Goal: Task Accomplishment & Management: Manage account settings

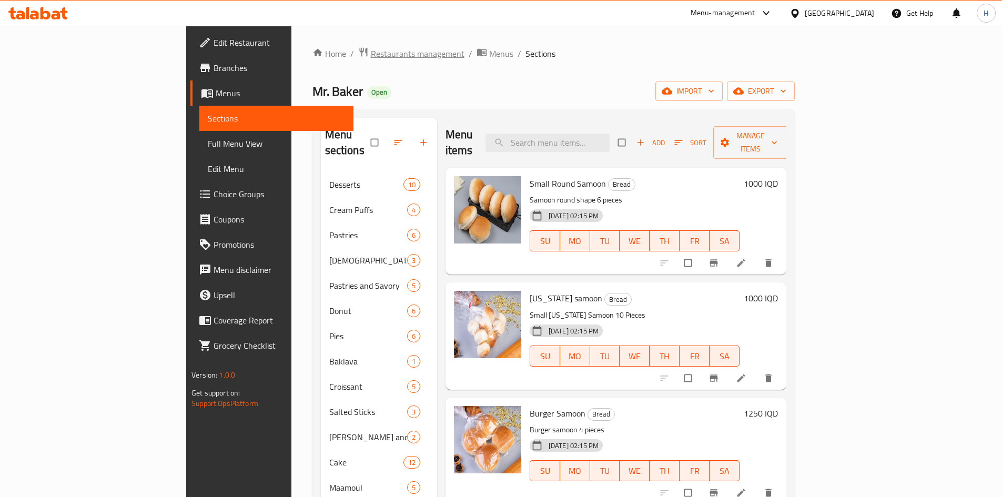
click at [371, 47] on span "Restaurants management" at bounding box center [418, 53] width 94 height 13
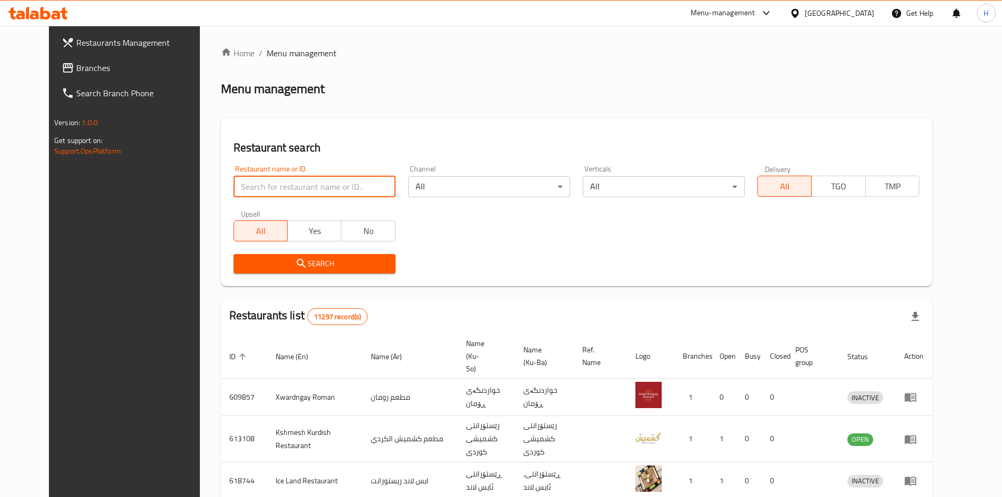
click at [297, 193] on input "search" at bounding box center [314, 186] width 162 height 21
paste input "646420"
type input "646420"
click button "Search" at bounding box center [314, 263] width 162 height 19
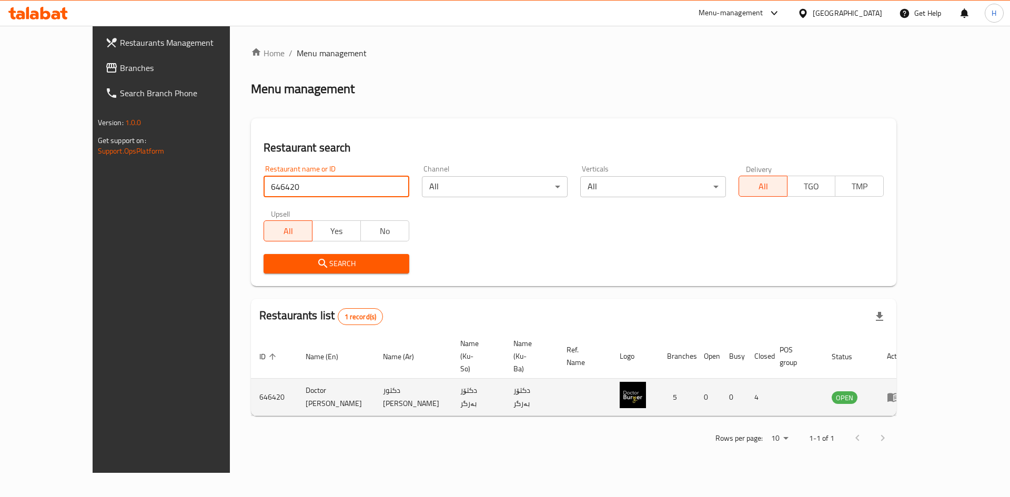
click at [899, 393] on icon "enhanced table" at bounding box center [893, 397] width 12 height 9
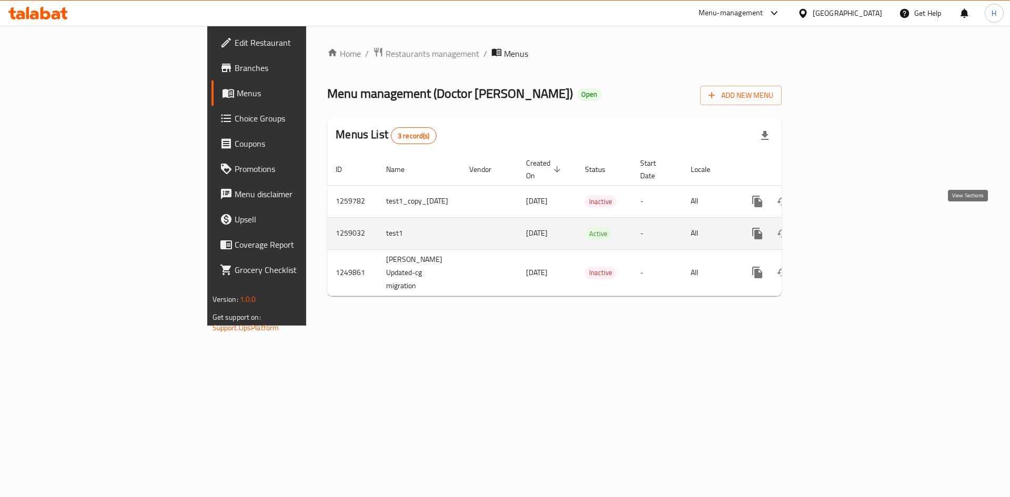
click at [839, 227] on icon "enhanced table" at bounding box center [833, 233] width 13 height 13
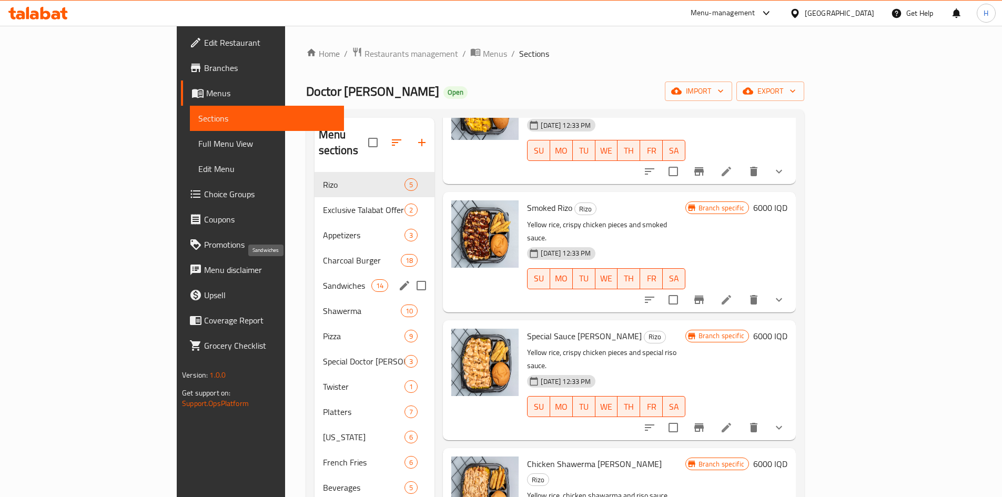
drag, startPoint x: 238, startPoint y: 268, endPoint x: 270, endPoint y: 273, distance: 32.4
click at [323, 279] on span "Sandwiches" at bounding box center [347, 285] width 49 height 13
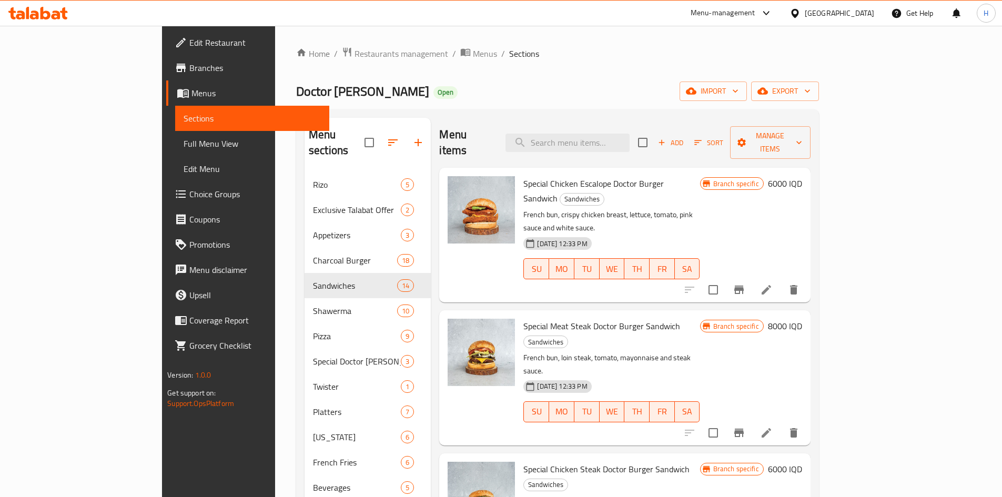
click at [613, 144] on div "Menu items Add Sort Manage items" at bounding box center [624, 143] width 371 height 50
click at [609, 134] on input "search" at bounding box center [567, 143] width 124 height 18
type input "S"
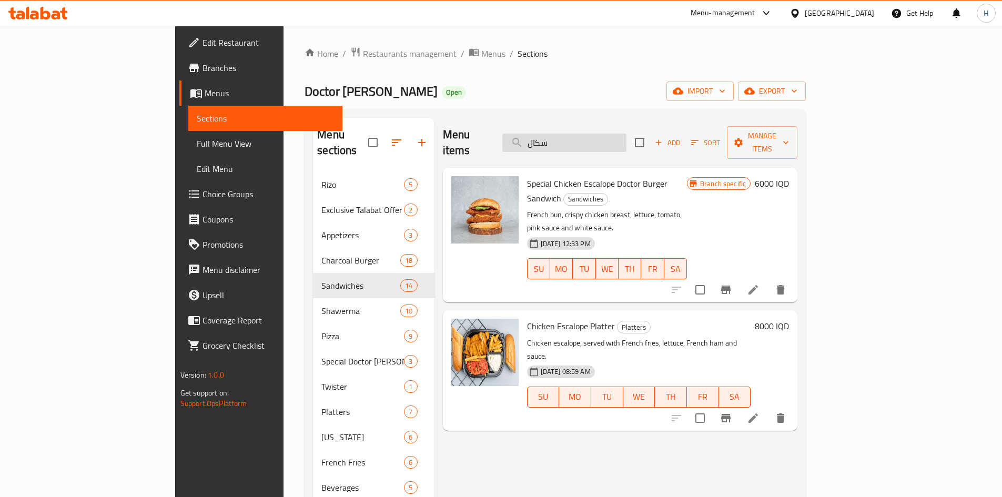
click at [606, 139] on input "سكال" at bounding box center [564, 143] width 124 height 18
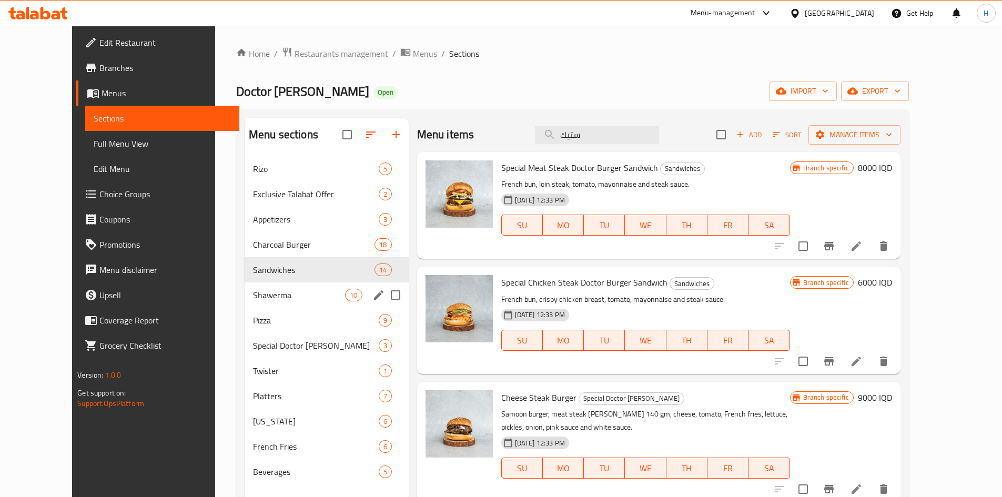
click at [253, 291] on span "Shawerma" at bounding box center [299, 295] width 92 height 13
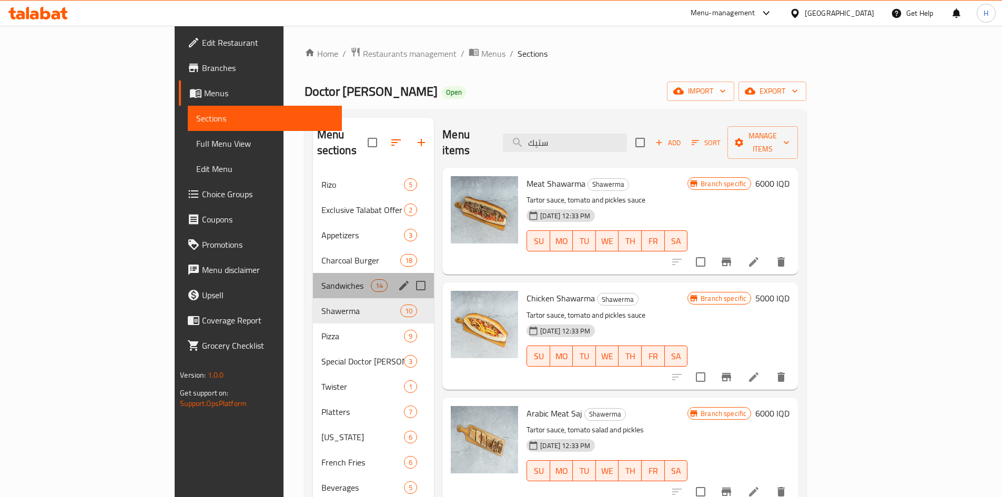
click at [313, 276] on div "Sandwiches 14" at bounding box center [373, 285] width 121 height 25
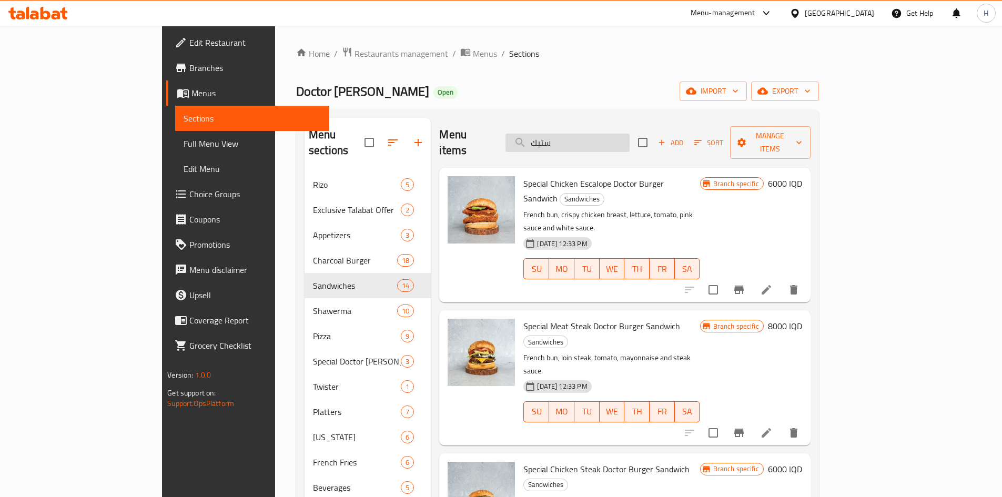
click at [613, 136] on input "ستيك" at bounding box center [567, 143] width 124 height 18
click at [612, 137] on input "ستيك" at bounding box center [567, 143] width 124 height 18
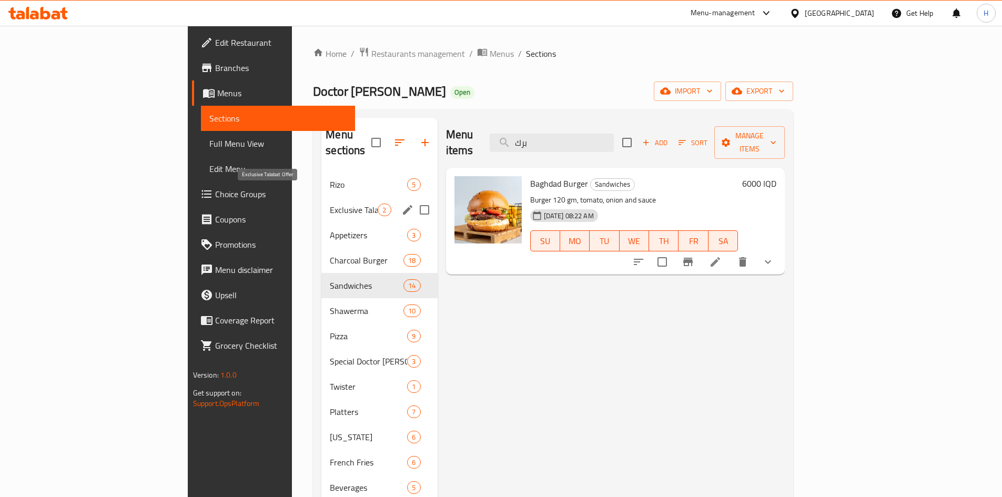
click at [330, 203] on span "Exclusive Talabat Offer" at bounding box center [354, 209] width 48 height 13
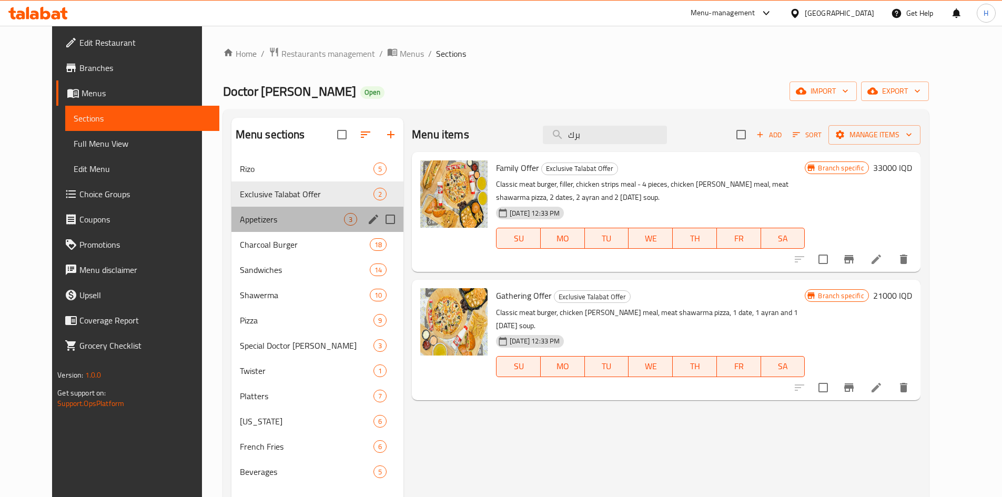
click at [250, 208] on div "Appetizers 3" at bounding box center [317, 219] width 172 height 25
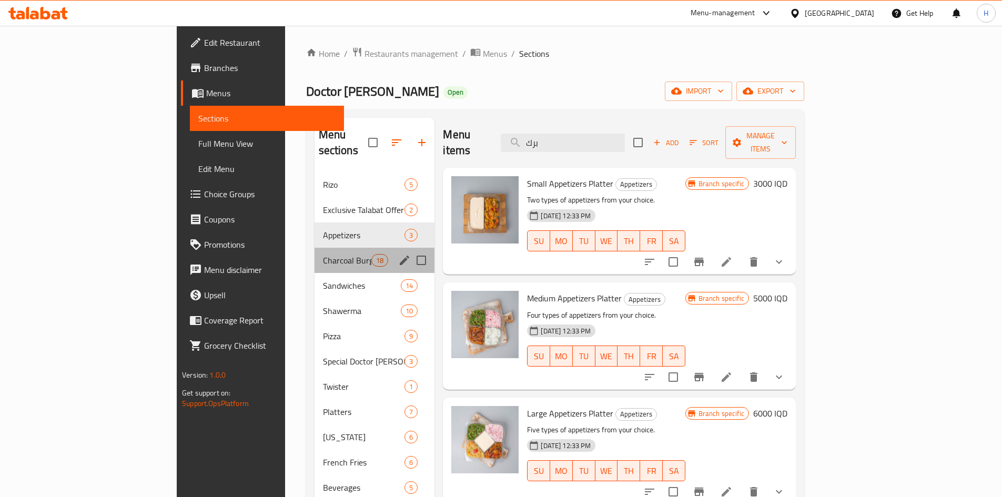
click at [323, 254] on span "Charcoal Burger" at bounding box center [347, 260] width 49 height 13
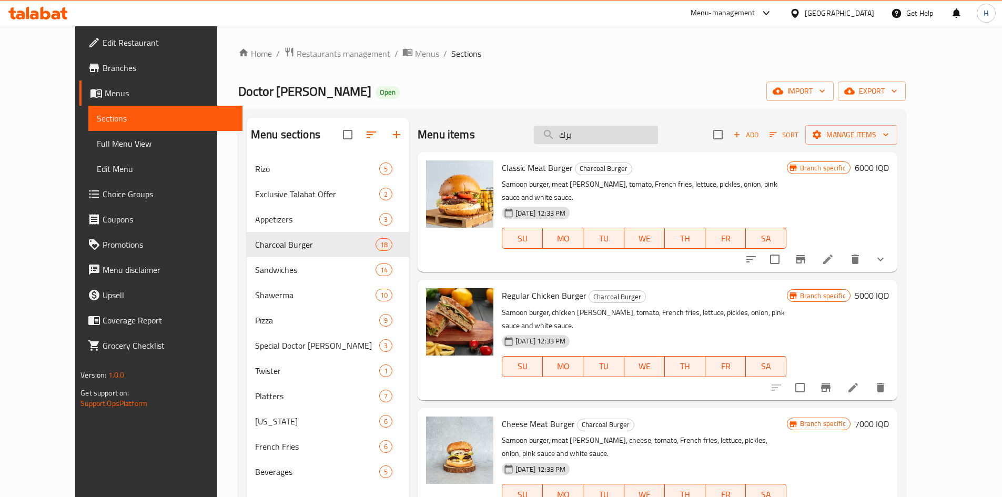
click at [624, 127] on input "برك" at bounding box center [596, 135] width 124 height 18
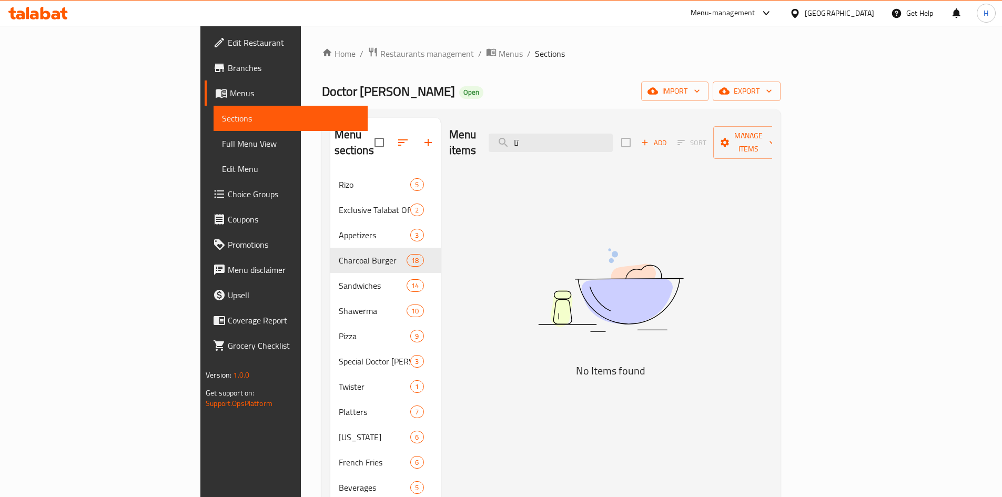
type input "ت"
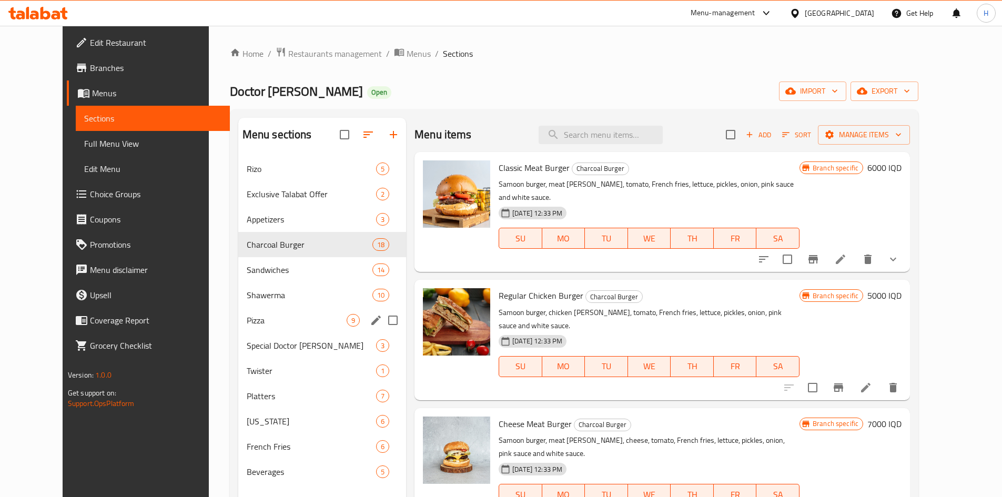
click at [250, 318] on span "Pizza" at bounding box center [297, 320] width 100 height 13
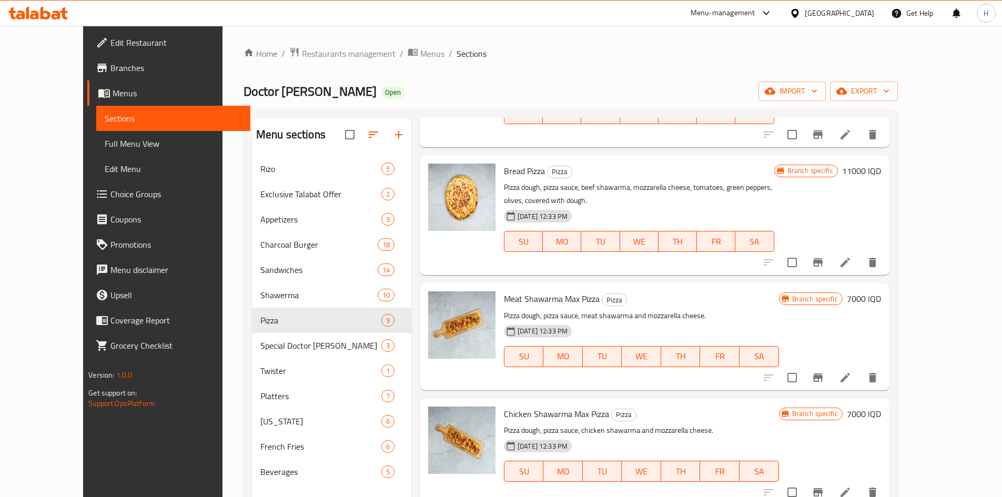
scroll to position [263, 0]
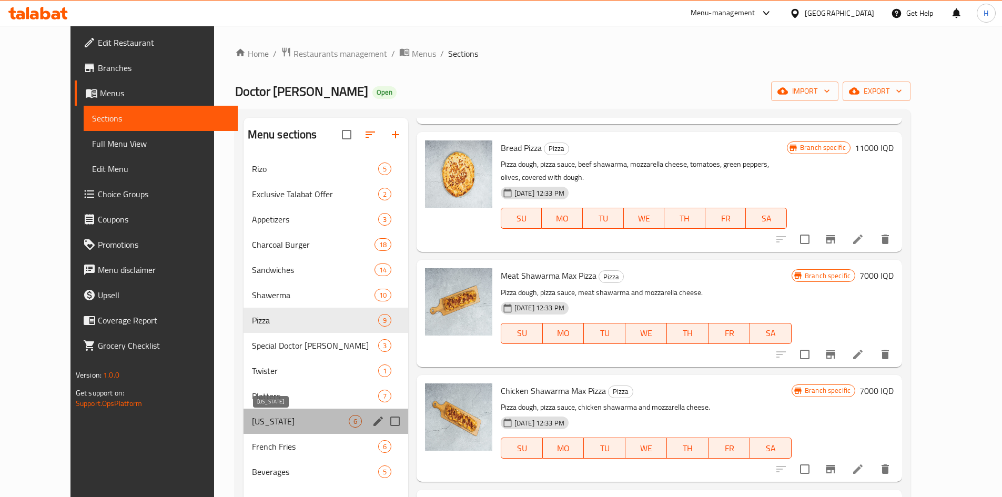
drag, startPoint x: 243, startPoint y: 424, endPoint x: 253, endPoint y: 423, distance: 9.5
click at [252, 424] on span "[US_STATE]" at bounding box center [300, 421] width 97 height 13
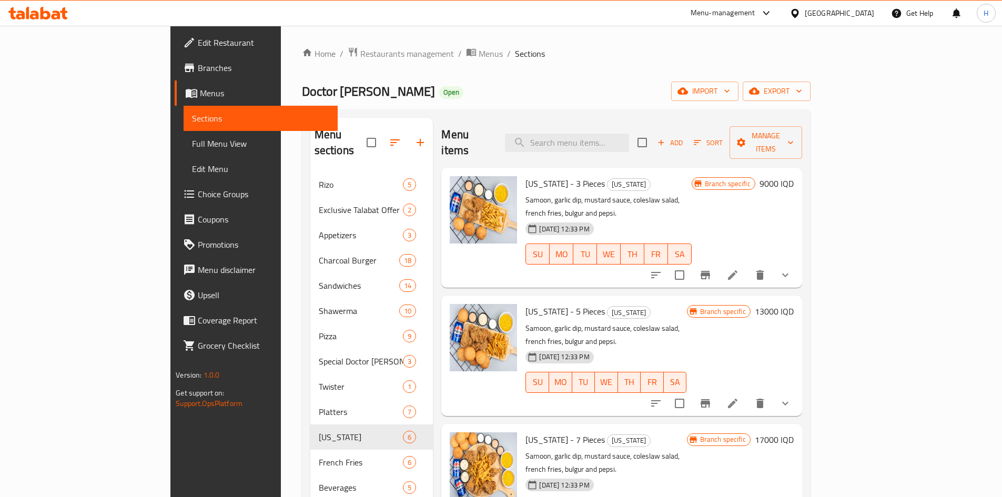
click at [711, 397] on icon "Branch-specific-item" at bounding box center [705, 403] width 13 height 13
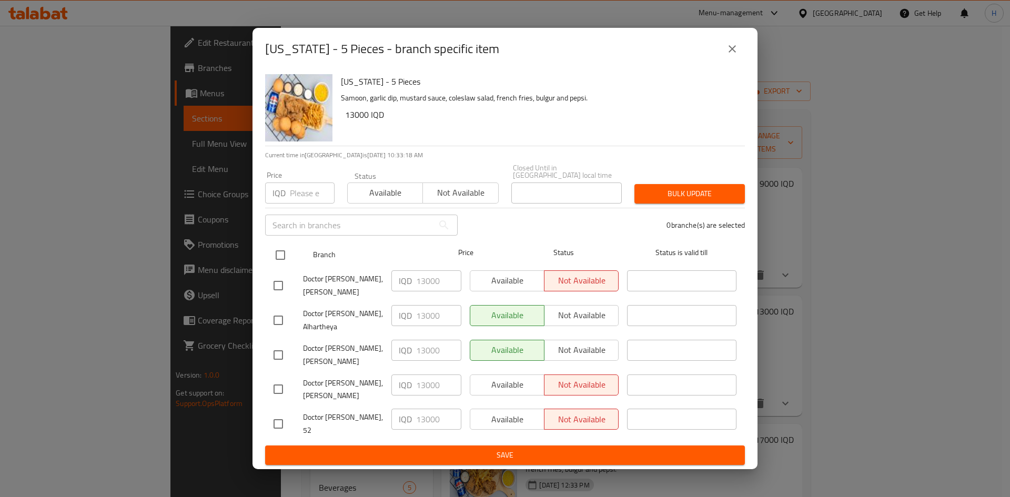
click at [276, 256] on input "checkbox" at bounding box center [280, 255] width 22 height 22
checkbox input "true"
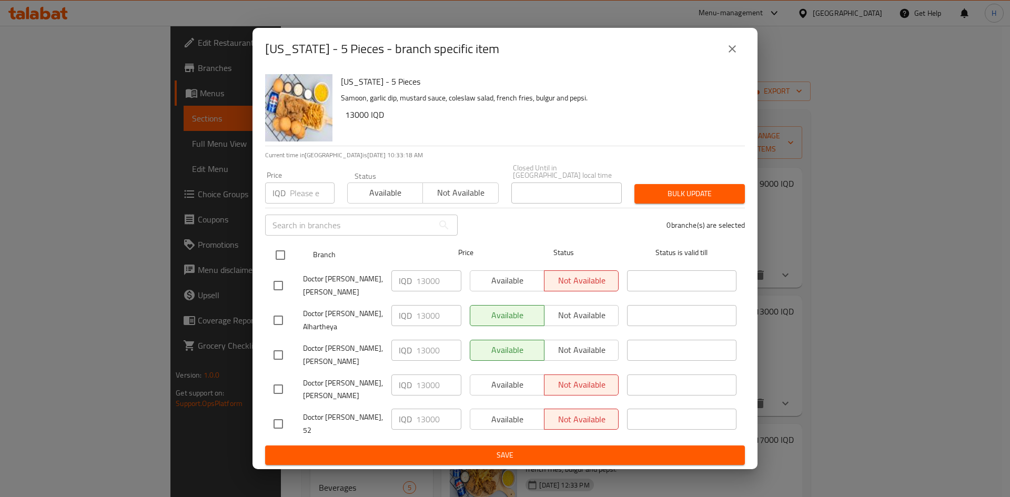
checkbox input "true"
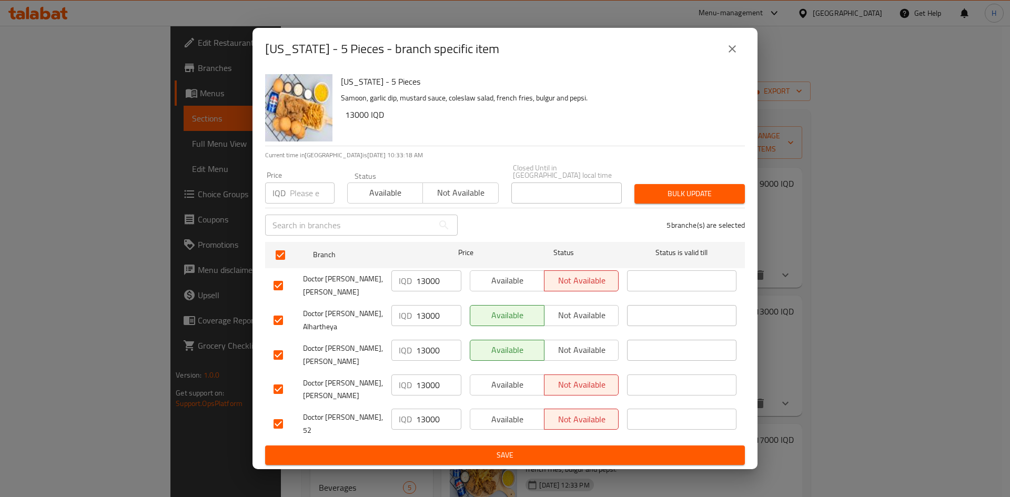
click at [430, 279] on input "13000" at bounding box center [438, 280] width 45 height 21
type input "14000"
click at [428, 319] on input "13000" at bounding box center [438, 315] width 45 height 21
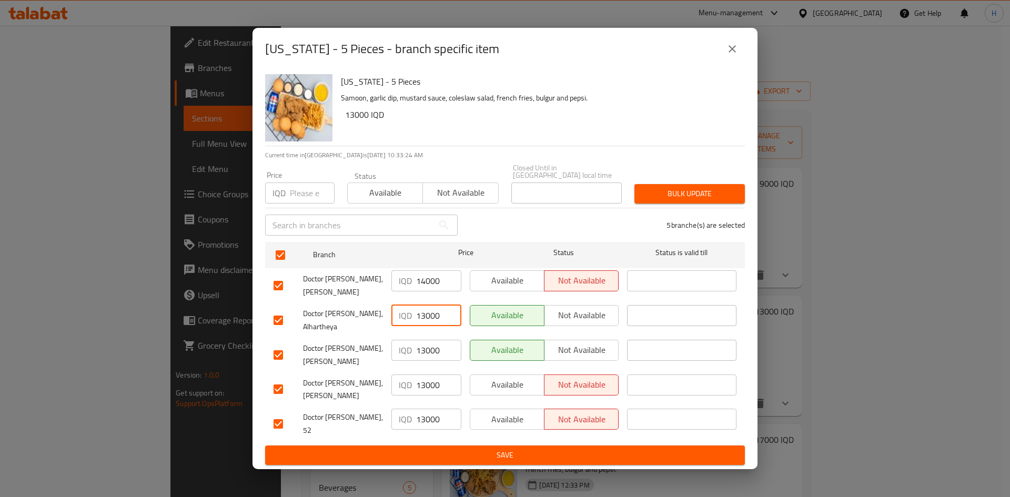
click at [428, 319] on input "13000" at bounding box center [438, 315] width 45 height 21
type input "14000"
click at [420, 355] on input "13000" at bounding box center [438, 350] width 45 height 21
type input "14000"
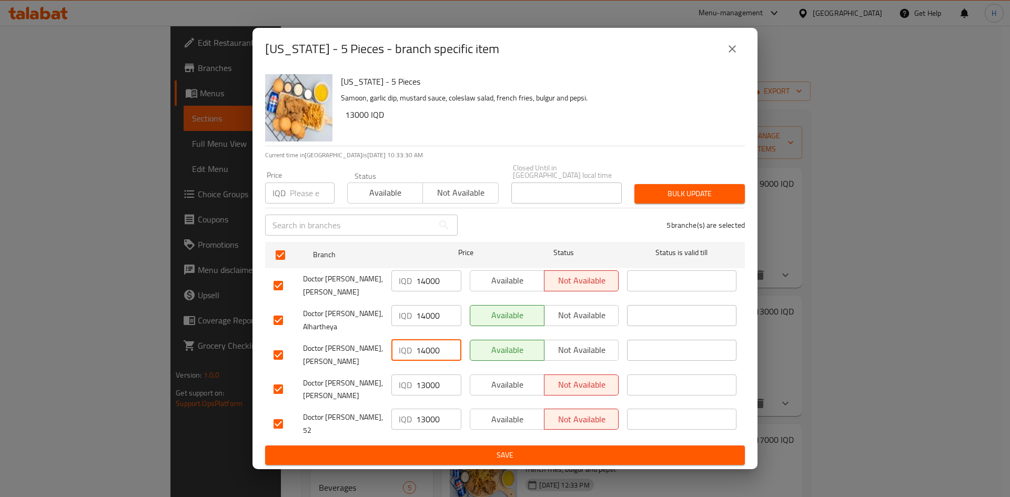
click at [430, 382] on input "13000" at bounding box center [438, 384] width 45 height 21
type input "14000"
click at [425, 414] on input "13000" at bounding box center [438, 419] width 45 height 21
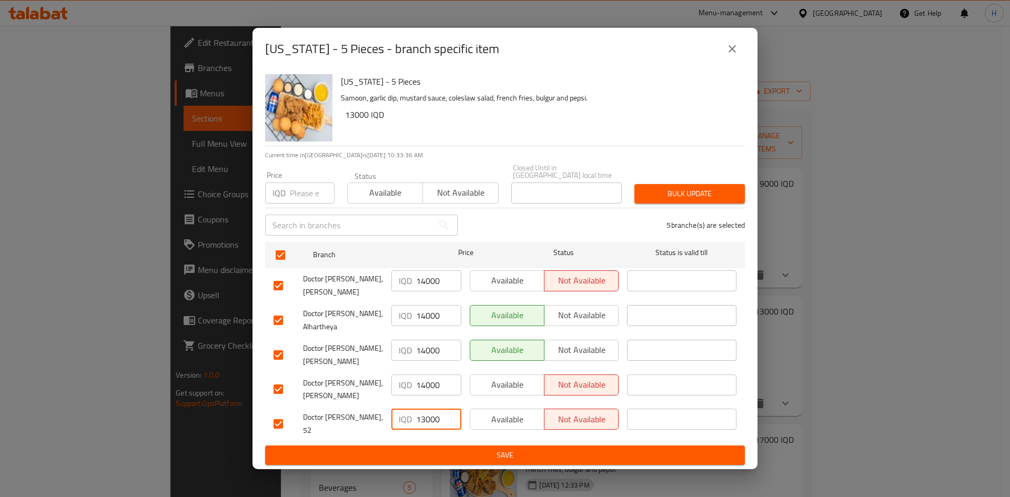
click at [425, 414] on input "13000" at bounding box center [438, 419] width 45 height 21
type input "14000"
click at [470, 455] on div "[US_STATE] - 5 Pieces Samoon, garlic dip, mustard sauce, coleslaw salad, french…" at bounding box center [504, 270] width 505 height 400
click at [474, 449] on span "Save" at bounding box center [504, 455] width 463 height 13
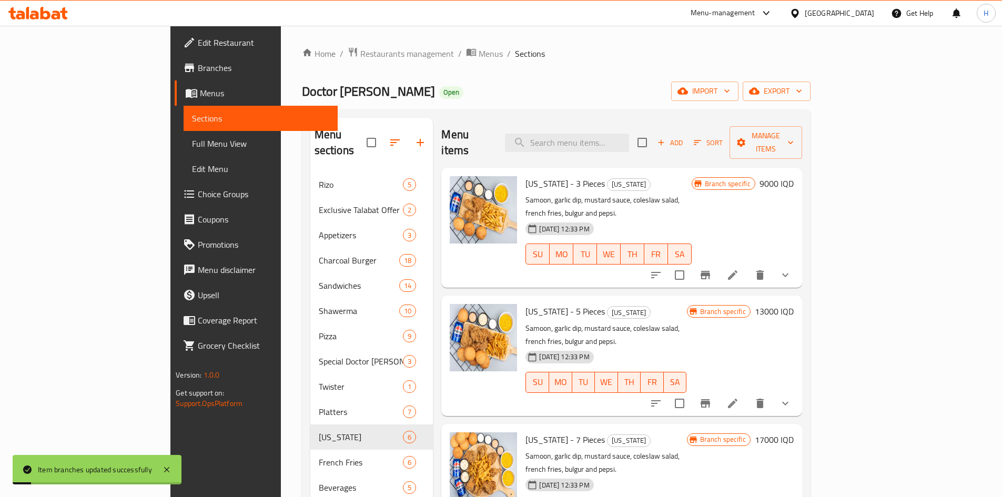
click at [793, 304] on h6 "13000 IQD" at bounding box center [774, 311] width 39 height 15
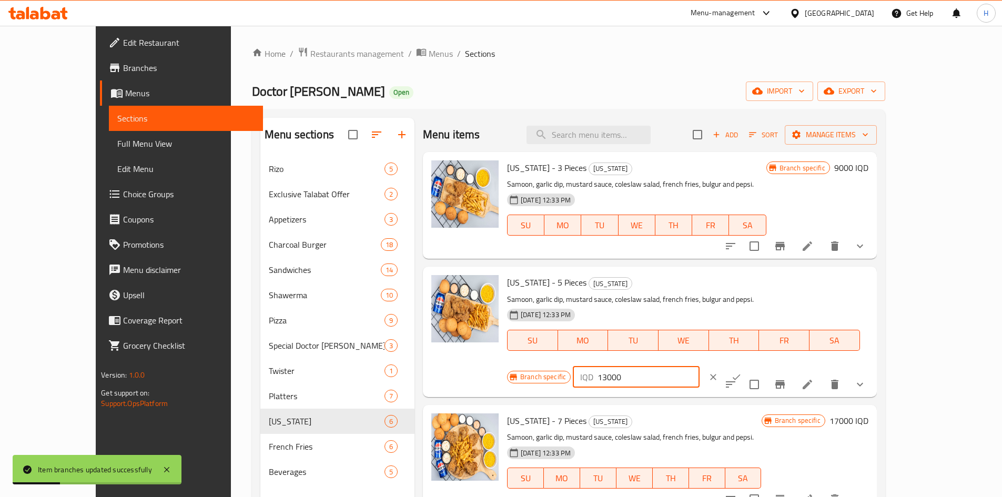
click at [699, 366] on input "13000" at bounding box center [648, 376] width 102 height 21
type input "14000"
click at [741, 372] on icon "ok" at bounding box center [736, 377] width 11 height 11
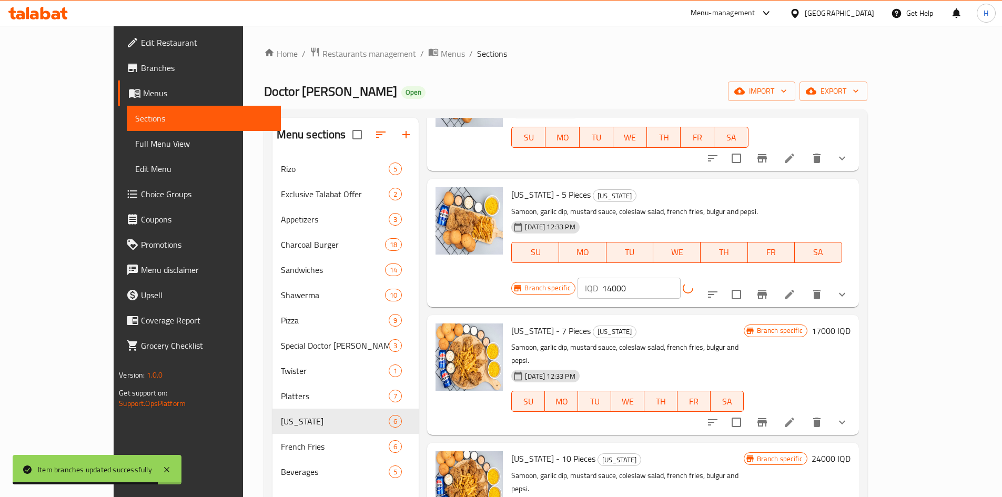
scroll to position [105, 0]
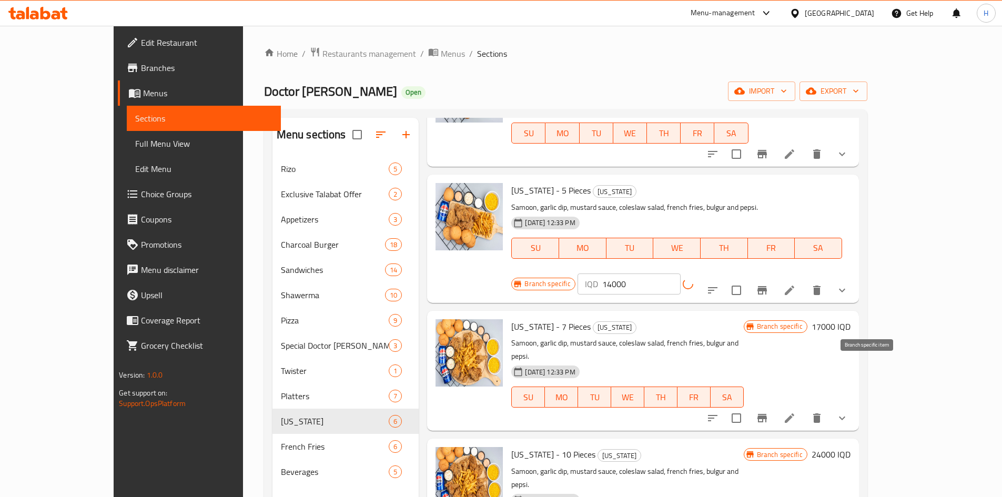
click at [767, 414] on icon "Branch-specific-item" at bounding box center [761, 418] width 9 height 8
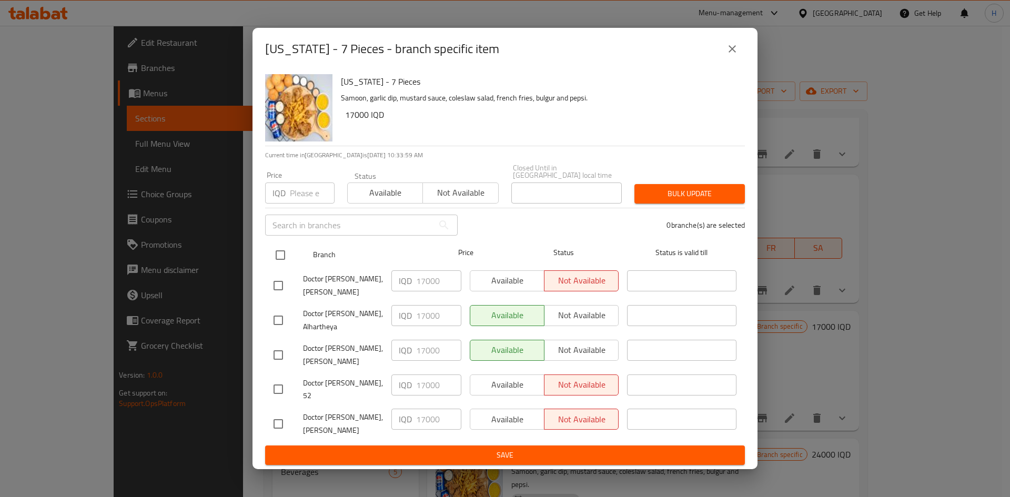
click at [281, 257] on input "checkbox" at bounding box center [280, 255] width 22 height 22
checkbox input "true"
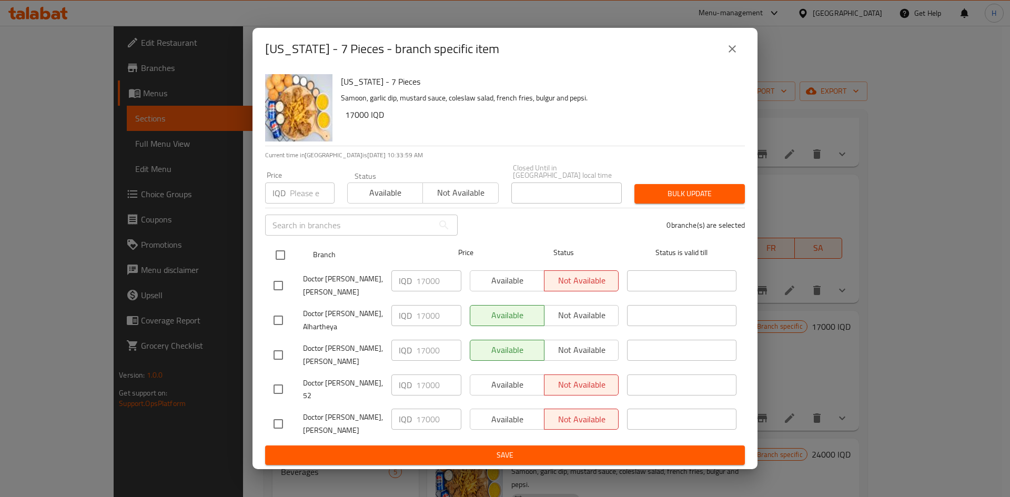
checkbox input "true"
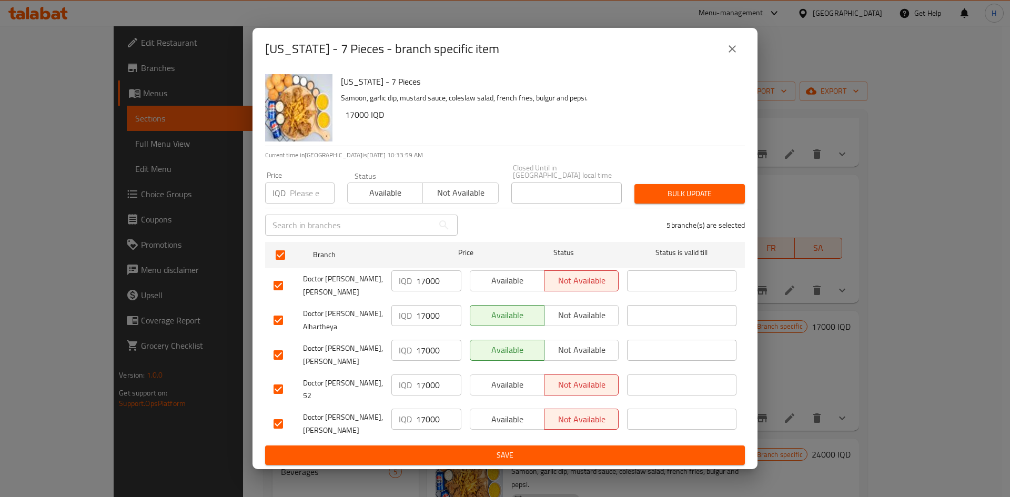
click at [439, 285] on input "17000" at bounding box center [438, 280] width 45 height 21
click at [445, 286] on input "20000" at bounding box center [438, 280] width 45 height 21
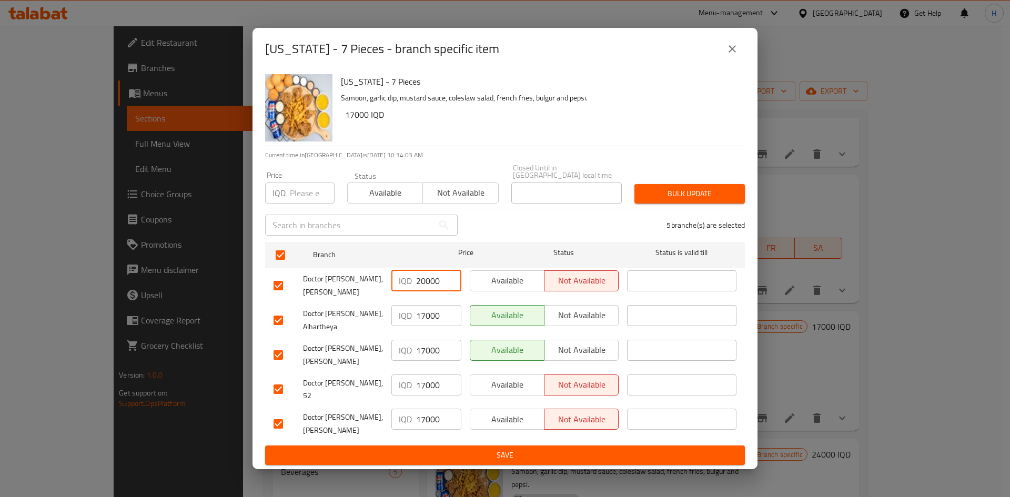
click at [445, 286] on input "20000" at bounding box center [438, 280] width 45 height 21
type input "20000"
click at [420, 323] on input "17000" at bounding box center [438, 315] width 45 height 21
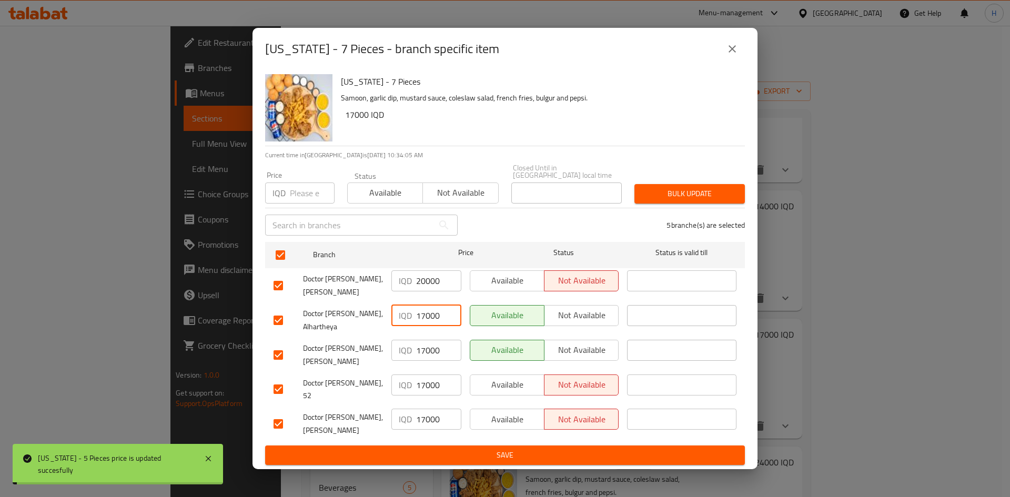
paste input "20"
type input "20000"
click at [419, 351] on input "17000" at bounding box center [438, 350] width 45 height 21
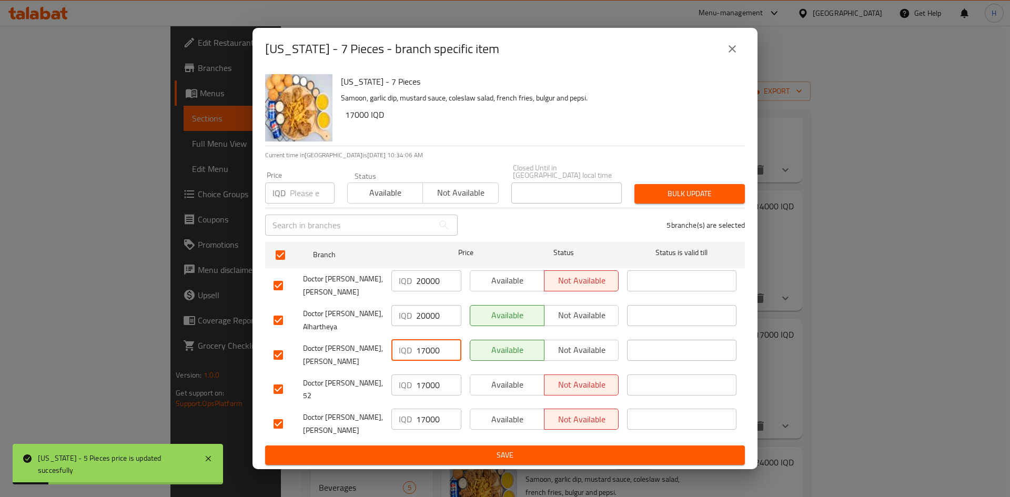
paste input "20"
type input "20000"
click at [422, 370] on div "IQD 17000 ​" at bounding box center [426, 389] width 78 height 39
click at [418, 404] on div "IQD 17000 ​" at bounding box center [426, 423] width 78 height 39
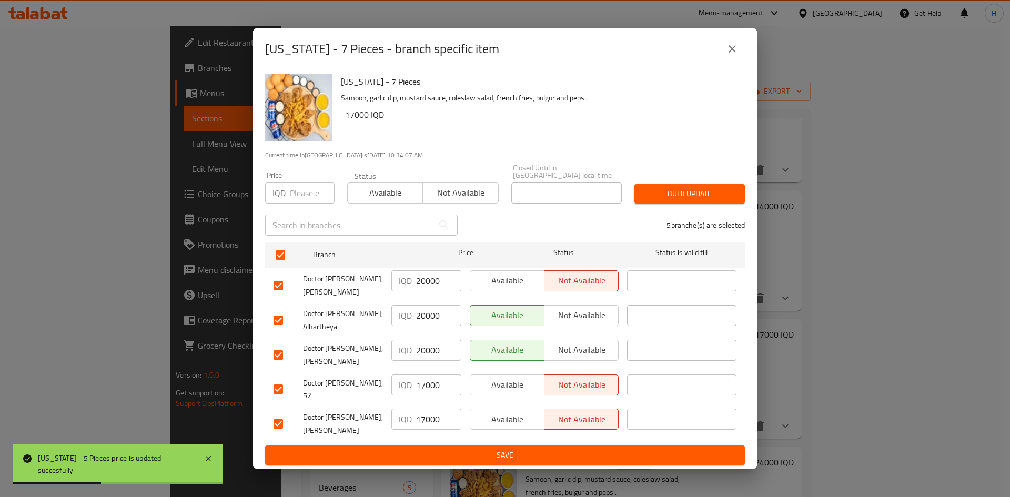
click at [420, 389] on input "17000" at bounding box center [438, 384] width 45 height 21
click at [420, 388] on input "17000" at bounding box center [438, 384] width 45 height 21
paste input "20"
type input "20000"
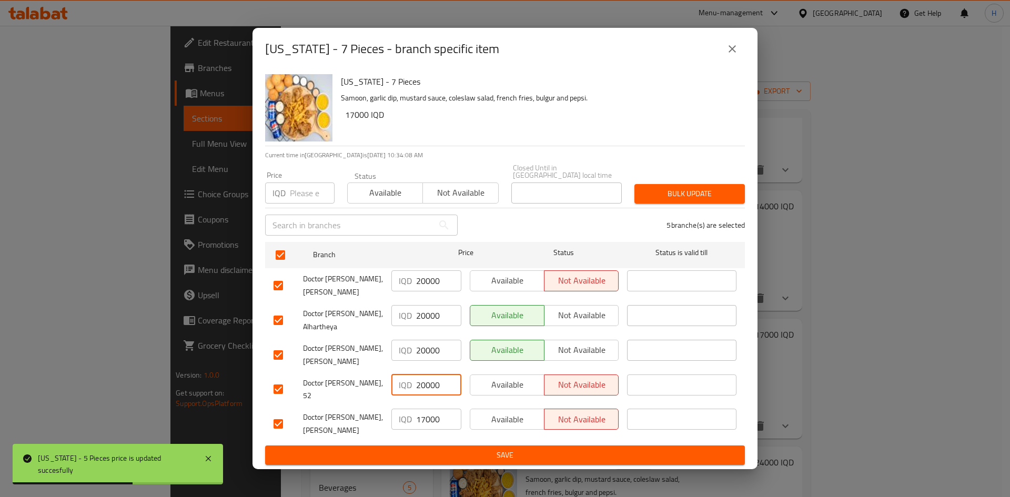
click at [420, 409] on input "17000" at bounding box center [438, 419] width 45 height 21
paste input "20"
type input "20000"
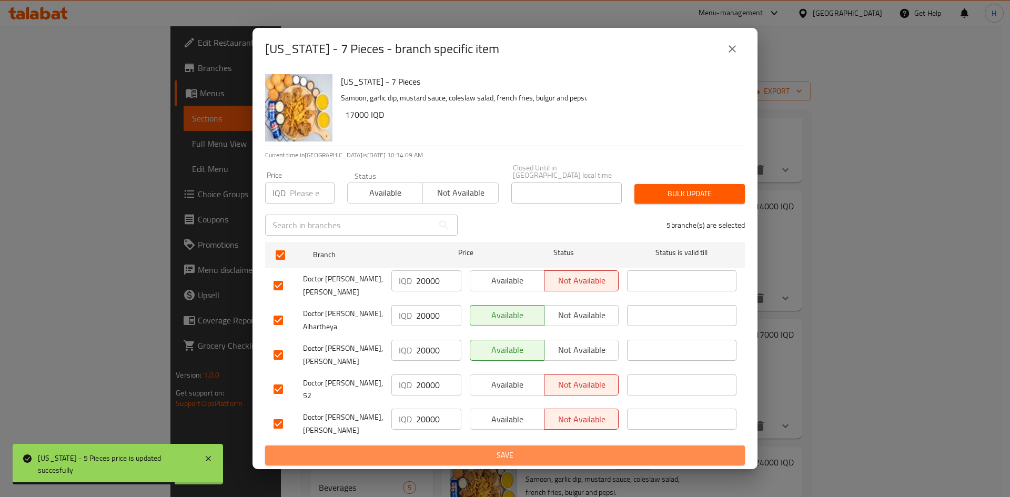
drag, startPoint x: 432, startPoint y: 443, endPoint x: 454, endPoint y: 442, distance: 22.1
click at [432, 449] on span "Save" at bounding box center [504, 455] width 463 height 13
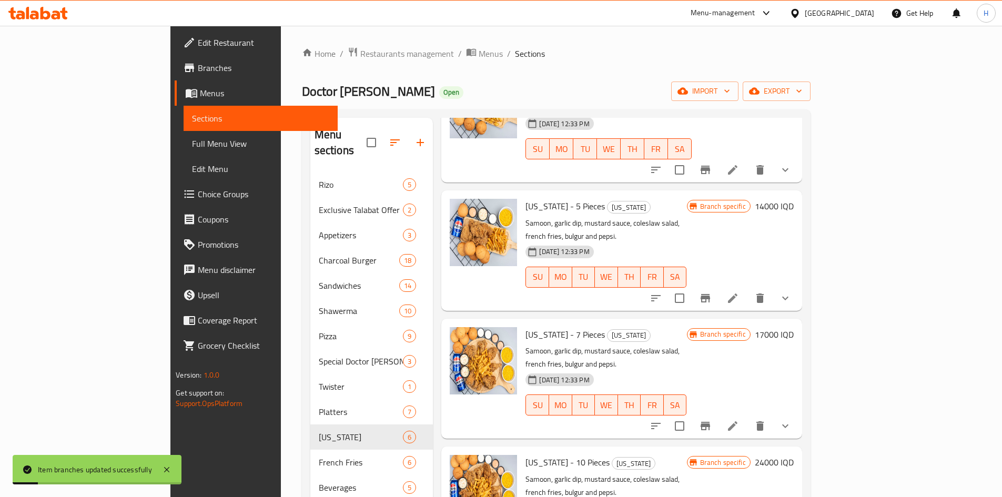
click at [793, 327] on h6 "17000 IQD" at bounding box center [774, 334] width 39 height 15
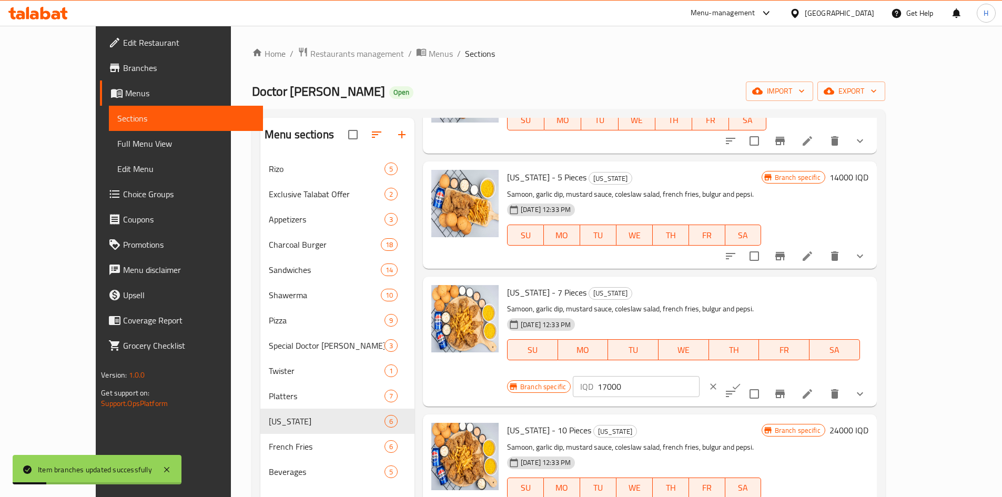
click at [699, 376] on input "17000" at bounding box center [648, 386] width 102 height 21
type input "20000"
click at [741, 381] on icon "ok" at bounding box center [736, 386] width 11 height 11
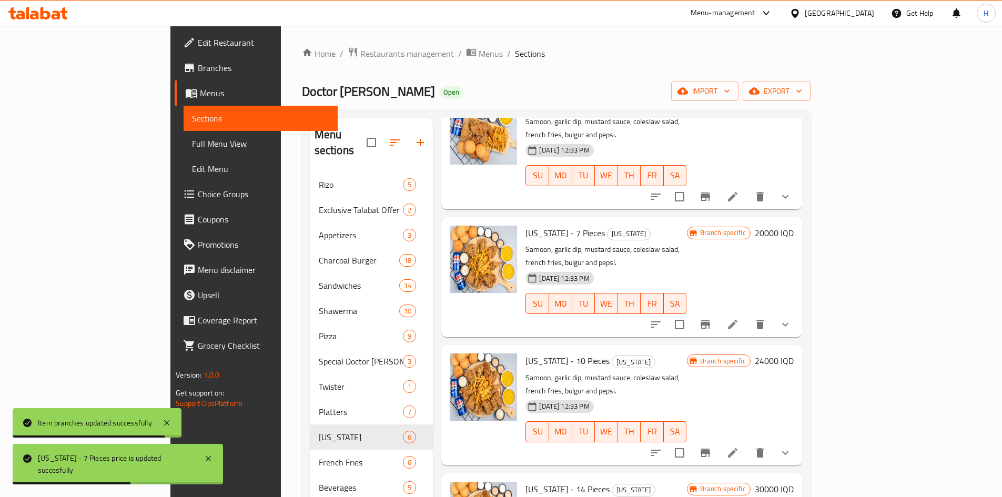
scroll to position [210, 0]
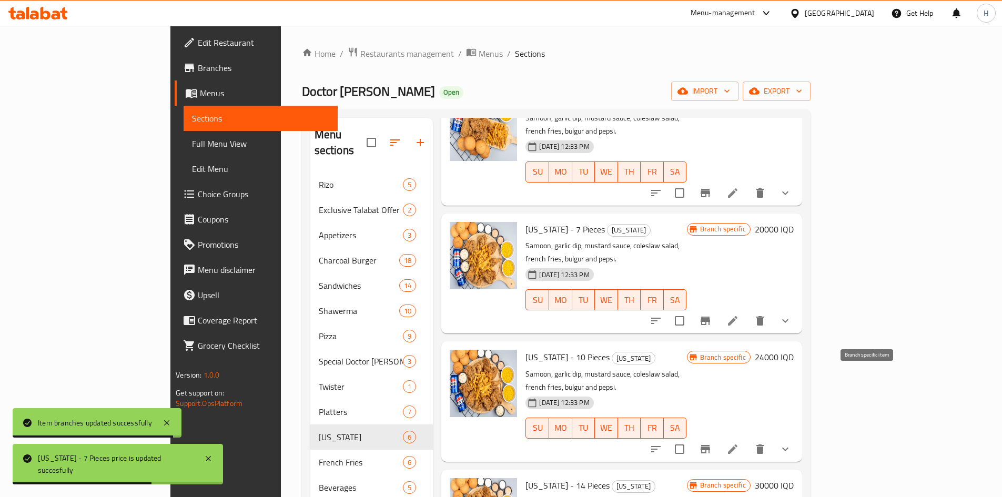
click at [718, 436] on button "Branch-specific-item" at bounding box center [704, 448] width 25 height 25
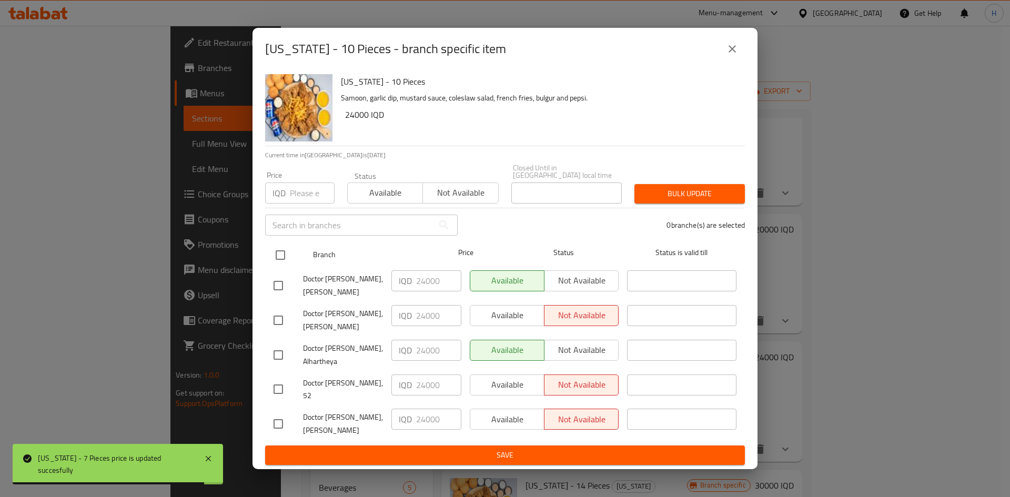
click at [278, 258] on input "checkbox" at bounding box center [280, 255] width 22 height 22
checkbox input "true"
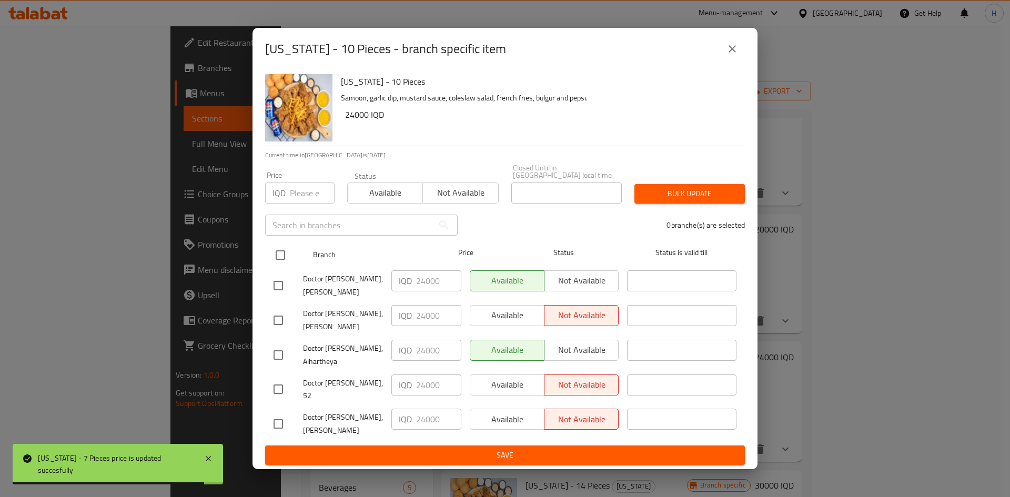
checkbox input "true"
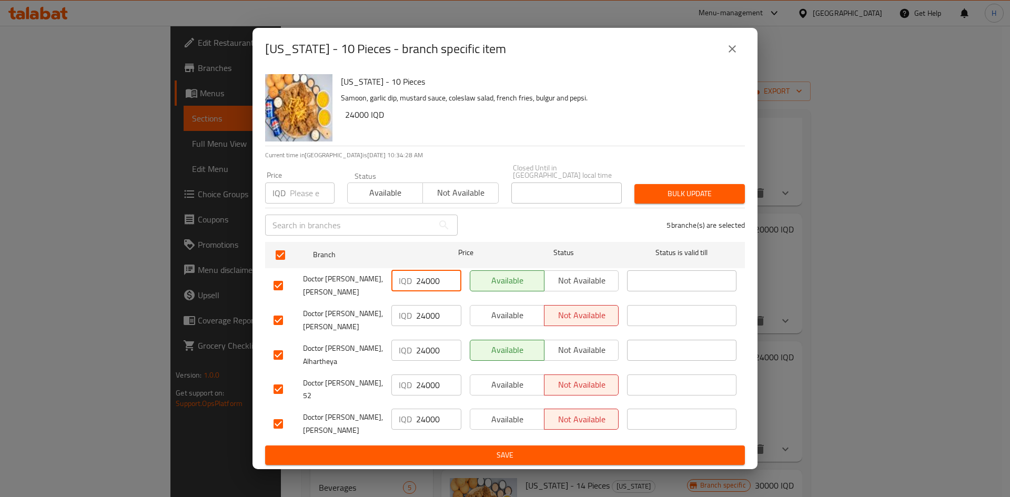
click at [422, 289] on input "24000" at bounding box center [438, 280] width 45 height 21
type input "25000"
click at [422, 316] on input "24000" at bounding box center [438, 315] width 45 height 21
type input "25000"
drag, startPoint x: 424, startPoint y: 350, endPoint x: 421, endPoint y: 356, distance: 7.1
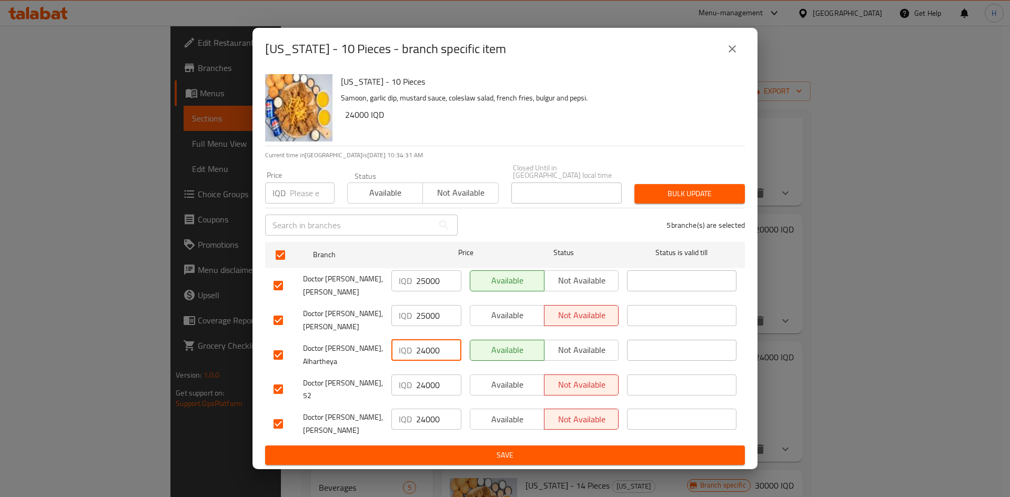
click at [421, 356] on input "24000" at bounding box center [438, 350] width 45 height 21
type input "25000"
click at [420, 384] on input "24000" at bounding box center [438, 384] width 45 height 21
type input "25000"
click at [420, 409] on input "24000" at bounding box center [438, 419] width 45 height 21
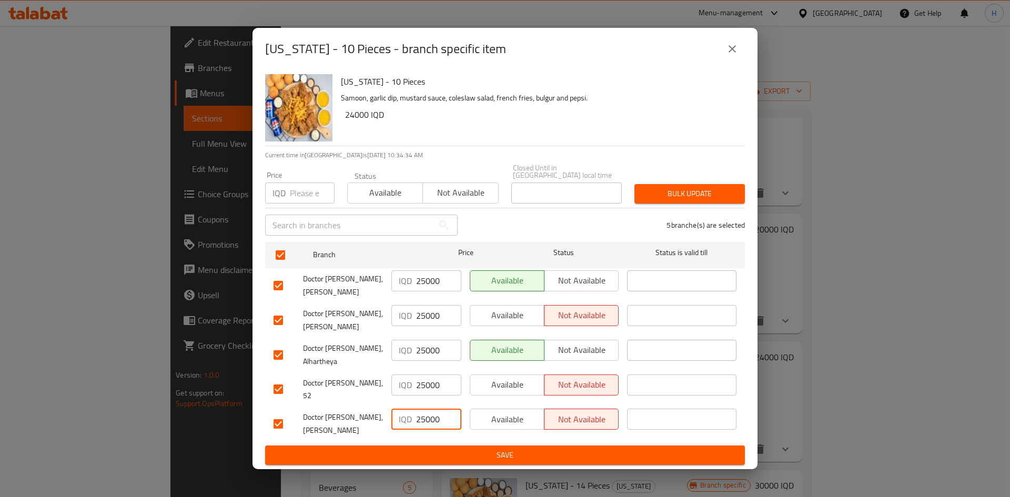
type input "25000"
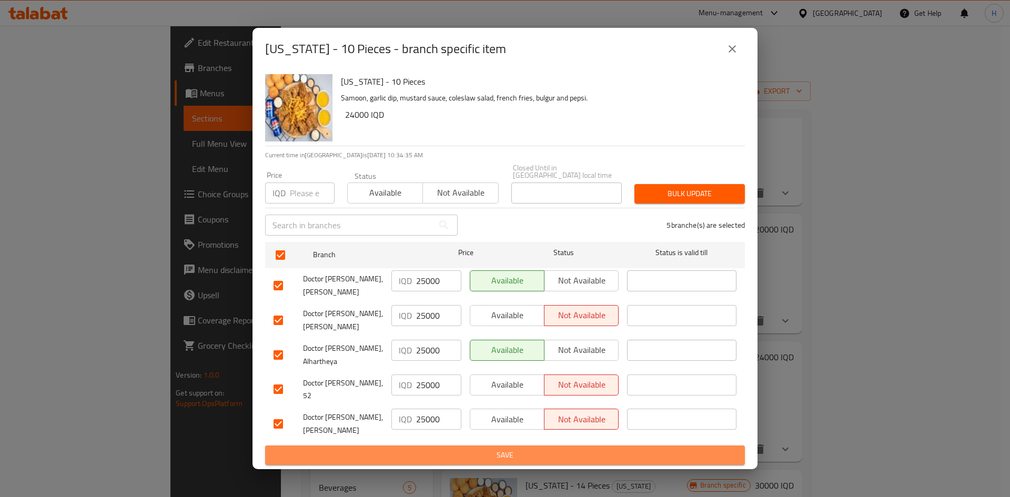
click at [499, 449] on span "Save" at bounding box center [504, 455] width 463 height 13
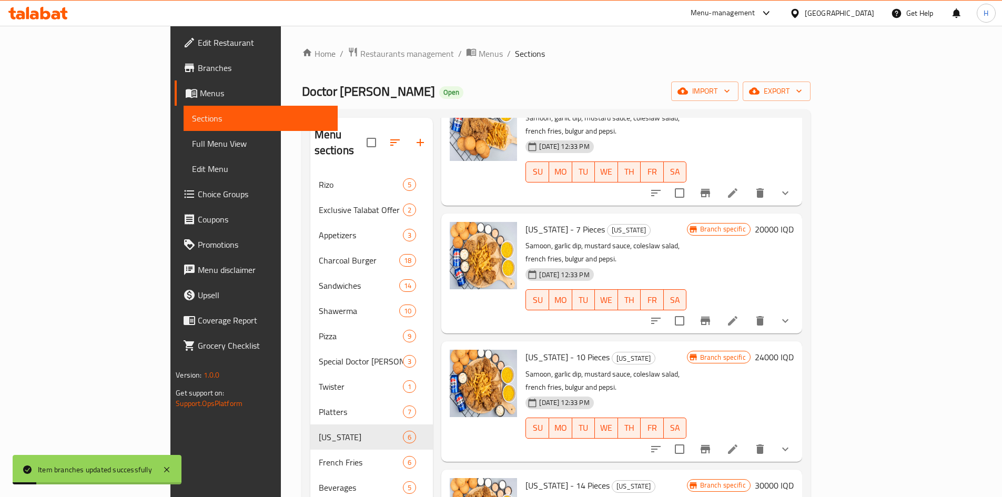
click at [793, 350] on h6 "24000 IQD" at bounding box center [774, 357] width 39 height 15
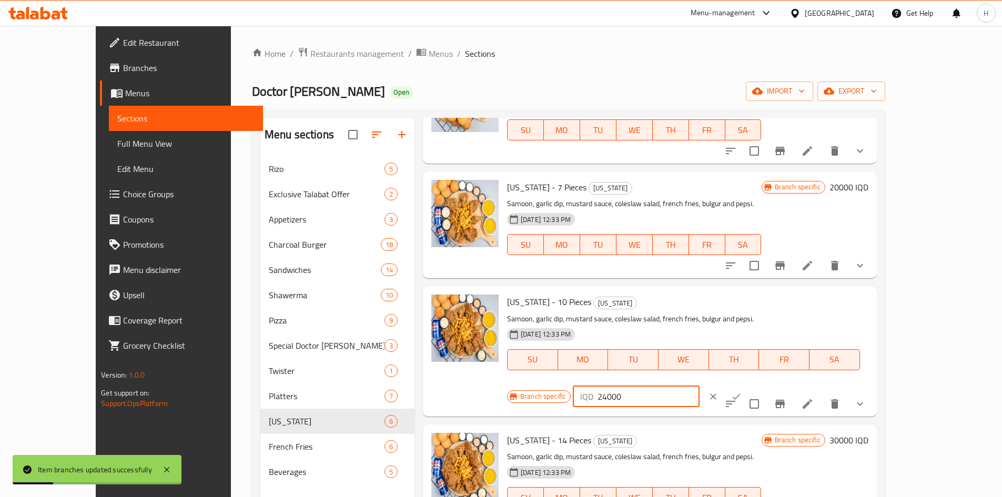
click at [699, 386] on input "24000" at bounding box center [648, 396] width 102 height 21
type input "25000"
click at [748, 385] on button "ok" at bounding box center [736, 396] width 23 height 23
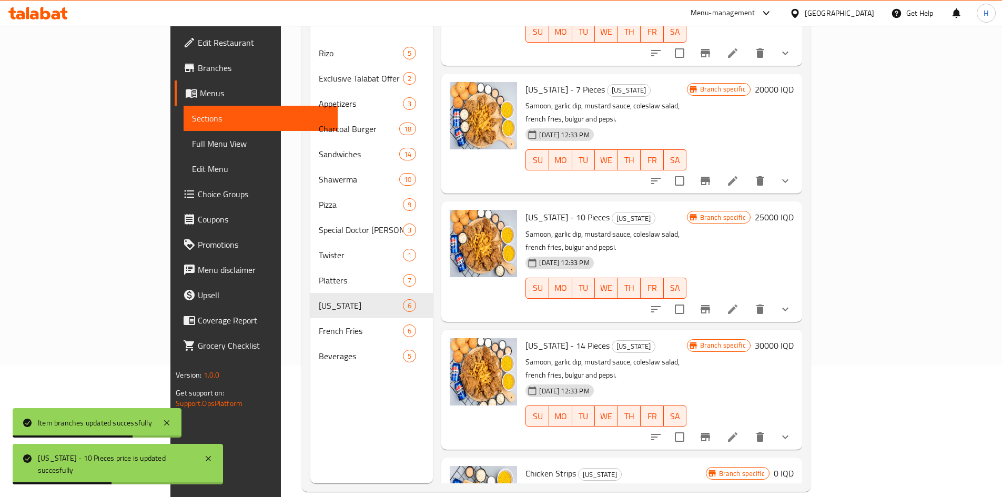
scroll to position [147, 0]
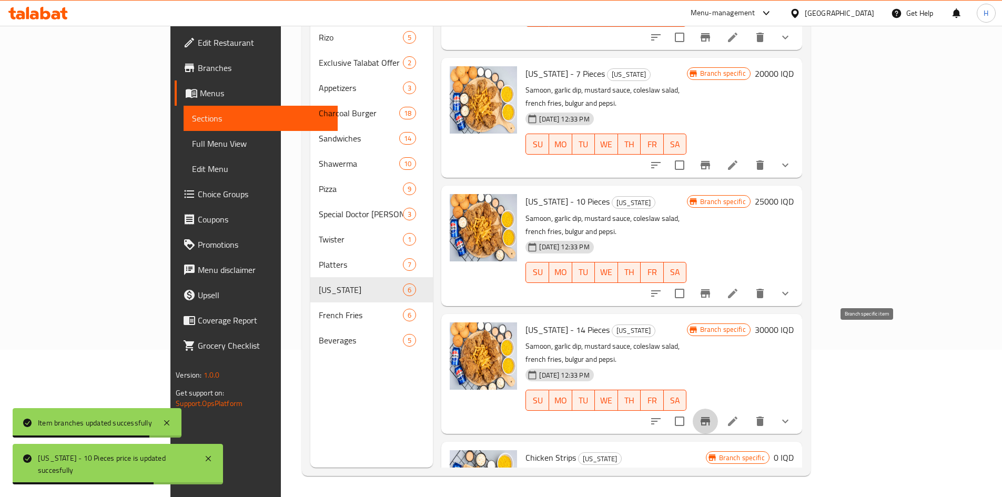
click at [718, 409] on button "Branch-specific-item" at bounding box center [704, 421] width 25 height 25
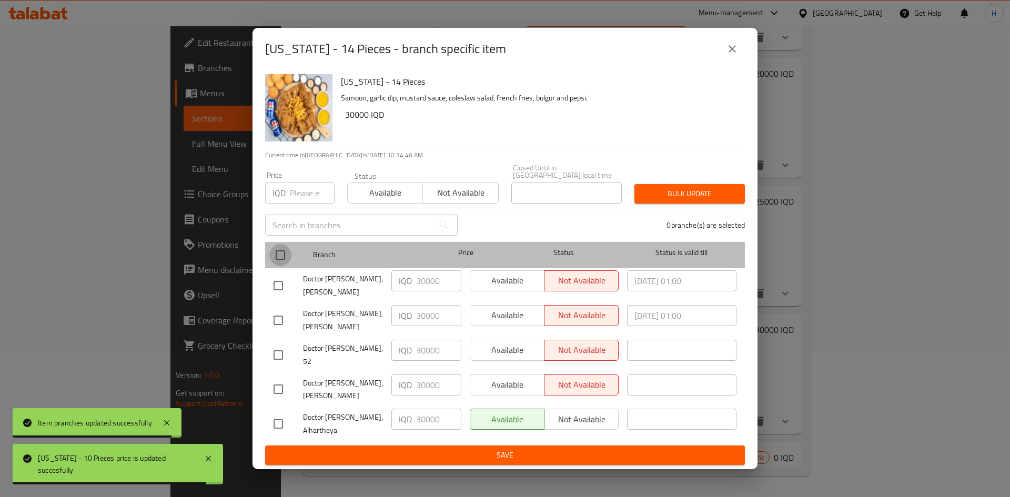
click at [277, 258] on input "checkbox" at bounding box center [280, 255] width 22 height 22
checkbox input "true"
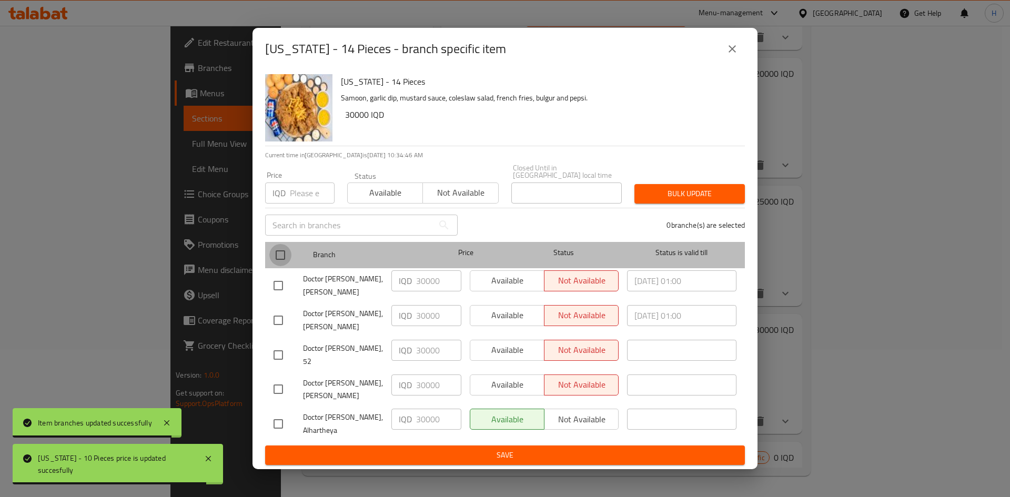
checkbox input "true"
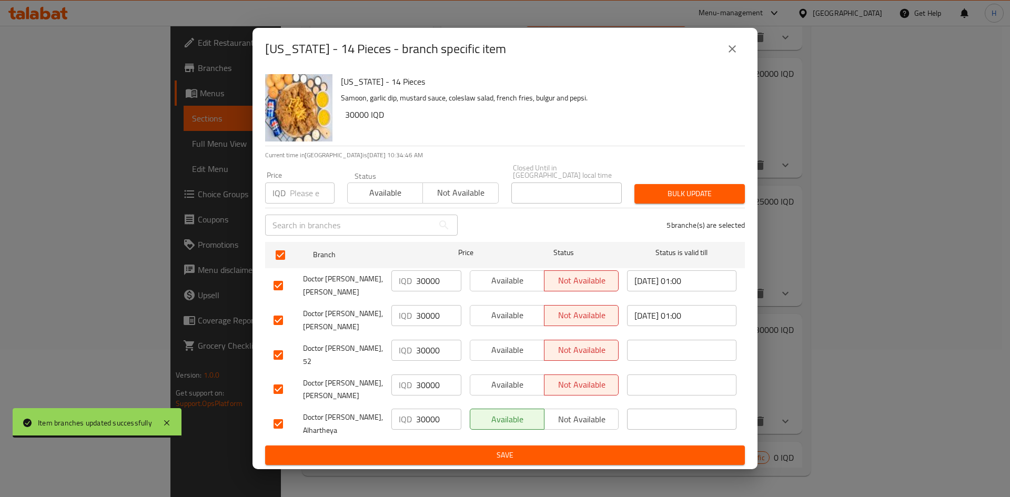
click at [423, 289] on input "30000" at bounding box center [438, 280] width 45 height 21
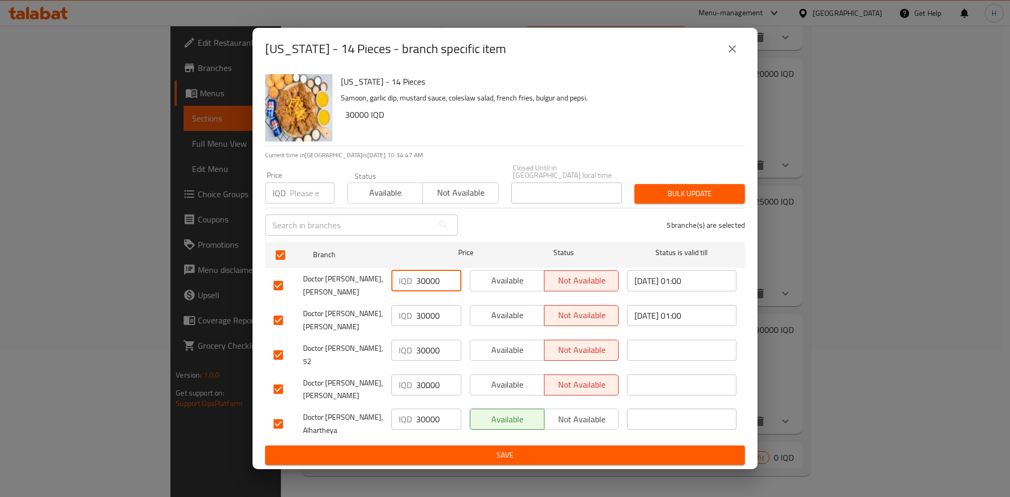
click at [423, 289] on input "30000" at bounding box center [438, 280] width 45 height 21
click at [433, 286] on input "33000" at bounding box center [438, 280] width 45 height 21
type input "33000"
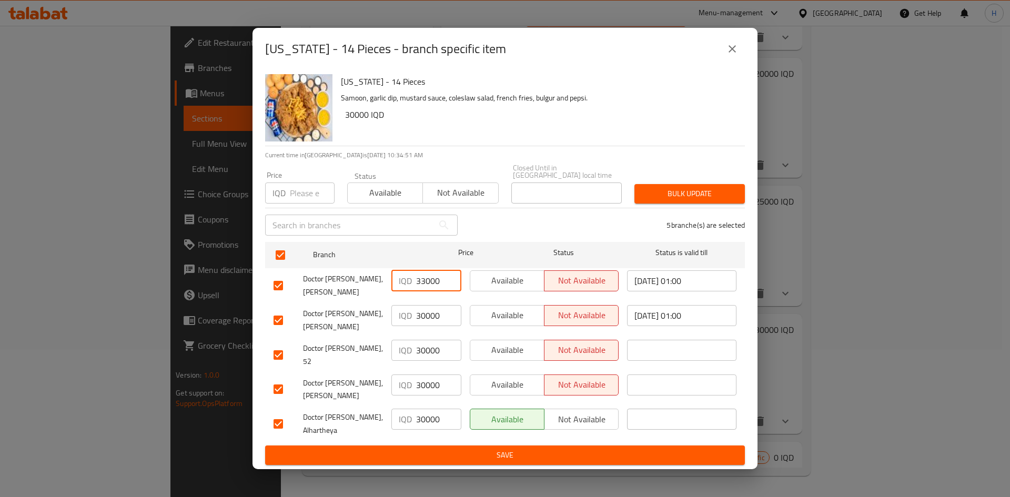
click at [425, 316] on input "30000" at bounding box center [438, 315] width 45 height 21
paste input "3"
type input "33000"
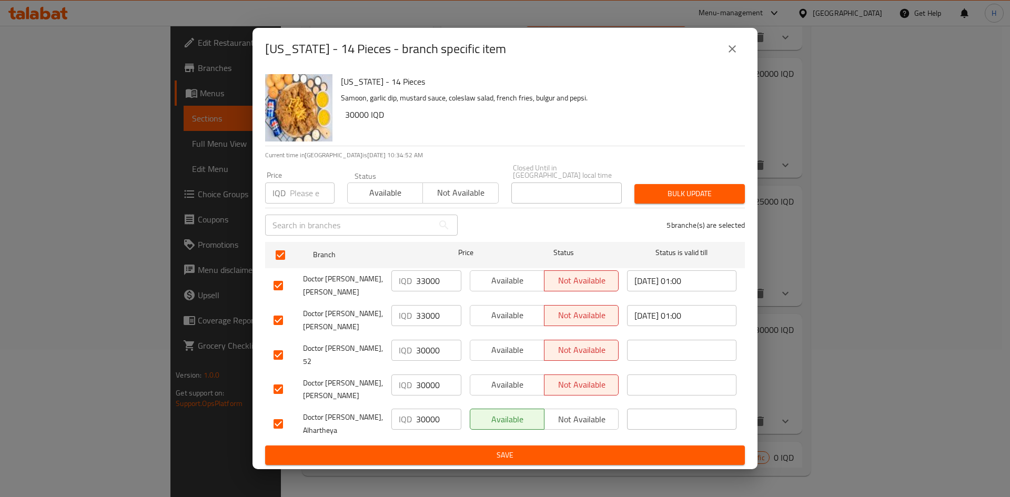
click at [427, 370] on div "IQD 30000 ​" at bounding box center [426, 389] width 78 height 39
click at [429, 351] on input "30000" at bounding box center [438, 350] width 45 height 21
paste input "3"
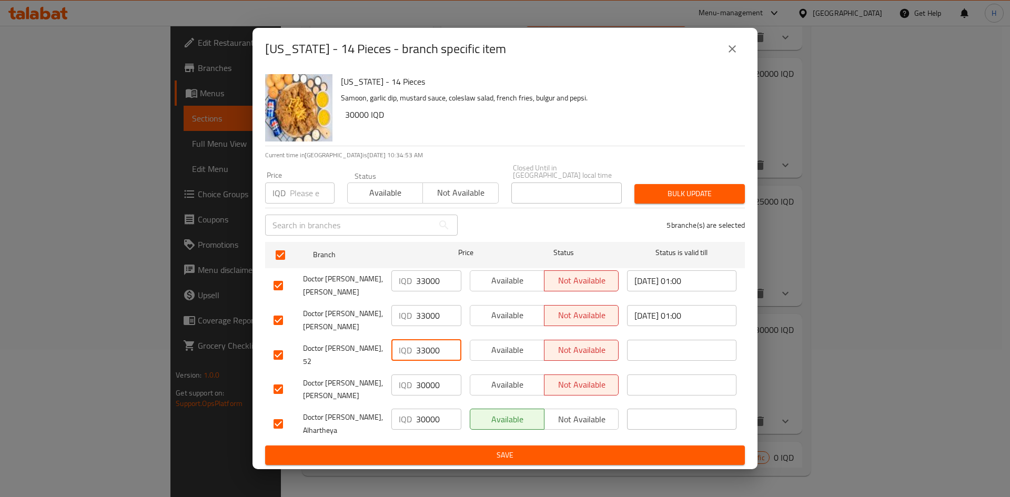
type input "33000"
click at [424, 376] on input "30000" at bounding box center [438, 384] width 45 height 21
click at [424, 379] on input "number" at bounding box center [438, 384] width 45 height 21
paste input "33000"
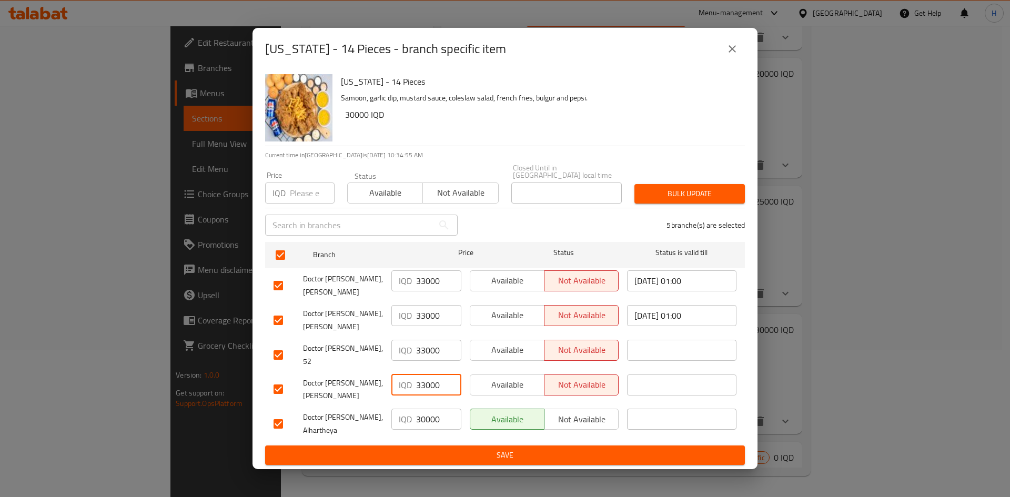
type input "33000"
click at [426, 410] on input "30000" at bounding box center [438, 419] width 45 height 21
paste input "3"
type input "33000"
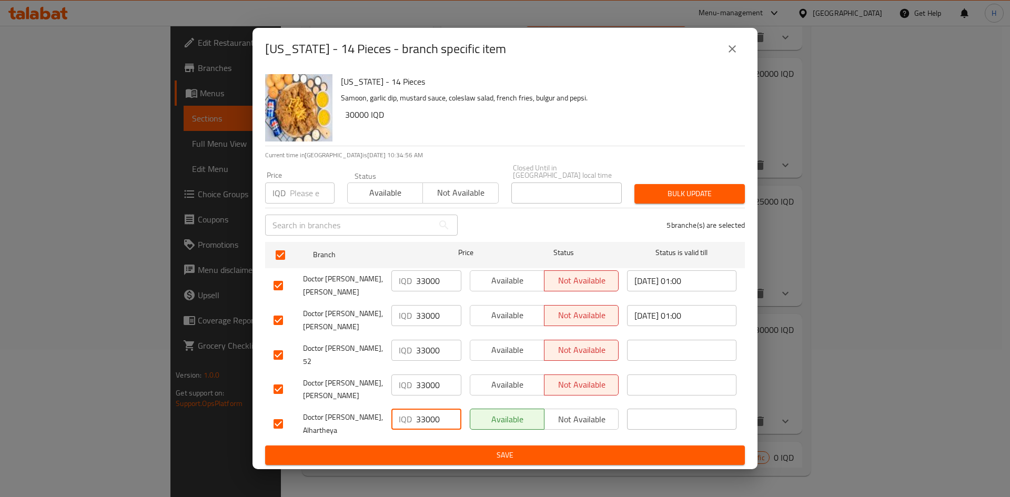
click at [433, 449] on span "Save" at bounding box center [504, 455] width 463 height 13
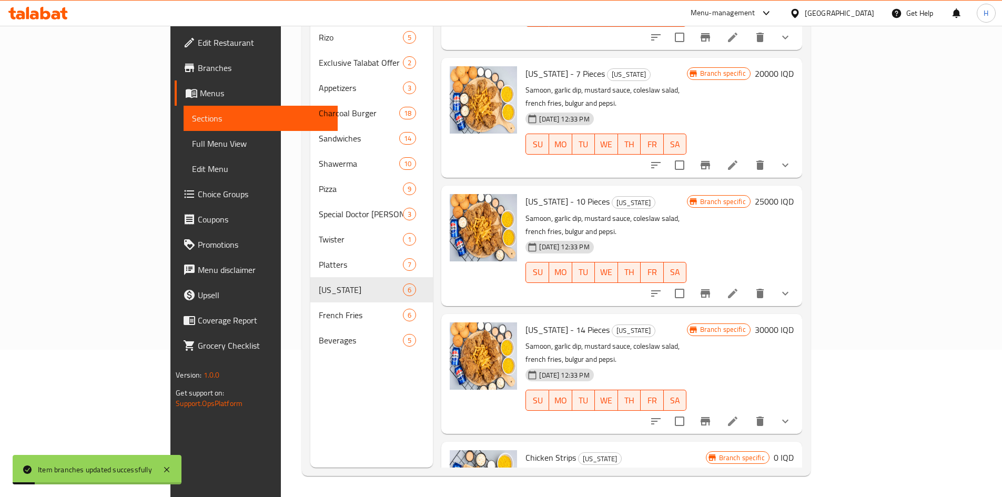
click at [793, 322] on h6 "30000 IQD" at bounding box center [774, 329] width 39 height 15
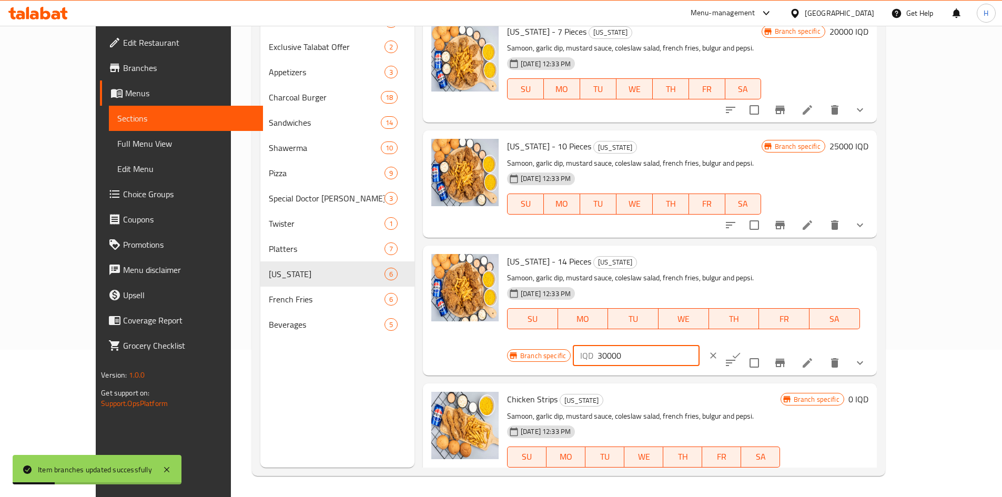
click at [699, 345] on input "30000" at bounding box center [648, 355] width 102 height 21
type input "33000"
click at [741, 350] on icon "ok" at bounding box center [736, 355] width 11 height 11
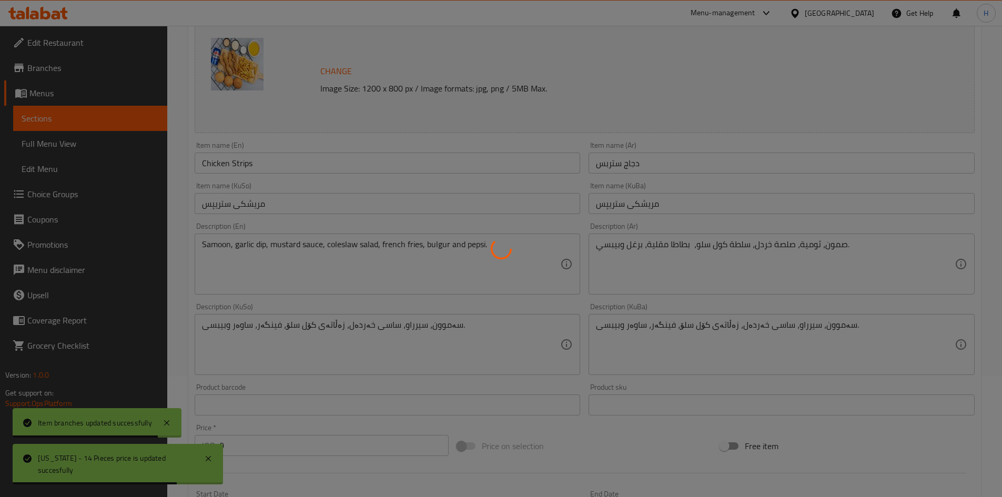
type input "الإضافات:"
type input "زیادە:"
type input "0"
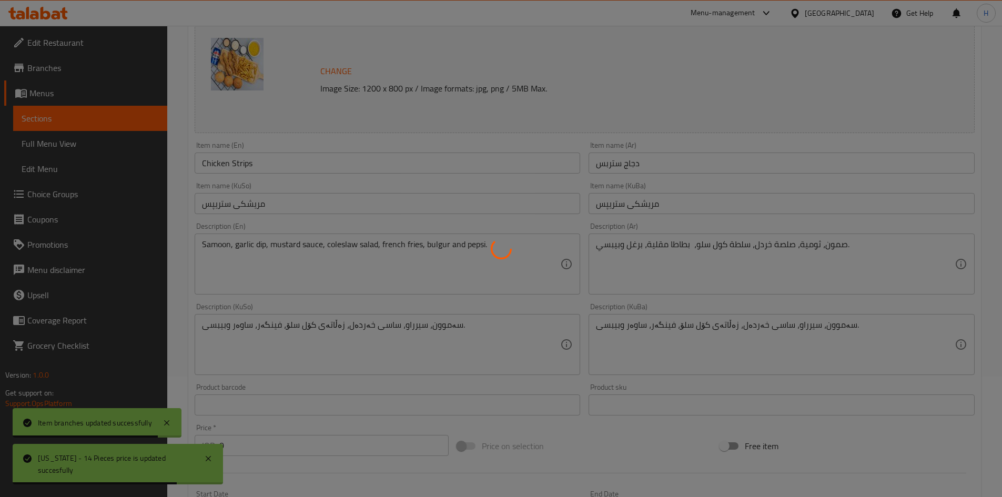
type input "أختيارك من:"
type input "هەڵبژاردنت لە:"
type input "1"
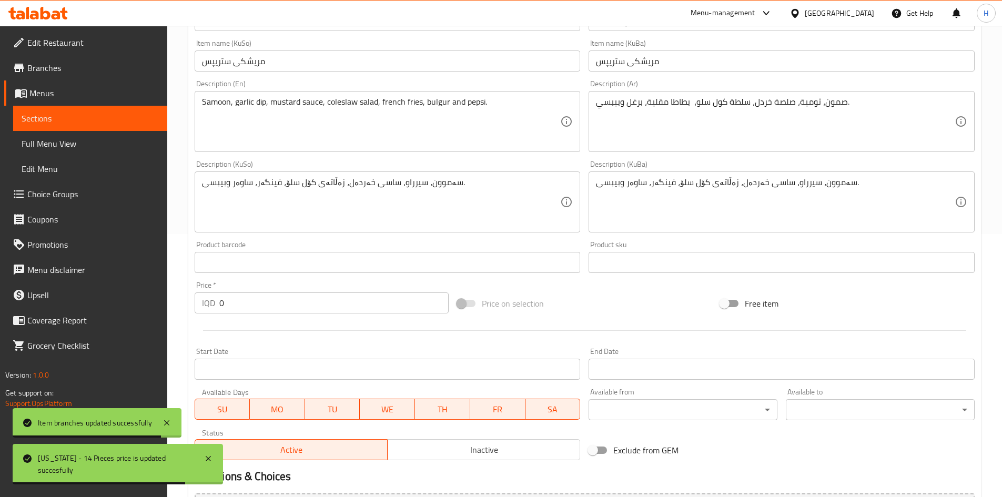
scroll to position [493, 0]
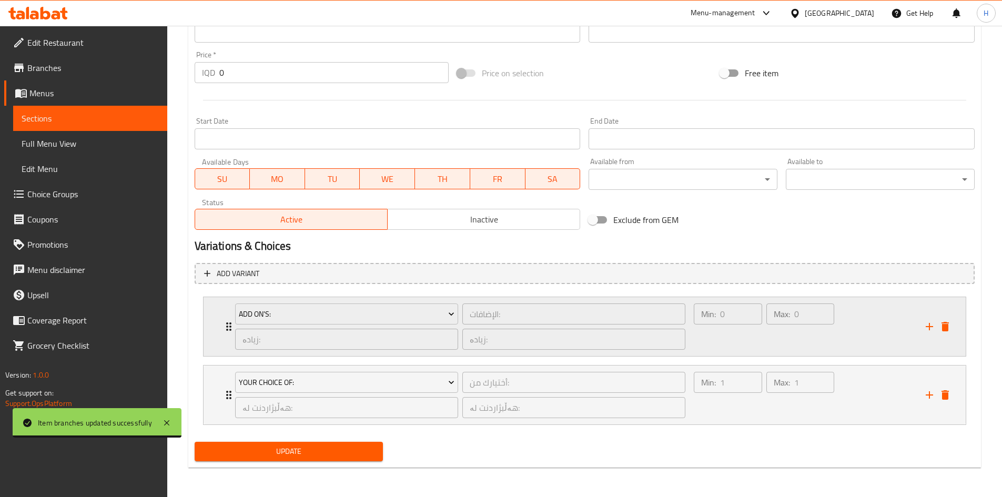
click at [226, 324] on icon "Expand" at bounding box center [228, 326] width 13 height 13
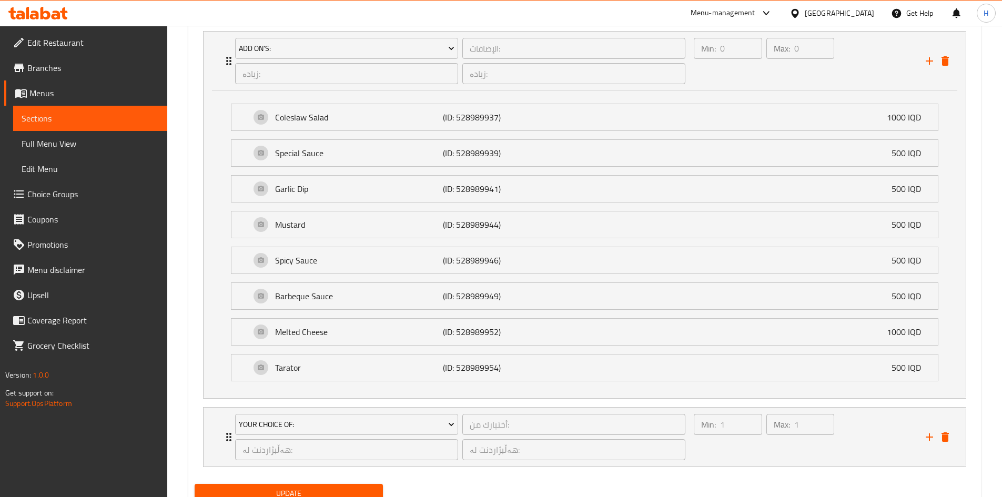
scroll to position [801, 0]
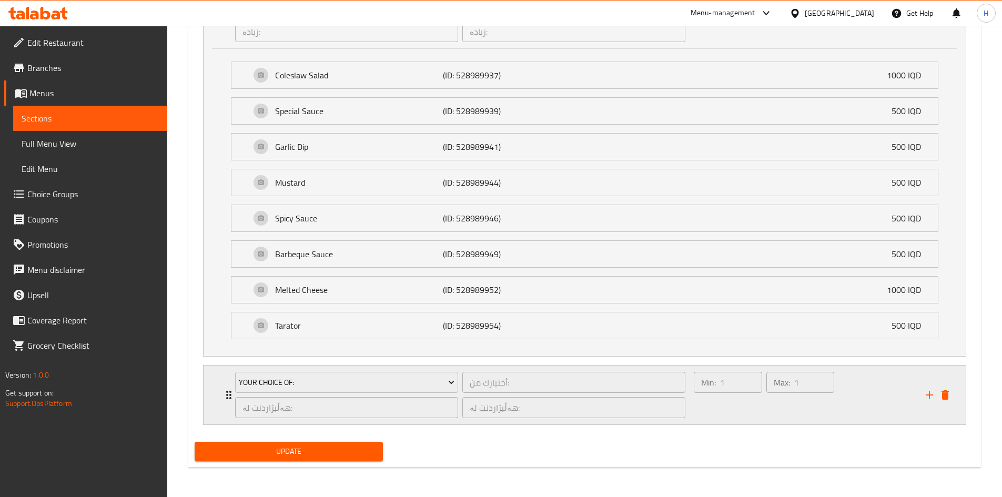
click at [226, 392] on icon "Expand" at bounding box center [228, 395] width 13 height 13
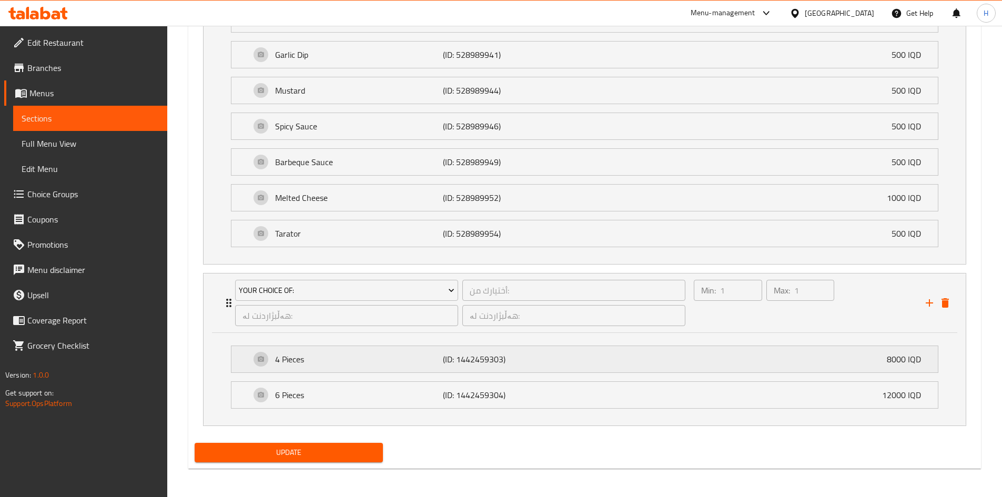
scroll to position [894, 0]
click at [925, 302] on icon "add" at bounding box center [928, 301] width 7 height 7
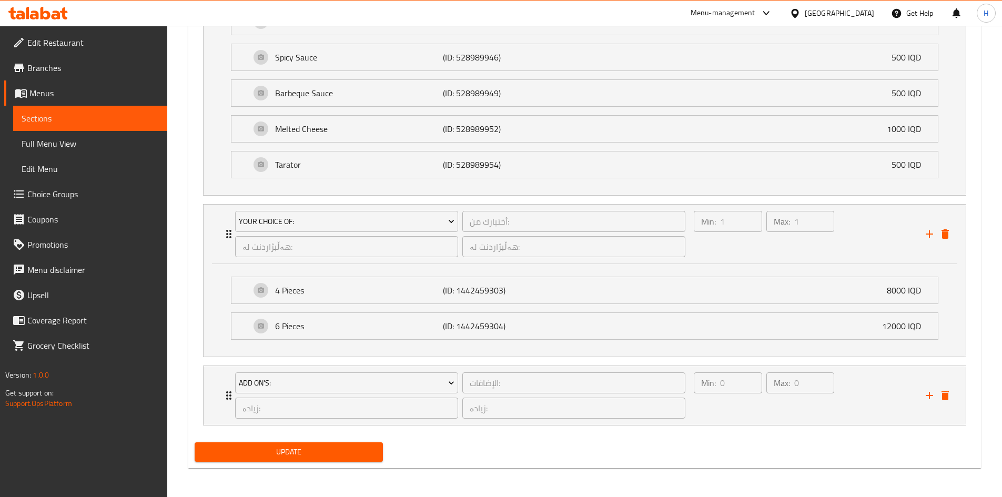
scroll to position [962, 0]
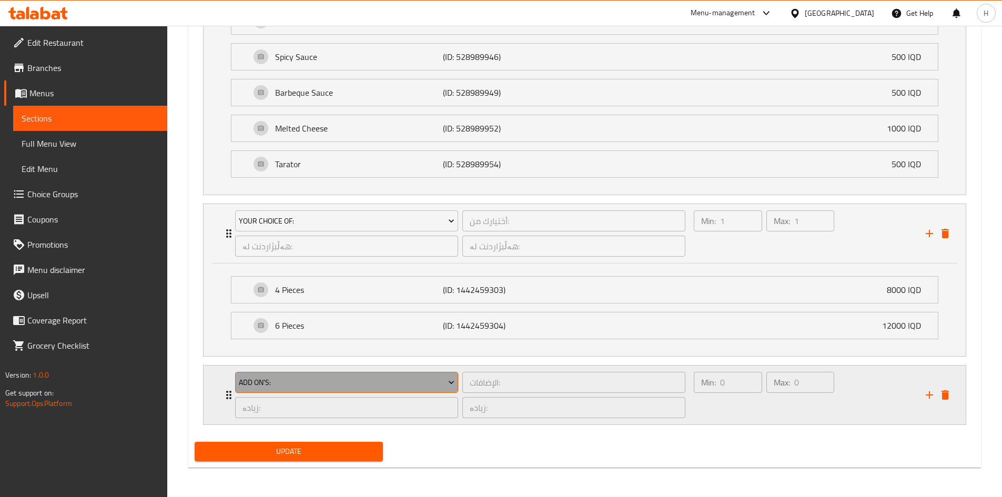
click at [289, 384] on span "Add On's:" at bounding box center [347, 382] width 216 height 13
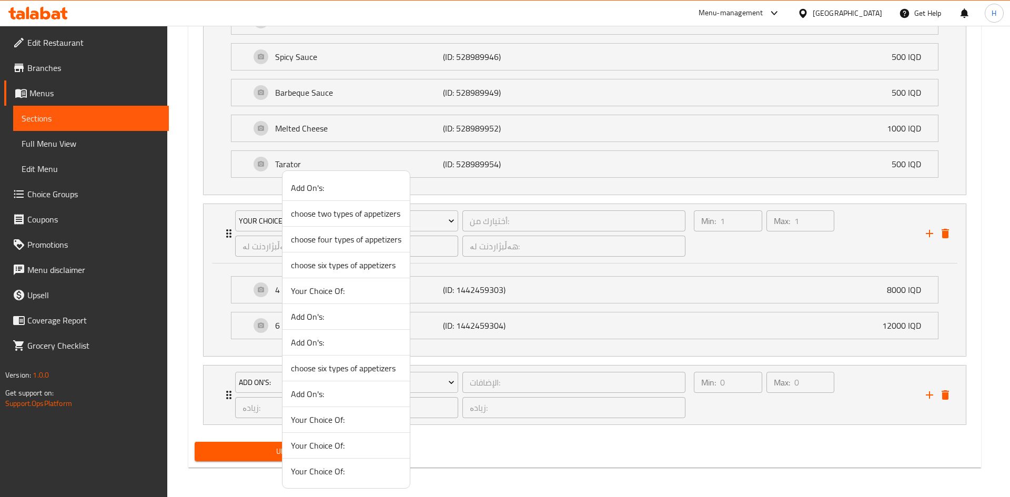
click at [293, 411] on li "Your Choice Of:" at bounding box center [345, 420] width 127 height 26
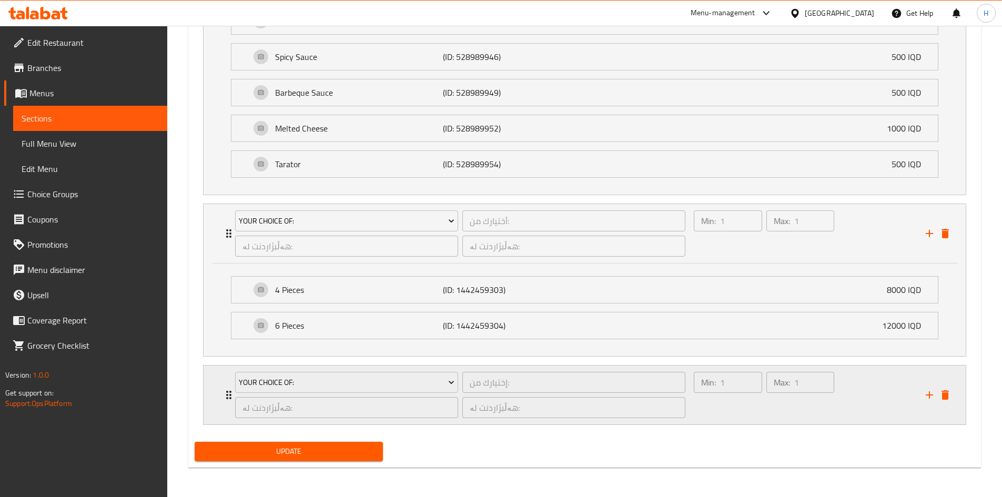
click at [505, 396] on div "هەڵبژاردنت لە: ​" at bounding box center [573, 407] width 227 height 25
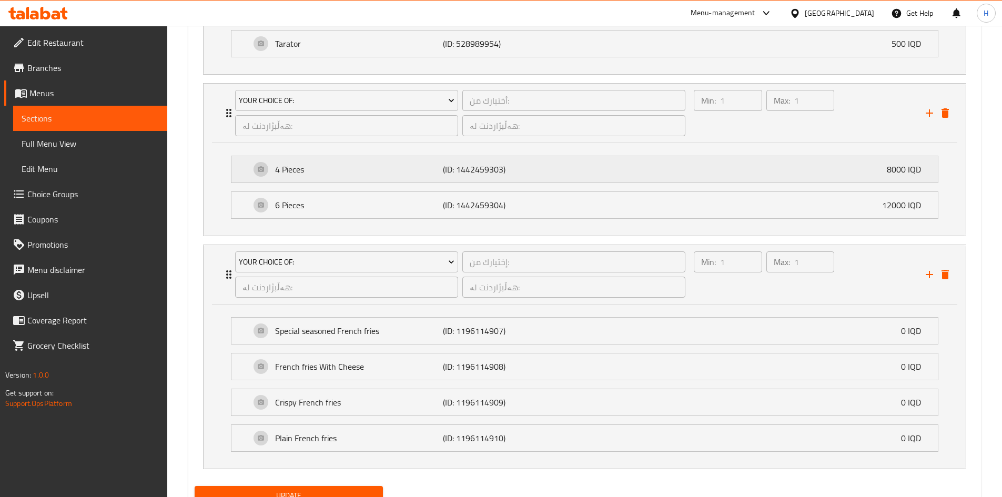
scroll to position [1022, 0]
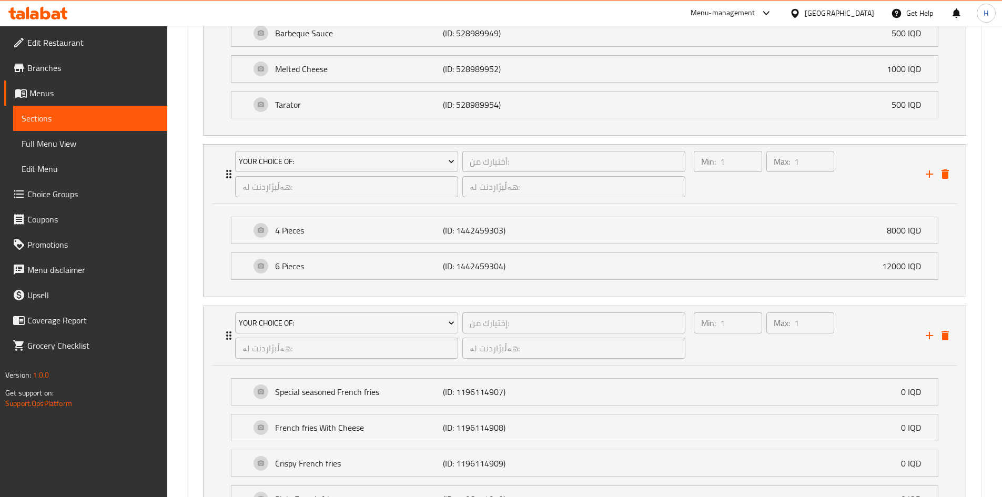
click at [198, 289] on li "Your Choice Of: أختيارك من: ​ هەڵبژاردنت لە: ​ هەڵبژاردنت لە: ​ Min: 1 ​ Max: 1…" at bounding box center [585, 220] width 780 height 161
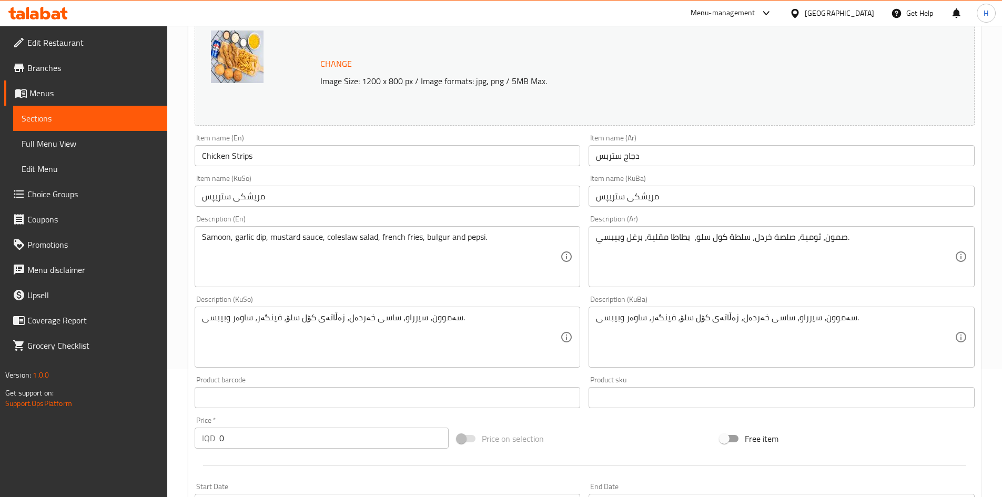
scroll to position [0, 0]
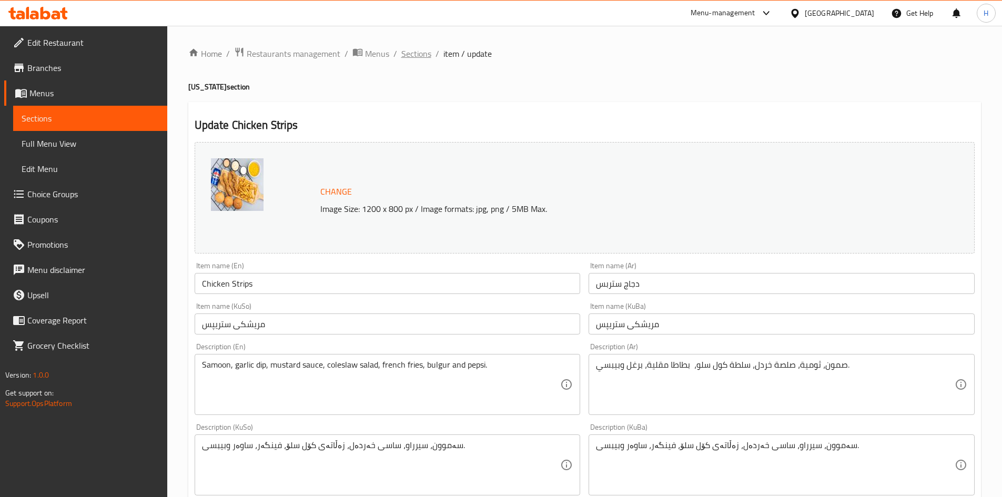
click at [401, 53] on span "Sections" at bounding box center [416, 53] width 30 height 13
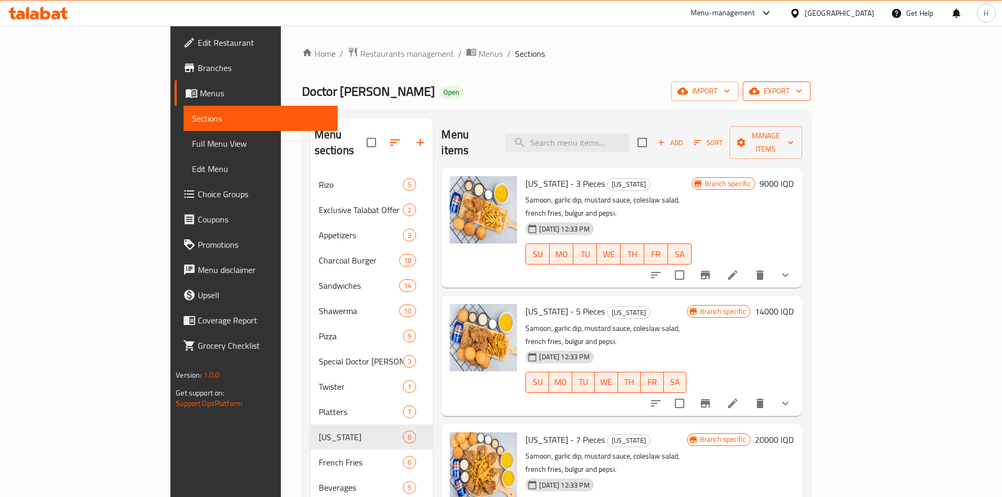
click at [759, 93] on icon "button" at bounding box center [754, 91] width 11 height 7
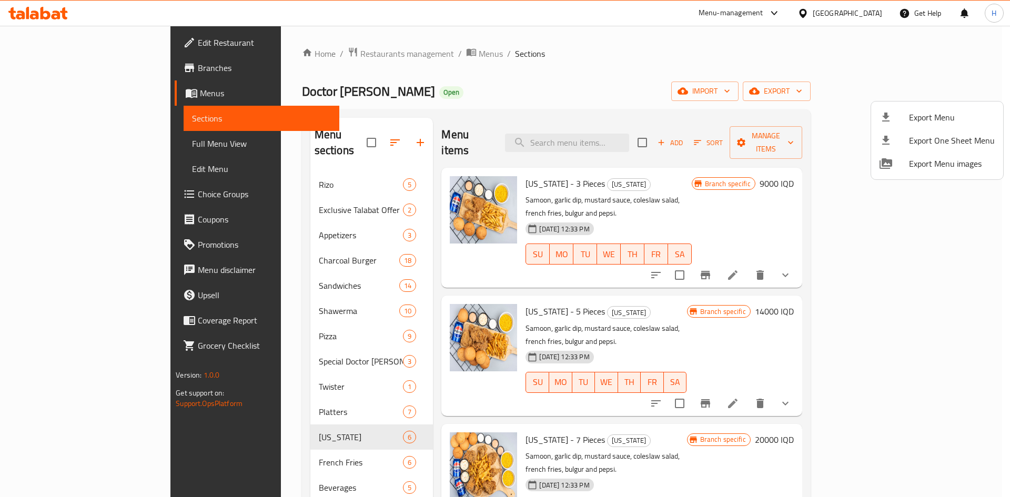
click at [910, 115] on span "Export Menu" at bounding box center [952, 117] width 86 height 13
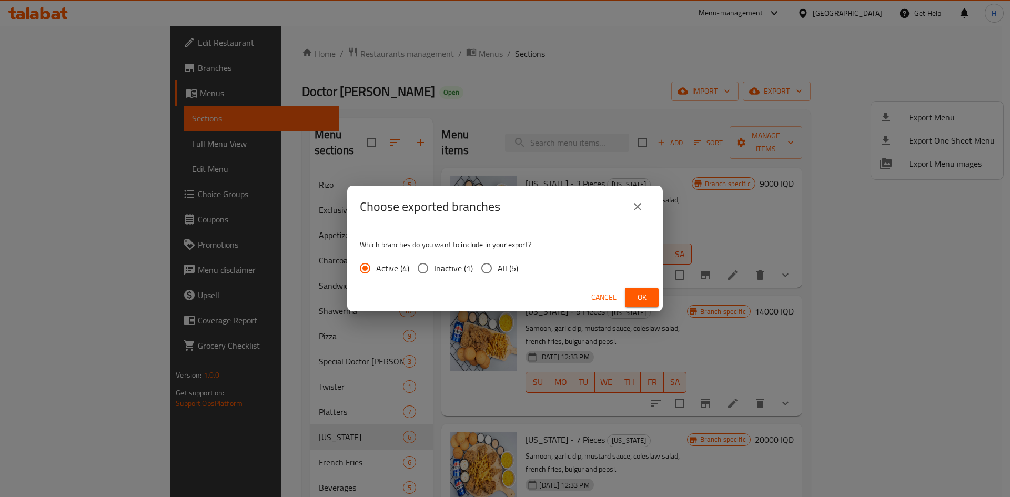
click at [660, 296] on div "Cancel Ok" at bounding box center [504, 297] width 315 height 28
click at [656, 297] on button "Ok" at bounding box center [642, 297] width 34 height 19
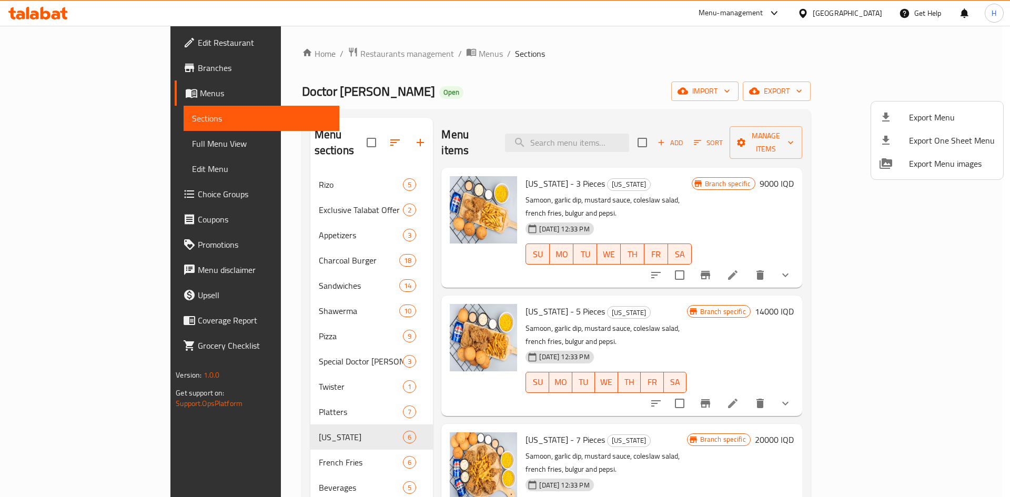
click at [626, 76] on div at bounding box center [505, 248] width 1010 height 497
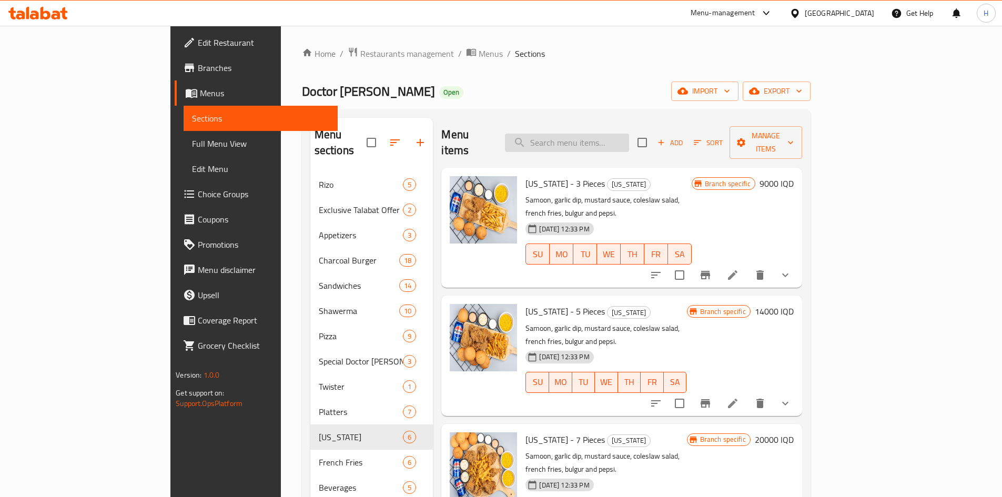
click at [612, 134] on input "search" at bounding box center [567, 143] width 124 height 18
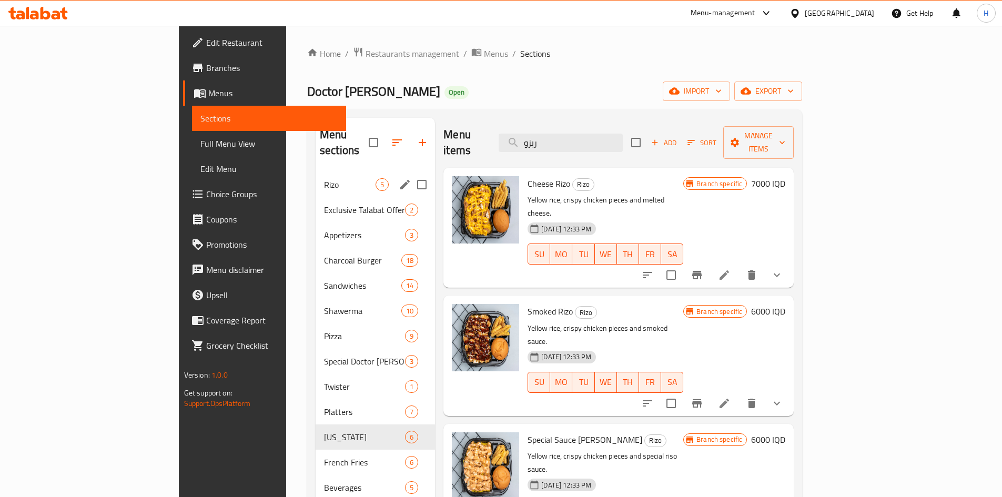
type input "ريزو"
click at [324, 178] on span "Rizo" at bounding box center [350, 184] width 52 height 13
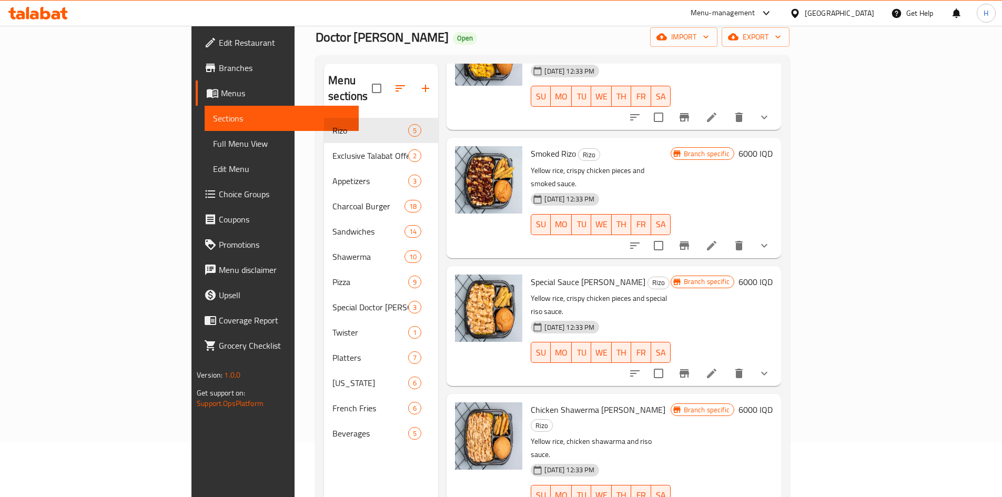
scroll to position [147, 0]
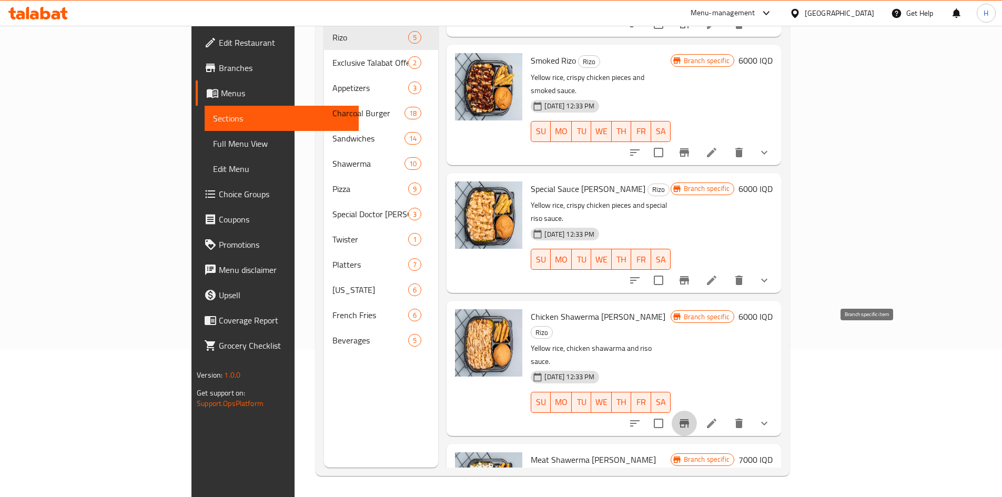
click at [689, 419] on icon "Branch-specific-item" at bounding box center [683, 423] width 9 height 8
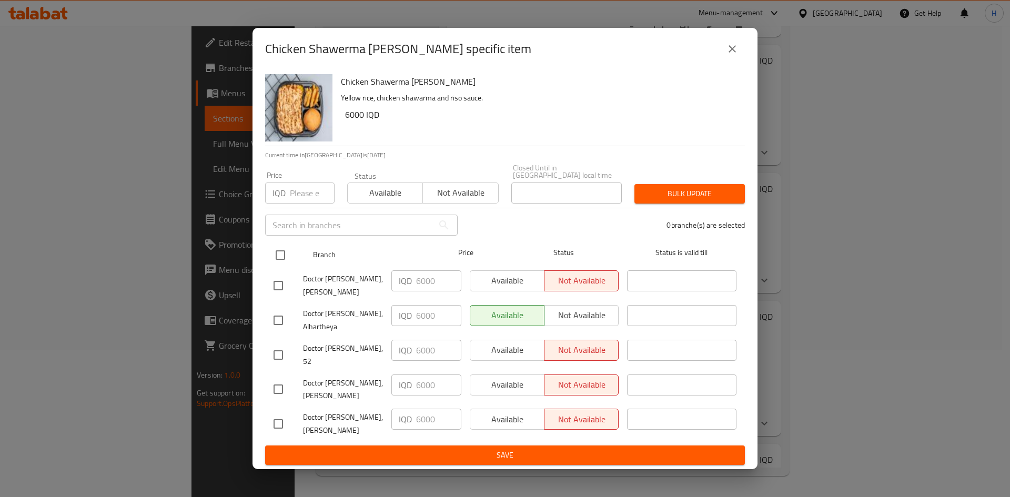
click at [279, 254] on input "checkbox" at bounding box center [280, 255] width 22 height 22
checkbox input "true"
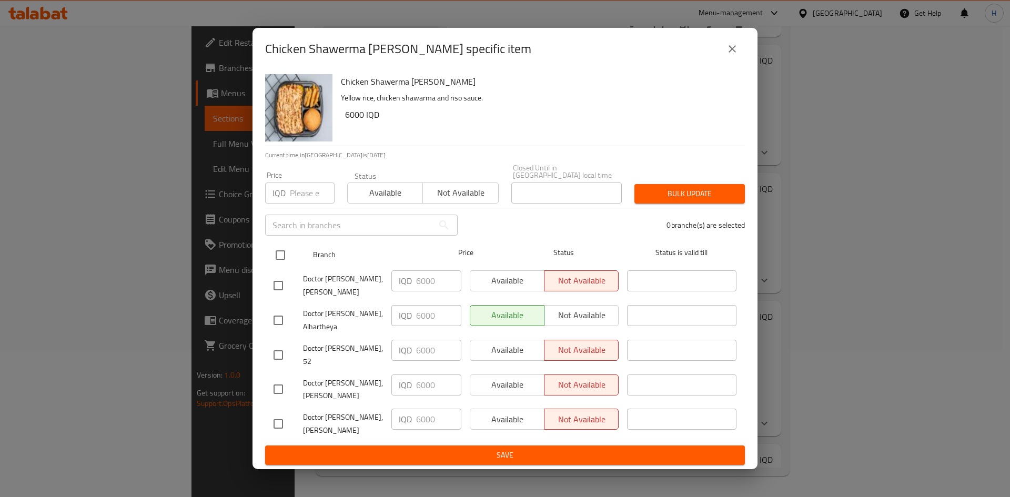
checkbox input "true"
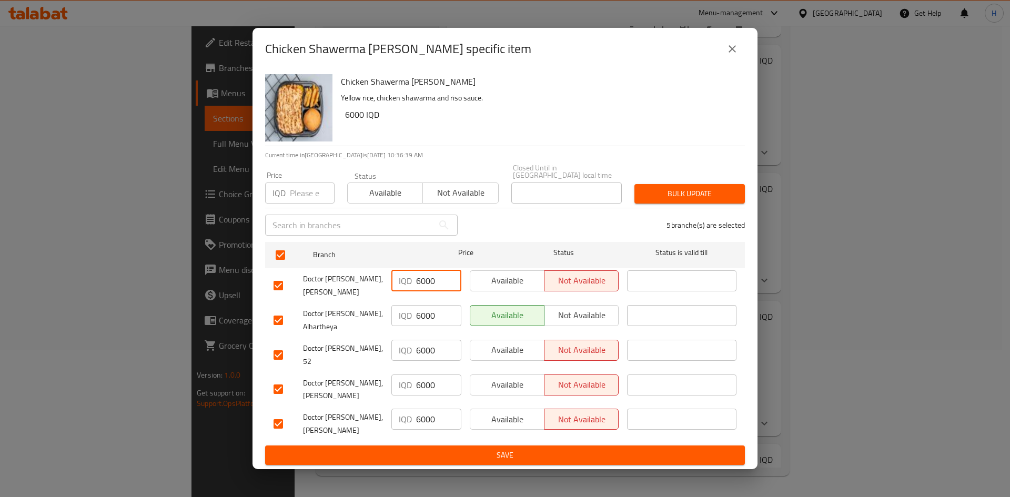
drag, startPoint x: 423, startPoint y: 288, endPoint x: 408, endPoint y: 290, distance: 14.8
click at [408, 290] on div "IQD 6000 ​" at bounding box center [426, 280] width 70 height 21
type input "7000"
click at [420, 321] on input "6000" at bounding box center [438, 315] width 45 height 21
type input "7000"
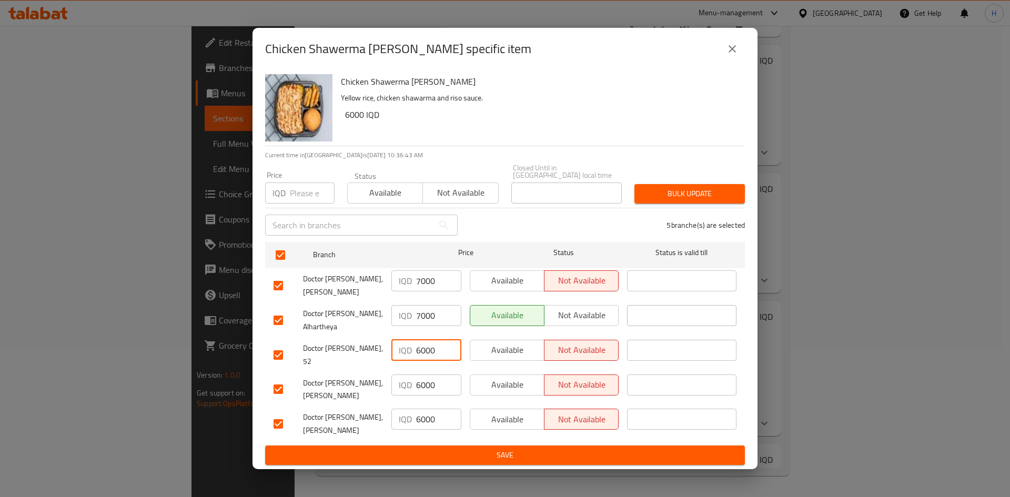
click at [415, 356] on div "IQD 6000 ​" at bounding box center [426, 350] width 70 height 21
click at [420, 356] on input "6000" at bounding box center [438, 350] width 45 height 21
type input "7000"
click at [414, 383] on div "IQD 7000 ​" at bounding box center [426, 384] width 70 height 21
type input "7000"
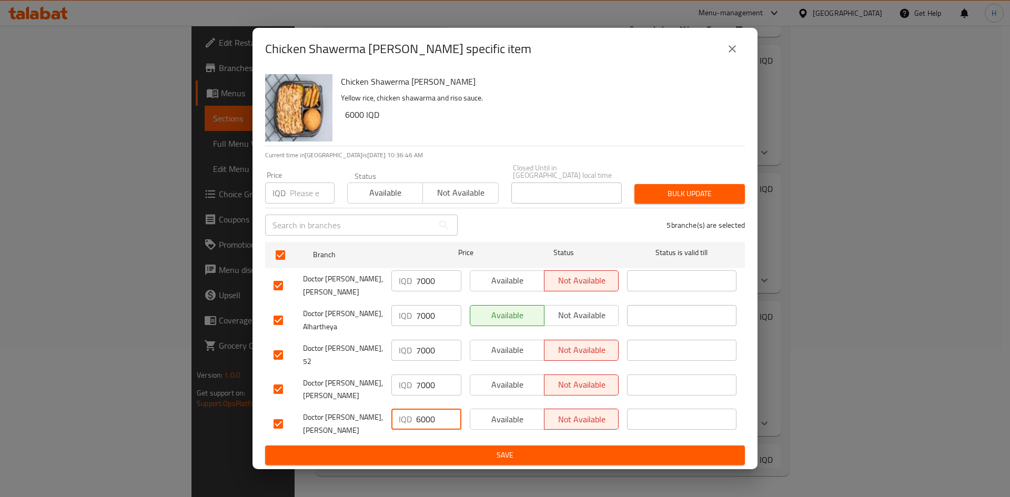
drag, startPoint x: 419, startPoint y: 405, endPoint x: 414, endPoint y: 408, distance: 5.4
click at [414, 409] on div "IQD 6000 ​" at bounding box center [426, 419] width 70 height 21
type input "7000"
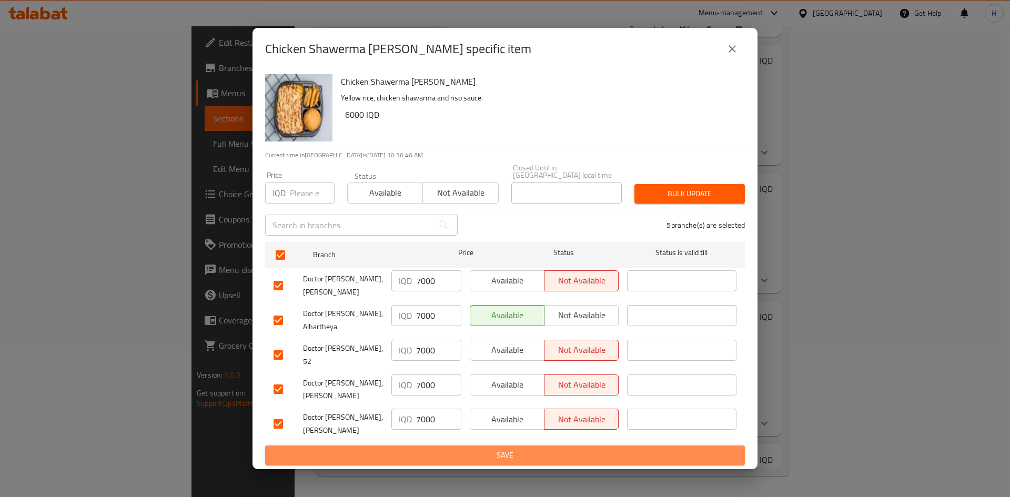
click at [447, 449] on span "Save" at bounding box center [504, 455] width 463 height 13
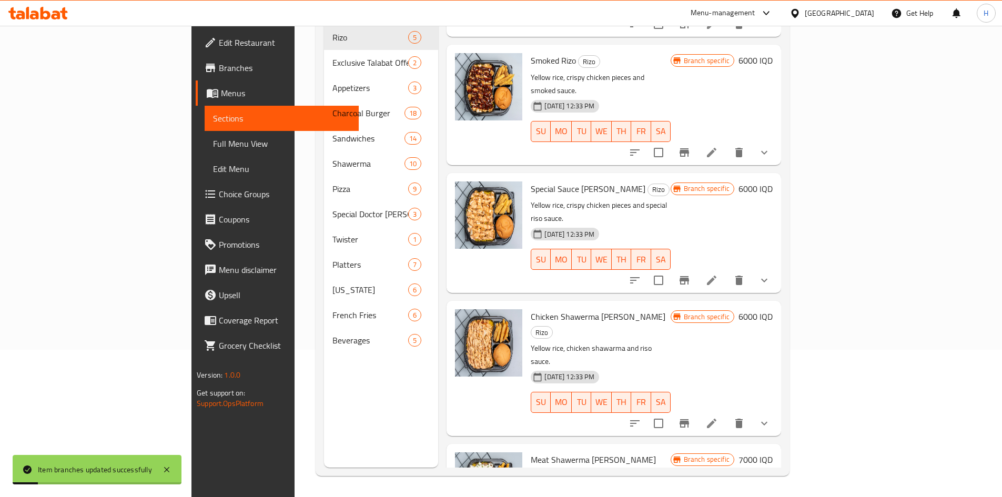
click at [772, 309] on h6 "6000 IQD" at bounding box center [755, 316] width 34 height 15
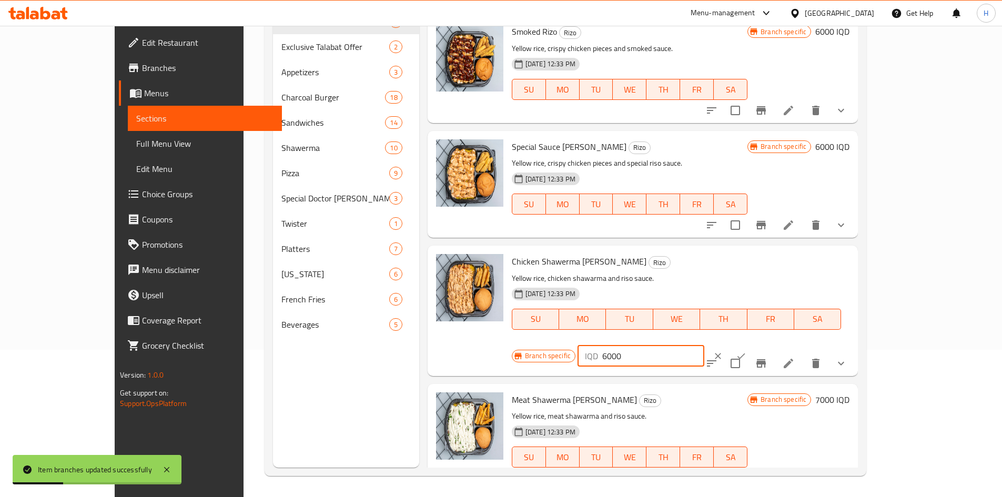
click at [704, 345] on input "6000" at bounding box center [653, 355] width 102 height 21
type input "7000"
click at [746, 351] on icon "ok" at bounding box center [741, 356] width 11 height 11
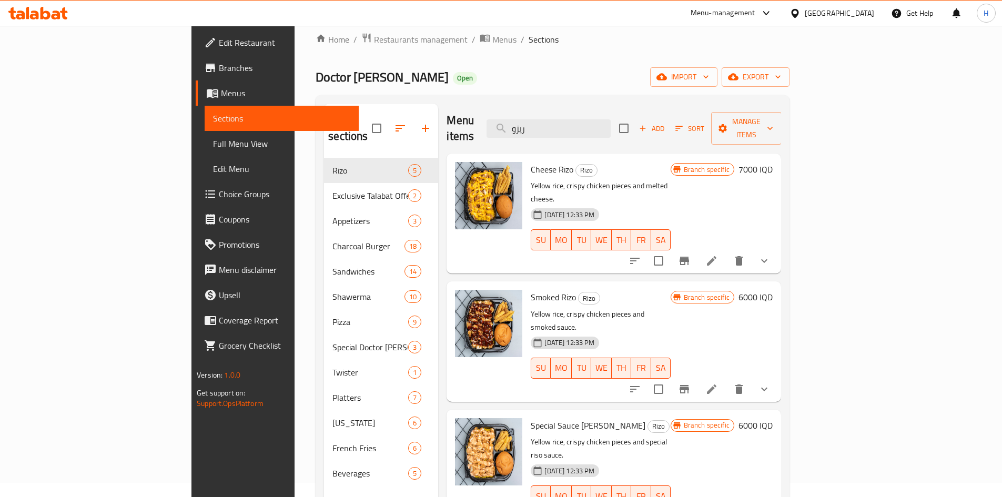
scroll to position [0, 0]
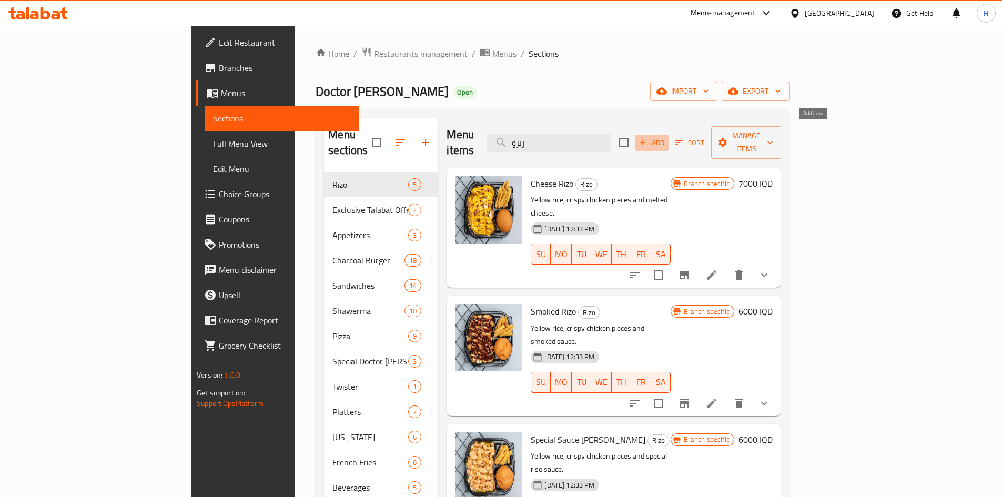
click at [666, 137] on span "Add" at bounding box center [651, 143] width 28 height 12
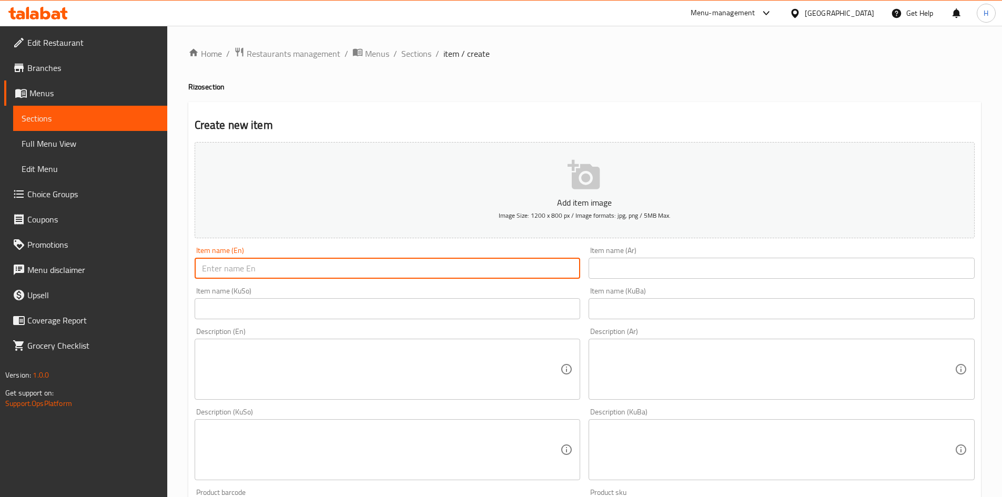
click at [250, 274] on input "text" at bounding box center [388, 268] width 386 height 21
paste input "Spicy Rizo"
type input "Spicy Rizo"
click at [684, 268] on input "text" at bounding box center [781, 268] width 386 height 21
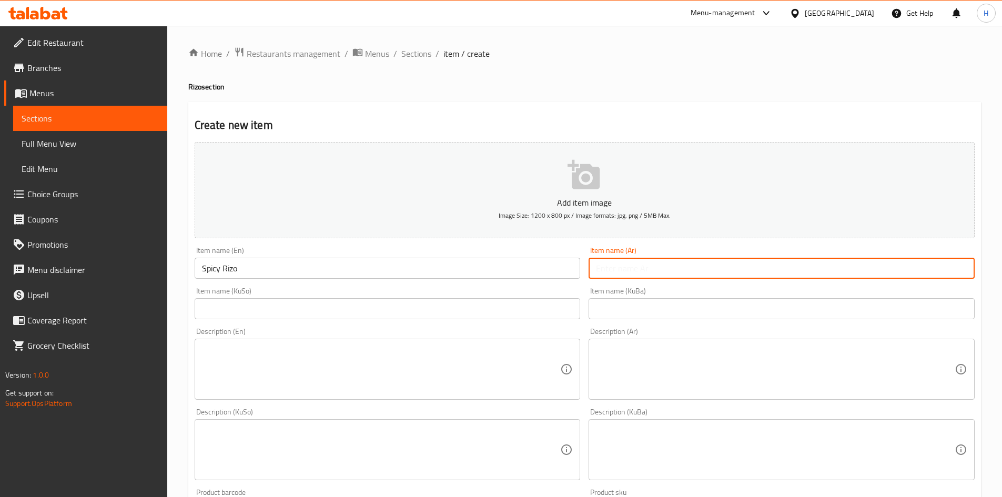
paste input "[PERSON_NAME]"
type input "[PERSON_NAME]"
click at [679, 372] on textarea at bounding box center [775, 369] width 359 height 50
paste textarea "رز, قطع دجاج كرسبي وصلصة سبايسي."
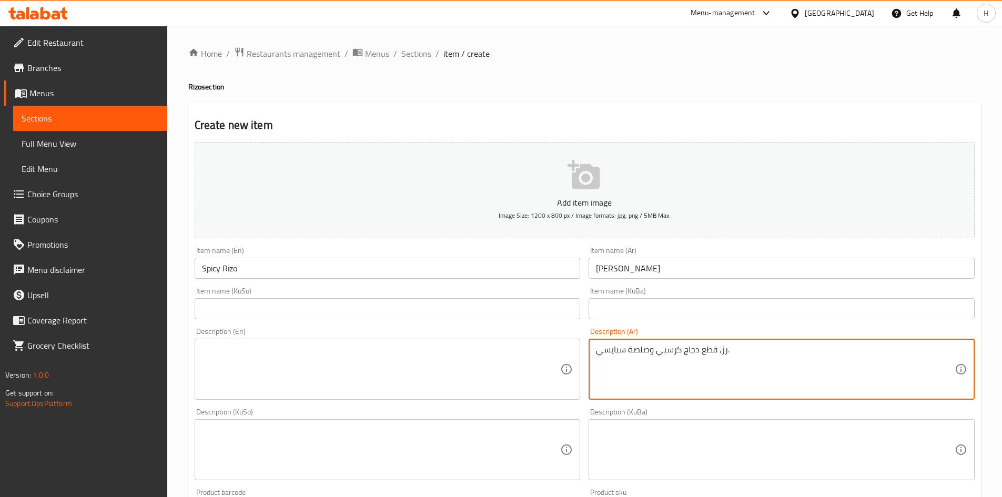
type textarea "رز, قطع دجاج كرسبي وصلصة سبايسي."
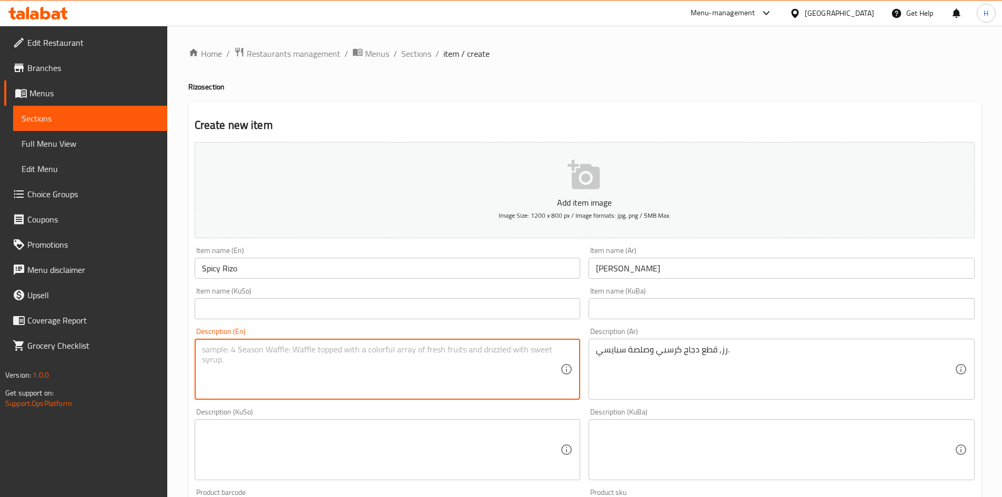
click at [313, 367] on textarea at bounding box center [381, 369] width 359 height 50
paste textarea "Rice, crispy chicken pieces and spicy sauce."
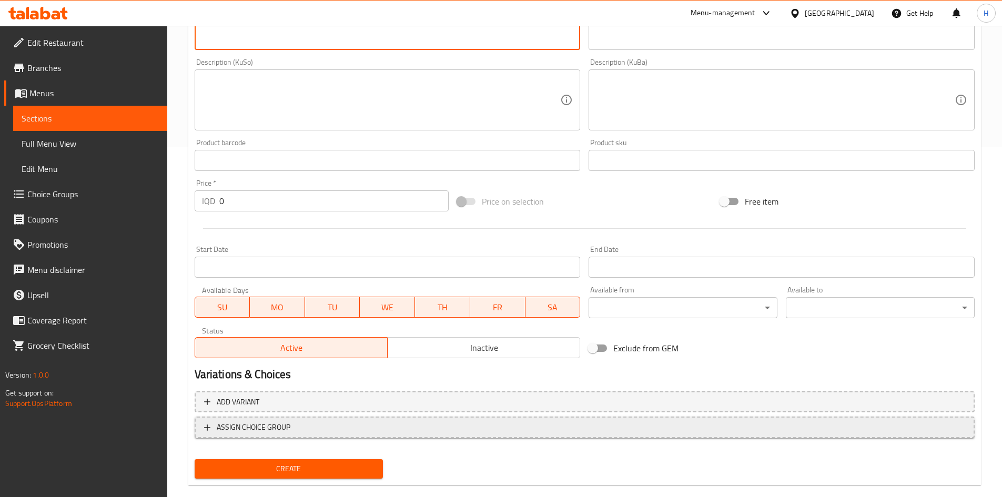
scroll to position [367, 0]
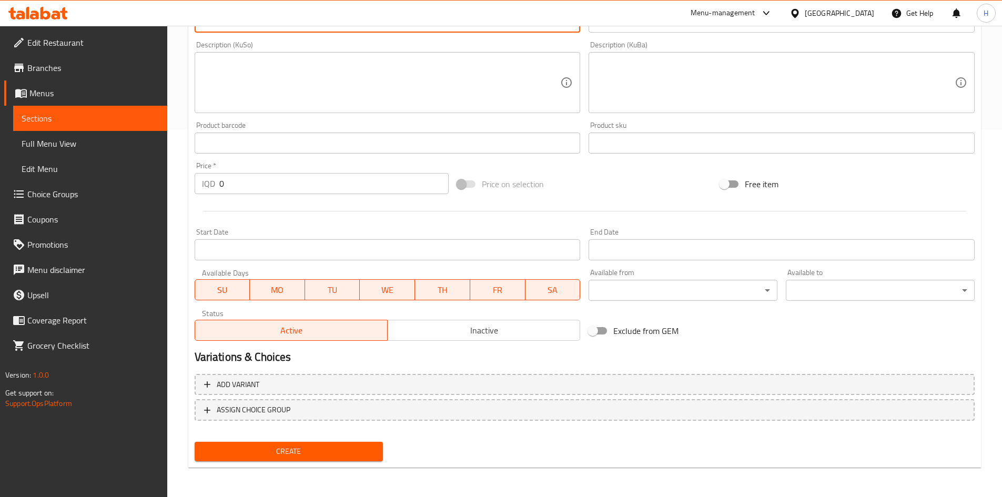
type textarea "Rice, crispy chicken pieces and spicy sauce."
click at [263, 187] on input "0" at bounding box center [334, 183] width 230 height 21
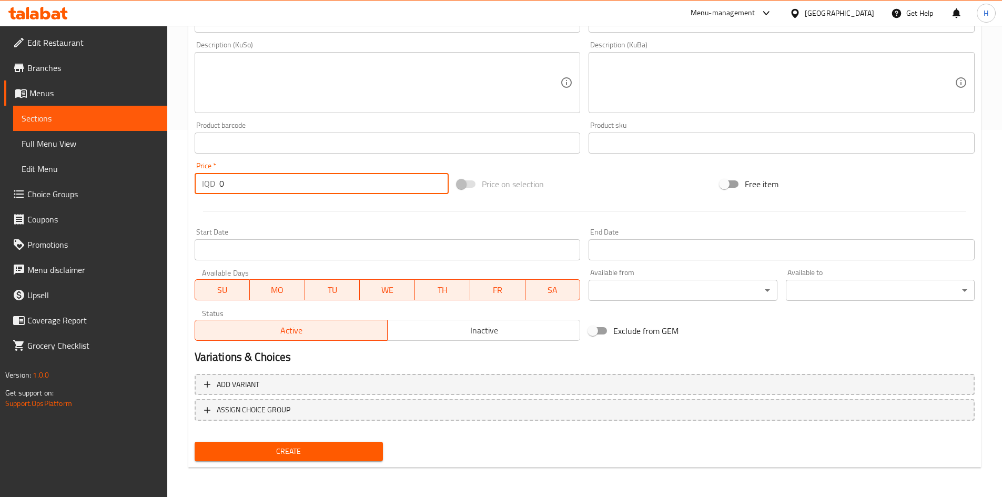
click at [263, 187] on input "0" at bounding box center [334, 183] width 230 height 21
type input "6000"
click at [283, 462] on div "Create" at bounding box center [288, 451] width 197 height 28
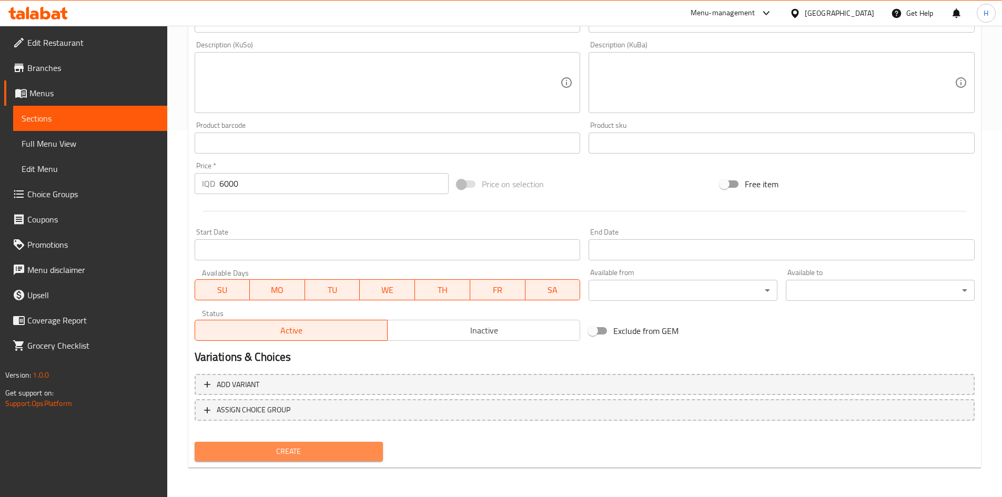
click at [290, 449] on span "Create" at bounding box center [289, 451] width 172 height 13
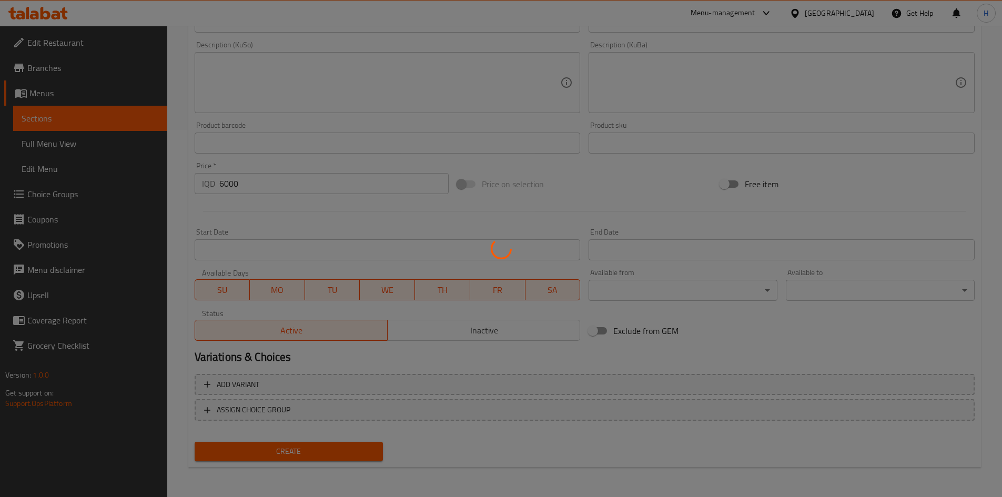
type input "0"
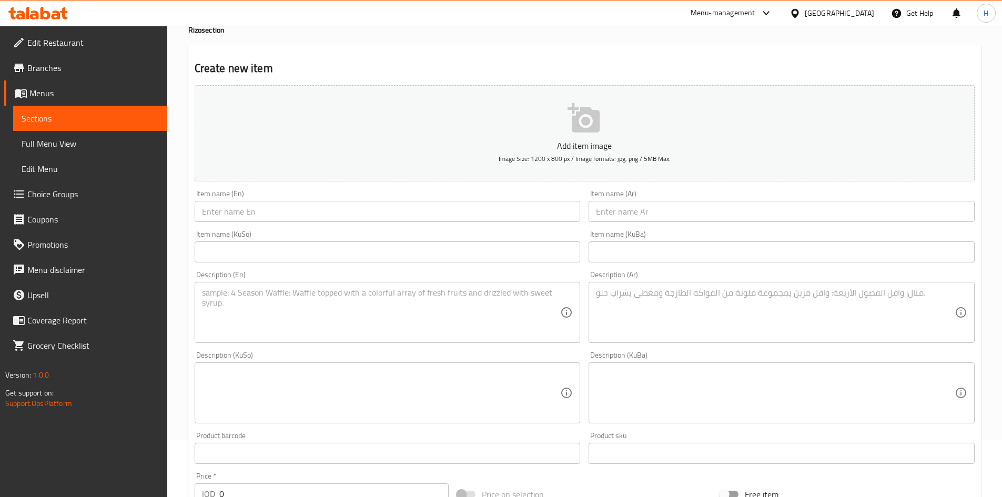
scroll to position [0, 0]
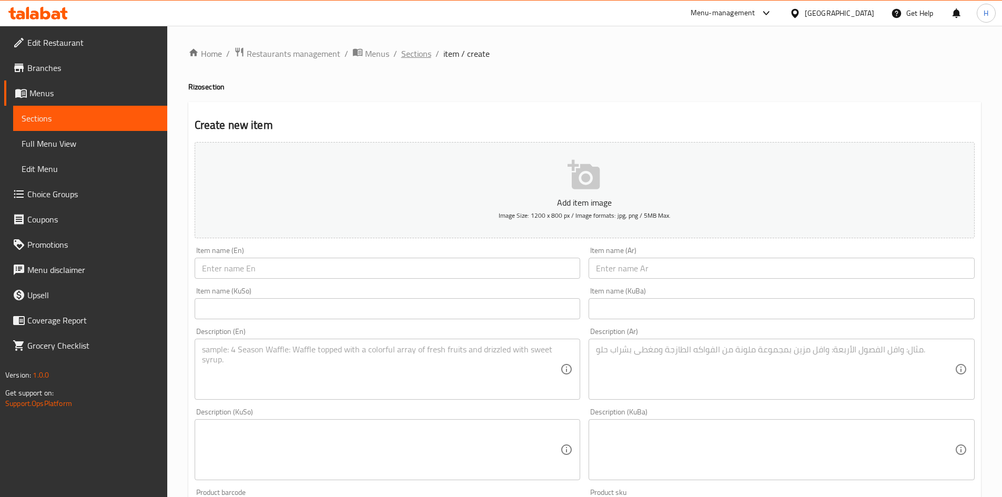
click at [417, 58] on span "Sections" at bounding box center [416, 53] width 30 height 13
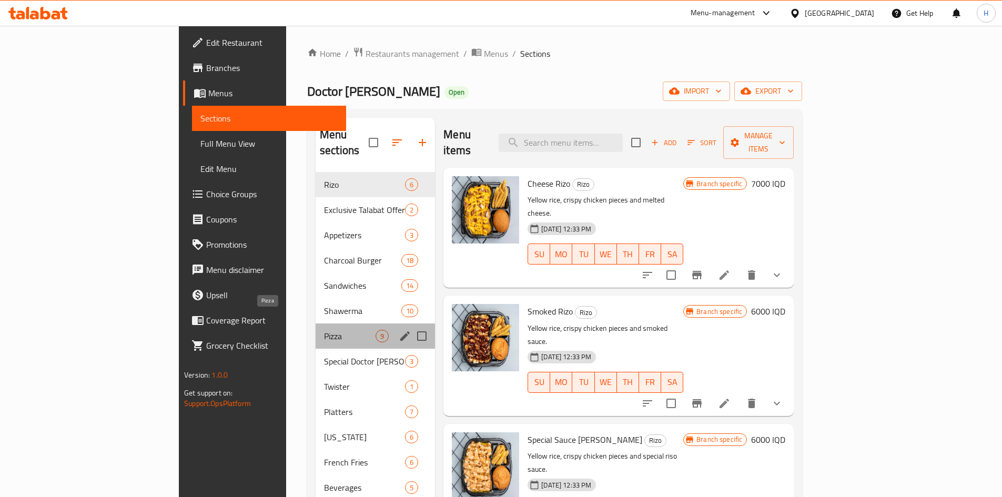
click at [324, 330] on span "Pizza" at bounding box center [350, 336] width 52 height 13
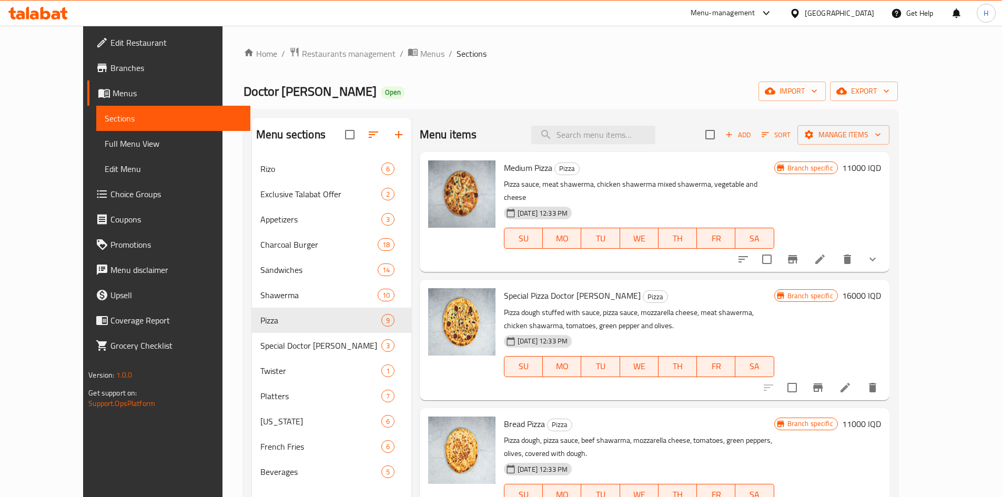
click at [797, 255] on icon "Branch-specific-item" at bounding box center [792, 259] width 9 height 8
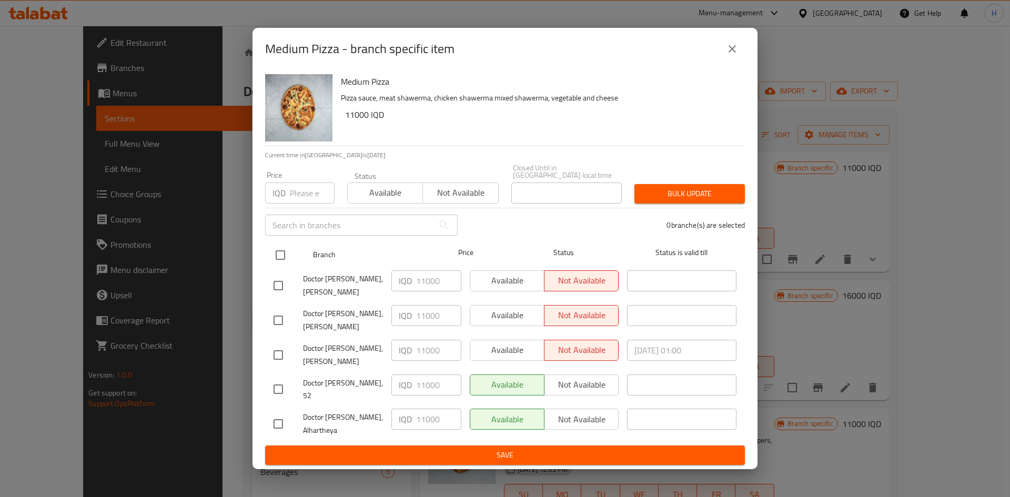
click at [273, 259] on input "checkbox" at bounding box center [280, 255] width 22 height 22
checkbox input "true"
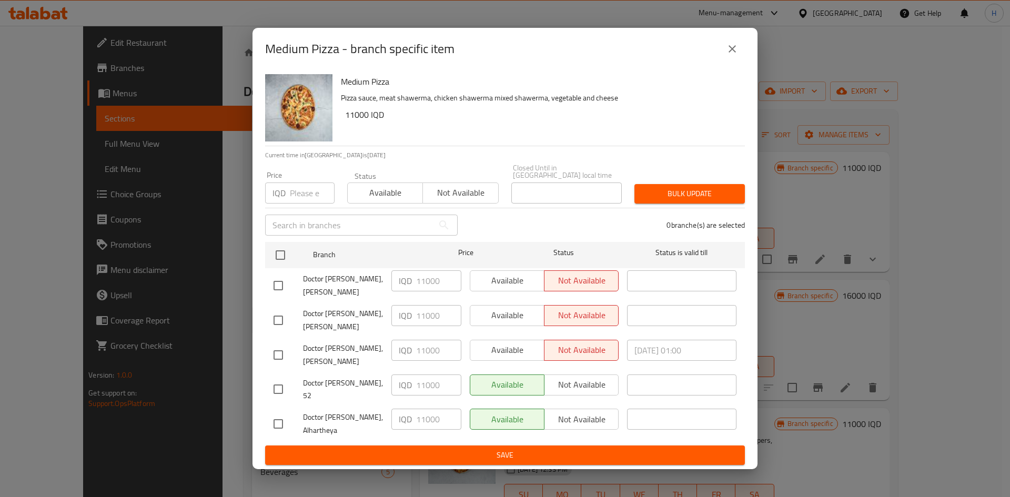
checkbox input "true"
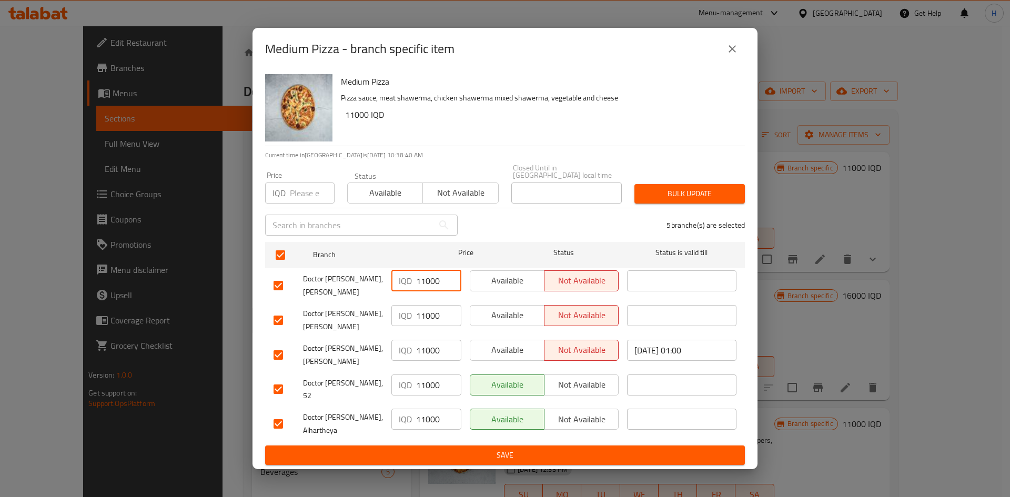
click at [423, 287] on input "11000" at bounding box center [438, 280] width 45 height 21
type input "2"
click at [427, 281] on input "13000" at bounding box center [438, 280] width 45 height 21
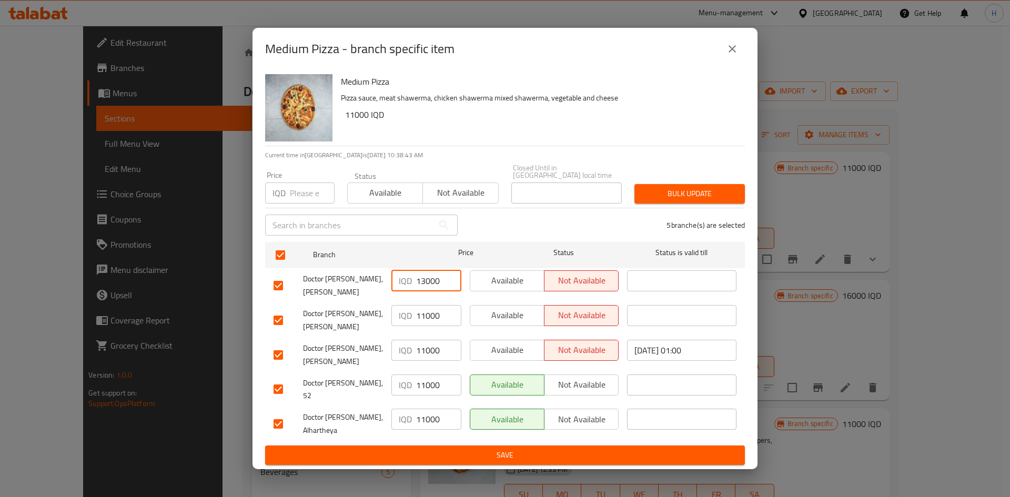
click at [427, 281] on input "13000" at bounding box center [438, 280] width 45 height 21
type input "13000"
click at [432, 326] on input "11000" at bounding box center [438, 315] width 45 height 21
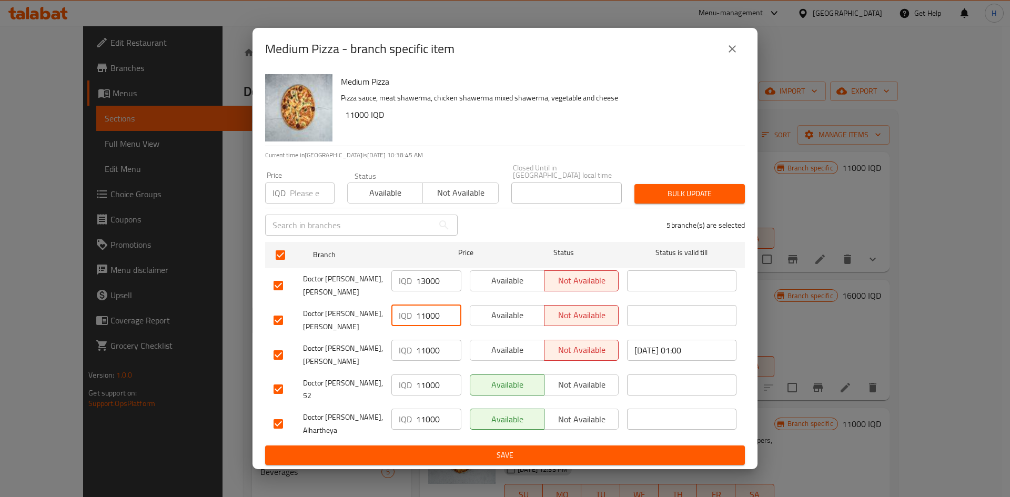
paste input "3"
type input "13000"
click at [433, 359] on input "11000" at bounding box center [438, 350] width 45 height 21
paste input "3"
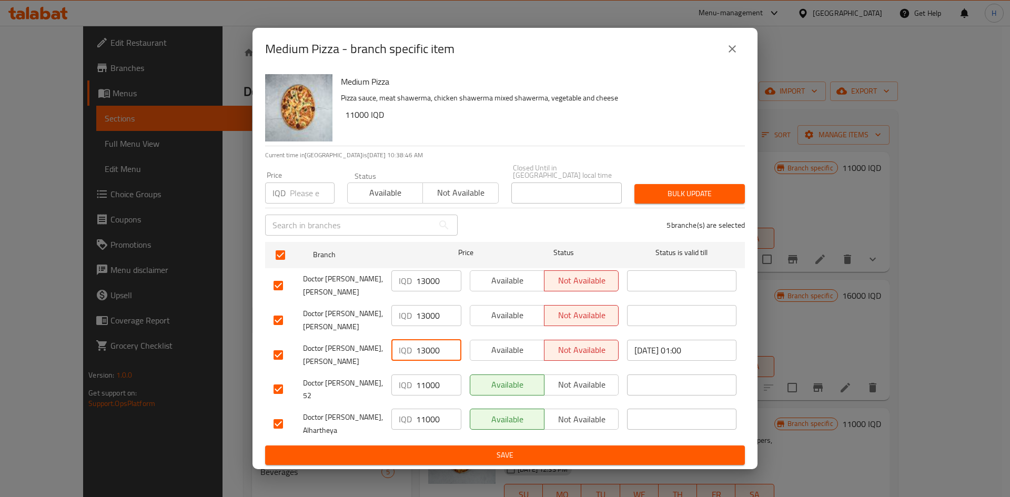
type input "13000"
click at [431, 380] on input "11000" at bounding box center [438, 384] width 45 height 21
paste input "3"
type input "13000"
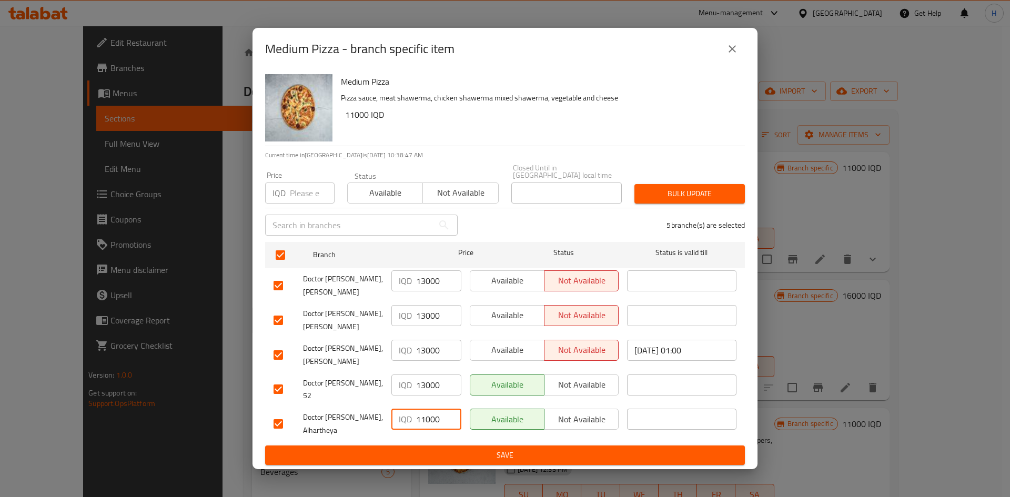
click at [429, 411] on input "11000" at bounding box center [438, 419] width 45 height 21
paste input "3"
type input "13000"
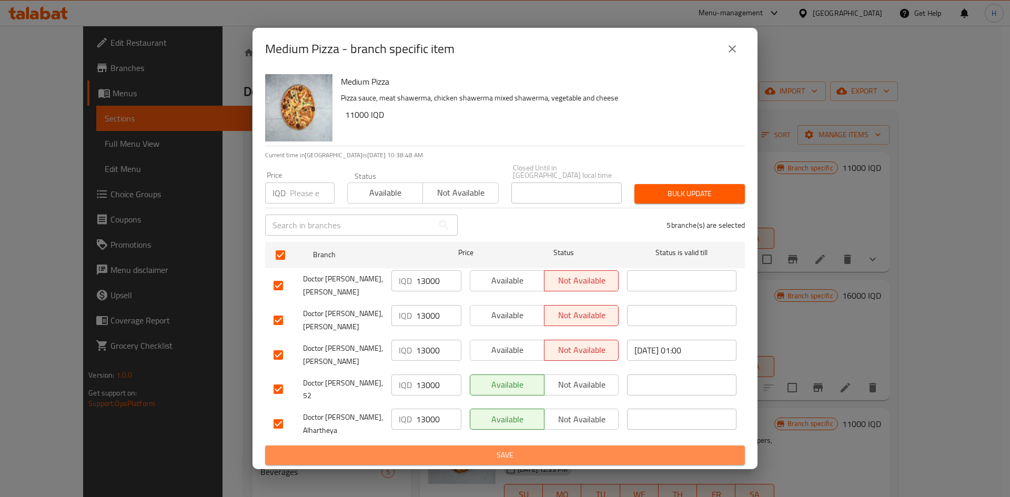
click at [429, 449] on span "Save" at bounding box center [504, 455] width 463 height 13
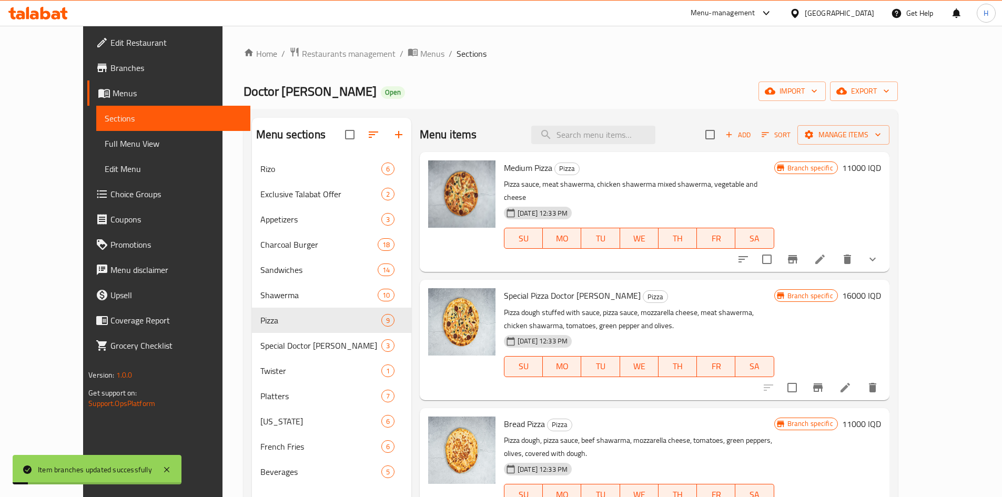
click at [881, 169] on h6 "11000 IQD" at bounding box center [861, 167] width 39 height 15
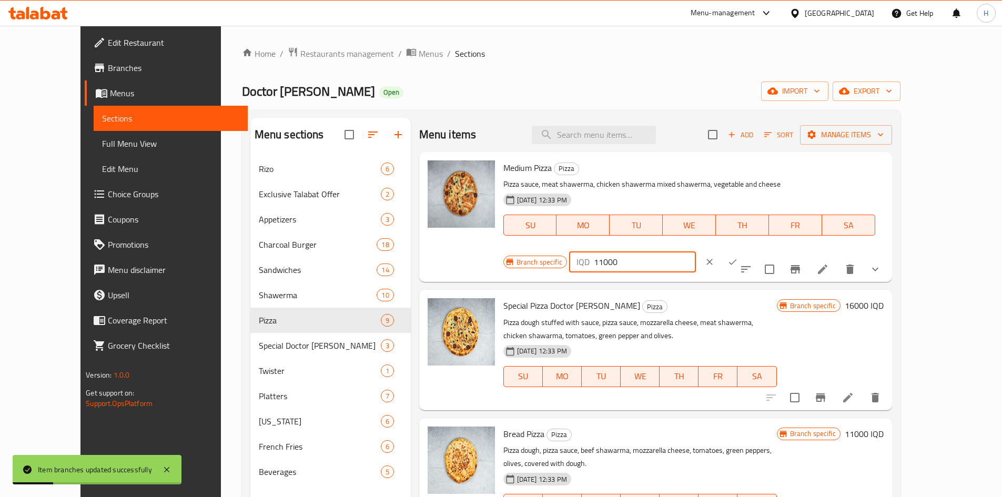
drag, startPoint x: 820, startPoint y: 171, endPoint x: 817, endPoint y: 178, distance: 7.3
click at [696, 251] on input "11000" at bounding box center [645, 261] width 102 height 21
type input "13000"
click at [738, 257] on icon "ok" at bounding box center [732, 262] width 11 height 11
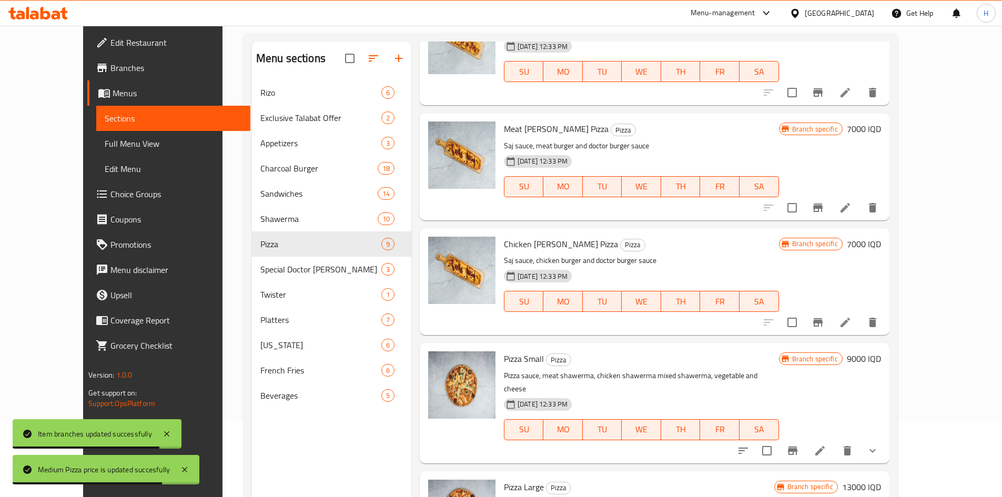
scroll to position [147, 0]
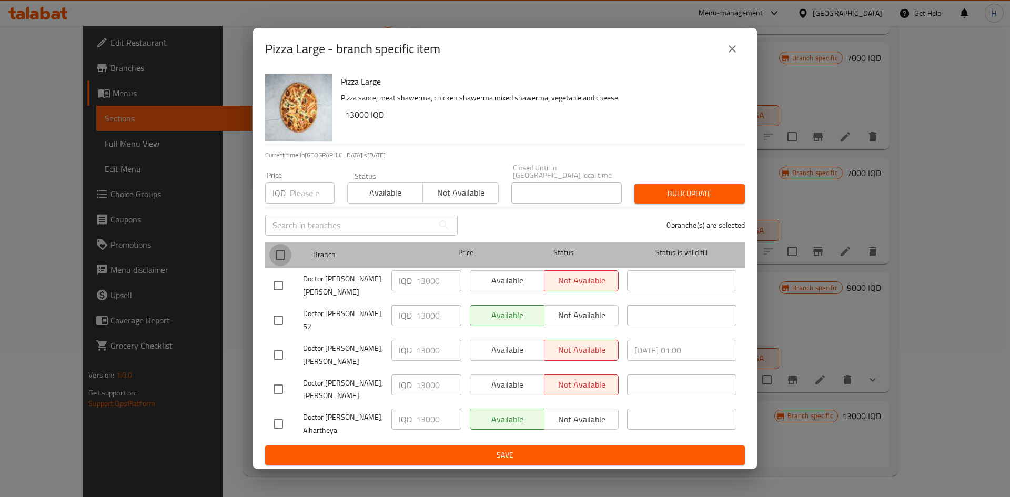
click at [277, 254] on input "checkbox" at bounding box center [280, 255] width 22 height 22
checkbox input "true"
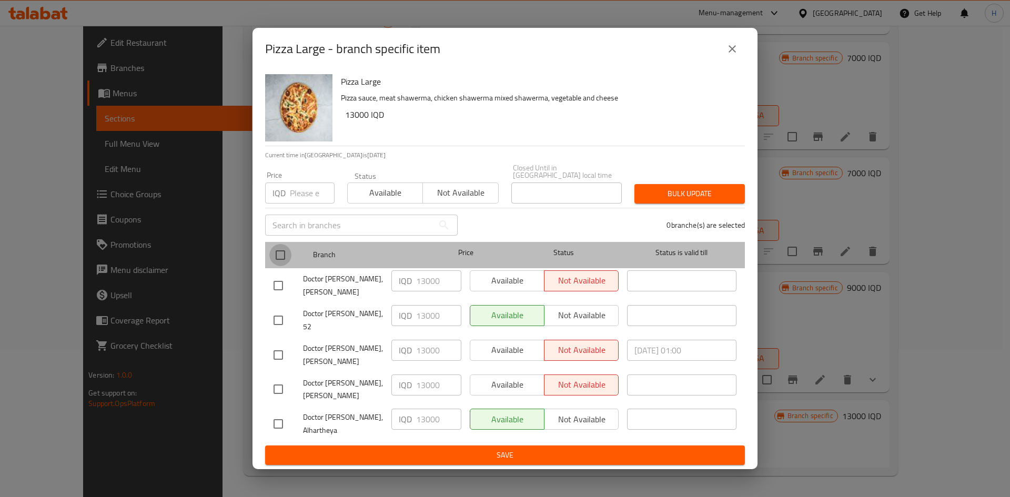
checkbox input "true"
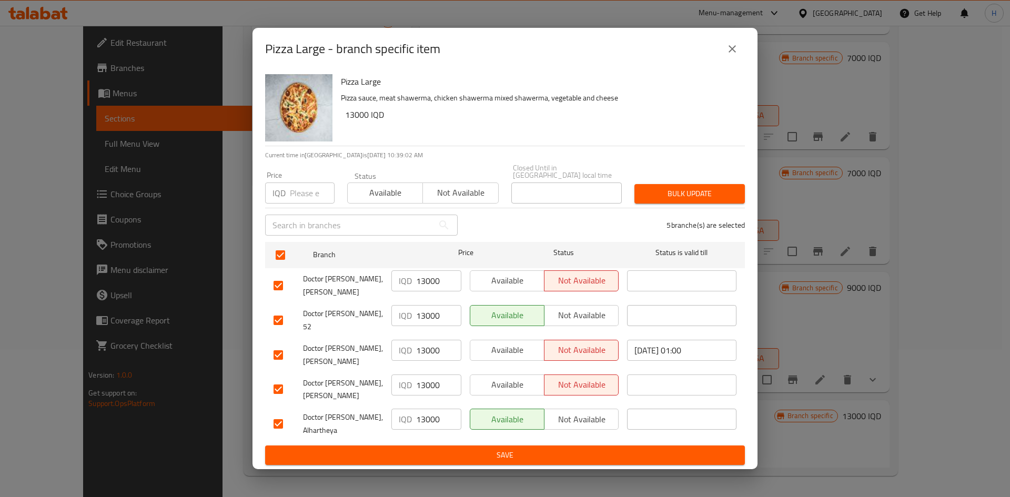
click at [427, 285] on input "13000" at bounding box center [438, 280] width 45 height 21
click at [424, 285] on input "15000" at bounding box center [438, 280] width 45 height 21
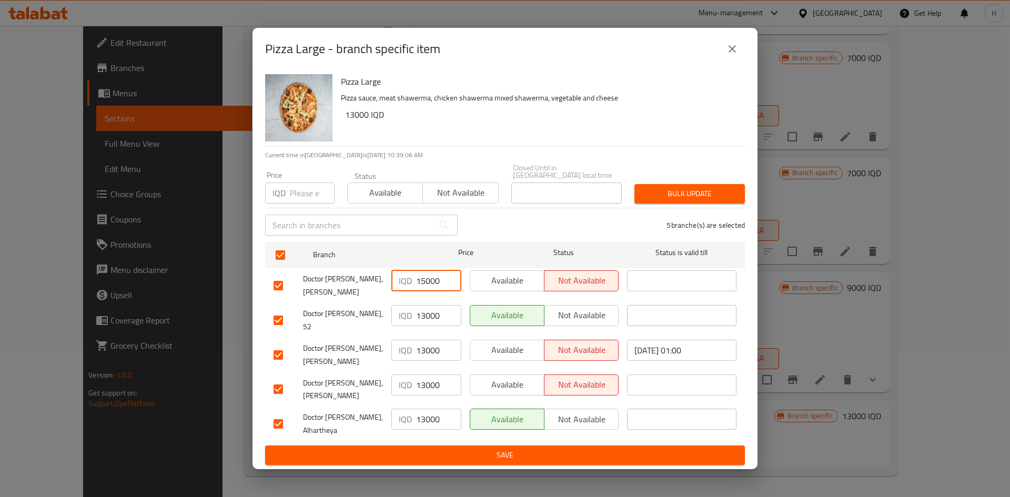
type input "15000"
click at [425, 318] on input "13000" at bounding box center [438, 315] width 45 height 21
paste input "5"
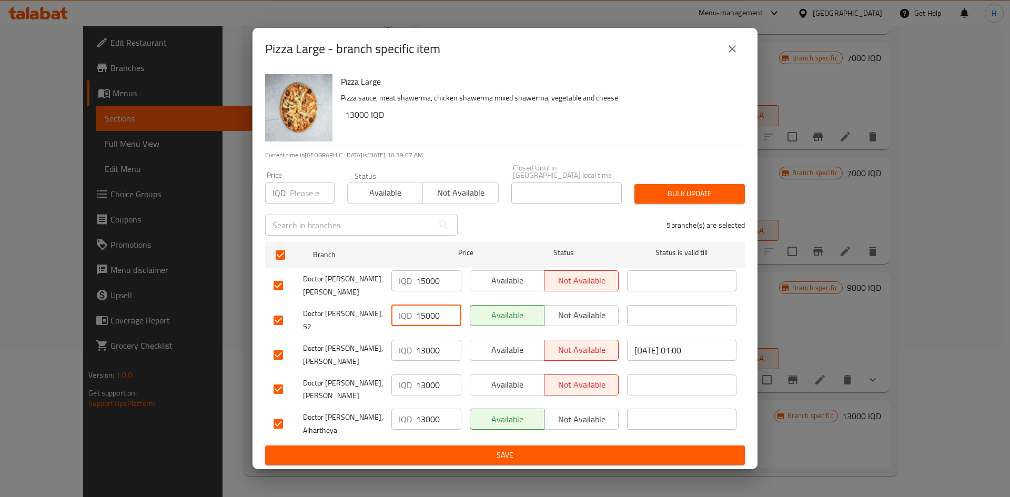
type input "15000"
click at [423, 347] on input "13000" at bounding box center [438, 350] width 45 height 21
paste input "5"
type input "15000"
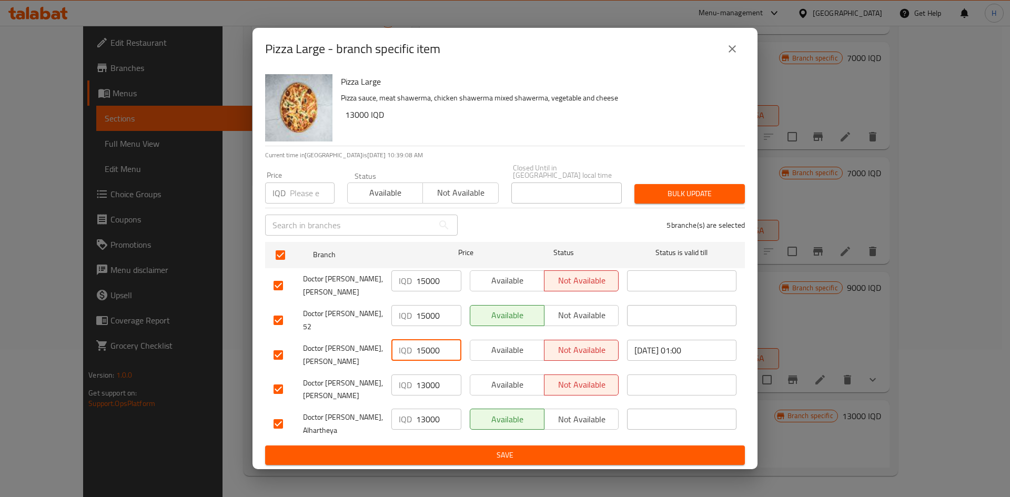
click at [423, 374] on input "13000" at bounding box center [438, 384] width 45 height 21
paste input "5"
type input "15000"
click at [423, 409] on input "13000" at bounding box center [438, 419] width 45 height 21
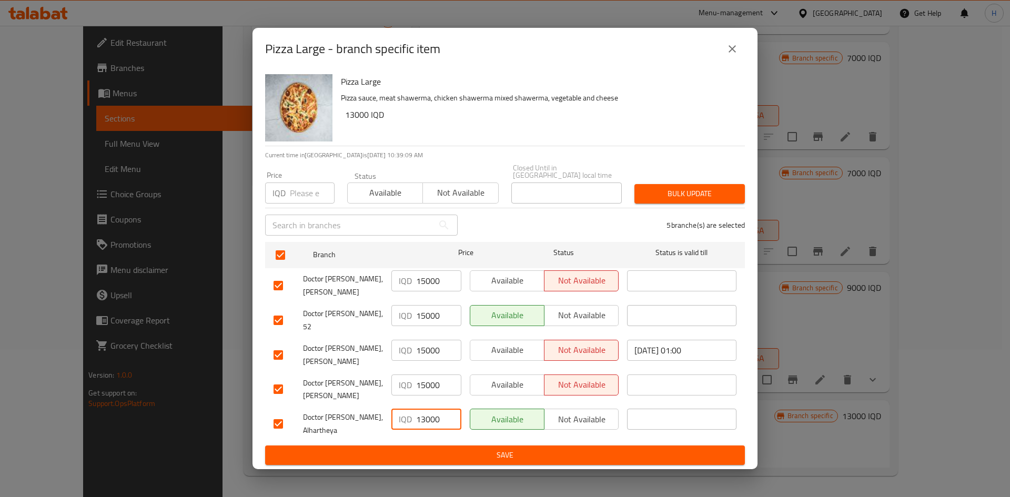
click at [423, 409] on input "13000" at bounding box center [438, 419] width 45 height 21
paste input "5"
type input "15000"
click at [468, 449] on span "Save" at bounding box center [504, 455] width 463 height 13
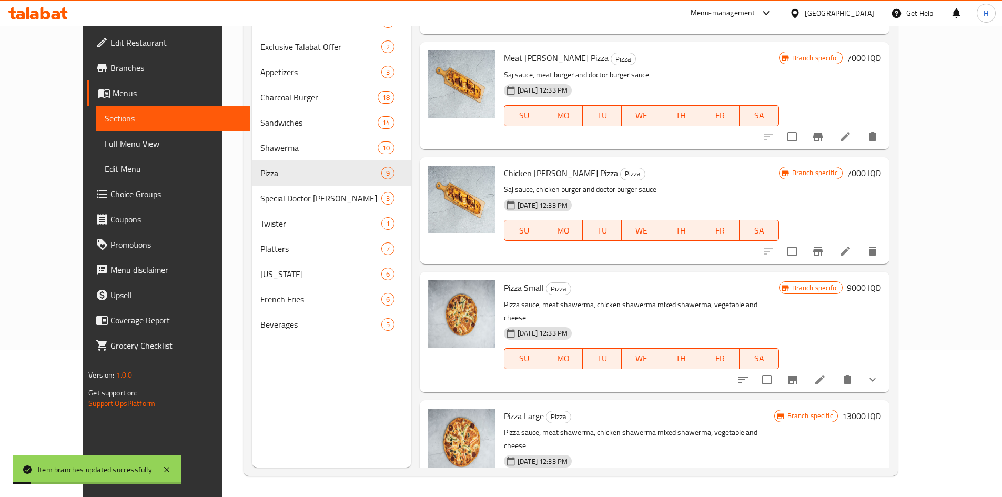
click at [881, 409] on h6 "13000 IQD" at bounding box center [861, 416] width 39 height 15
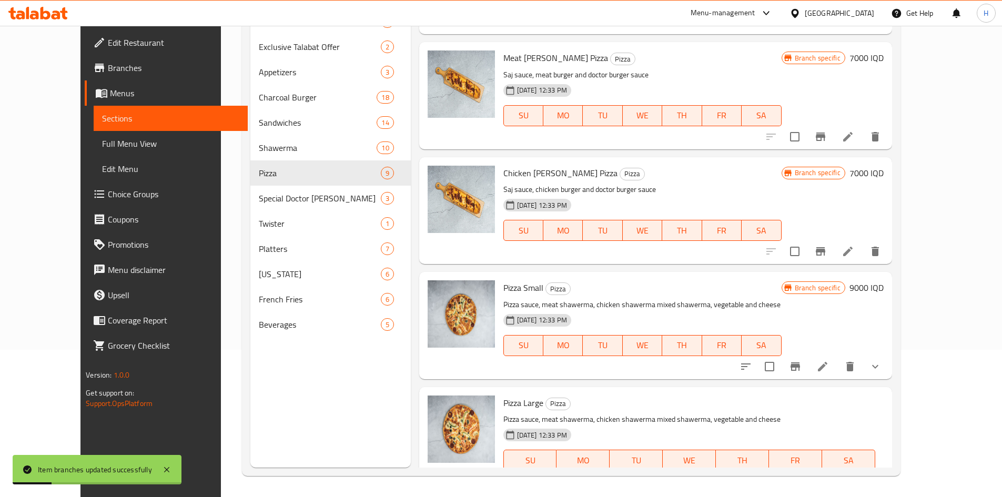
click at [696, 486] on input "13000" at bounding box center [645, 496] width 102 height 21
type input "15000"
click at [738, 492] on icon "ok" at bounding box center [732, 497] width 11 height 11
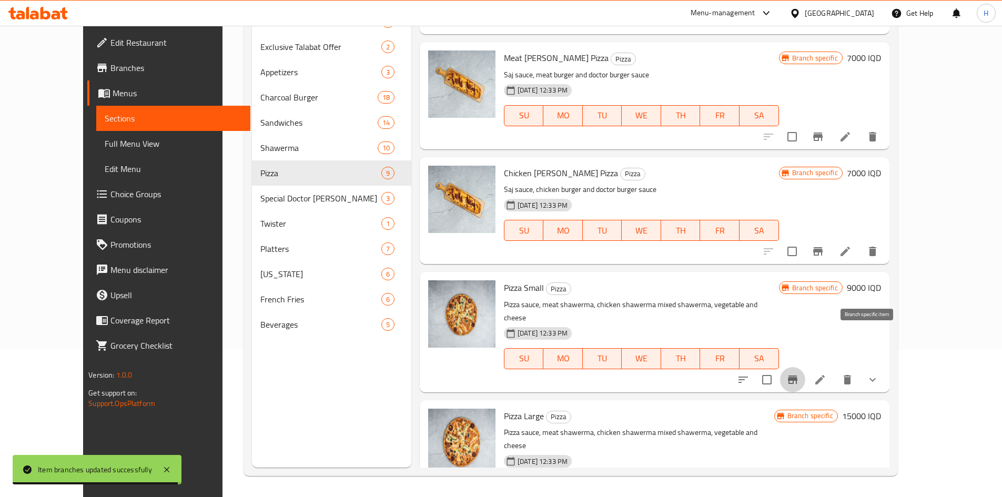
click at [805, 367] on button "Branch-specific-item" at bounding box center [792, 379] width 25 height 25
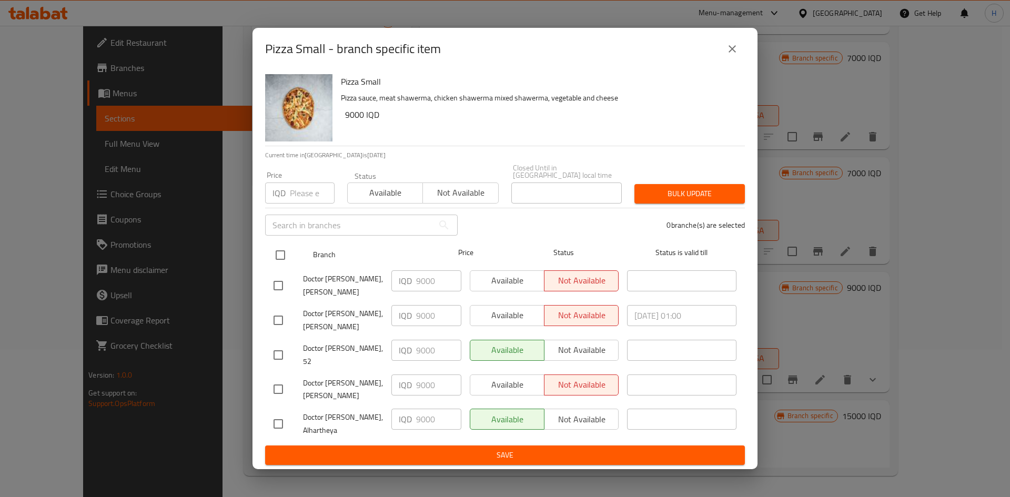
click at [284, 261] on input "checkbox" at bounding box center [280, 255] width 22 height 22
checkbox input "true"
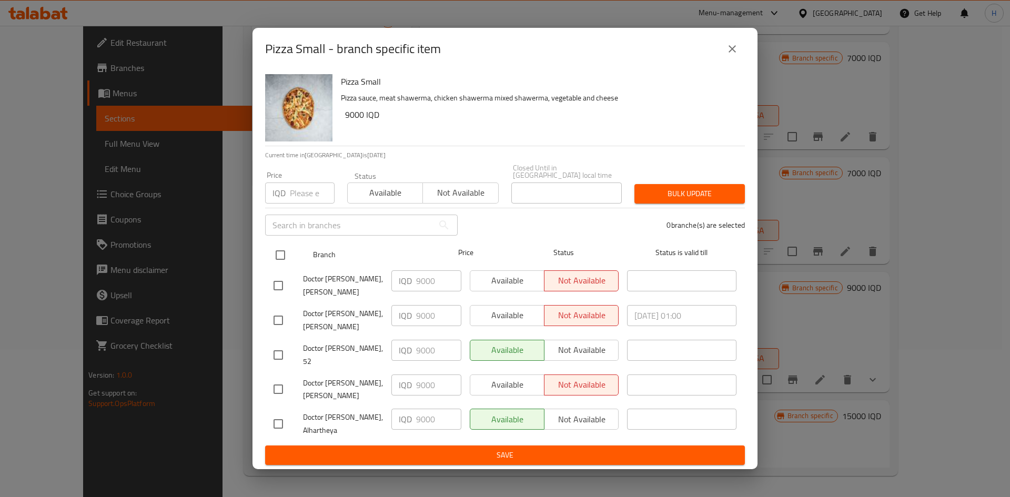
checkbox input "true"
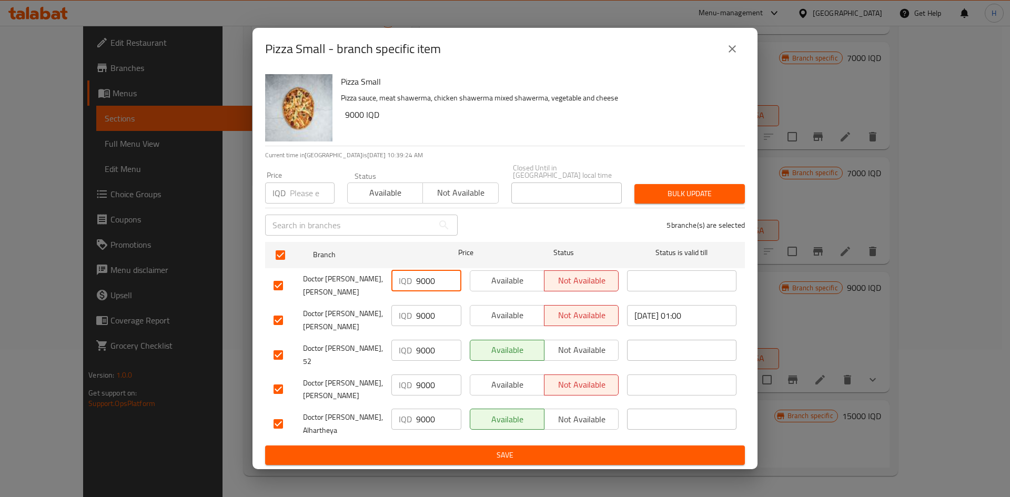
click at [432, 284] on input "9000" at bounding box center [438, 280] width 45 height 21
type input "11000"
click at [429, 325] on input "9000" at bounding box center [438, 315] width 45 height 21
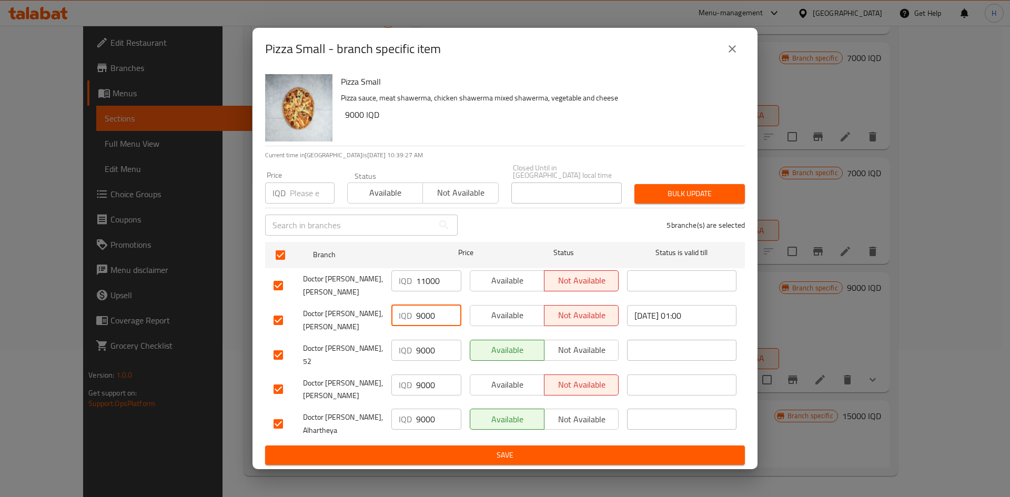
click at [429, 325] on input "9000" at bounding box center [438, 315] width 45 height 21
type input "11000"
click at [420, 341] on input "9000" at bounding box center [438, 350] width 45 height 21
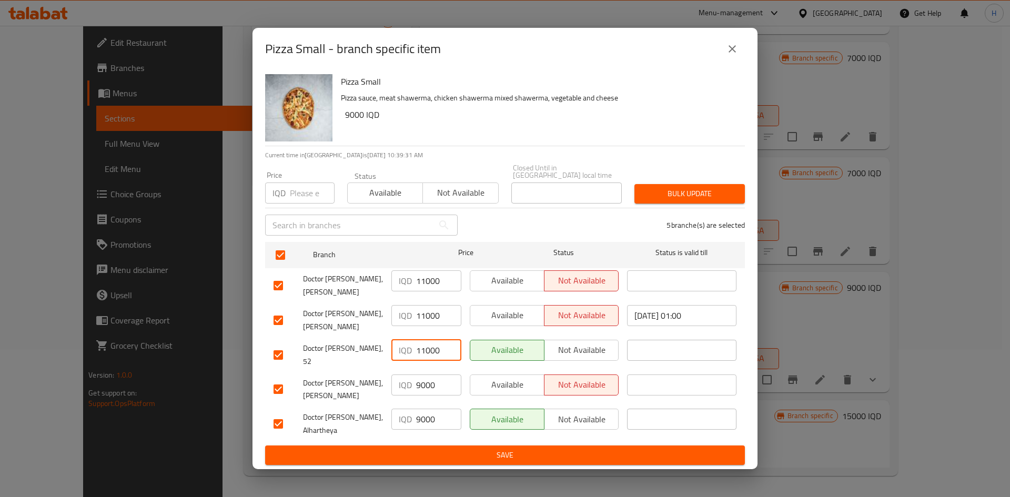
click at [426, 350] on input "11000" at bounding box center [438, 350] width 45 height 21
type input "11000"
click at [426, 381] on input "9000" at bounding box center [438, 384] width 45 height 21
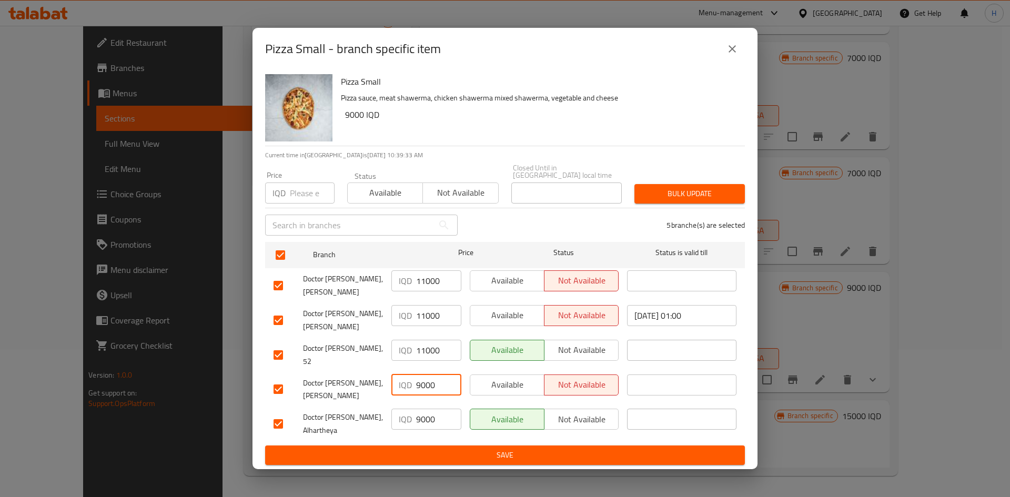
click at [426, 381] on input "9000" at bounding box center [438, 384] width 45 height 21
paste input "11"
type input "11000"
click at [430, 414] on input "9000" at bounding box center [438, 419] width 45 height 21
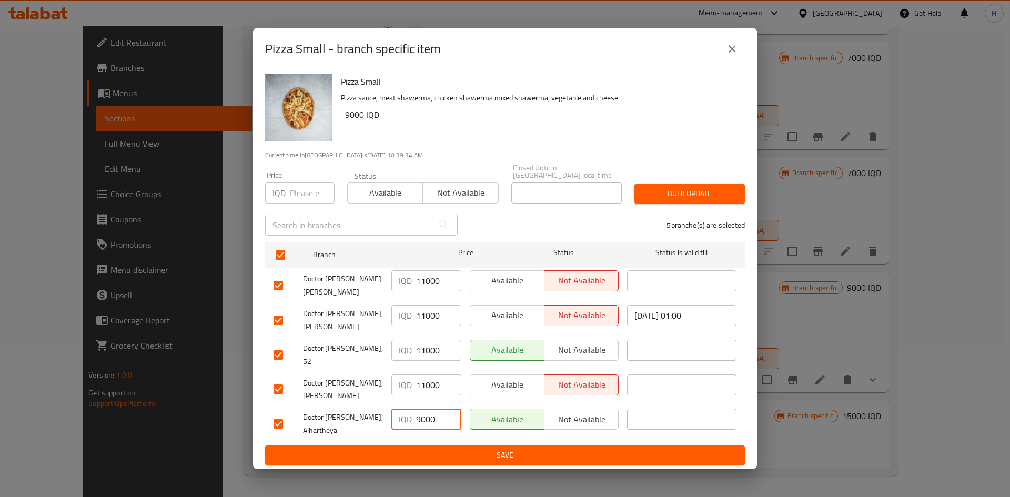
click at [430, 414] on input "9000" at bounding box center [438, 419] width 45 height 21
paste input "11"
type input "11000"
click at [478, 431] on div "Available Not available" at bounding box center [543, 423] width 157 height 39
click at [476, 445] on button "Save" at bounding box center [505, 454] width 480 height 19
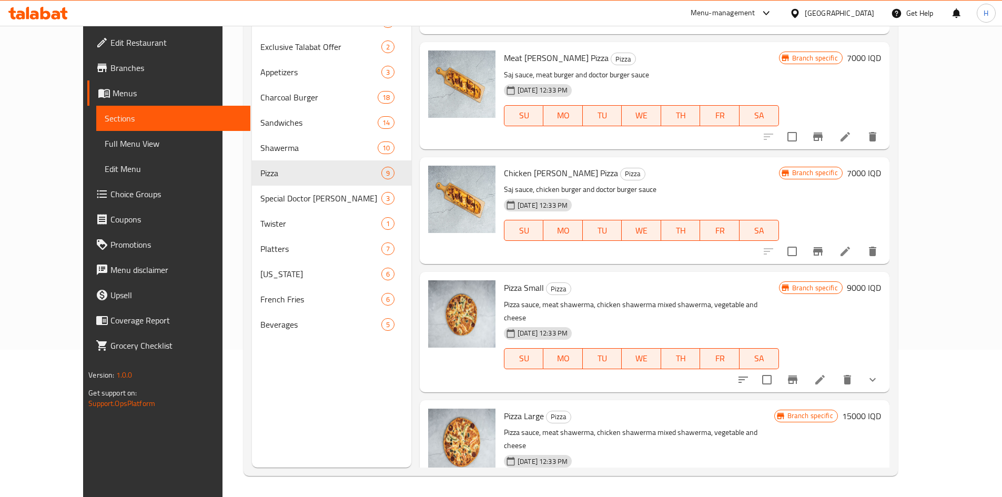
click at [881, 280] on h6 "9000 IQD" at bounding box center [864, 287] width 34 height 15
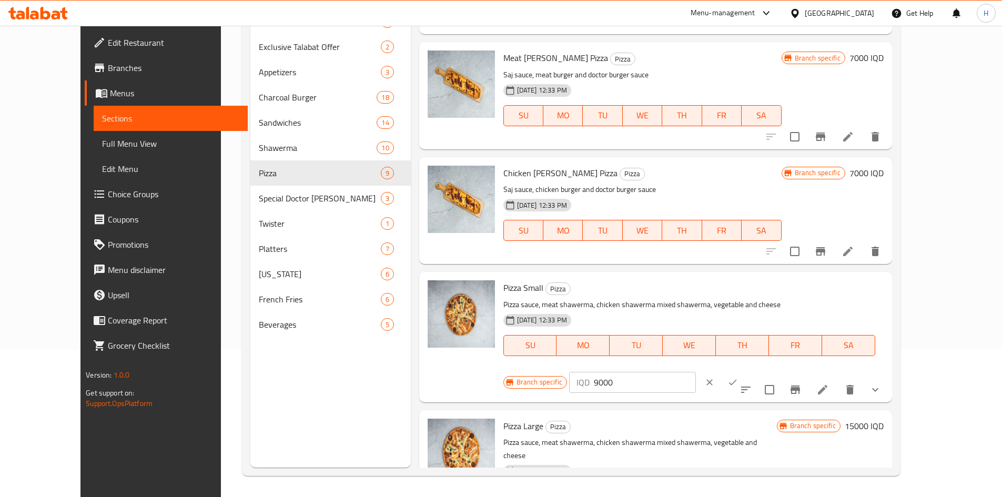
click at [696, 372] on input "9000" at bounding box center [645, 382] width 102 height 21
type input "11000"
click at [738, 377] on icon "ok" at bounding box center [732, 382] width 11 height 11
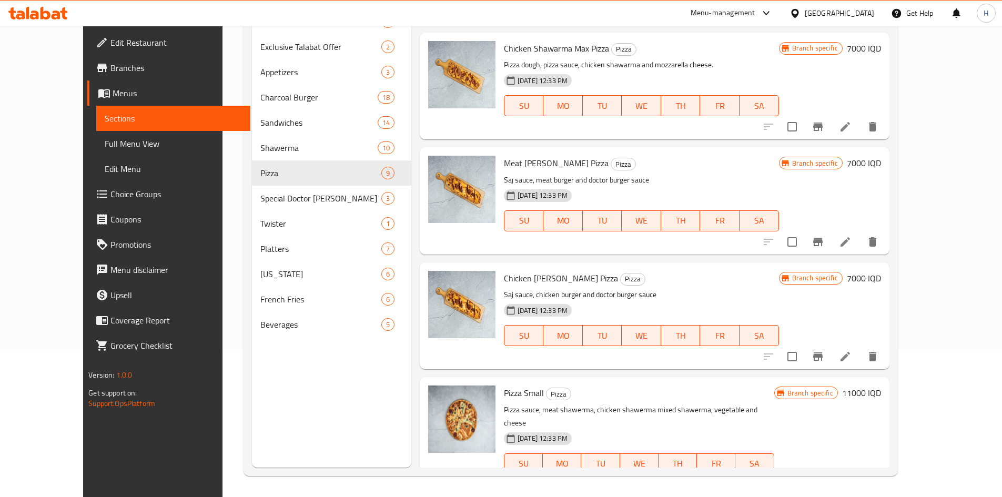
scroll to position [366, 0]
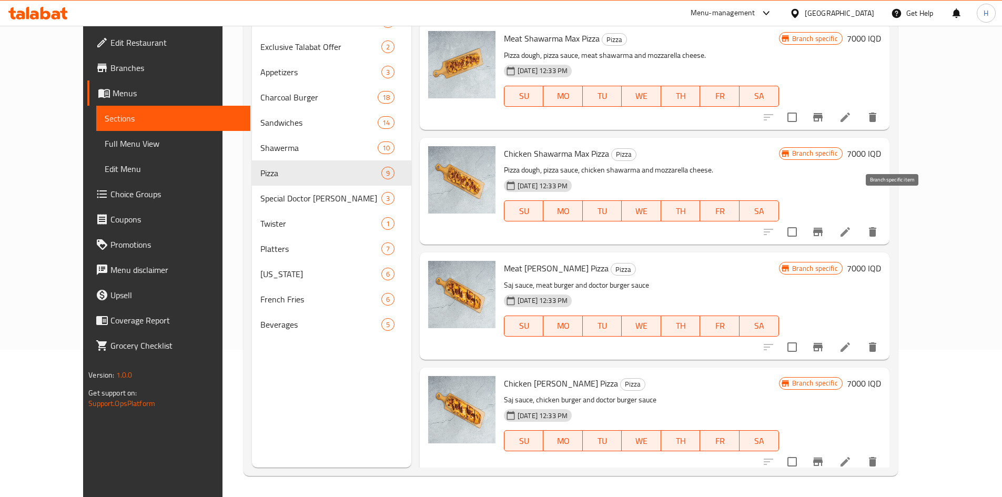
click at [824, 226] on icon "Branch-specific-item" at bounding box center [817, 232] width 13 height 13
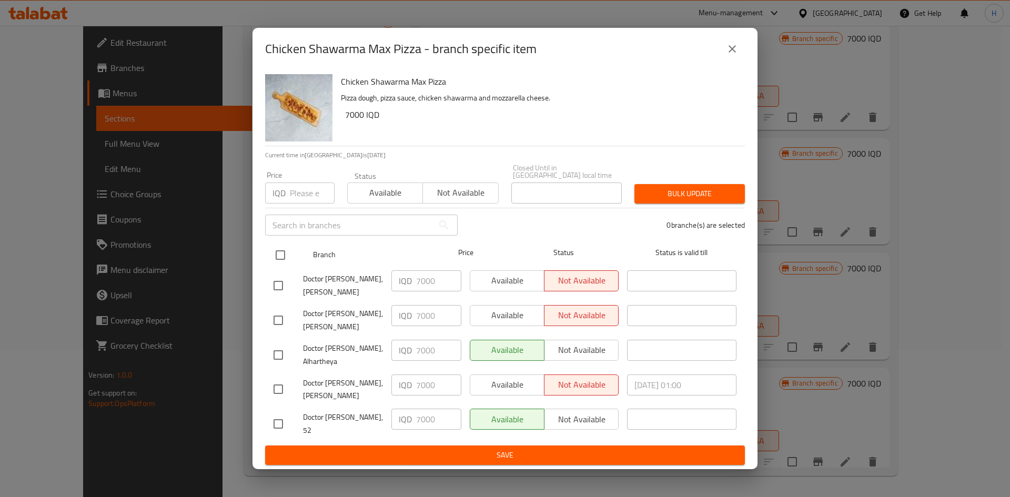
click at [281, 257] on input "checkbox" at bounding box center [280, 255] width 22 height 22
checkbox input "true"
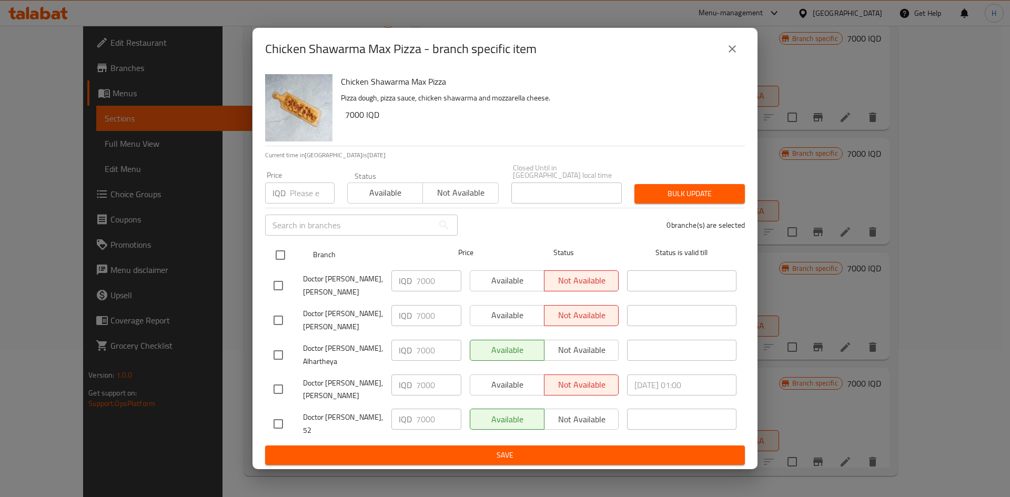
checkbox input "true"
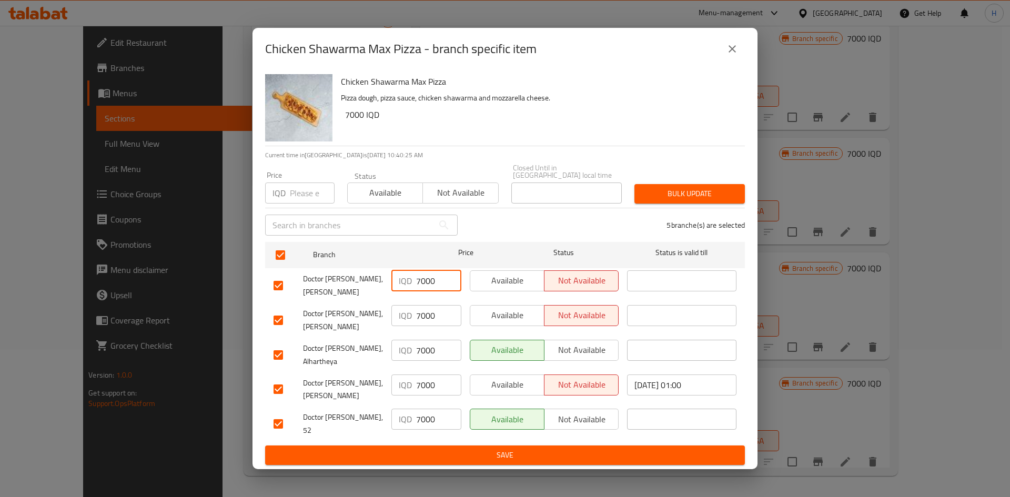
drag, startPoint x: 419, startPoint y: 287, endPoint x: 412, endPoint y: 291, distance: 8.0
click at [412, 291] on div "IQD 7000 ​" at bounding box center [426, 280] width 70 height 21
type input "8000"
click at [412, 289] on div "IQD 8000 ​" at bounding box center [426, 280] width 70 height 21
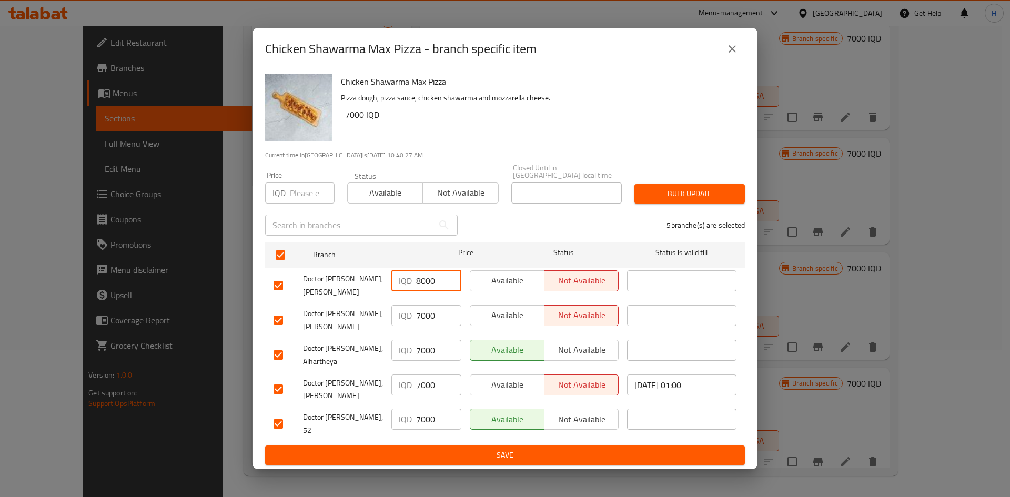
click at [420, 286] on input "8000" at bounding box center [438, 280] width 45 height 21
click at [419, 316] on input "7000" at bounding box center [438, 315] width 45 height 21
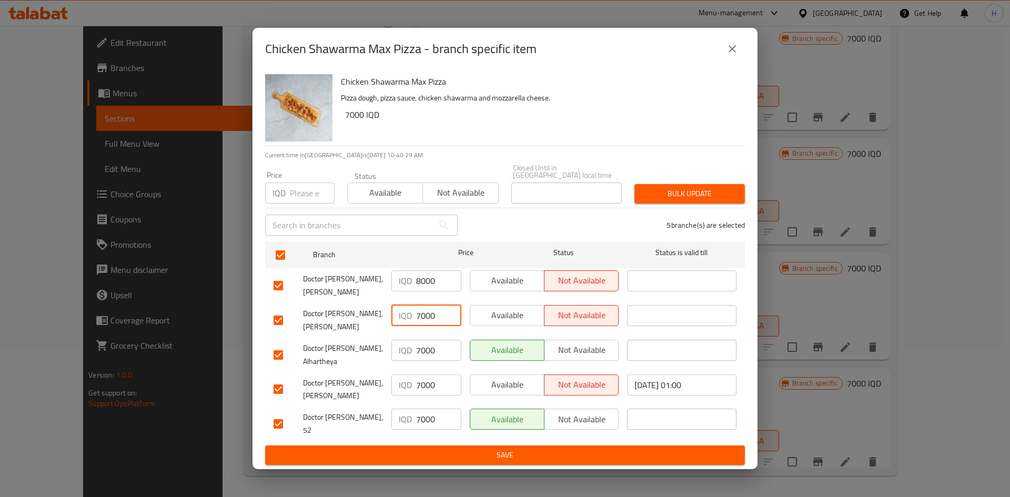
click at [419, 316] on input "7000" at bounding box center [438, 315] width 45 height 21
paste input "8"
type input "8000"
click at [424, 370] on div "IQD 7000 ​" at bounding box center [426, 354] width 78 height 39
click at [425, 358] on input "7000" at bounding box center [438, 350] width 45 height 21
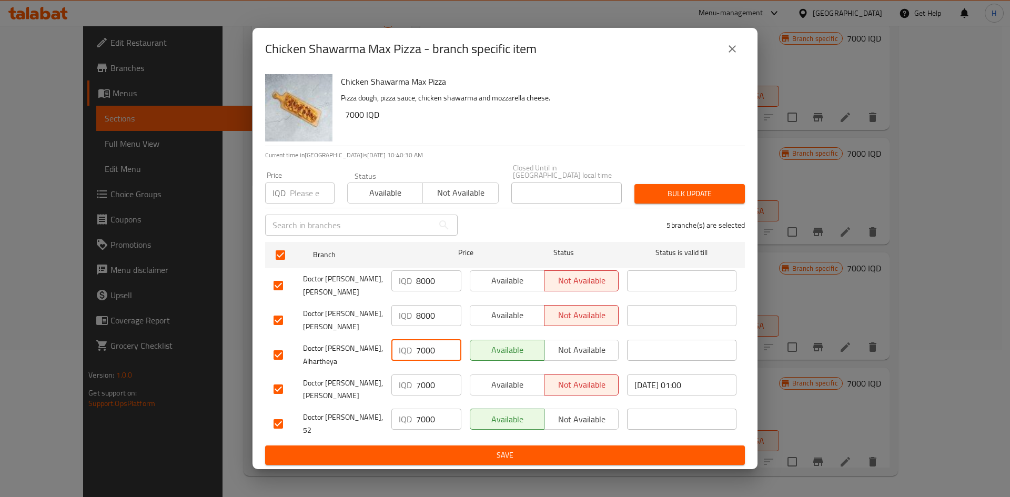
click at [425, 358] on input "7000" at bounding box center [438, 350] width 45 height 21
paste input "8"
type input "8000"
click at [427, 394] on input "7000" at bounding box center [438, 384] width 45 height 21
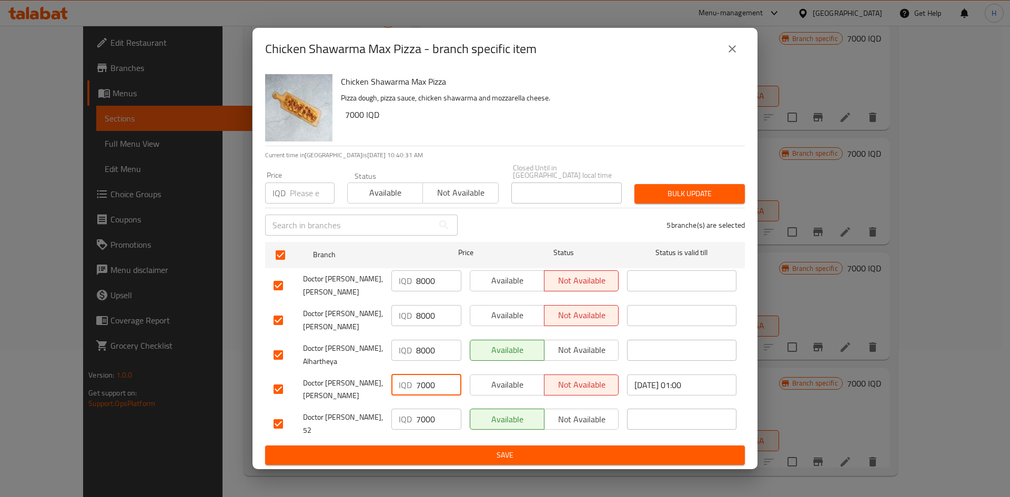
click at [427, 394] on input "7000" at bounding box center [438, 384] width 45 height 21
click at [431, 395] on input "number" at bounding box center [438, 384] width 45 height 21
paste input "8000"
type input "8000"
click at [430, 411] on input "7000" at bounding box center [438, 419] width 45 height 21
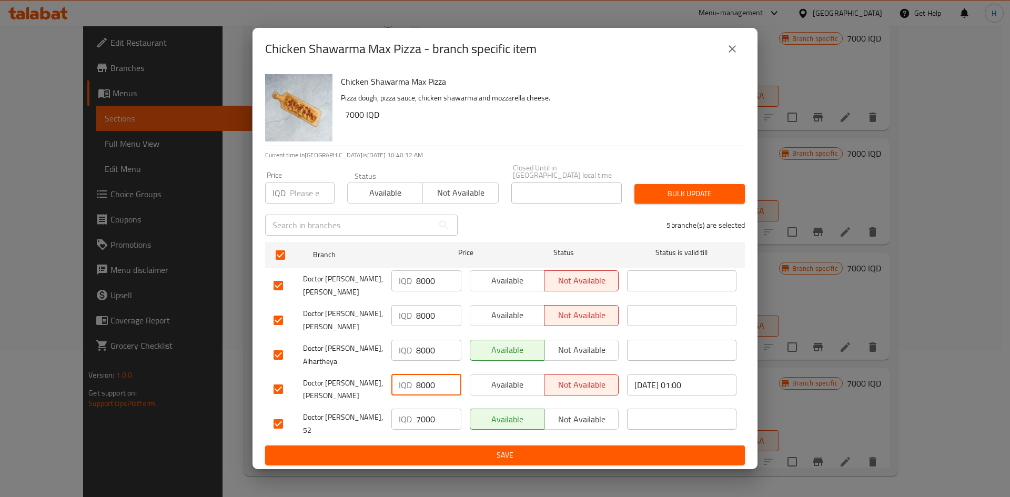
click at [430, 411] on input "7000" at bounding box center [438, 419] width 45 height 21
paste input "8"
type input "8000"
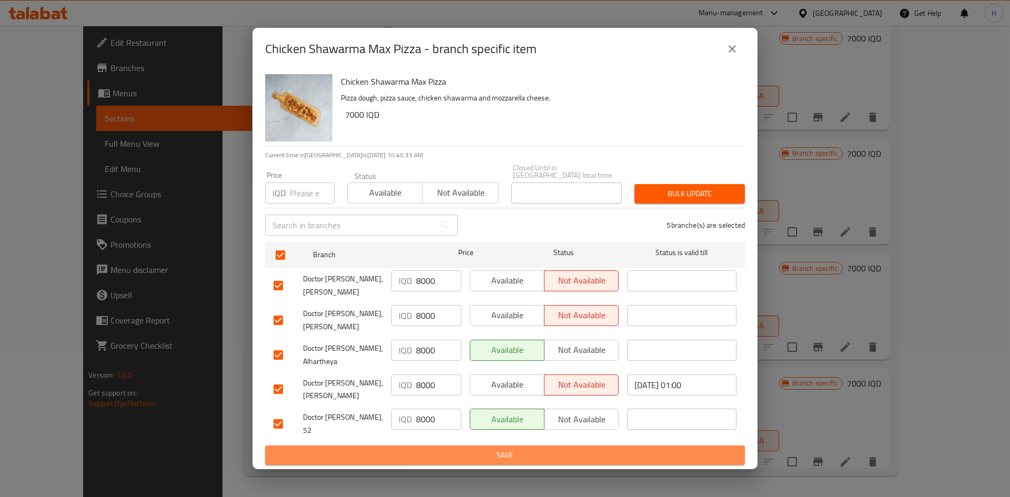
click at [427, 449] on span "Save" at bounding box center [504, 455] width 463 height 13
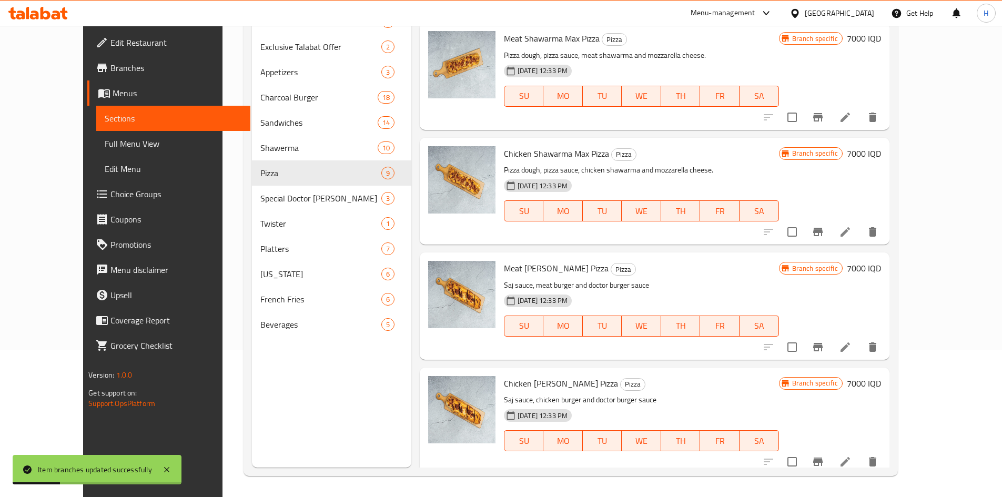
click at [881, 146] on h6 "7000 IQD" at bounding box center [864, 153] width 34 height 15
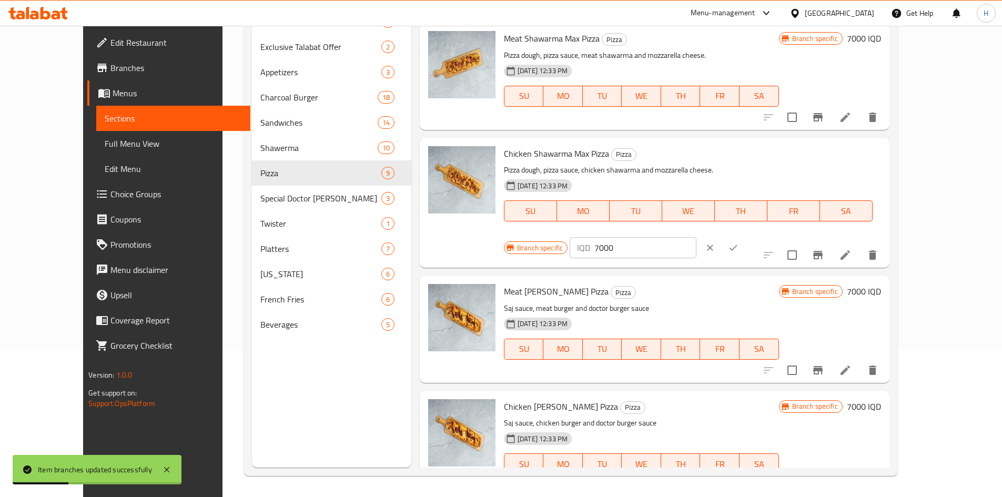
click at [696, 237] on input "7000" at bounding box center [645, 247] width 102 height 21
type input "8000"
click at [745, 236] on button "ok" at bounding box center [732, 247] width 23 height 23
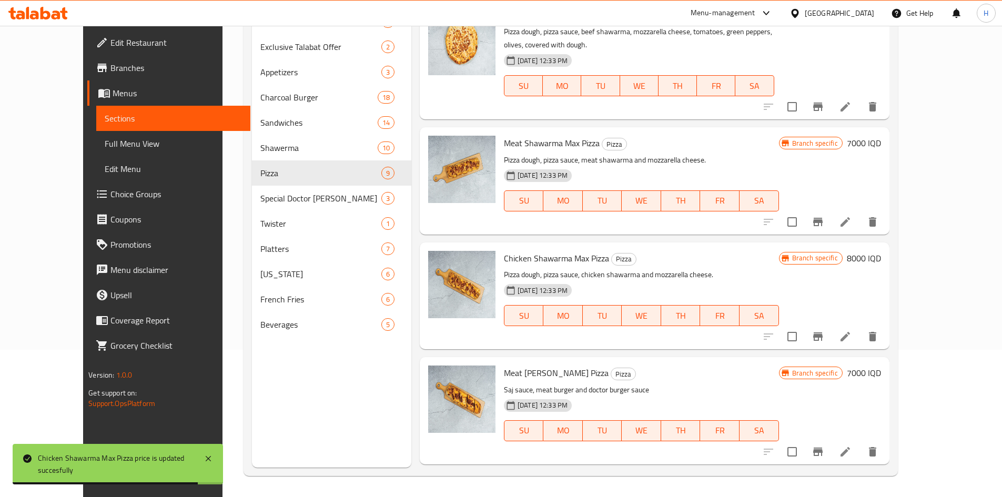
scroll to position [261, 0]
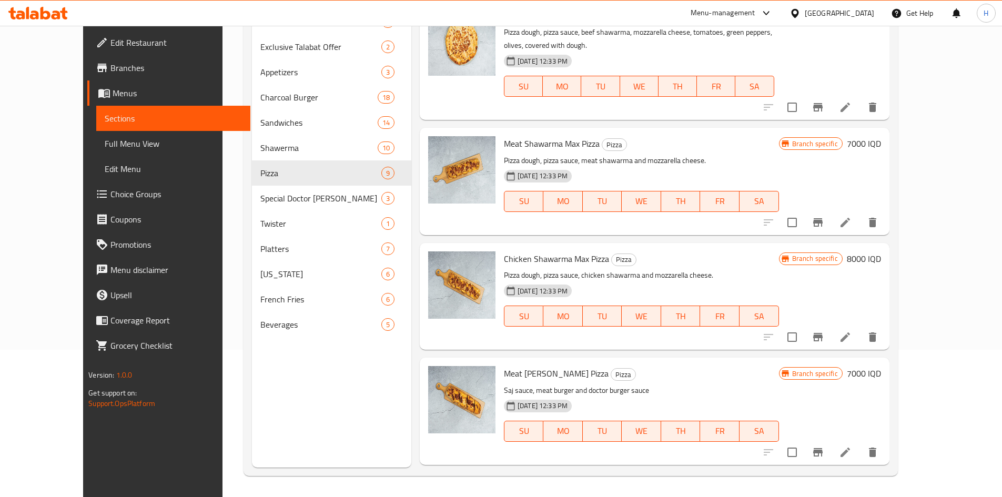
click at [822, 218] on icon "Branch-specific-item" at bounding box center [817, 222] width 9 height 8
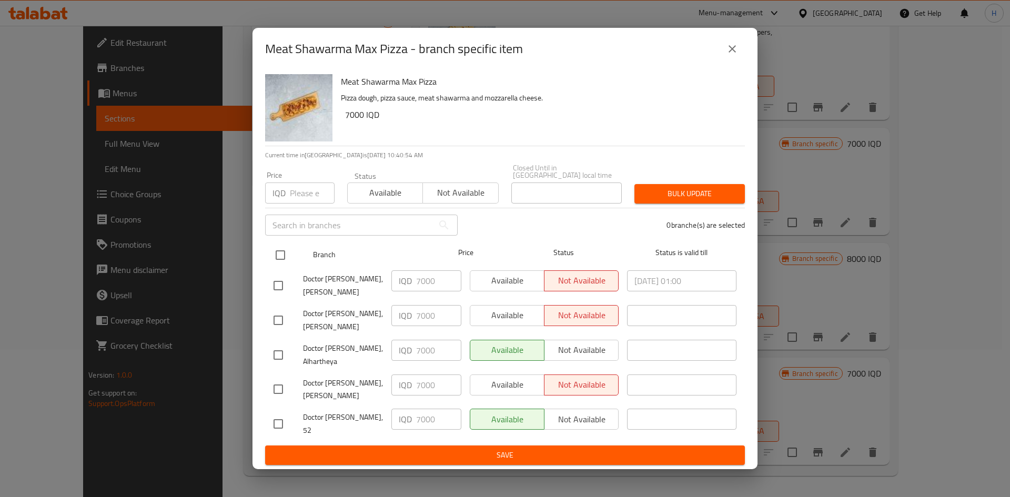
click at [295, 262] on div at bounding box center [288, 255] width 39 height 30
click at [270, 257] on input "checkbox" at bounding box center [280, 255] width 22 height 22
checkbox input "true"
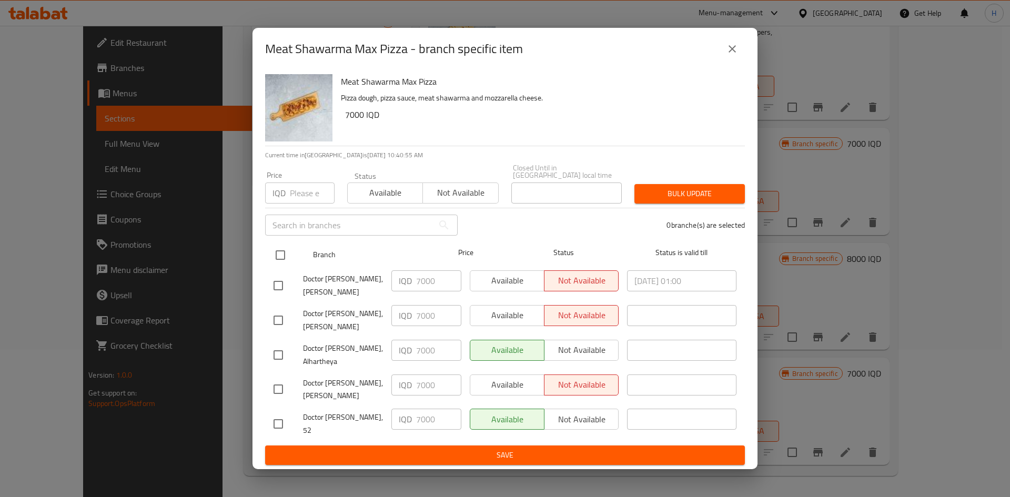
checkbox input "true"
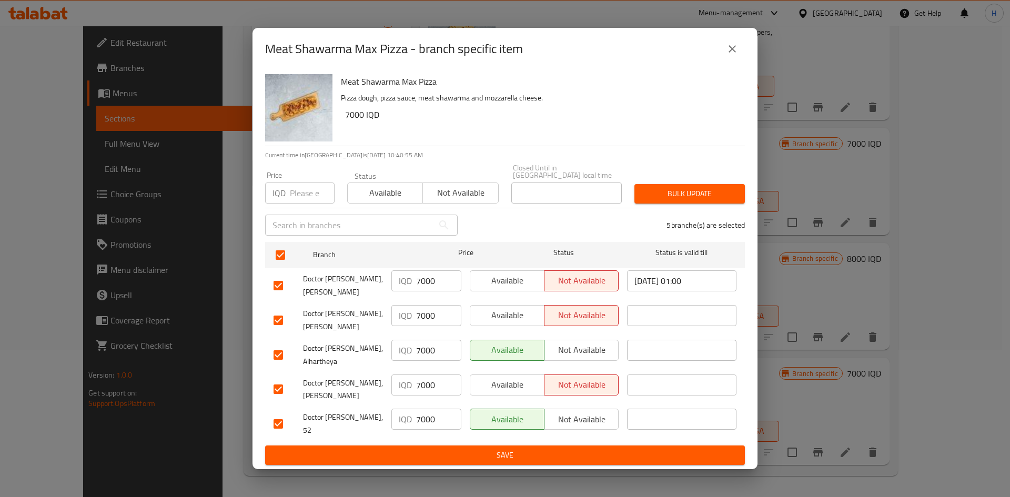
click at [425, 284] on input "7000" at bounding box center [438, 280] width 45 height 21
click at [431, 279] on input "8000" at bounding box center [438, 280] width 45 height 21
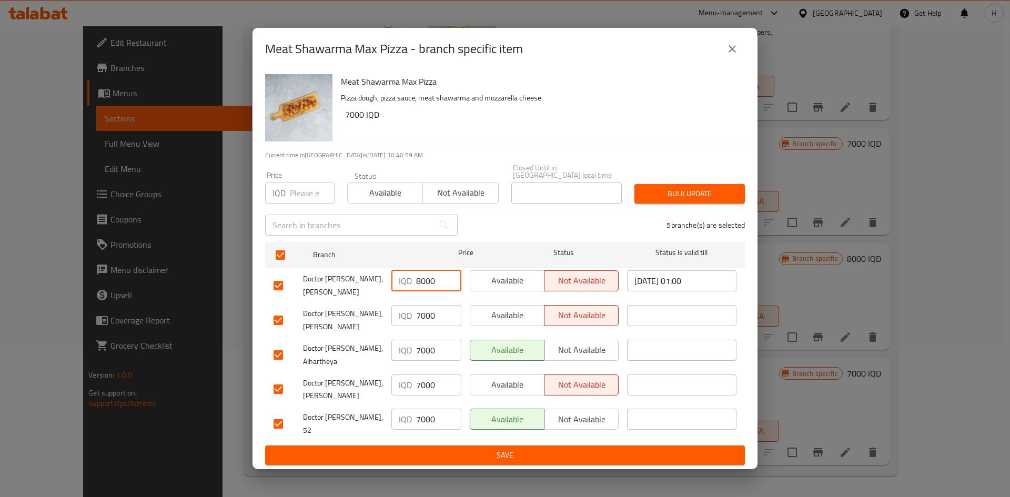
type input "8000"
click at [439, 325] on div "IQD 7000 ​" at bounding box center [426, 320] width 78 height 39
click at [431, 309] on input "7000" at bounding box center [438, 315] width 45 height 21
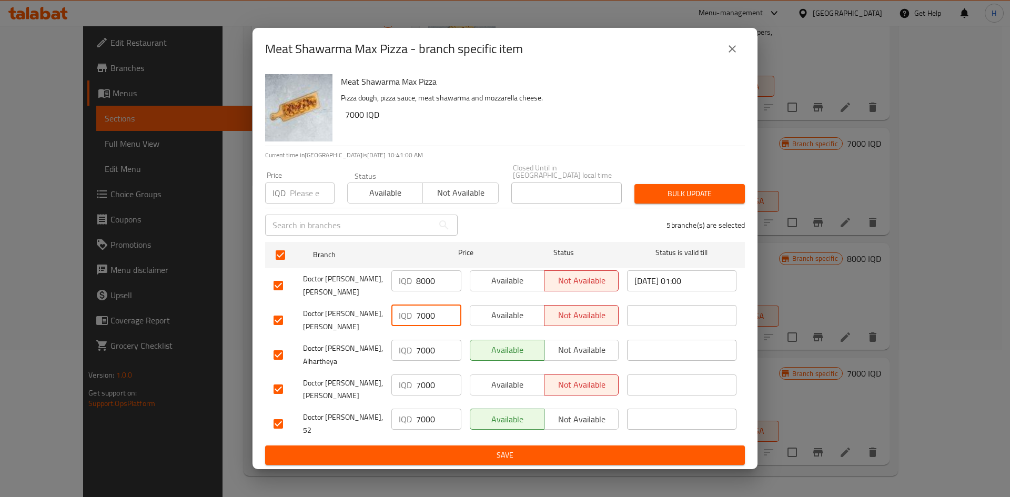
paste input "8"
type input "8000"
click at [430, 355] on input "7000" at bounding box center [438, 350] width 45 height 21
paste input "8"
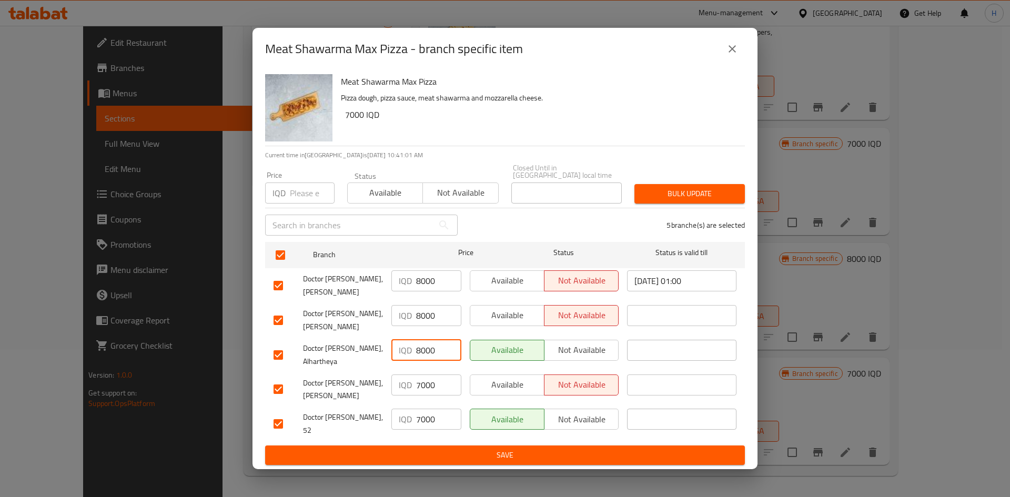
type input "8000"
click at [434, 379] on input "7000" at bounding box center [438, 384] width 45 height 21
click at [434, 380] on input "7000" at bounding box center [438, 384] width 45 height 21
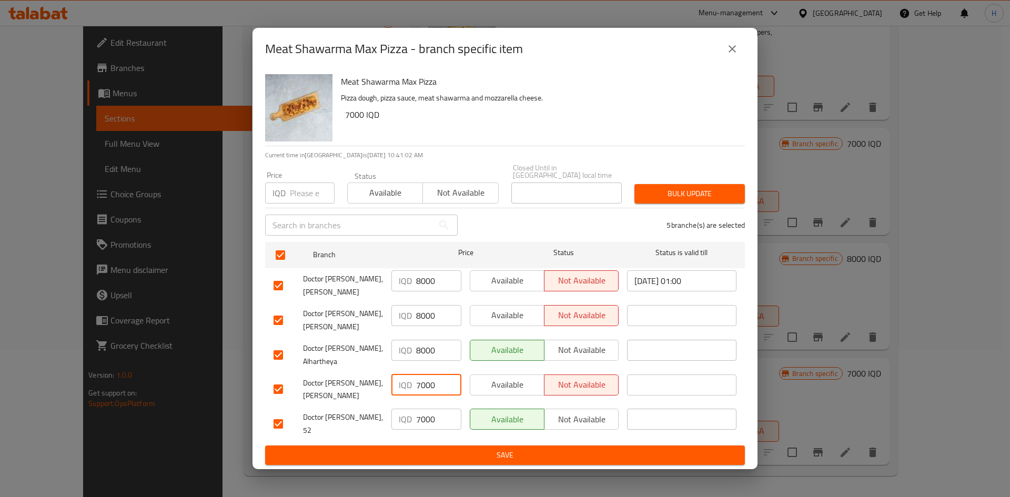
paste input "8"
type input "8000"
click at [426, 416] on input "7000" at bounding box center [438, 419] width 45 height 21
paste input "8"
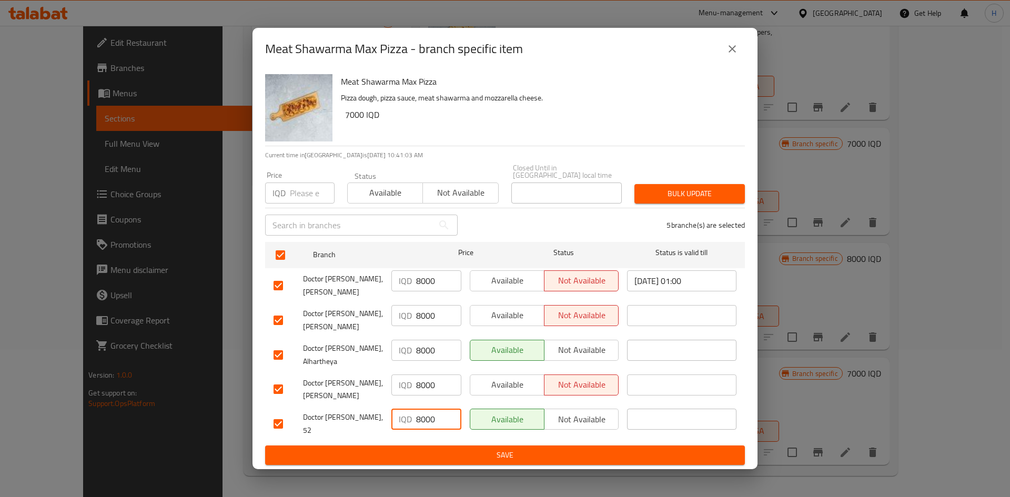
type input "8000"
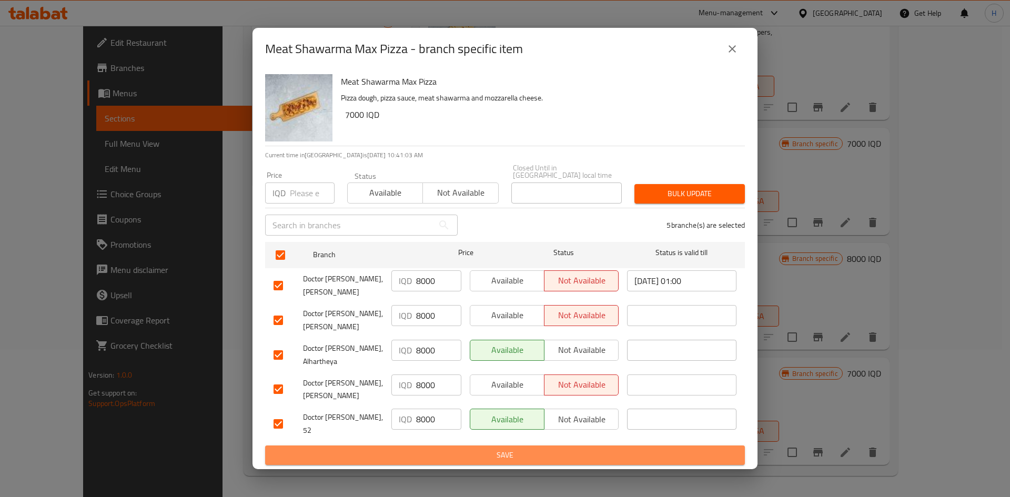
click at [423, 449] on span "Save" at bounding box center [504, 455] width 463 height 13
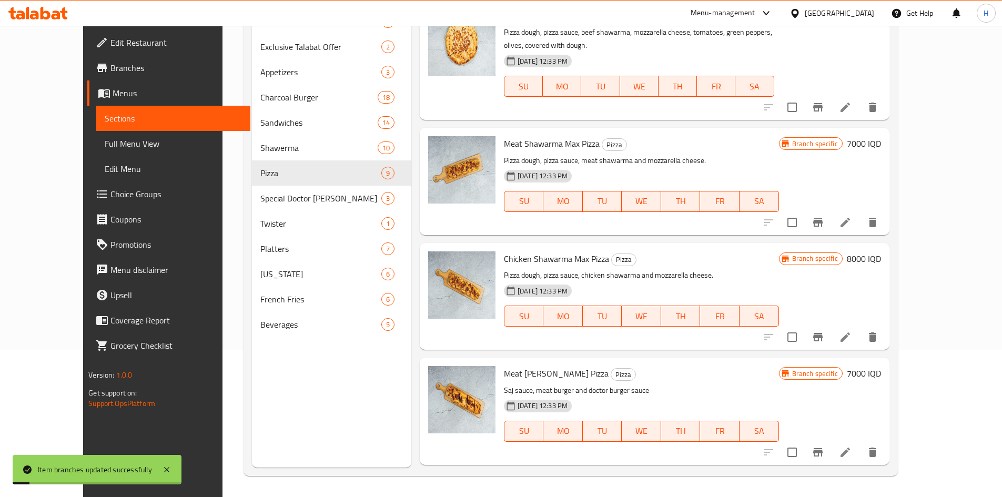
click at [881, 136] on h6 "7000 IQD" at bounding box center [864, 143] width 34 height 15
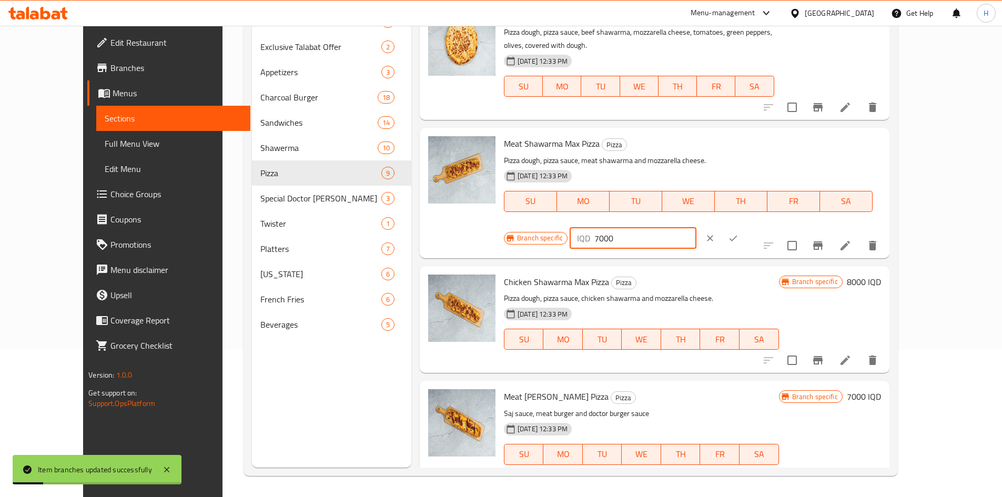
click at [696, 228] on input "7000" at bounding box center [645, 238] width 102 height 21
type input "8000"
click at [738, 233] on icon "ok" at bounding box center [733, 238] width 11 height 11
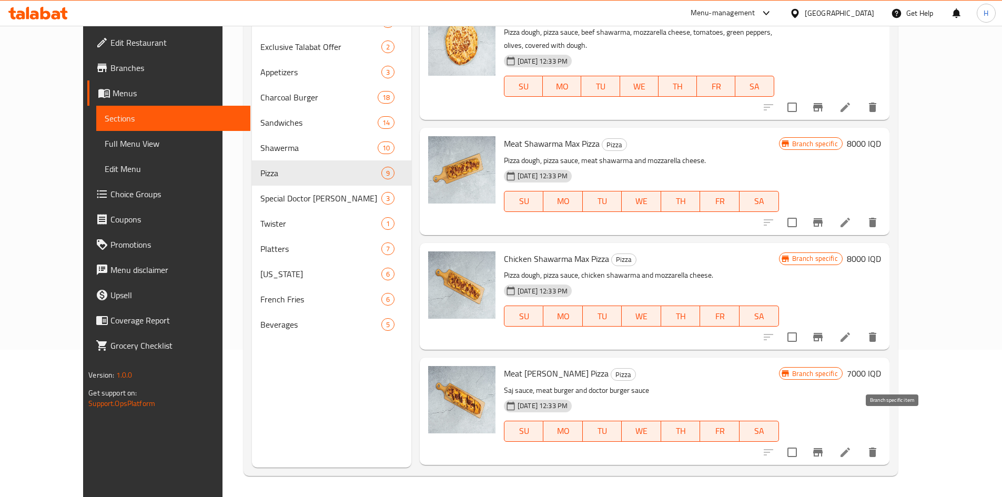
click at [822, 448] on icon "Branch-specific-item" at bounding box center [817, 452] width 9 height 8
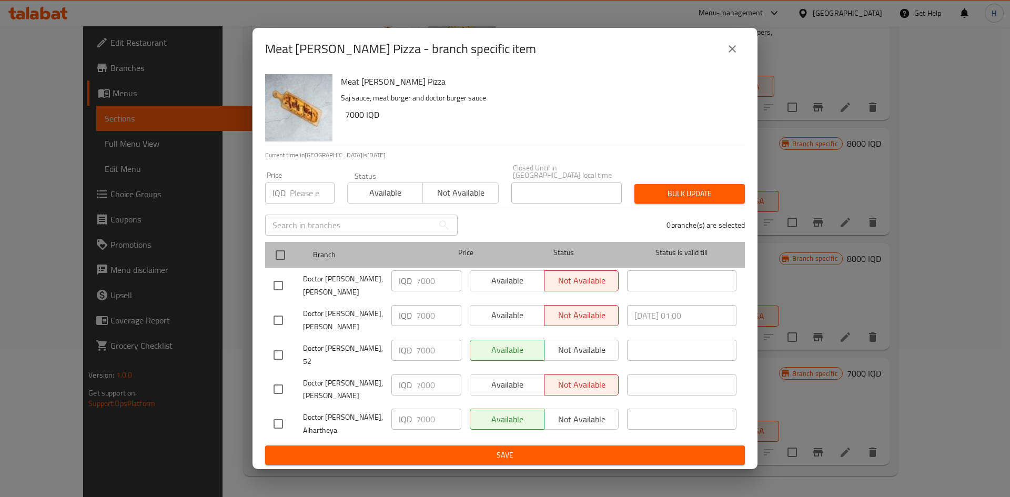
drag, startPoint x: 265, startPoint y: 252, endPoint x: 328, endPoint y: 266, distance: 63.9
click at [267, 252] on div "Branch Price Status Status is valid till" at bounding box center [505, 255] width 480 height 26
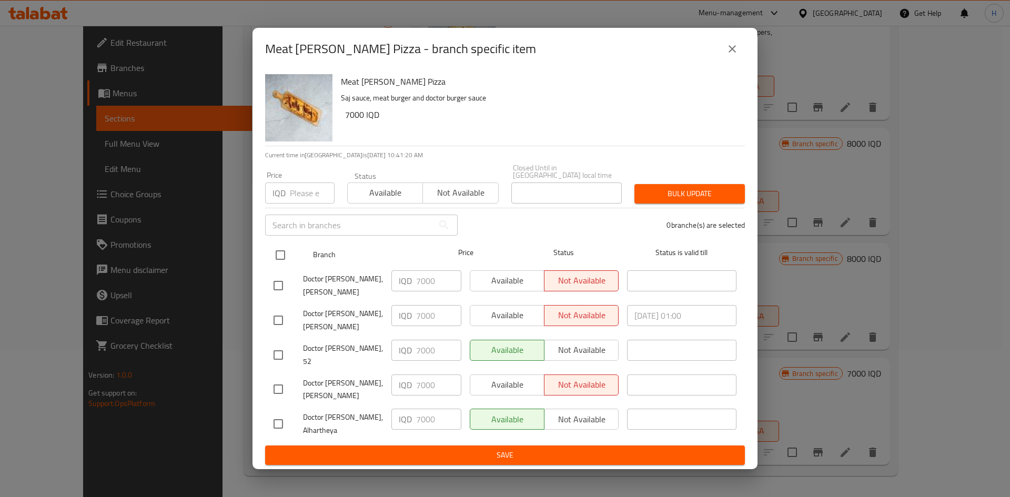
drag, startPoint x: 282, startPoint y: 259, endPoint x: 309, endPoint y: 263, distance: 27.1
click at [284, 259] on input "checkbox" at bounding box center [280, 255] width 22 height 22
checkbox input "true"
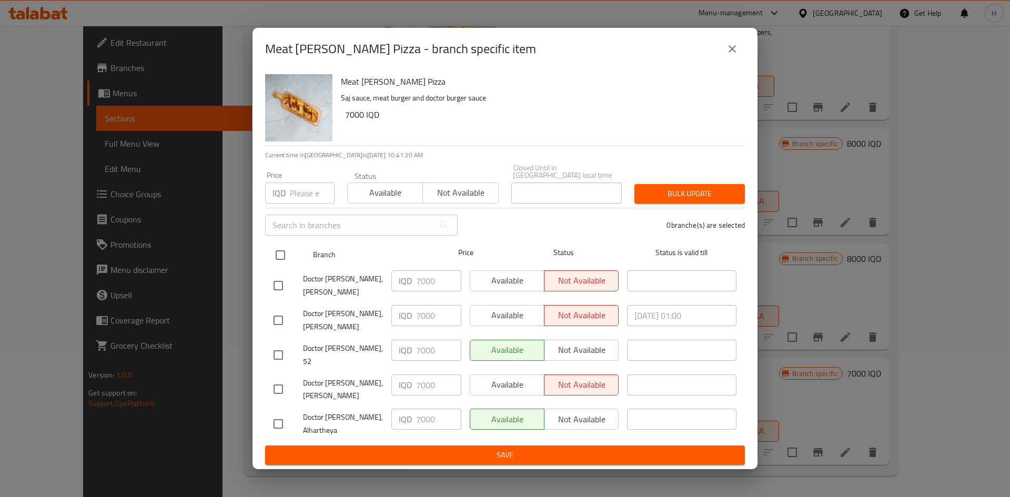
checkbox input "true"
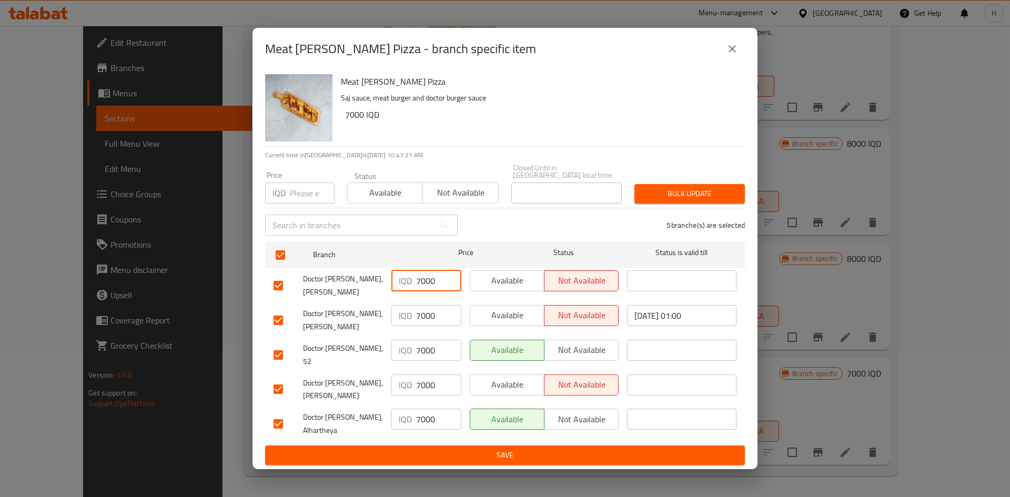
drag, startPoint x: 422, startPoint y: 283, endPoint x: 411, endPoint y: 288, distance: 11.8
click at [411, 288] on div "IQD 7000 ​" at bounding box center [426, 280] width 70 height 21
type input "8000"
drag, startPoint x: 421, startPoint y: 320, endPoint x: 415, endPoint y: 323, distance: 6.6
click at [415, 323] on div "IQD 7000 ​" at bounding box center [426, 315] width 70 height 21
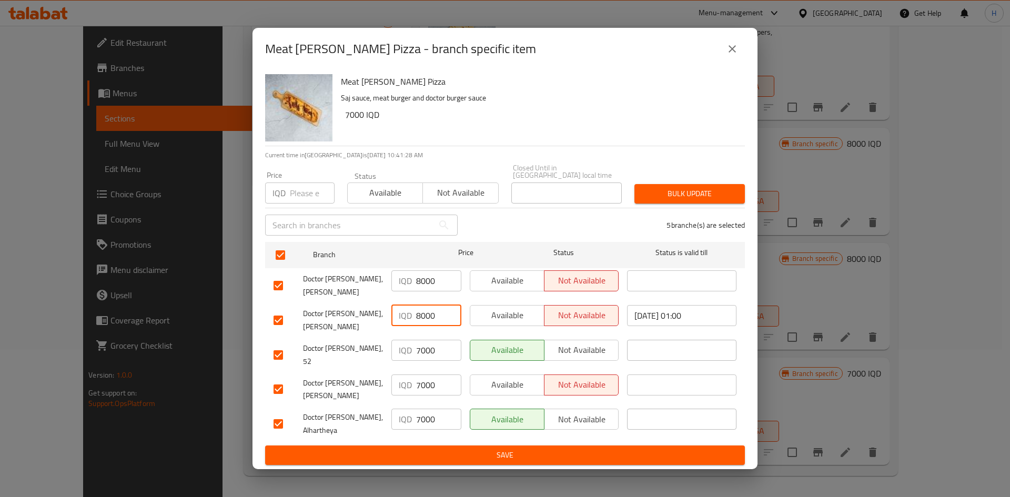
type input "8000"
drag, startPoint x: 417, startPoint y: 344, endPoint x: 419, endPoint y: 351, distance: 6.5
click at [419, 351] on input "7000" at bounding box center [438, 350] width 45 height 21
type input "8000"
drag, startPoint x: 420, startPoint y: 366, endPoint x: 416, endPoint y: 371, distance: 6.3
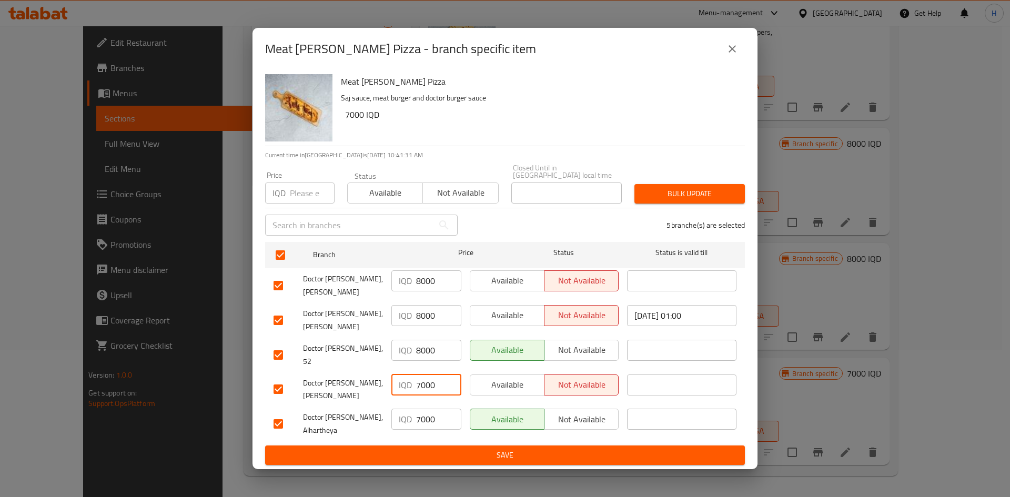
click at [416, 374] on input "7000" at bounding box center [438, 384] width 45 height 21
type input "8000"
click at [415, 409] on div "IQD 7000 ​" at bounding box center [426, 419] width 70 height 21
type input "8000"
click at [465, 449] on span "Save" at bounding box center [504, 455] width 463 height 13
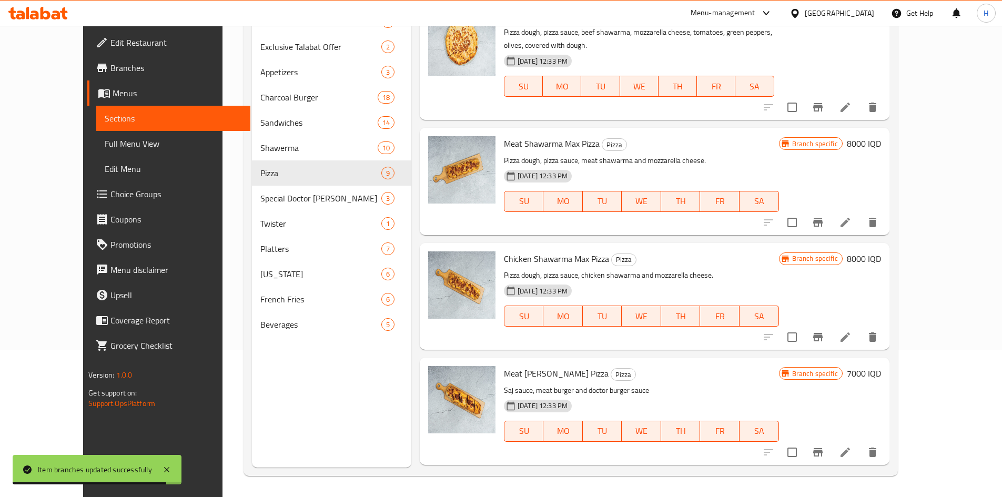
click at [881, 366] on h6 "7000 IQD" at bounding box center [864, 373] width 34 height 15
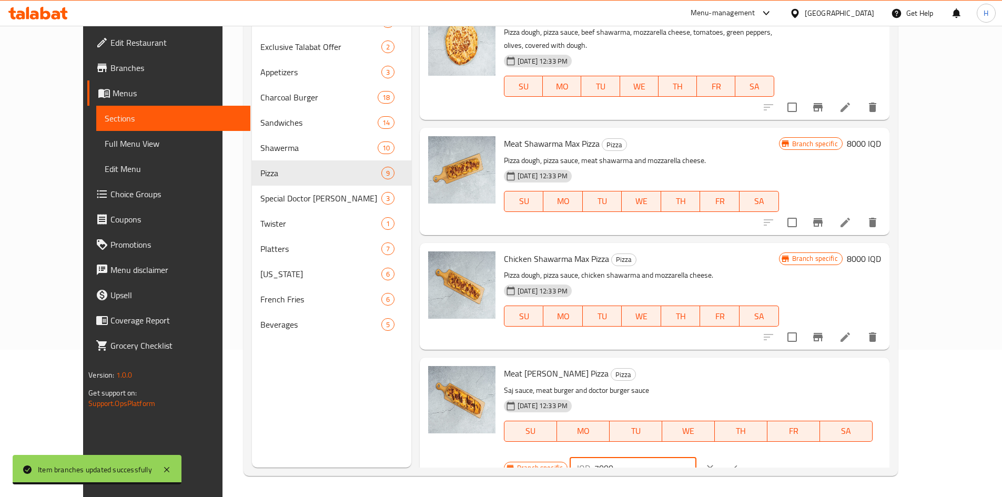
click at [696, 457] on div "IQD 7000 ​" at bounding box center [632, 467] width 127 height 21
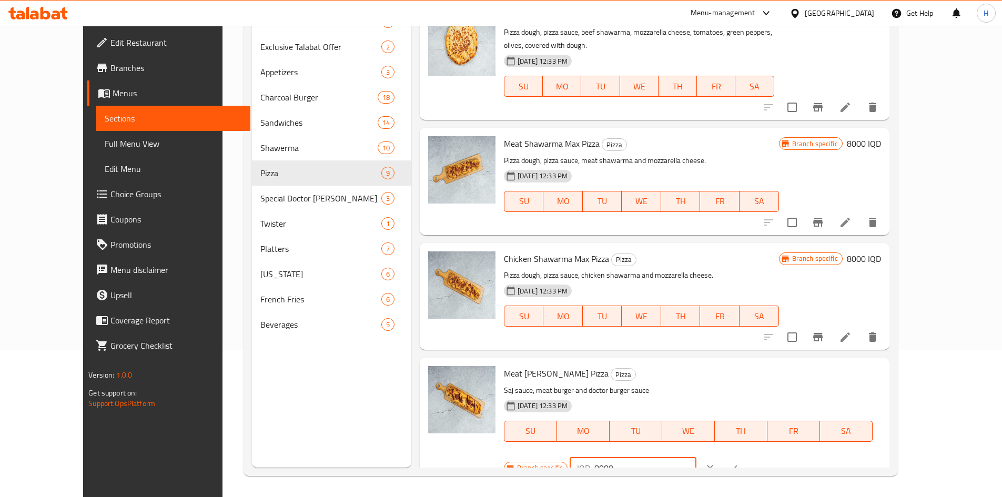
type input "8000"
click at [745, 456] on button "ok" at bounding box center [732, 467] width 23 height 23
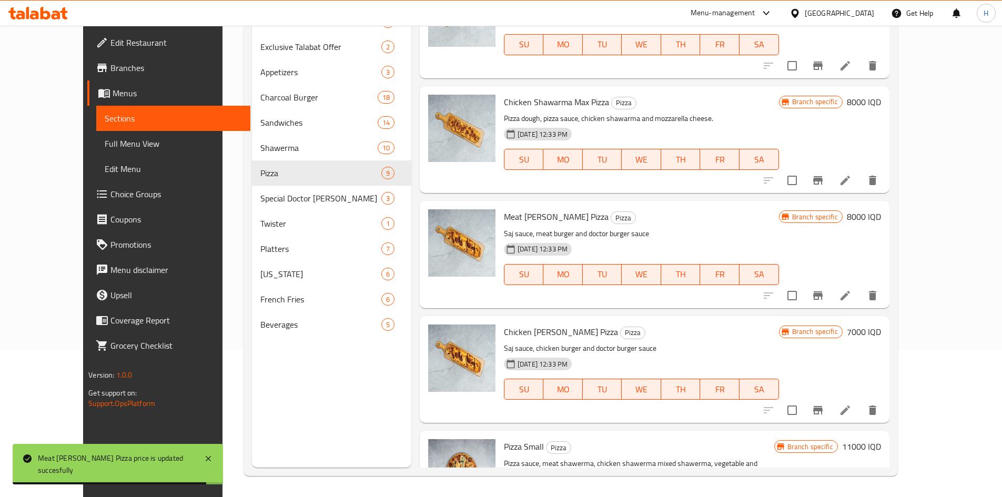
scroll to position [419, 0]
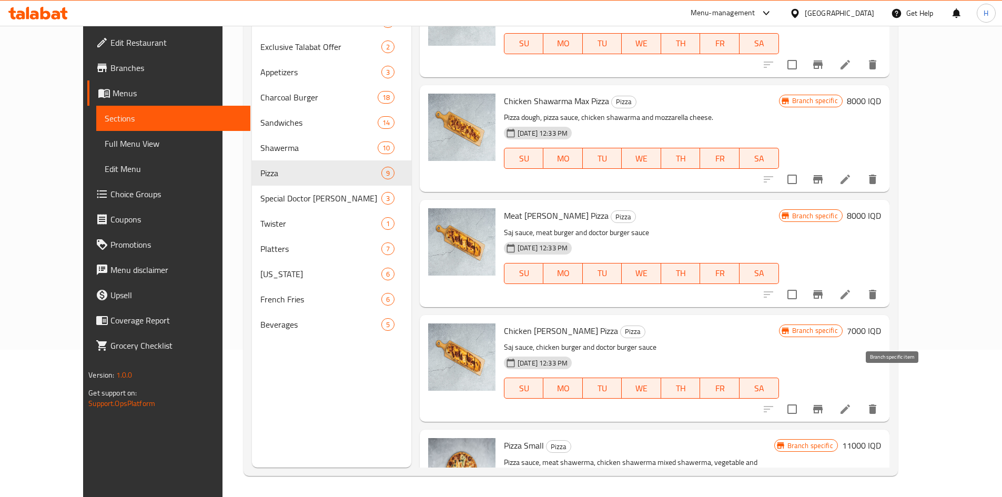
click at [830, 396] on button "Branch-specific-item" at bounding box center [817, 408] width 25 height 25
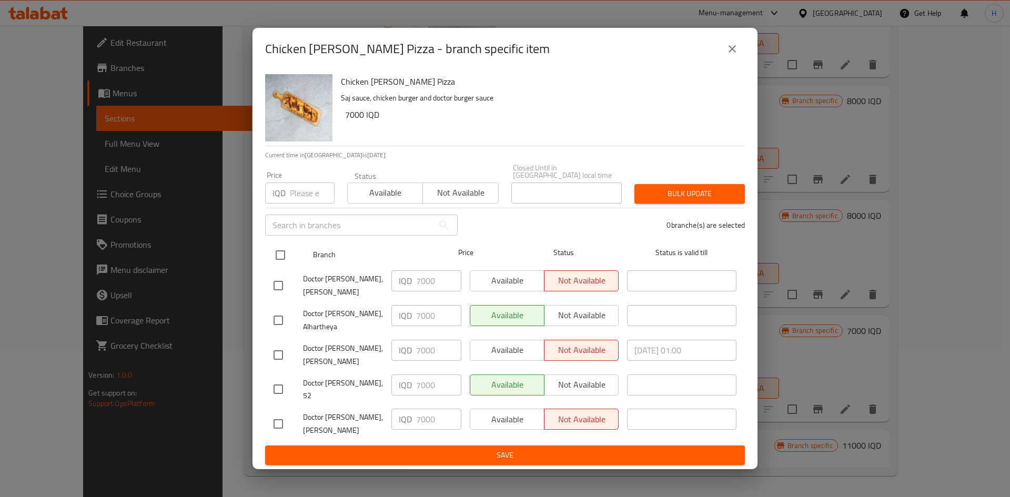
click at [272, 260] on input "checkbox" at bounding box center [280, 255] width 22 height 22
checkbox input "true"
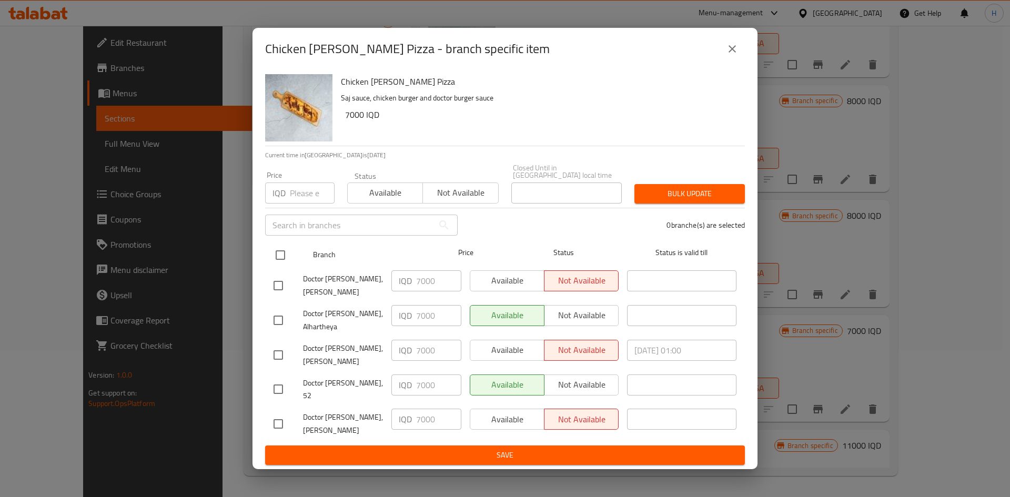
checkbox input "true"
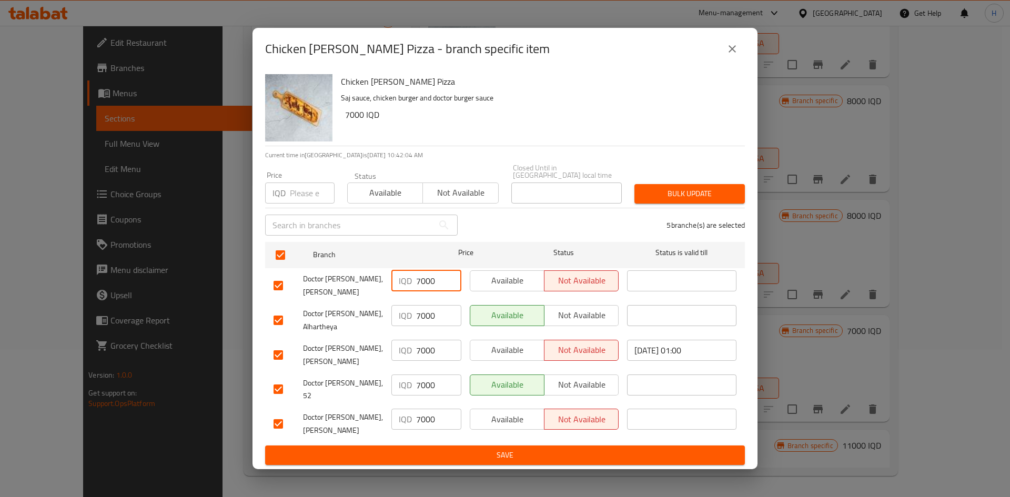
click at [416, 288] on input "7000" at bounding box center [438, 280] width 45 height 21
type input "8000"
click at [423, 297] on div "IQD 8000 ​" at bounding box center [426, 285] width 78 height 39
click at [427, 283] on input "8000" at bounding box center [438, 280] width 45 height 21
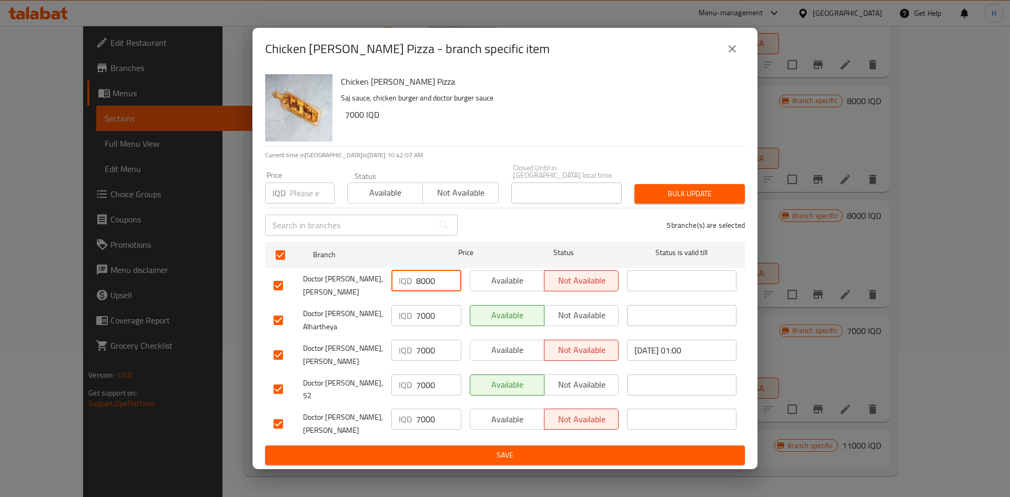
click at [427, 283] on input "8000" at bounding box center [438, 280] width 45 height 21
click at [434, 319] on input "7000" at bounding box center [438, 315] width 45 height 21
click at [432, 318] on input "7000" at bounding box center [438, 315] width 45 height 21
click at [431, 317] on input "7000" at bounding box center [438, 315] width 45 height 21
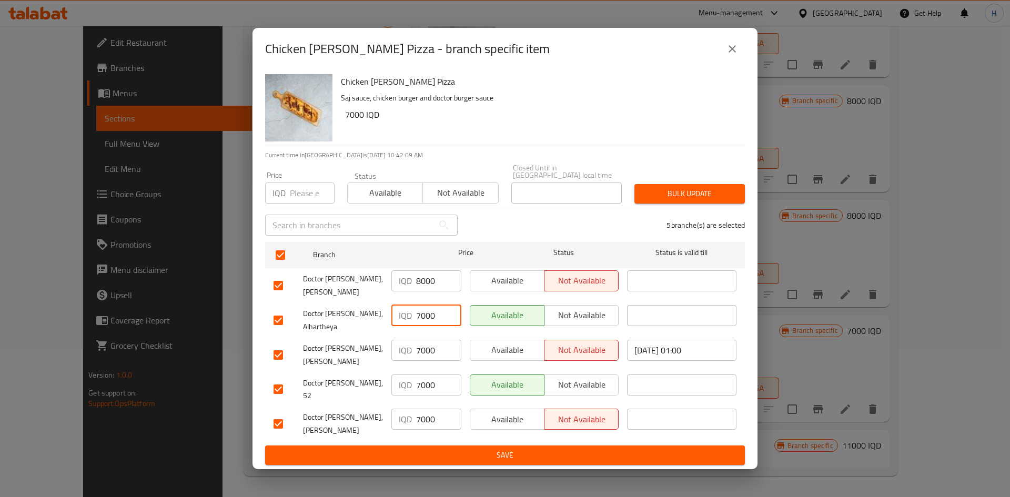
paste input "8"
type input "8000"
click at [429, 353] on input "7000" at bounding box center [438, 350] width 45 height 21
paste input "8"
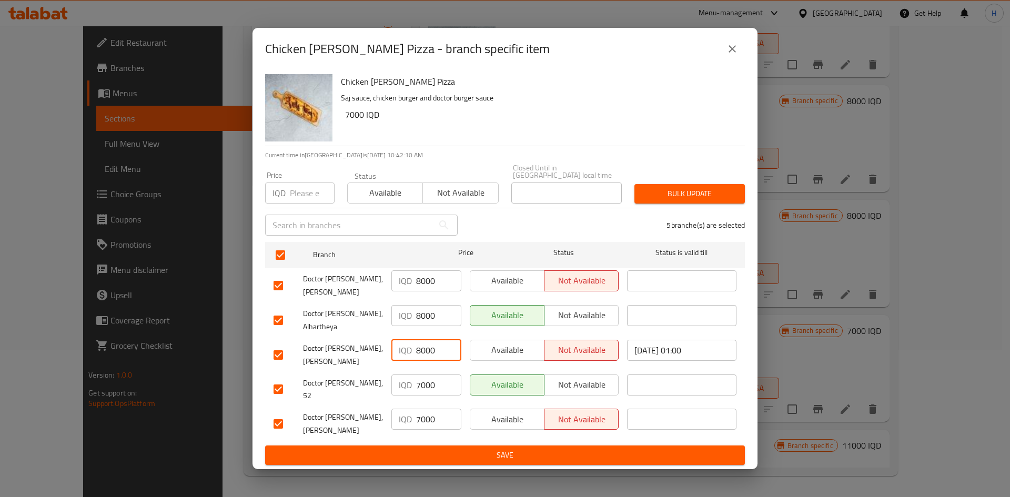
type input "8000"
click at [426, 409] on input "7000" at bounding box center [438, 419] width 45 height 21
click at [429, 377] on input "7000" at bounding box center [438, 384] width 45 height 21
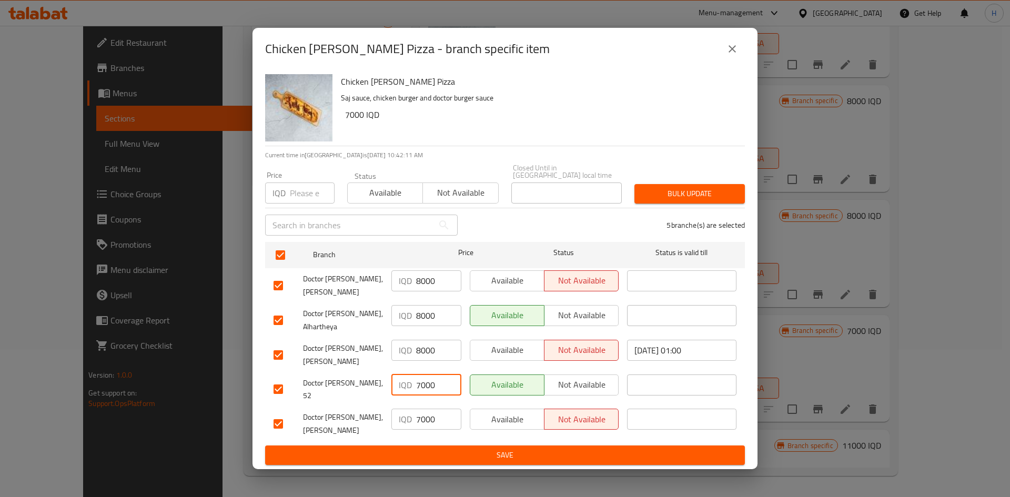
paste input "8"
type input "8000"
click at [425, 409] on input "7000" at bounding box center [438, 419] width 45 height 21
paste input "8"
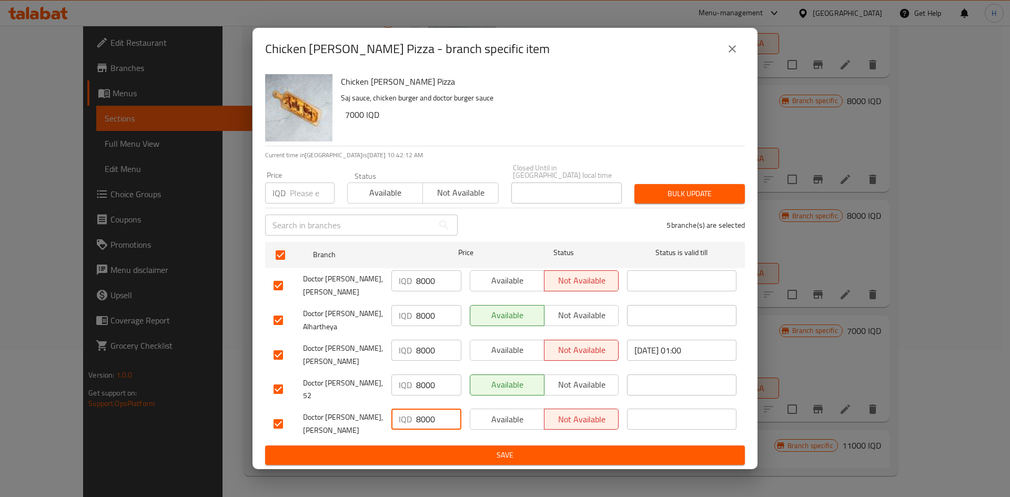
type input "8000"
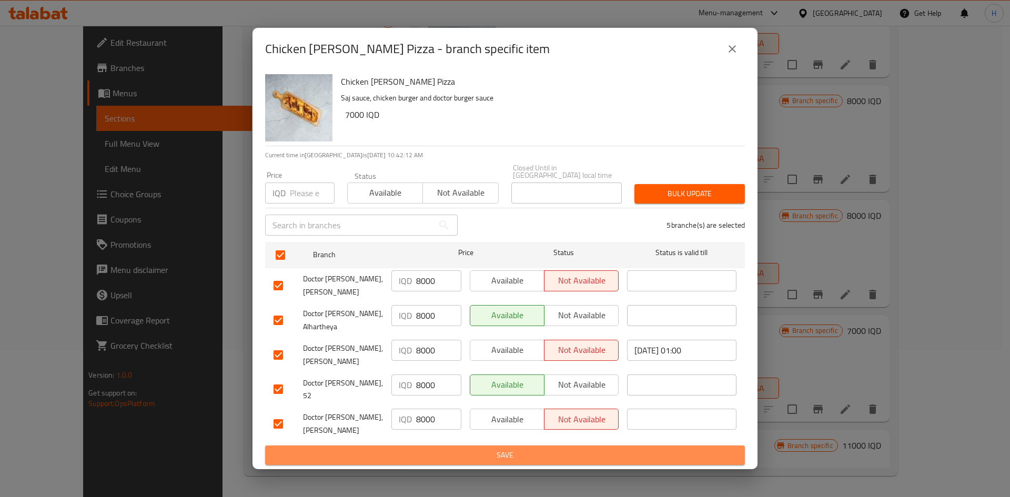
click at [428, 449] on span "Save" at bounding box center [504, 455] width 463 height 13
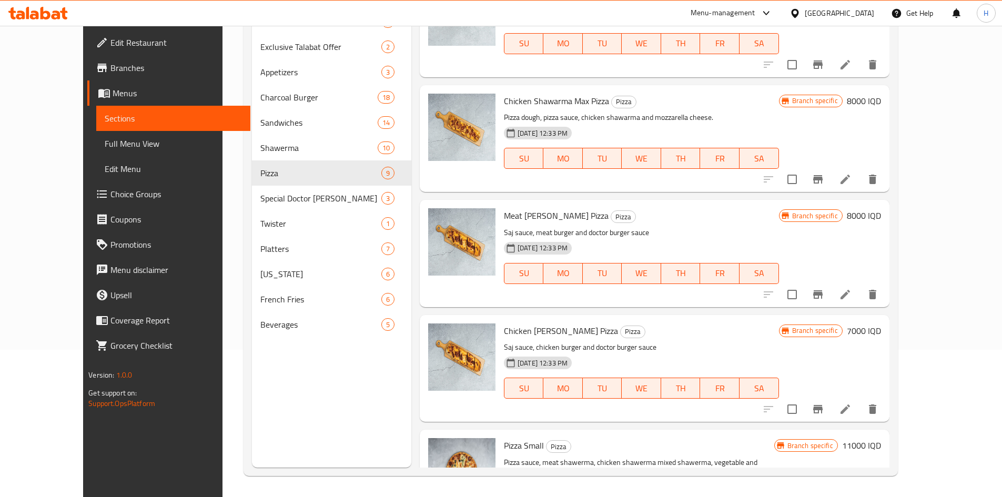
click at [881, 323] on h6 "7000 IQD" at bounding box center [864, 330] width 34 height 15
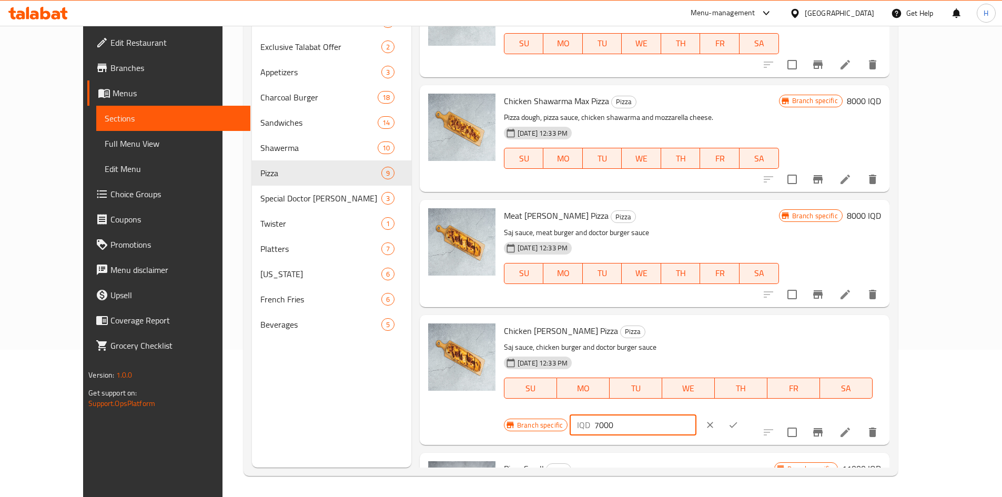
drag, startPoint x: 813, startPoint y: 307, endPoint x: 807, endPoint y: 309, distance: 6.5
click at [696, 414] on div "IQD 7000 ​" at bounding box center [632, 424] width 127 height 21
type input "8000"
click at [738, 420] on icon "ok" at bounding box center [733, 425] width 11 height 11
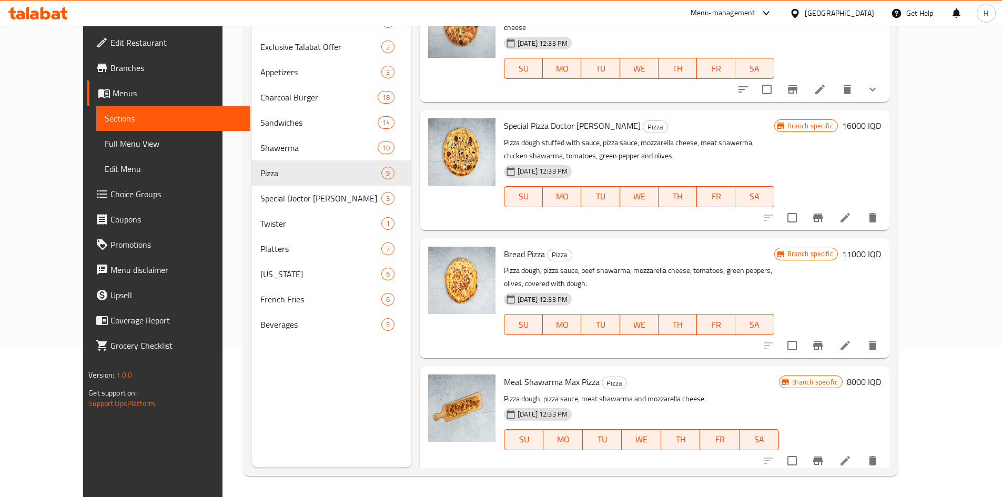
scroll to position [0, 0]
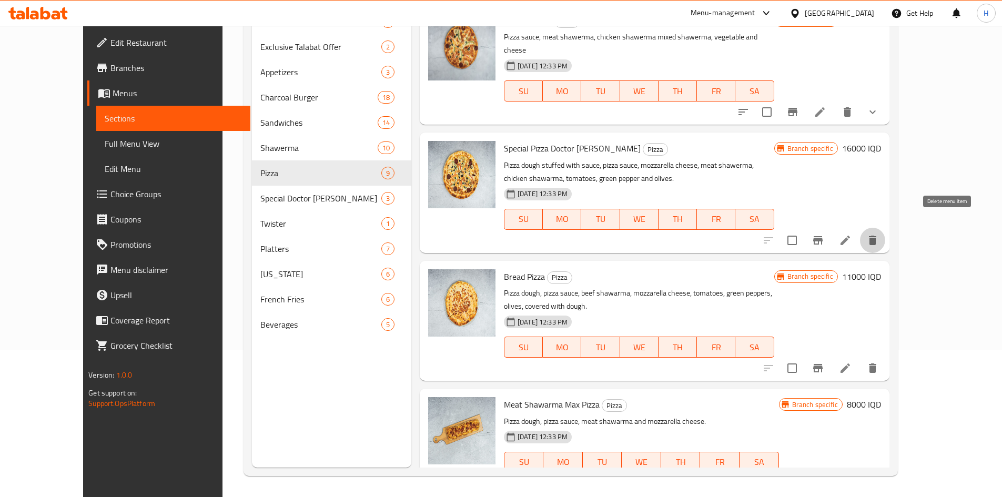
click at [876, 236] on icon "delete" at bounding box center [872, 240] width 7 height 9
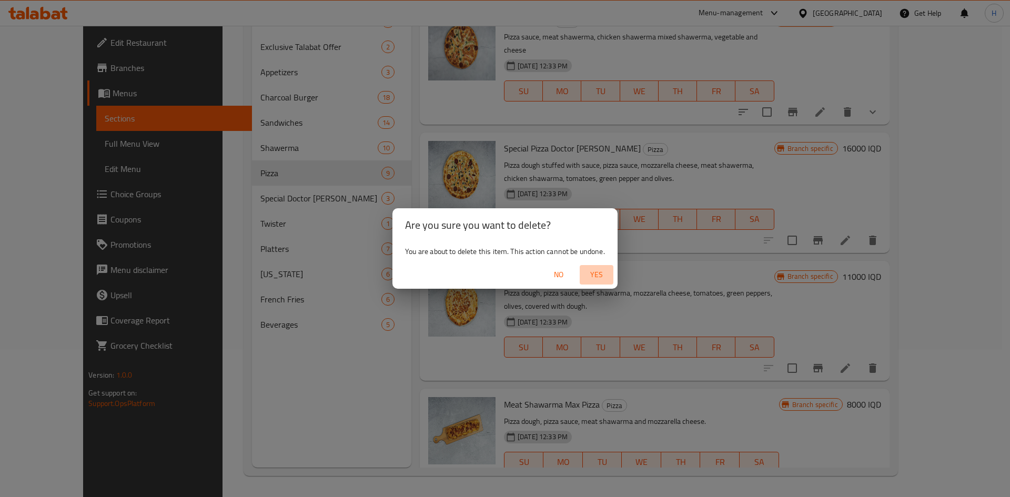
click at [592, 272] on span "Yes" at bounding box center [596, 274] width 25 height 13
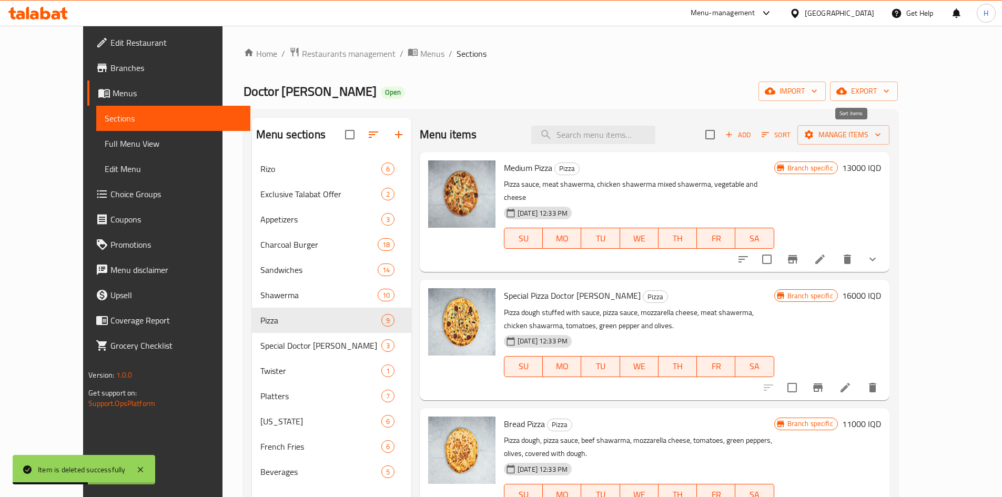
click at [790, 136] on span "Sort" at bounding box center [775, 135] width 29 height 12
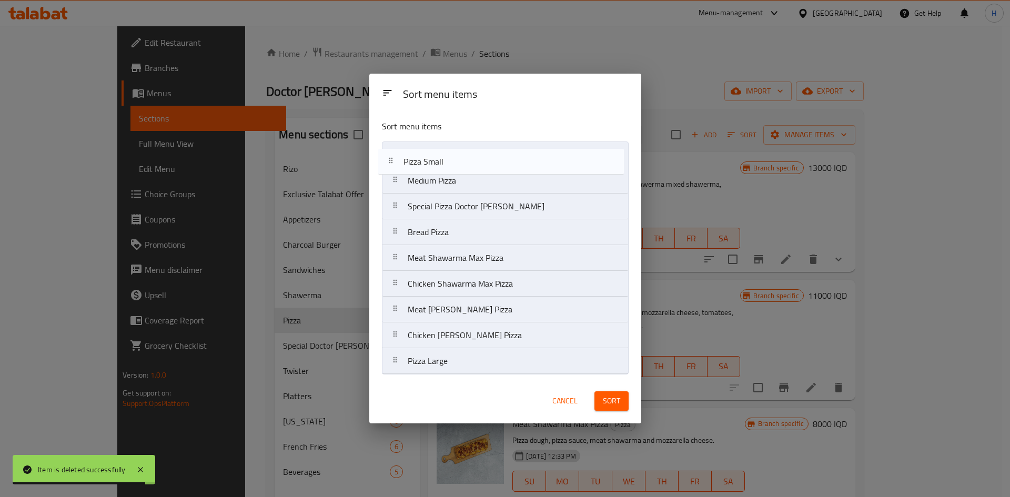
drag, startPoint x: 451, startPoint y: 339, endPoint x: 450, endPoint y: 151, distance: 187.7
click at [450, 151] on nav "Medium Pizza Special Pizza Doctor Burger Bread Pizza Meat Shawarma Max Pizza Ch…" at bounding box center [505, 257] width 247 height 233
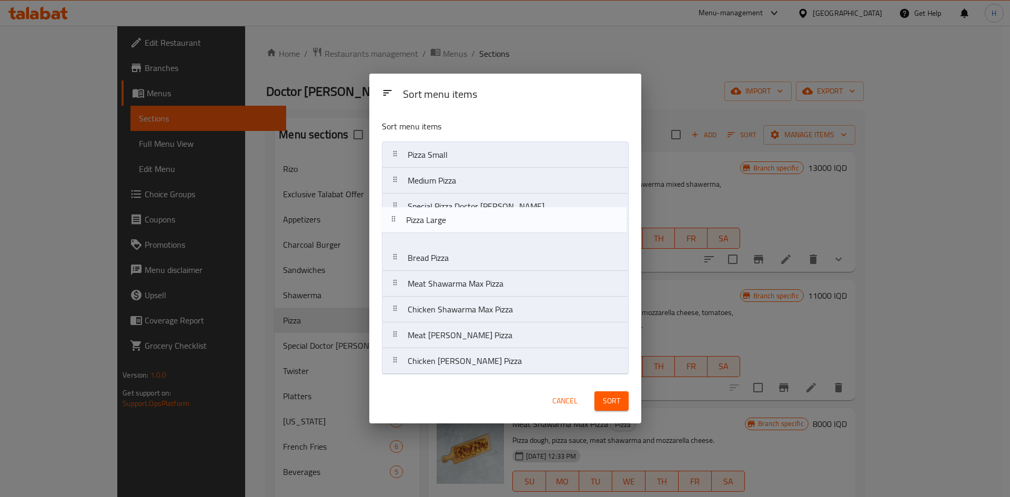
drag, startPoint x: 465, startPoint y: 364, endPoint x: 465, endPoint y: 215, distance: 149.9
click at [465, 215] on nav "Pizza Small Medium Pizza Special Pizza Doctor Burger Bread Pizza Meat Shawarma …" at bounding box center [505, 257] width 247 height 233
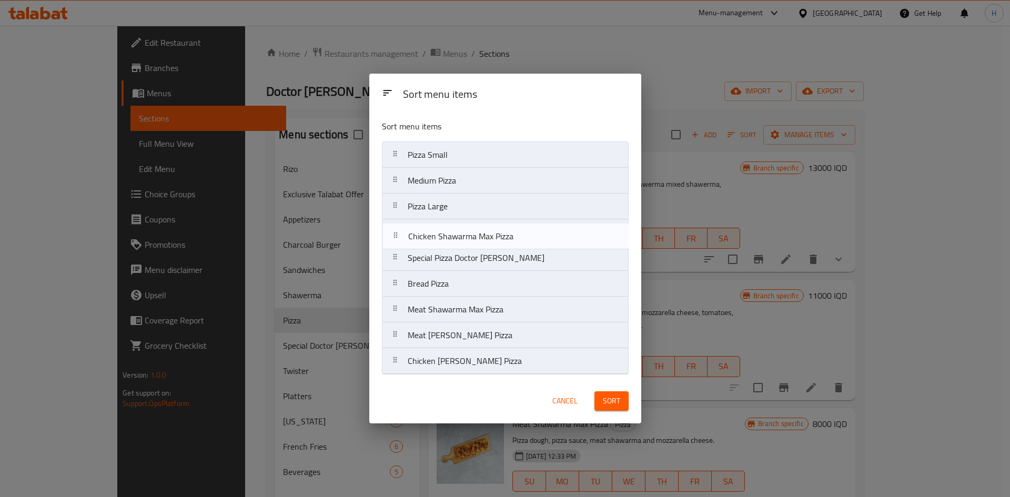
drag, startPoint x: 469, startPoint y: 315, endPoint x: 469, endPoint y: 239, distance: 75.7
click at [469, 239] on nav "Pizza Small Medium Pizza Pizza Large Special Pizza Doctor Burger Bread Pizza Me…" at bounding box center [505, 257] width 247 height 233
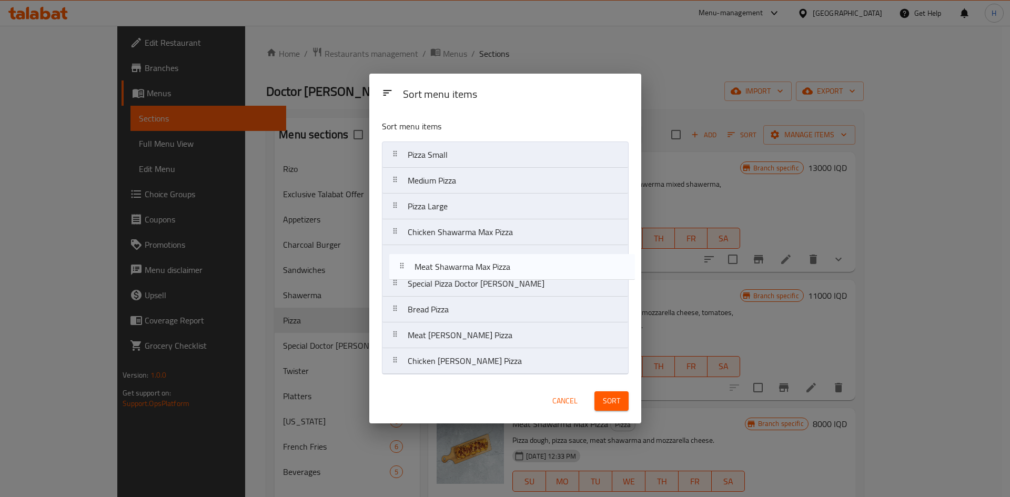
drag, startPoint x: 483, startPoint y: 316, endPoint x: 490, endPoint y: 271, distance: 45.7
click at [490, 271] on nav "Pizza Small Medium Pizza Pizza Large Chicken Shawarma Max Pizza Special Pizza D…" at bounding box center [505, 257] width 247 height 233
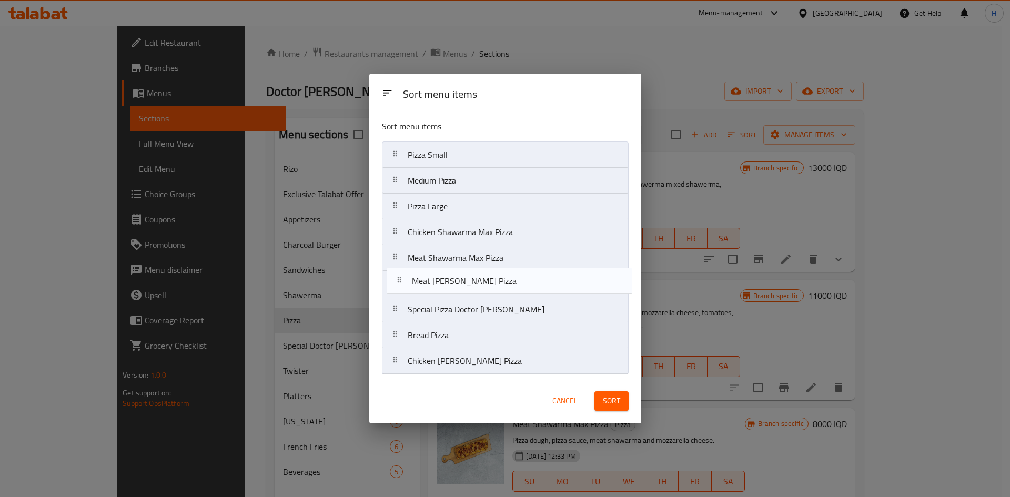
drag, startPoint x: 480, startPoint y: 346, endPoint x: 484, endPoint y: 287, distance: 59.1
click at [484, 287] on nav "Pizza Small Medium Pizza Pizza Large Chicken Shawarma Max Pizza Meat Shawarma M…" at bounding box center [505, 257] width 247 height 233
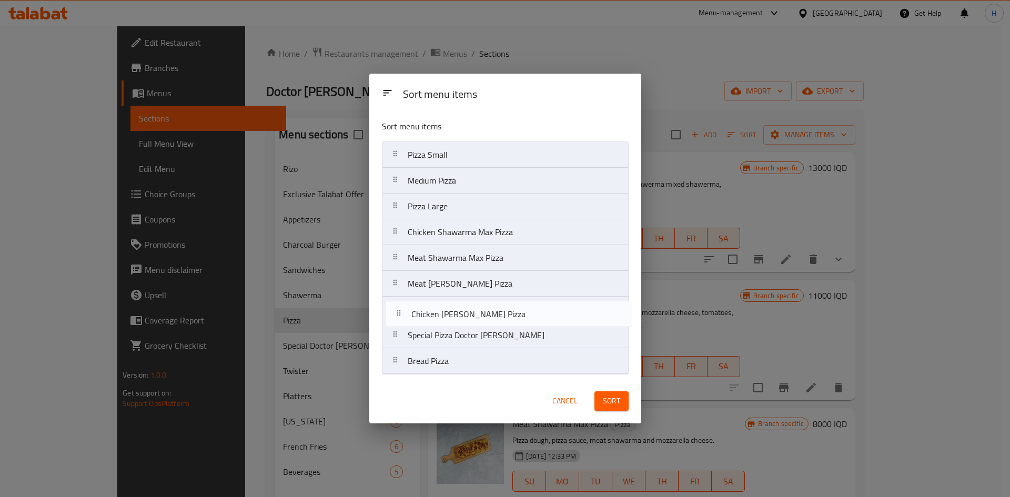
drag, startPoint x: 484, startPoint y: 364, endPoint x: 487, endPoint y: 314, distance: 50.1
click at [487, 314] on nav "Pizza Small Medium Pizza Pizza Large Chicken Shawarma Max Pizza Meat Shawarma M…" at bounding box center [505, 257] width 247 height 233
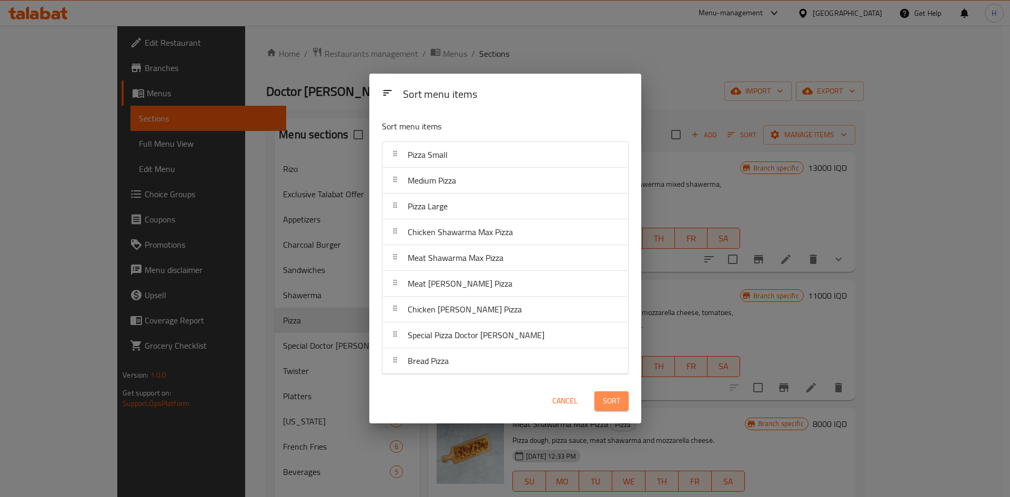
click at [612, 408] on button "Sort" at bounding box center [611, 400] width 34 height 19
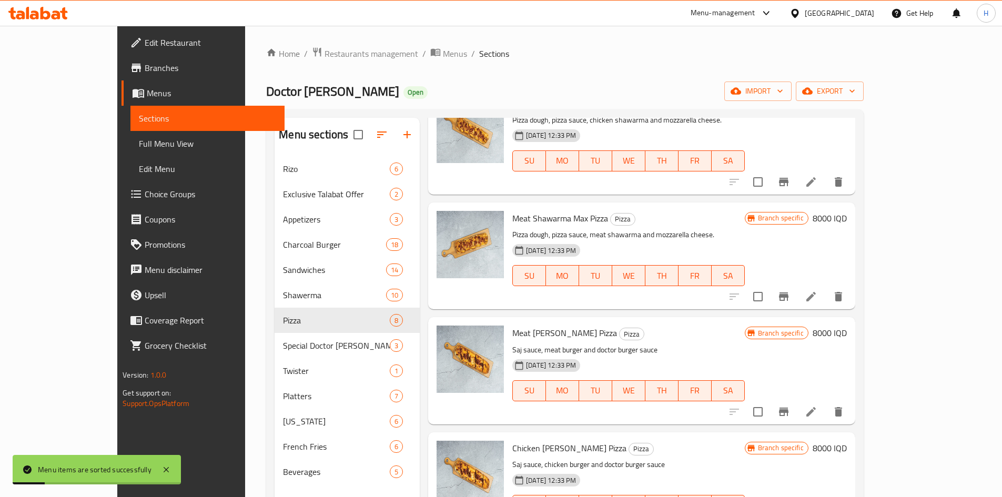
scroll to position [147, 0]
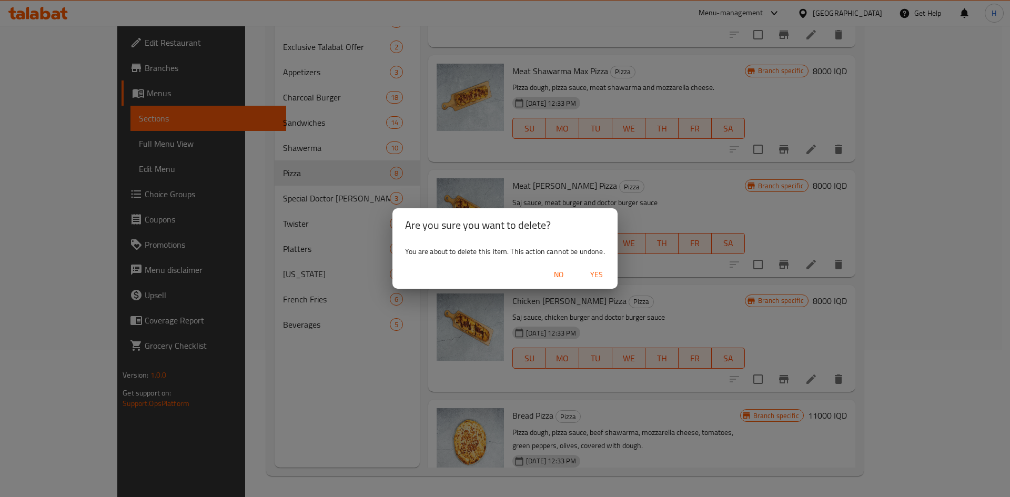
click at [554, 267] on button "No" at bounding box center [559, 274] width 34 height 19
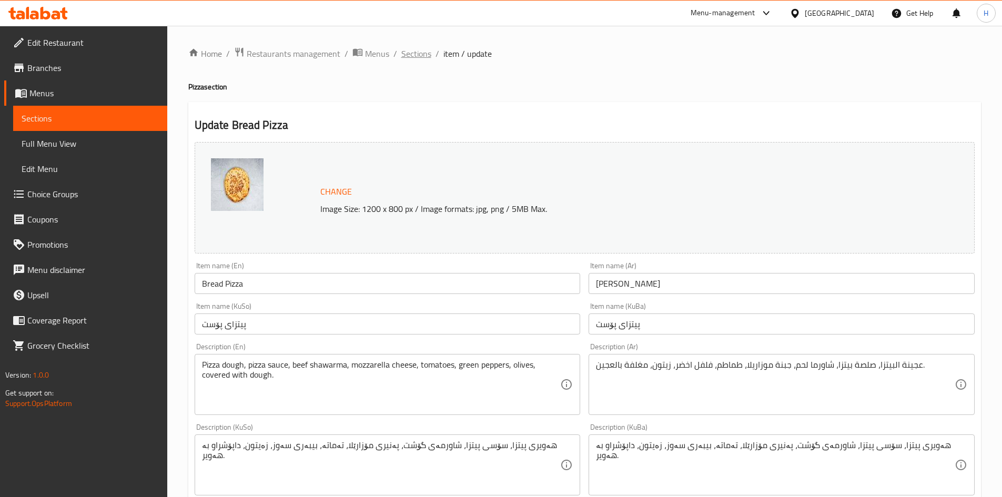
click at [414, 57] on span "Sections" at bounding box center [416, 53] width 30 height 13
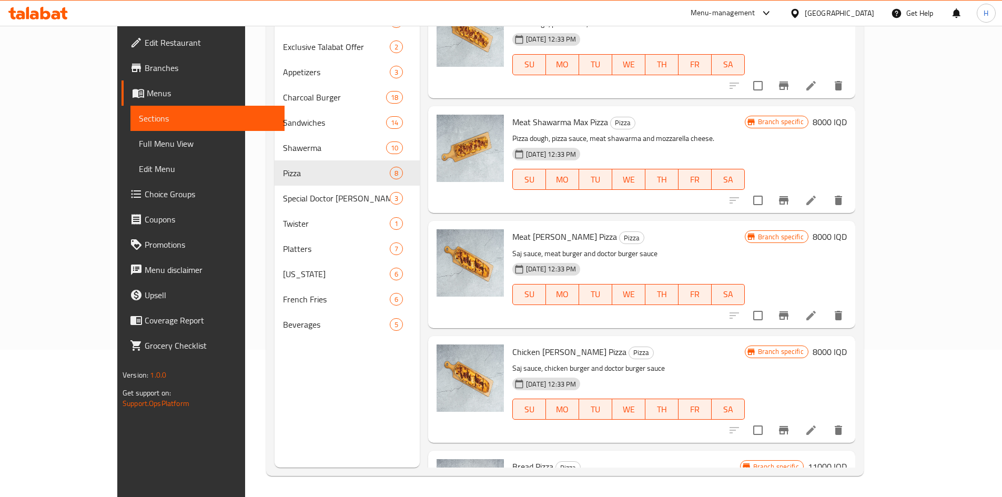
scroll to position [449, 0]
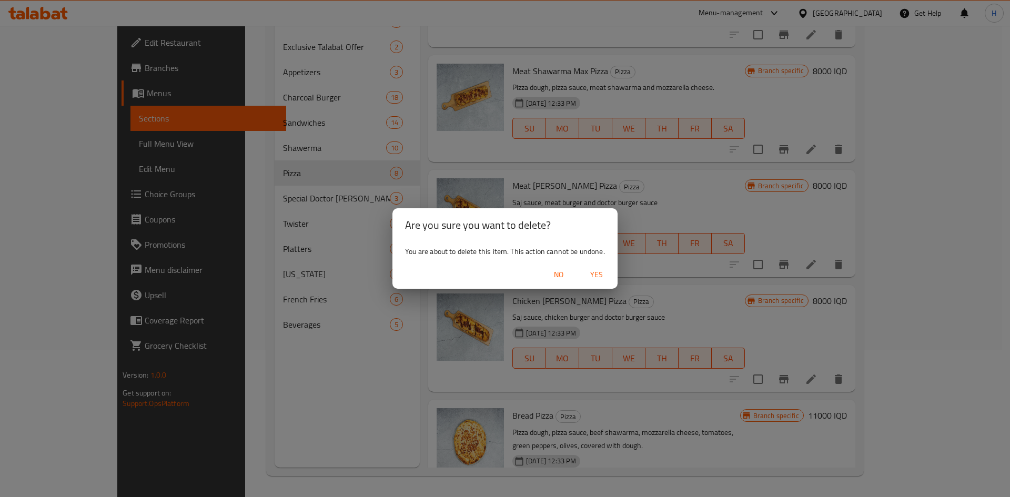
click at [598, 275] on span "Yes" at bounding box center [596, 274] width 25 height 13
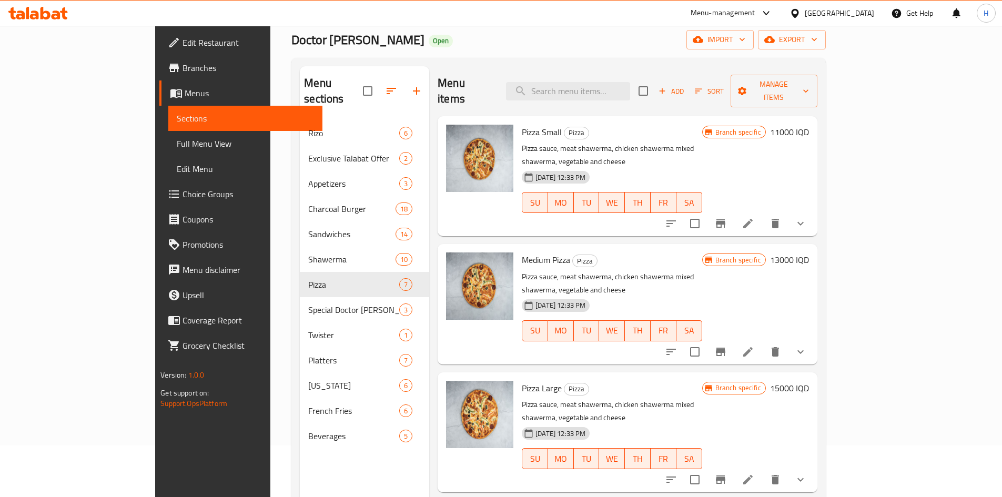
scroll to position [0, 0]
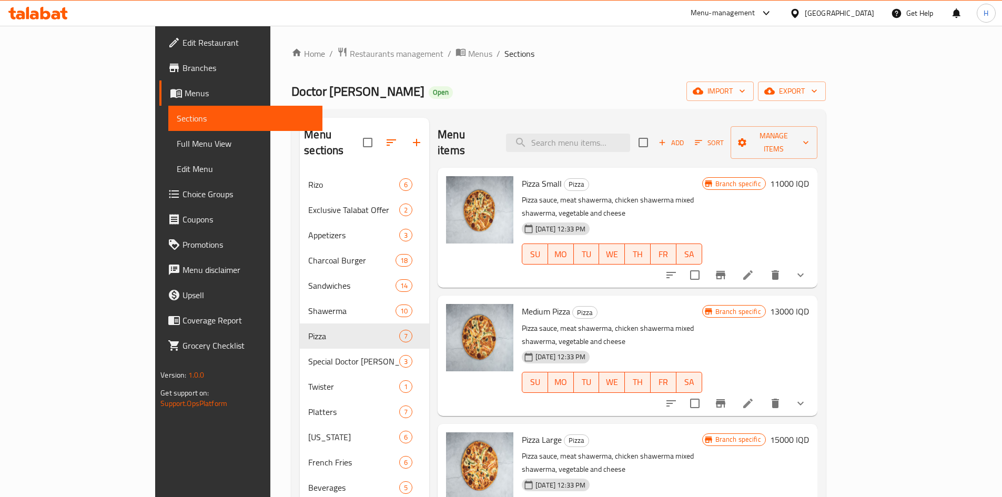
click at [688, 142] on button "Add" at bounding box center [671, 143] width 34 height 16
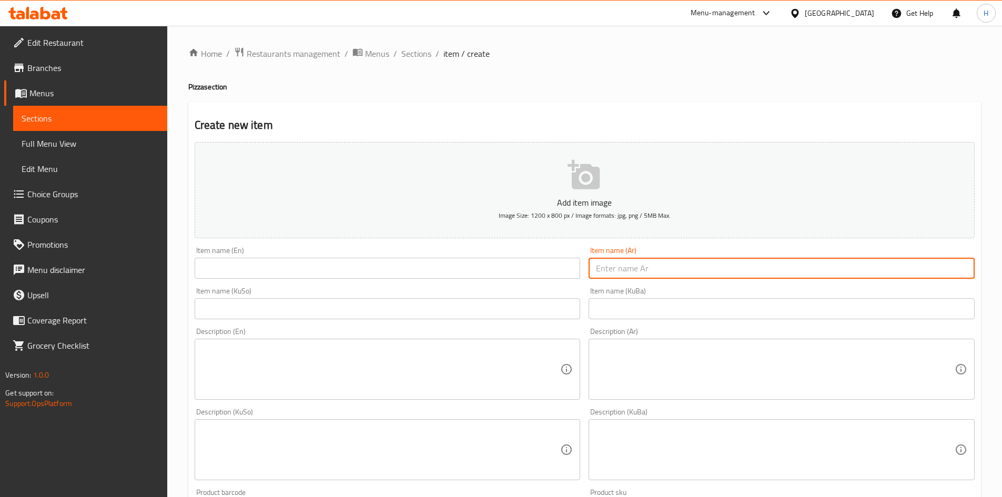
click at [611, 266] on input "text" at bounding box center [781, 268] width 386 height 21
type input "f"
type input "برغر لحم بندول"
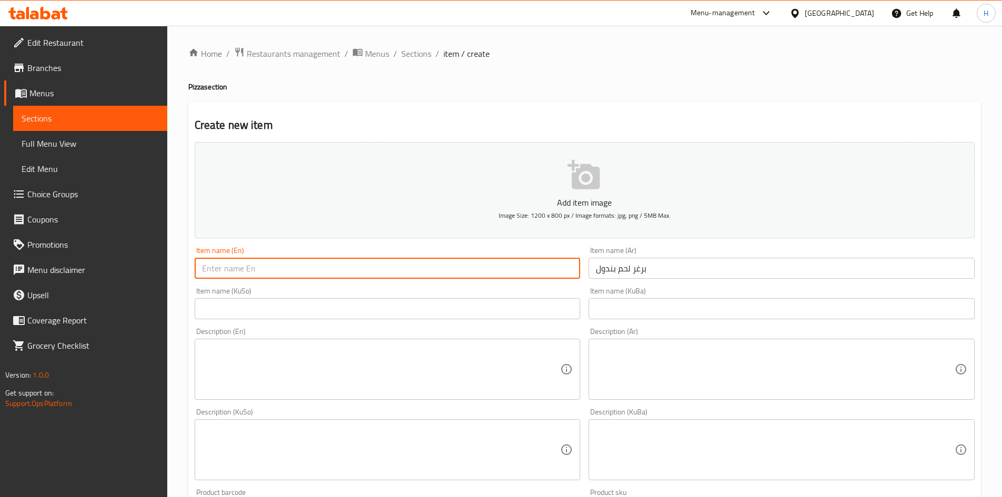
click at [425, 267] on input "text" at bounding box center [388, 268] width 386 height 21
click at [250, 269] on input "Meat Burger Pnadol" at bounding box center [388, 268] width 386 height 21
type input "Meat Burger [MEDICAL_DATA]"
click at [354, 310] on input "text" at bounding box center [388, 308] width 386 height 21
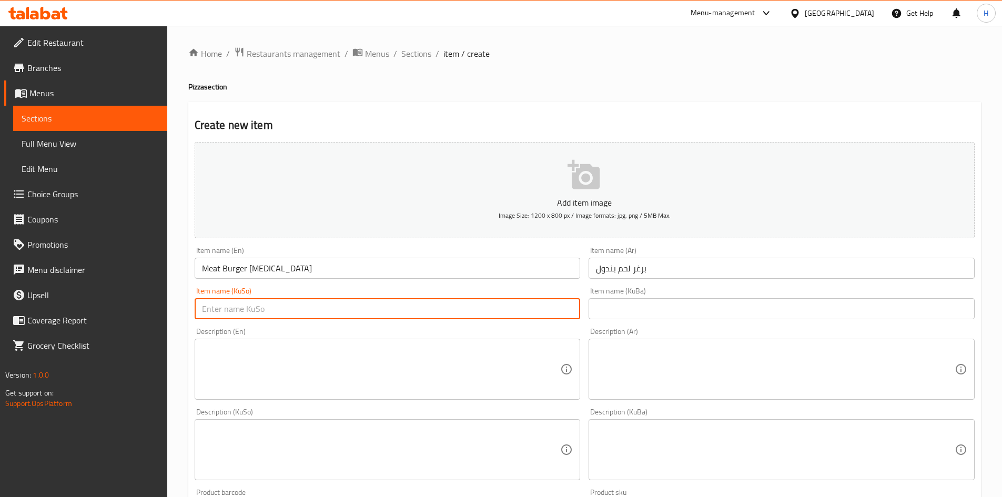
click at [439, 367] on textarea at bounding box center [381, 369] width 359 height 50
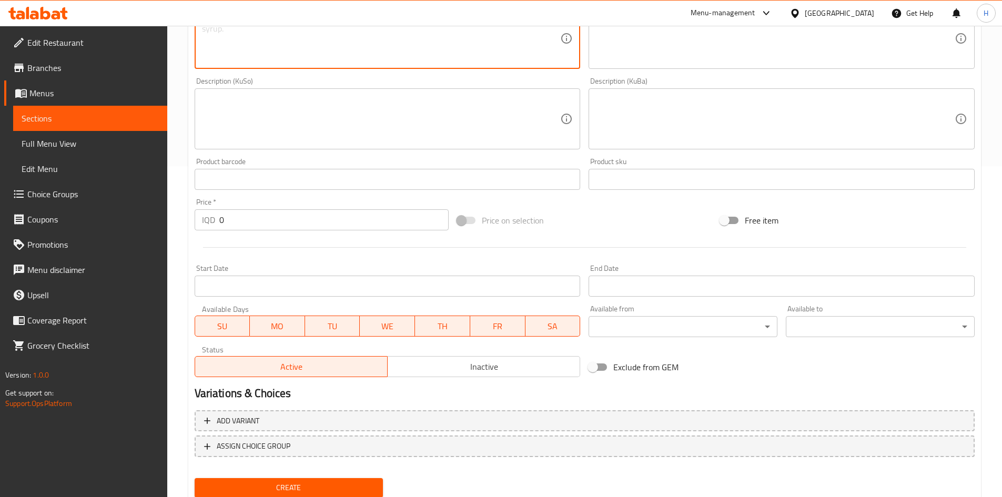
scroll to position [367, 0]
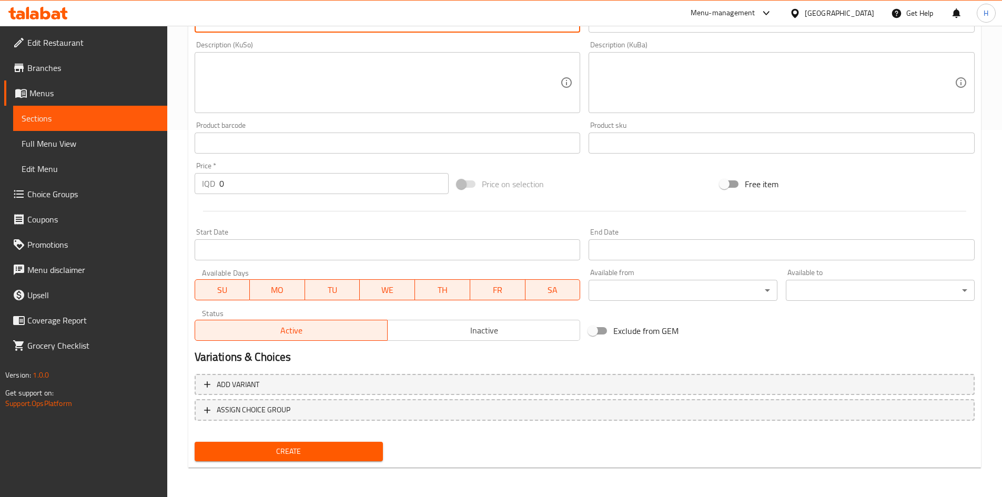
click at [230, 174] on input "0" at bounding box center [334, 183] width 230 height 21
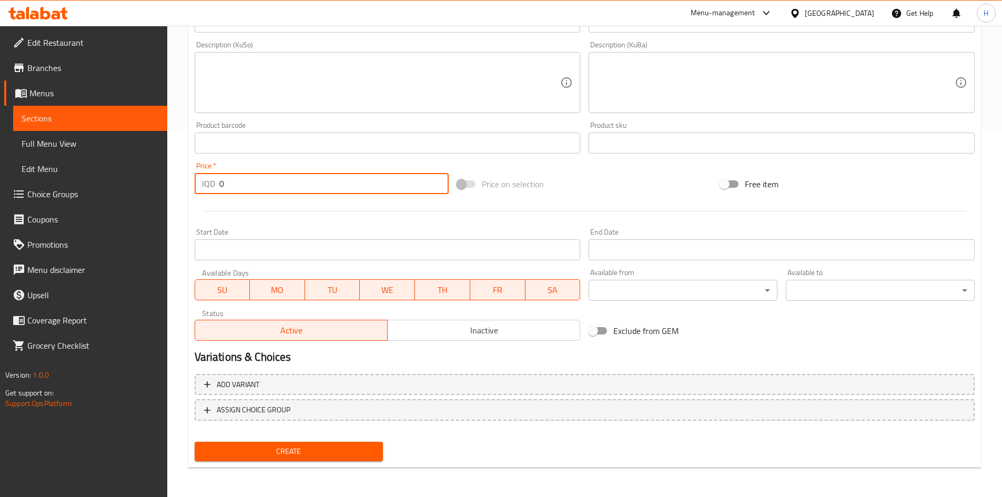
click at [230, 174] on input "0" at bounding box center [334, 183] width 230 height 21
type input "11000"
click at [443, 330] on span "Inactive" at bounding box center [484, 330] width 184 height 15
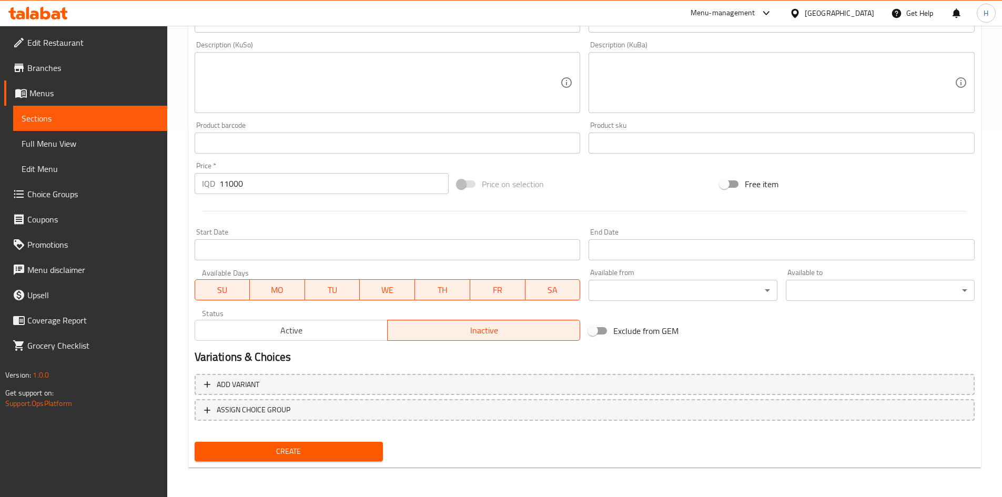
click at [339, 446] on span "Create" at bounding box center [289, 451] width 172 height 13
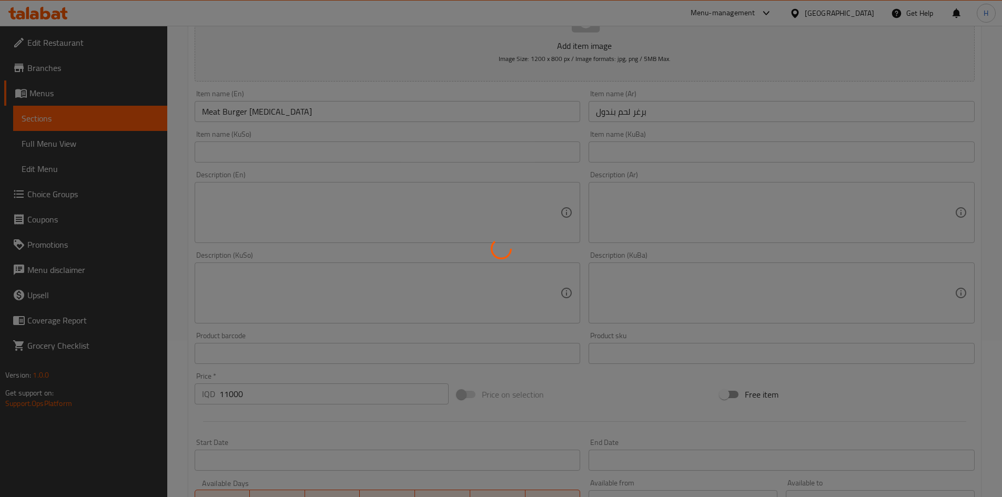
scroll to position [0, 0]
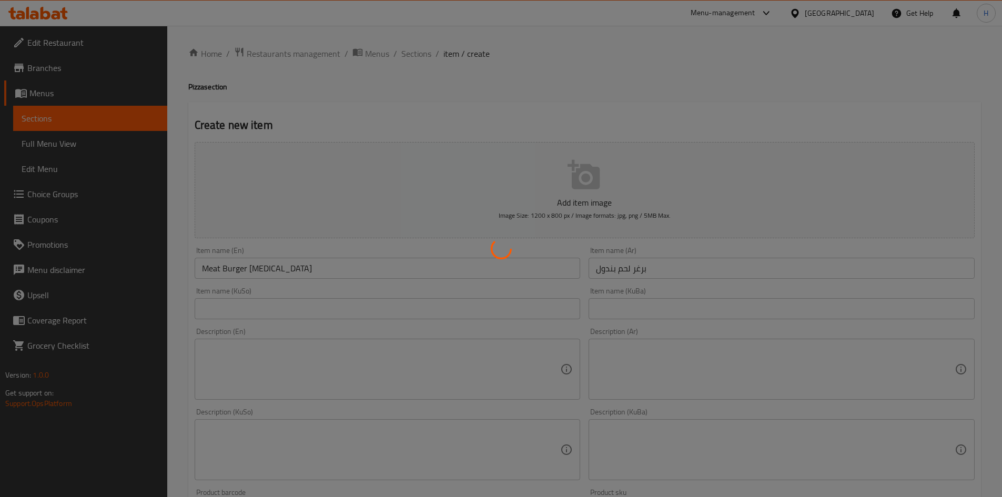
type input "0"
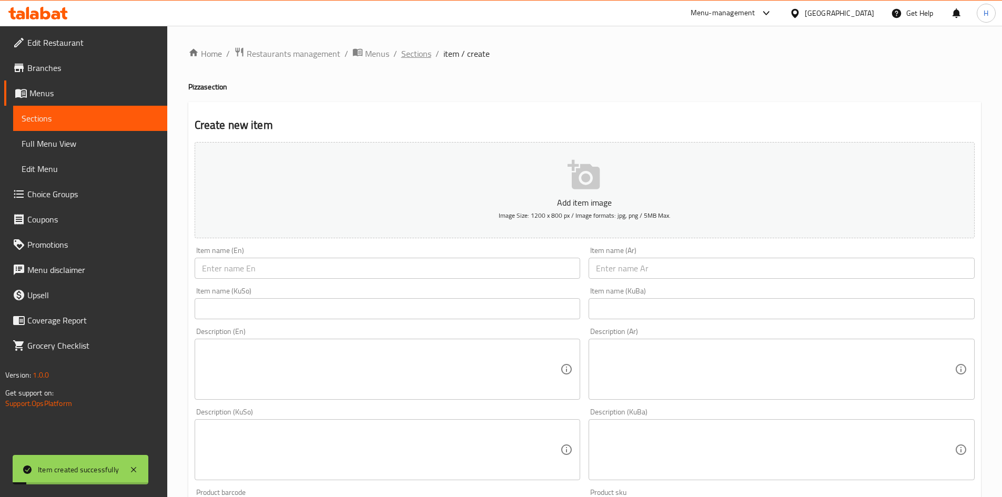
click at [425, 50] on span "Sections" at bounding box center [416, 53] width 30 height 13
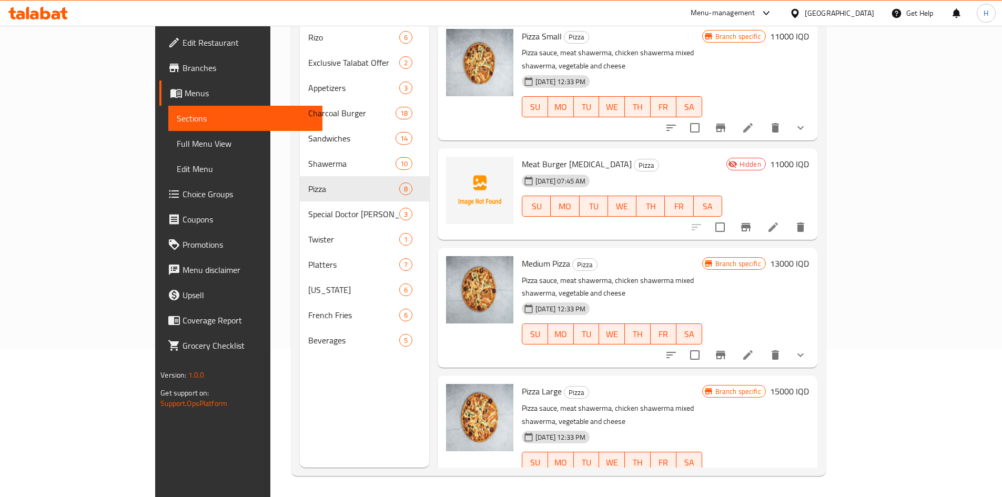
click at [542, 156] on span "Meat Burger [MEDICAL_DATA]" at bounding box center [577, 164] width 110 height 16
copy h6 "Meat Burger [MEDICAL_DATA]"
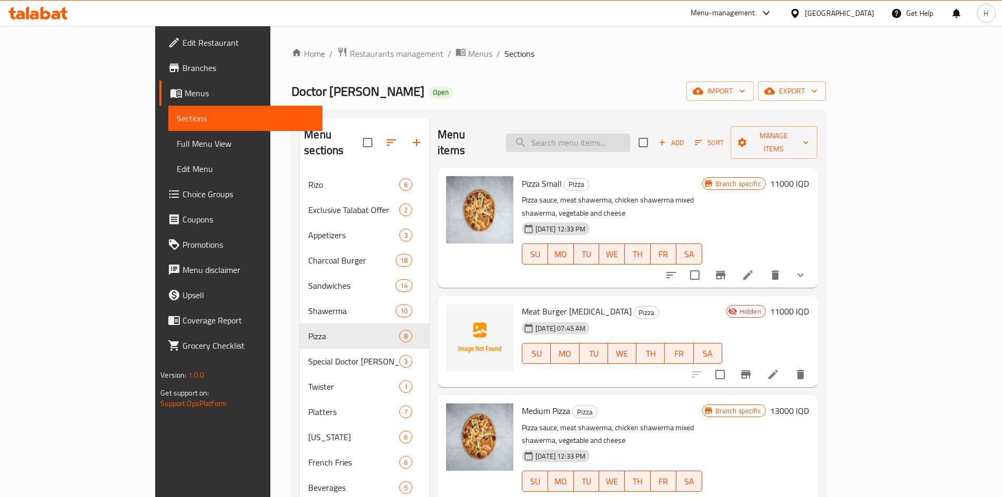
click at [630, 134] on input "search" at bounding box center [568, 143] width 124 height 18
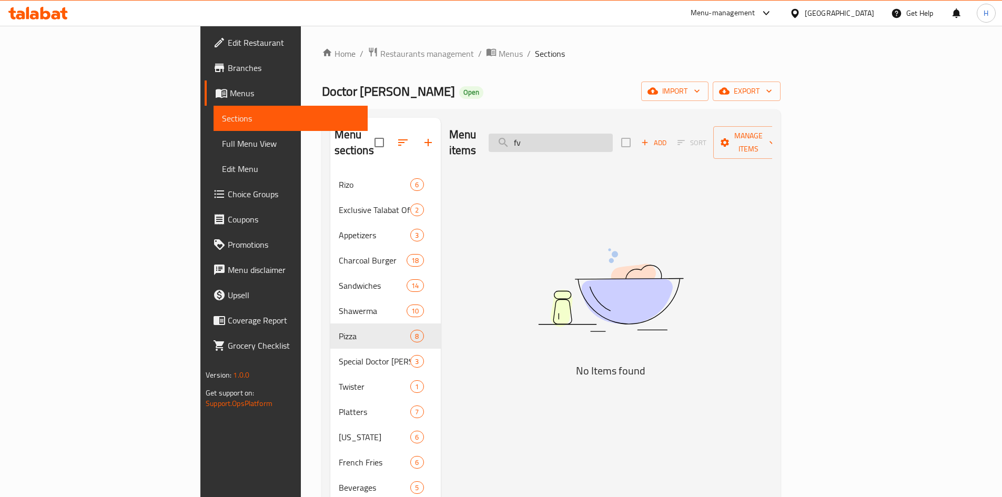
type input "f"
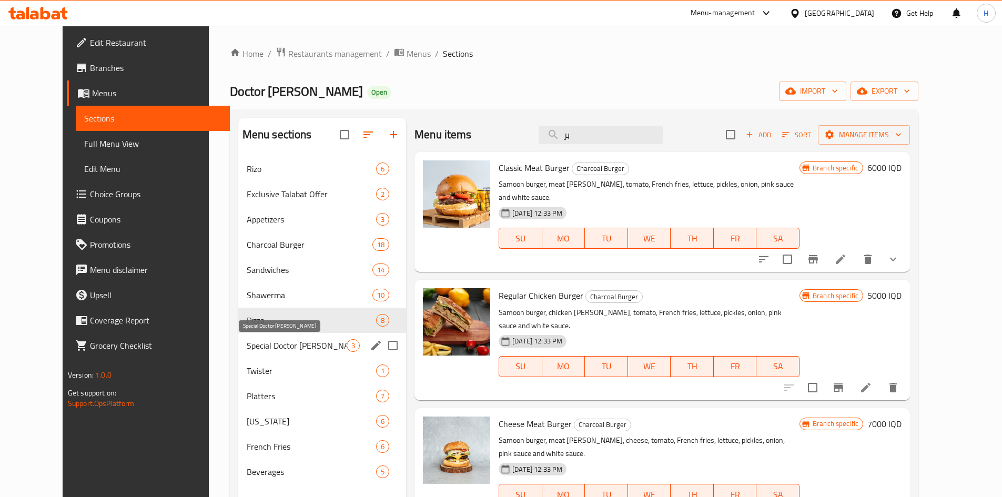
click at [264, 350] on span "Special Doctor [PERSON_NAME]" at bounding box center [297, 345] width 100 height 13
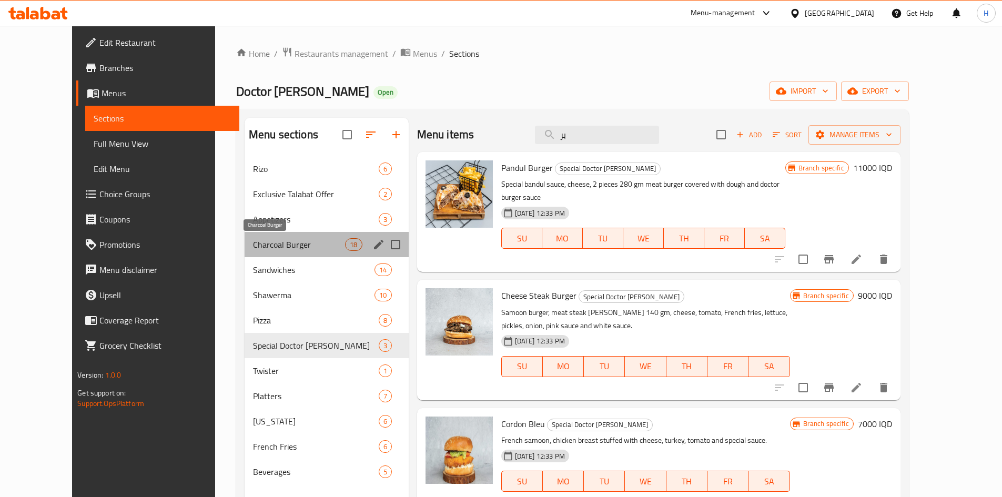
click at [253, 243] on span "Charcoal Burger" at bounding box center [299, 244] width 92 height 13
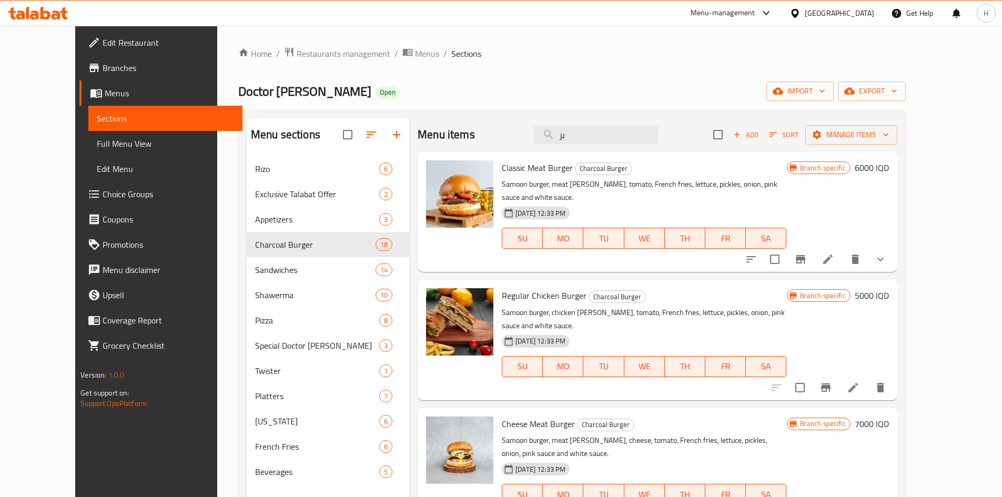
click at [604, 118] on div "Menu items بر Add Sort Manage items" at bounding box center [657, 135] width 480 height 34
click at [602, 129] on input "بر" at bounding box center [596, 135] width 124 height 18
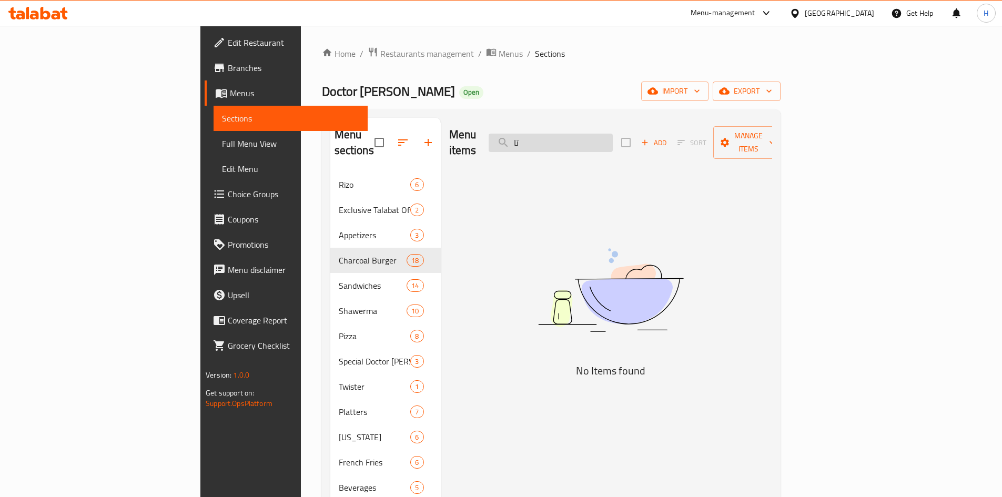
type input "ت"
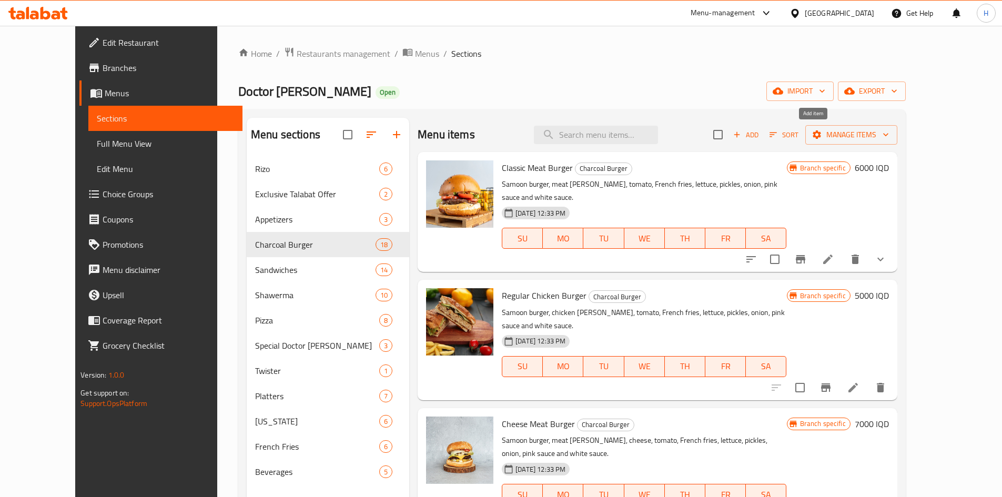
click at [760, 133] on span "Add" at bounding box center [745, 135] width 28 height 12
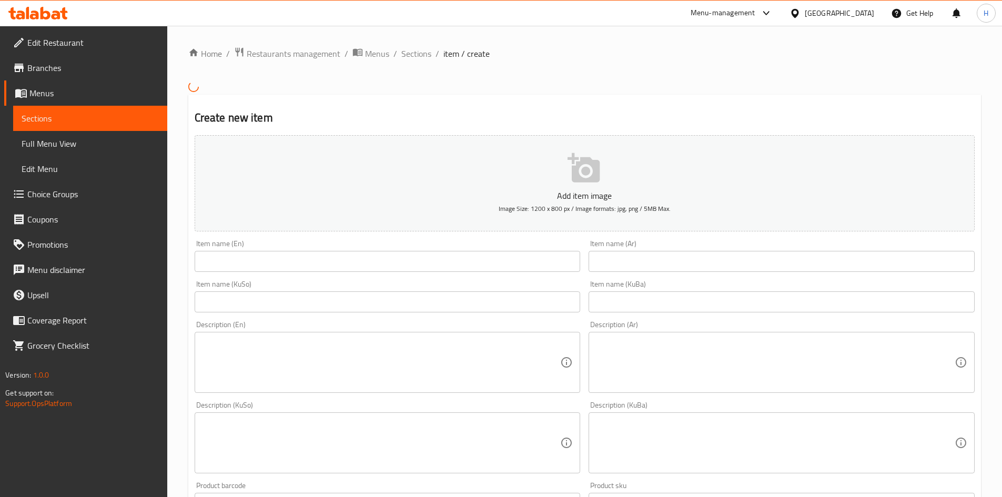
click at [633, 260] on input "text" at bounding box center [781, 261] width 386 height 21
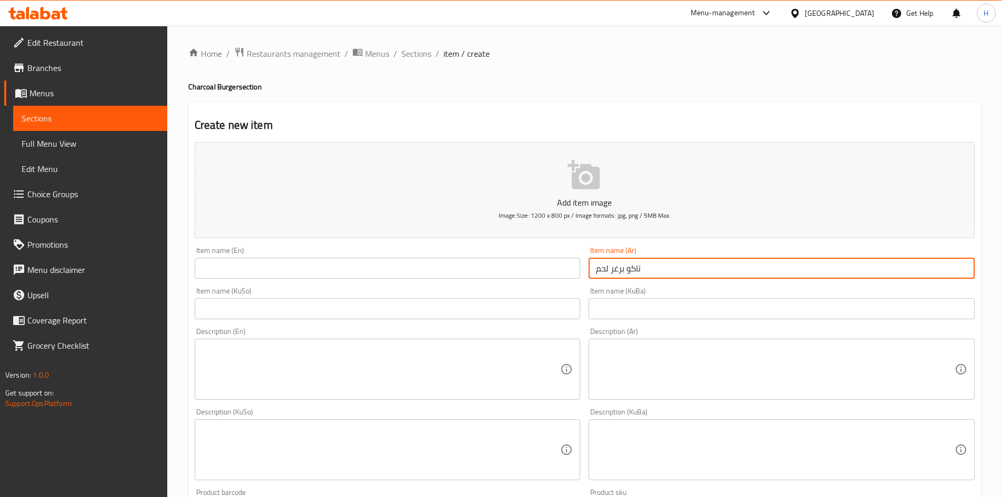
type input "تاكو برغر لحم"
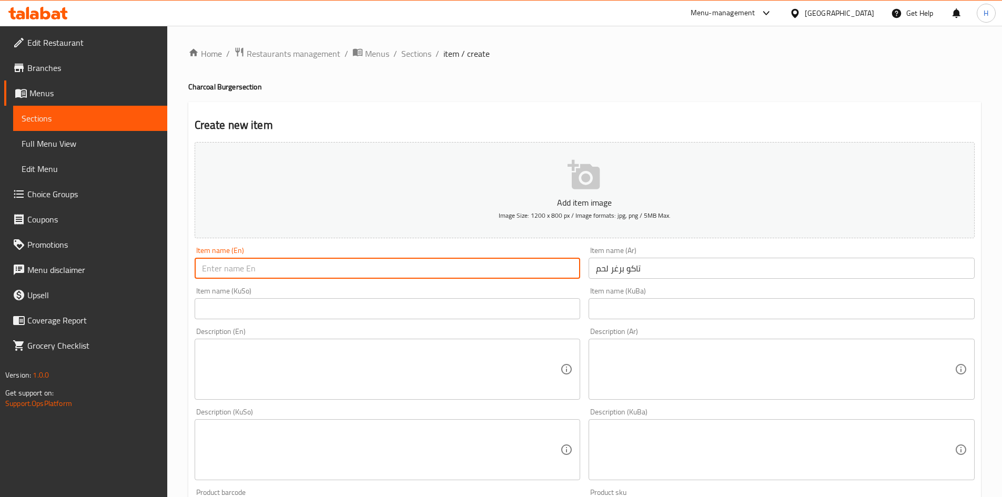
click at [541, 263] on input "text" at bounding box center [388, 268] width 386 height 21
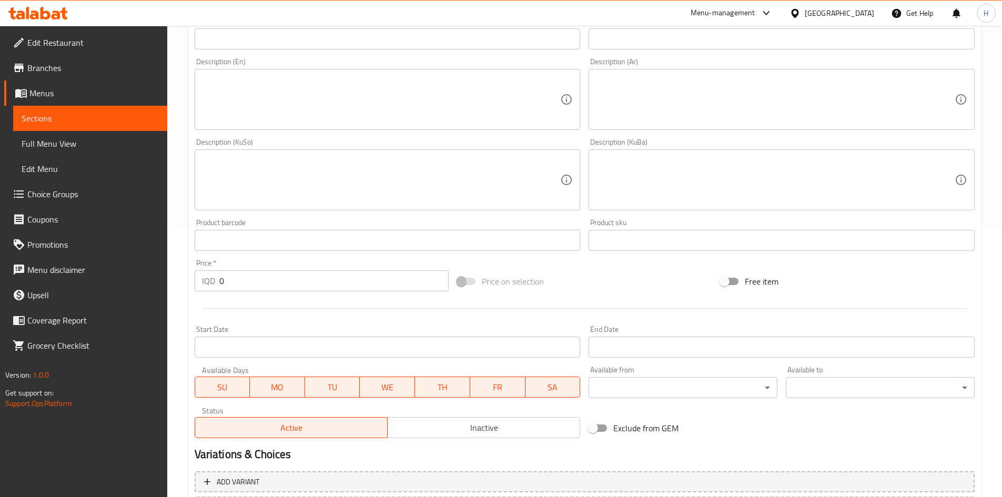
scroll to position [315, 0]
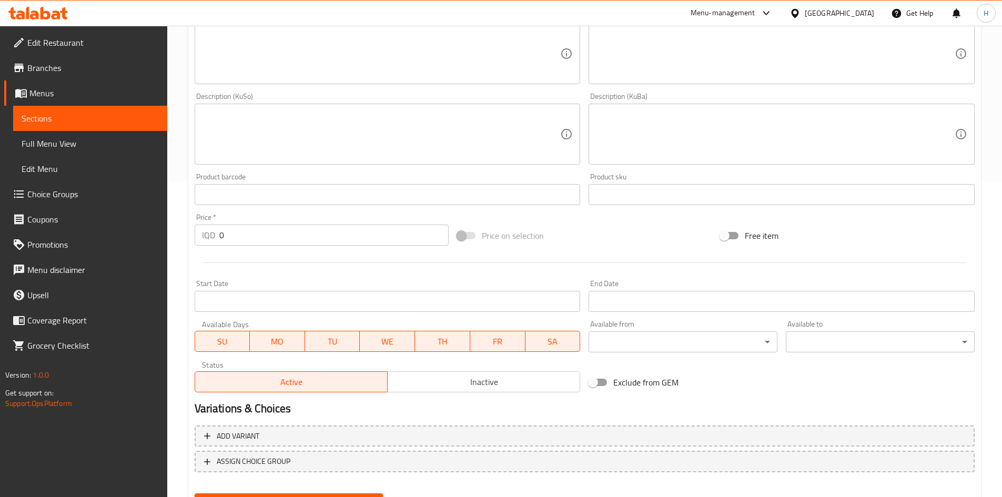
type input "Meat Burger Taco"
click at [252, 236] on input "0" at bounding box center [334, 235] width 230 height 21
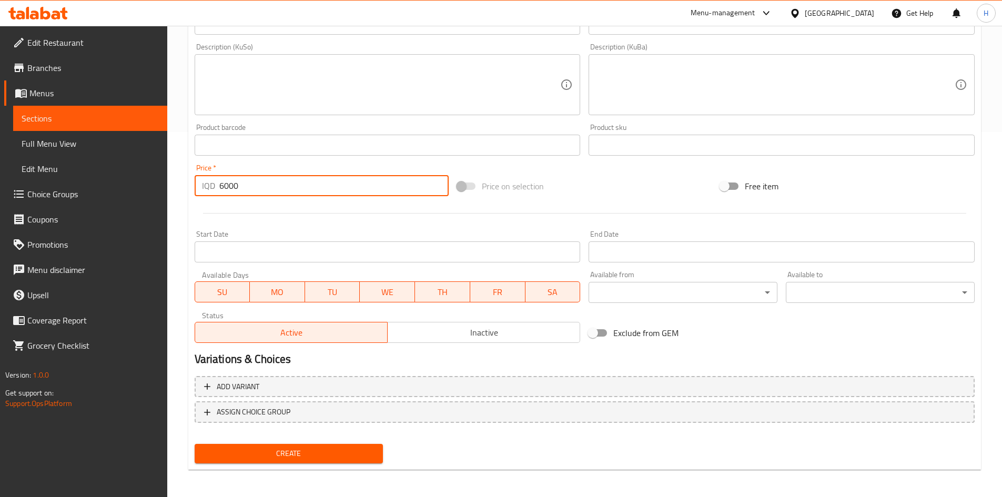
scroll to position [367, 0]
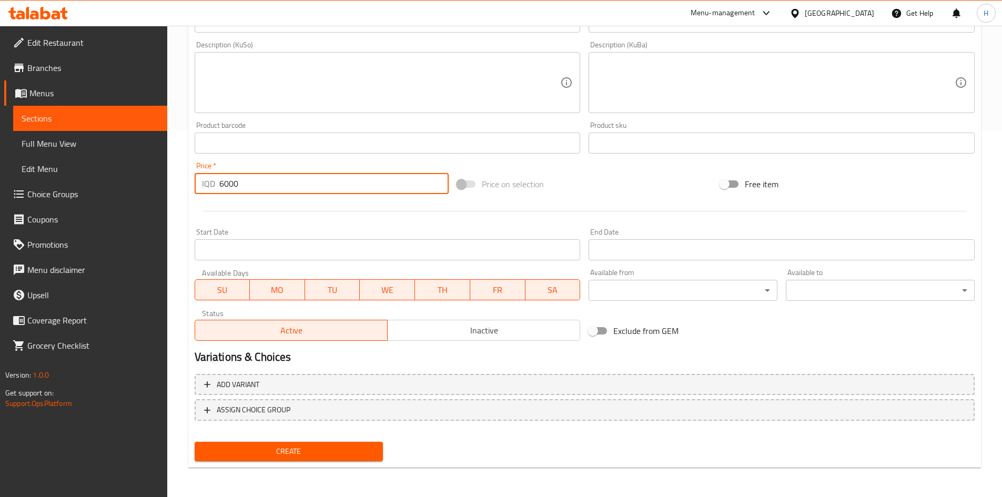
type input "6000"
click at [462, 331] on span "Inactive" at bounding box center [484, 330] width 184 height 15
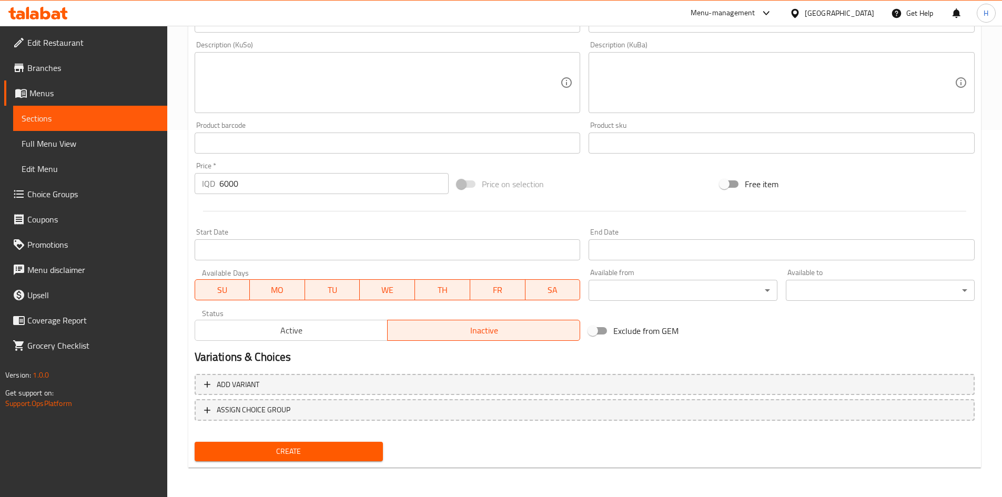
click at [264, 455] on span "Create" at bounding box center [289, 451] width 172 height 13
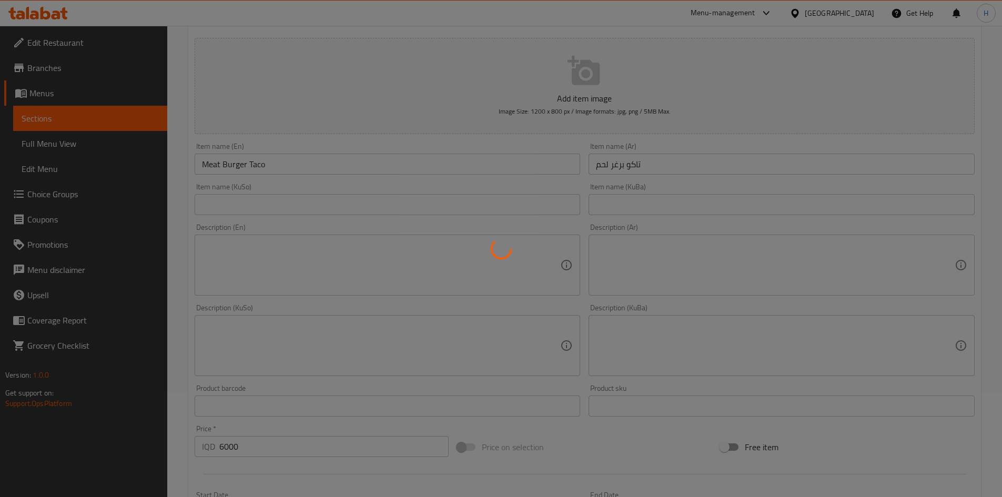
scroll to position [0, 0]
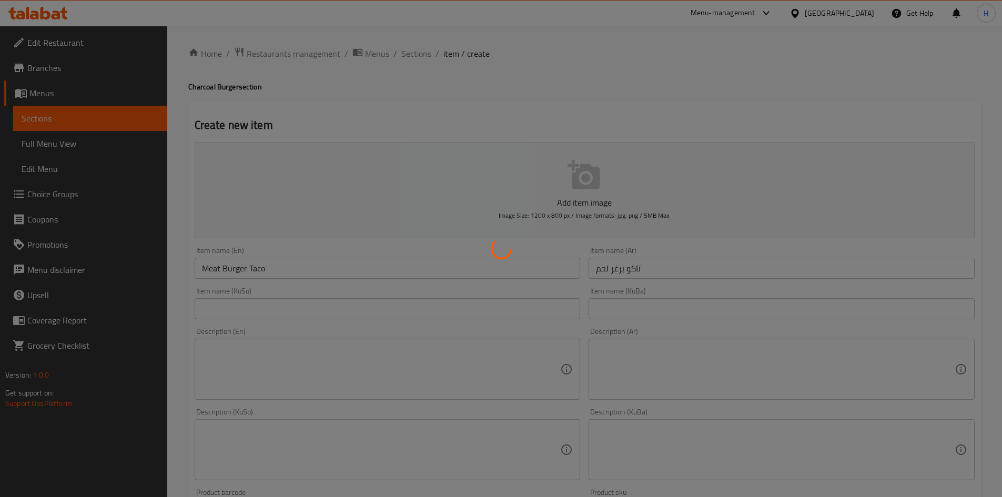
type input "0"
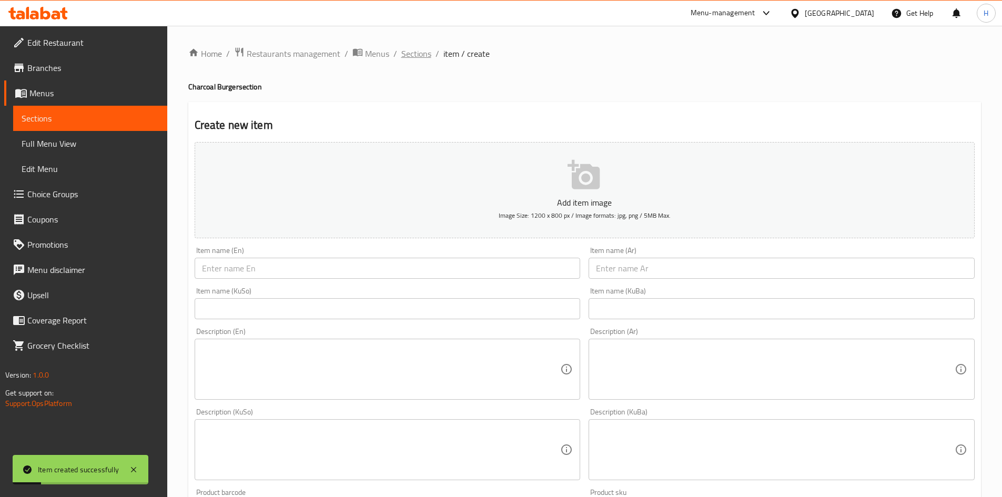
click at [417, 48] on span "Sections" at bounding box center [416, 53] width 30 height 13
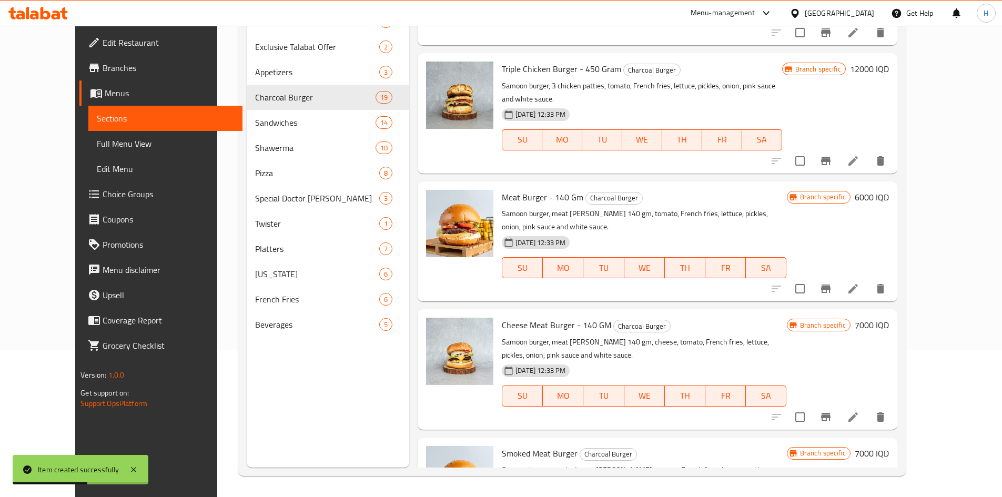
scroll to position [1736, 0]
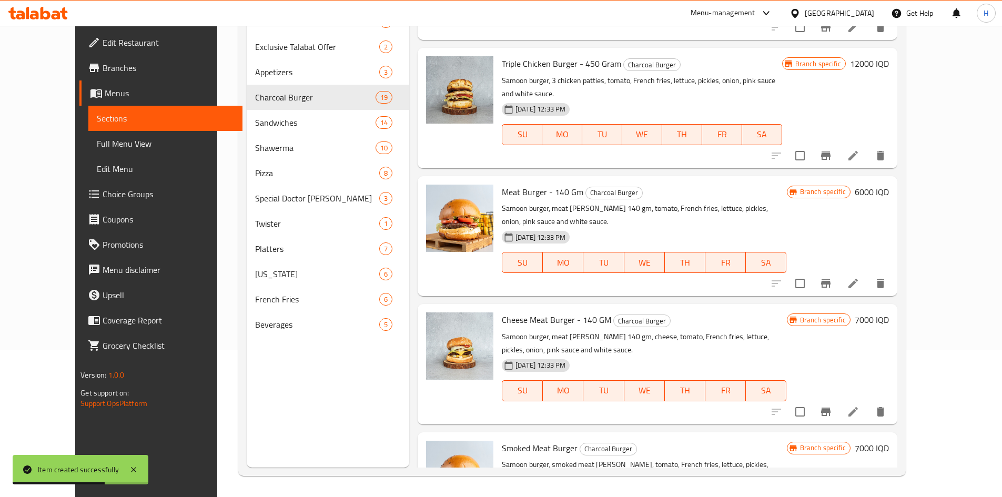
copy h6 "Meat Burger Taco"
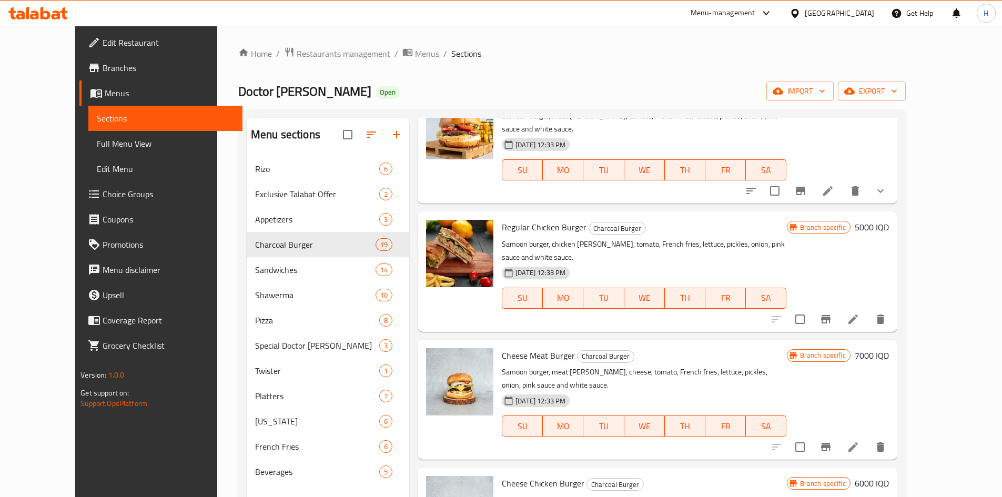
scroll to position [0, 0]
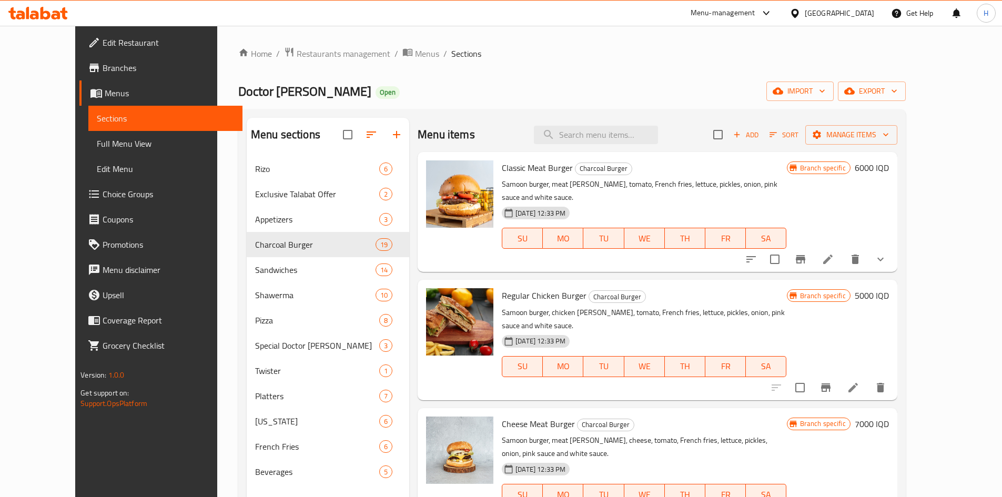
click at [760, 139] on span "Add" at bounding box center [745, 135] width 28 height 12
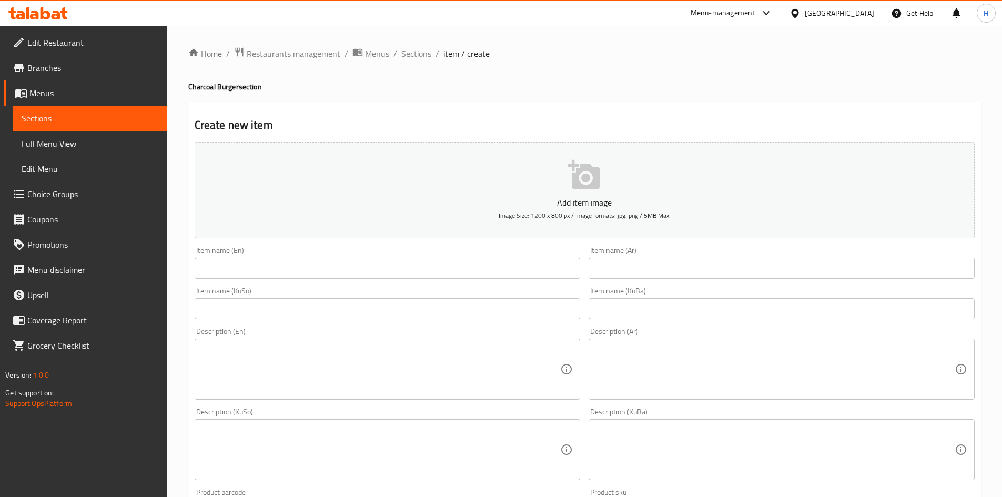
click at [478, 272] on input "text" at bounding box center [388, 268] width 386 height 21
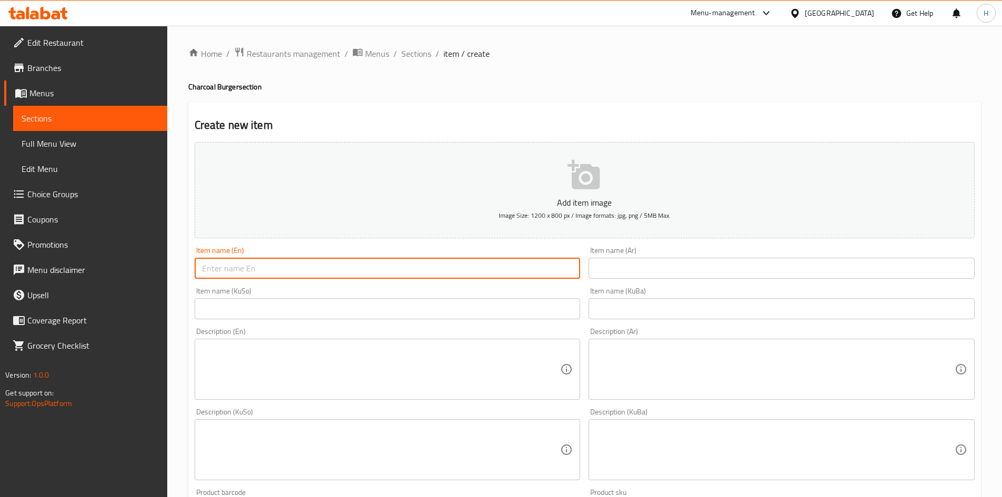
paste input "Meat Burger Taco"
click at [205, 271] on input "Meat Burger Taco" at bounding box center [388, 268] width 386 height 21
type input "Chicken Burger Taco"
click at [639, 275] on input "text" at bounding box center [781, 268] width 386 height 21
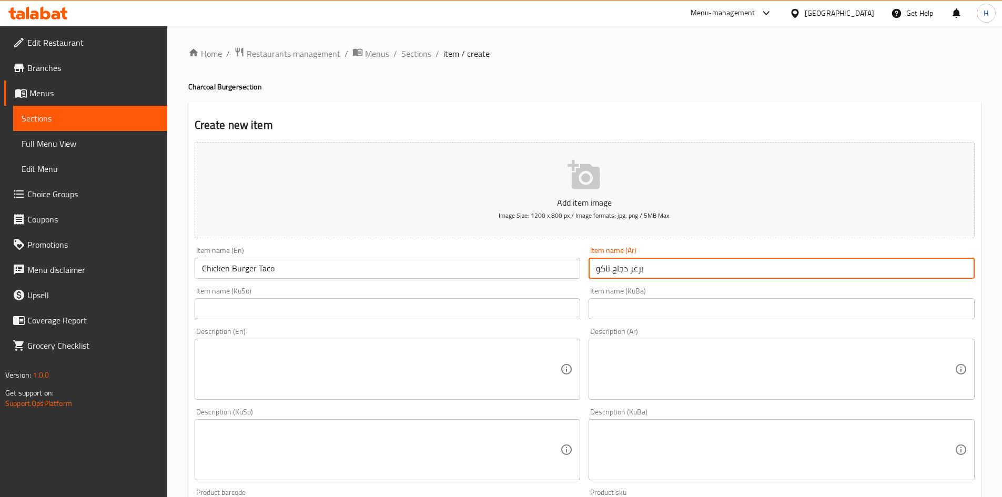
type input "برغر دجاج تاكو"
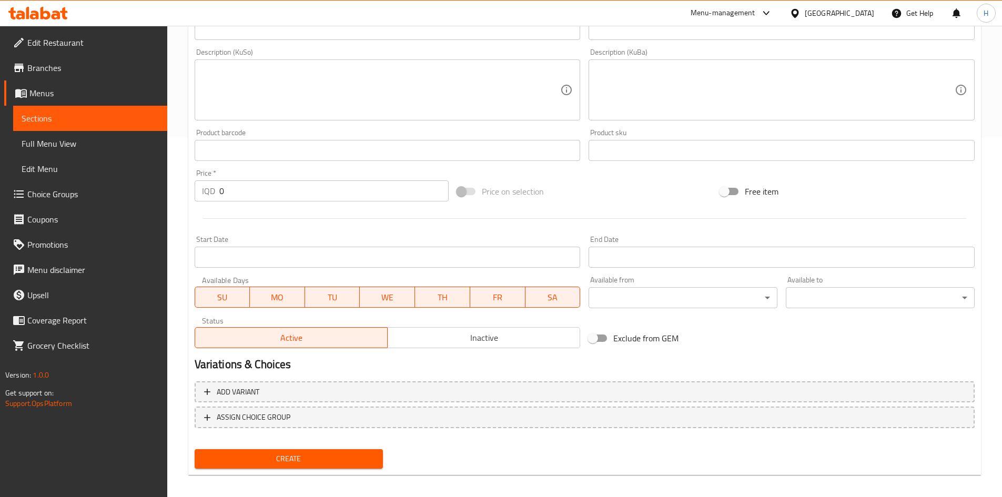
scroll to position [367, 0]
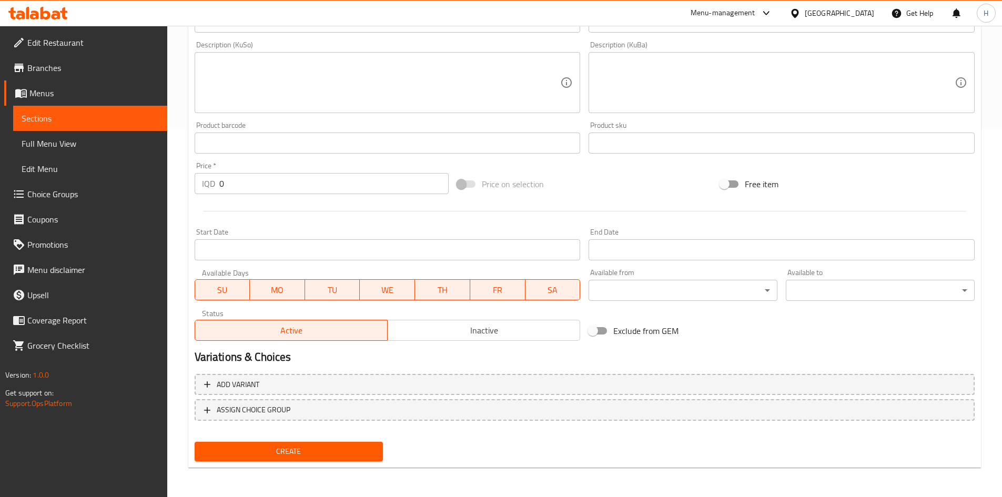
click at [456, 338] on span "Inactive" at bounding box center [484, 330] width 184 height 15
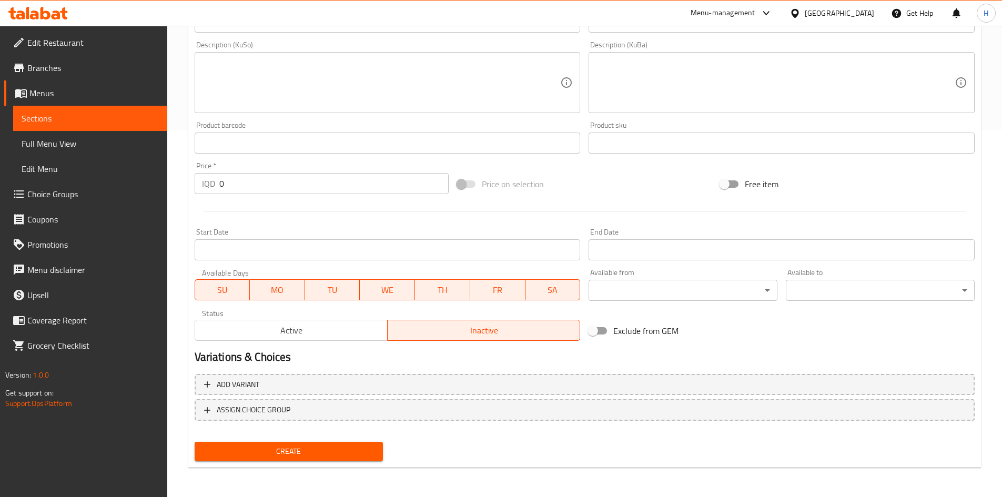
click at [244, 178] on input "0" at bounding box center [334, 183] width 230 height 21
click at [244, 181] on input "0" at bounding box center [334, 183] width 230 height 21
type input "6000"
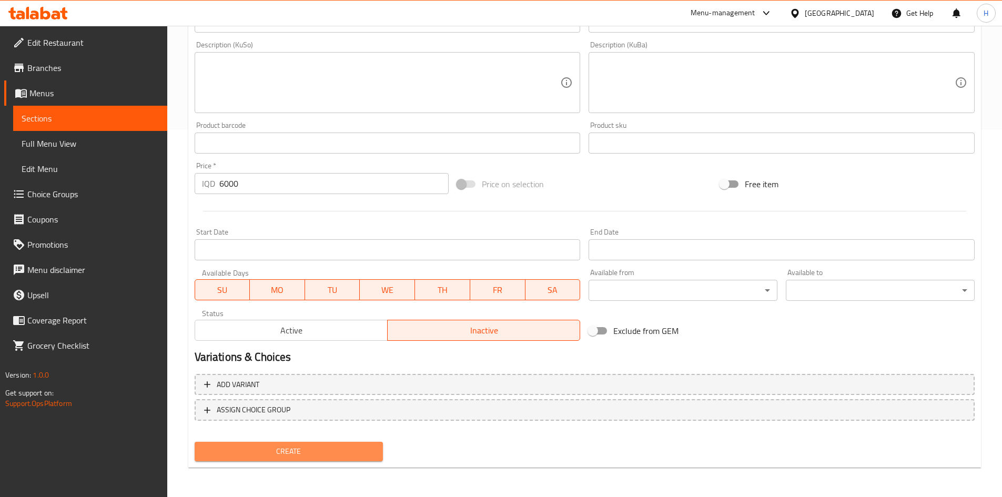
click at [288, 449] on span "Create" at bounding box center [289, 451] width 172 height 13
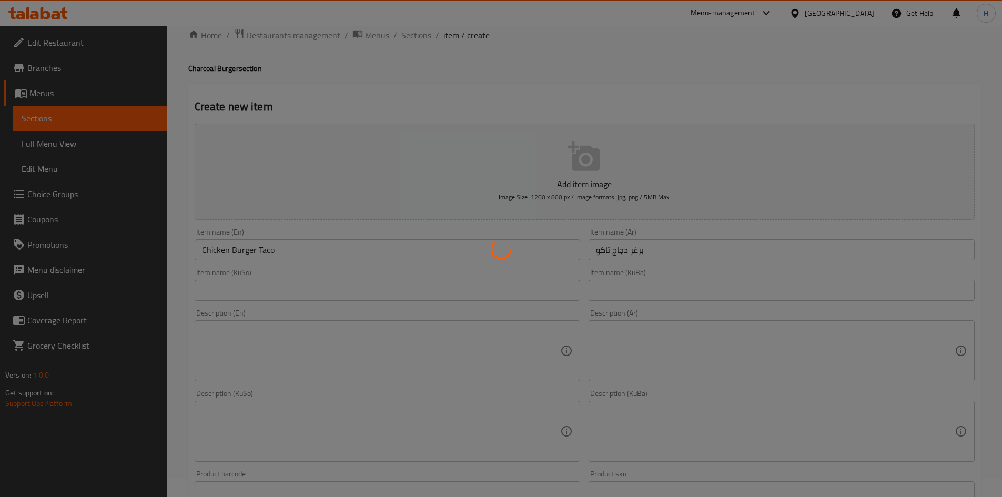
scroll to position [0, 0]
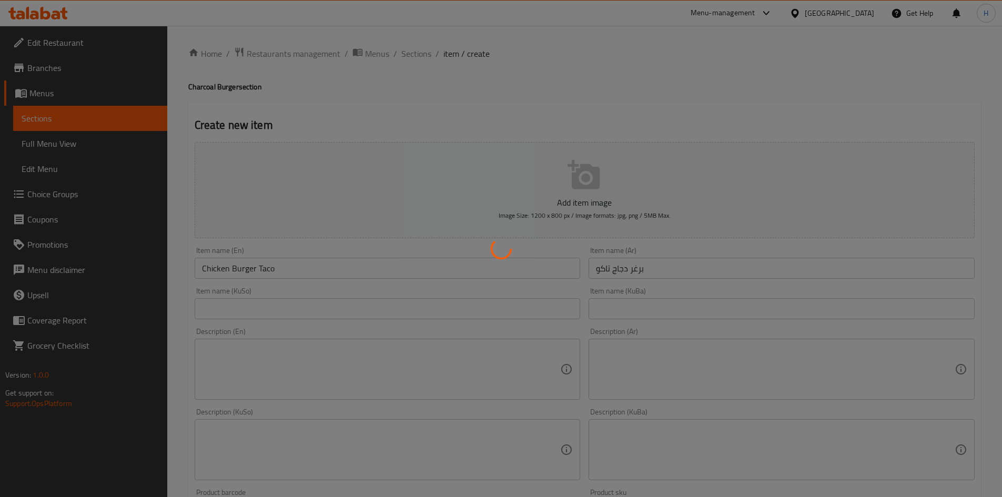
type input "0"
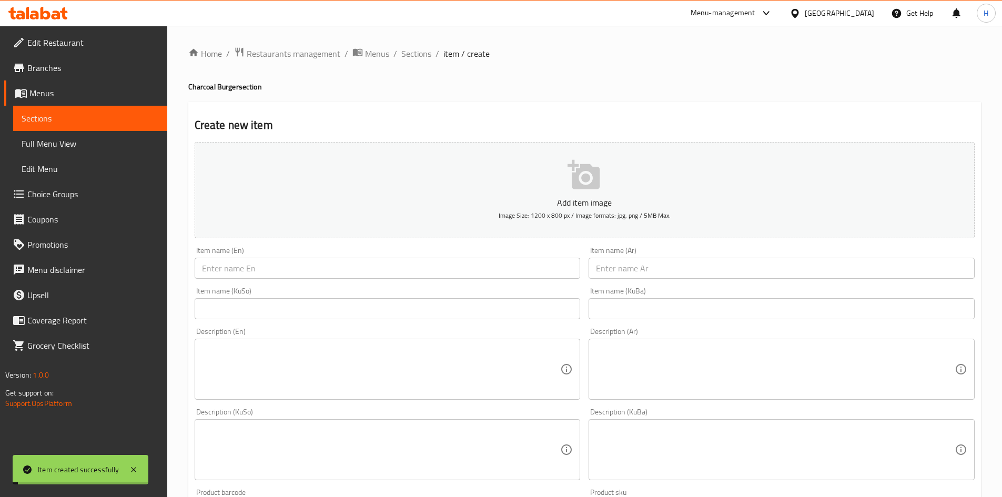
click at [408, 51] on span "Sections" at bounding box center [416, 53] width 30 height 13
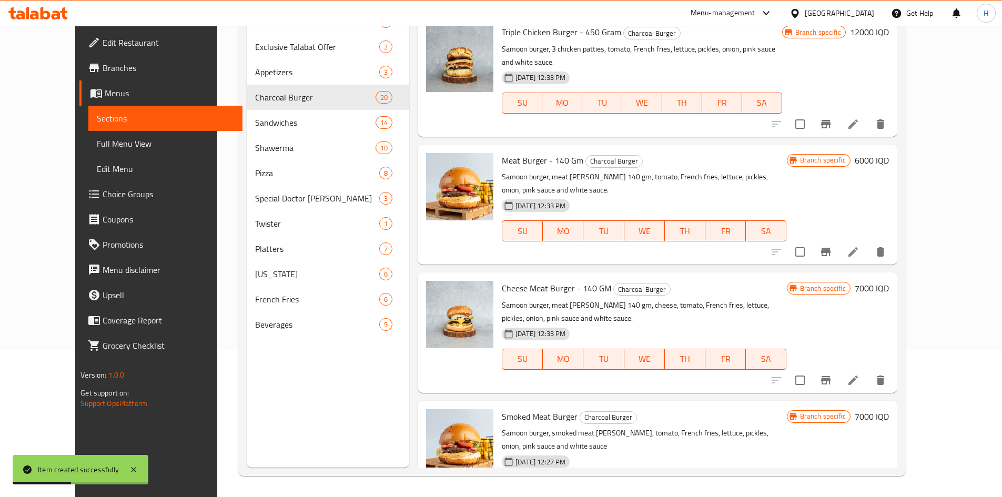
scroll to position [1835, 0]
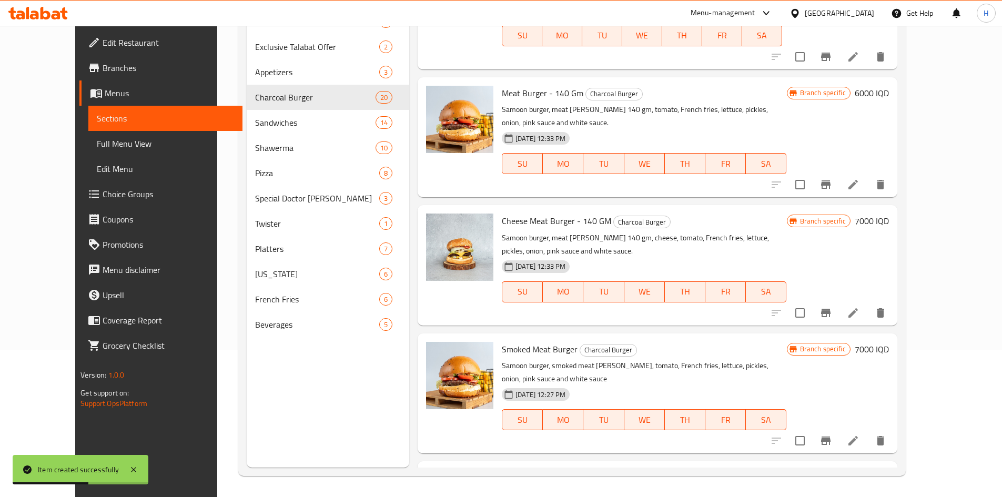
copy h6 "Chicken Burger Taco"
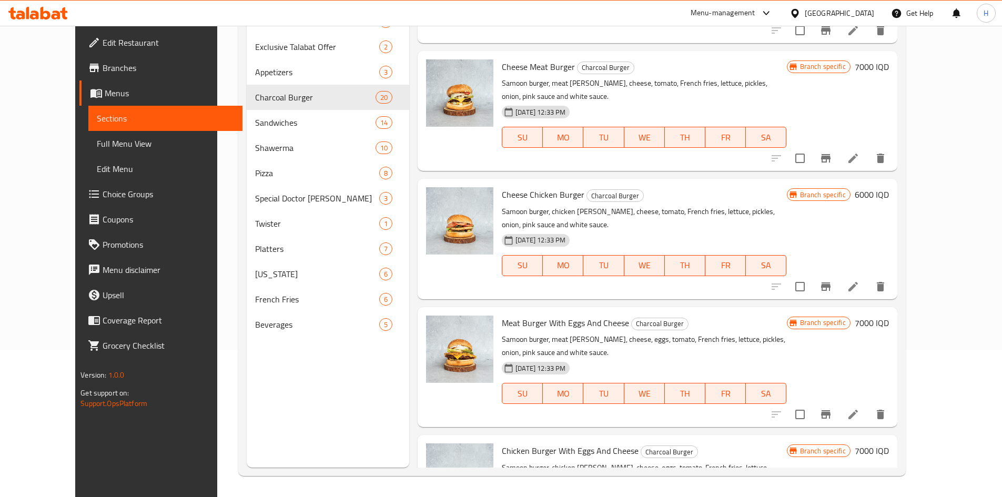
scroll to position [210, 0]
click at [838, 401] on button "Branch-specific-item" at bounding box center [825, 413] width 25 height 25
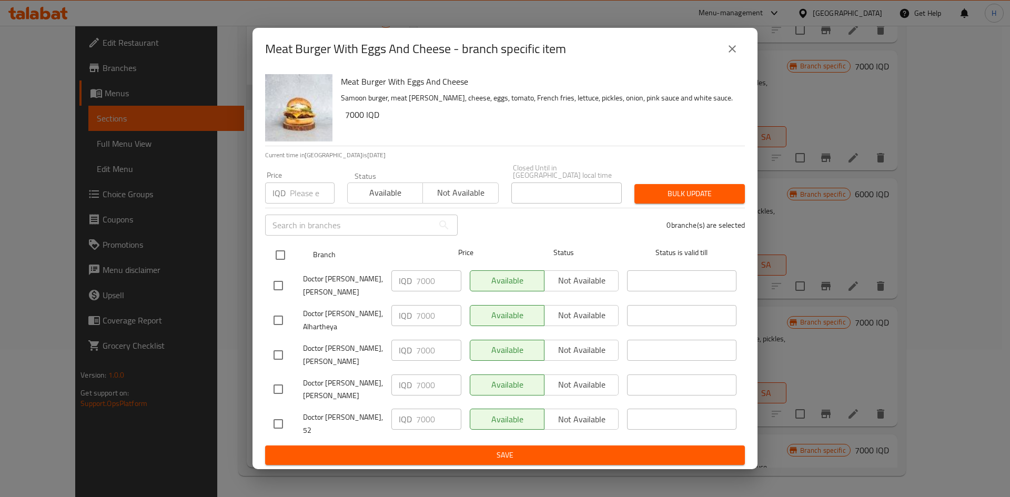
click at [281, 251] on input "checkbox" at bounding box center [280, 255] width 22 height 22
checkbox input "true"
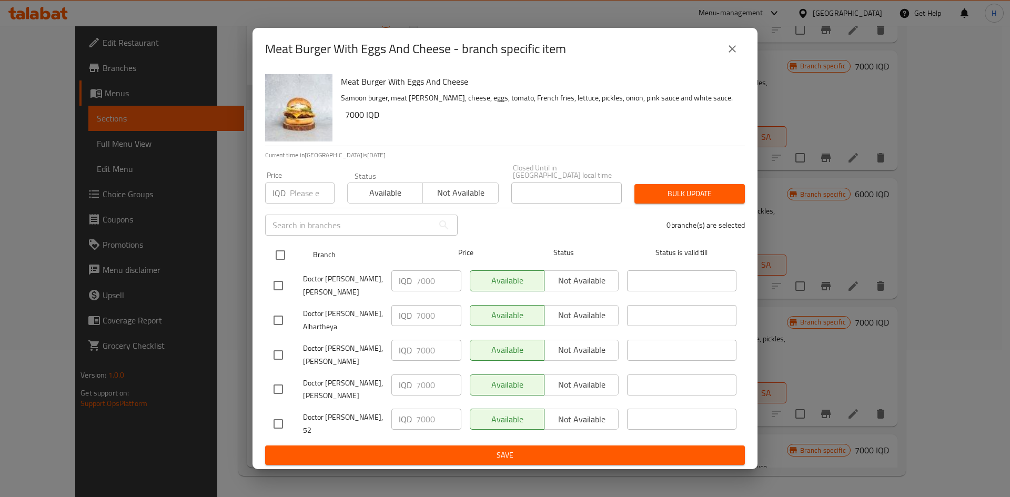
checkbox input "true"
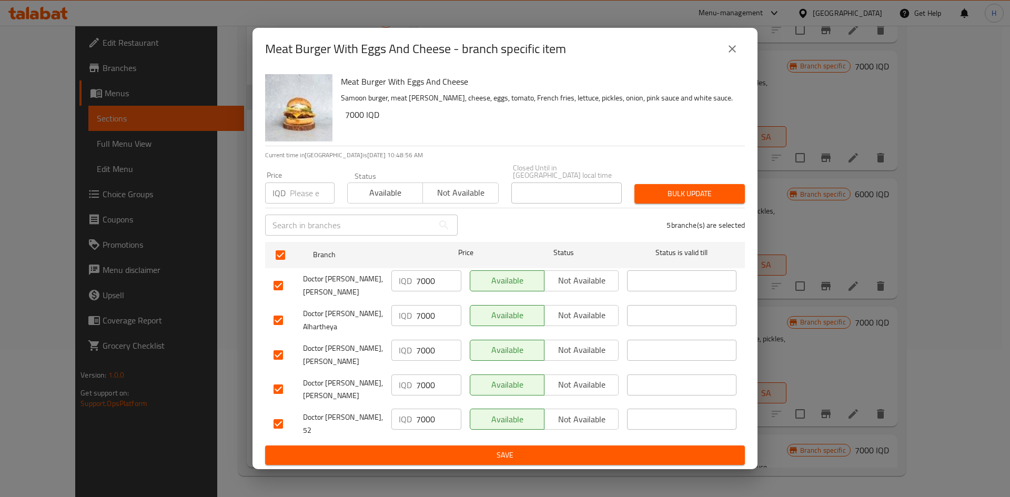
click at [421, 283] on input "7000" at bounding box center [438, 280] width 45 height 21
click at [434, 288] on input "8000" at bounding box center [438, 280] width 45 height 21
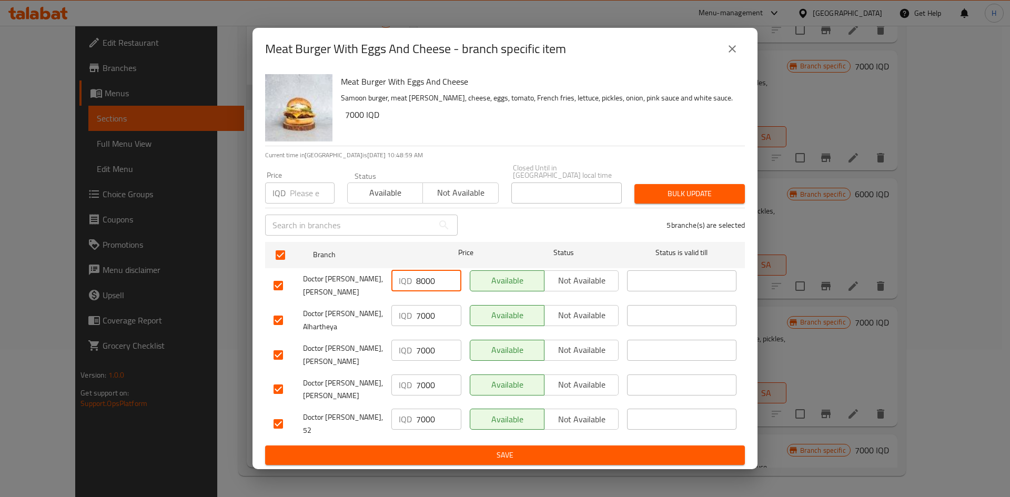
type input "8000"
click at [435, 317] on input "7000" at bounding box center [438, 315] width 45 height 21
paste input "8"
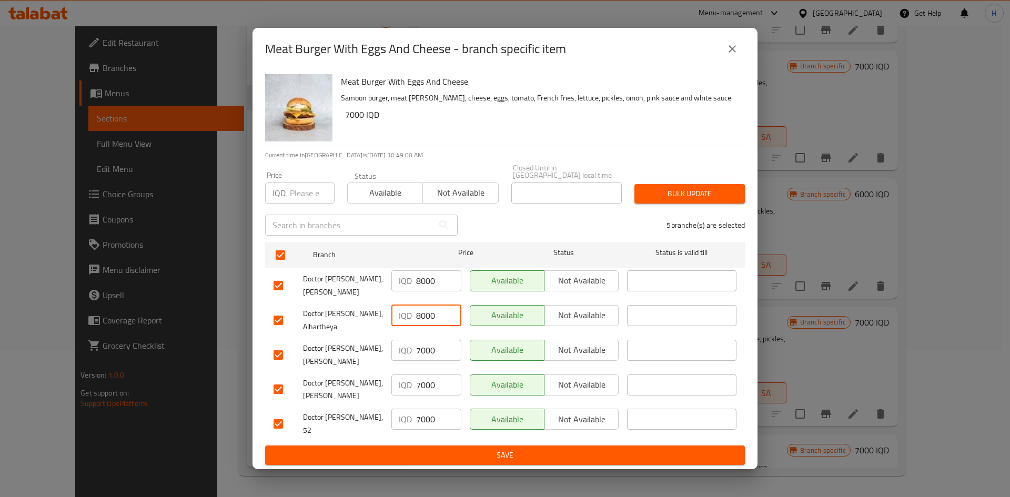
type input "8000"
click at [429, 352] on input "7000" at bounding box center [438, 350] width 45 height 21
paste input "8"
click at [431, 385] on input "7000" at bounding box center [438, 384] width 45 height 21
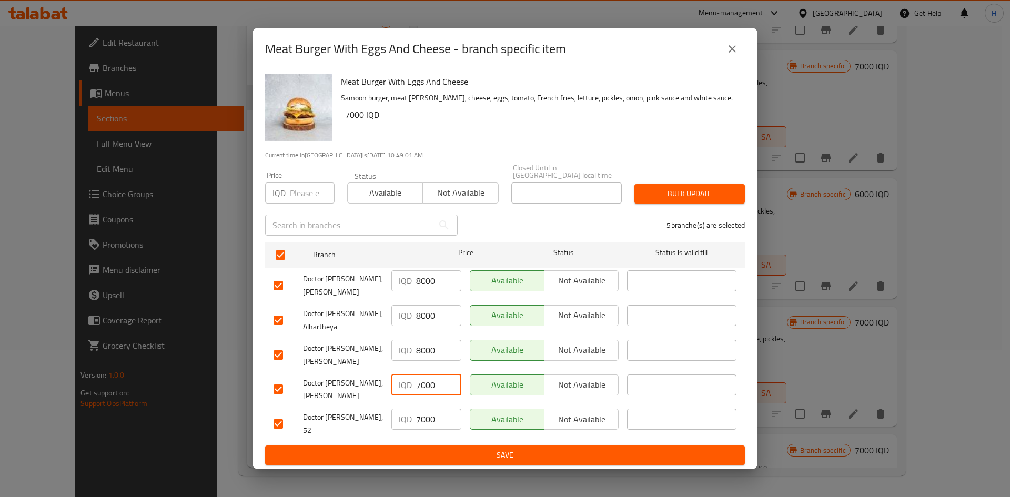
click at [431, 385] on input "7000" at bounding box center [438, 384] width 45 height 21
paste input "8"
click at [427, 422] on input "7000" at bounding box center [438, 419] width 45 height 21
paste input "8"
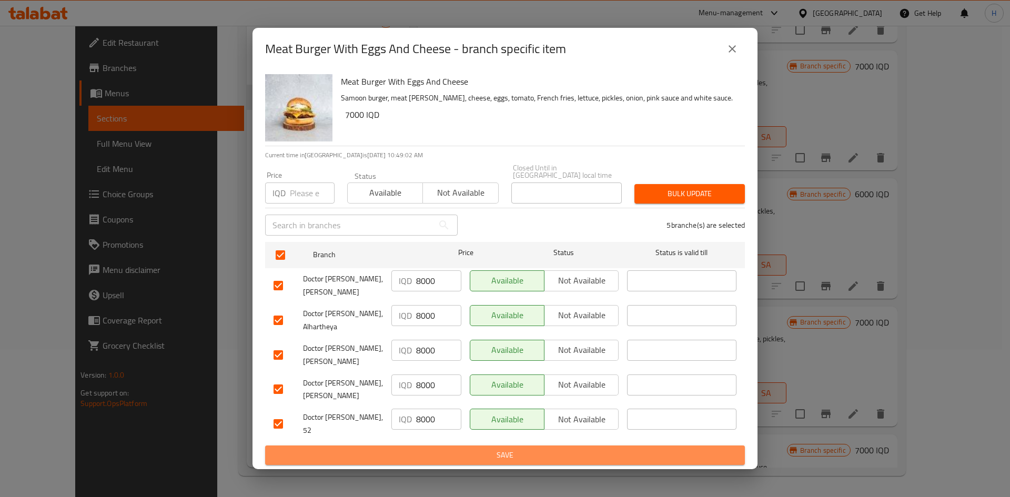
click at [427, 449] on span "Save" at bounding box center [504, 455] width 463 height 13
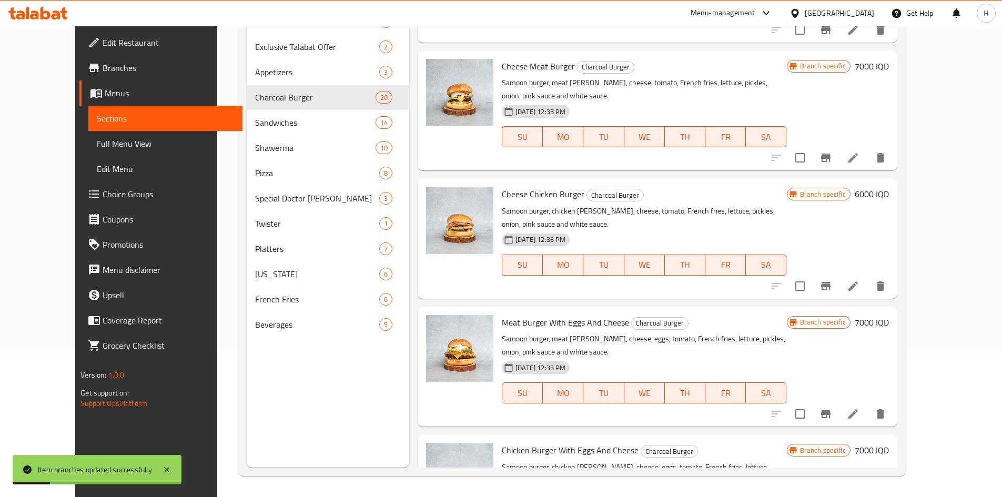
drag, startPoint x: 931, startPoint y: 261, endPoint x: 939, endPoint y: 272, distance: 13.3
click at [893, 311] on div "Meat Burger With Eggs And Cheese Charcoal Burger Samoon burger, meat [PERSON_NA…" at bounding box center [694, 366] width 395 height 111
click at [889, 315] on h6 "7000 IQD" at bounding box center [871, 322] width 34 height 15
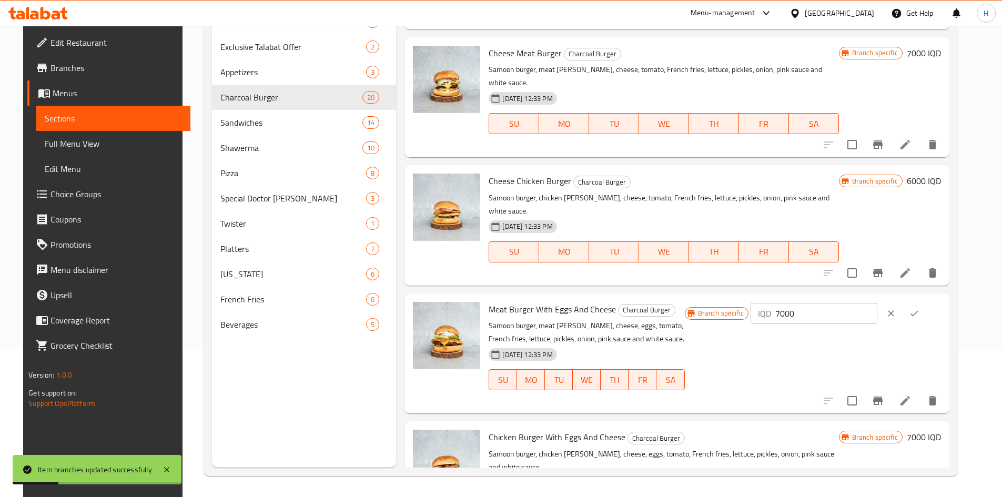
click at [838, 303] on input "7000" at bounding box center [826, 313] width 102 height 21
click at [839, 303] on input "7000" at bounding box center [826, 313] width 102 height 21
drag, startPoint x: 839, startPoint y: 277, endPoint x: 844, endPoint y: 276, distance: 5.4
click at [840, 303] on input "7000" at bounding box center [826, 313] width 102 height 21
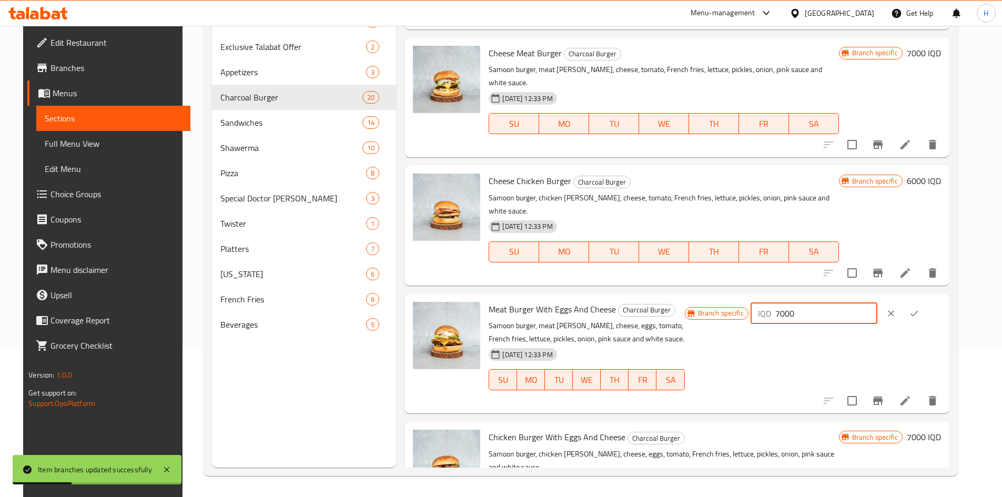
paste input "8"
click at [941, 302] on div "IQD 8000 ​" at bounding box center [845, 313] width 190 height 23
click at [919, 308] on icon "ok" at bounding box center [914, 313] width 11 height 11
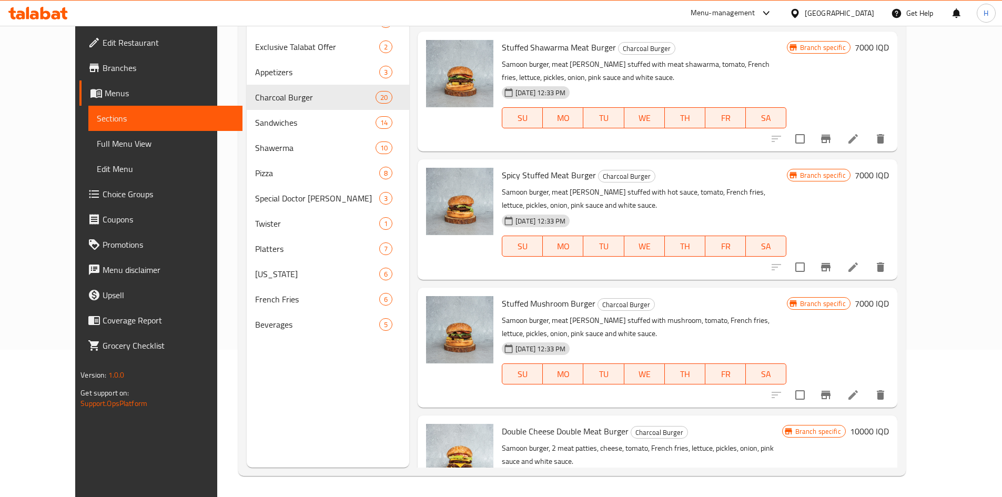
scroll to position [894, 0]
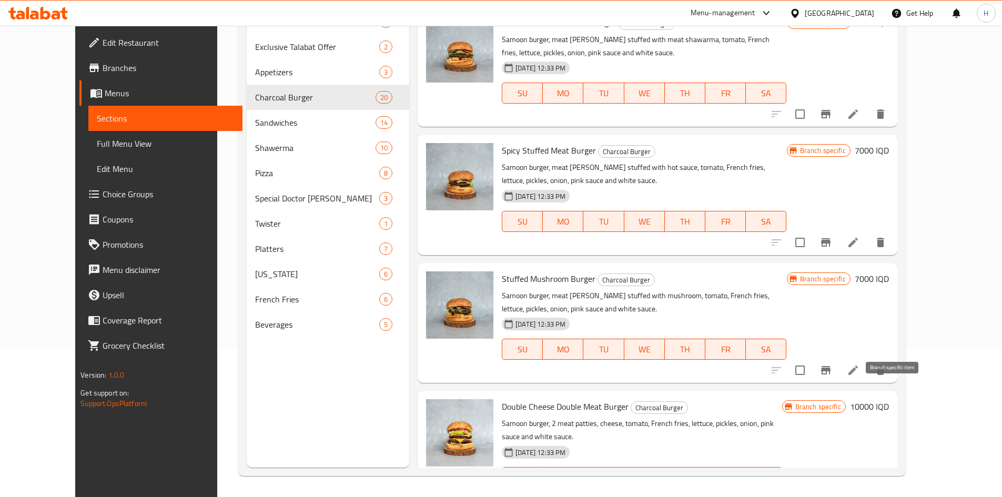
click at [832, 492] on icon "Branch-specific-item" at bounding box center [825, 498] width 13 height 13
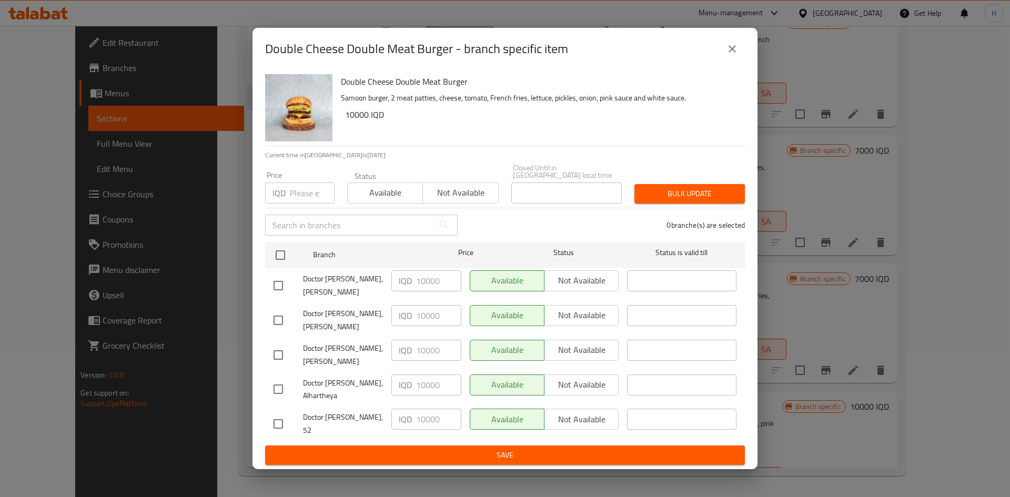
drag, startPoint x: 279, startPoint y: 257, endPoint x: 444, endPoint y: 281, distance: 166.9
click at [283, 257] on input "checkbox" at bounding box center [280, 255] width 22 height 22
click at [438, 288] on input "10000" at bounding box center [438, 280] width 45 height 21
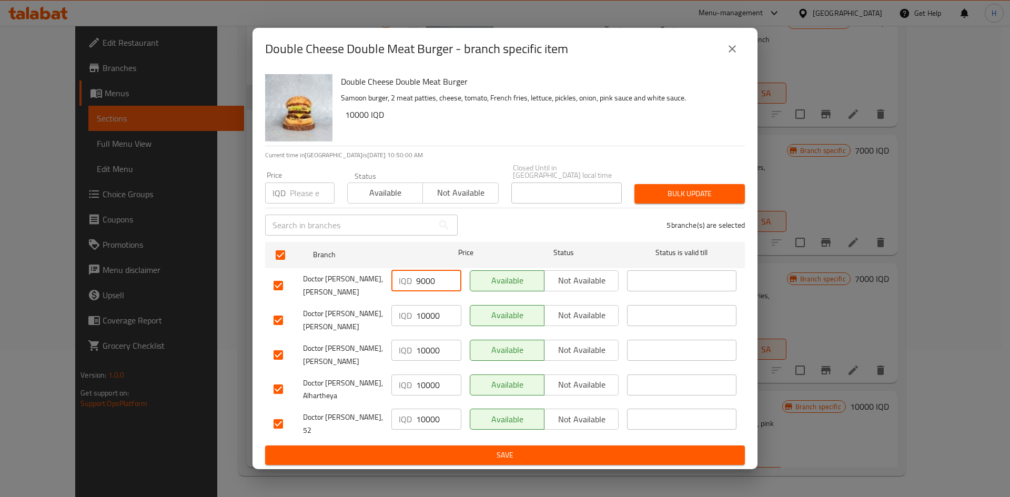
click at [438, 288] on input "9000" at bounding box center [438, 280] width 45 height 21
click at [433, 319] on input "10000" at bounding box center [438, 315] width 45 height 21
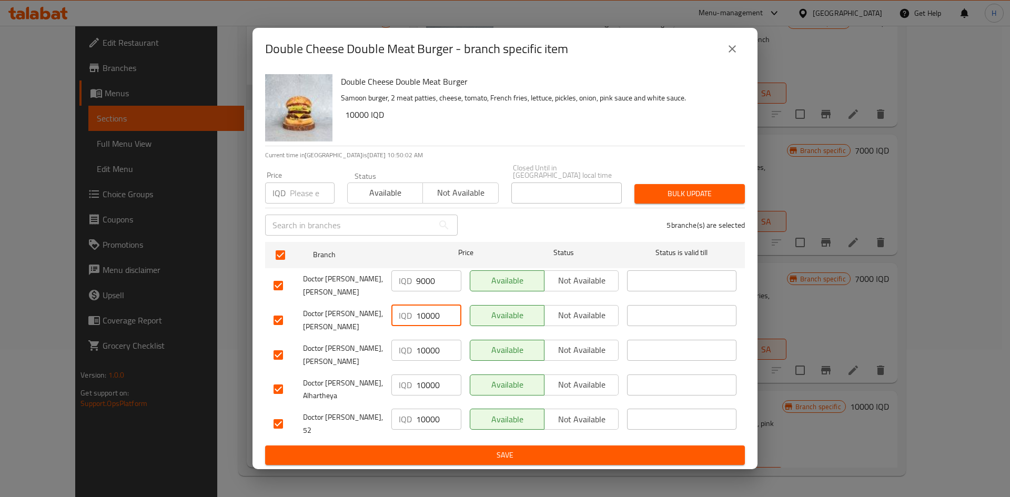
click at [433, 319] on input "10000" at bounding box center [438, 315] width 45 height 21
paste input "9"
click at [428, 350] on input "10000" at bounding box center [438, 350] width 45 height 21
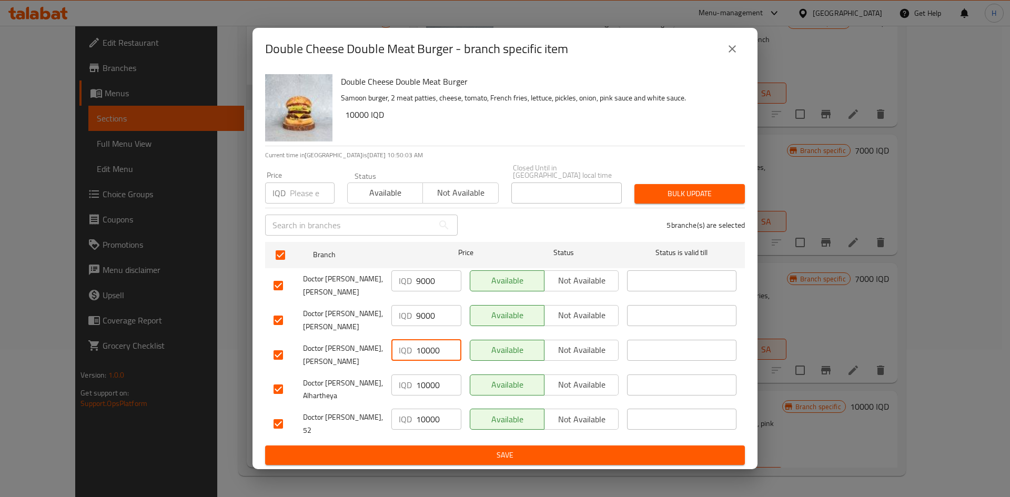
paste input "9"
click at [423, 387] on input "10000" at bounding box center [438, 384] width 45 height 21
paste input "9"
click at [433, 426] on div "IQD 10000 ​" at bounding box center [426, 423] width 78 height 39
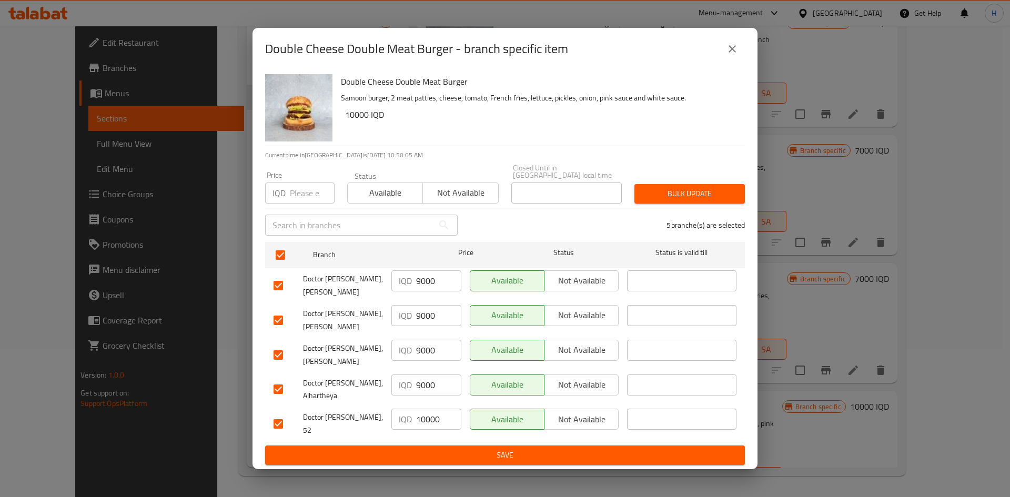
click at [433, 421] on input "10000" at bounding box center [438, 419] width 45 height 21
paste input "9"
click at [436, 445] on button "Save" at bounding box center [505, 454] width 480 height 19
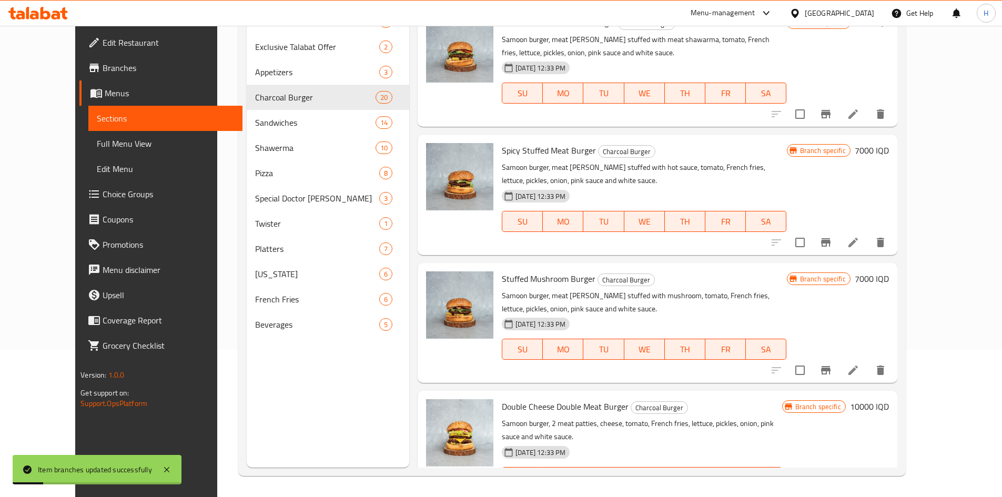
click at [889, 399] on h6 "10000 IQD" at bounding box center [869, 406] width 39 height 15
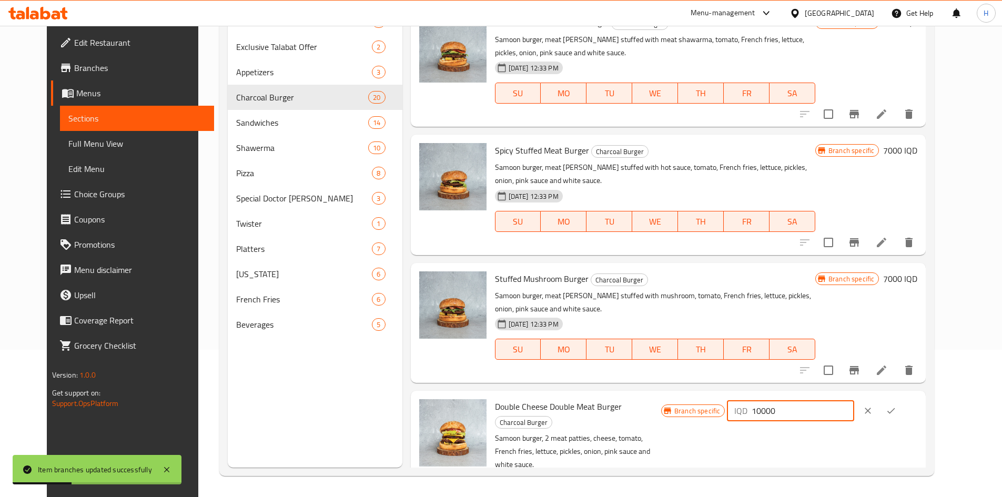
drag, startPoint x: 824, startPoint y: 318, endPoint x: 798, endPoint y: 320, distance: 26.3
click at [798, 400] on div "IQD 10000 ​" at bounding box center [790, 410] width 127 height 21
click at [902, 399] on button "ok" at bounding box center [890, 410] width 23 height 23
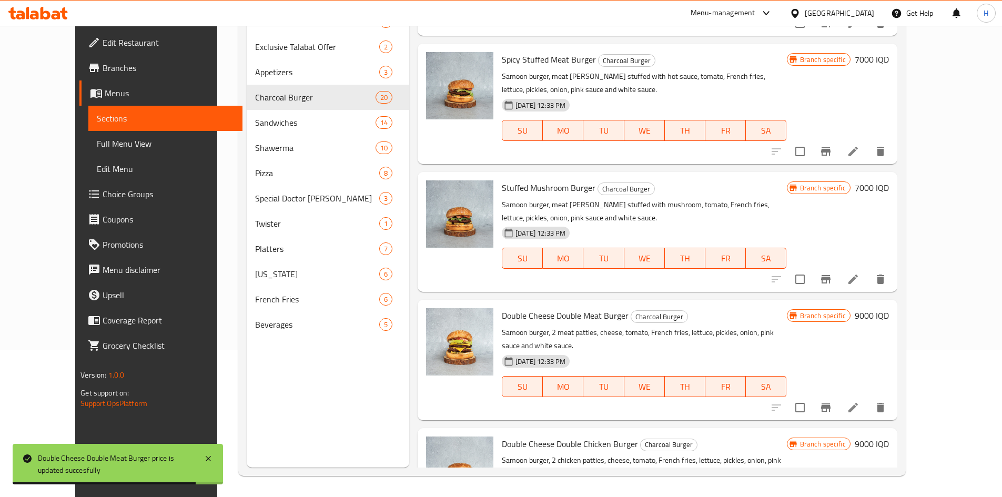
scroll to position [1052, 0]
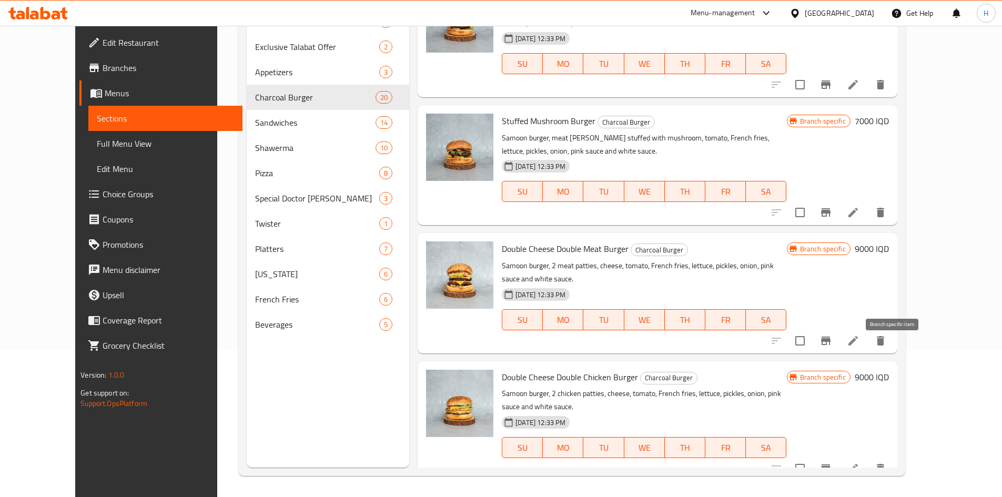
click at [830, 464] on icon "Branch-specific-item" at bounding box center [825, 468] width 9 height 8
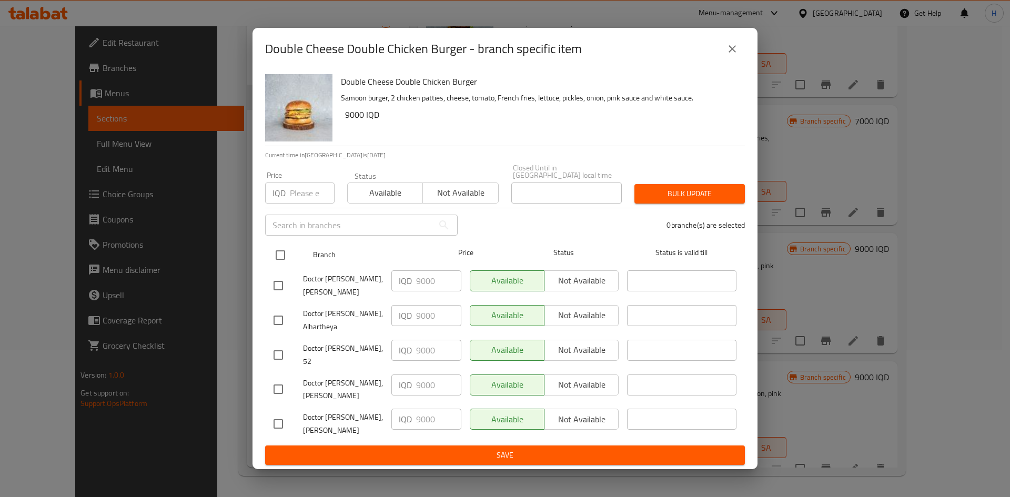
drag, startPoint x: 284, startPoint y: 256, endPoint x: 291, endPoint y: 256, distance: 6.9
click at [284, 256] on input "checkbox" at bounding box center [280, 255] width 22 height 22
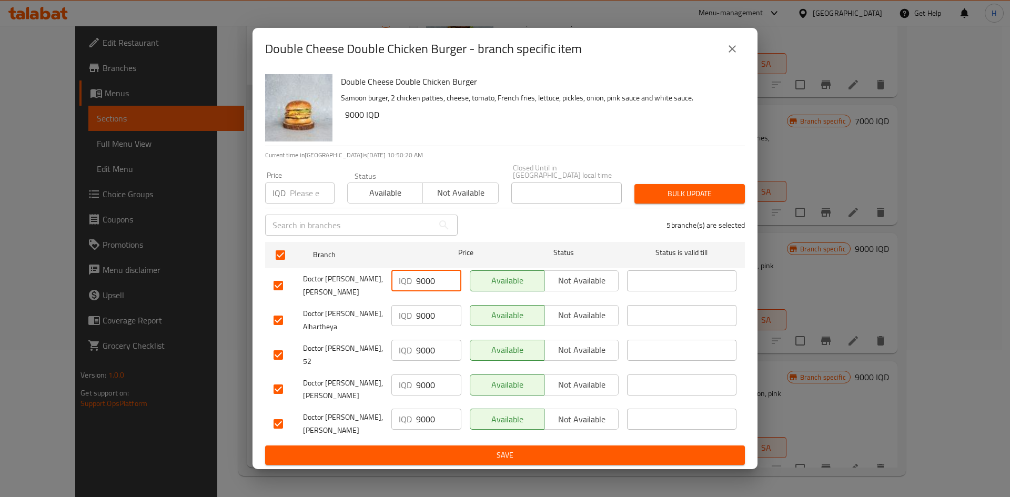
drag, startPoint x: 421, startPoint y: 284, endPoint x: 406, endPoint y: 287, distance: 14.4
click at [406, 287] on div "IQD 9000 ​" at bounding box center [426, 280] width 70 height 21
drag, startPoint x: 417, startPoint y: 319, endPoint x: 413, endPoint y: 322, distance: 5.7
click at [413, 322] on div "IQD 9000 ​" at bounding box center [426, 315] width 70 height 21
click at [417, 323] on input "89000" at bounding box center [438, 315] width 45 height 21
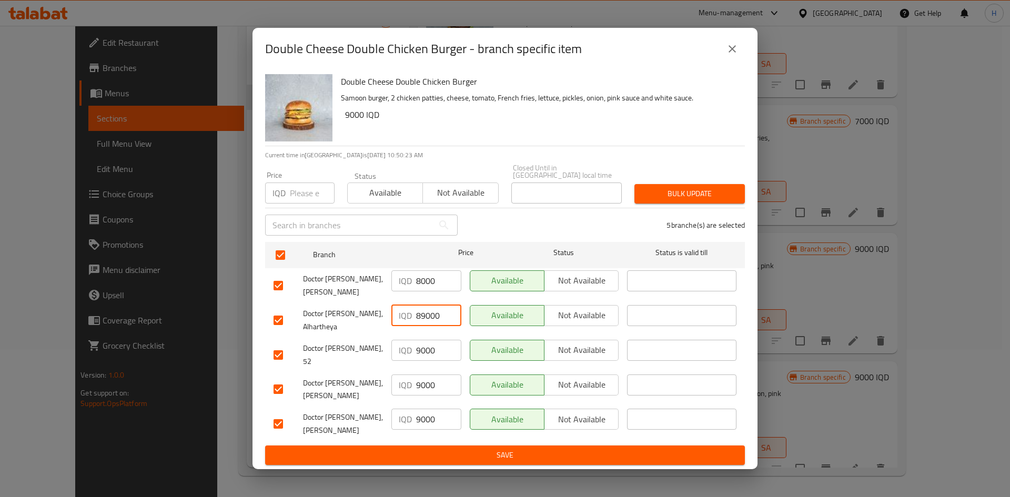
drag, startPoint x: 426, startPoint y: 320, endPoint x: 411, endPoint y: 320, distance: 14.7
click at [412, 320] on div "IQD 89000 ​" at bounding box center [426, 315] width 70 height 21
drag, startPoint x: 419, startPoint y: 354, endPoint x: 409, endPoint y: 356, distance: 10.1
click at [409, 356] on div "IQD 9000 ​" at bounding box center [426, 350] width 70 height 21
click at [416, 383] on input "9000" at bounding box center [438, 384] width 45 height 21
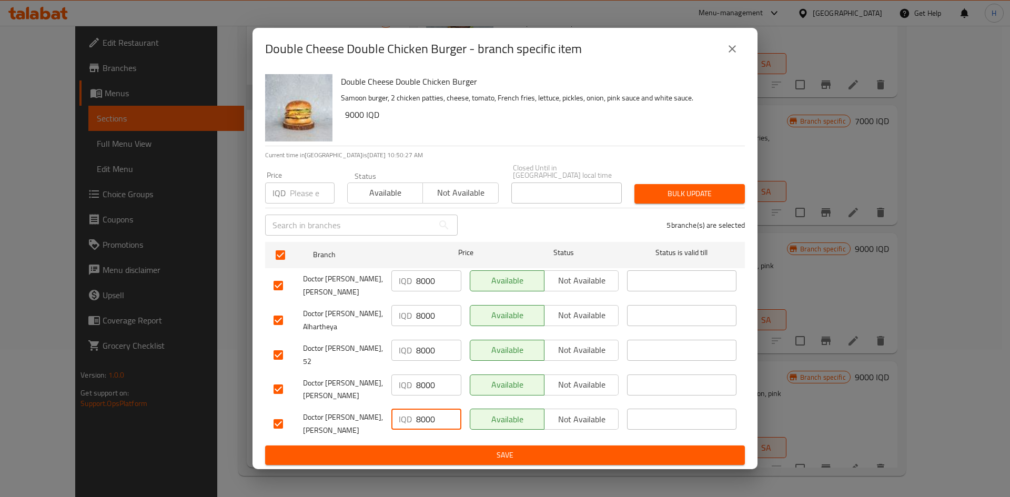
drag, startPoint x: 421, startPoint y: 410, endPoint x: 413, endPoint y: 410, distance: 7.9
click at [413, 410] on div "IQD 8000 ​" at bounding box center [426, 419] width 70 height 21
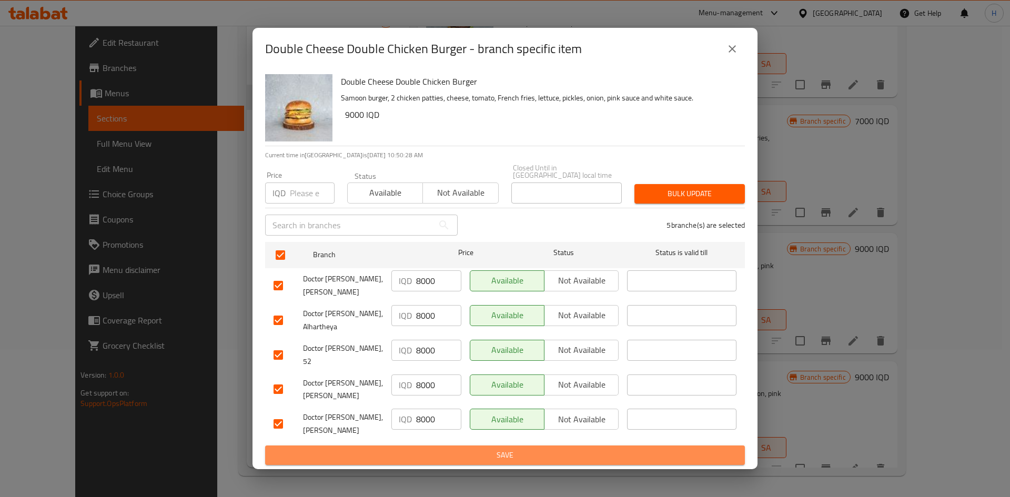
click at [471, 449] on span "Save" at bounding box center [504, 455] width 463 height 13
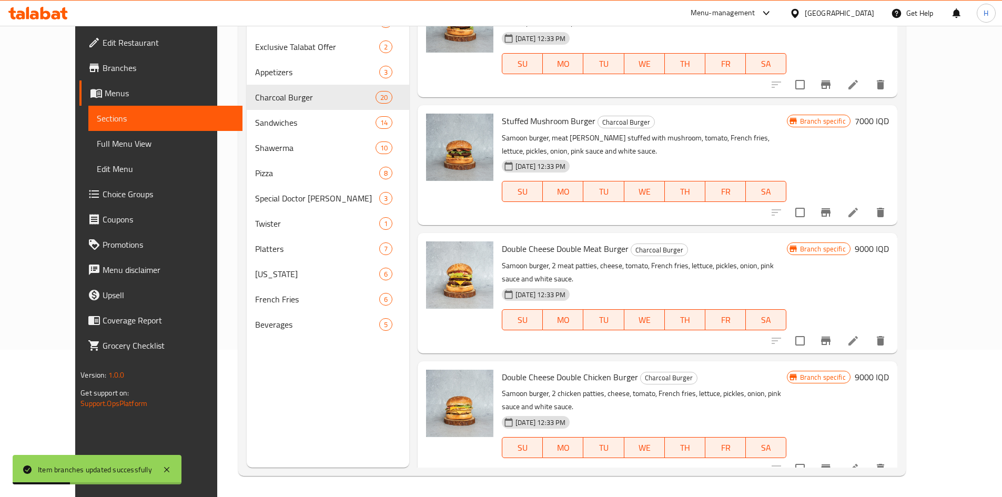
click at [889, 370] on h6 "9000 IQD" at bounding box center [871, 377] width 34 height 15
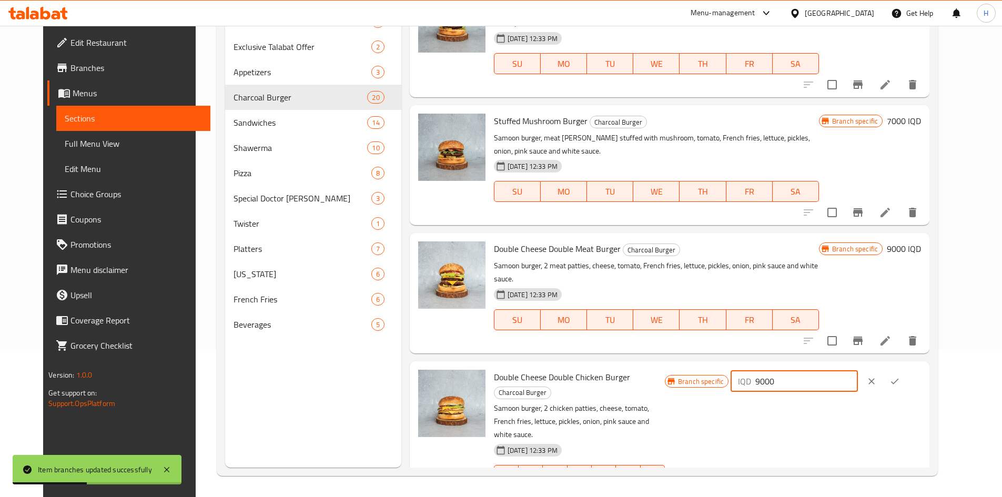
drag, startPoint x: 816, startPoint y: 279, endPoint x: 806, endPoint y: 279, distance: 10.0
click at [806, 371] on div "IQD 9000 ​" at bounding box center [793, 381] width 127 height 21
click at [906, 370] on button "ok" at bounding box center [894, 381] width 23 height 23
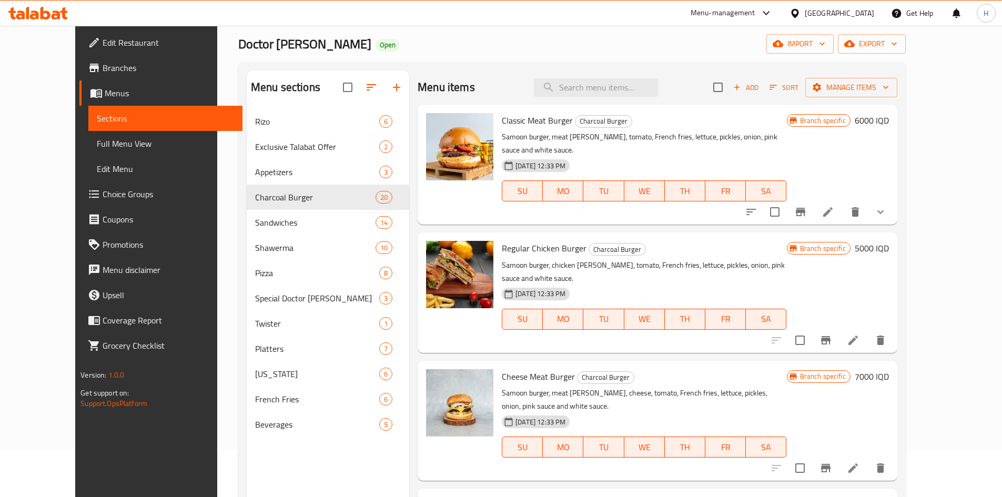
scroll to position [0, 0]
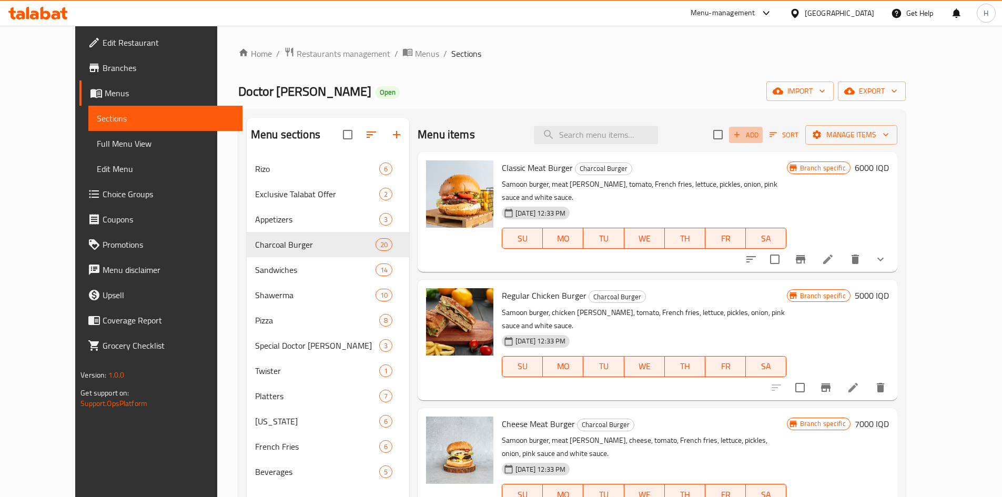
click at [762, 141] on button "Add" at bounding box center [746, 135] width 34 height 16
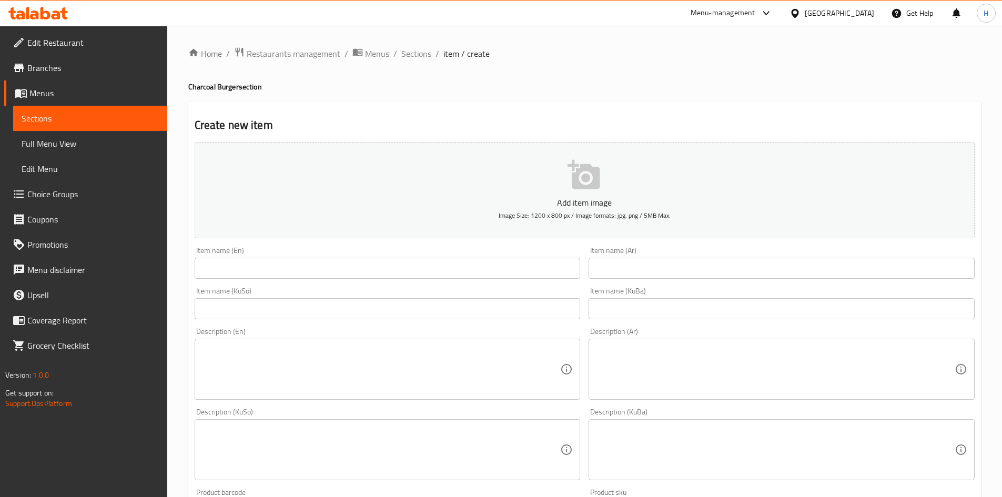
click at [650, 267] on input "text" at bounding box center [781, 268] width 386 height 21
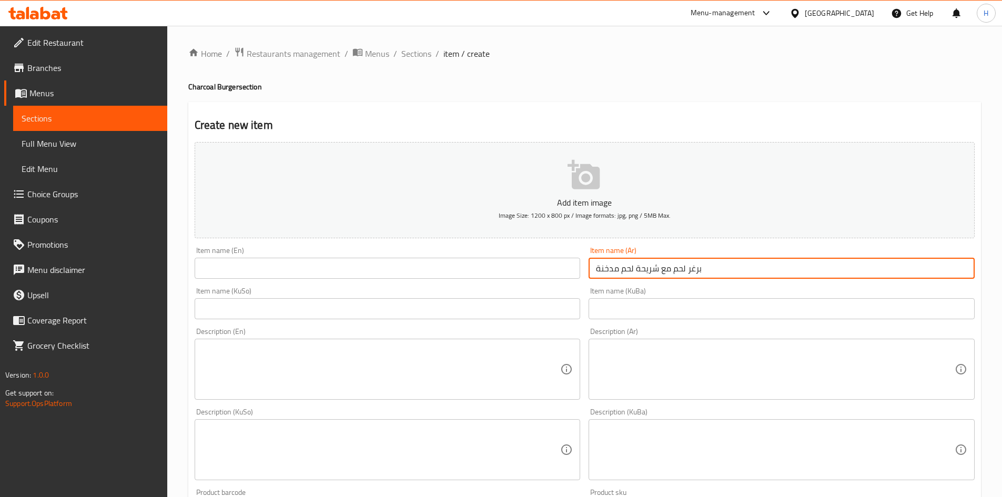
click at [654, 267] on input "برغر لحم مع شريحة لحم مدخنة" at bounding box center [781, 268] width 386 height 21
click at [295, 248] on div "Item name (En) Item name (En)" at bounding box center [388, 263] width 386 height 32
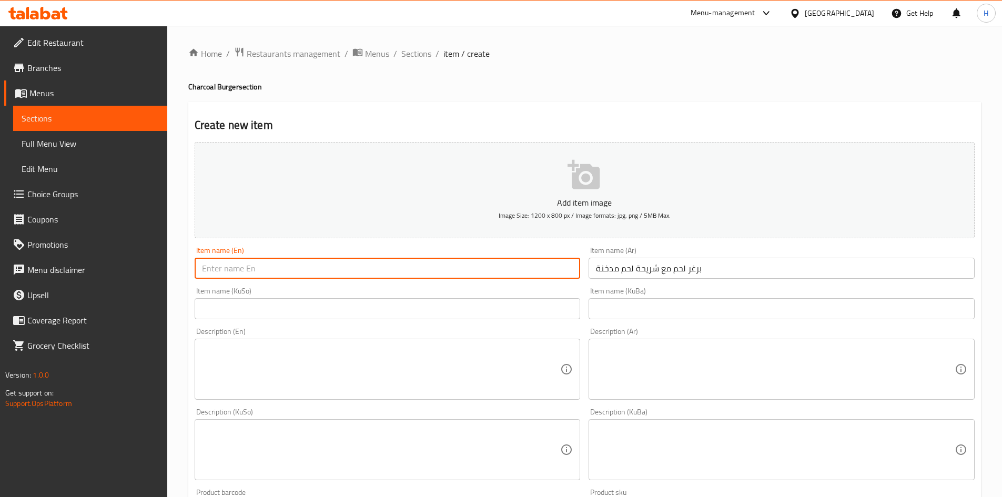
click at [286, 268] on input "text" at bounding box center [388, 268] width 386 height 21
paste input "Beef burger with smoked steak"
drag, startPoint x: 220, startPoint y: 269, endPoint x: 225, endPoint y: 273, distance: 6.4
click at [225, 273] on input "Beef burger with smoked steak" at bounding box center [388, 268] width 386 height 21
drag, startPoint x: 248, startPoint y: 270, endPoint x: 251, endPoint y: 274, distance: 5.6
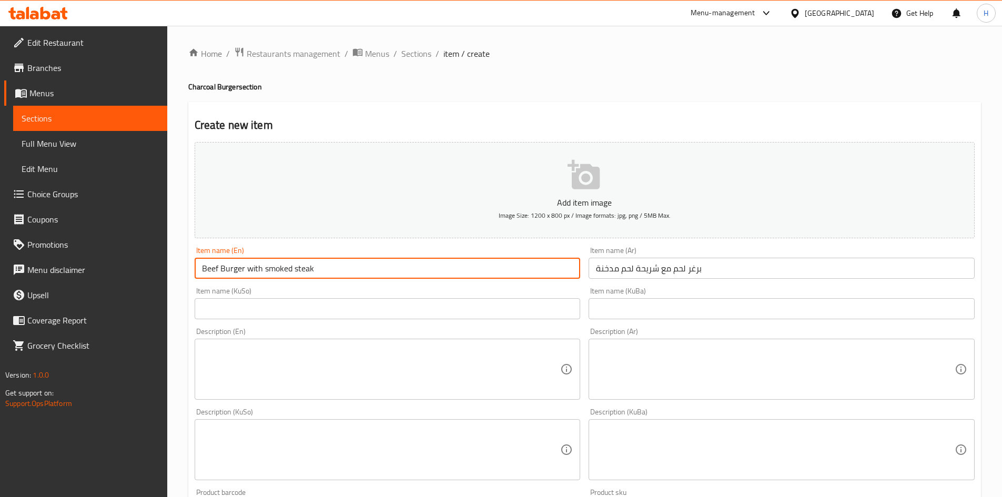
click at [251, 274] on input "Beef Burger with smoked steak" at bounding box center [388, 268] width 386 height 21
drag, startPoint x: 264, startPoint y: 268, endPoint x: 266, endPoint y: 279, distance: 11.7
click at [266, 279] on div "Item name (En) Beef Burger With smoked steak Item name (En)" at bounding box center [387, 262] width 394 height 40
click at [266, 271] on input "Beef Burger With smoked steak" at bounding box center [388, 268] width 386 height 21
click at [298, 273] on input "Beef Burger With Smoked steak" at bounding box center [388, 268] width 386 height 21
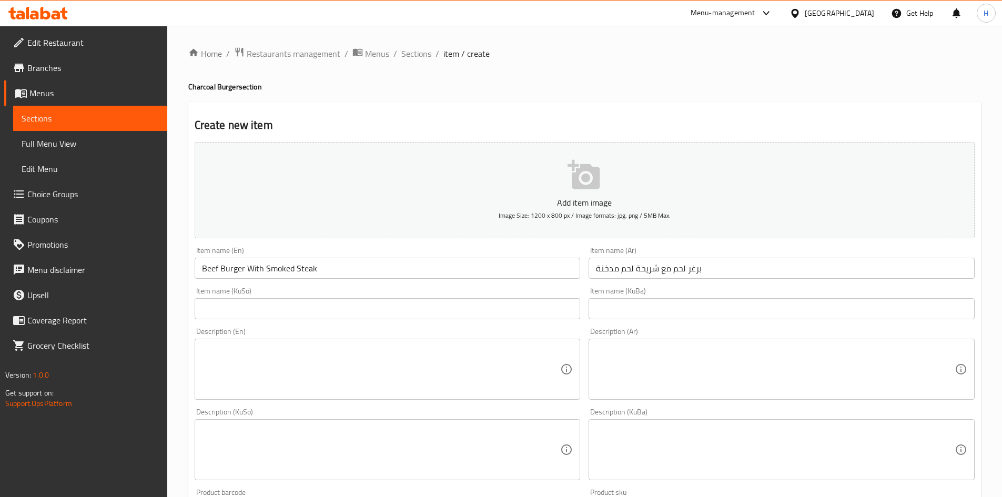
click at [421, 336] on div "Description (En) Description (En)" at bounding box center [388, 364] width 386 height 72
click at [414, 339] on div "Description (En) Description (En)" at bounding box center [388, 364] width 386 height 72
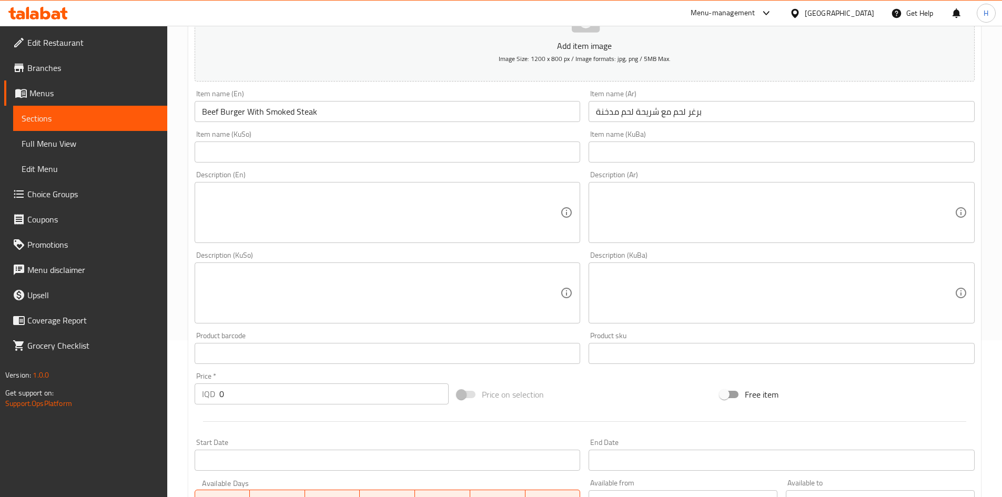
scroll to position [315, 0]
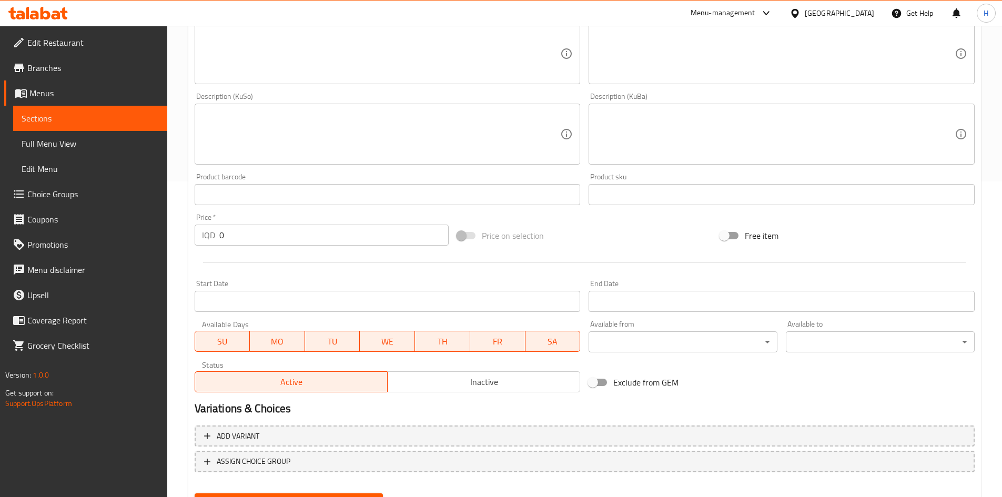
click at [247, 230] on input "0" at bounding box center [334, 235] width 230 height 21
click at [466, 381] on span "Inactive" at bounding box center [484, 381] width 184 height 15
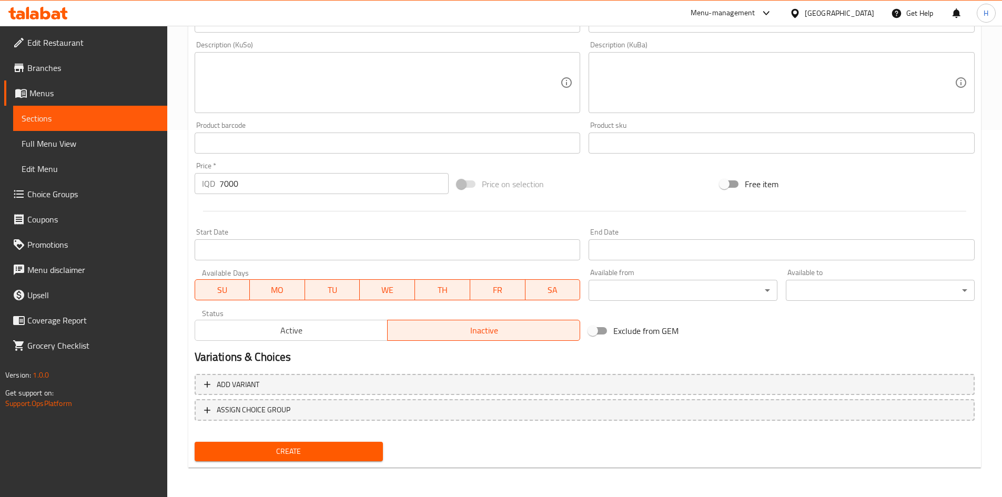
click at [292, 449] on span "Create" at bounding box center [289, 451] width 172 height 13
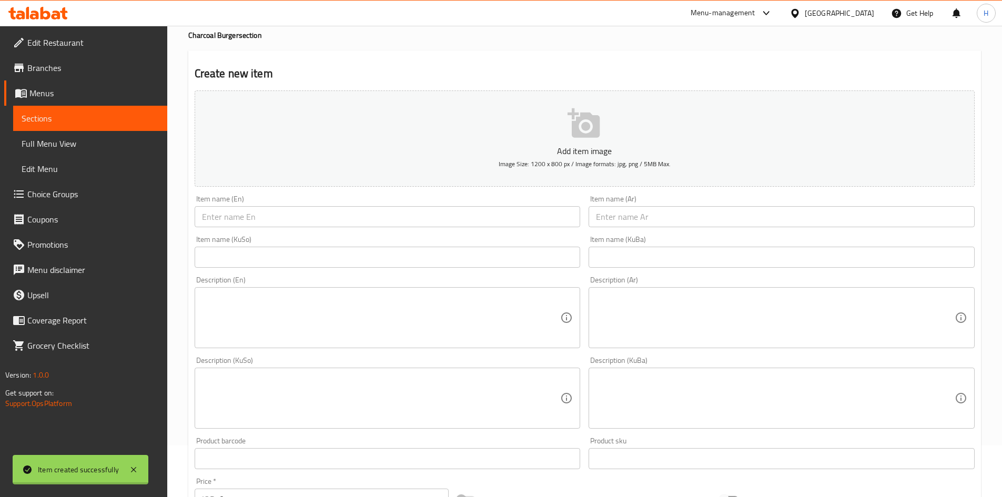
scroll to position [0, 0]
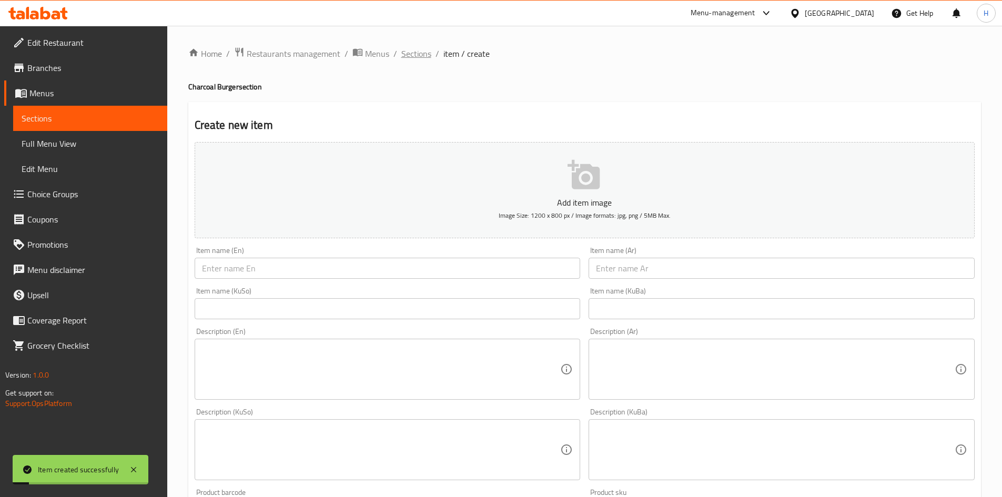
click at [418, 52] on span "Sections" at bounding box center [416, 53] width 30 height 13
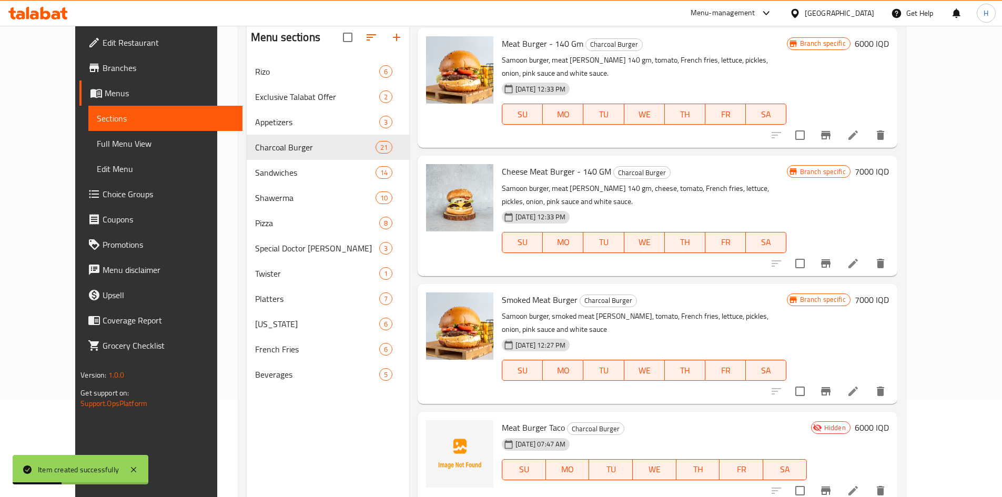
scroll to position [147, 0]
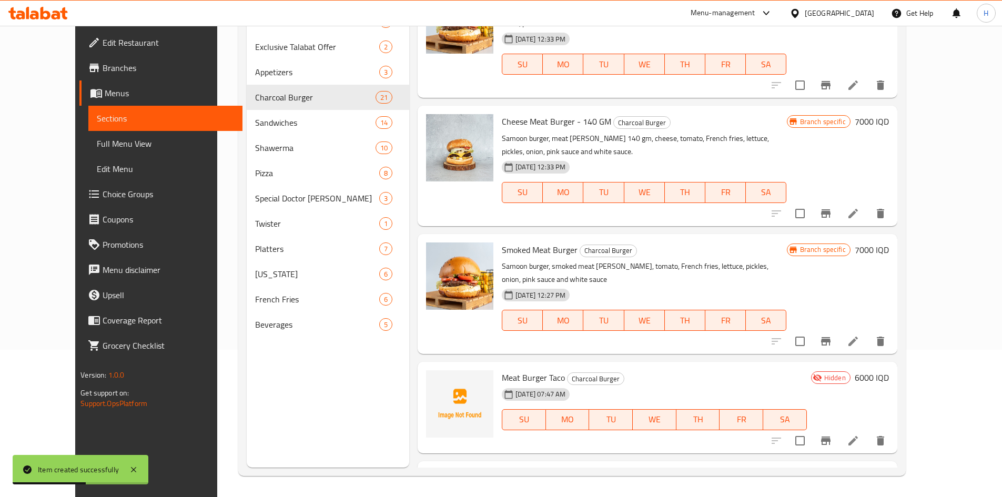
copy h6 "Beef Burger With Smoked Steak"
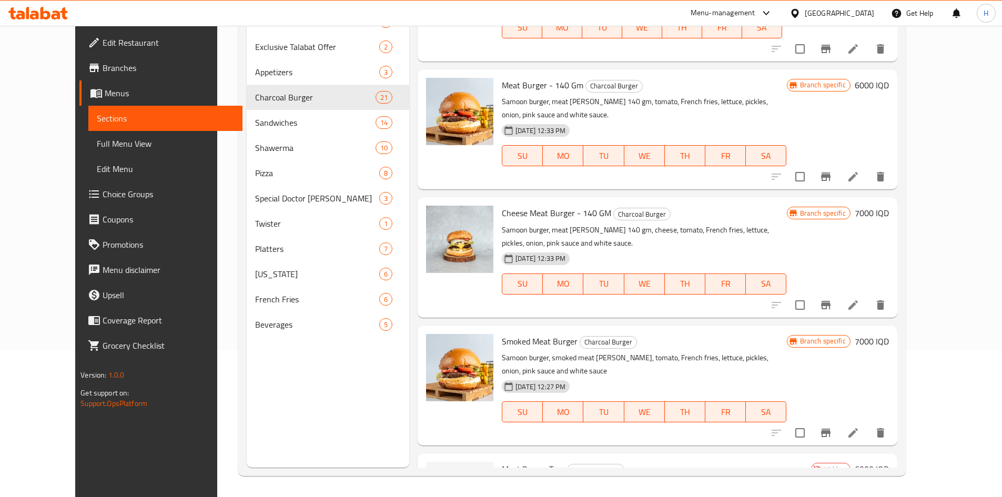
scroll to position [1881, 0]
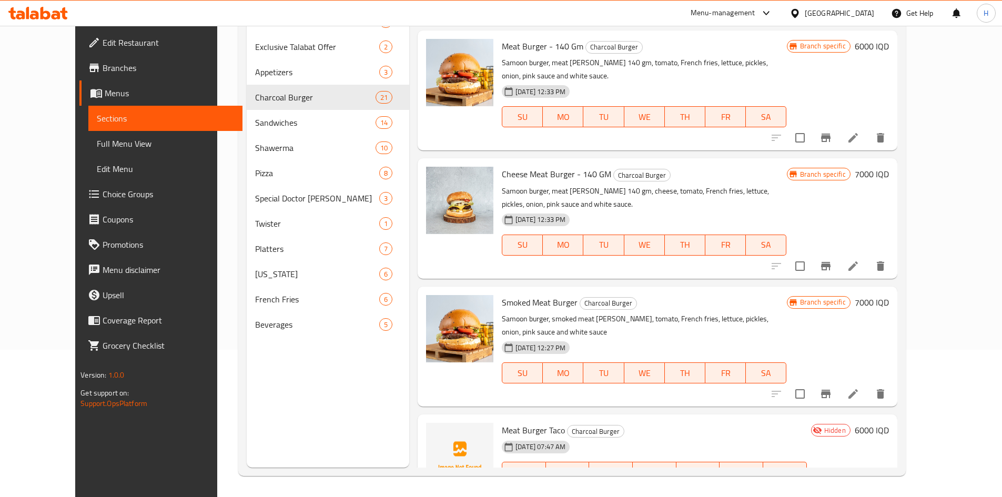
click at [887, 388] on icon "delete" at bounding box center [880, 394] width 13 height 13
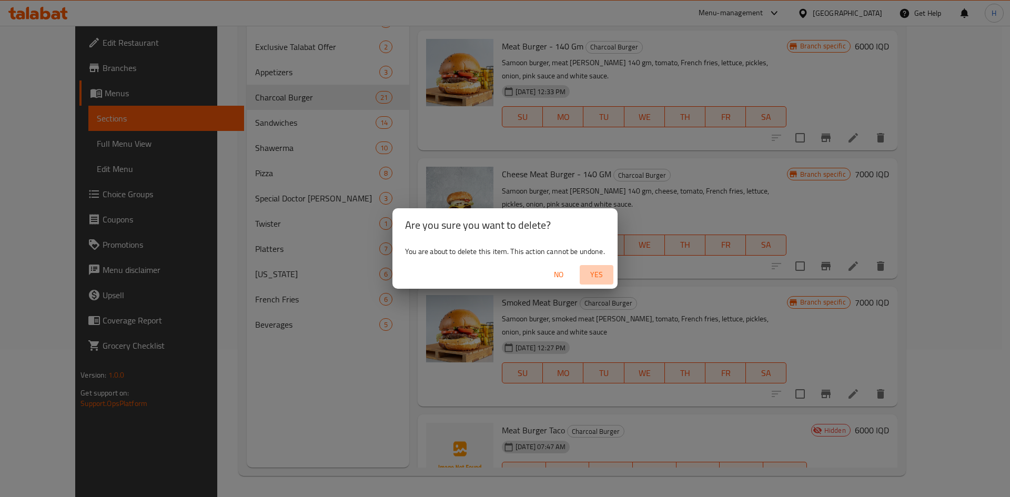
click at [595, 275] on span "Yes" at bounding box center [596, 274] width 25 height 13
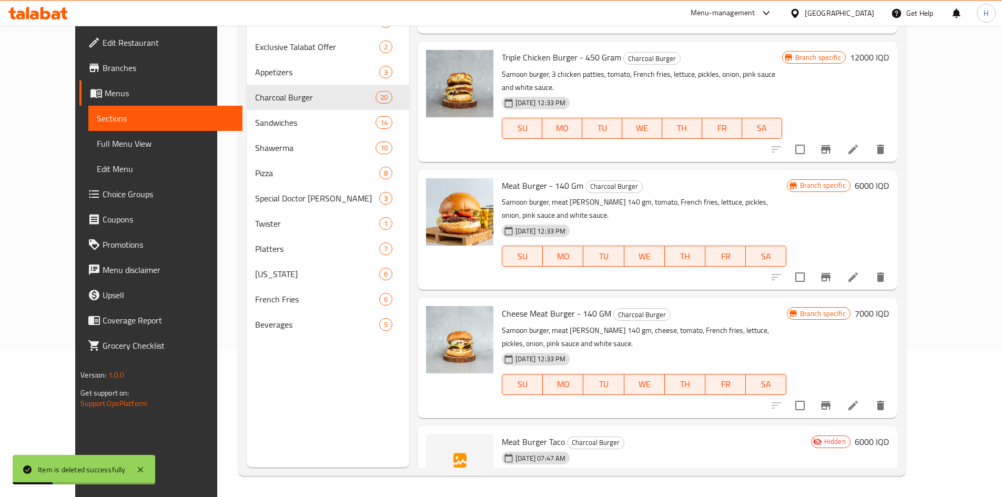
scroll to position [1714, 0]
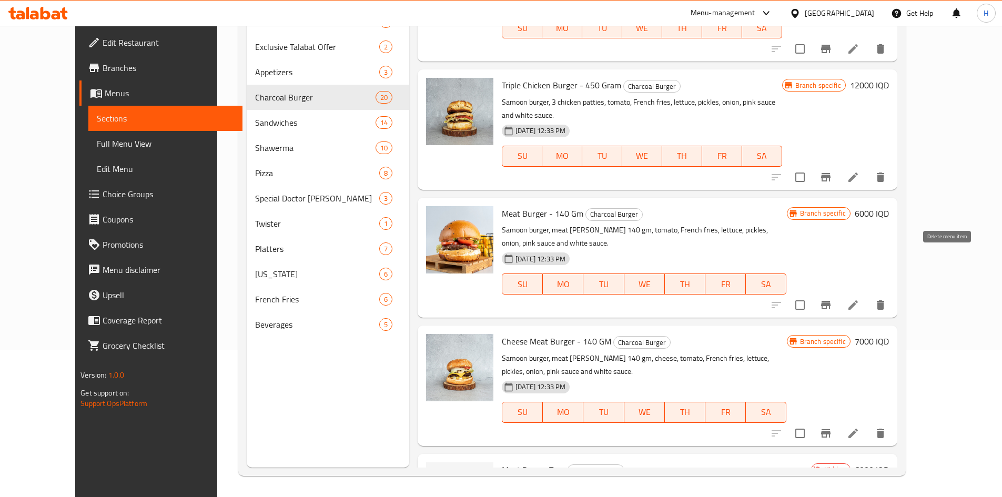
click at [887, 427] on icon "delete" at bounding box center [880, 433] width 13 height 13
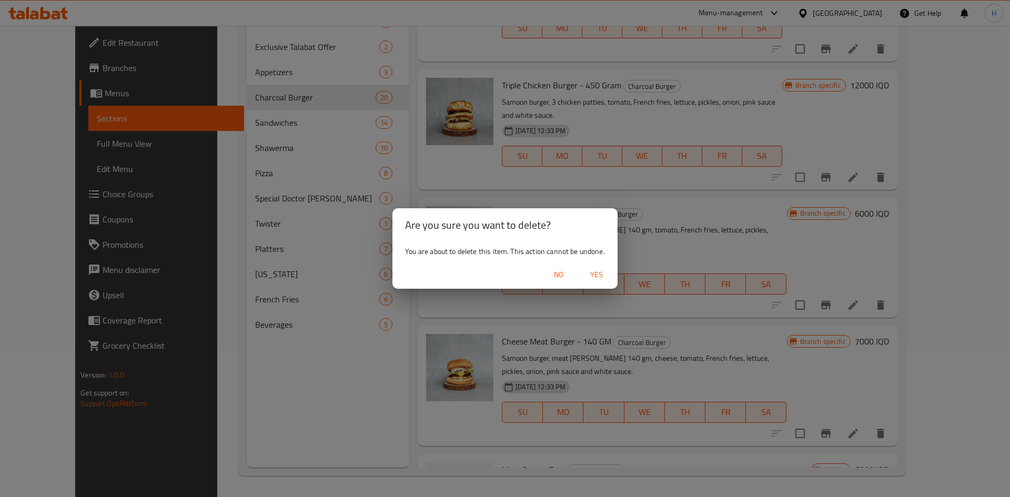
click at [605, 271] on span "Yes" at bounding box center [596, 274] width 25 height 13
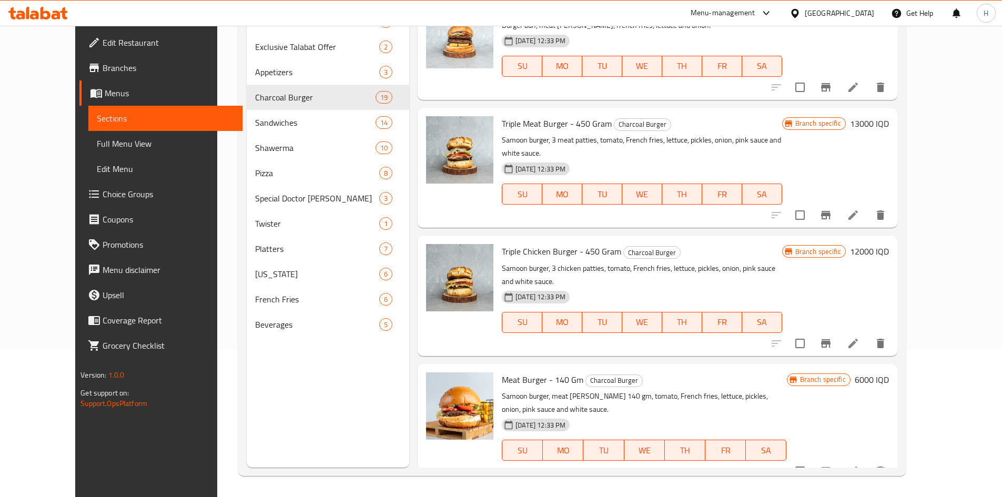
scroll to position [1546, 0]
click at [884, 468] on icon "delete" at bounding box center [880, 472] width 7 height 9
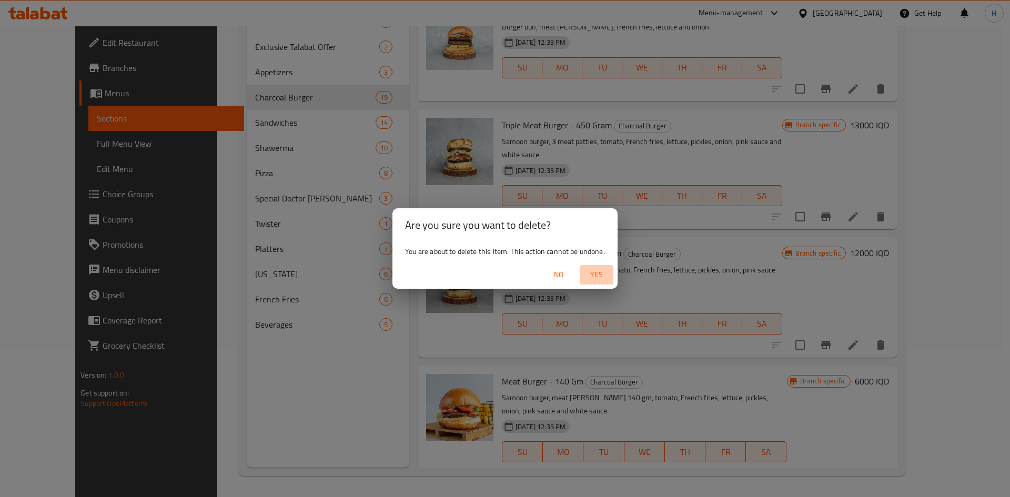
click at [599, 269] on span "Yes" at bounding box center [596, 274] width 25 height 13
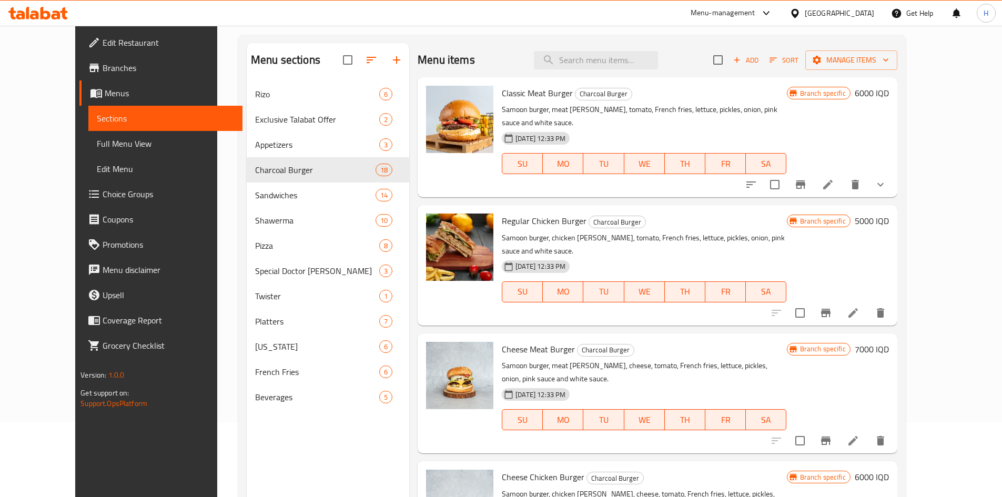
scroll to position [0, 0]
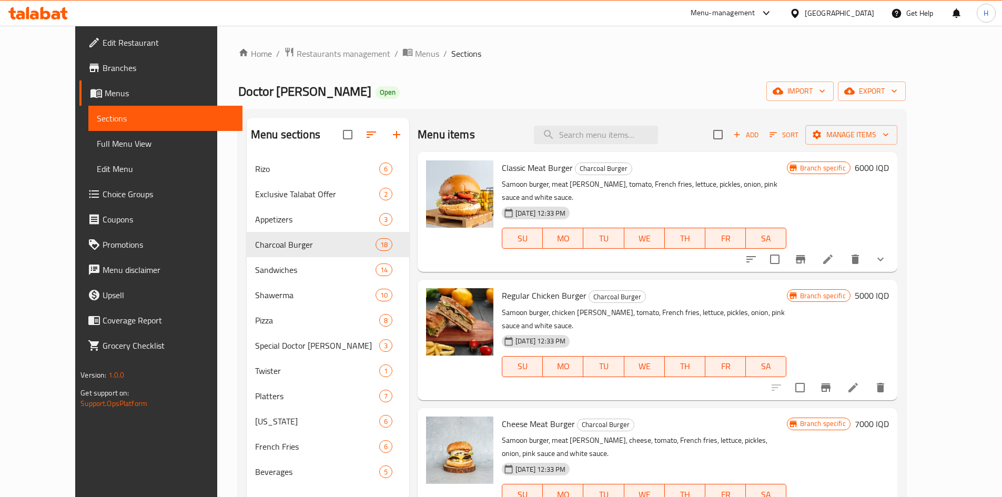
click at [760, 133] on span "Add" at bounding box center [745, 135] width 28 height 12
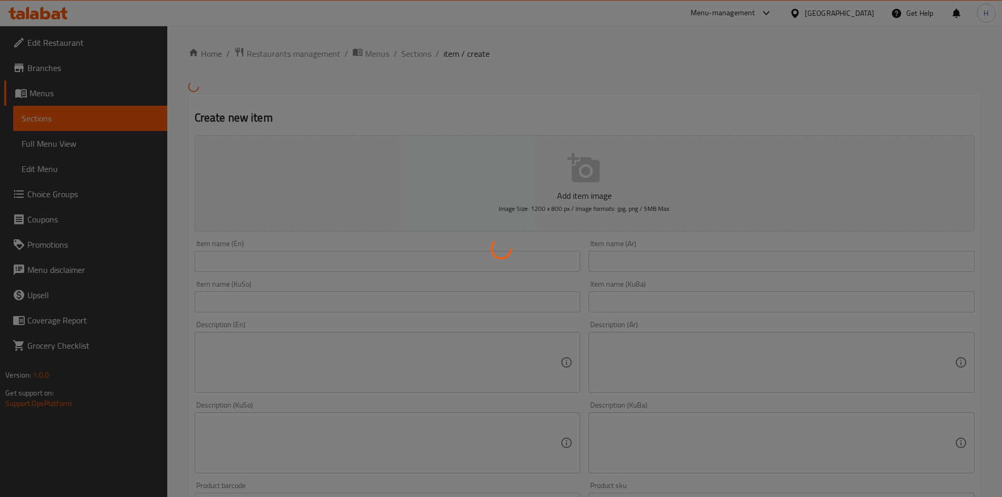
click at [710, 253] on div at bounding box center [501, 248] width 1002 height 497
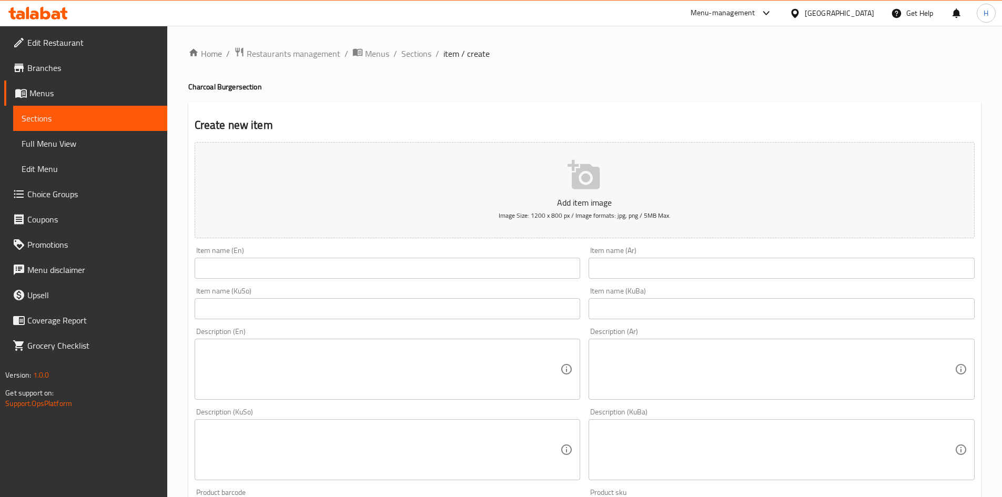
click at [232, 267] on div "Home / Restaurants management / Menus / Sections / item / create Charcoal Burge…" at bounding box center [584, 445] width 792 height 796
click at [232, 267] on input "text" at bounding box center [388, 268] width 386 height 21
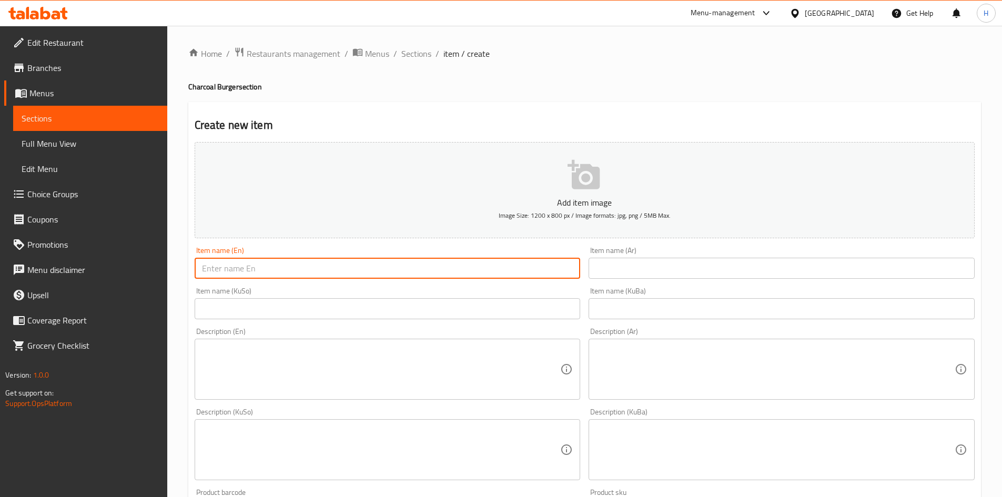
click at [232, 267] on input "text" at bounding box center [388, 268] width 386 height 21
click at [648, 267] on input "text" at bounding box center [781, 268] width 386 height 21
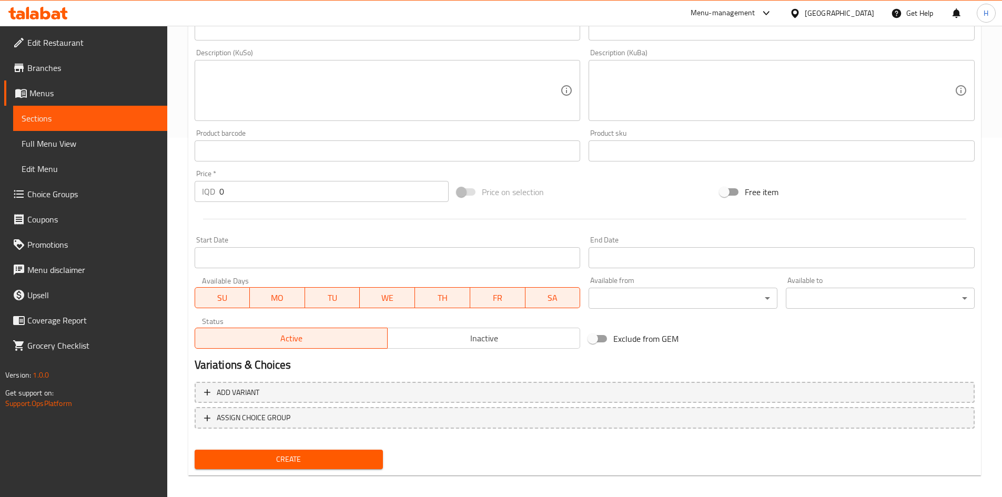
scroll to position [367, 0]
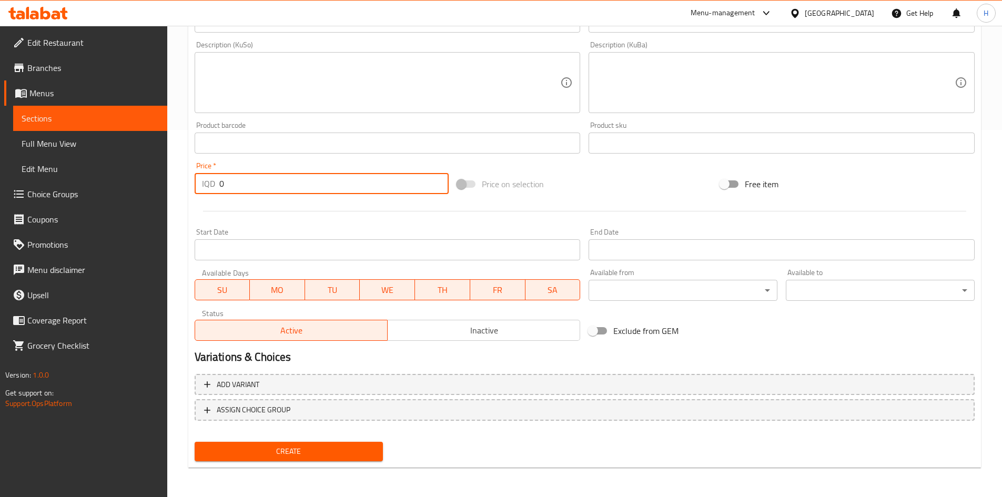
click at [257, 187] on input "0" at bounding box center [334, 183] width 230 height 21
click at [429, 333] on span "Inactive" at bounding box center [484, 330] width 184 height 15
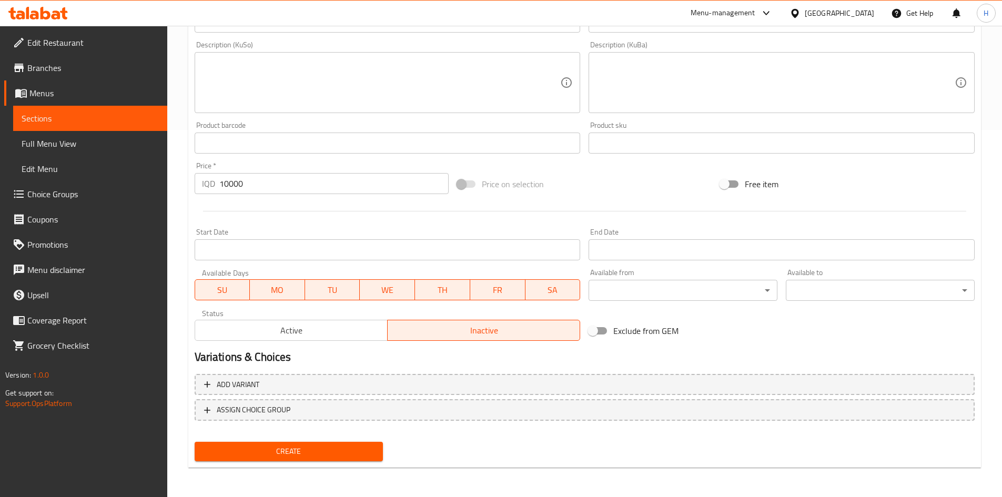
click at [330, 445] on span "Create" at bounding box center [289, 451] width 172 height 13
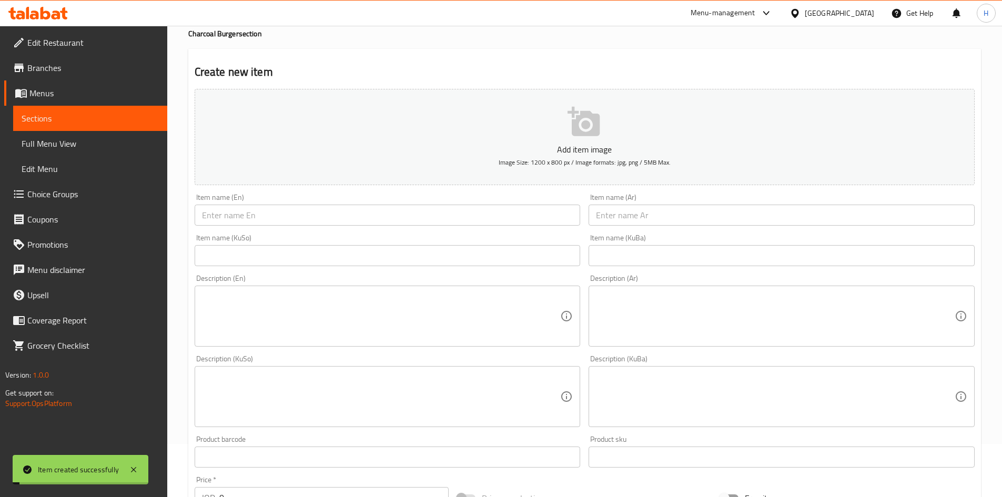
scroll to position [0, 0]
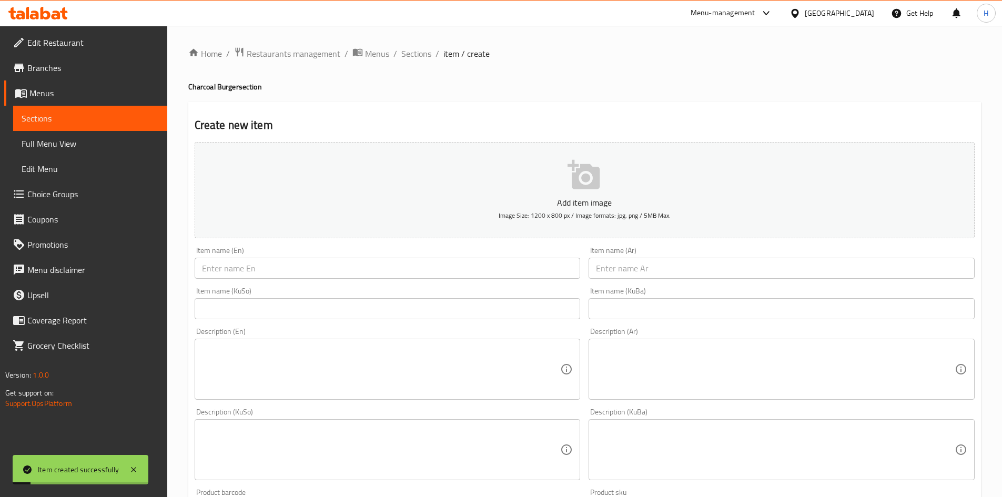
click at [726, 261] on input "text" at bounding box center [781, 268] width 386 height 21
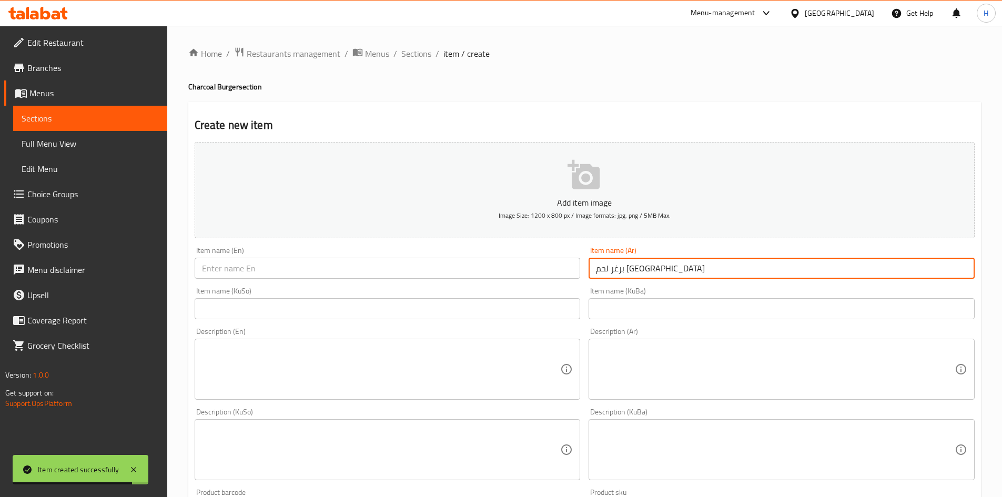
click at [645, 269] on input "برغر لحم [GEOGRAPHIC_DATA]" at bounding box center [781, 268] width 386 height 21
click at [337, 272] on input "text" at bounding box center [388, 268] width 386 height 21
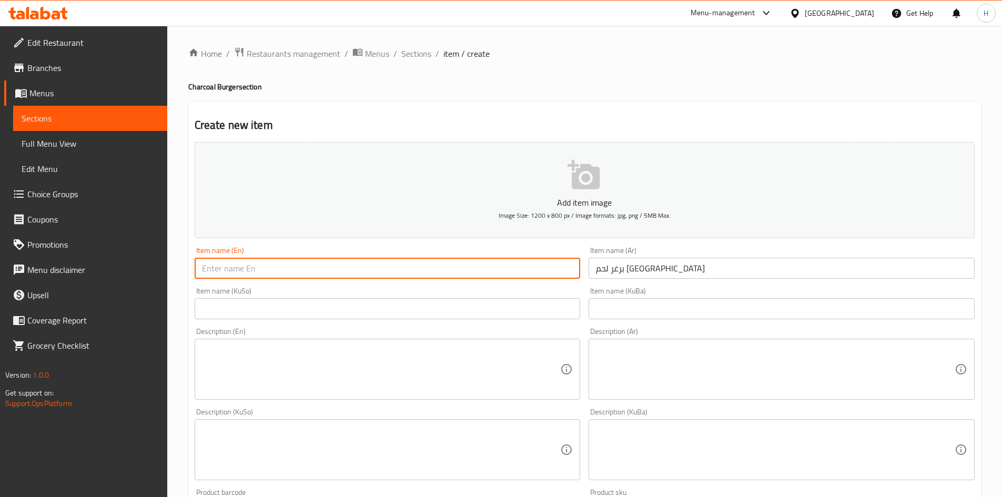
paste input "Baghdad beef burger"
click at [237, 269] on input "Baghdad beef burger" at bounding box center [388, 268] width 386 height 21
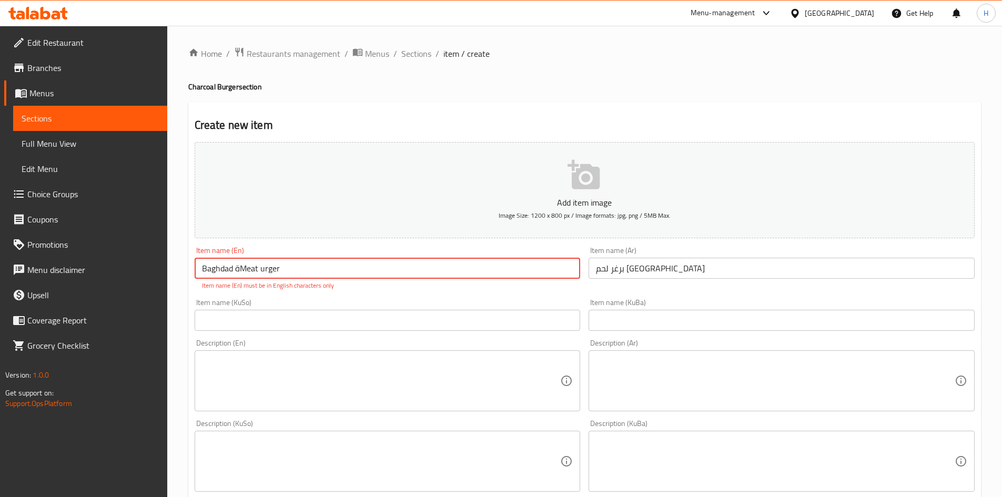
drag, startPoint x: 236, startPoint y: 270, endPoint x: 238, endPoint y: 276, distance: 6.7
click at [238, 276] on input "Baghdad ةMeat urger" at bounding box center [388, 268] width 386 height 21
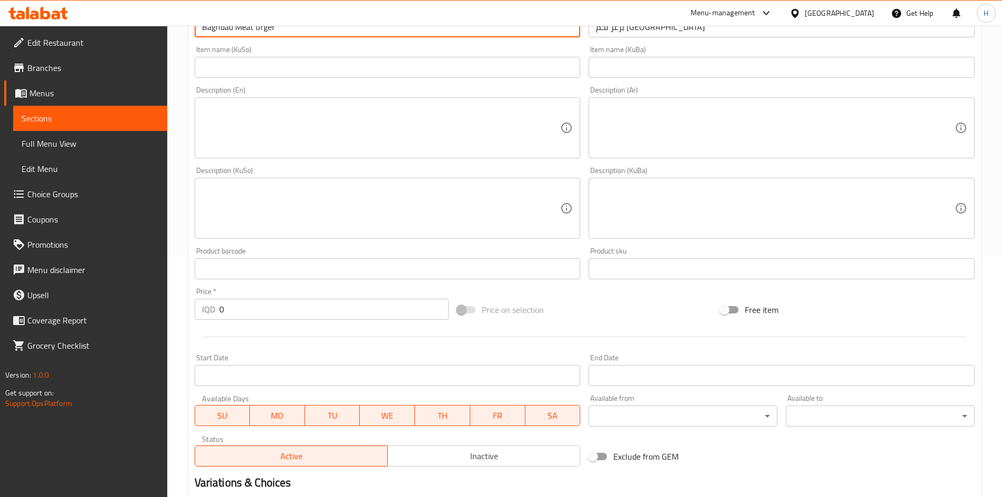
scroll to position [263, 0]
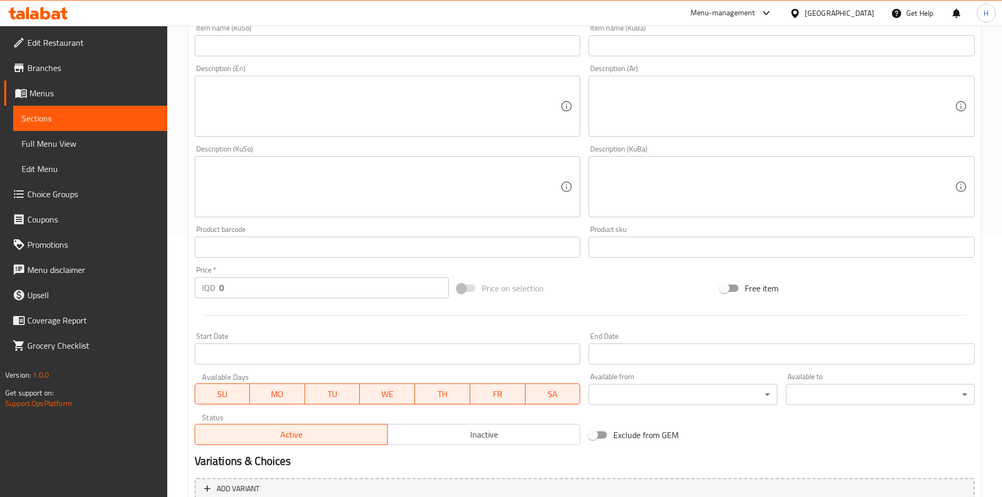
click at [270, 284] on input "0" at bounding box center [334, 287] width 230 height 21
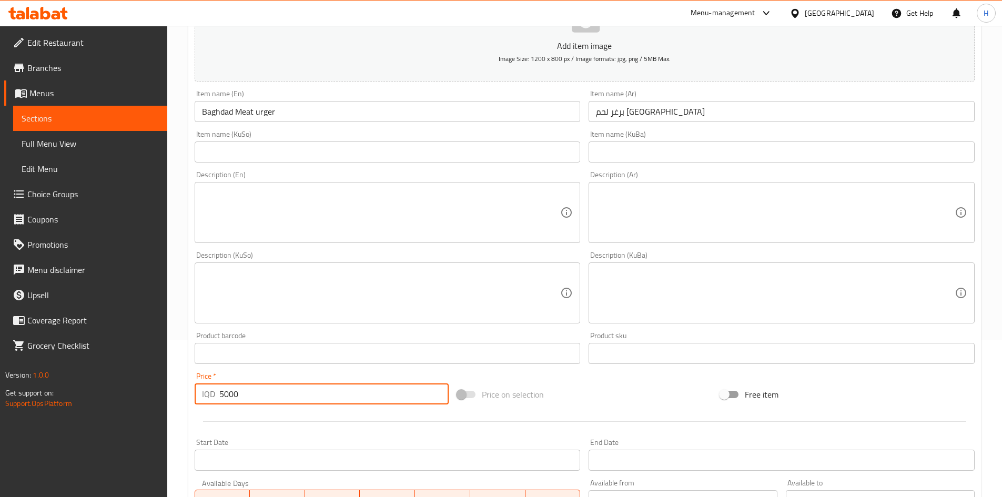
scroll to position [367, 0]
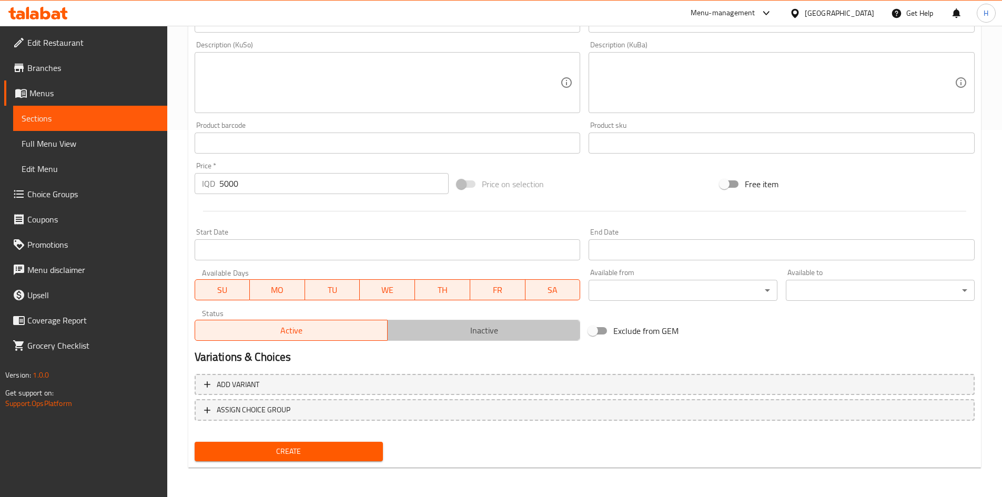
drag, startPoint x: 450, startPoint y: 325, endPoint x: 331, endPoint y: 400, distance: 139.9
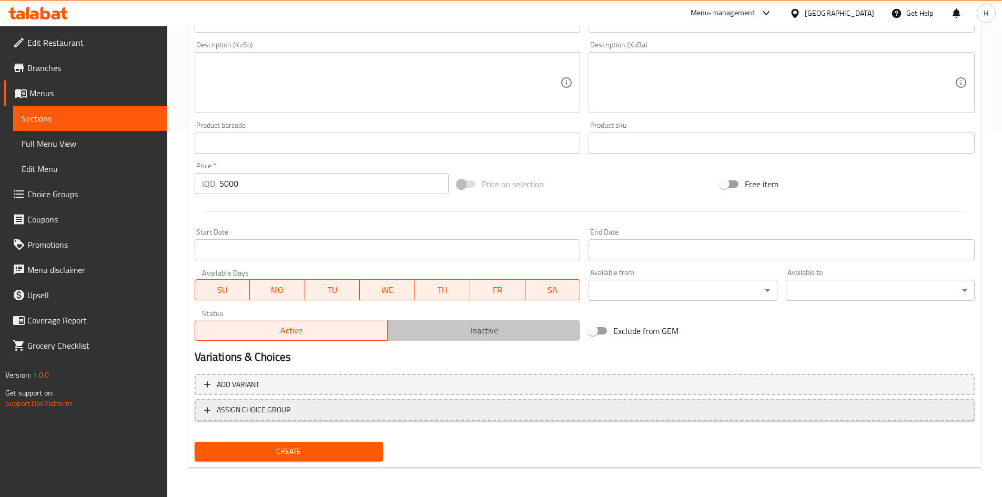
click at [448, 326] on span "Inactive" at bounding box center [484, 330] width 184 height 15
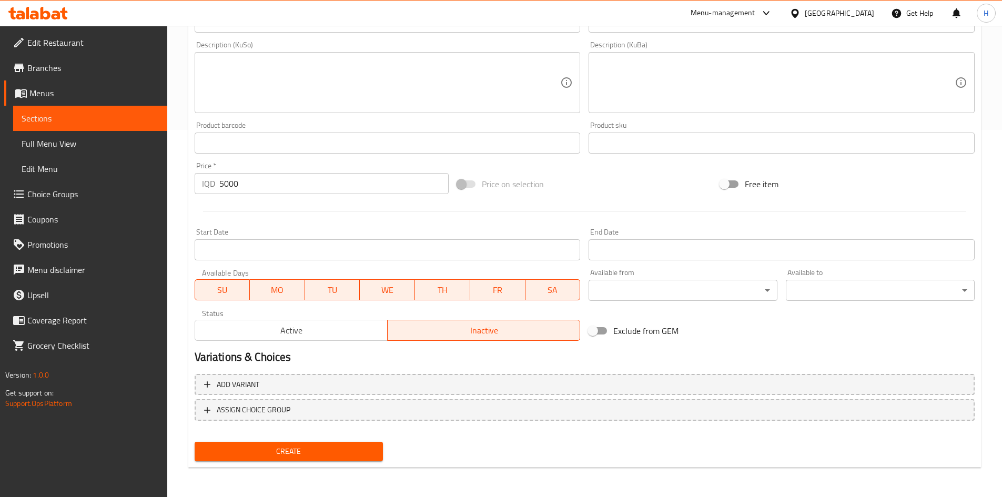
click at [310, 445] on span "Create" at bounding box center [289, 451] width 172 height 13
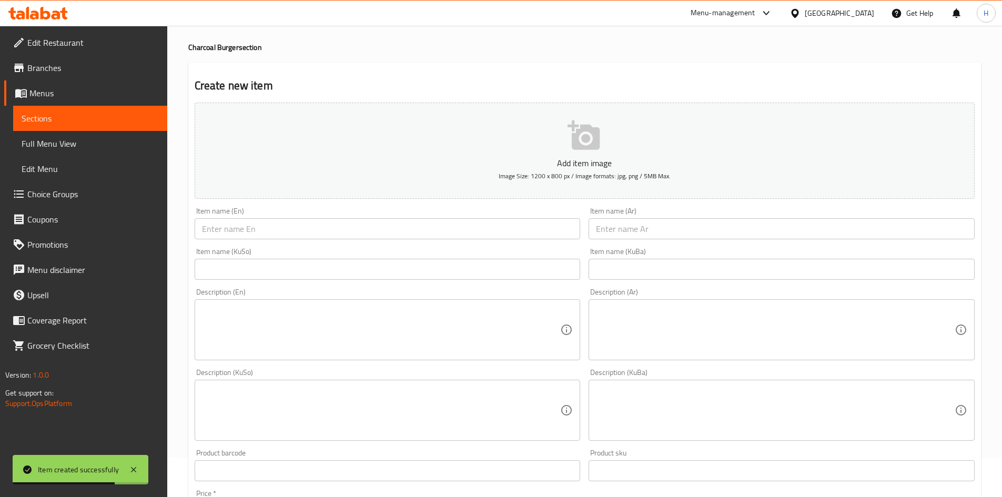
scroll to position [0, 0]
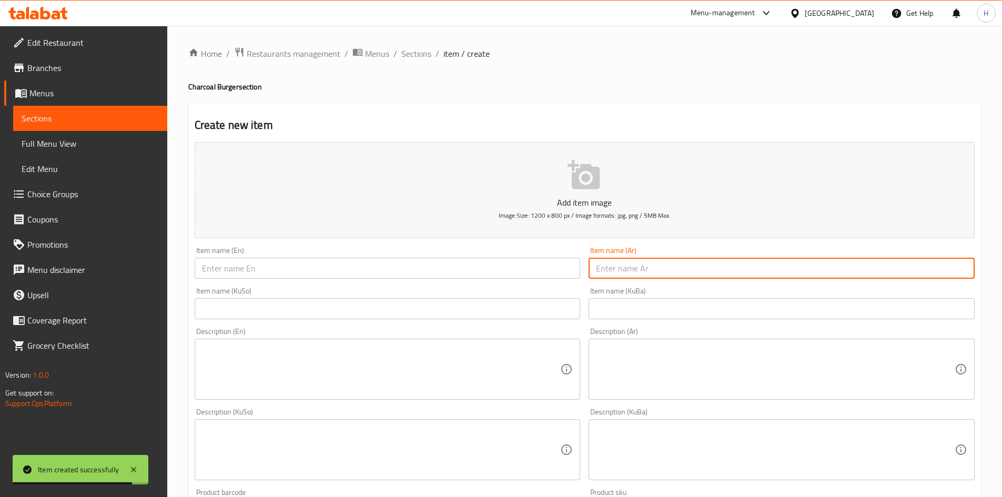
click at [628, 264] on input "text" at bounding box center [781, 268] width 386 height 21
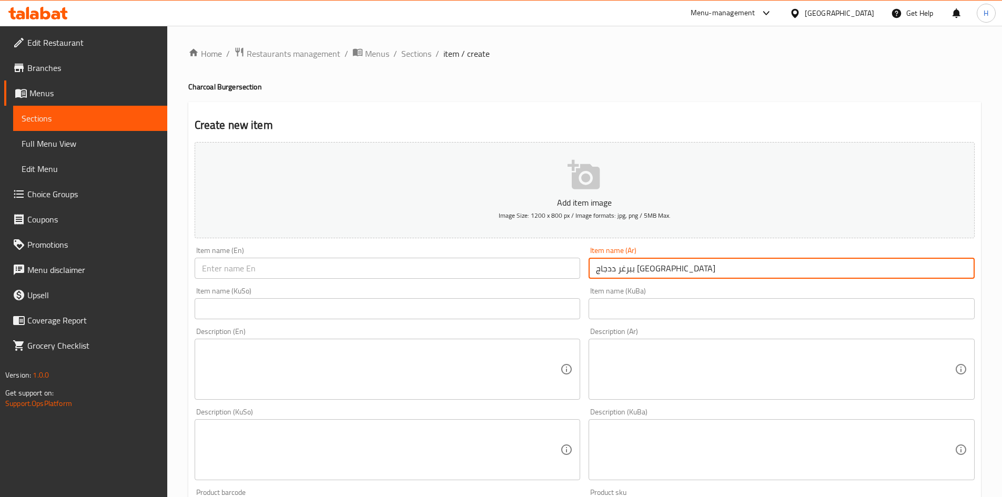
click at [633, 273] on input "ببرغر ددجاج [GEOGRAPHIC_DATA]" at bounding box center [781, 268] width 386 height 21
click at [415, 272] on input "text" at bounding box center [388, 268] width 386 height 21
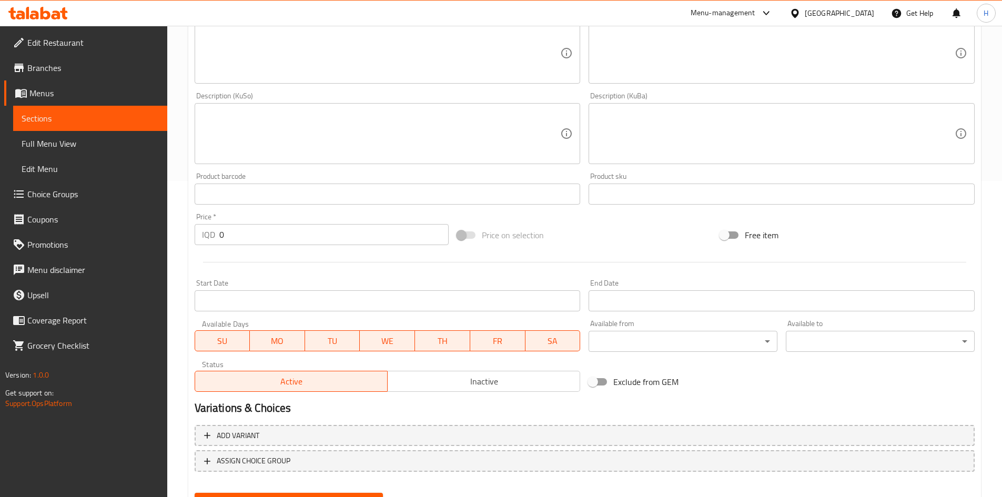
scroll to position [367, 0]
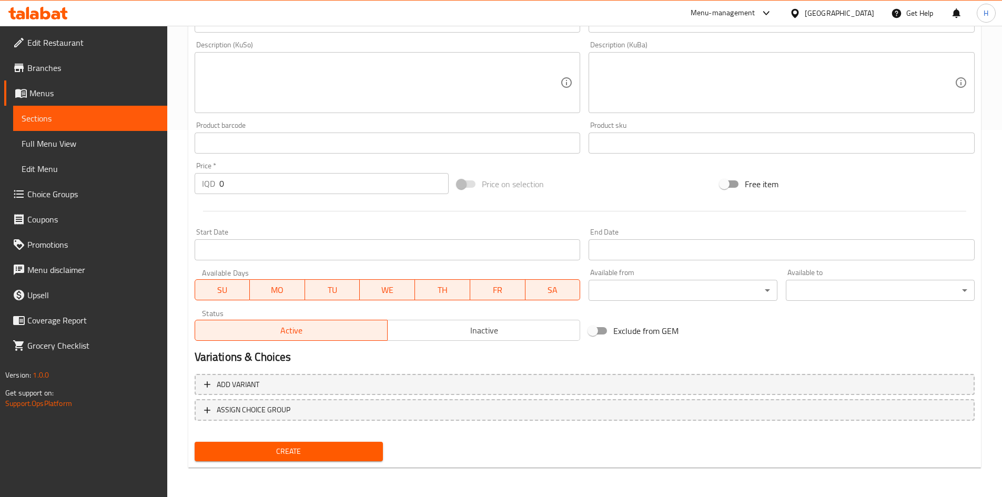
drag, startPoint x: 441, startPoint y: 338, endPoint x: 394, endPoint y: 365, distance: 54.5
click at [439, 340] on button "Inactive" at bounding box center [483, 330] width 193 height 21
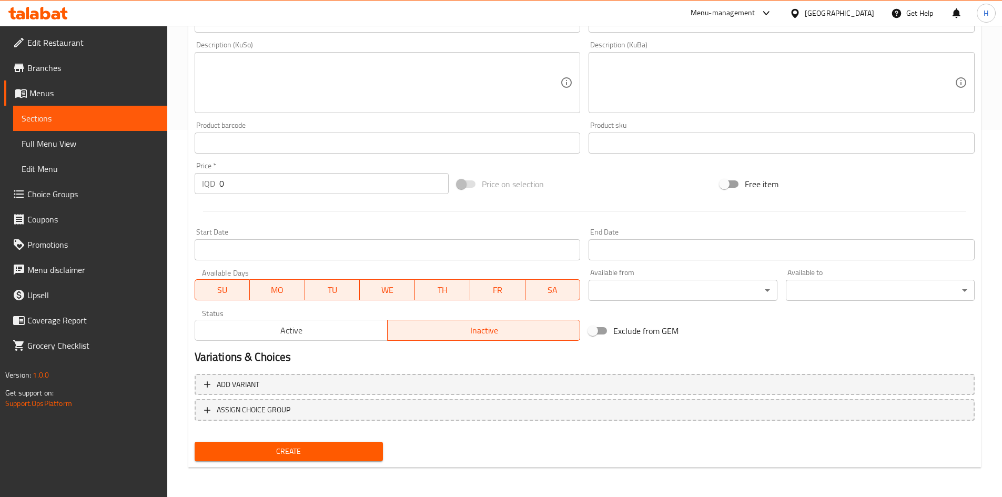
click at [278, 190] on input "0" at bounding box center [334, 183] width 230 height 21
click at [287, 449] on span "Create" at bounding box center [289, 451] width 172 height 13
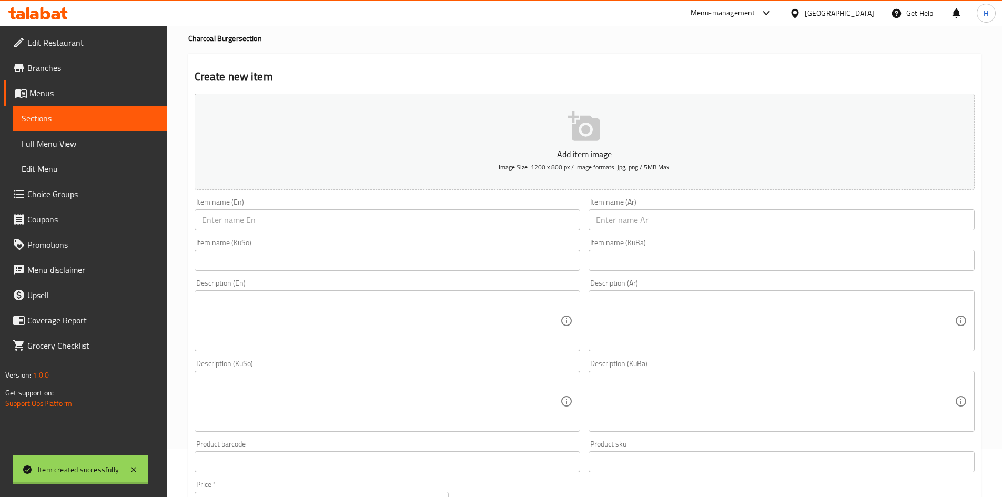
scroll to position [0, 0]
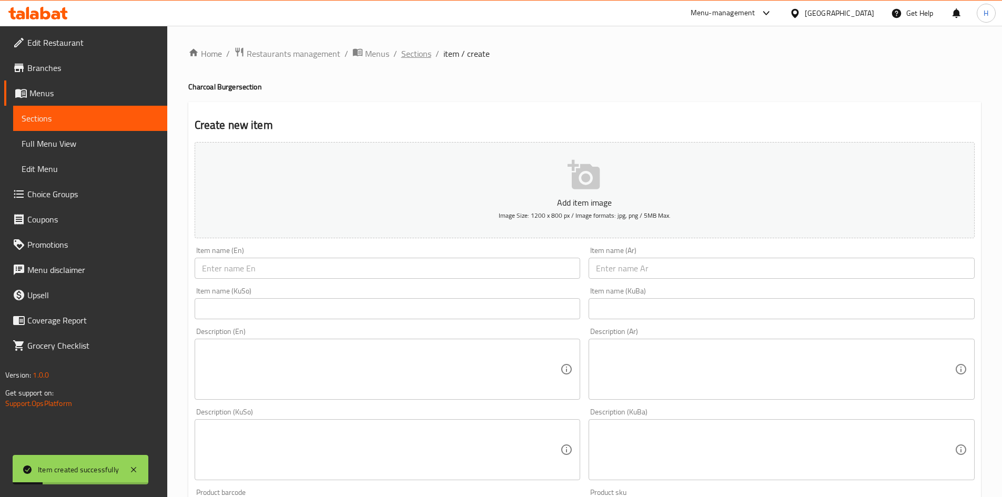
click at [423, 53] on span "Sections" at bounding box center [416, 53] width 30 height 13
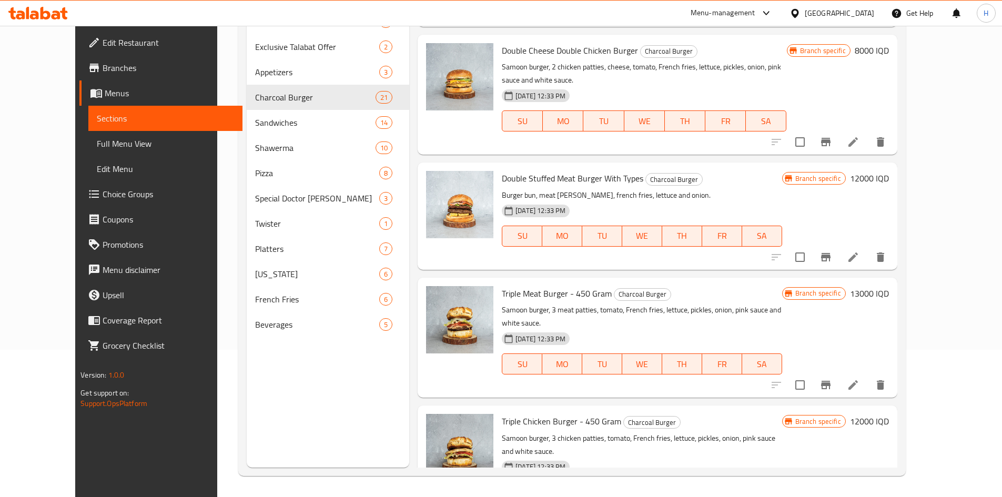
scroll to position [1361, 0]
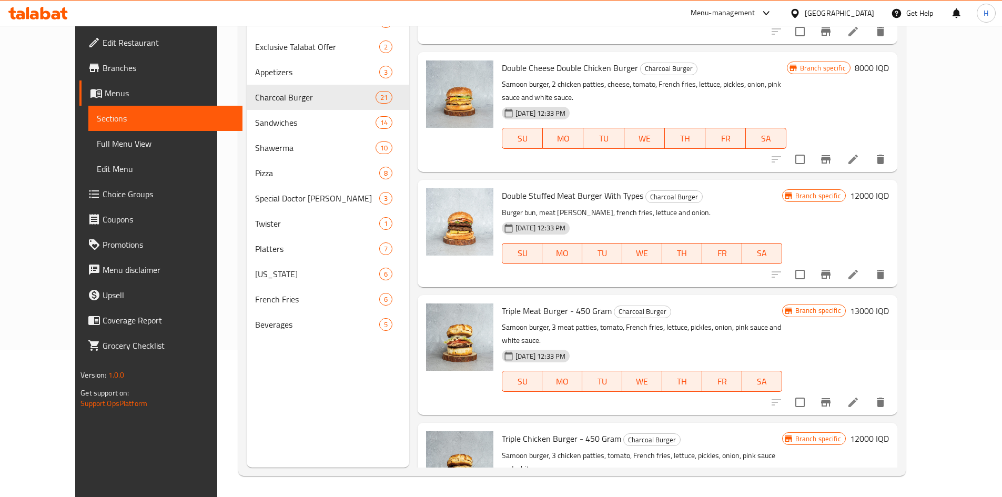
click at [859, 396] on icon at bounding box center [853, 402] width 13 height 13
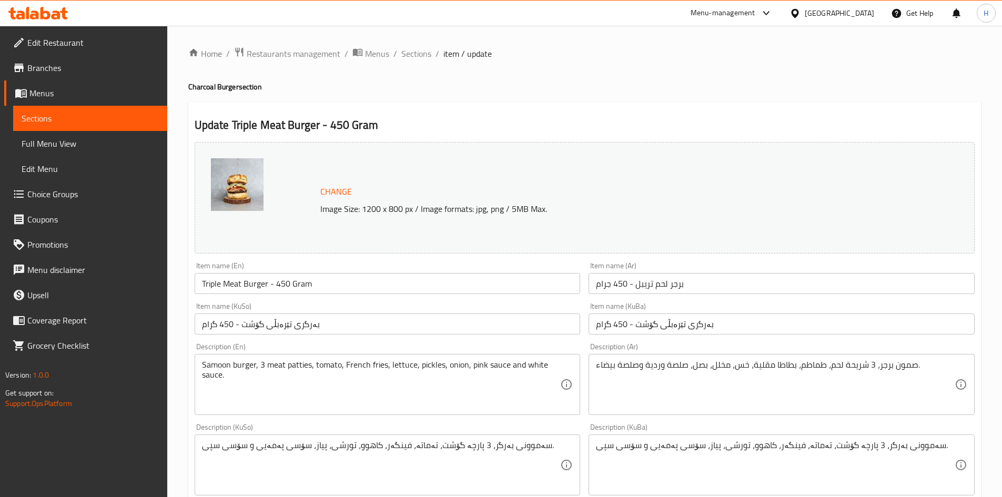
click at [636, 286] on input "برجر لحم تريبل - 450 جرام" at bounding box center [781, 283] width 386 height 21
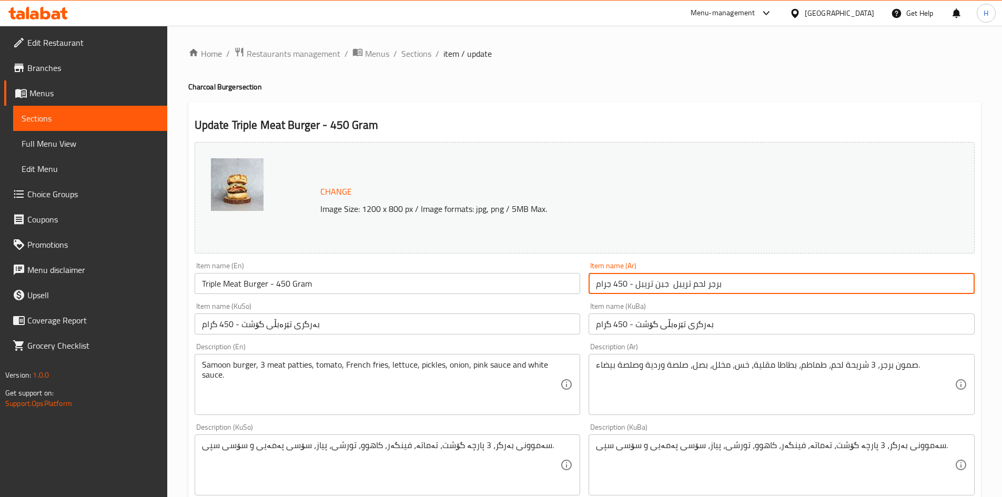
drag, startPoint x: 633, startPoint y: 284, endPoint x: 567, endPoint y: 284, distance: 66.3
click at [567, 284] on div "Change Image Size: 1200 x 800 px / Image formats: jpg, png / 5MB Max. Item name…" at bounding box center [584, 432] width 788 height 589
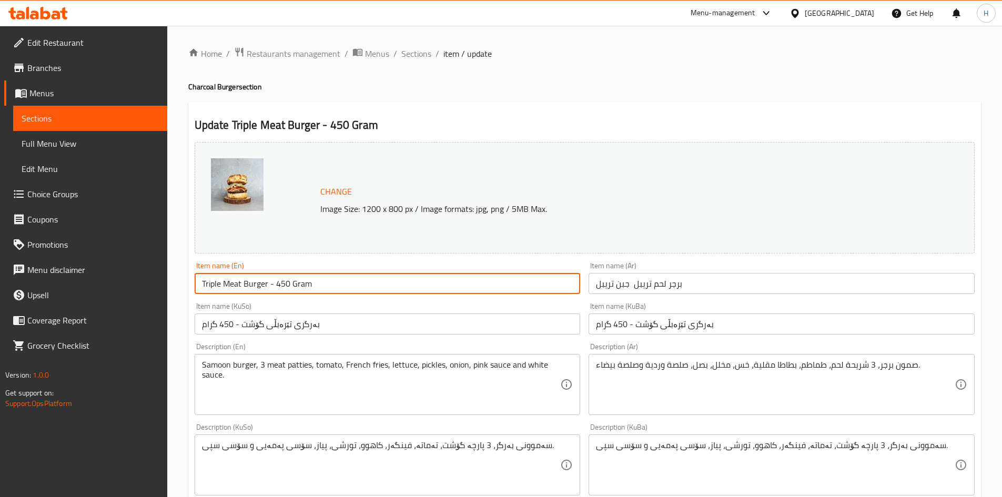
drag, startPoint x: 297, startPoint y: 286, endPoint x: 375, endPoint y: 291, distance: 79.0
click at [375, 291] on input "Triple Meat Burger - 450 Gram" at bounding box center [388, 283] width 386 height 21
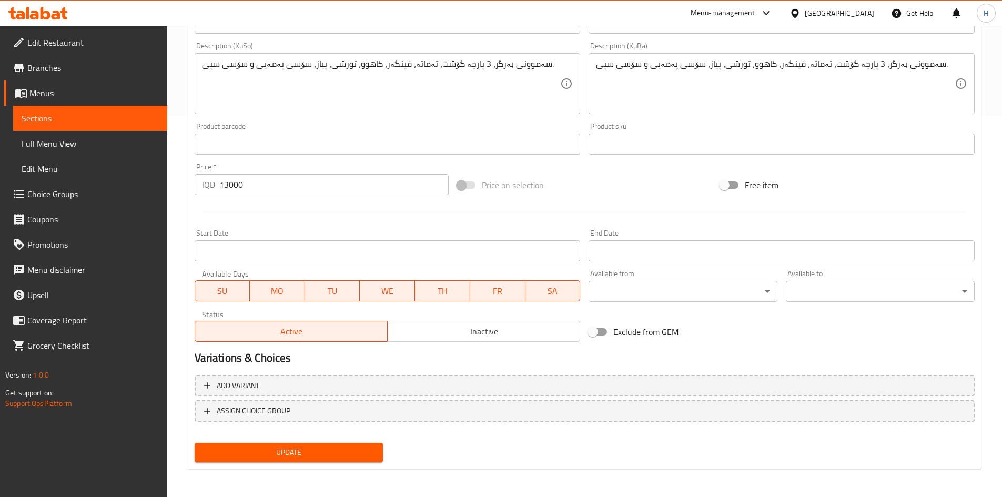
scroll to position [382, 0]
click at [303, 449] on span "Update" at bounding box center [289, 451] width 172 height 13
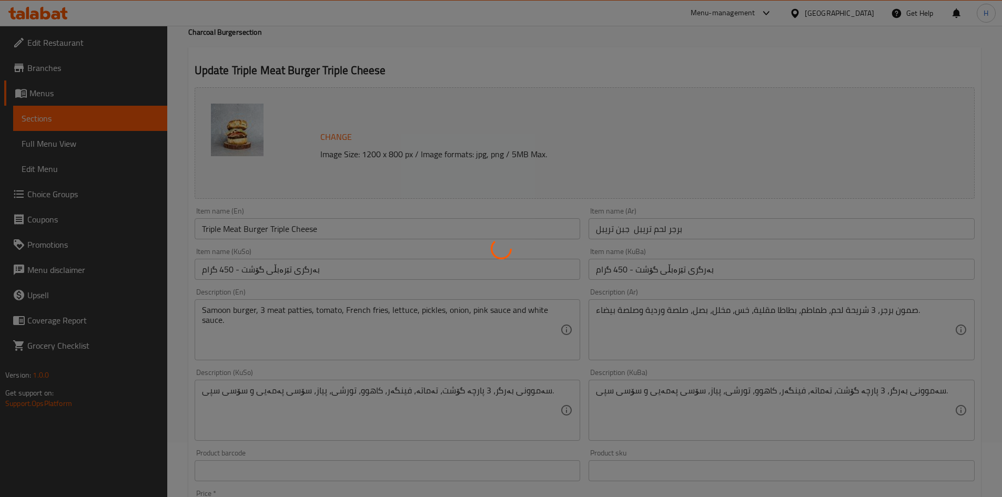
scroll to position [0, 0]
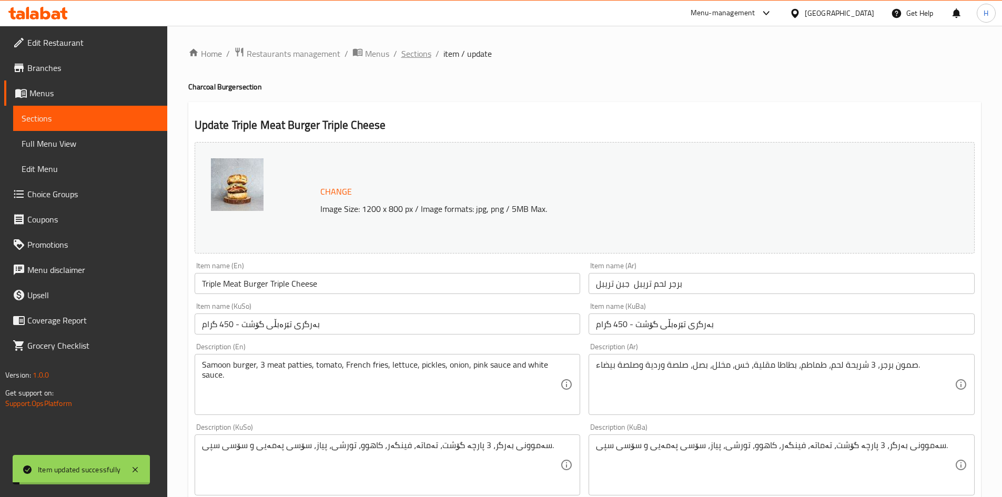
click at [417, 56] on span "Sections" at bounding box center [416, 53] width 30 height 13
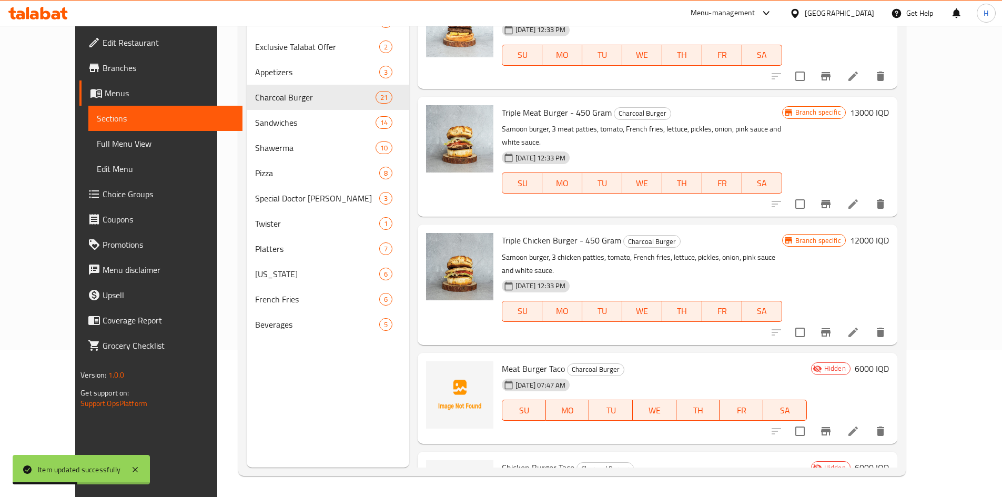
scroll to position [1308, 0]
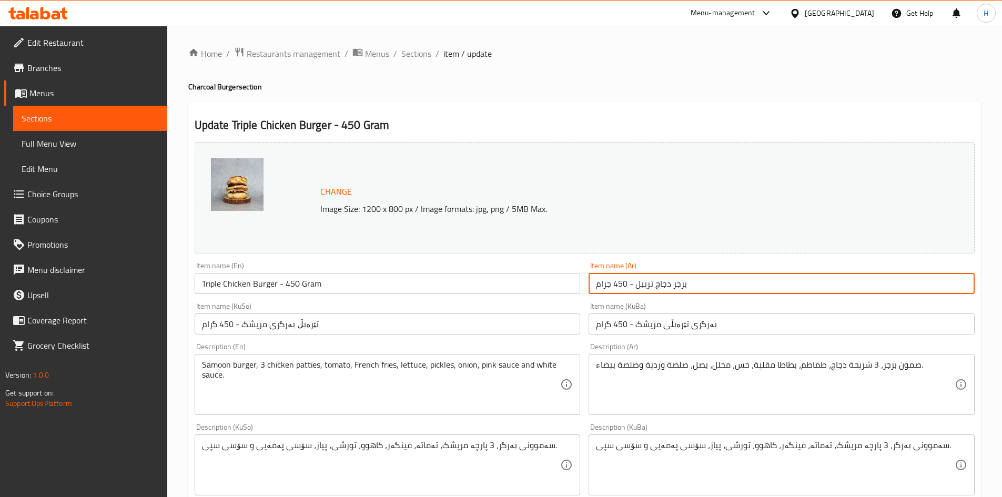
drag, startPoint x: 634, startPoint y: 284, endPoint x: 551, endPoint y: 284, distance: 83.1
click at [551, 284] on div "Change Image Size: 1200 x 800 px / Image formats: jpg, png / 5MB Max. Item name…" at bounding box center [584, 432] width 788 height 589
drag, startPoint x: 323, startPoint y: 284, endPoint x: 340, endPoint y: 285, distance: 16.9
click at [340, 285] on input "Triple Chicken Burger - 450 Gram" at bounding box center [388, 283] width 386 height 21
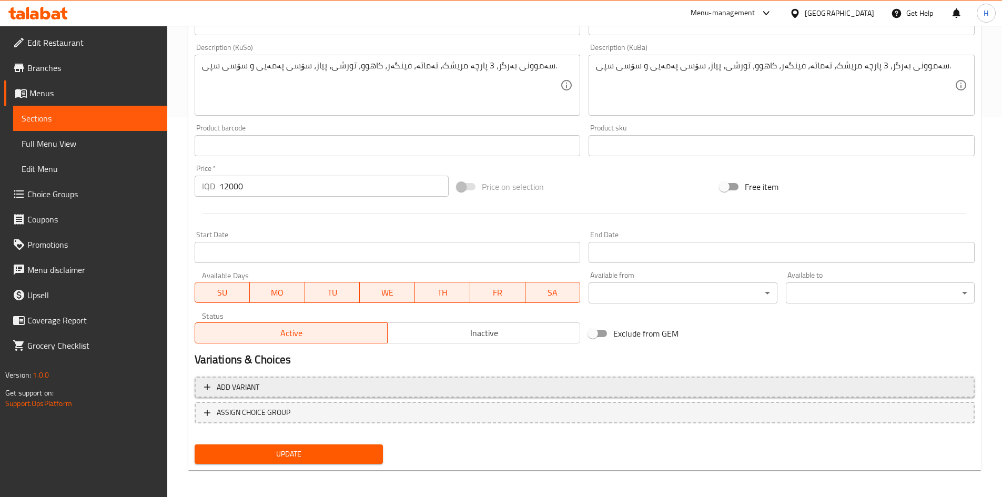
scroll to position [382, 0]
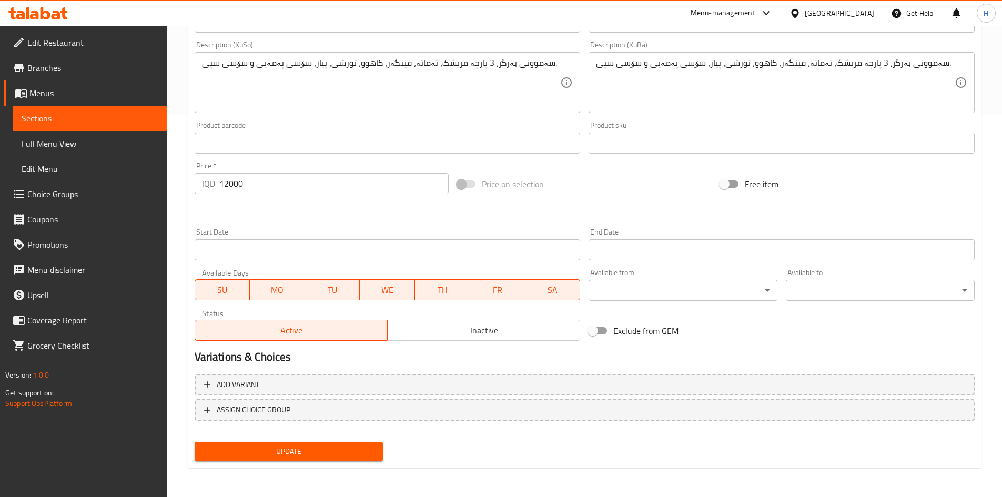
click at [284, 442] on button "Update" at bounding box center [289, 451] width 189 height 19
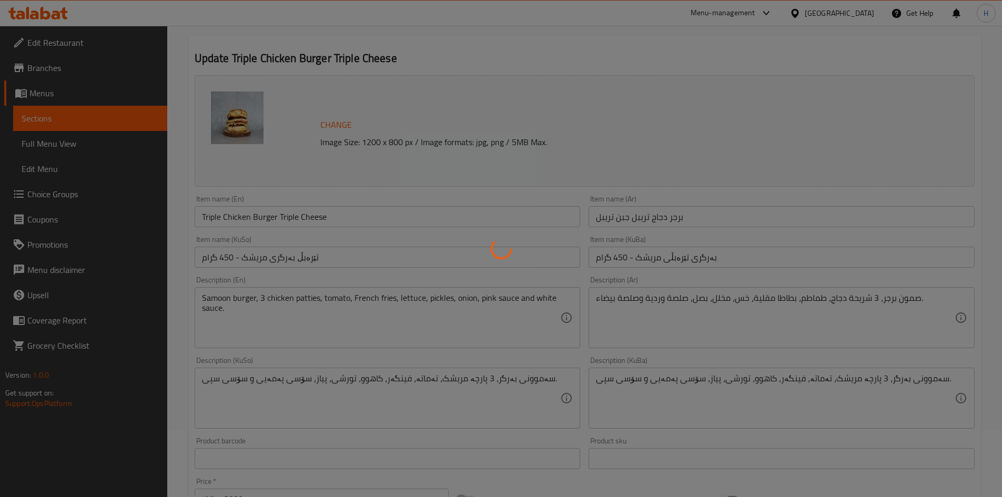
scroll to position [0, 0]
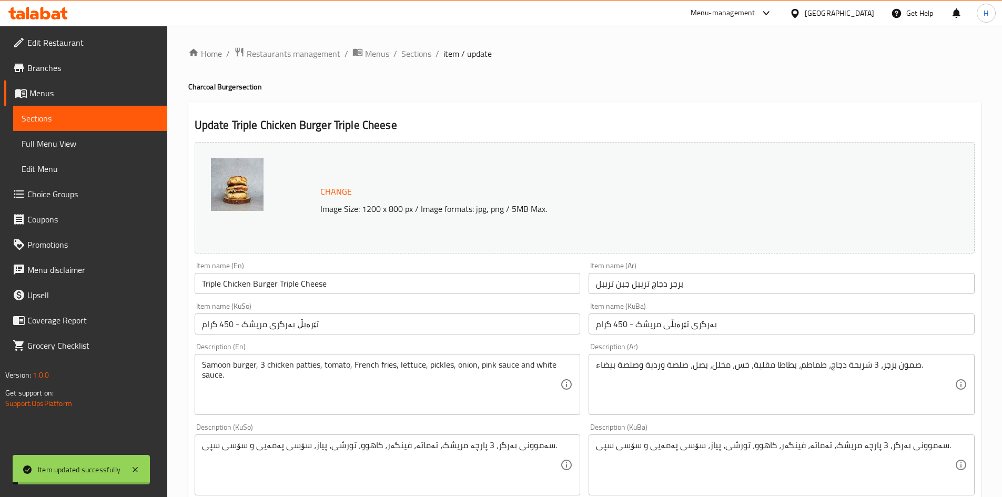
click at [422, 55] on span "Sections" at bounding box center [416, 53] width 30 height 13
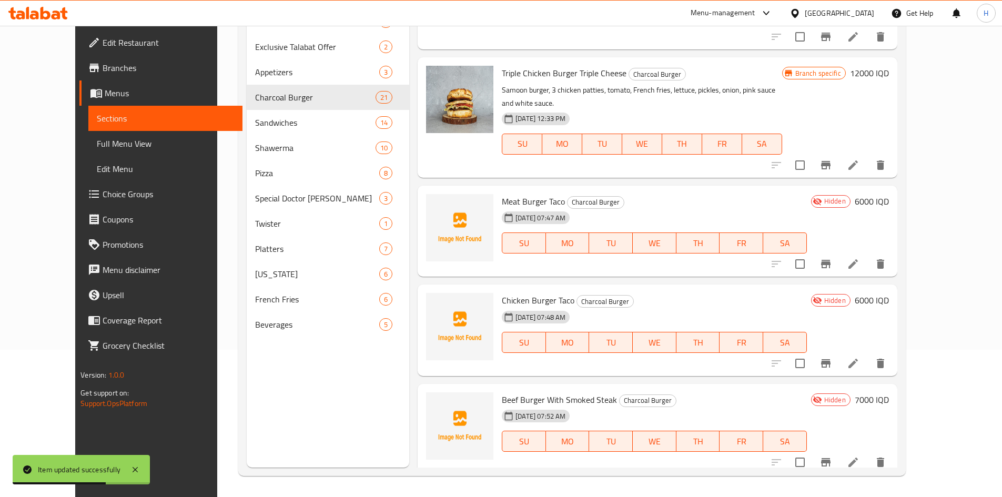
scroll to position [1781, 0]
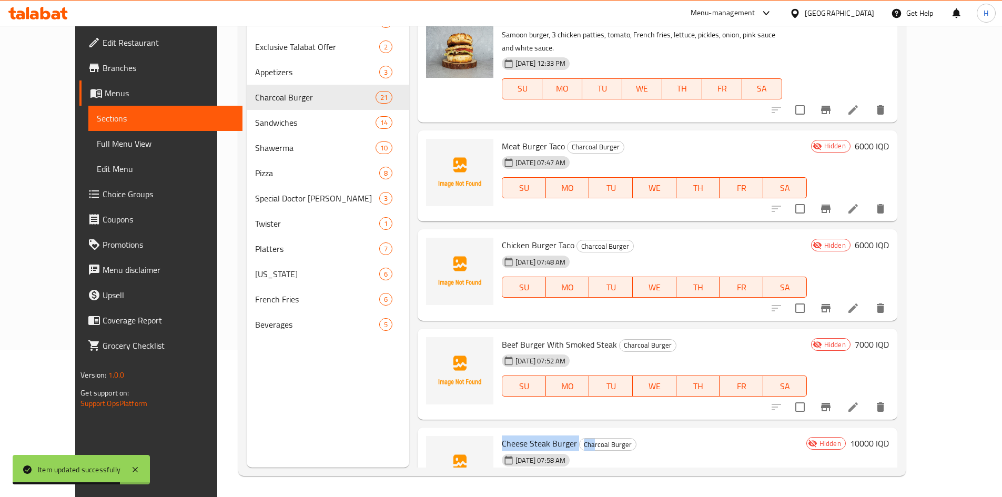
drag, startPoint x: 485, startPoint y: 302, endPoint x: 572, endPoint y: 303, distance: 87.3
click at [572, 436] on h6 "Cheese Steak Burger Charcoal Burger" at bounding box center [652, 443] width 300 height 15
click at [544, 435] on span "Cheese Steak Burger" at bounding box center [539, 443] width 75 height 16
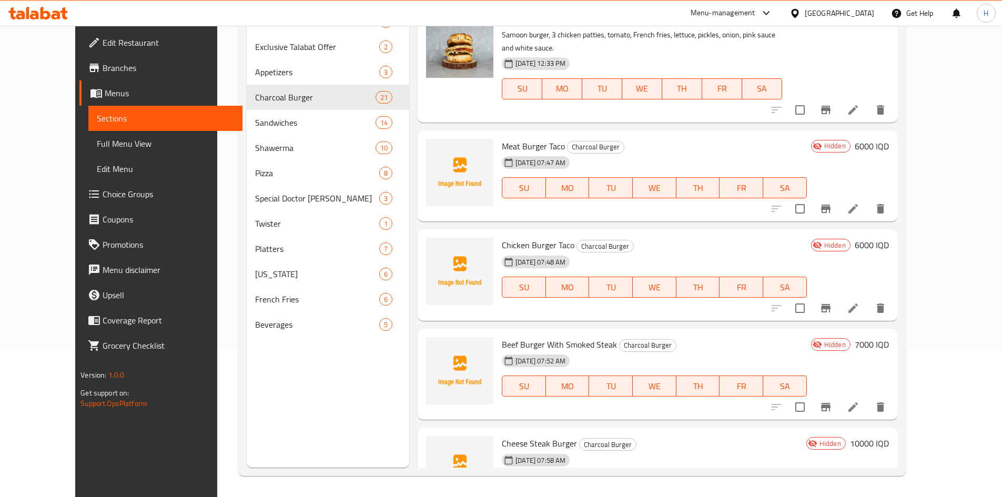
copy h6 "Baghdad Meat urger"
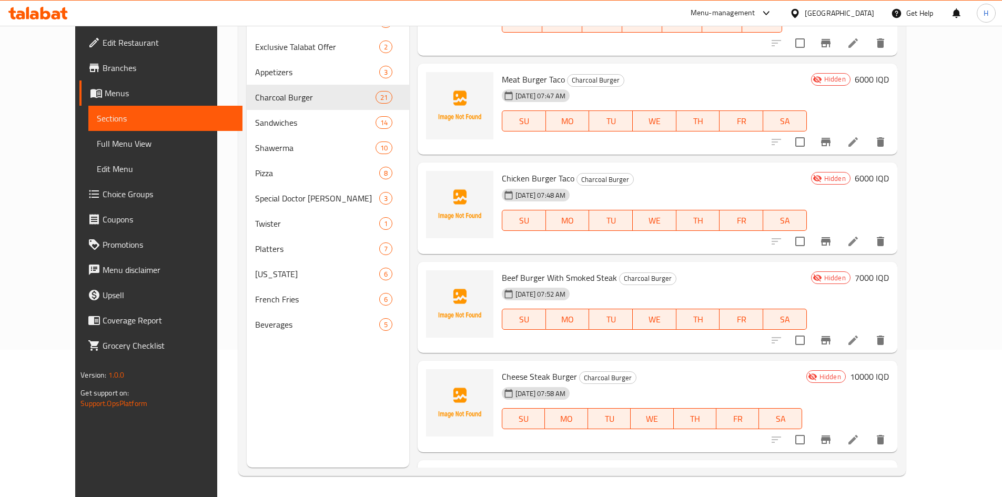
scroll to position [1887, 0]
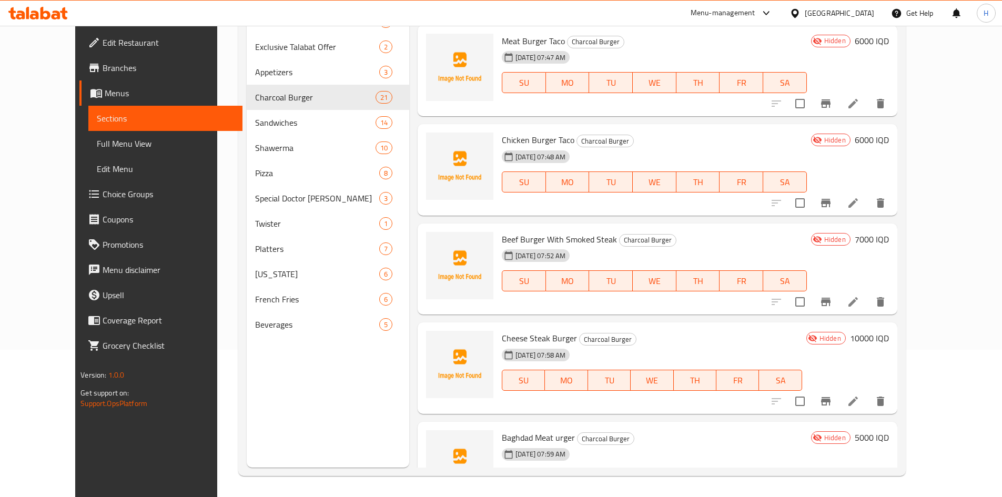
copy h6 "Baghdad Chicken Burger"
click at [859, 494] on icon at bounding box center [853, 500] width 13 height 13
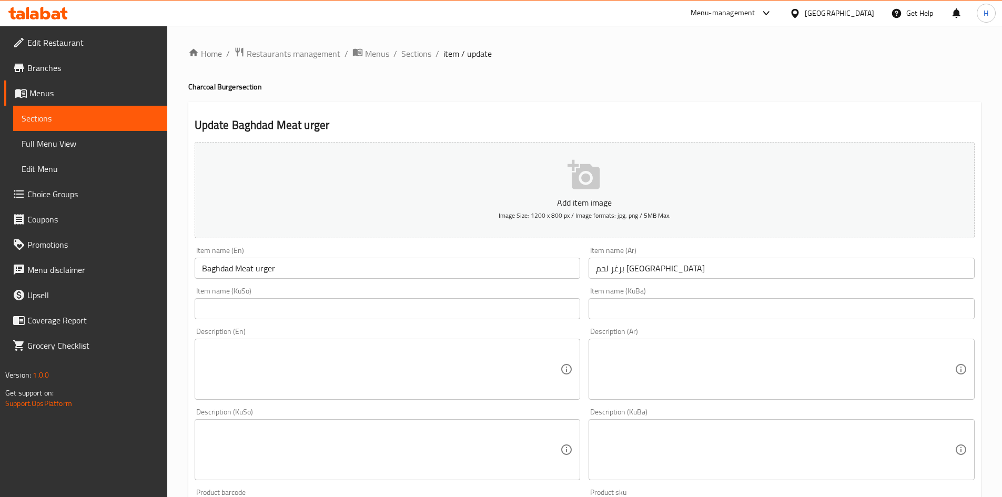
click at [256, 270] on input "Baghdad Meat urger" at bounding box center [388, 268] width 386 height 21
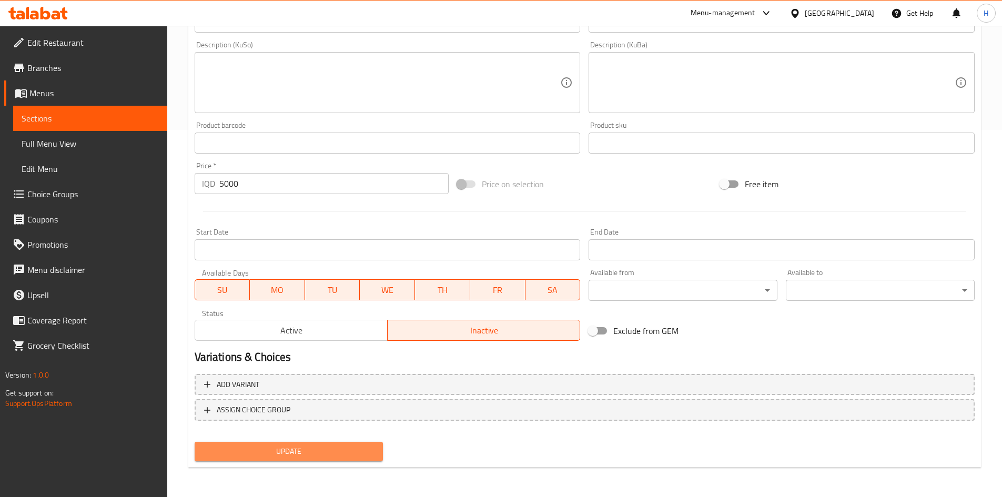
click at [300, 445] on span "Update" at bounding box center [289, 451] width 172 height 13
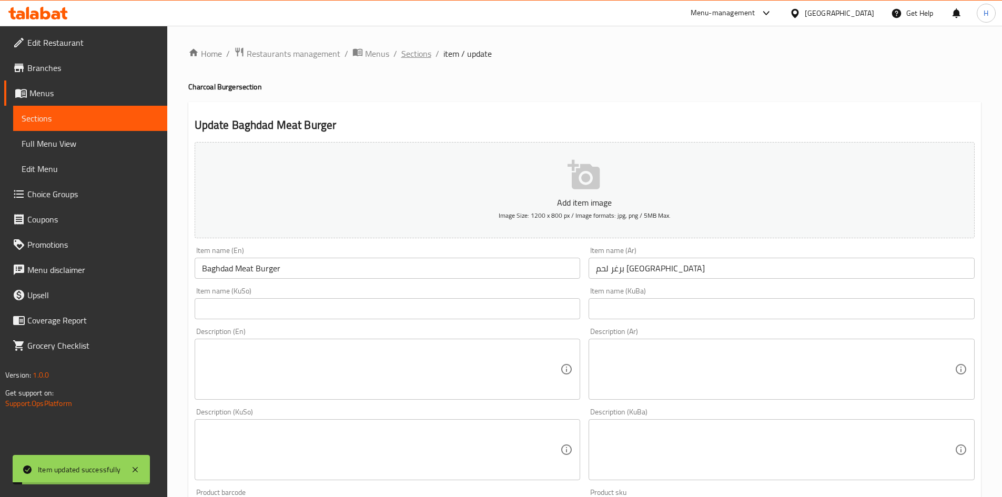
click at [417, 56] on span "Sections" at bounding box center [416, 53] width 30 height 13
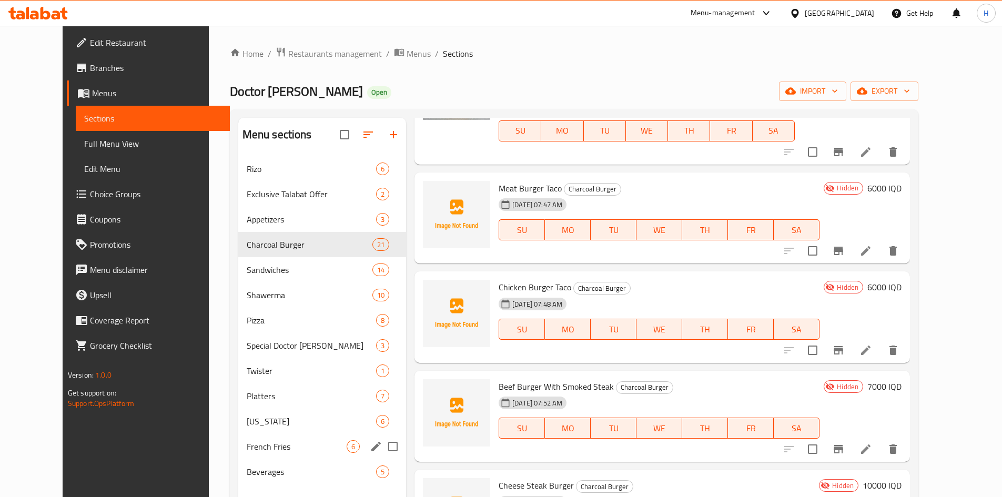
scroll to position [147, 0]
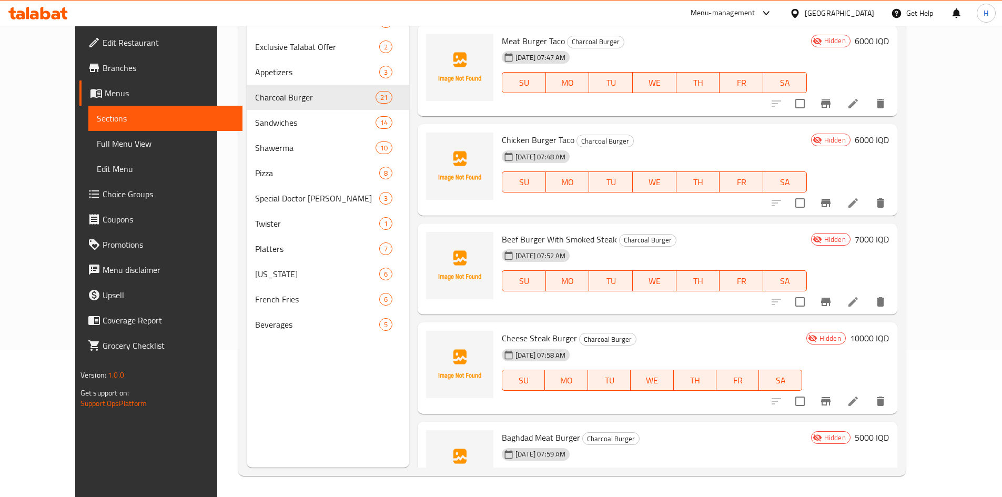
click at [268, 329] on span "Beverages" at bounding box center [317, 324] width 124 height 13
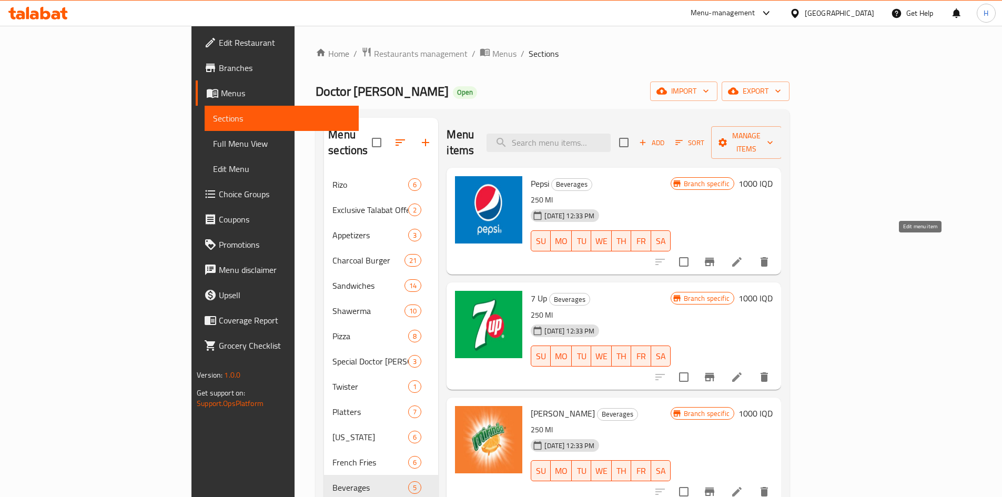
click at [743, 256] on icon at bounding box center [736, 262] width 13 height 13
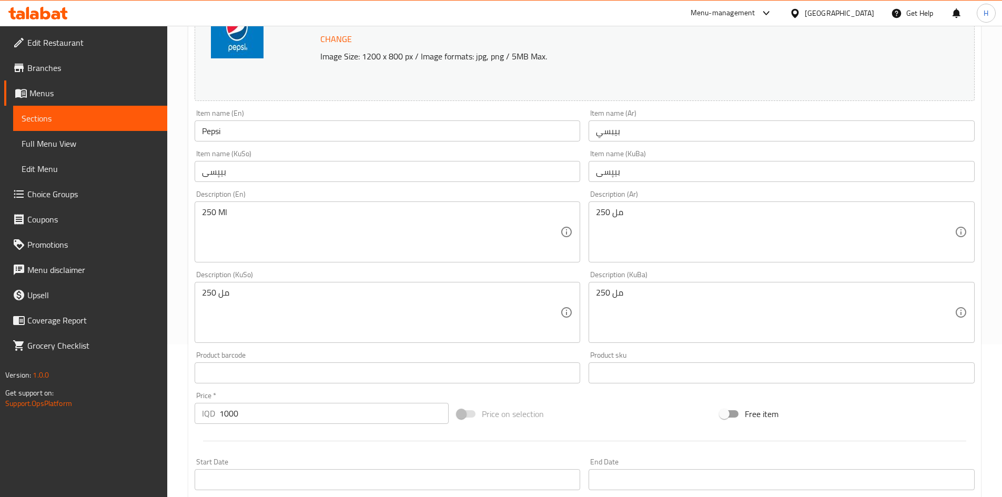
scroll to position [158, 0]
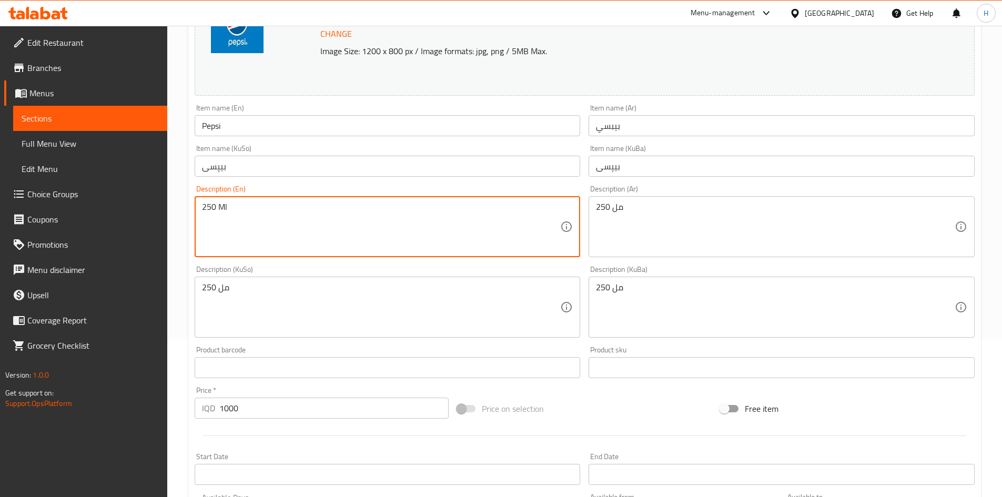
click at [226, 207] on textarea "250 Ml" at bounding box center [381, 227] width 359 height 50
click at [220, 209] on textarea "330 Mml" at bounding box center [381, 227] width 359 height 50
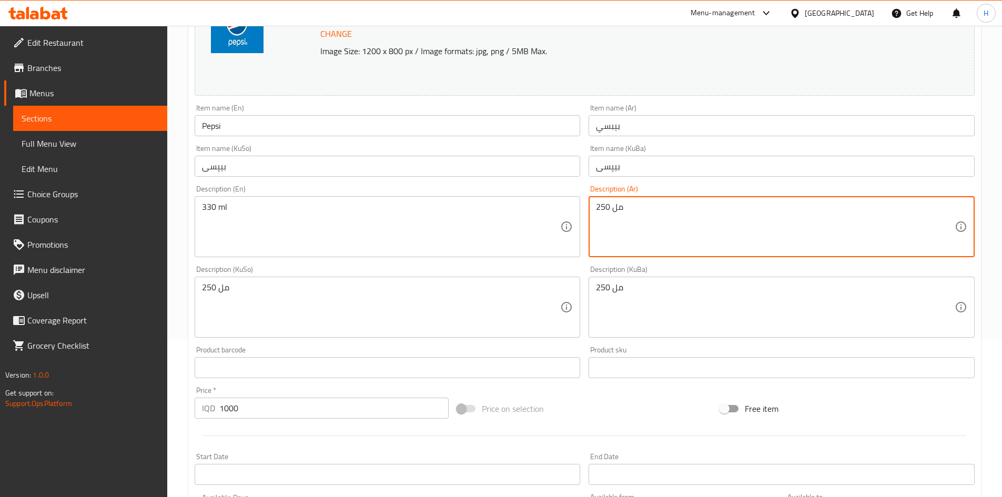
click at [643, 204] on textarea "250 مل" at bounding box center [775, 227] width 359 height 50
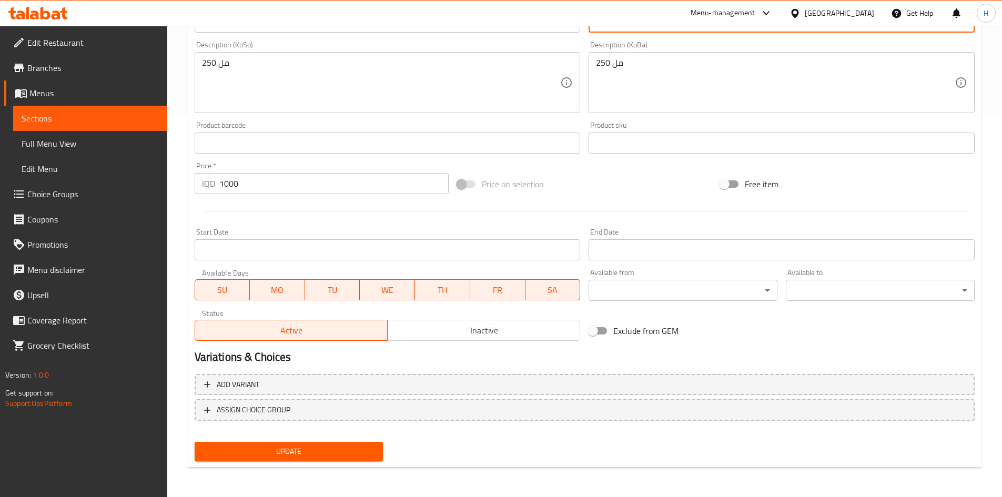
click at [288, 455] on span "Update" at bounding box center [289, 451] width 172 height 13
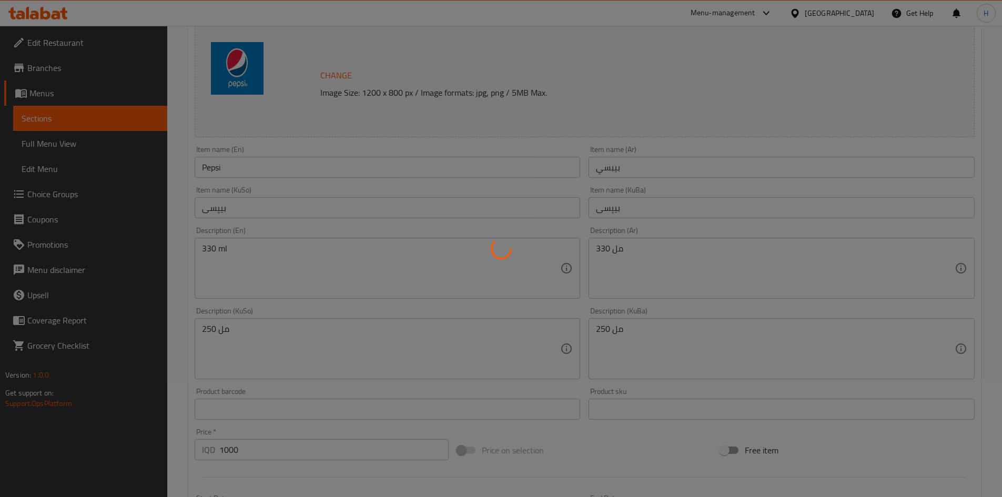
scroll to position [0, 0]
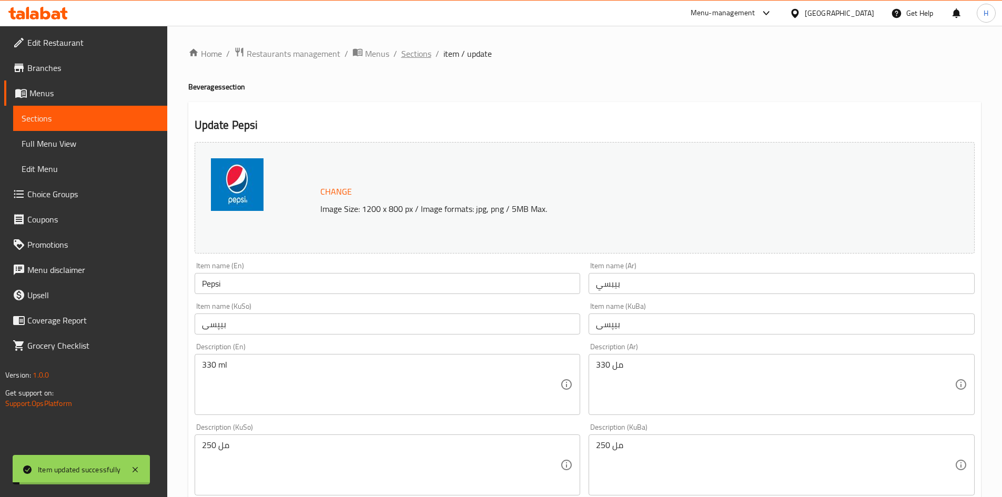
click at [418, 48] on span "Sections" at bounding box center [416, 53] width 30 height 13
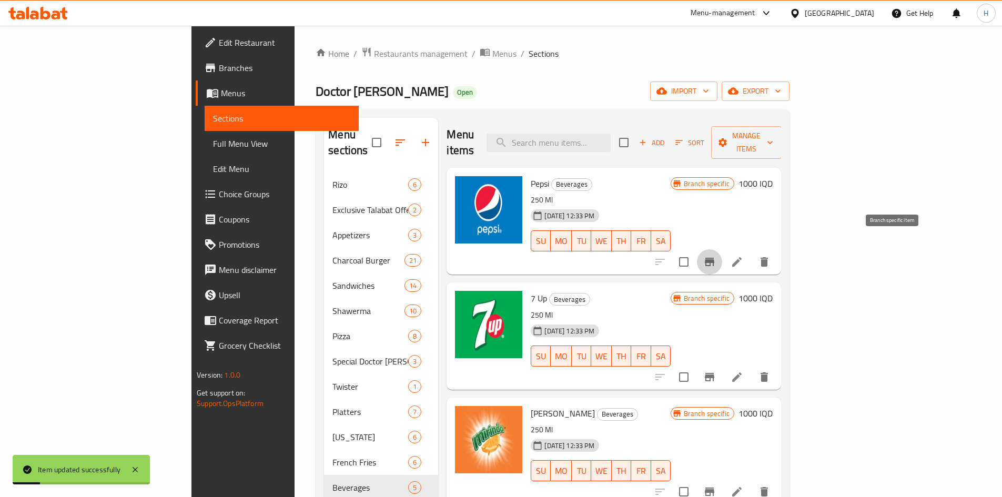
click at [714, 258] on icon "Branch-specific-item" at bounding box center [709, 262] width 9 height 8
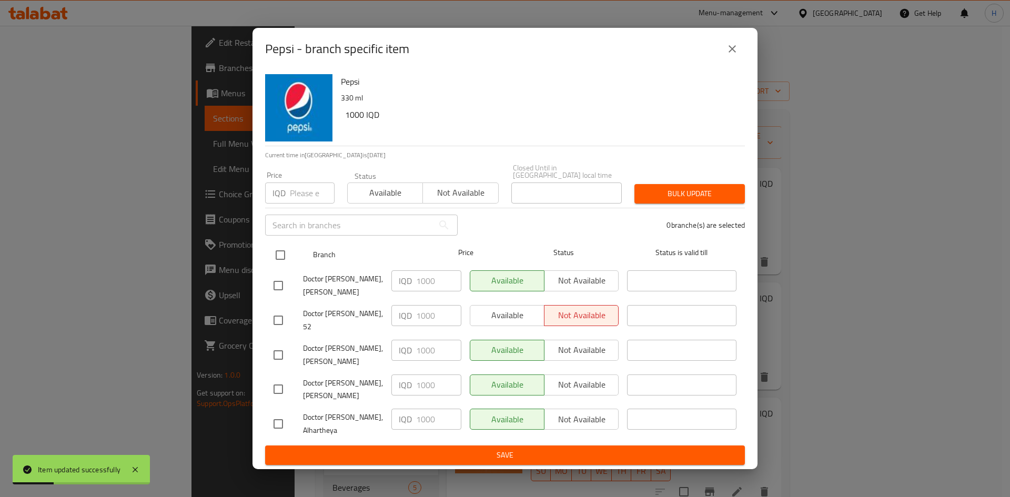
click at [276, 256] on input "checkbox" at bounding box center [280, 255] width 22 height 22
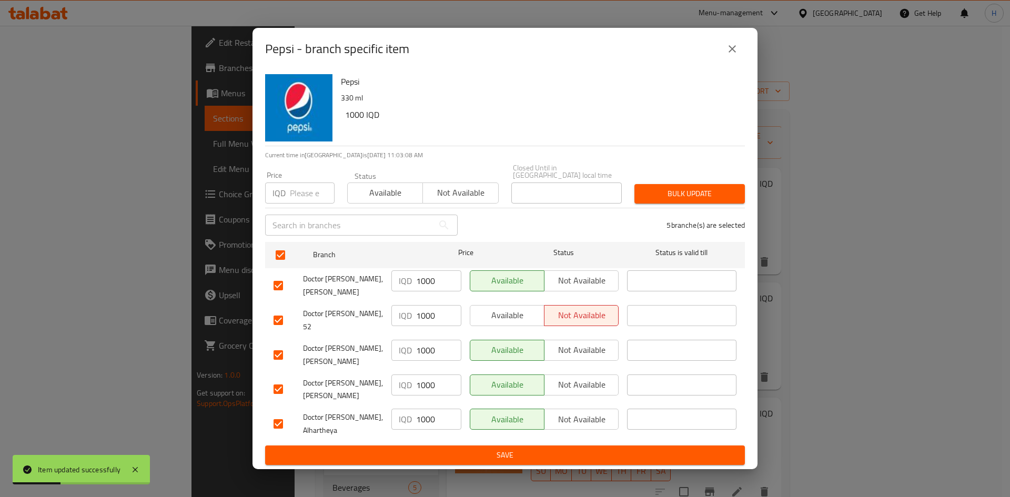
click at [417, 291] on input "1000" at bounding box center [438, 280] width 45 height 21
click at [444, 282] on input "750" at bounding box center [438, 280] width 45 height 21
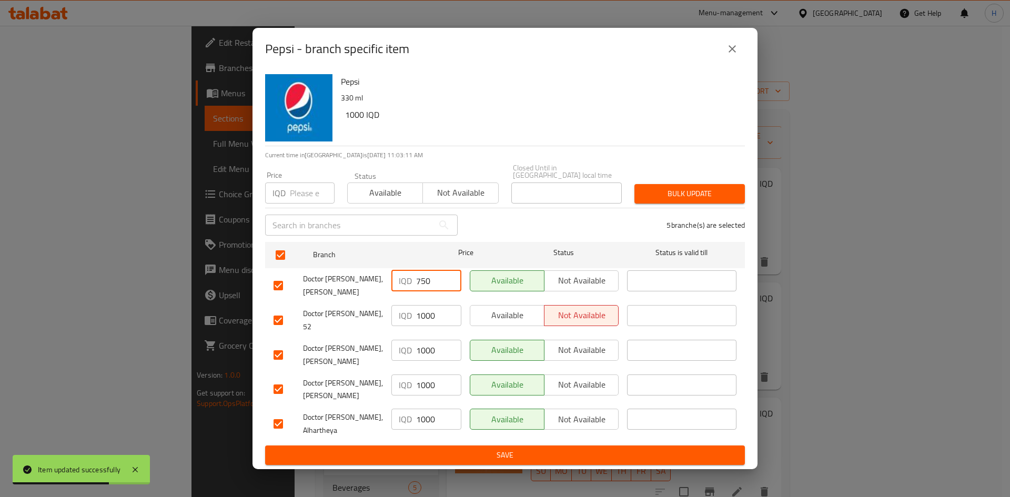
click at [444, 282] on input "750" at bounding box center [438, 280] width 45 height 21
click at [441, 312] on input "1000" at bounding box center [438, 315] width 45 height 21
paste input "75"
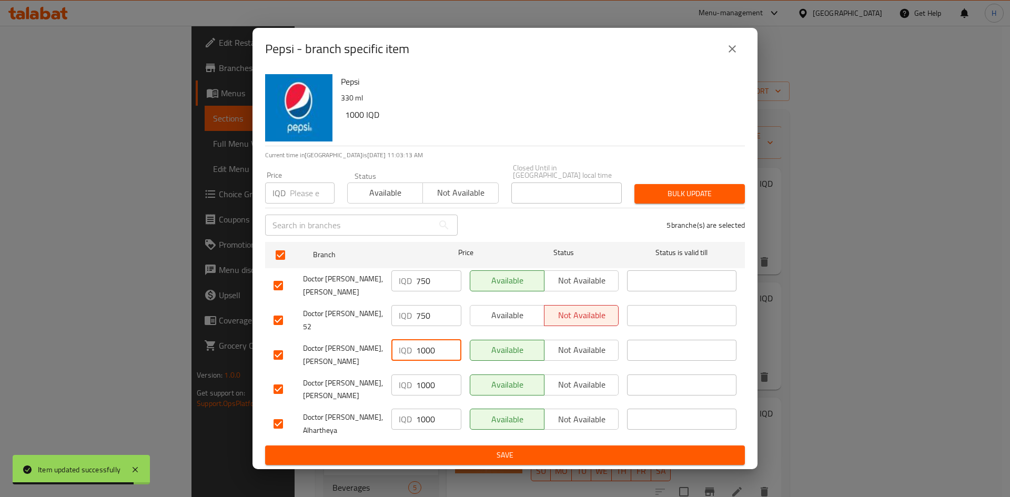
click at [437, 341] on input "1000" at bounding box center [438, 350] width 45 height 21
paste input "75"
click at [433, 374] on input "1000" at bounding box center [438, 384] width 45 height 21
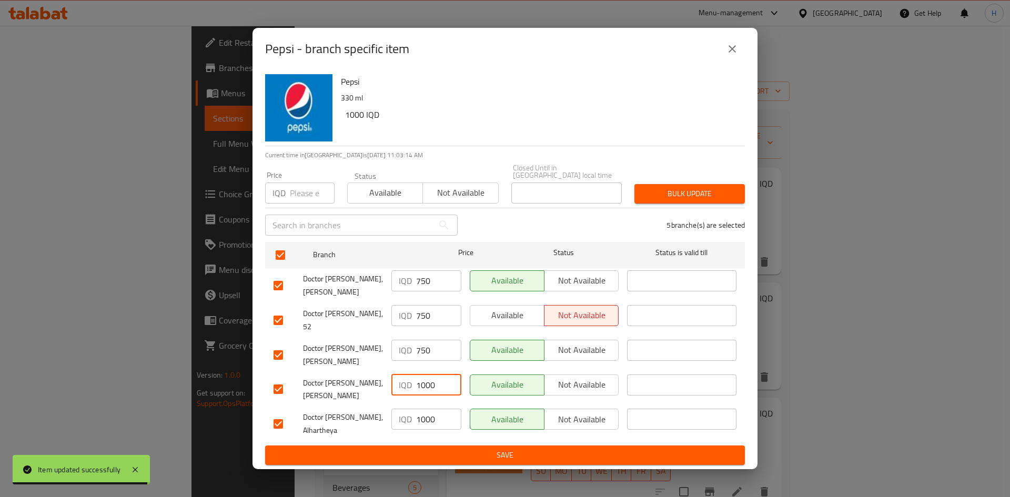
click at [433, 374] on input "1000" at bounding box center [438, 384] width 45 height 21
paste input "75"
click at [429, 409] on input "1000" at bounding box center [438, 419] width 45 height 21
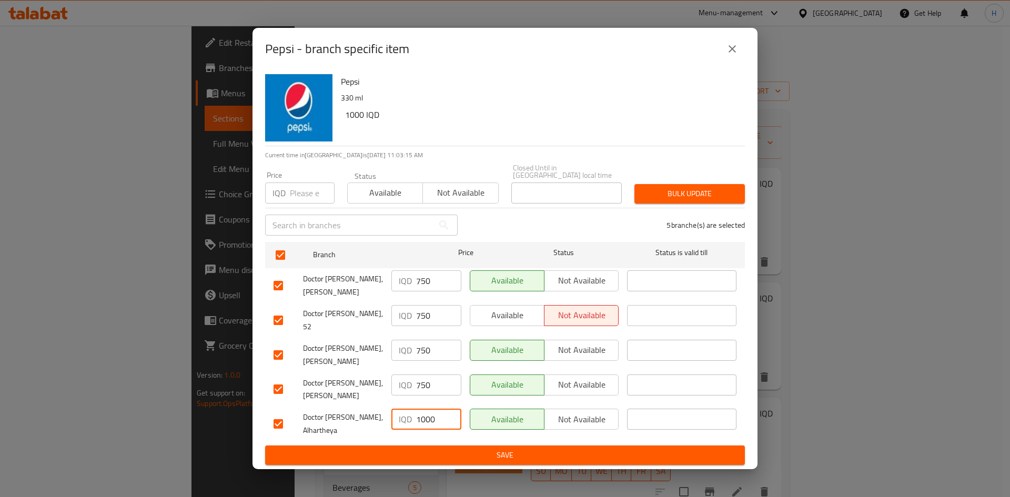
click at [429, 409] on input "1000" at bounding box center [438, 419] width 45 height 21
paste input "75"
click at [424, 449] on span "Save" at bounding box center [504, 455] width 463 height 13
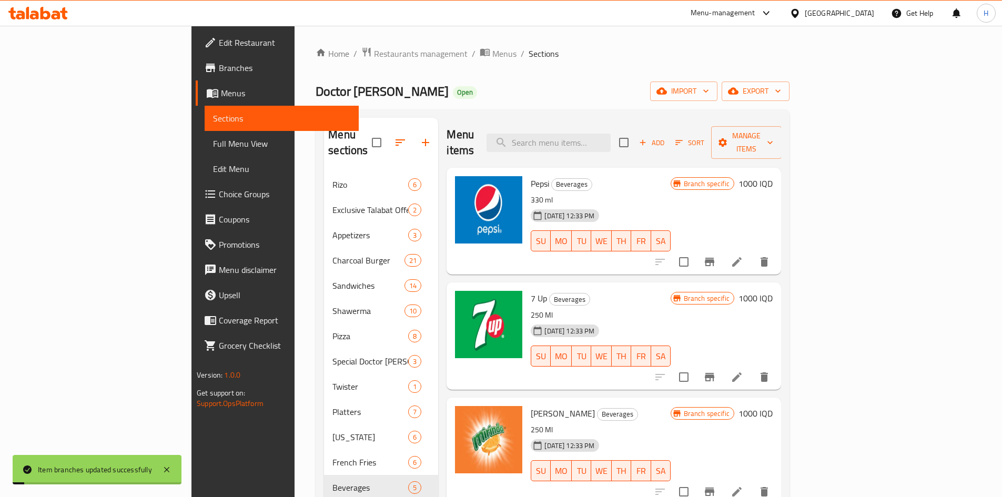
click at [772, 176] on h6 "1000 IQD" at bounding box center [755, 183] width 34 height 15
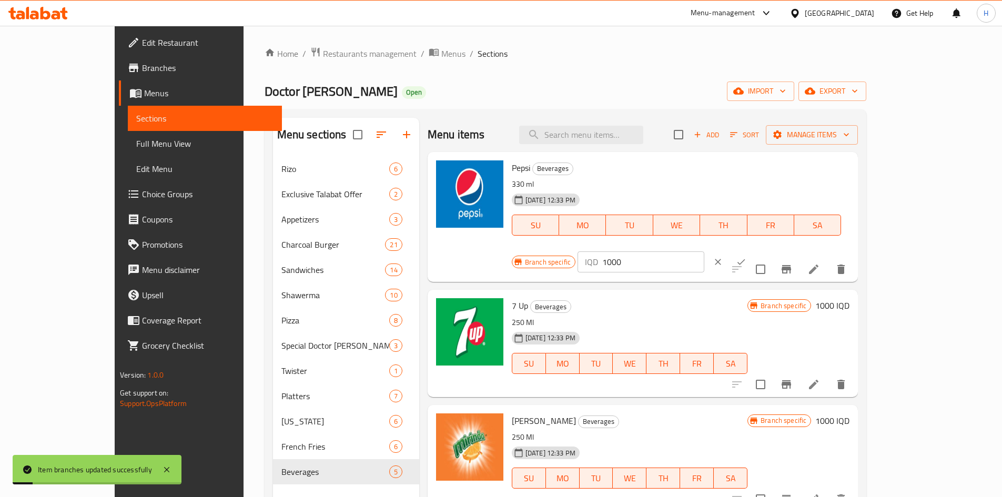
click at [704, 251] on input "1000" at bounding box center [653, 261] width 102 height 21
click at [752, 250] on div at bounding box center [729, 261] width 46 height 23
click at [752, 250] on button "ok" at bounding box center [740, 261] width 23 height 23
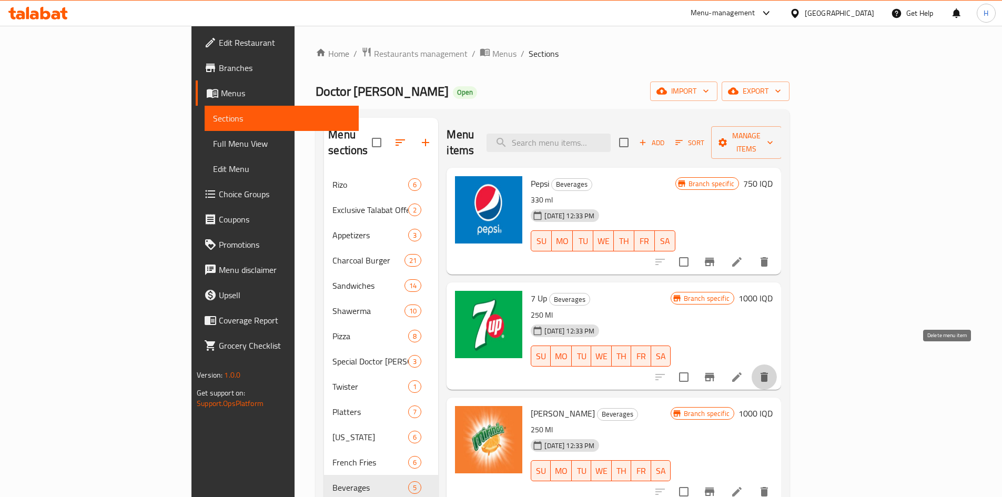
click at [768, 372] on icon "delete" at bounding box center [763, 376] width 7 height 9
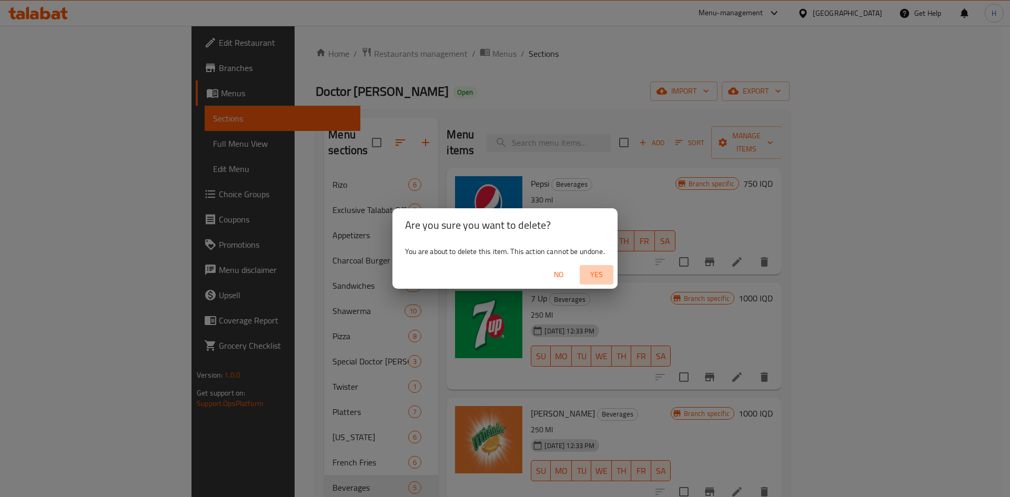
click at [599, 273] on span "Yes" at bounding box center [596, 274] width 25 height 13
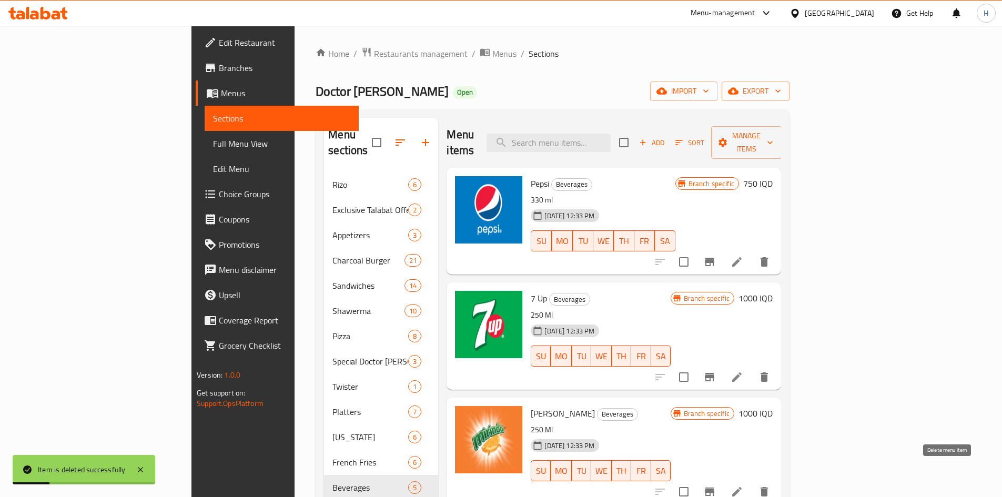
click at [768, 487] on icon "delete" at bounding box center [763, 491] width 7 height 9
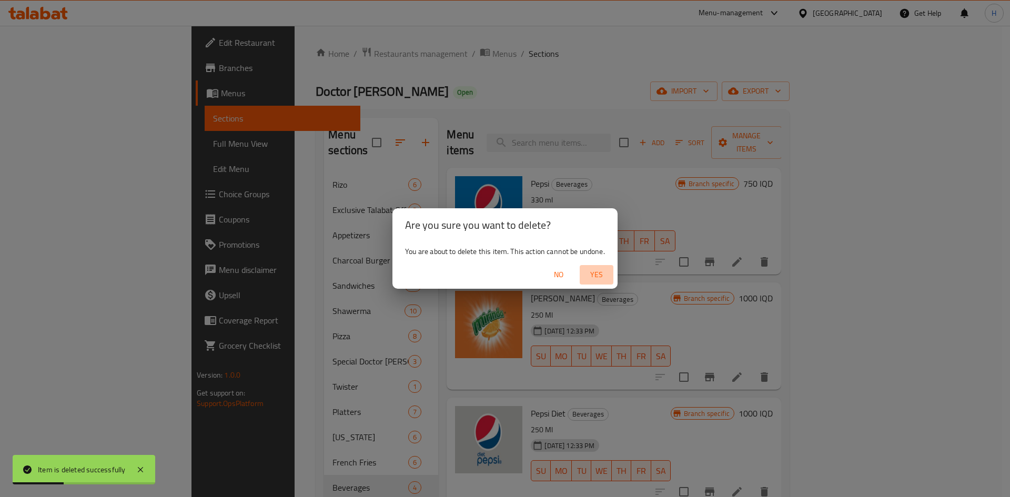
click at [600, 276] on span "Yes" at bounding box center [596, 274] width 25 height 13
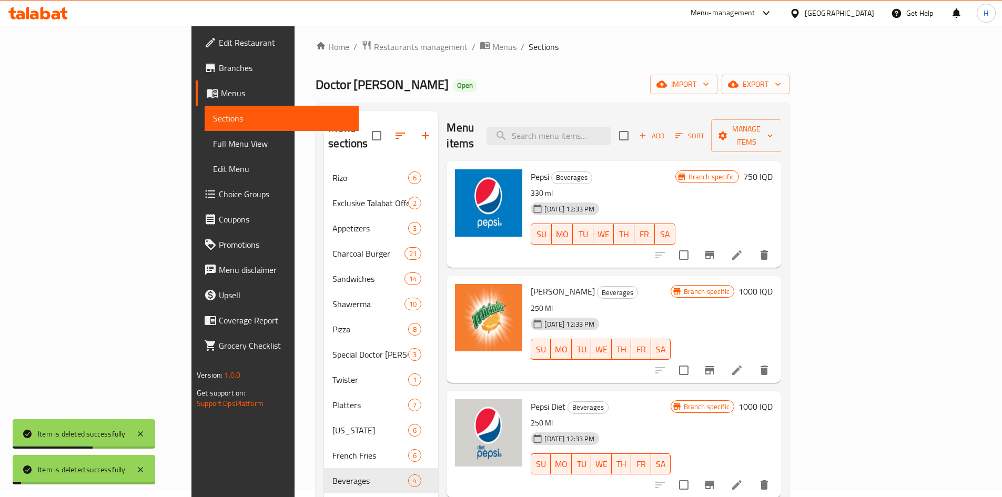
scroll to position [105, 0]
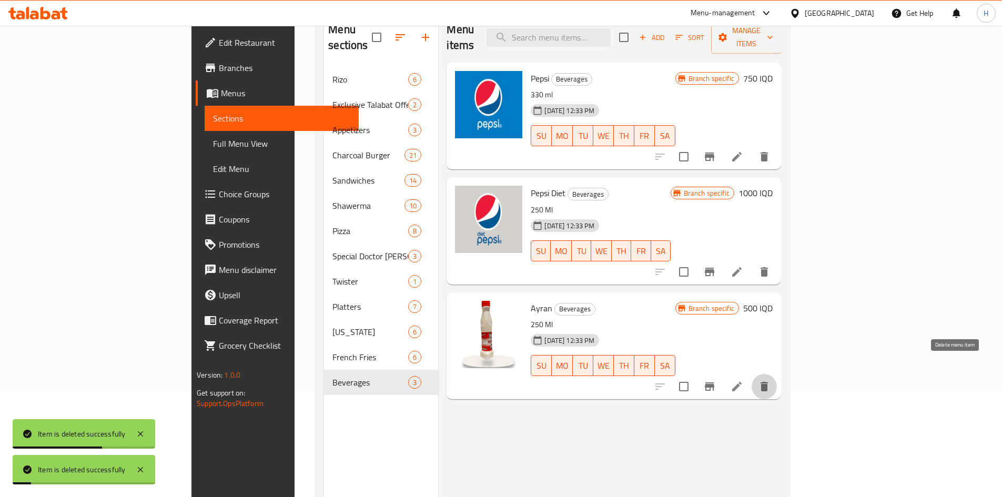
click at [777, 374] on button "delete" at bounding box center [763, 386] width 25 height 25
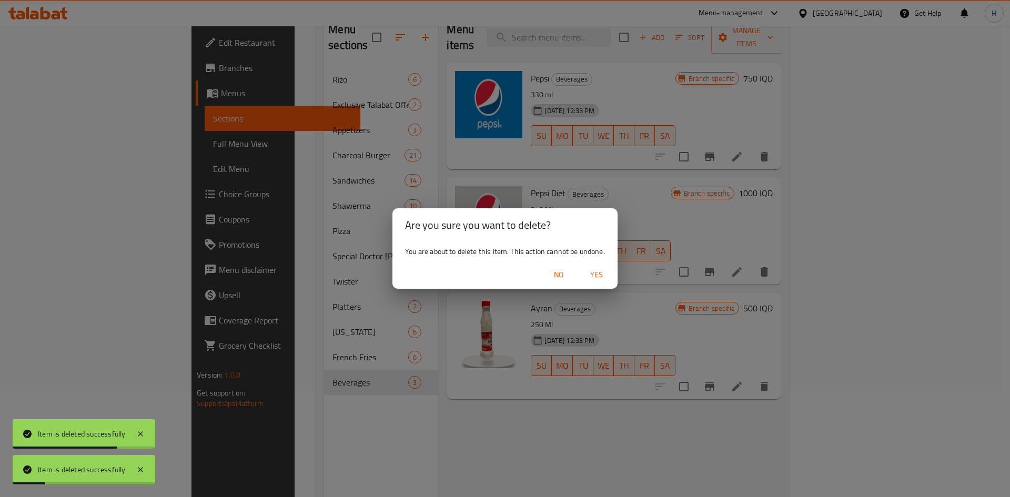
click at [547, 274] on span "No" at bounding box center [558, 274] width 25 height 13
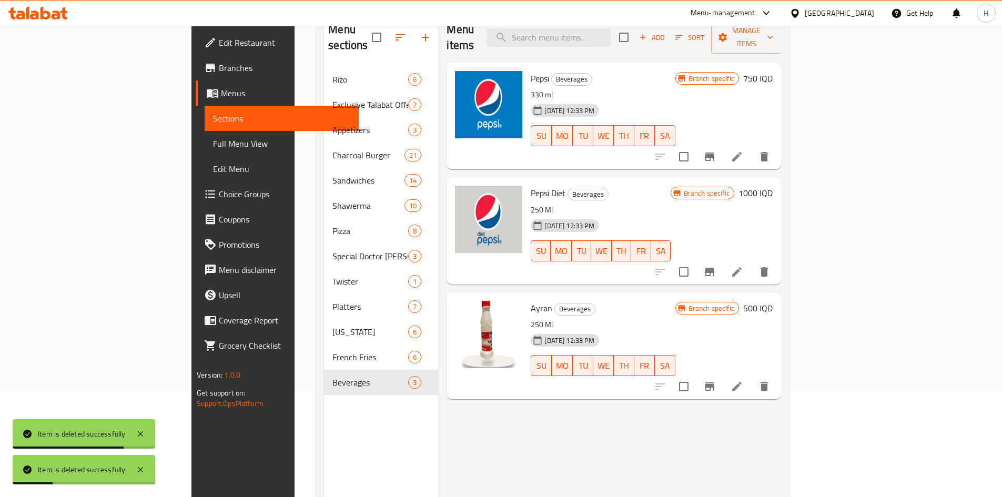
click at [777, 261] on button "delete" at bounding box center [763, 271] width 25 height 25
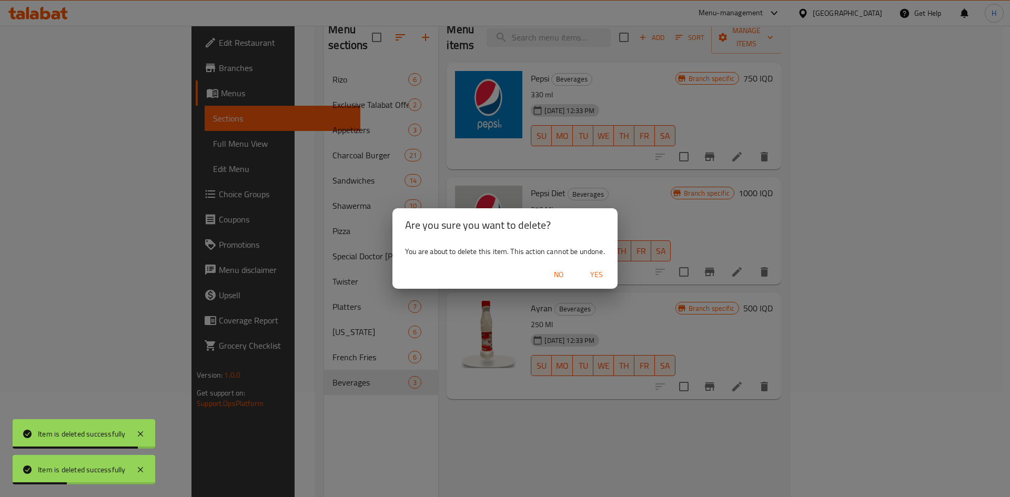
click at [594, 265] on button "Yes" at bounding box center [596, 274] width 34 height 19
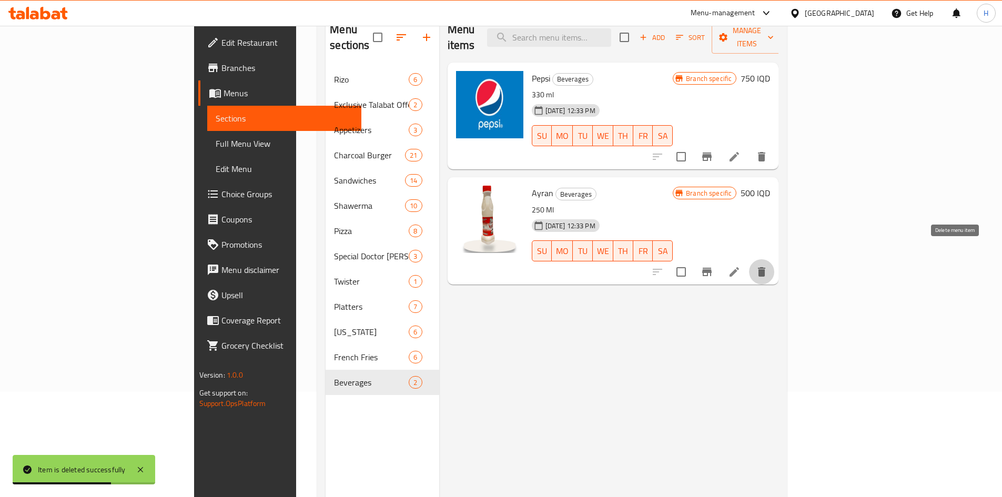
click at [768, 266] on icon "delete" at bounding box center [761, 272] width 13 height 13
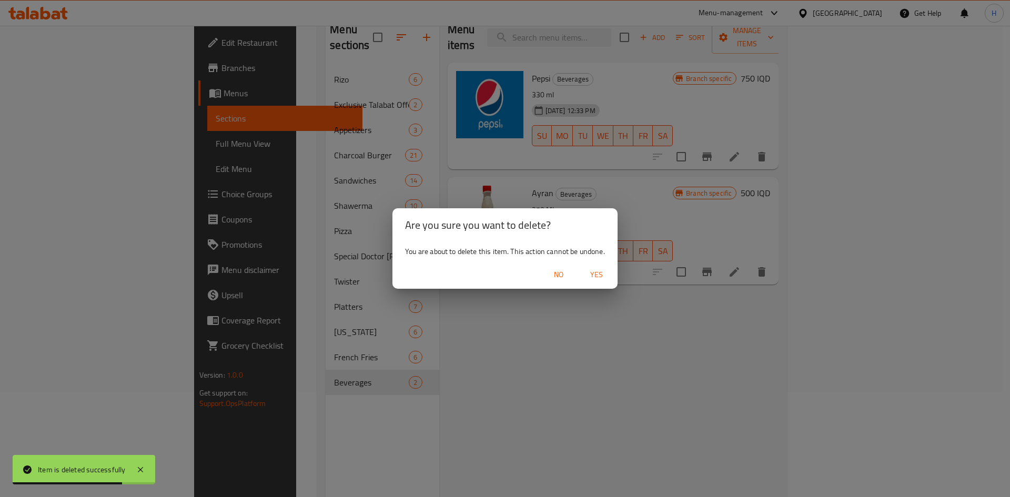
click at [593, 268] on span "Yes" at bounding box center [596, 274] width 25 height 13
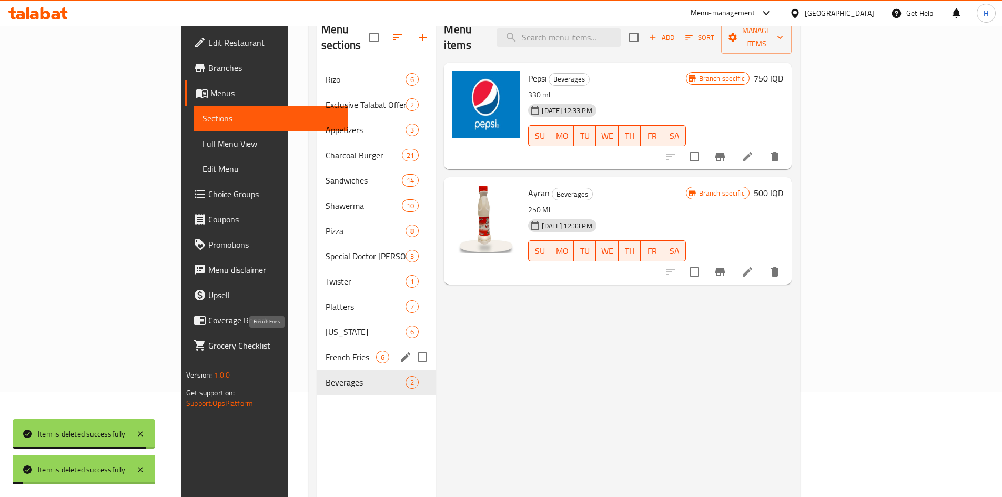
click at [325, 351] on span "French Fries" at bounding box center [350, 357] width 50 height 13
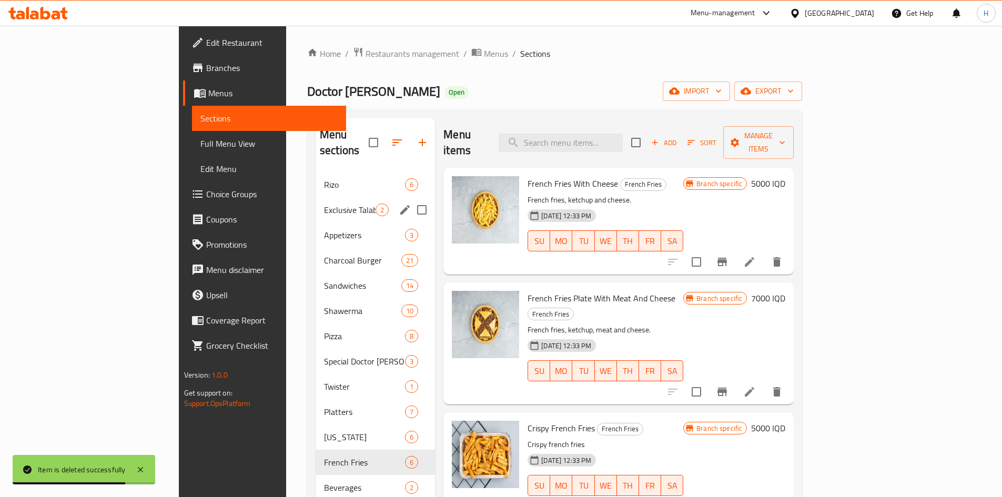
drag, startPoint x: 249, startPoint y: 216, endPoint x: 272, endPoint y: 214, distance: 22.7
click at [324, 229] on span "Appetizers" at bounding box center [364, 235] width 81 height 13
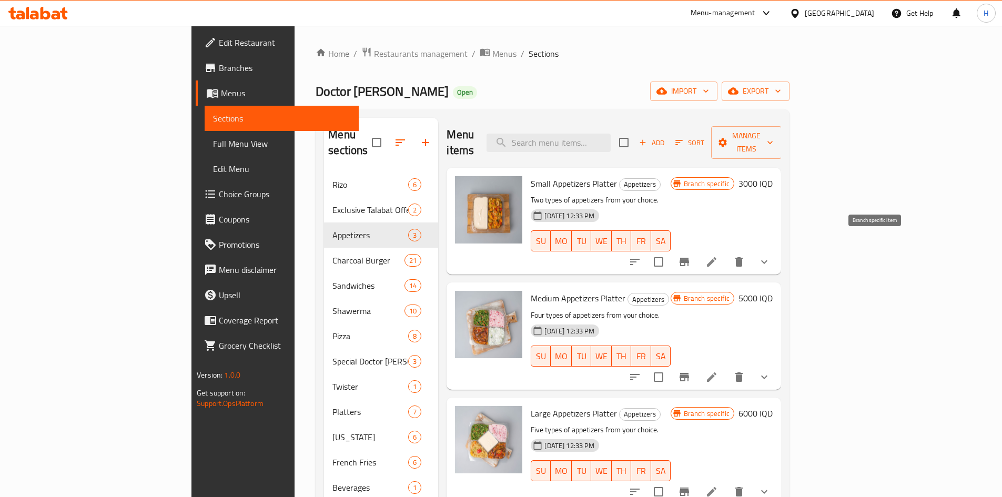
click at [690, 256] on icon "Branch-specific-item" at bounding box center [684, 262] width 13 height 13
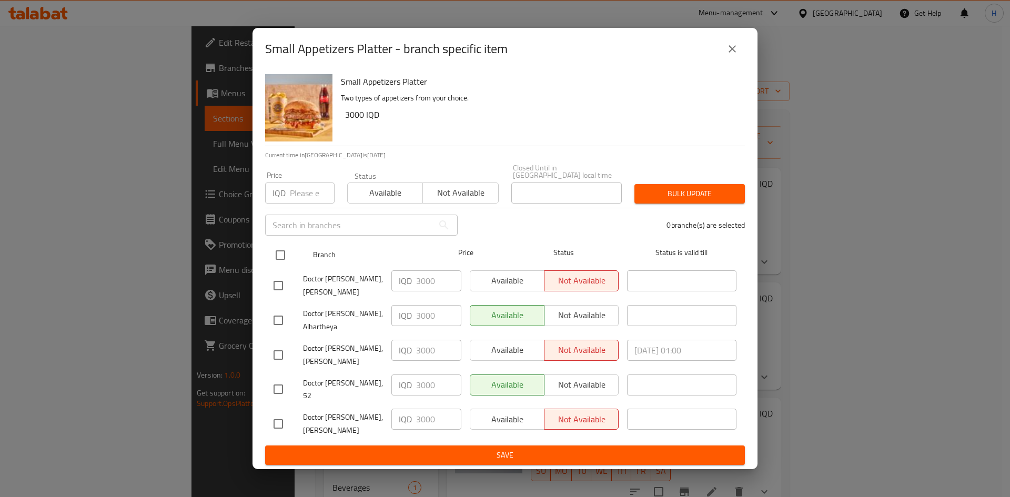
drag, startPoint x: 281, startPoint y: 256, endPoint x: 420, endPoint y: 297, distance: 144.2
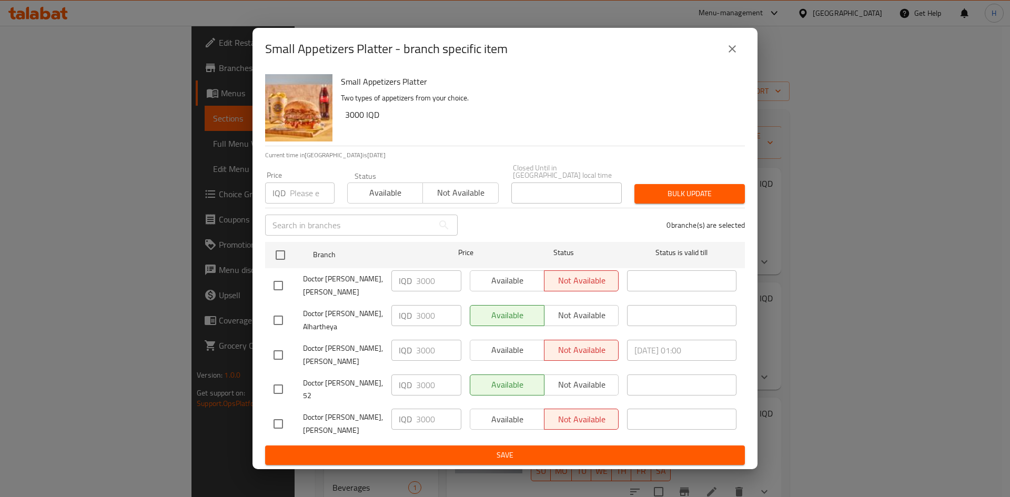
click at [282, 256] on input "checkbox" at bounding box center [280, 255] width 22 height 22
click at [426, 291] on input "3000" at bounding box center [438, 280] width 45 height 21
click at [426, 290] on input "3000" at bounding box center [438, 280] width 45 height 21
click at [429, 289] on input "2000" at bounding box center [438, 280] width 45 height 21
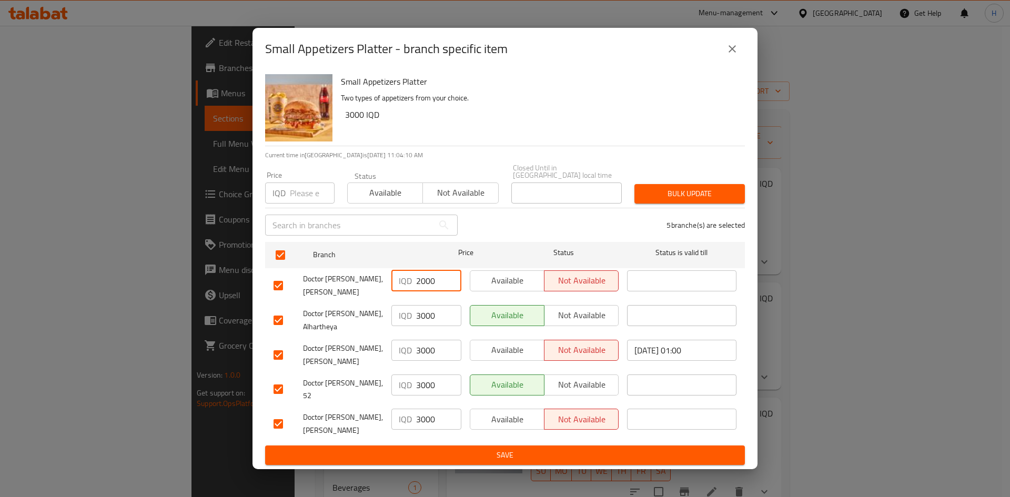
click at [429, 289] on input "2000" at bounding box center [438, 280] width 45 height 21
click at [431, 324] on input "3000" at bounding box center [438, 315] width 45 height 21
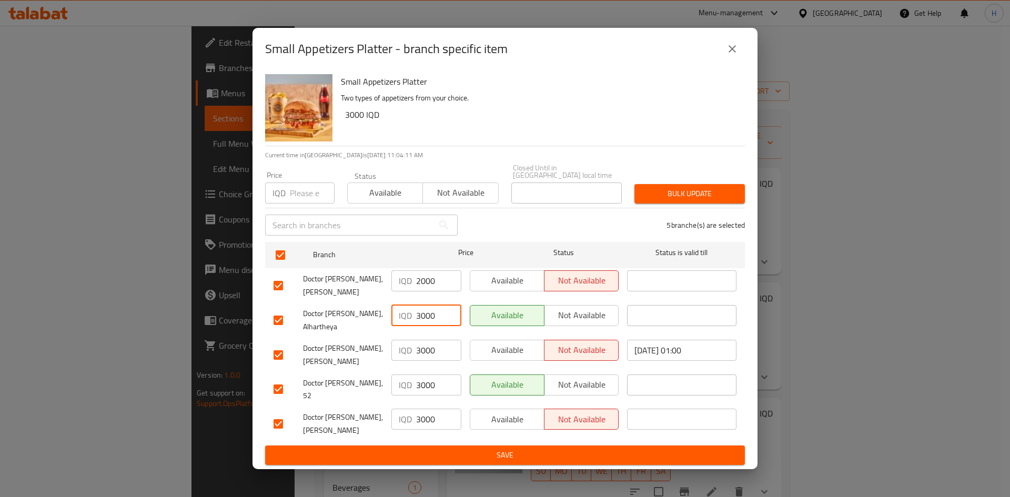
paste input "2"
click at [430, 361] on input "3000" at bounding box center [438, 350] width 45 height 21
paste input "2"
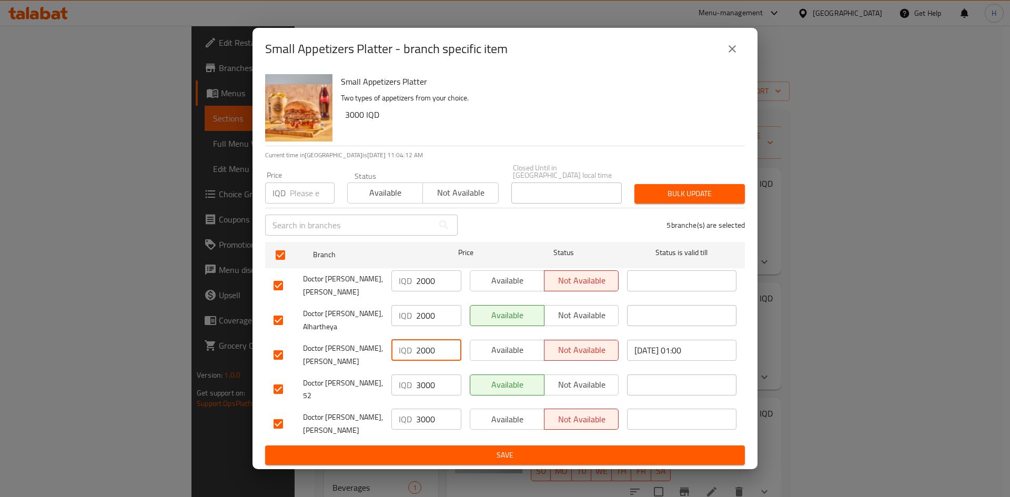
click at [429, 376] on input "3000" at bounding box center [438, 384] width 45 height 21
paste input "2"
click at [428, 409] on input "3000" at bounding box center [438, 419] width 45 height 21
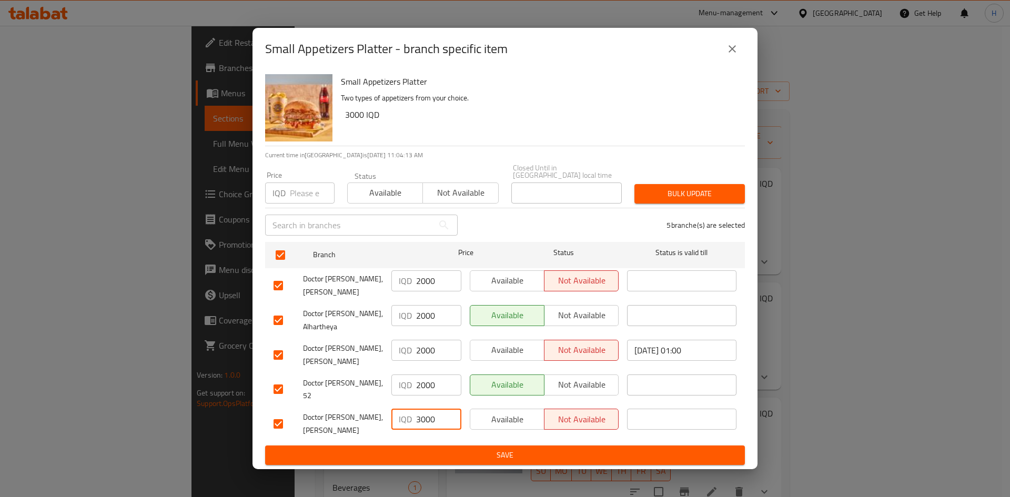
click at [428, 409] on input "3000" at bounding box center [438, 419] width 45 height 21
paste input "2"
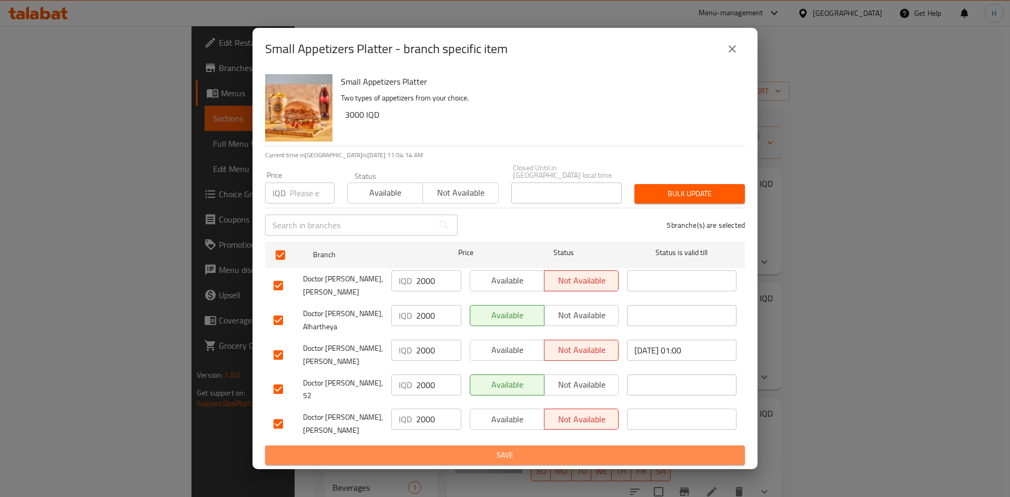
click at [427, 449] on span "Save" at bounding box center [504, 455] width 463 height 13
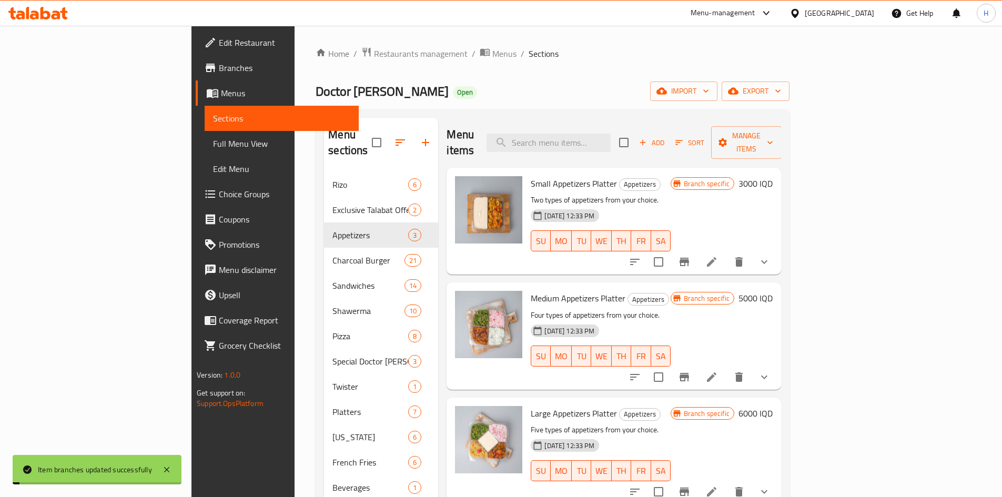
click at [772, 176] on h6 "3000 IQD" at bounding box center [755, 183] width 34 height 15
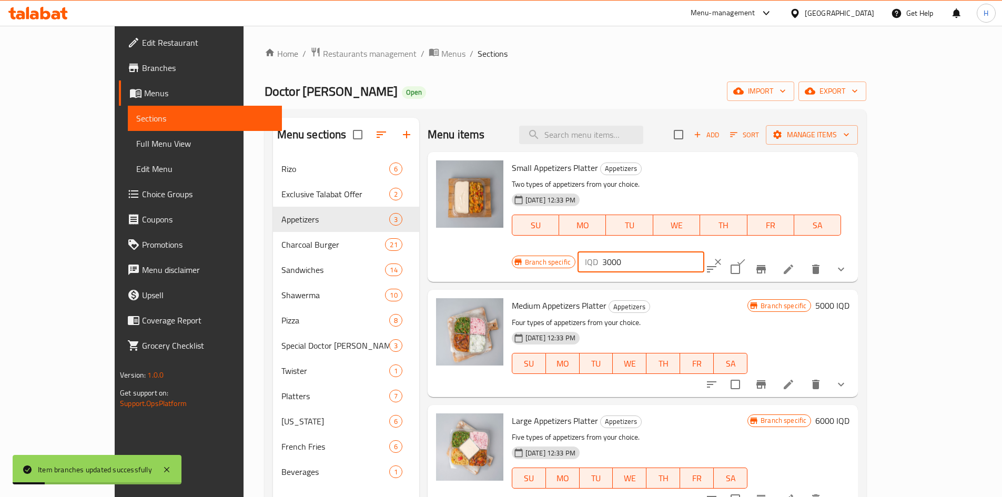
click at [704, 251] on input "3000" at bounding box center [653, 261] width 102 height 21
click at [746, 257] on icon "ok" at bounding box center [741, 262] width 11 height 11
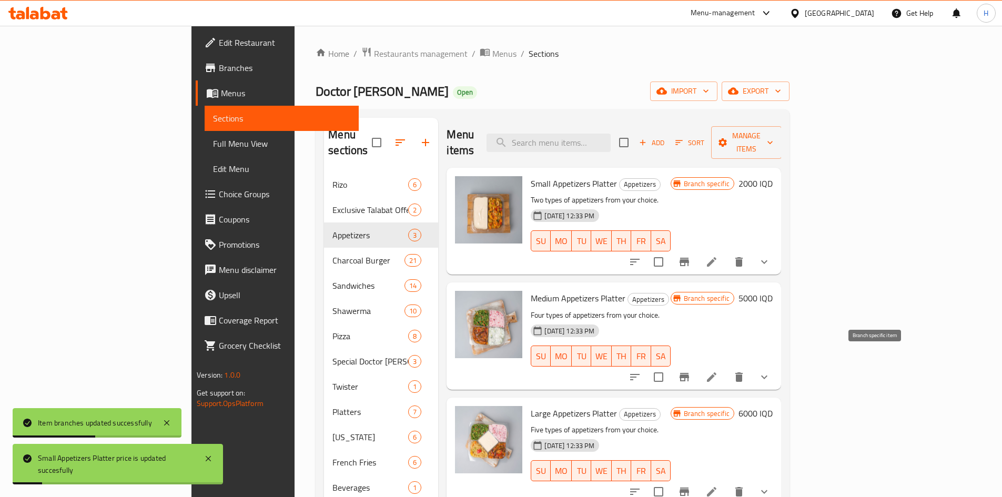
click at [690, 371] on icon "Branch-specific-item" at bounding box center [684, 377] width 13 height 13
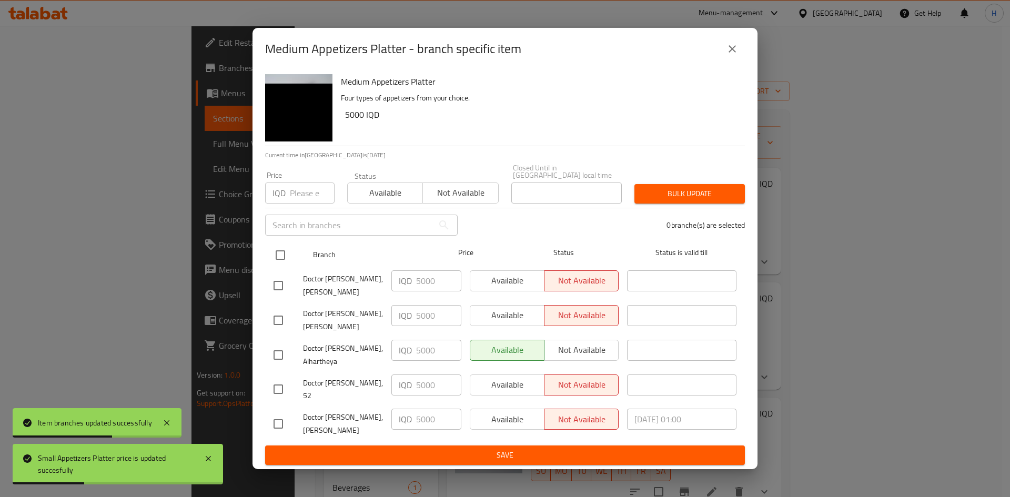
click at [281, 262] on input "checkbox" at bounding box center [280, 255] width 22 height 22
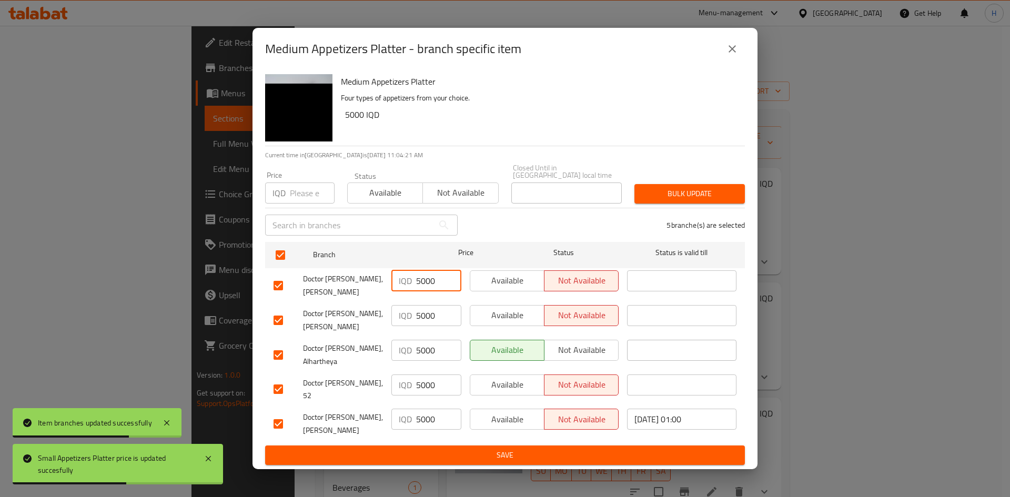
click at [419, 286] on input "5000" at bounding box center [438, 280] width 45 height 21
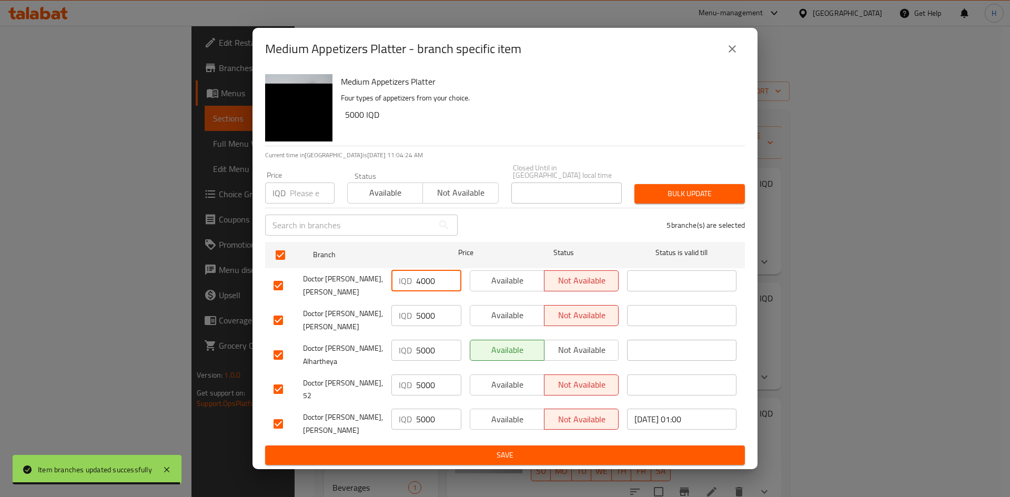
click at [430, 281] on input "4000" at bounding box center [438, 280] width 45 height 21
click at [432, 326] on input "5000" at bounding box center [438, 315] width 45 height 21
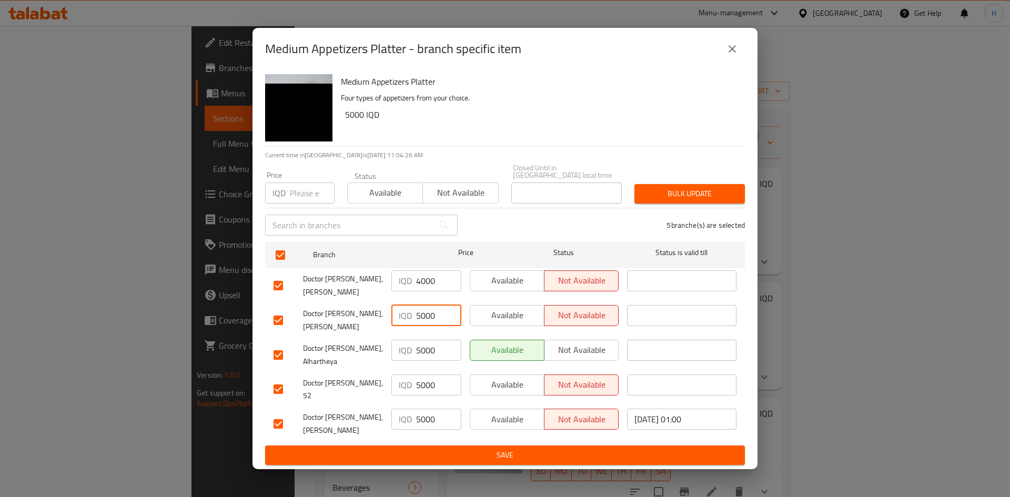
click at [432, 326] on input "5000" at bounding box center [438, 315] width 45 height 21
paste input "4"
click at [436, 359] on input "5000" at bounding box center [438, 350] width 45 height 21
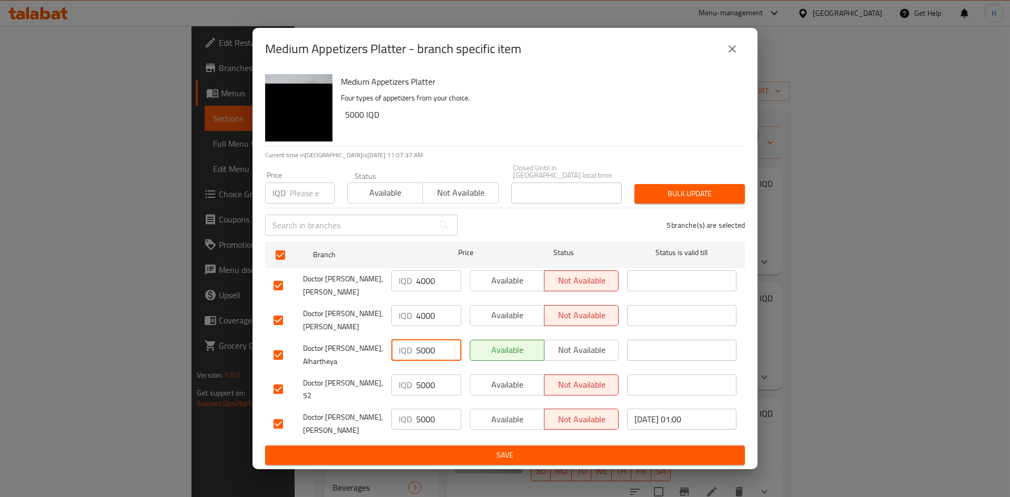
click at [436, 359] on input "5000" at bounding box center [438, 350] width 45 height 21
paste input "4"
click at [430, 390] on input "5000" at bounding box center [438, 384] width 45 height 21
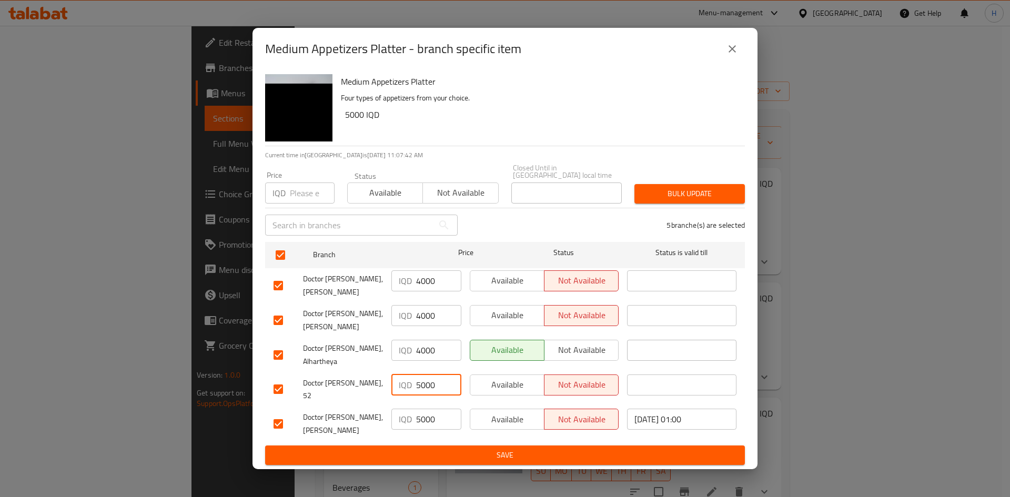
paste input "4"
click at [430, 417] on input "5000" at bounding box center [438, 419] width 45 height 21
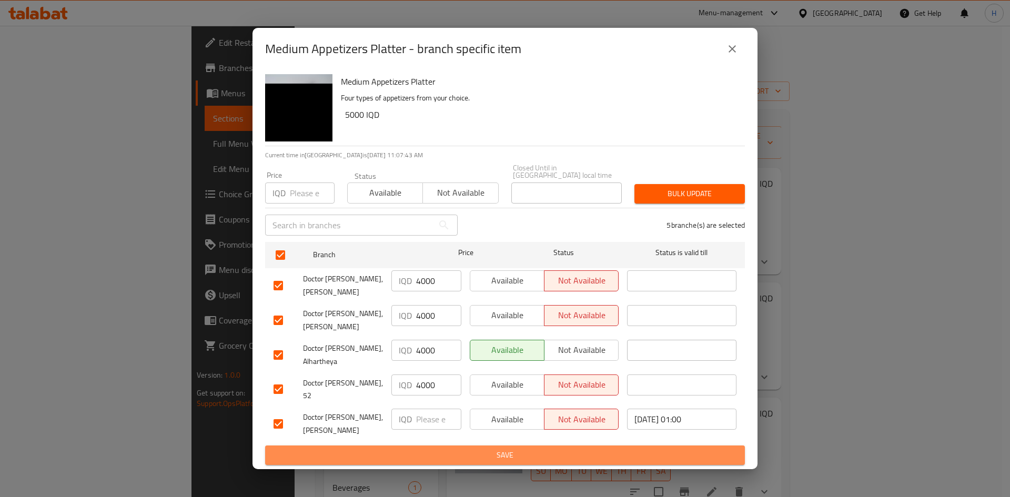
click at [427, 449] on span "Save" at bounding box center [504, 455] width 463 height 13
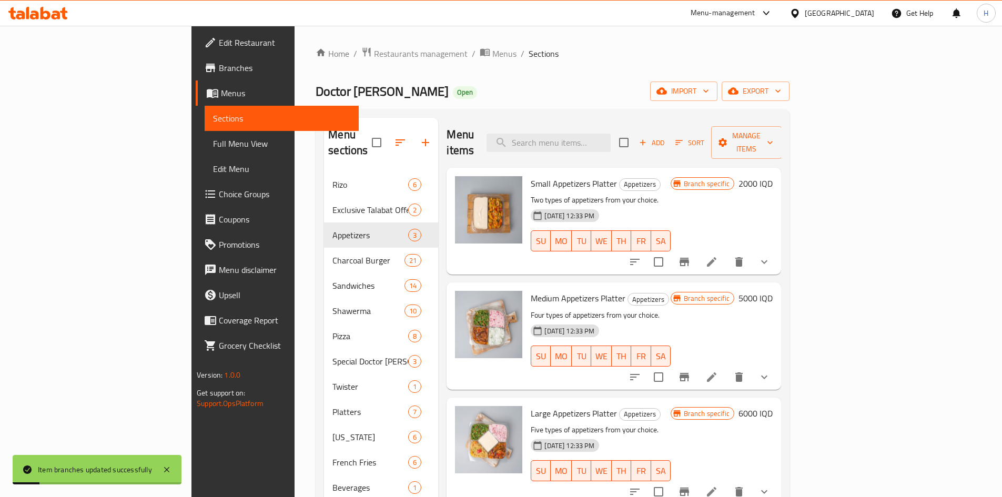
click at [772, 291] on h6 "5000 IQD" at bounding box center [755, 298] width 34 height 15
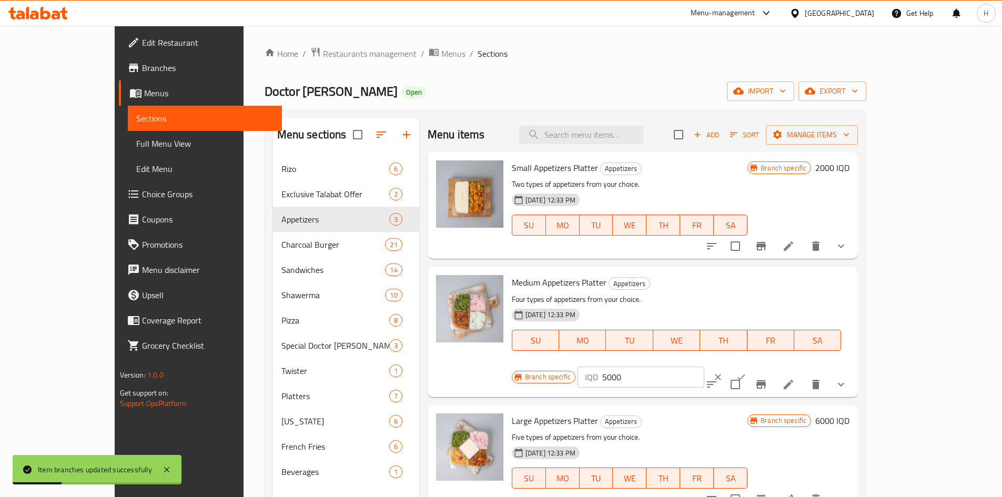
click at [704, 366] on input "5000" at bounding box center [653, 376] width 102 height 21
paste input "4"
click at [752, 365] on button "ok" at bounding box center [740, 376] width 23 height 23
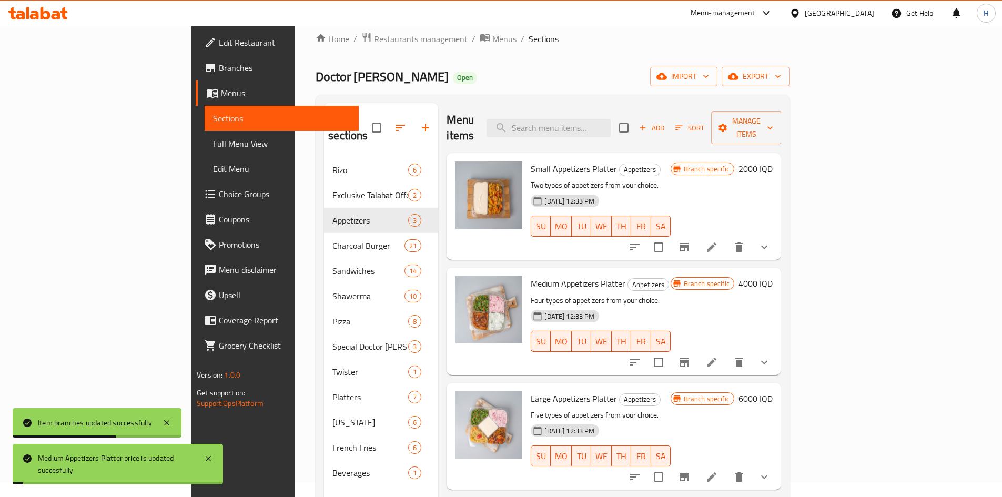
scroll to position [147, 0]
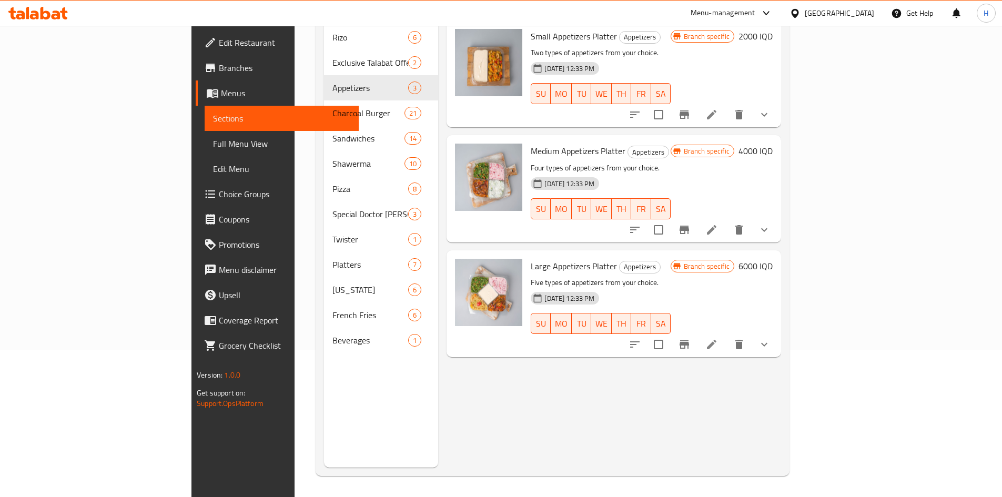
click at [690, 338] on icon "Branch-specific-item" at bounding box center [684, 344] width 13 height 13
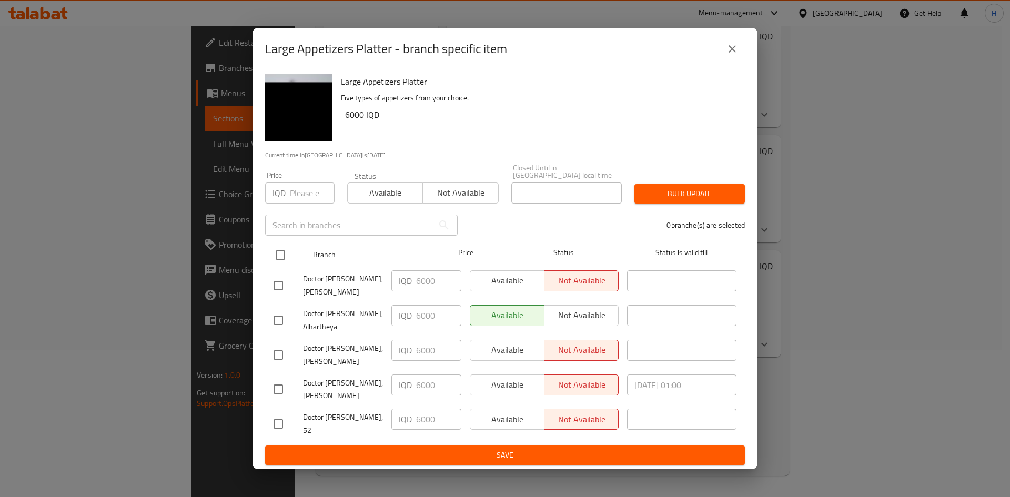
click at [278, 253] on input "checkbox" at bounding box center [280, 255] width 22 height 22
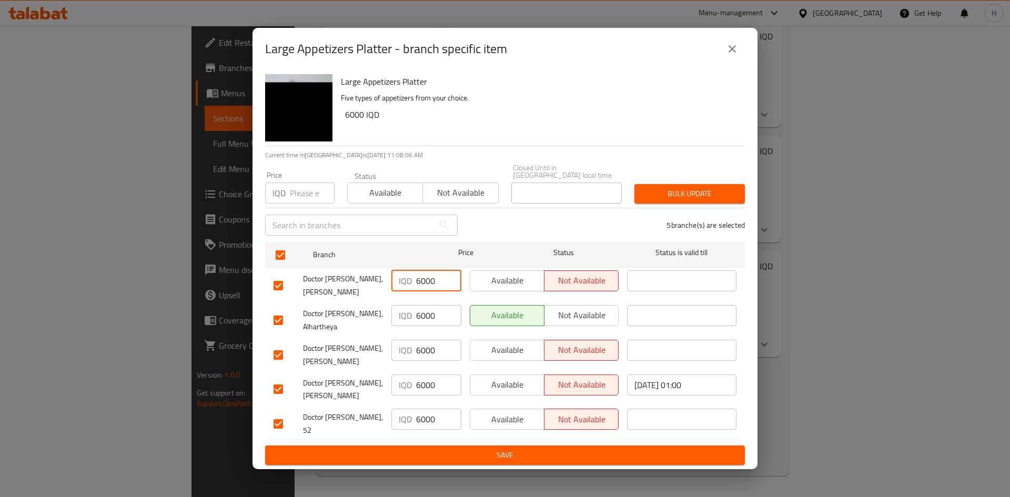
click at [424, 287] on input "6000" at bounding box center [438, 280] width 45 height 21
click at [424, 289] on input "6000" at bounding box center [438, 280] width 45 height 21
click at [424, 287] on input "5000" at bounding box center [438, 280] width 45 height 21
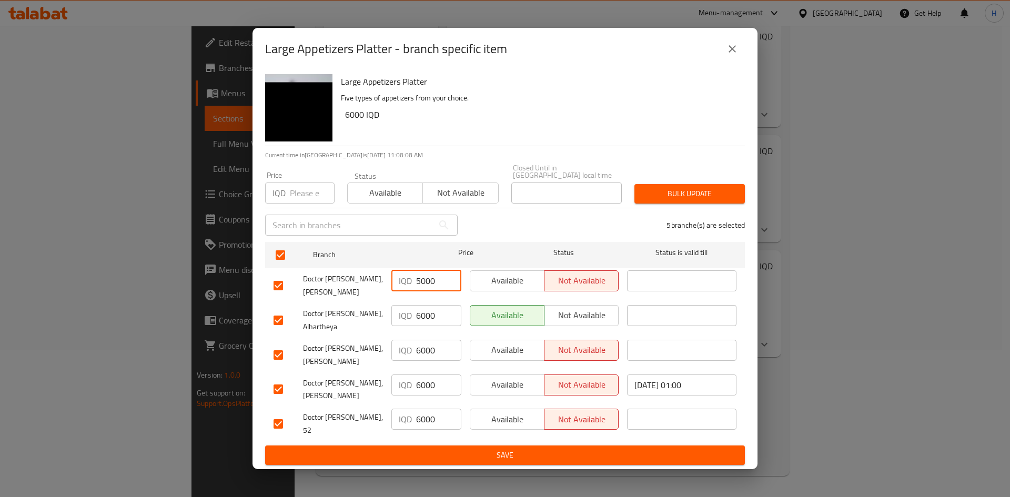
click at [424, 287] on input "5000" at bounding box center [438, 280] width 45 height 21
click at [436, 326] on input "6000" at bounding box center [438, 315] width 45 height 21
paste input "5"
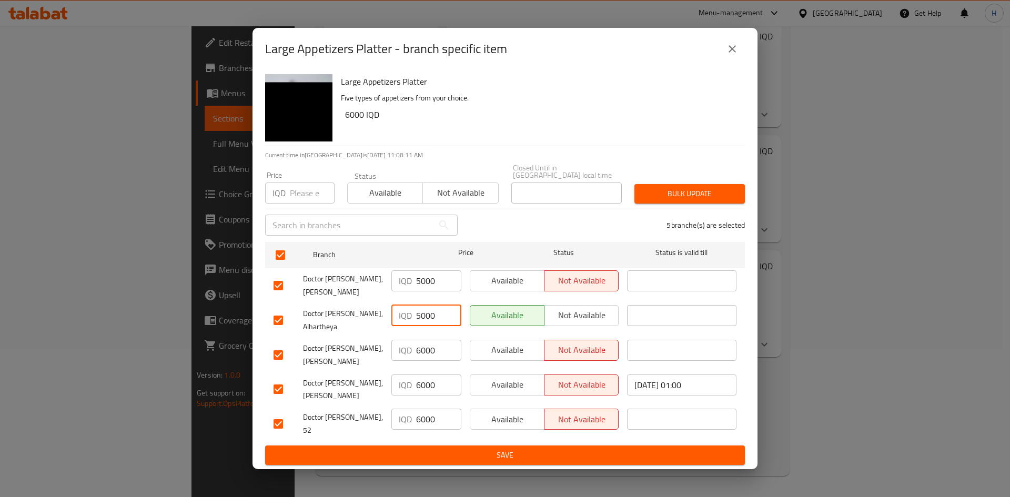
click at [431, 354] on input "6000" at bounding box center [438, 350] width 45 height 21
paste input "5"
click at [431, 378] on div "IQD 6000 ​" at bounding box center [426, 389] width 78 height 39
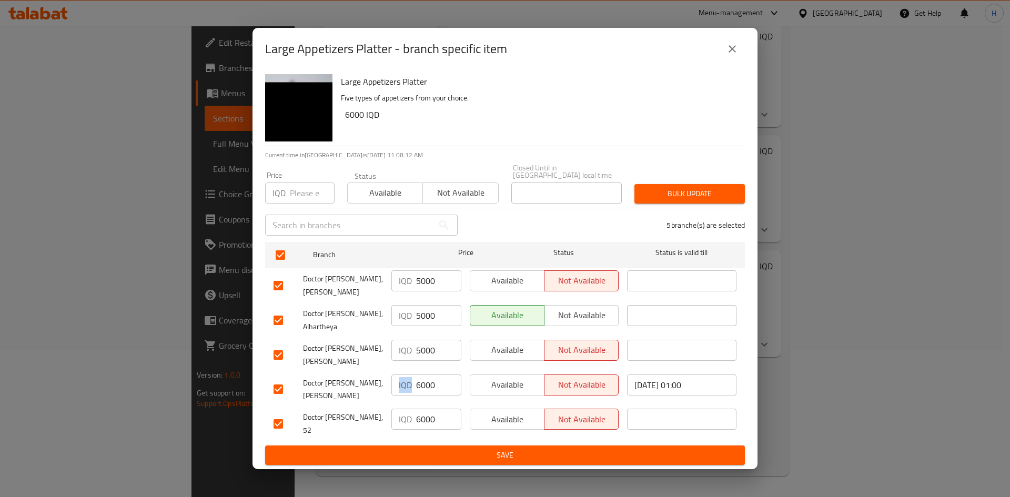
click at [423, 392] on input "6000" at bounding box center [438, 384] width 45 height 21
paste input "5"
click at [418, 413] on input "6000" at bounding box center [438, 419] width 45 height 21
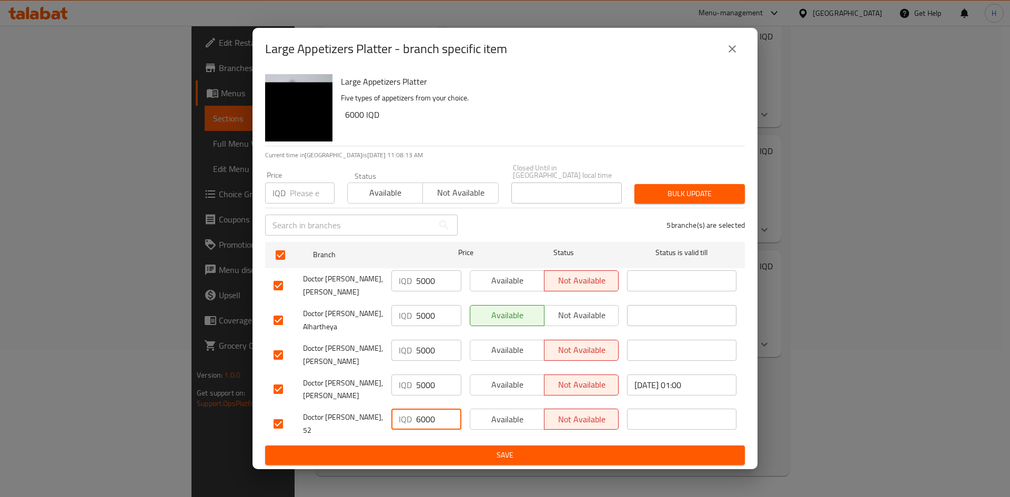
click at [418, 413] on input "6000" at bounding box center [438, 419] width 45 height 21
paste input "5"
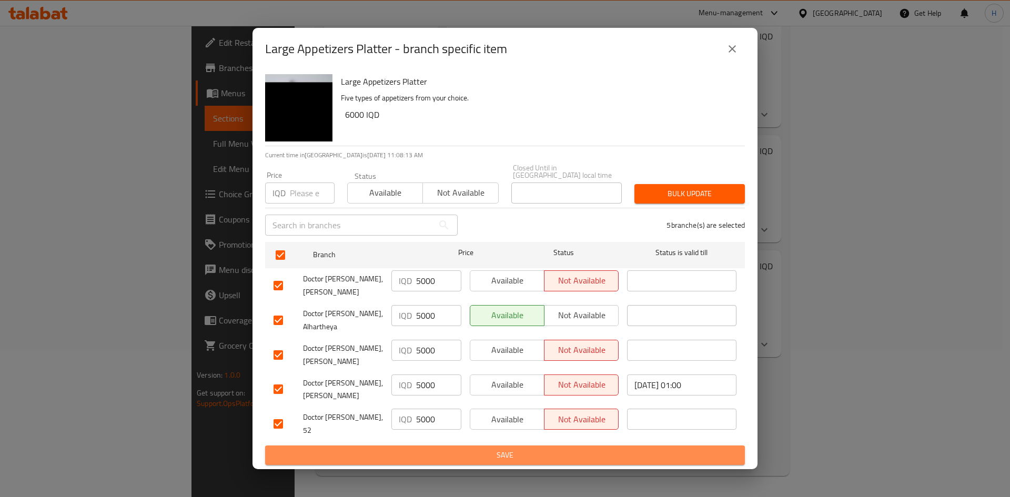
click at [424, 449] on span "Save" at bounding box center [504, 455] width 463 height 13
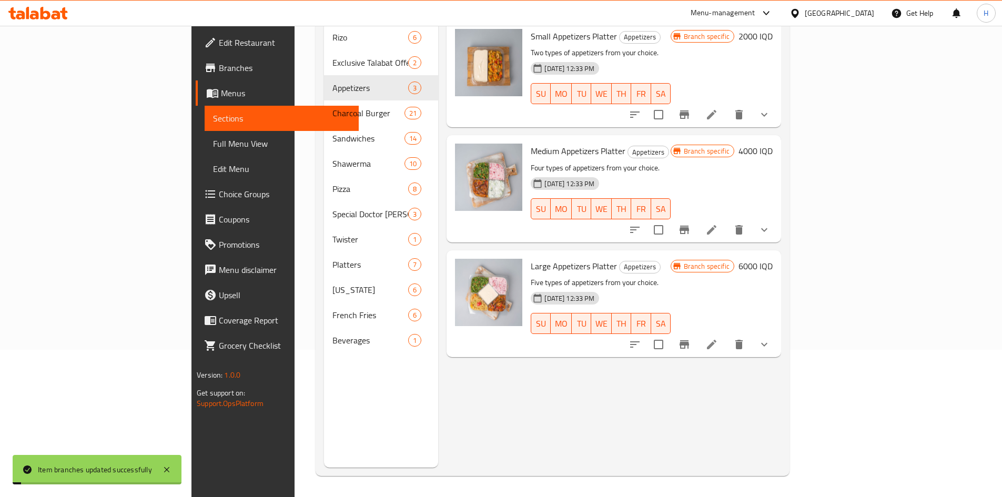
click at [772, 259] on h6 "6000 IQD" at bounding box center [755, 266] width 34 height 15
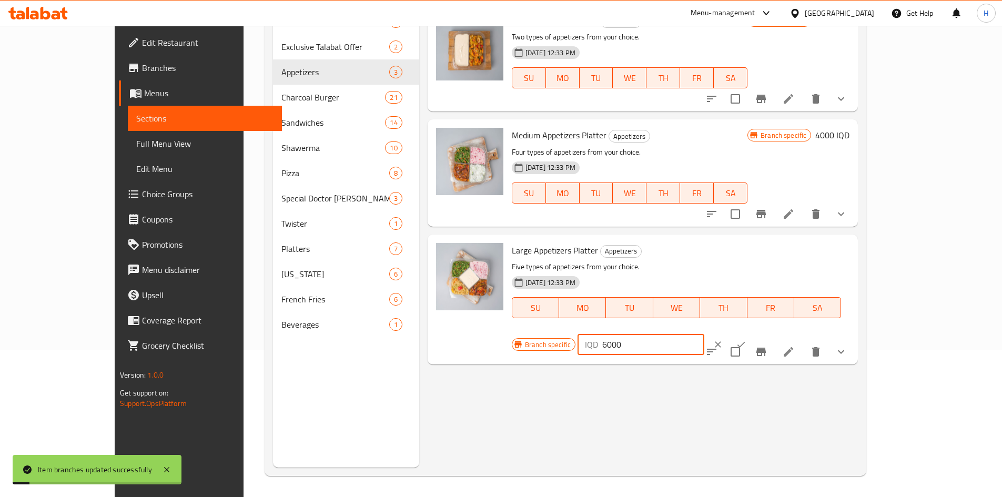
click at [704, 334] on input "6000" at bounding box center [653, 344] width 102 height 21
click at [745, 342] on icon "ok" at bounding box center [741, 345] width 8 height 6
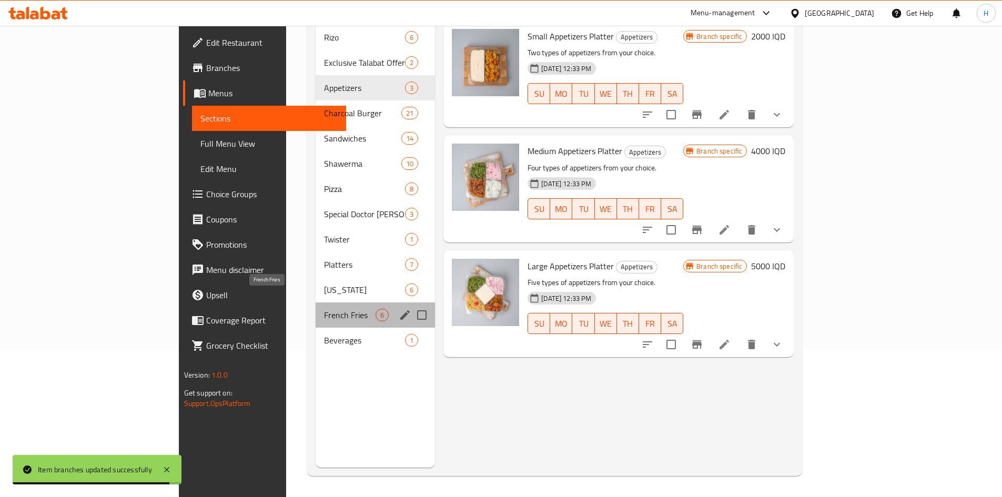
click at [324, 309] on span "French Fries" at bounding box center [350, 315] width 52 height 13
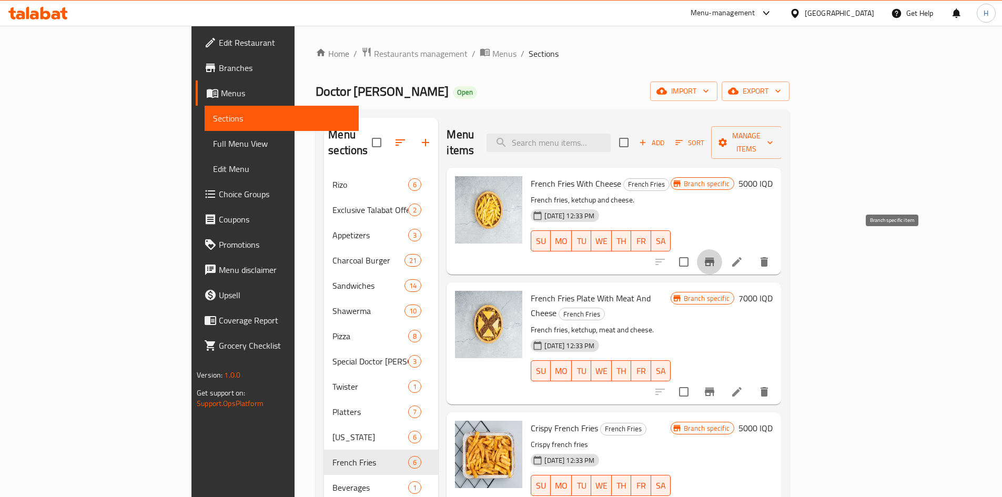
click at [716, 256] on icon "Branch-specific-item" at bounding box center [709, 262] width 13 height 13
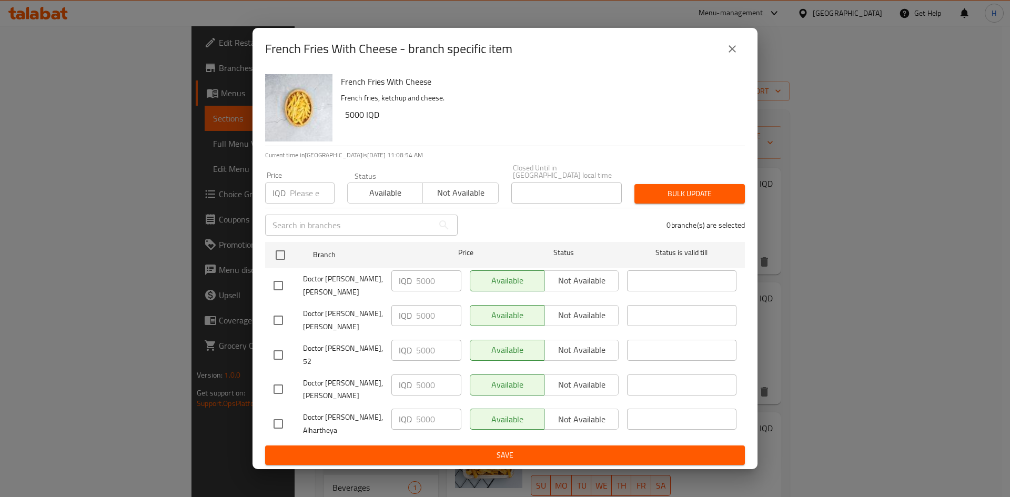
drag, startPoint x: 276, startPoint y: 257, endPoint x: 338, endPoint y: 273, distance: 64.7
click at [277, 257] on input "checkbox" at bounding box center [280, 255] width 22 height 22
click at [416, 279] on input "5000" at bounding box center [438, 280] width 45 height 21
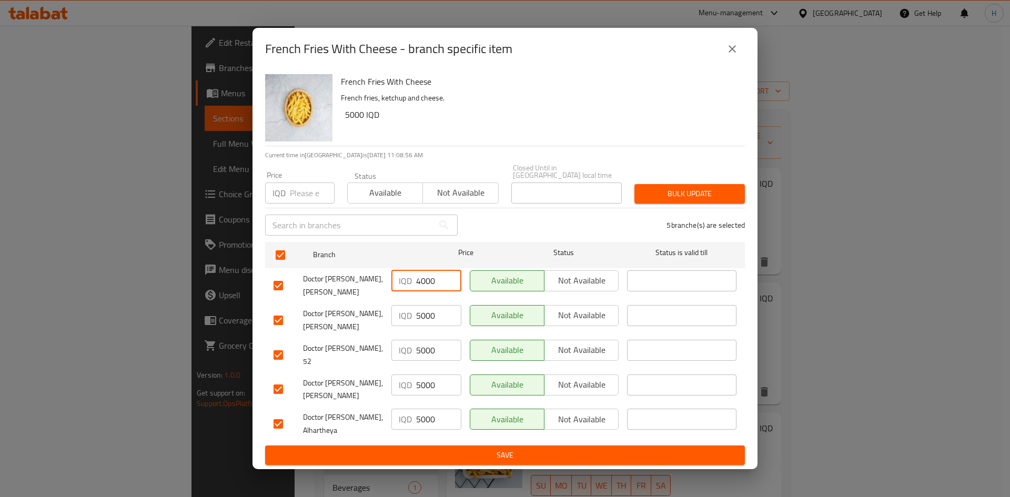
click at [430, 314] on input "5000" at bounding box center [438, 315] width 45 height 21
click at [429, 317] on input "4000" at bounding box center [438, 315] width 45 height 21
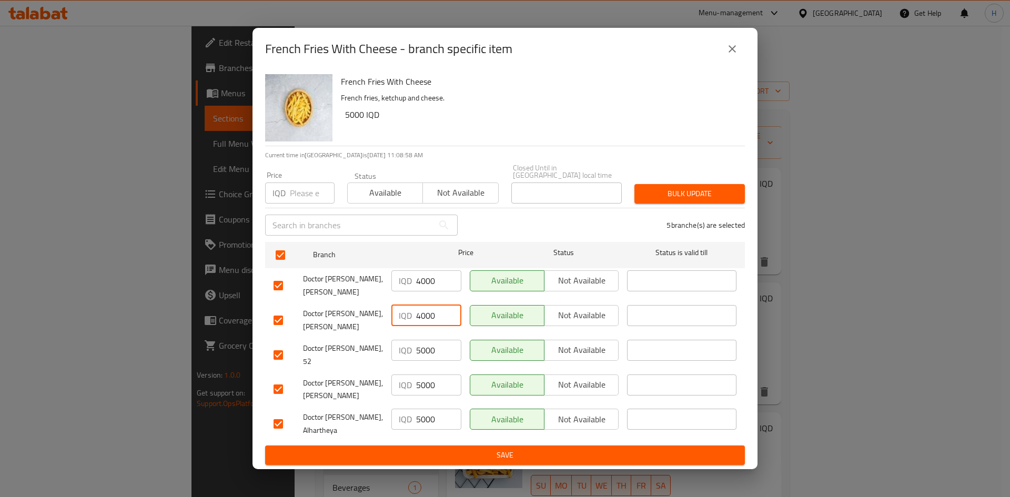
click at [429, 317] on input "4000" at bounding box center [438, 315] width 45 height 21
click at [426, 350] on input "5000" at bounding box center [438, 350] width 45 height 21
paste input "4"
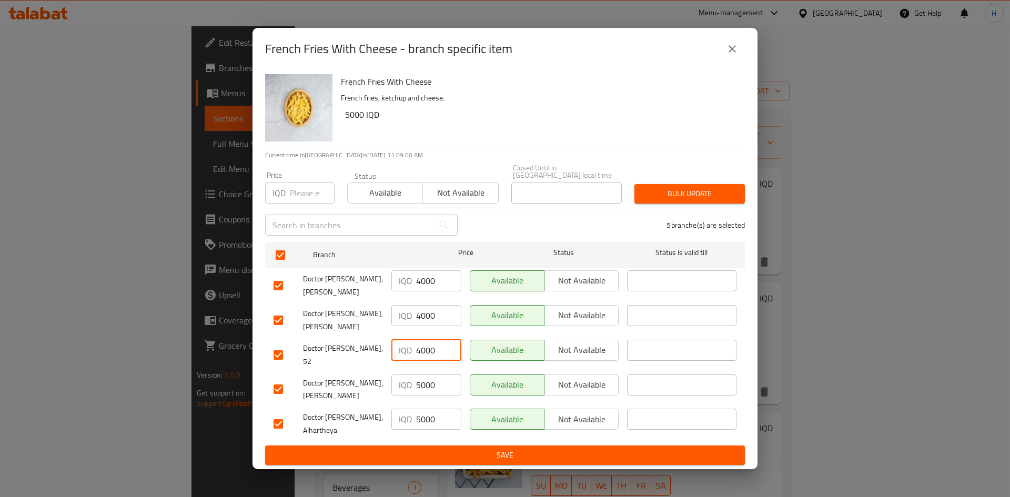
click at [416, 377] on input "5000" at bounding box center [438, 384] width 45 height 21
paste input "4"
click at [436, 411] on input "5000" at bounding box center [438, 419] width 45 height 21
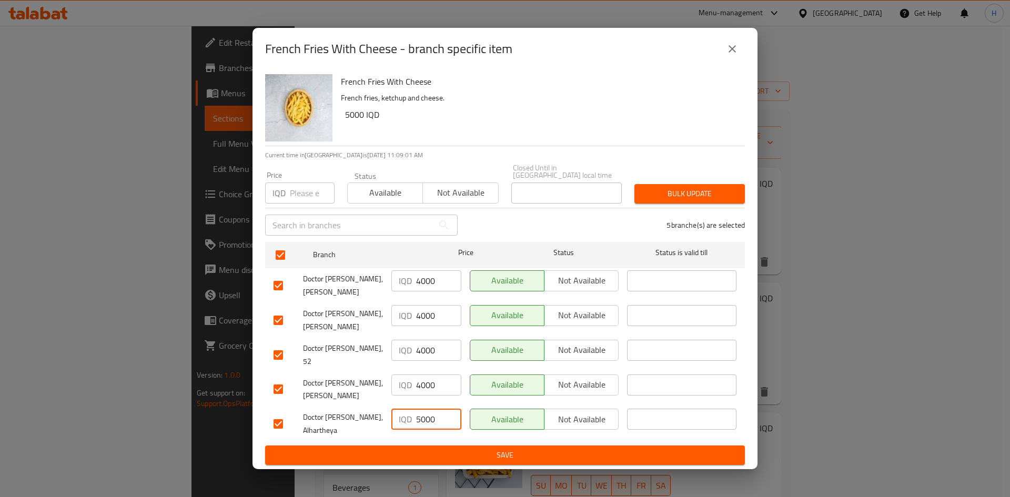
click at [436, 411] on input "5000" at bounding box center [438, 419] width 45 height 21
paste input "4000"
click at [436, 411] on input "50004000" at bounding box center [438, 419] width 45 height 21
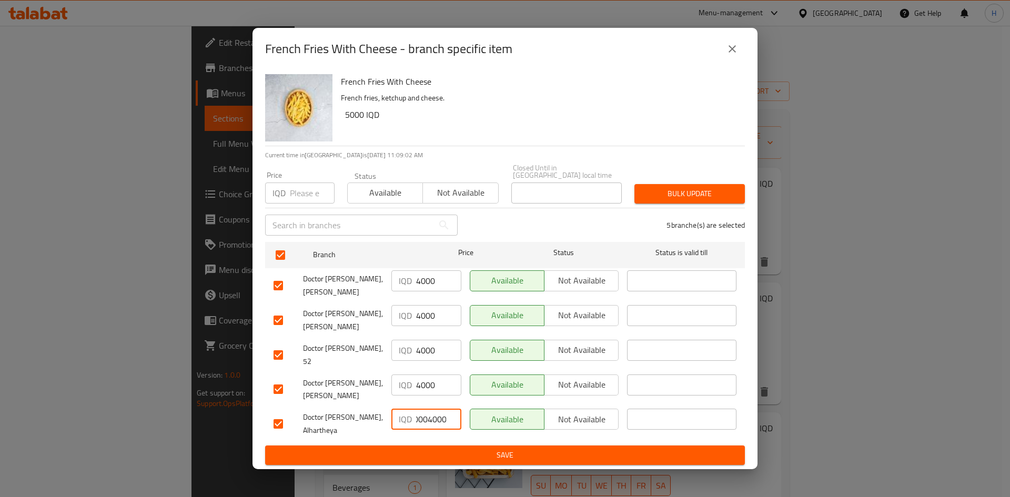
paste input "number"
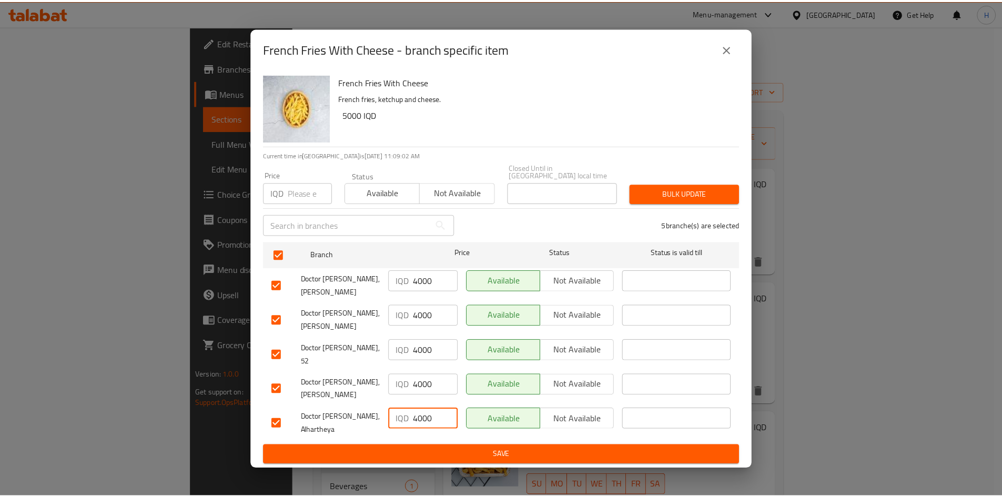
scroll to position [0, 0]
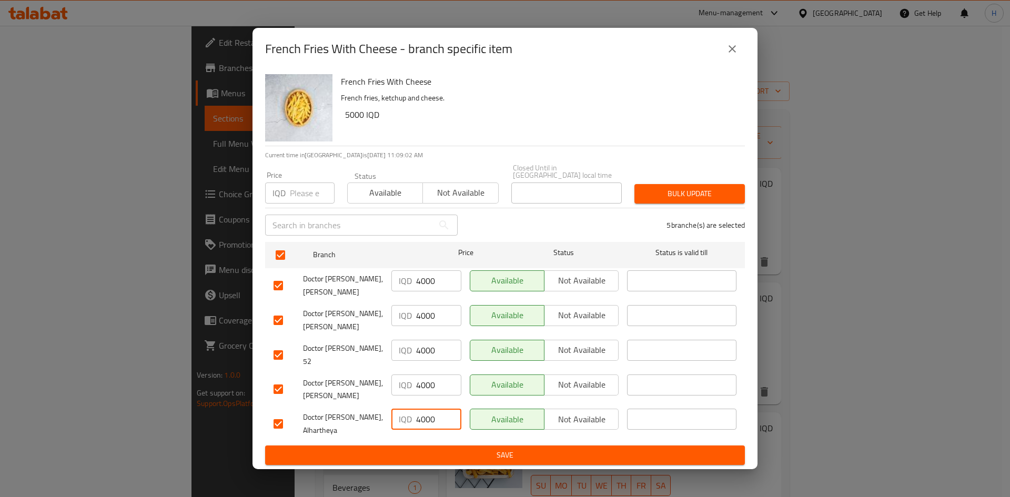
click at [436, 449] on span "Save" at bounding box center [504, 455] width 463 height 13
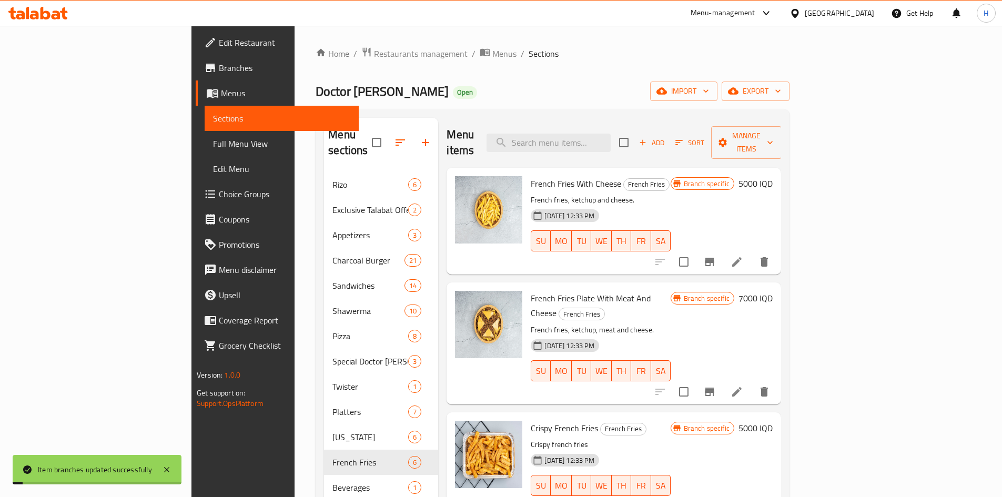
click at [772, 176] on h6 "5000 IQD" at bounding box center [755, 183] width 34 height 15
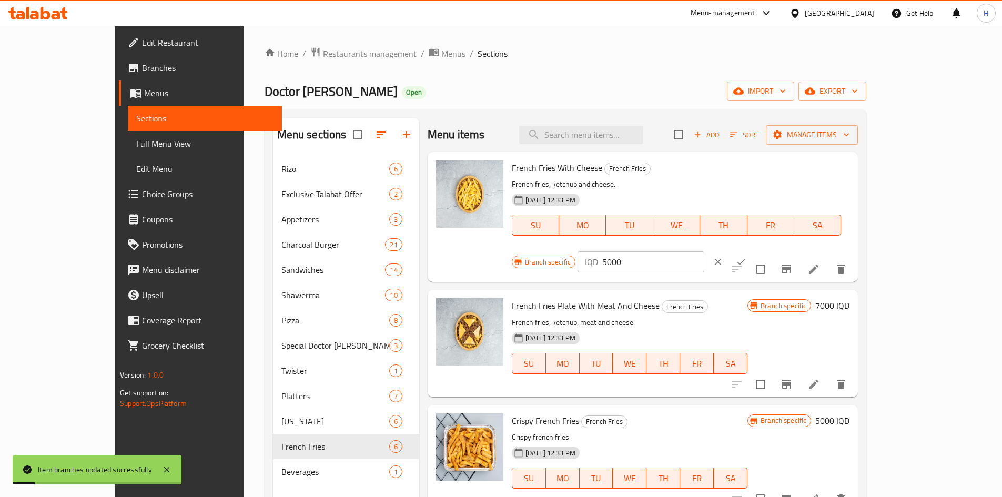
click at [704, 251] on input "5000" at bounding box center [653, 261] width 102 height 21
click at [768, 250] on div "IQD 4000 ​" at bounding box center [672, 261] width 190 height 23
click at [746, 257] on icon "ok" at bounding box center [741, 262] width 11 height 11
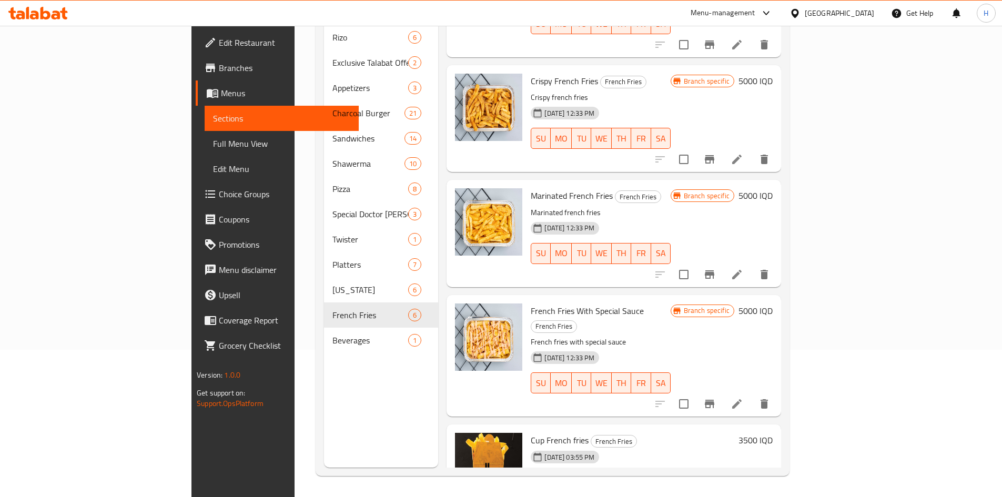
scroll to position [203, 0]
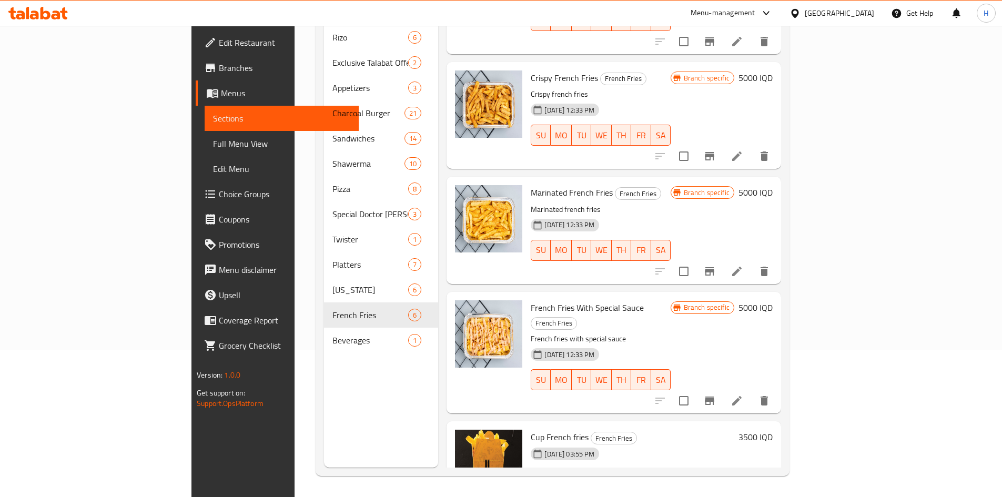
click at [726, 491] on li at bounding box center [711, 500] width 29 height 19
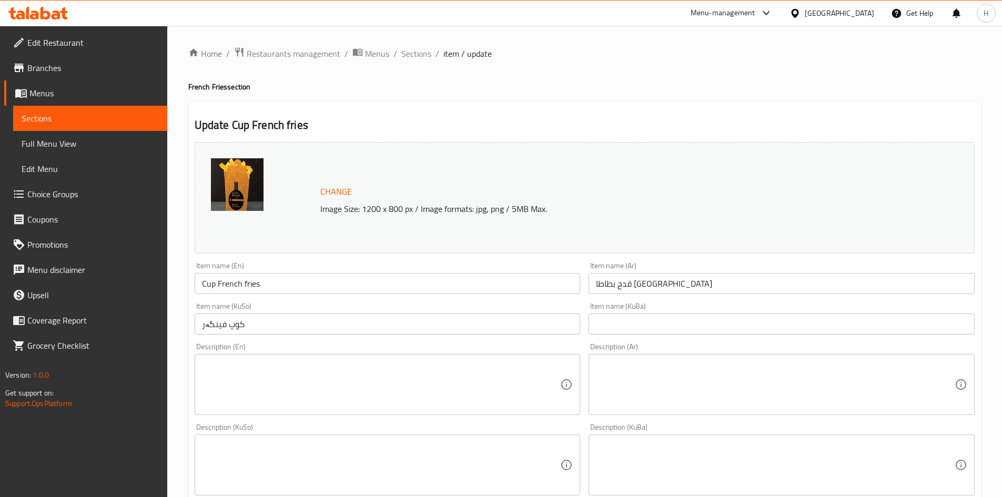
click at [292, 287] on input "Cup French fries" at bounding box center [388, 283] width 386 height 21
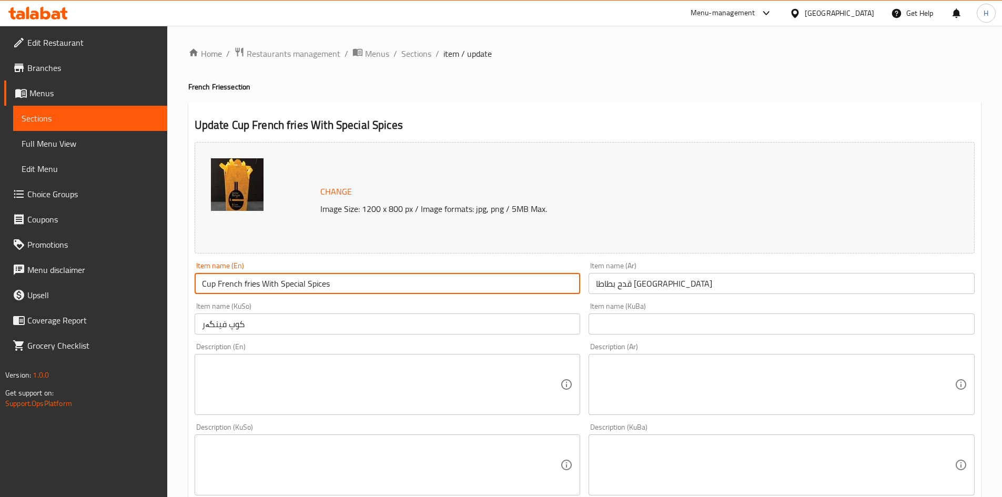
click at [760, 283] on input "قدح بطاطا [GEOGRAPHIC_DATA]" at bounding box center [781, 283] width 386 height 21
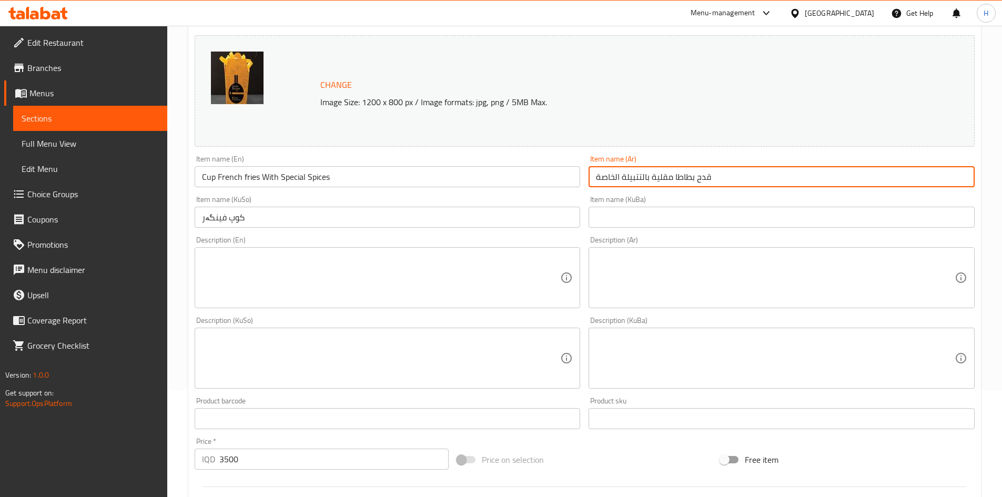
scroll to position [105, 0]
click at [669, 245] on div "Description (Ar) Description (Ar)" at bounding box center [781, 274] width 386 height 72
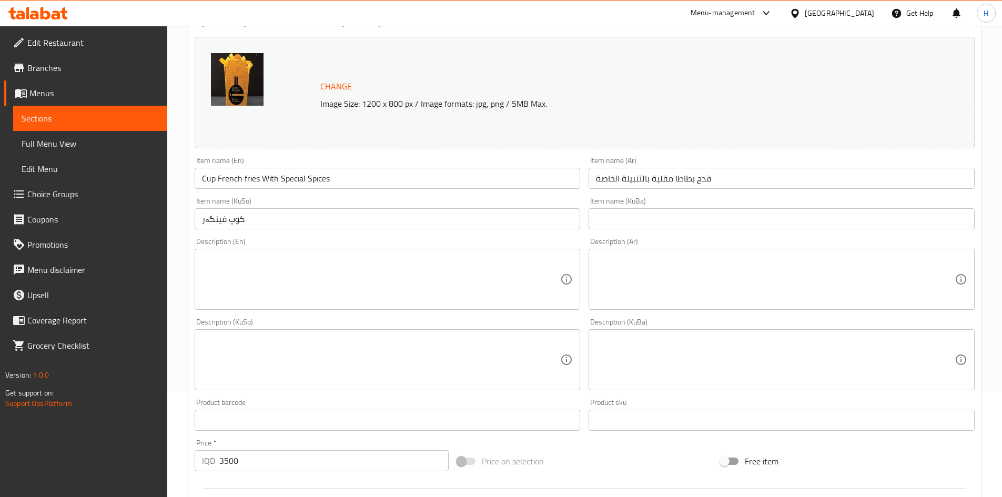
click at [676, 263] on textarea at bounding box center [775, 279] width 359 height 50
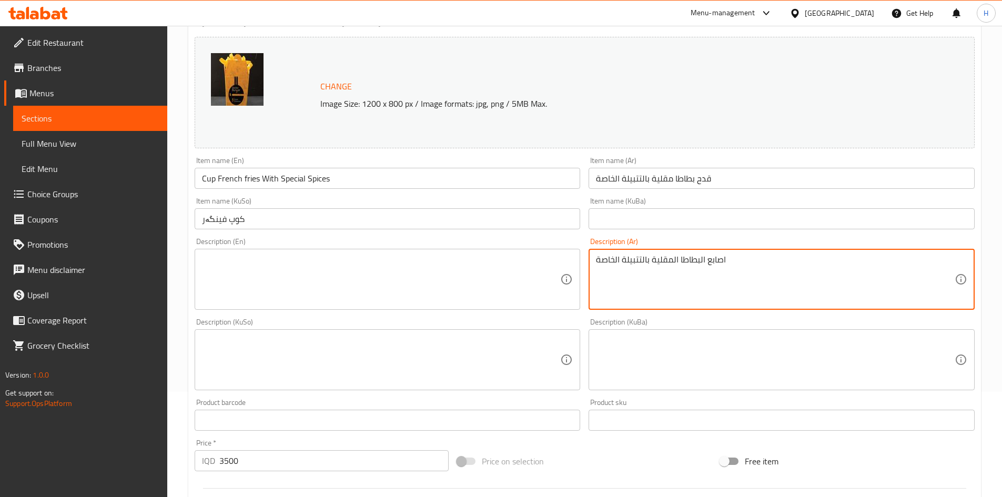
click at [718, 248] on div "Description (Ar) اصابع البطاطا المقلية بالتتبيلة الخاصة Description (Ar)" at bounding box center [781, 274] width 386 height 72
click at [714, 259] on textarea "اصابع البطاطا المقلية بالتتبيلة الخاصة" at bounding box center [775, 279] width 359 height 50
click at [714, 261] on textarea "اصابع البطاطا المقلية بالتتبيلة الخاصة" at bounding box center [775, 279] width 359 height 50
click at [351, 305] on div "Description (En)" at bounding box center [388, 279] width 386 height 61
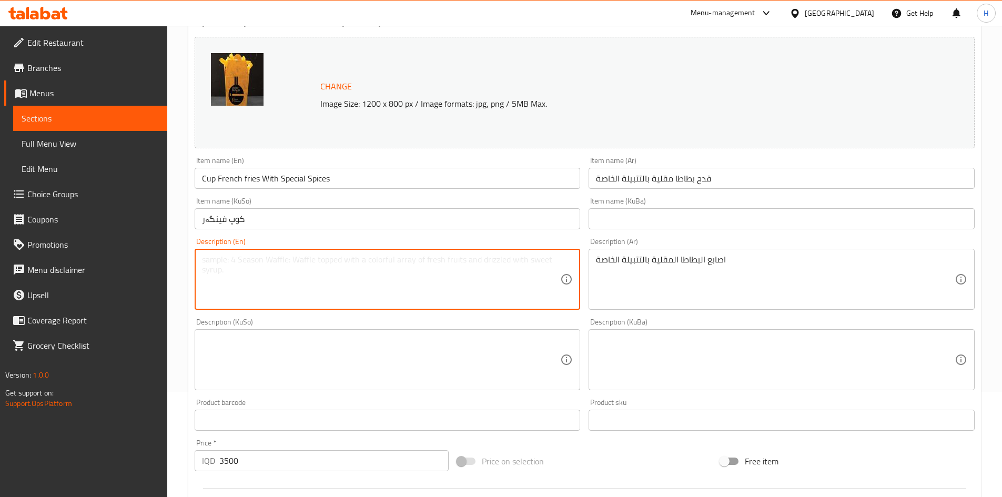
paste textarea "French fries with special seasoning"
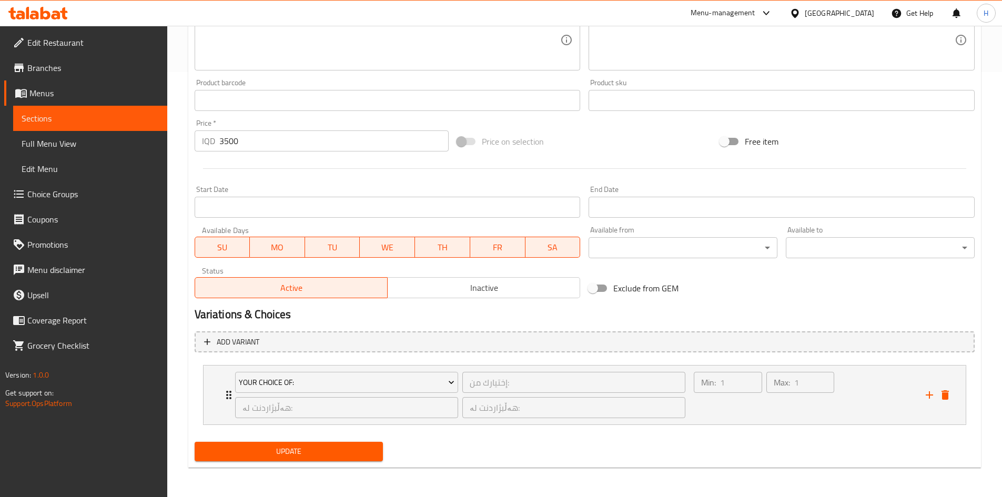
click at [249, 138] on input "3500" at bounding box center [334, 140] width 230 height 21
click at [306, 450] on span "Update" at bounding box center [289, 451] width 172 height 13
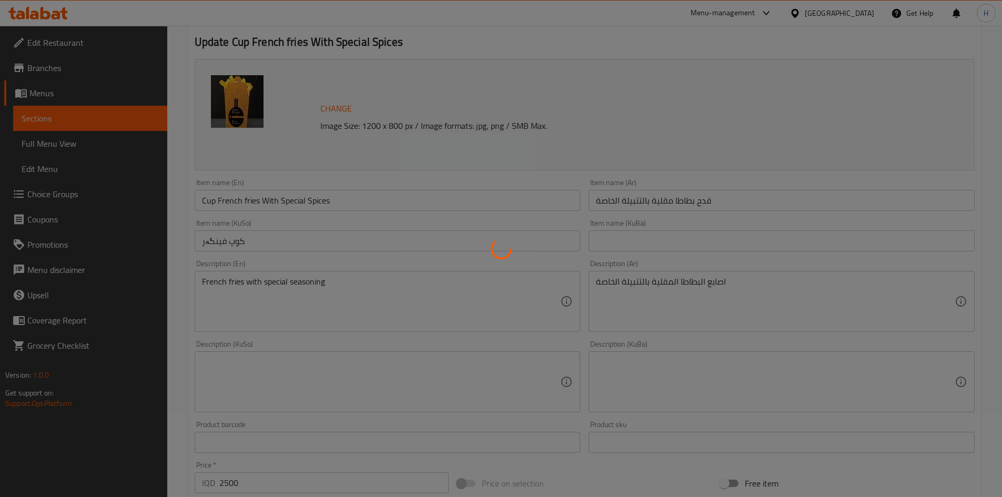
scroll to position [0, 0]
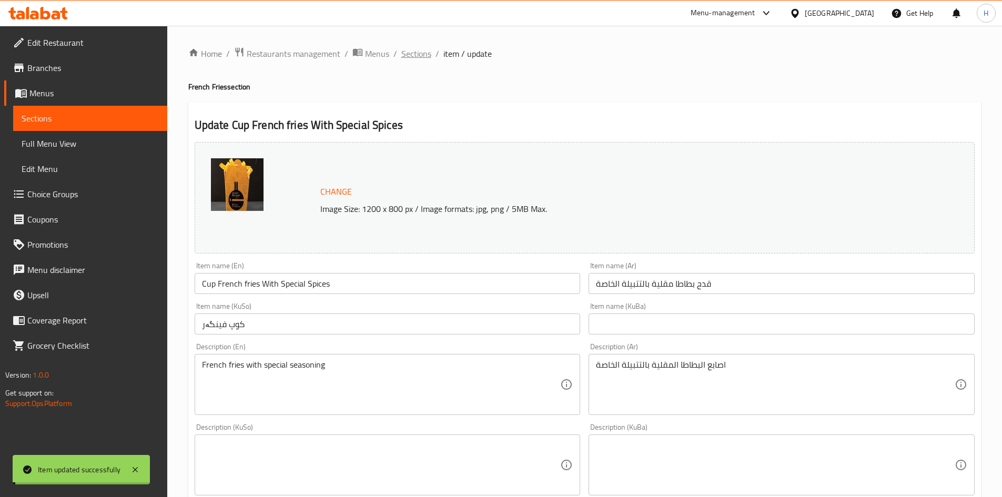
click at [425, 54] on span "Sections" at bounding box center [416, 53] width 30 height 13
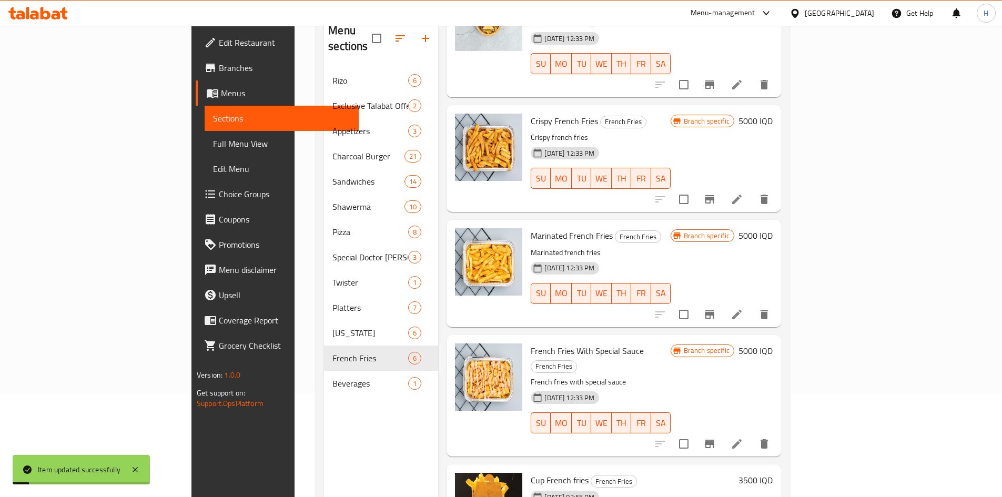
scroll to position [147, 0]
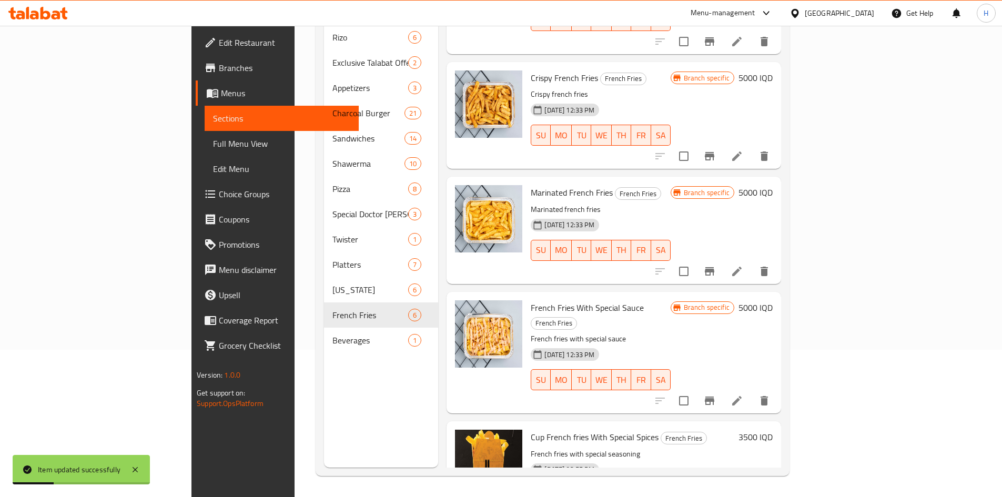
click at [772, 430] on h6 "3500 IQD" at bounding box center [755, 437] width 34 height 15
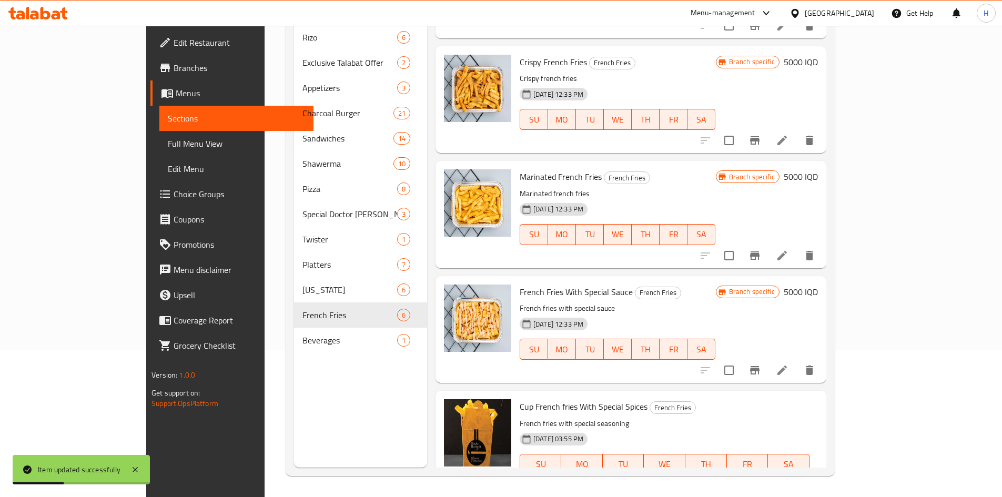
click at [648, 491] on input "3500" at bounding box center [597, 501] width 102 height 21
click at [690, 496] on icon "ok" at bounding box center [685, 501] width 11 height 11
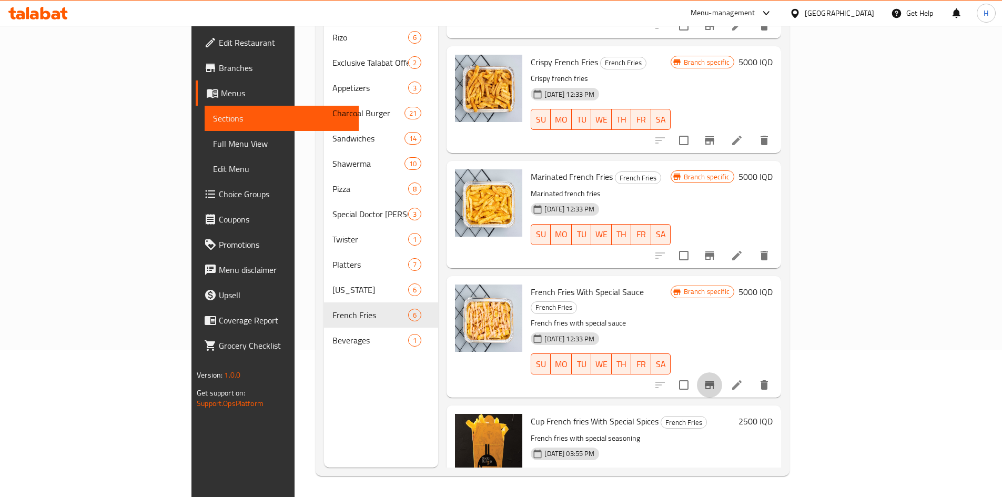
click at [716, 379] on icon "Branch-specific-item" at bounding box center [709, 385] width 13 height 13
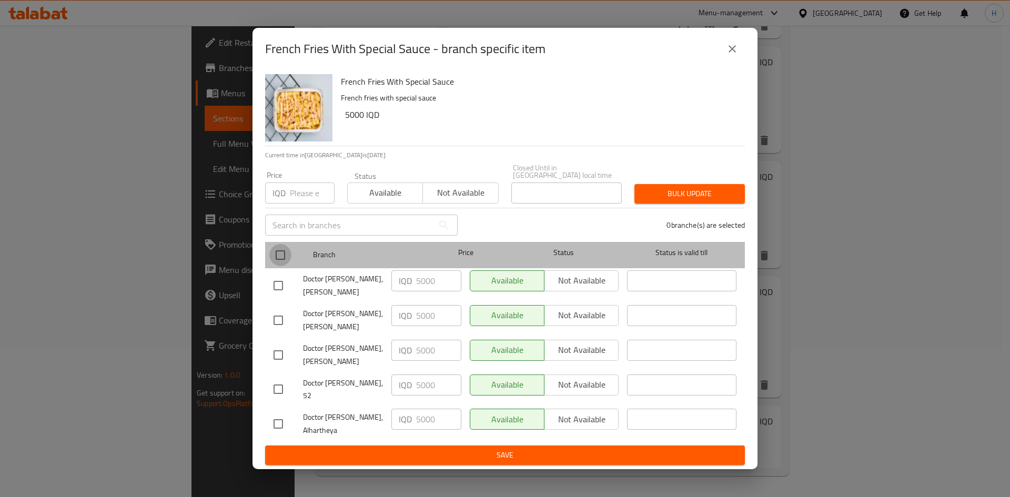
click at [281, 262] on input "checkbox" at bounding box center [280, 255] width 22 height 22
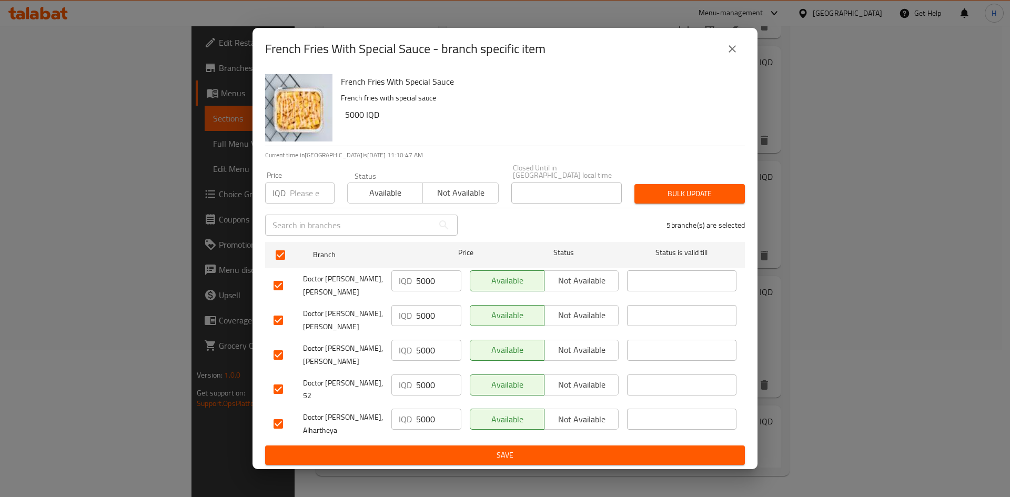
click at [424, 290] on input "5000" at bounding box center [438, 280] width 45 height 21
click at [424, 290] on input "4" at bounding box center [438, 280] width 45 height 21
click at [429, 290] on input "4000" at bounding box center [438, 280] width 45 height 21
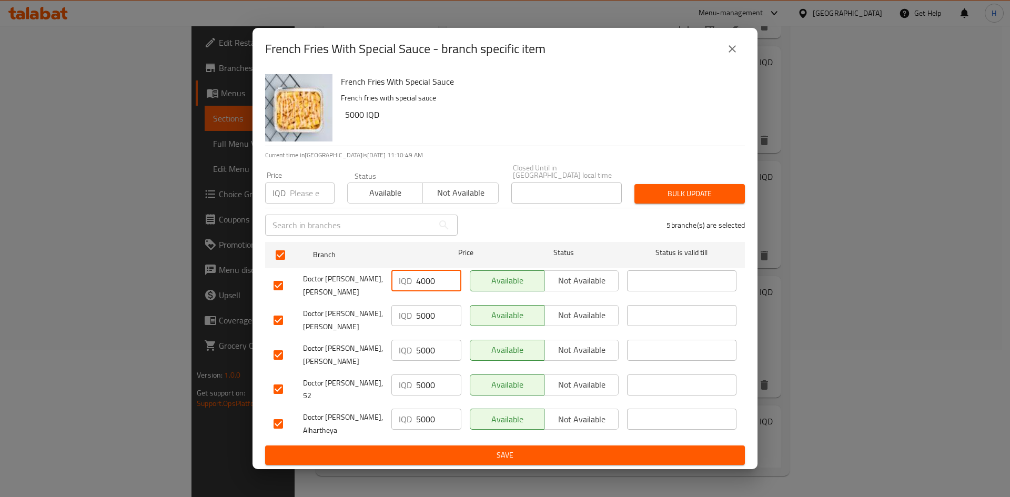
click at [429, 290] on input "4000" at bounding box center [438, 280] width 45 height 21
click at [440, 313] on input "5000" at bounding box center [438, 315] width 45 height 21
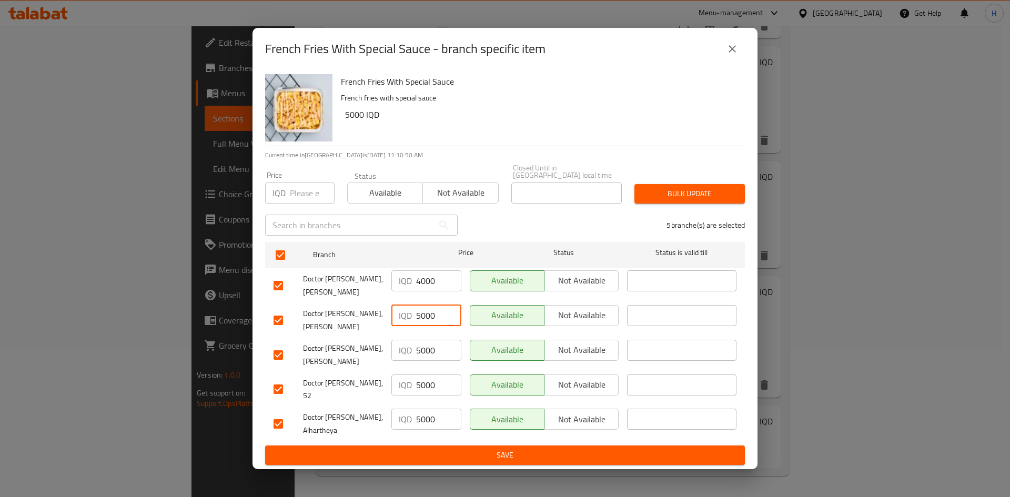
paste input "4"
click at [433, 359] on input "5000" at bounding box center [438, 350] width 45 height 21
paste input "4"
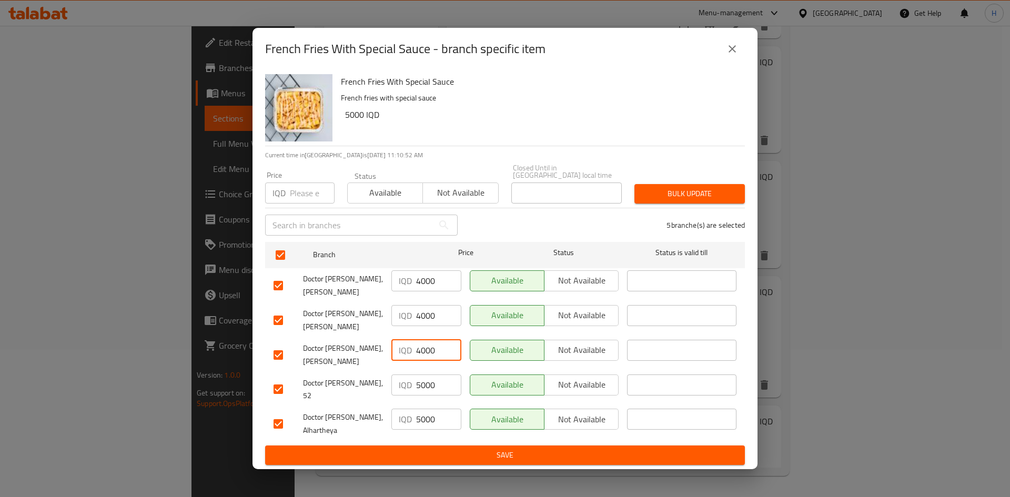
click at [429, 383] on input "5000" at bounding box center [438, 384] width 45 height 21
paste input "4"
click at [427, 414] on input "5000" at bounding box center [438, 419] width 45 height 21
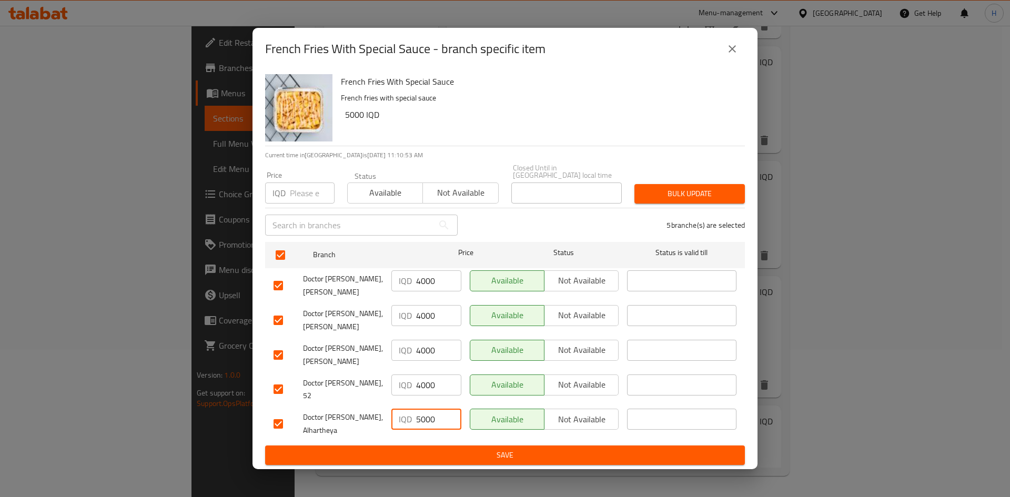
paste input "4"
click at [412, 449] on span "Save" at bounding box center [504, 455] width 463 height 13
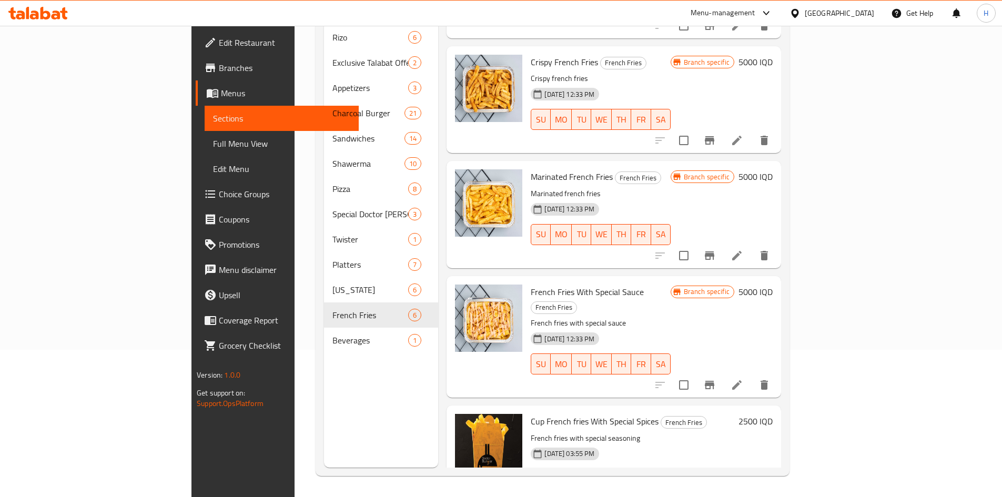
click at [772, 284] on h6 "5000 IQD" at bounding box center [755, 291] width 34 height 15
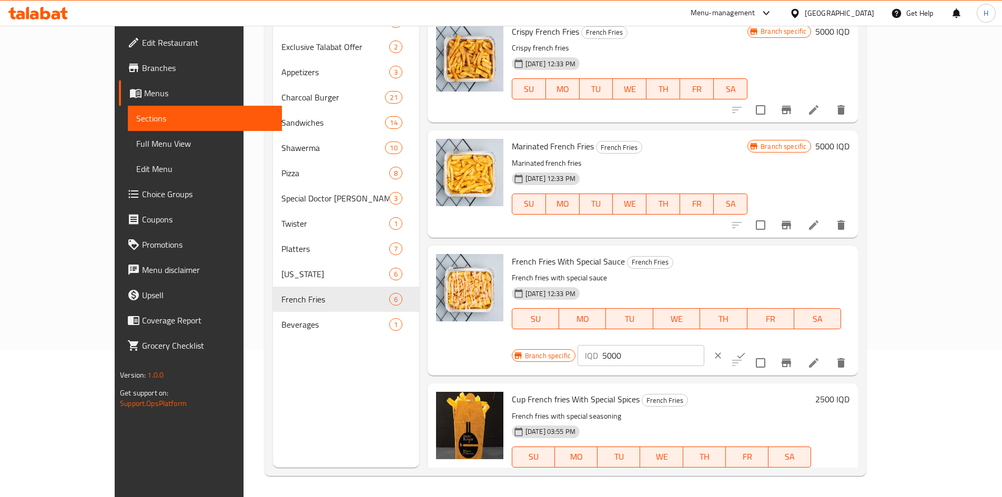
click at [704, 345] on input "5000" at bounding box center [653, 355] width 102 height 21
click at [746, 350] on icon "ok" at bounding box center [741, 355] width 11 height 11
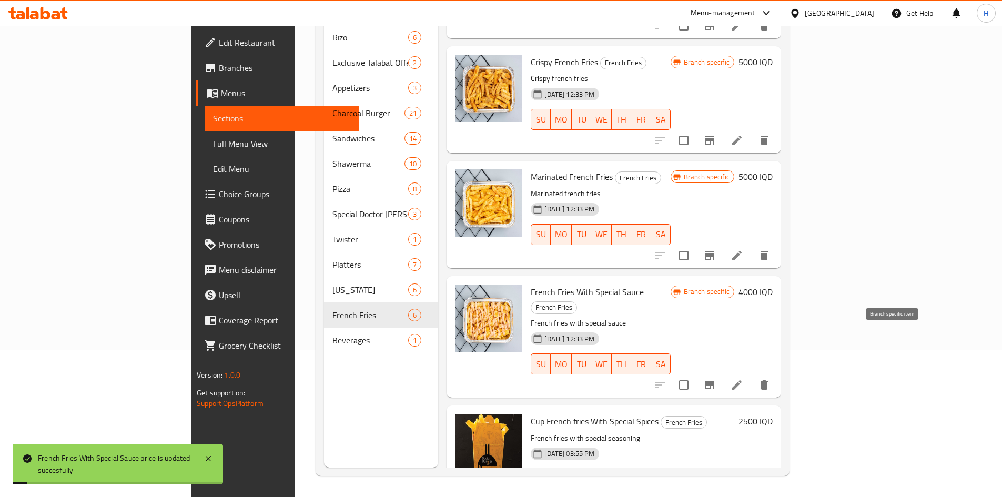
click at [714, 381] on icon "Branch-specific-item" at bounding box center [709, 385] width 9 height 8
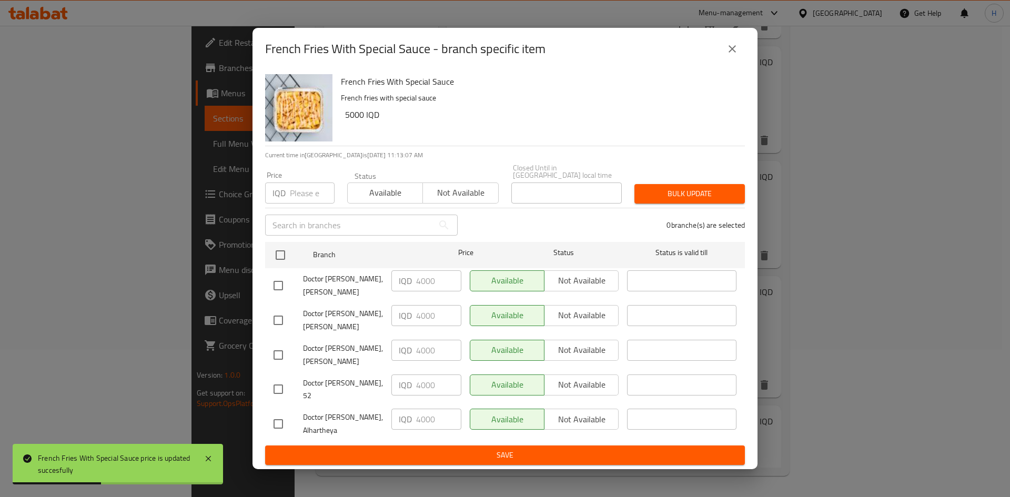
click at [735, 55] on icon "close" at bounding box center [732, 49] width 13 height 13
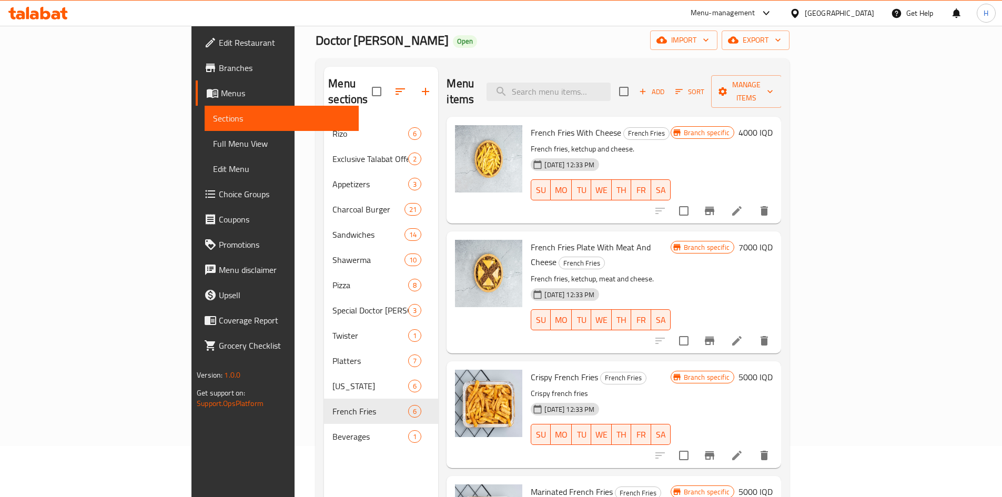
scroll to position [0, 0]
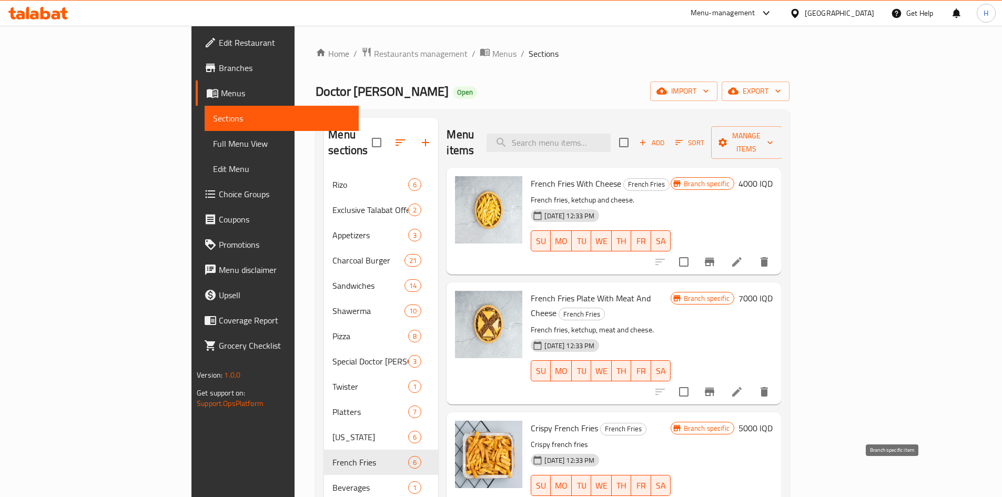
click at [714, 496] on icon "Branch-specific-item" at bounding box center [709, 506] width 9 height 8
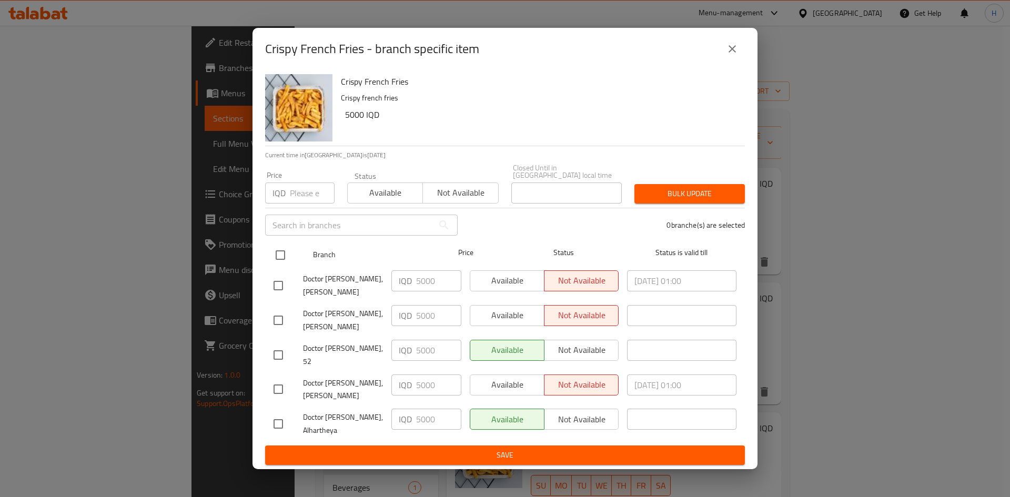
click at [277, 259] on input "checkbox" at bounding box center [280, 255] width 22 height 22
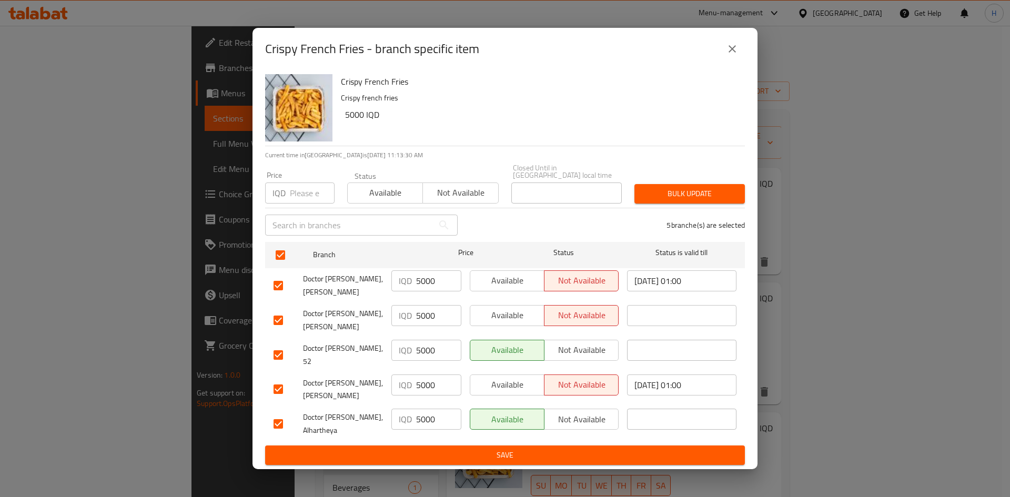
click at [434, 286] on input "5000" at bounding box center [438, 280] width 45 height 21
click at [434, 286] on input "4000" at bounding box center [438, 280] width 45 height 21
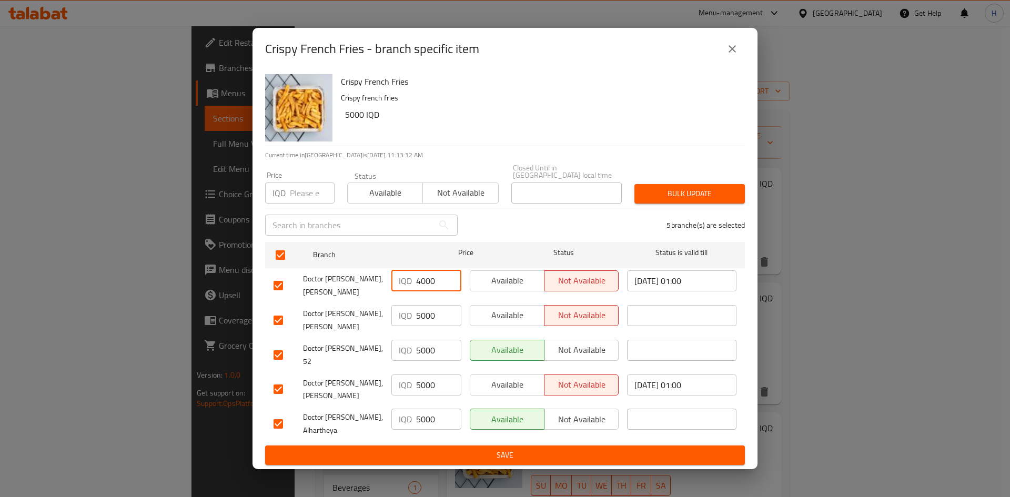
click at [434, 286] on input "4000" at bounding box center [438, 280] width 45 height 21
click at [432, 319] on input "5000" at bounding box center [438, 315] width 45 height 21
paste input "4"
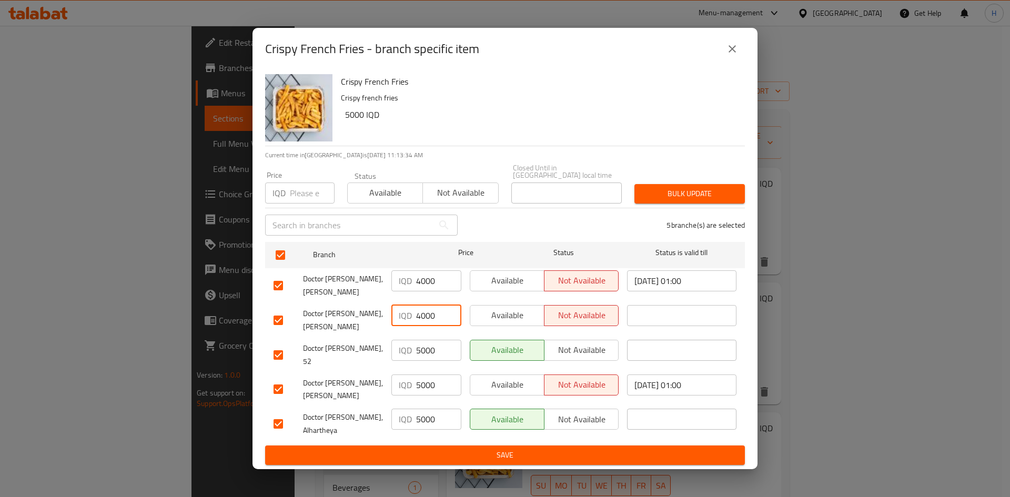
click at [423, 341] on div "IQD 5000 ​" at bounding box center [426, 354] width 78 height 39
click at [421, 352] on input "5000" at bounding box center [438, 350] width 45 height 21
paste input "4"
click at [423, 379] on input "5000" at bounding box center [438, 384] width 45 height 21
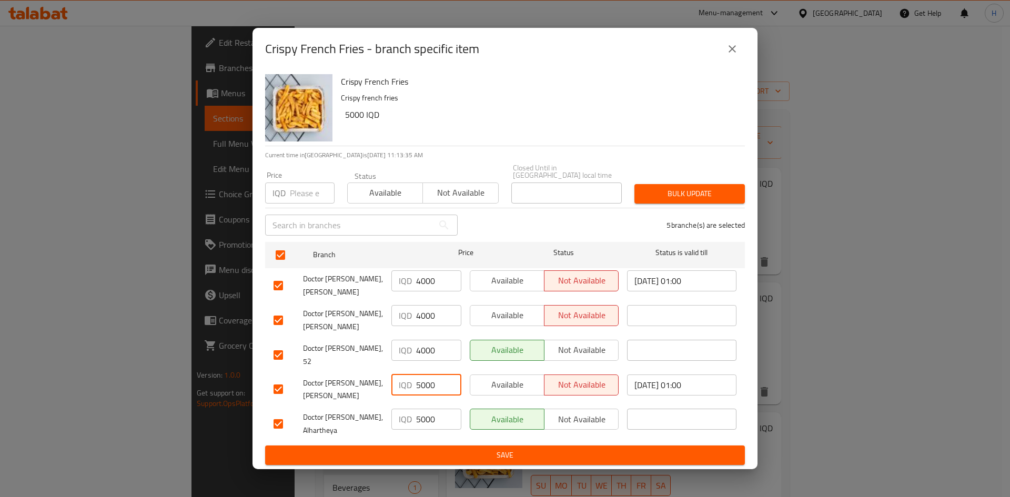
click at [423, 379] on input "5000" at bounding box center [438, 384] width 45 height 21
paste input "4"
click at [420, 409] on input "5000" at bounding box center [438, 419] width 45 height 21
paste input "4"
click at [420, 409] on input "4000" at bounding box center [438, 419] width 45 height 21
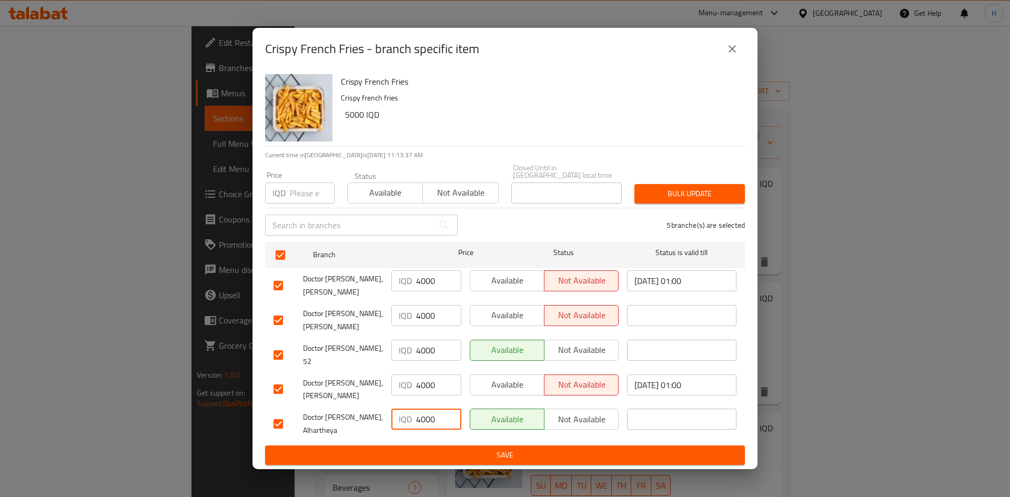
click at [454, 449] on span "Save" at bounding box center [504, 455] width 463 height 13
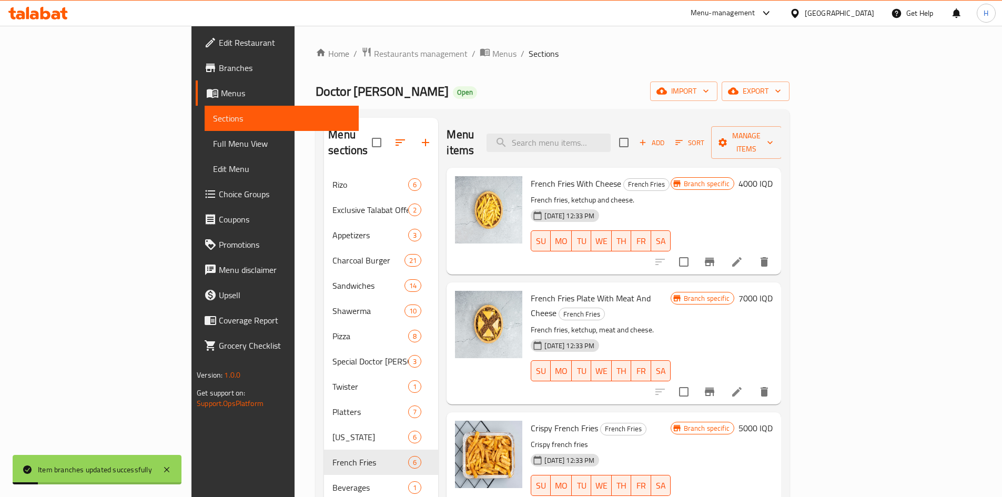
click at [772, 421] on h6 "5000 IQD" at bounding box center [755, 428] width 34 height 15
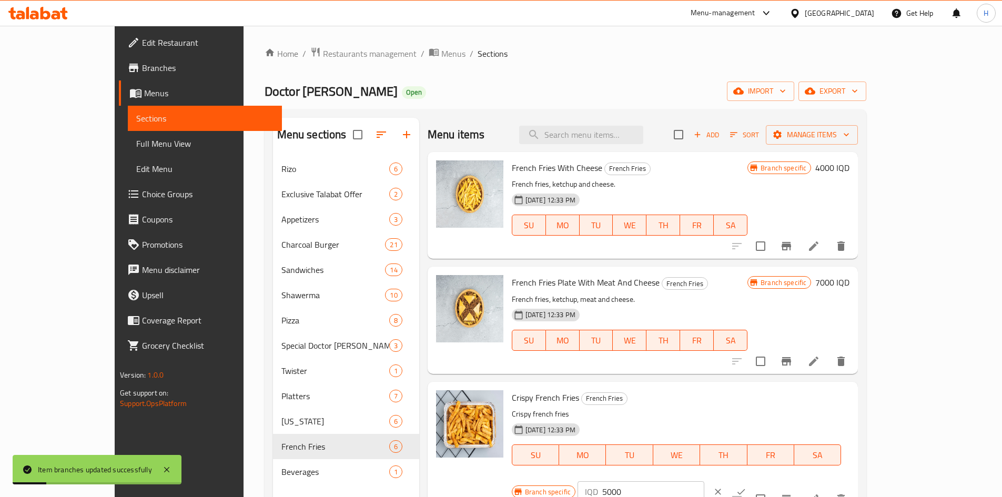
click at [704, 481] on input "5000" at bounding box center [653, 491] width 102 height 21
paste input "4"
click at [746, 486] on icon "ok" at bounding box center [741, 491] width 11 height 11
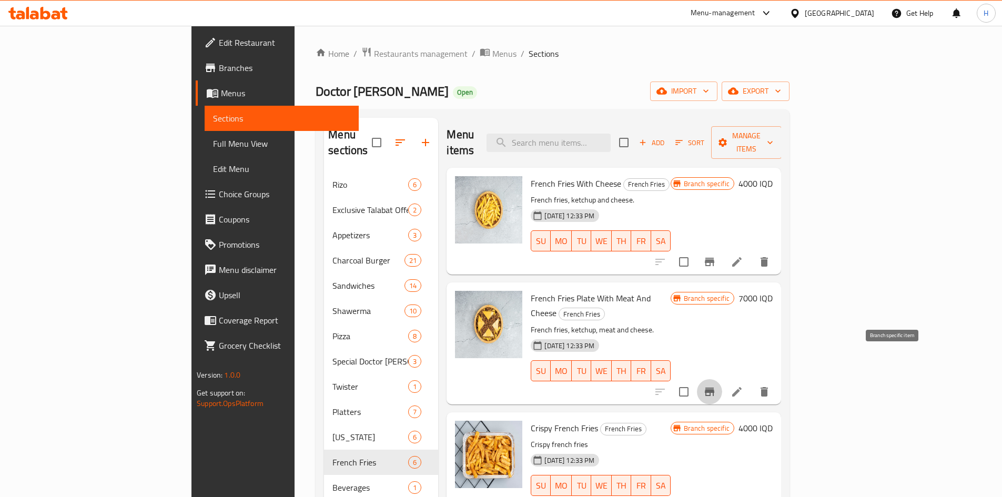
click at [714, 388] on icon "Branch-specific-item" at bounding box center [709, 392] width 9 height 8
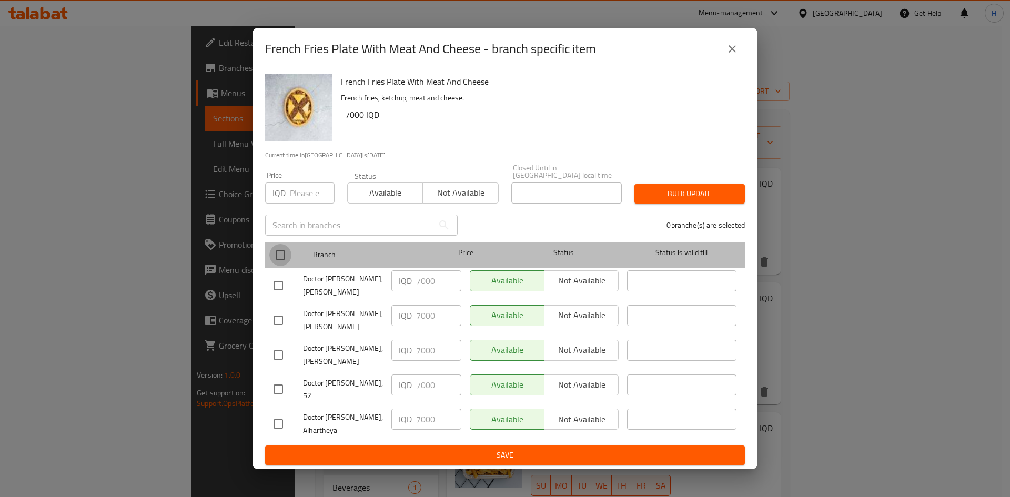
click at [283, 259] on input "checkbox" at bounding box center [280, 255] width 22 height 22
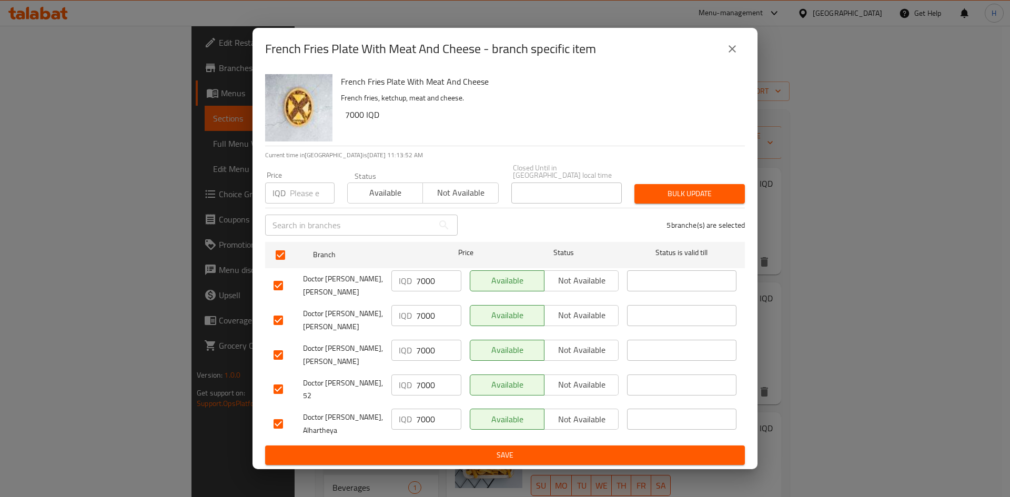
click at [419, 284] on input "7000" at bounding box center [438, 280] width 45 height 21
click at [440, 282] on input "6000" at bounding box center [438, 280] width 45 height 21
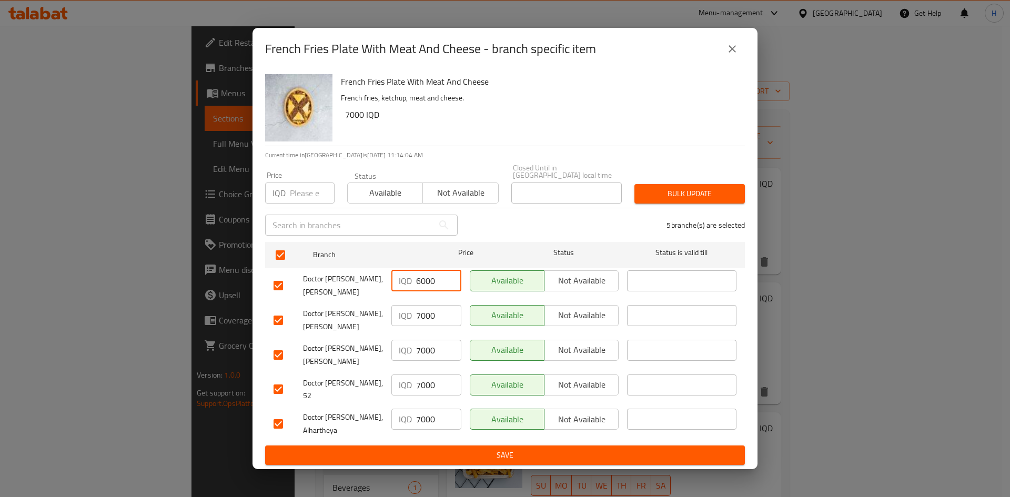
click at [440, 282] on input "6000" at bounding box center [438, 280] width 45 height 21
click at [438, 315] on input "7000" at bounding box center [438, 315] width 45 height 21
paste input "6"
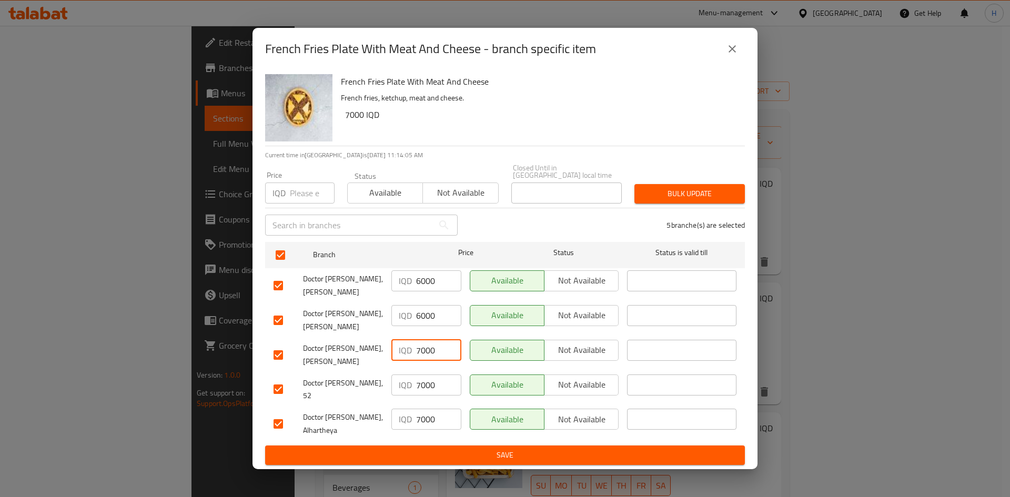
click at [422, 354] on input "7000" at bounding box center [438, 350] width 45 height 21
paste input "6"
click at [425, 380] on input "7000" at bounding box center [438, 384] width 45 height 21
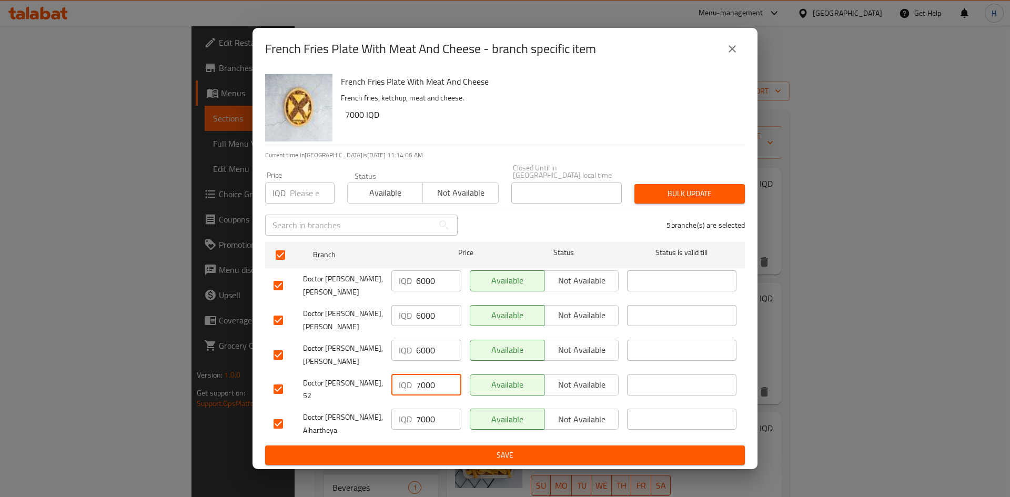
paste input "6"
click at [430, 416] on input "7000" at bounding box center [438, 419] width 45 height 21
paste input "6"
click at [435, 445] on button "Save" at bounding box center [505, 454] width 480 height 19
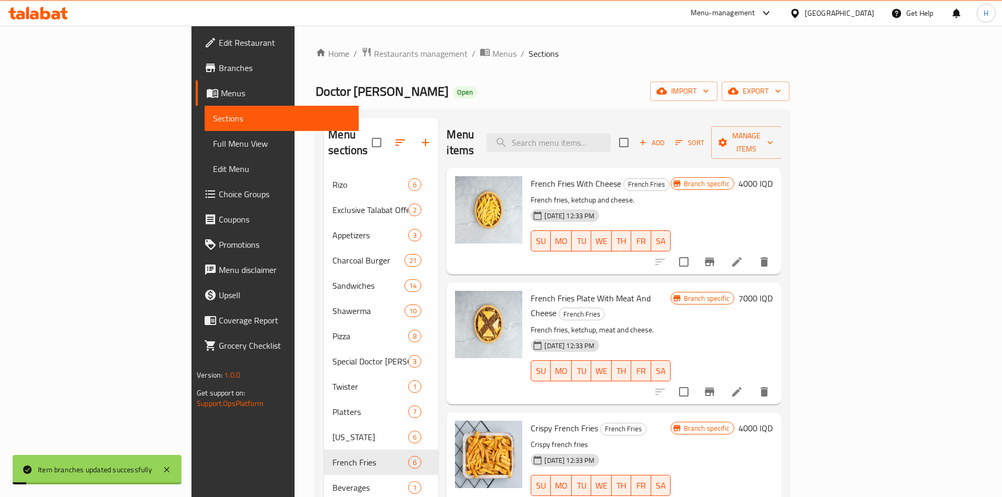
click at [772, 291] on h6 "7000 IQD" at bounding box center [755, 298] width 34 height 15
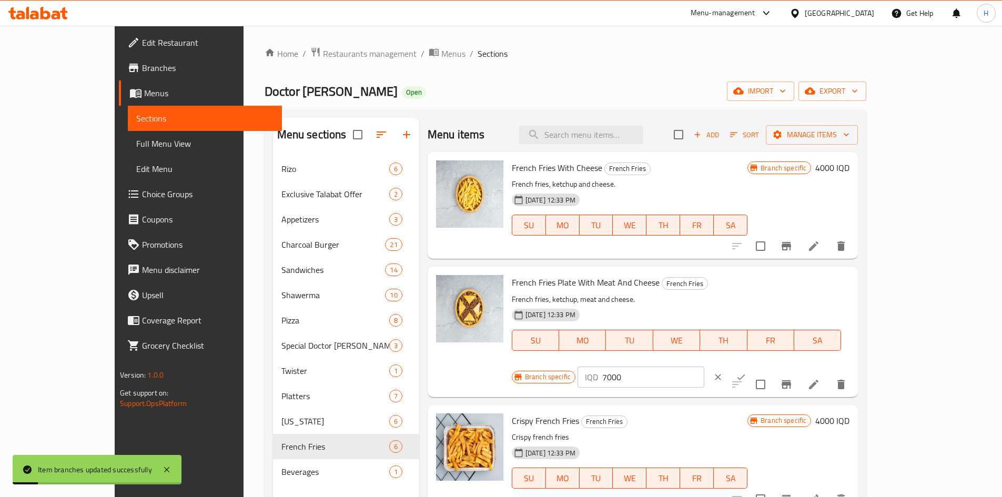
click at [704, 366] on input "7000" at bounding box center [653, 376] width 102 height 21
paste input "6"
click at [752, 365] on button "ok" at bounding box center [740, 376] width 23 height 23
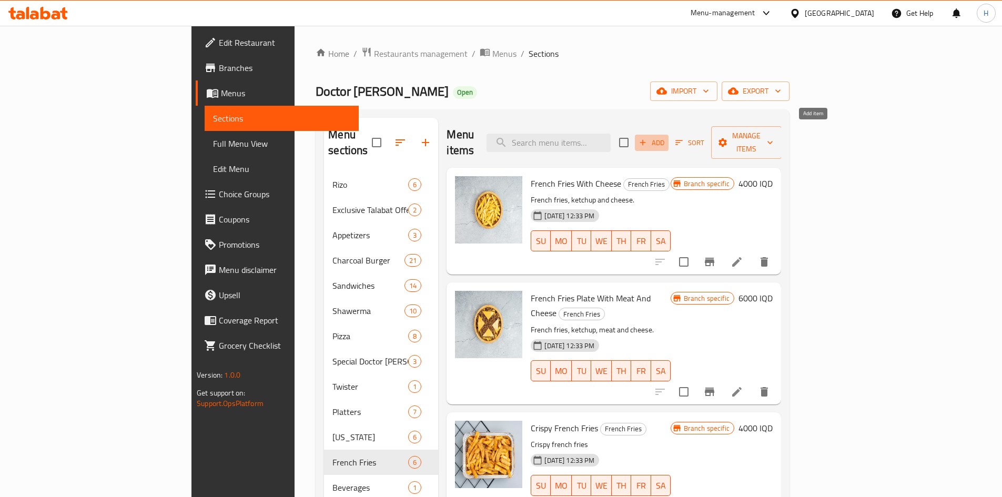
click at [666, 137] on span "Add" at bounding box center [651, 143] width 28 height 12
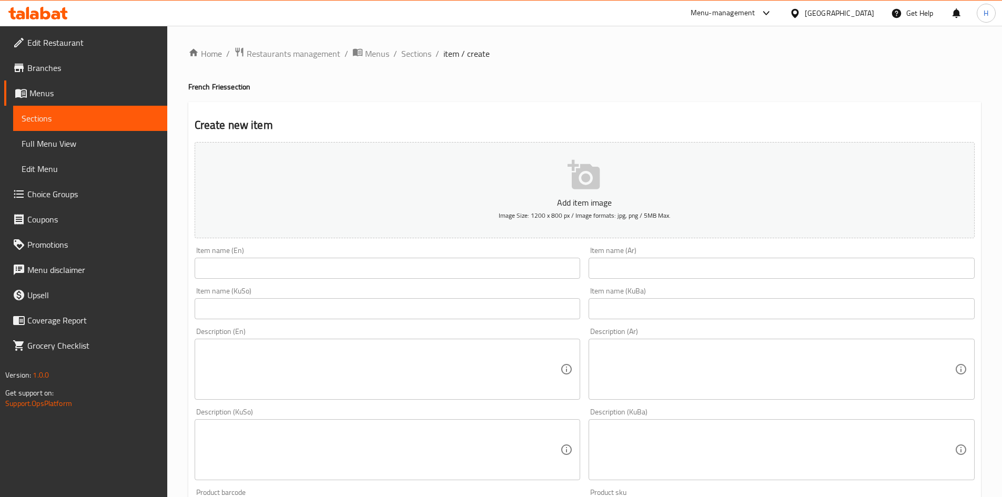
click at [675, 270] on input "text" at bounding box center [781, 268] width 386 height 21
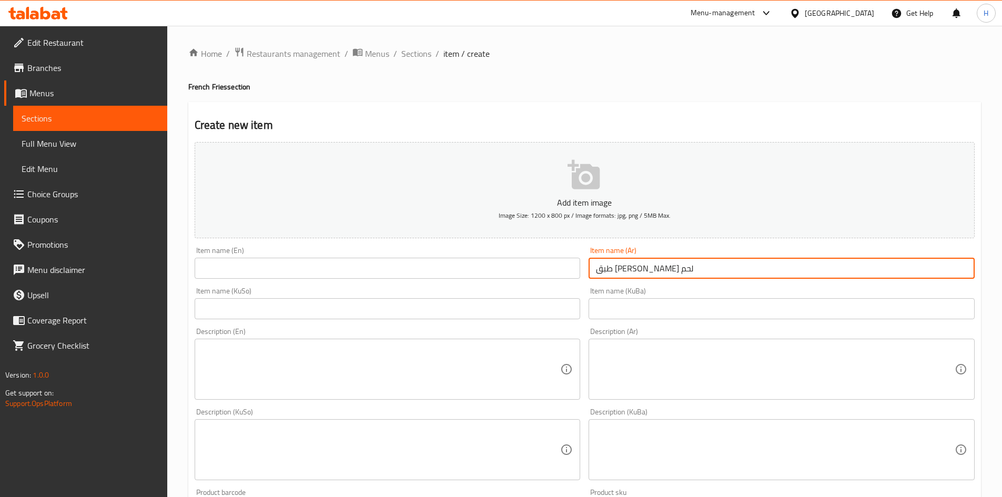
click at [677, 260] on input "طبق [PERSON_NAME] لحم" at bounding box center [781, 268] width 386 height 21
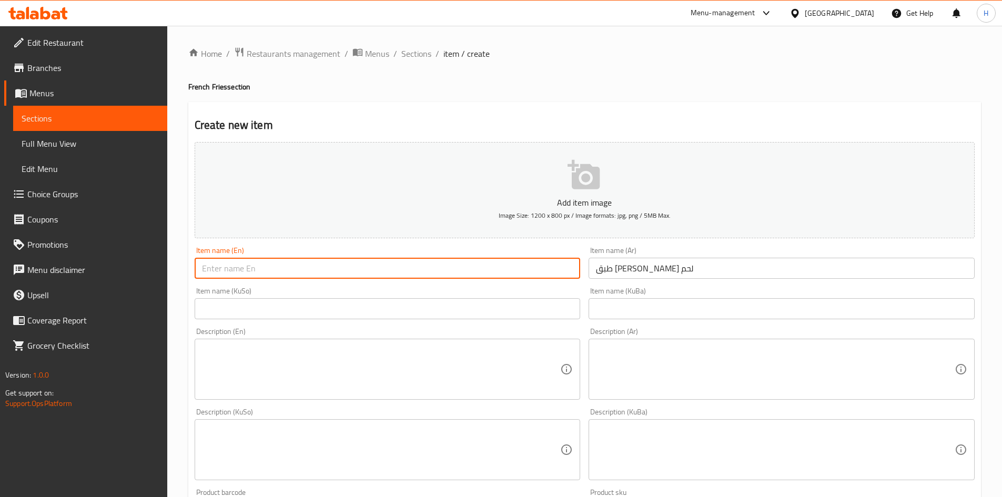
click at [301, 272] on input "text" at bounding box center [388, 268] width 386 height 21
paste input "Fries plate with shawarma meat"
click at [220, 273] on input "Fries plate with shawarma meat" at bounding box center [388, 268] width 386 height 21
drag, startPoint x: 243, startPoint y: 270, endPoint x: 246, endPoint y: 283, distance: 13.0
click at [246, 282] on div "Item name (En) Fries Plate with shawarma meat Item name (En)" at bounding box center [387, 262] width 394 height 40
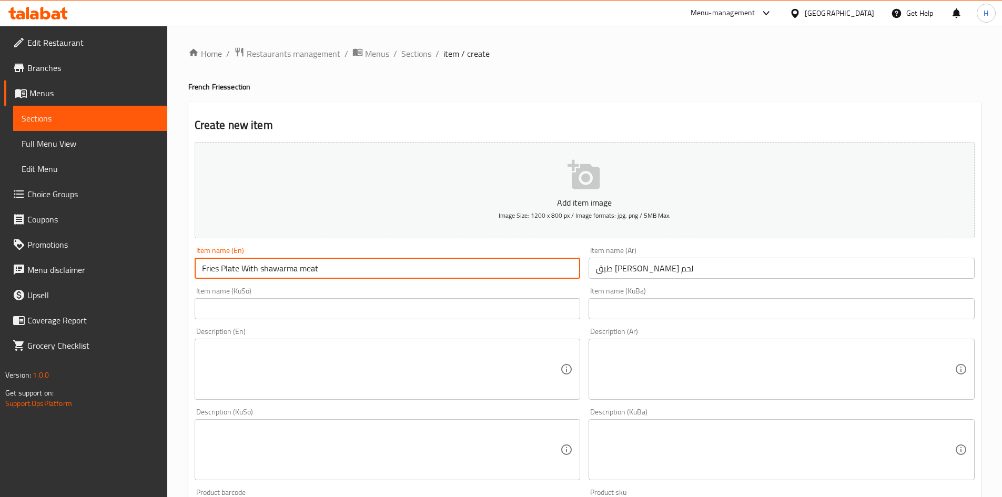
drag, startPoint x: 264, startPoint y: 271, endPoint x: 257, endPoint y: 278, distance: 9.3
click at [257, 278] on input "Fries Plate With shawarma meat" at bounding box center [388, 268] width 386 height 21
click at [259, 275] on input "Fries Plate With shawarma meat" at bounding box center [388, 268] width 386 height 21
click at [260, 271] on input "Fries Plate With shawarma meat" at bounding box center [388, 268] width 386 height 21
click at [303, 272] on input "Fries Plate With Shawarma meat" at bounding box center [388, 268] width 386 height 21
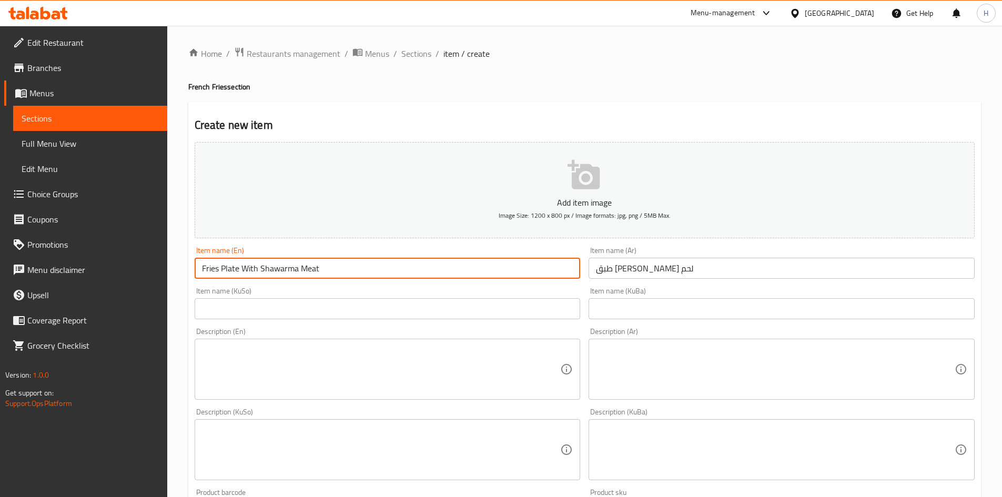
drag, startPoint x: 382, startPoint y: 360, endPoint x: 376, endPoint y: 346, distance: 15.1
click at [380, 361] on textarea at bounding box center [381, 369] width 359 height 50
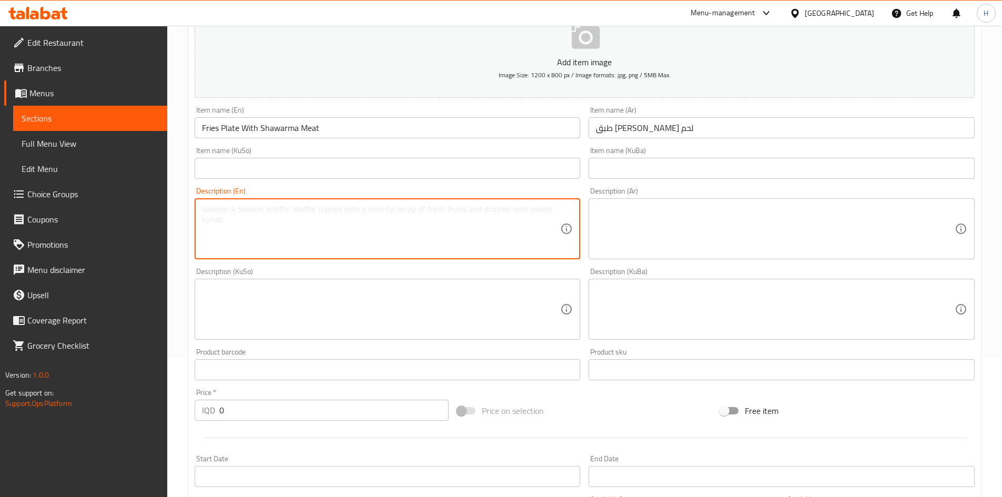
scroll to position [315, 0]
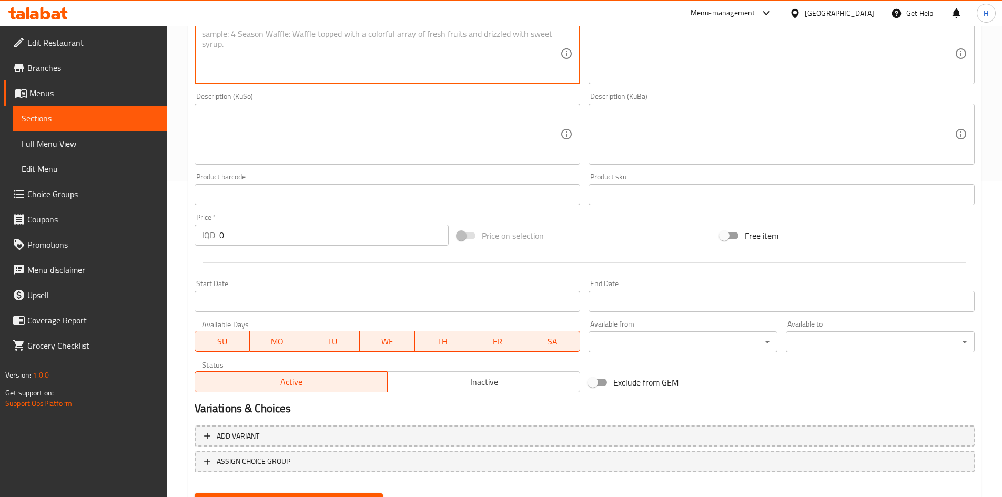
click at [278, 238] on input "0" at bounding box center [334, 235] width 230 height 21
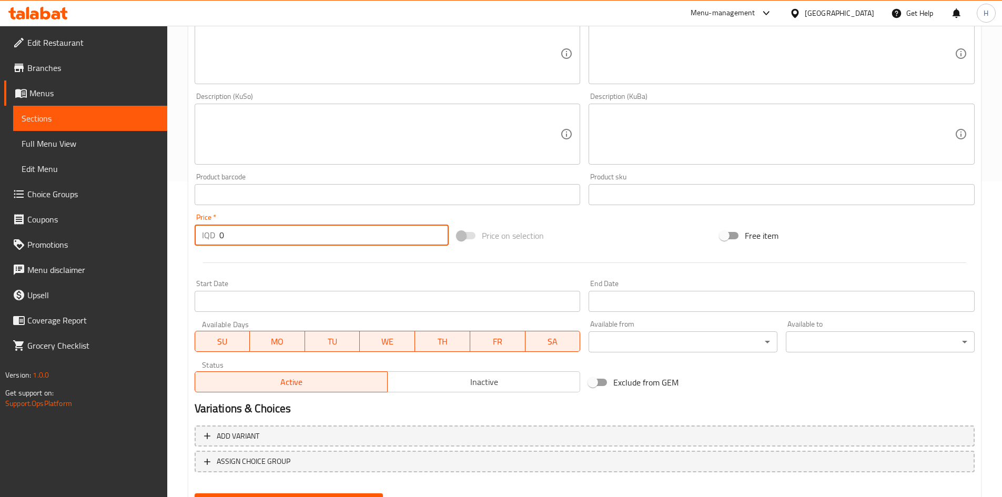
click at [278, 238] on input "0" at bounding box center [334, 235] width 230 height 21
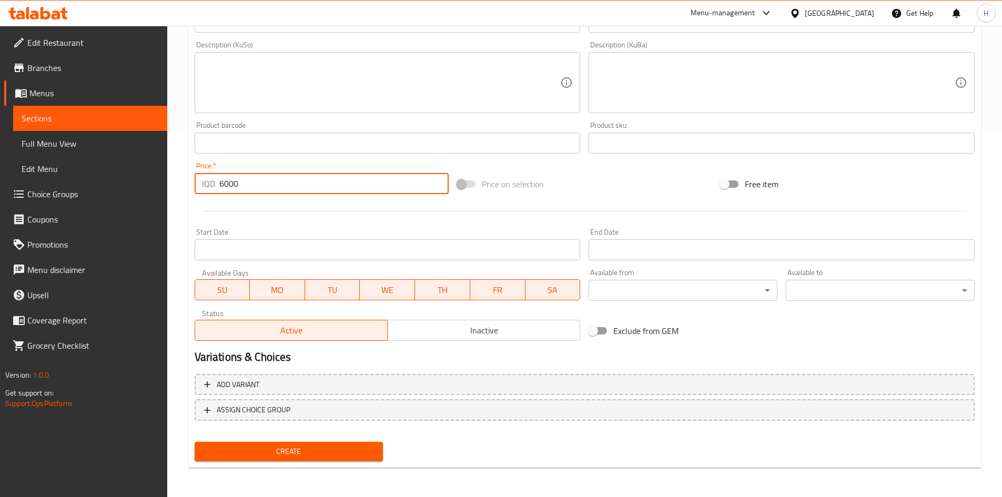
click at [324, 459] on button "Create" at bounding box center [289, 451] width 189 height 19
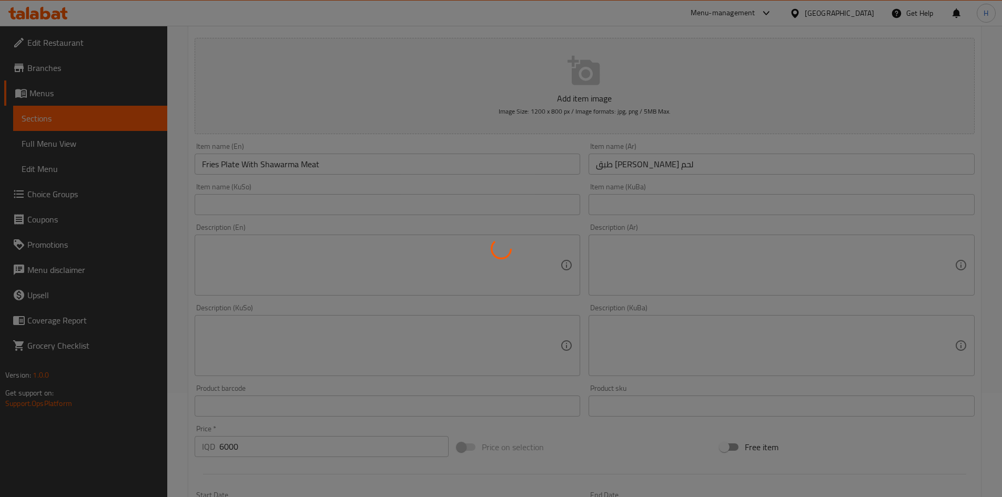
scroll to position [0, 0]
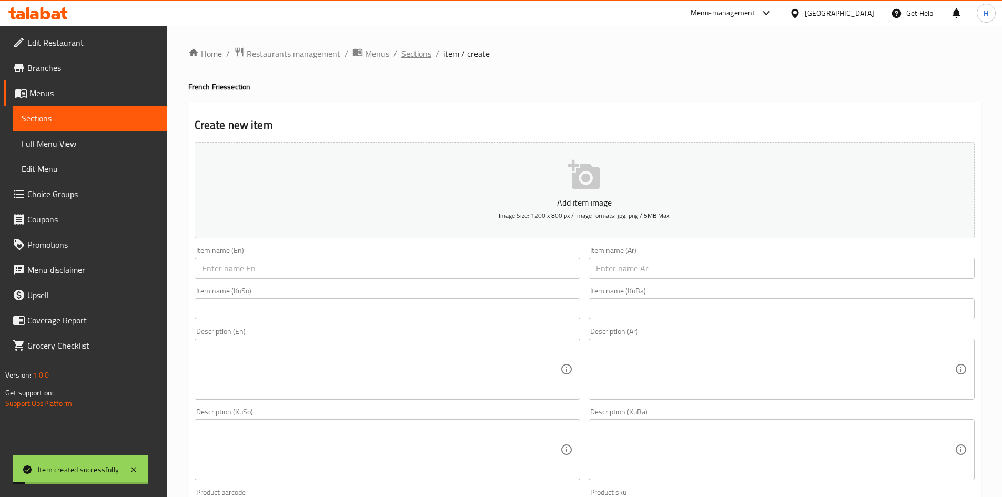
click at [415, 57] on span "Sections" at bounding box center [416, 53] width 30 height 13
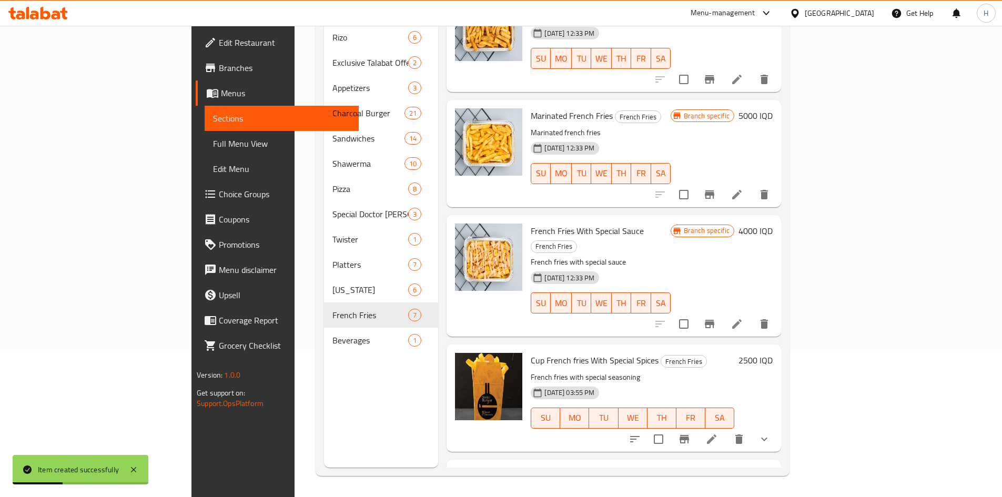
scroll to position [318, 0]
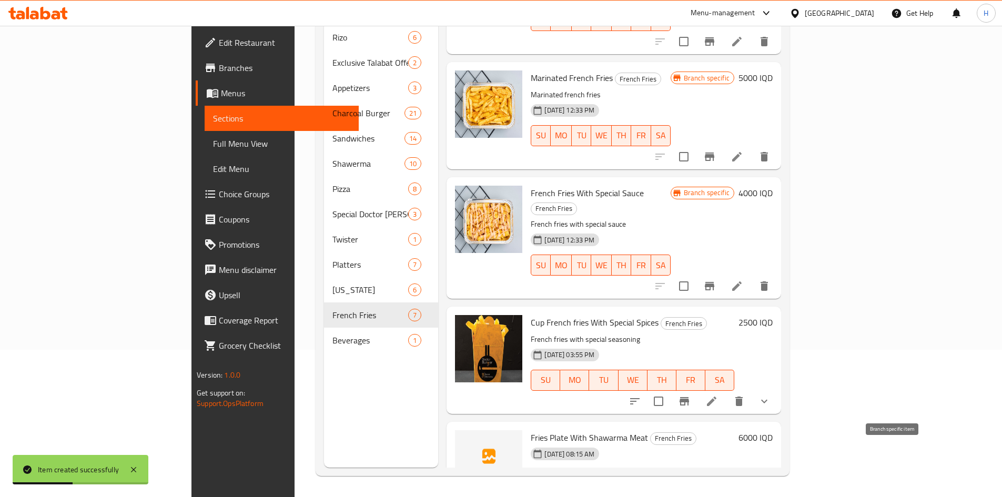
click at [743, 494] on icon at bounding box center [736, 500] width 13 height 13
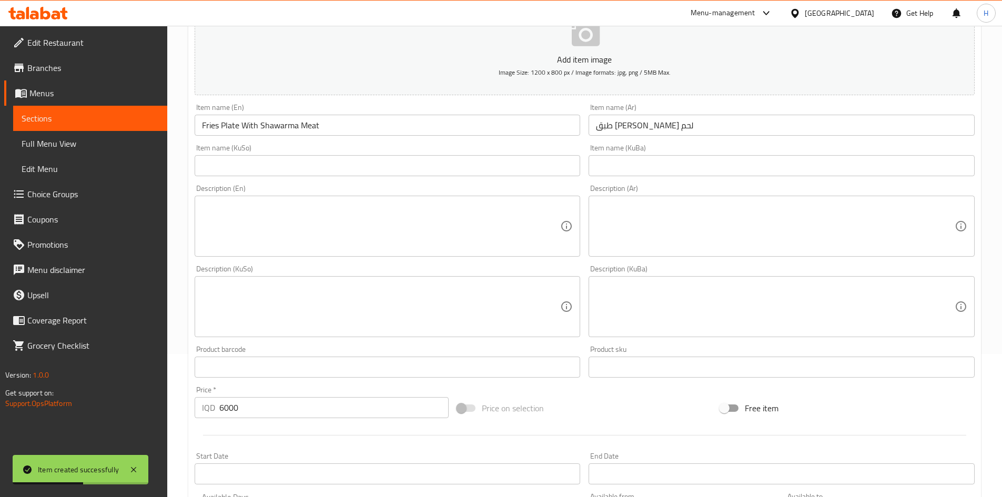
scroll to position [315, 0]
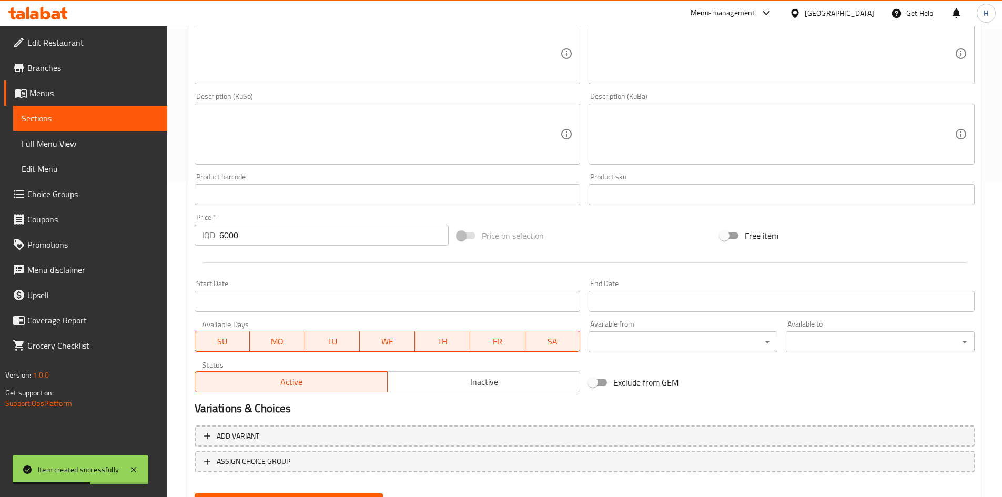
drag, startPoint x: 506, startPoint y: 384, endPoint x: 444, endPoint y: 399, distance: 64.2
click at [506, 385] on span "Inactive" at bounding box center [484, 381] width 184 height 15
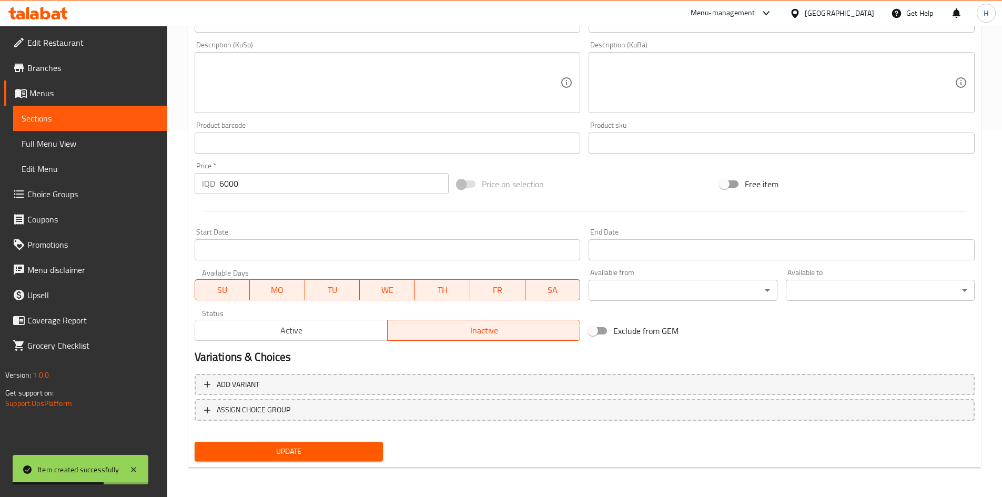
click at [366, 459] on button "Update" at bounding box center [289, 451] width 189 height 19
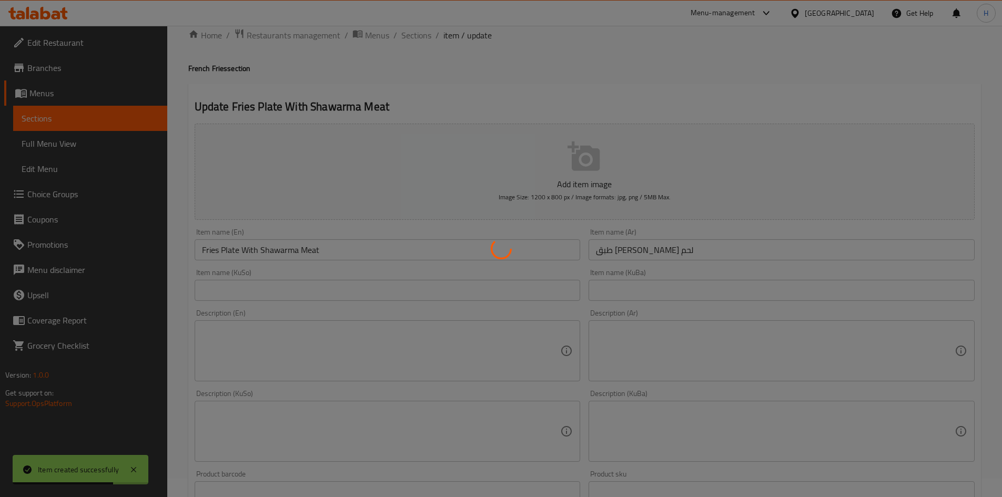
scroll to position [0, 0]
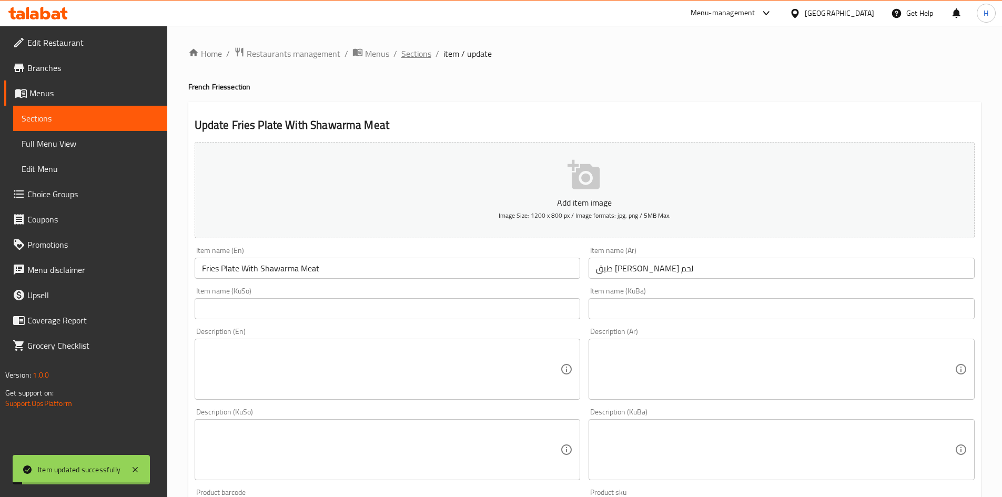
click at [427, 56] on span "Sections" at bounding box center [416, 53] width 30 height 13
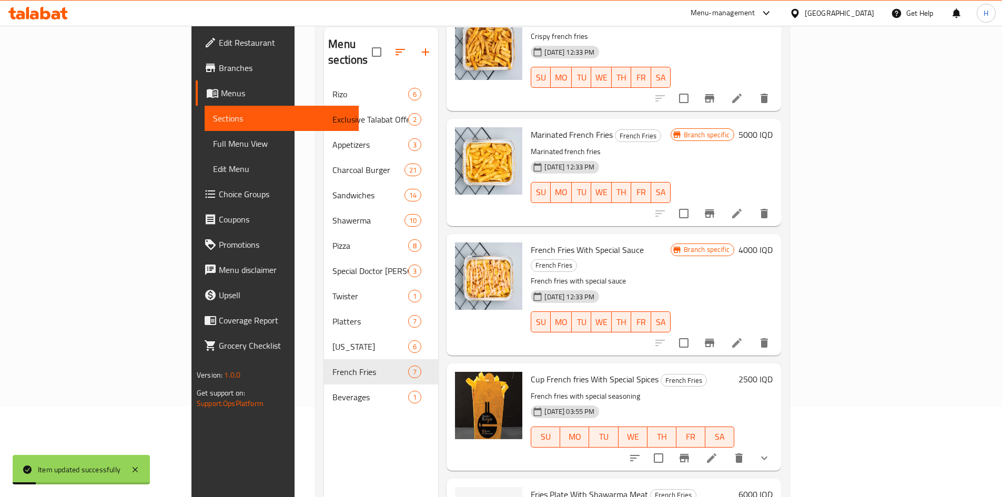
scroll to position [147, 0]
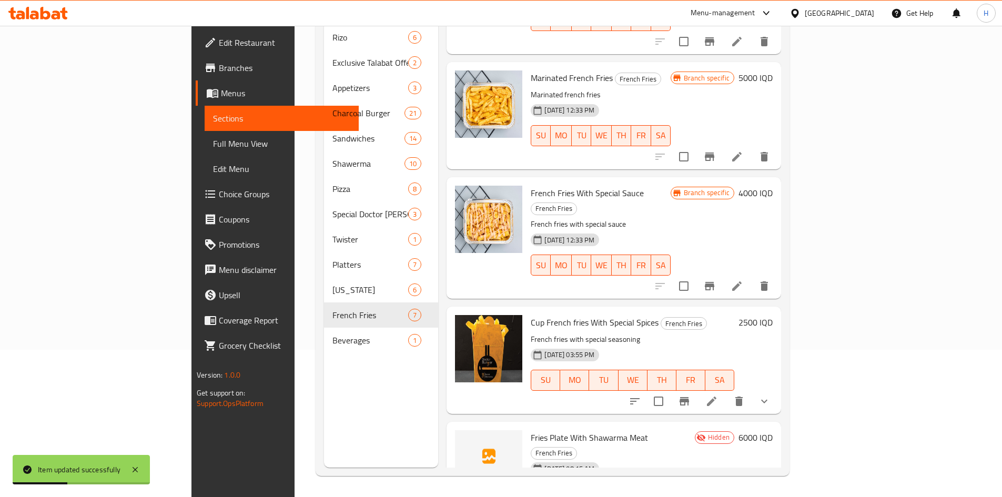
click at [559, 430] on span "Fries Plate With Shawarma Meat" at bounding box center [589, 438] width 117 height 16
copy h6 "Fries Plate With Shawarma Meat"
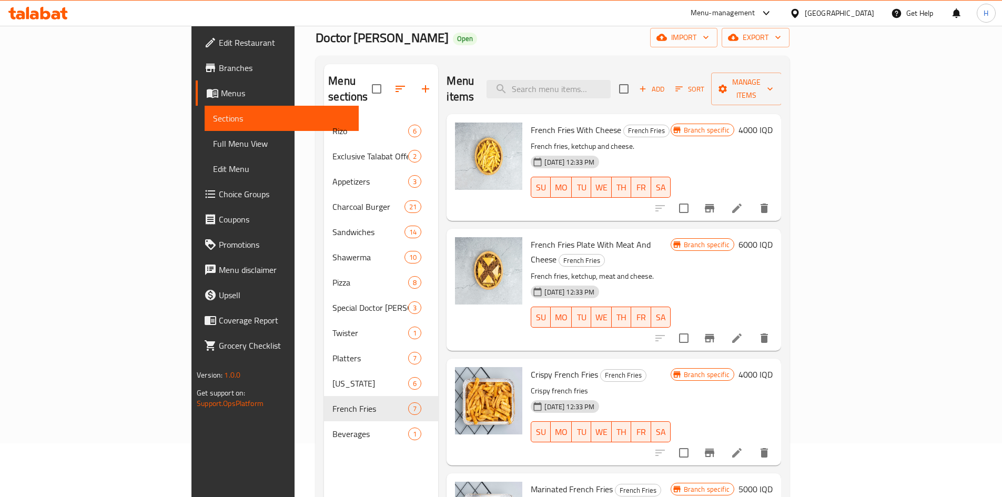
scroll to position [0, 0]
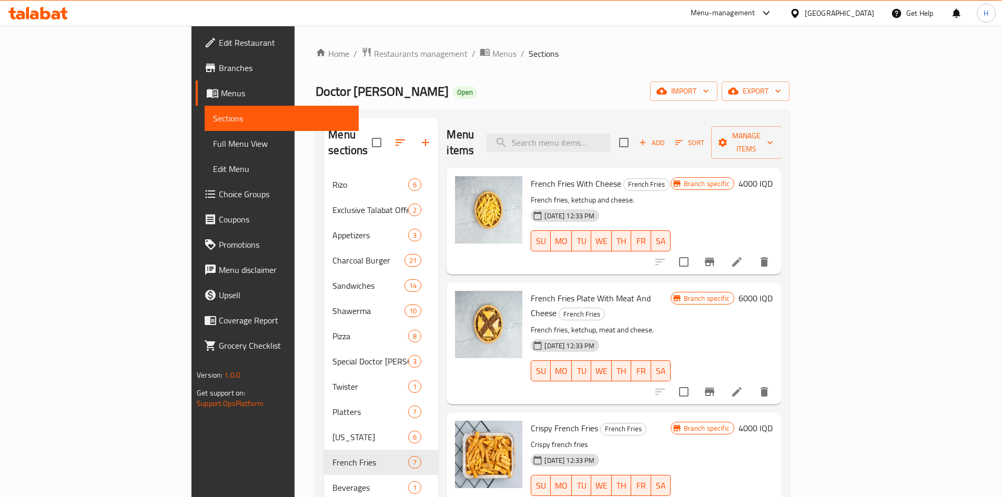
click at [666, 138] on span "Add" at bounding box center [651, 143] width 28 height 12
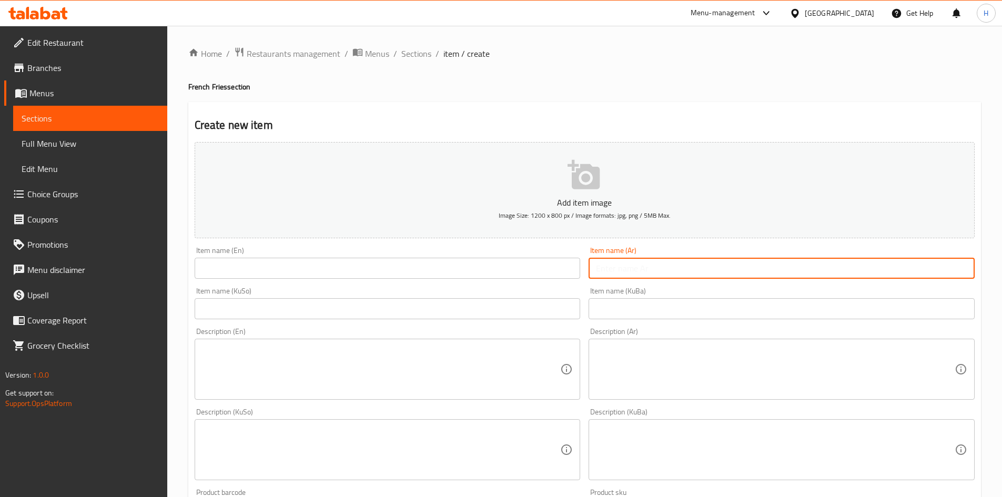
click at [697, 262] on input "text" at bounding box center [781, 268] width 386 height 21
click at [690, 262] on input "طبق فرايز بالشاورما دجاج" at bounding box center [781, 268] width 386 height 21
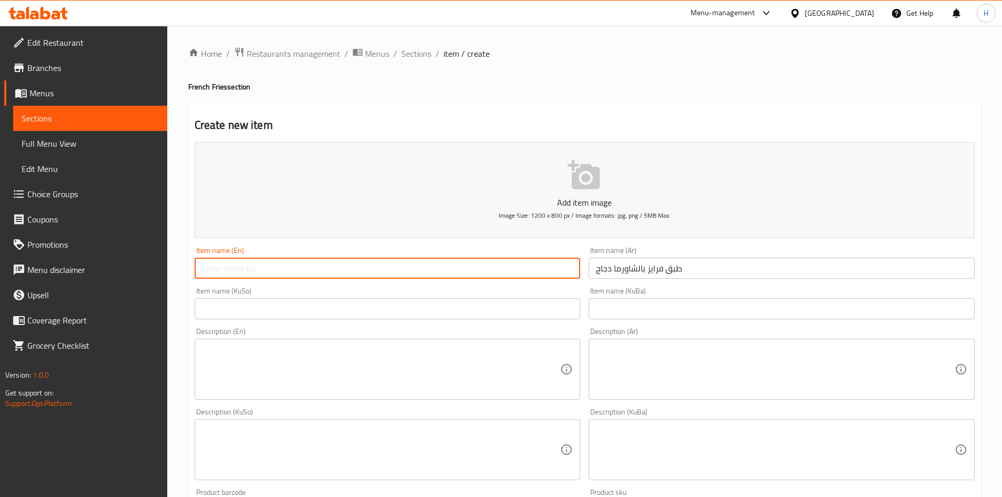
click at [379, 277] on input "text" at bounding box center [388, 268] width 386 height 21
paste input "Chicken shawarma fries plate"
click at [271, 271] on input "Chicken shawarma fries plate" at bounding box center [388, 268] width 386 height 21
click at [289, 271] on input "Chicken shawarma Fries plate" at bounding box center [388, 268] width 386 height 21
drag, startPoint x: 231, startPoint y: 268, endPoint x: 236, endPoint y: 273, distance: 6.3
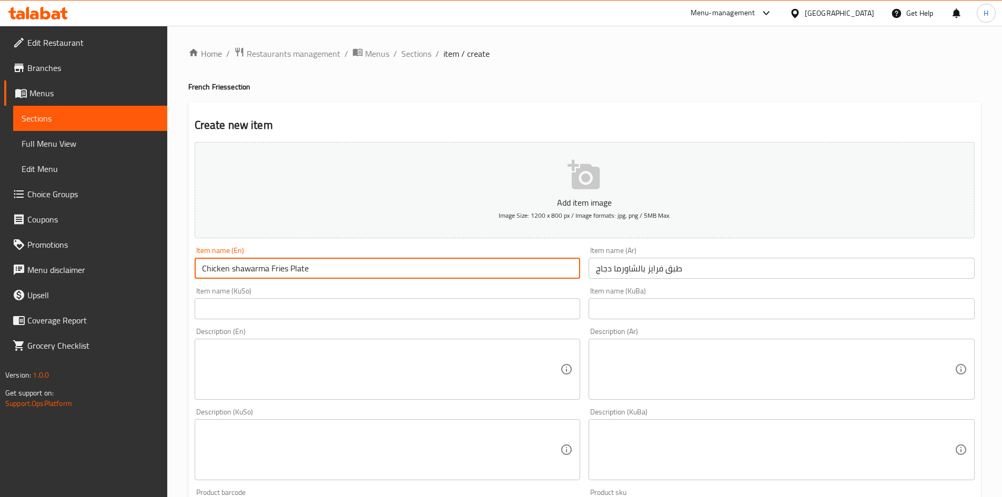
click at [236, 273] on input "Chicken shawarma Fries Plate" at bounding box center [388, 268] width 386 height 21
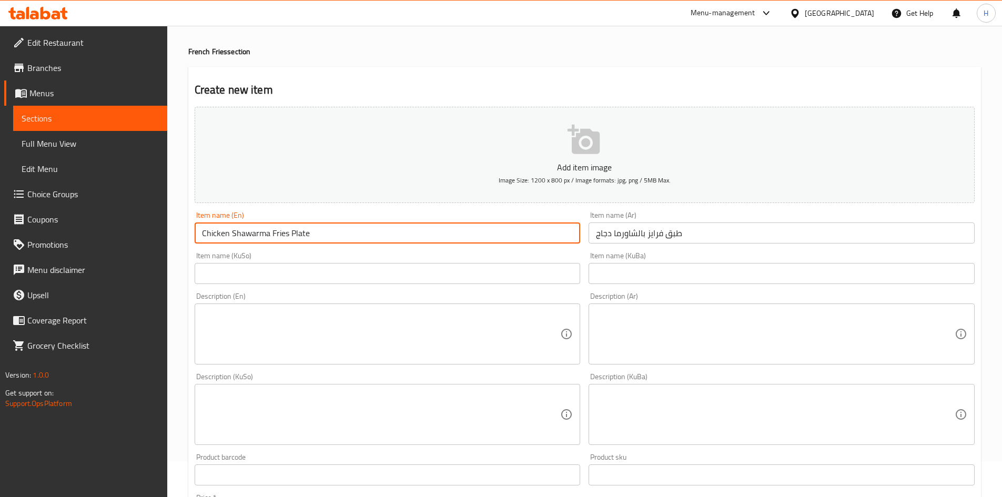
scroll to position [367, 0]
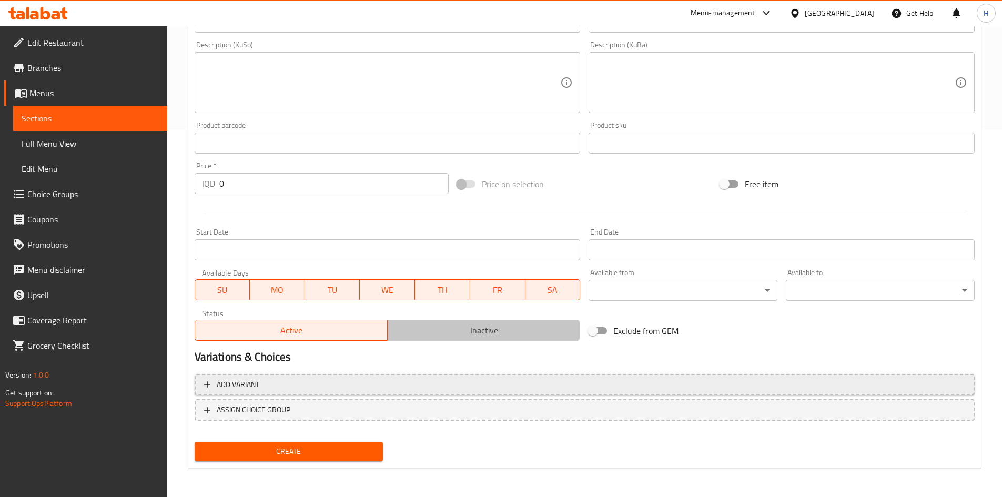
drag, startPoint x: 442, startPoint y: 332, endPoint x: 411, endPoint y: 379, distance: 56.1
click at [442, 334] on span "Inactive" at bounding box center [484, 330] width 184 height 15
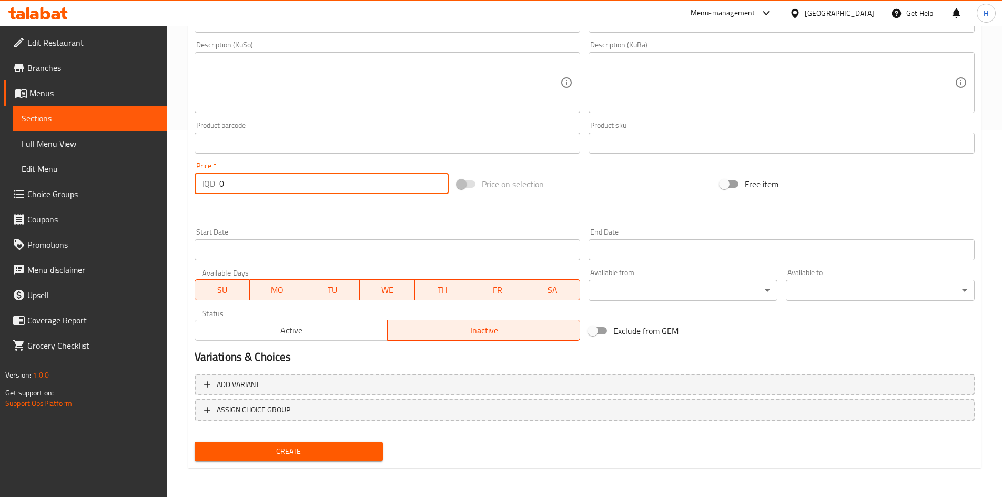
click at [263, 185] on input "0" at bounding box center [334, 183] width 230 height 21
click at [317, 449] on span "Create" at bounding box center [289, 451] width 172 height 13
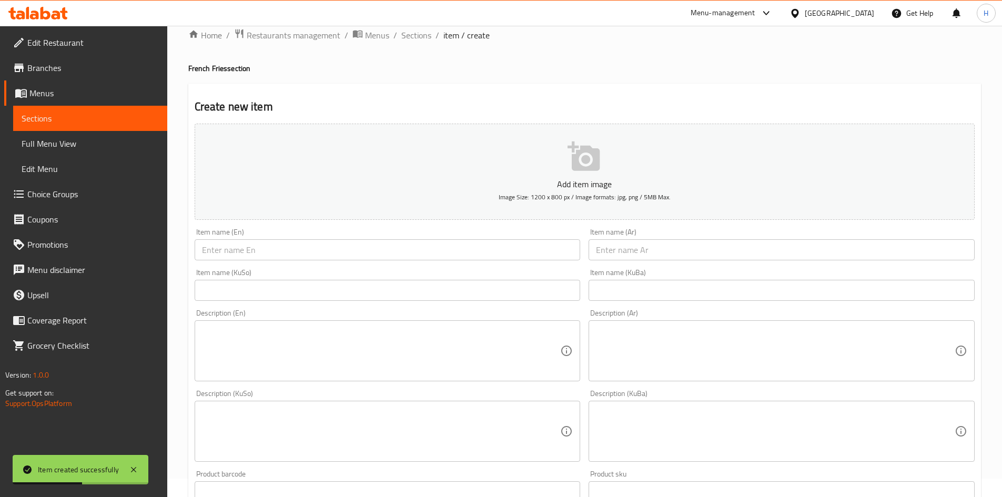
scroll to position [0, 0]
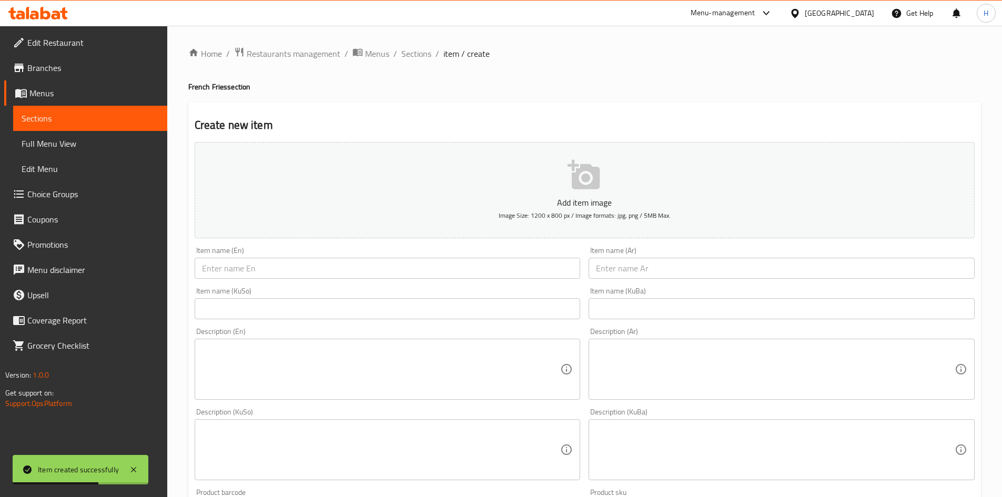
click at [405, 55] on span "Sections" at bounding box center [416, 53] width 30 height 13
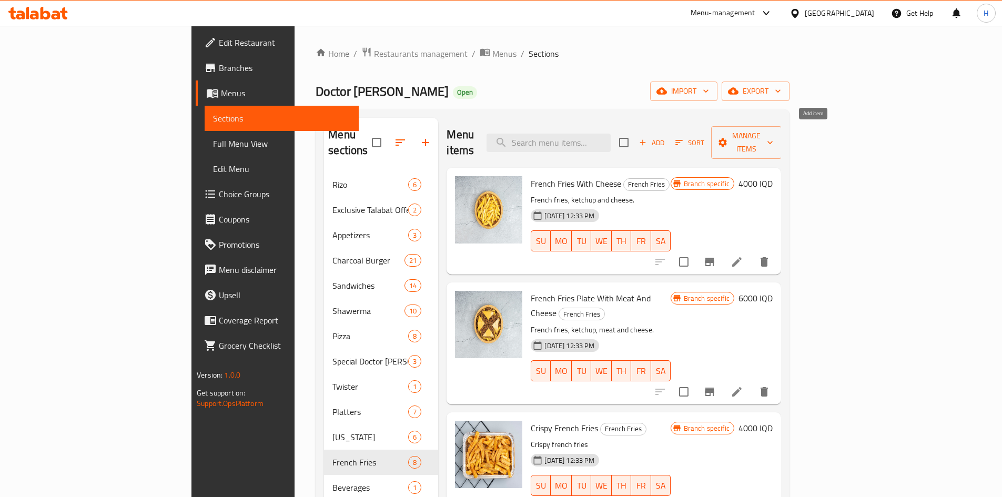
click at [666, 137] on span "Add" at bounding box center [651, 143] width 28 height 12
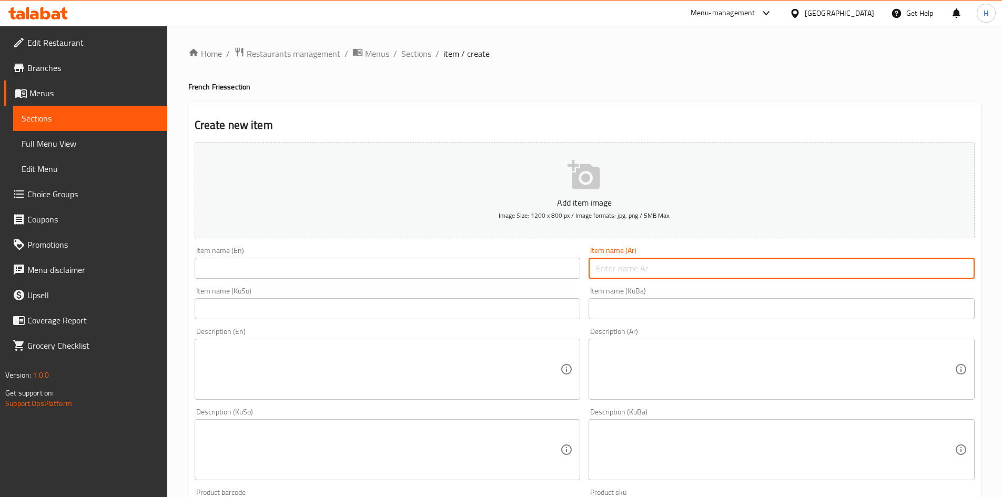
click at [699, 264] on input "text" at bounding box center [781, 268] width 386 height 21
click at [699, 264] on input "طبق [PERSON_NAME] الدجاج" at bounding box center [781, 268] width 386 height 21
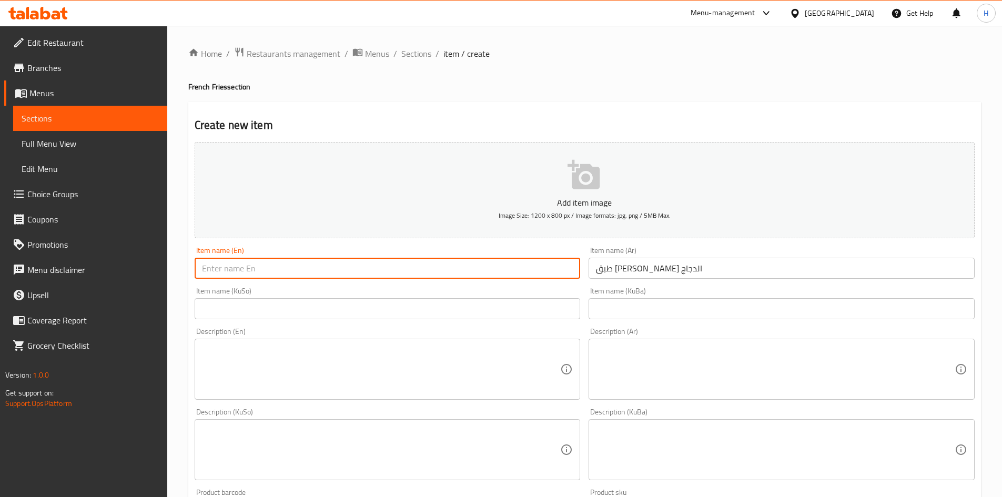
click at [257, 267] on input "text" at bounding box center [388, 268] width 386 height 21
paste input "Crispy Chicken Fries Plate"
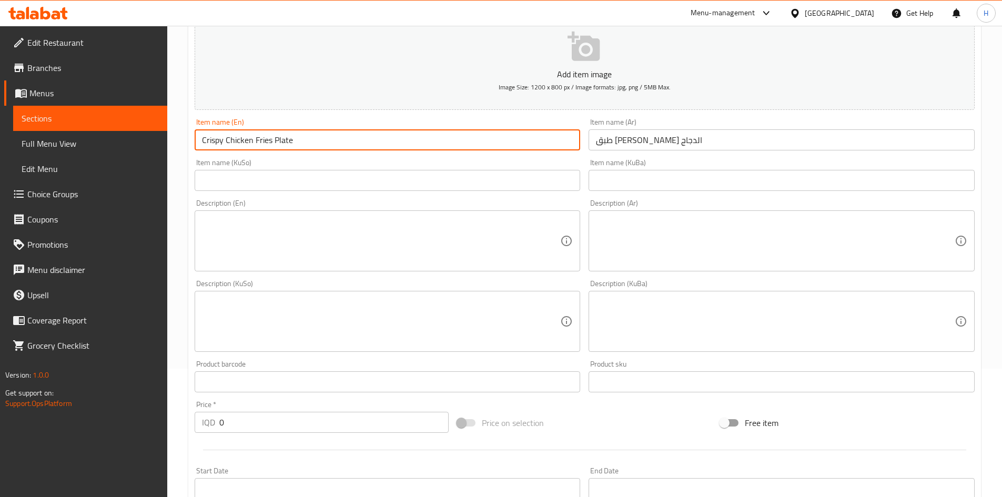
scroll to position [263, 0]
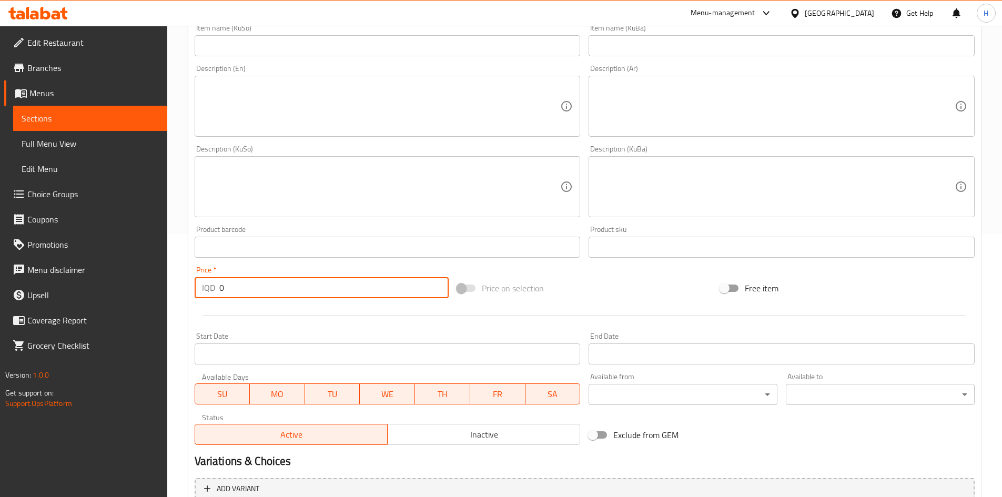
click at [246, 290] on input "0" at bounding box center [334, 287] width 230 height 21
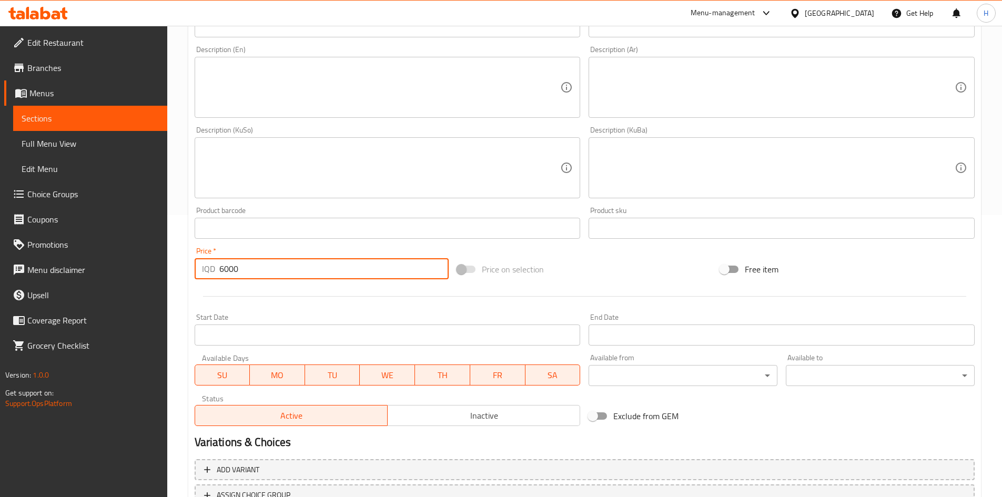
scroll to position [367, 0]
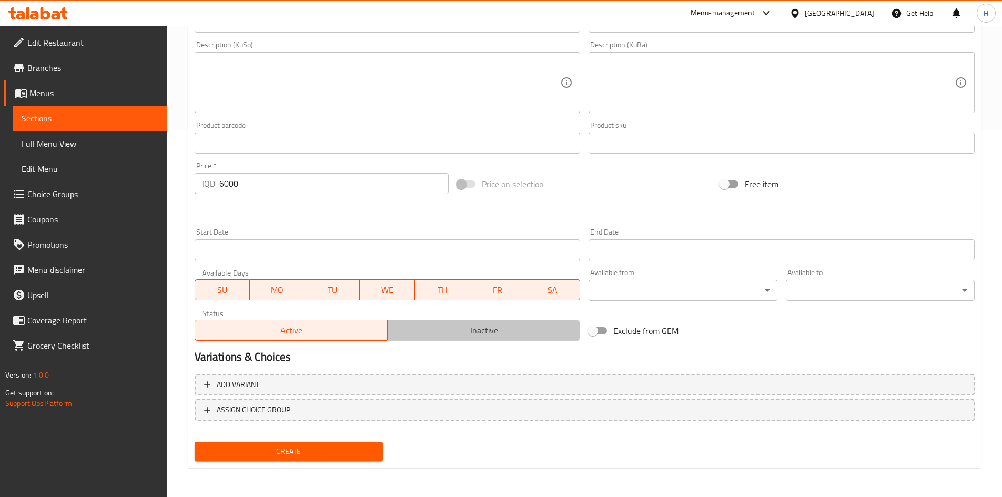
click at [474, 325] on span "Inactive" at bounding box center [484, 330] width 184 height 15
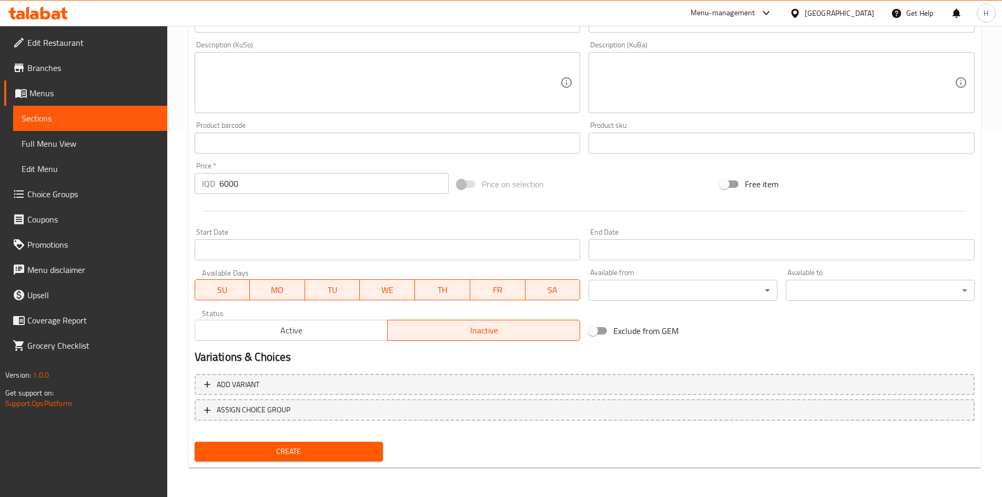
click at [293, 453] on span "Create" at bounding box center [289, 451] width 172 height 13
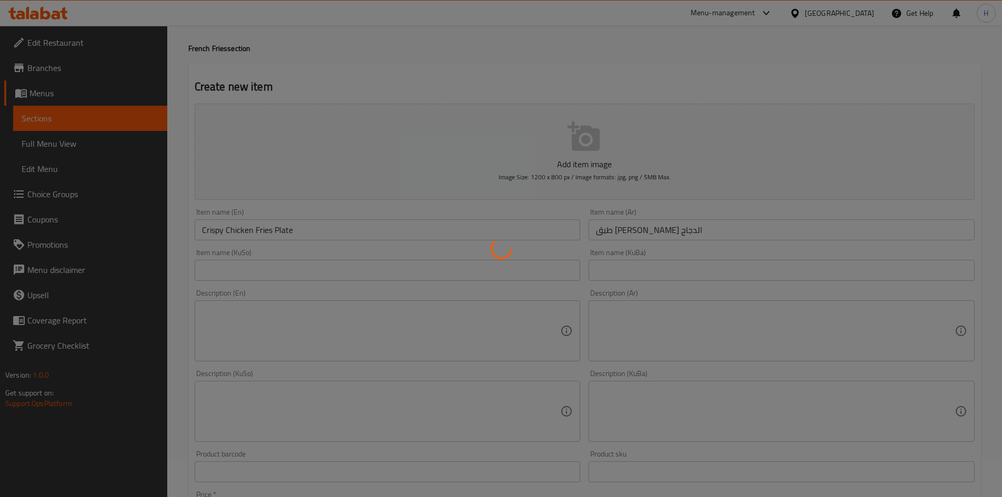
scroll to position [0, 0]
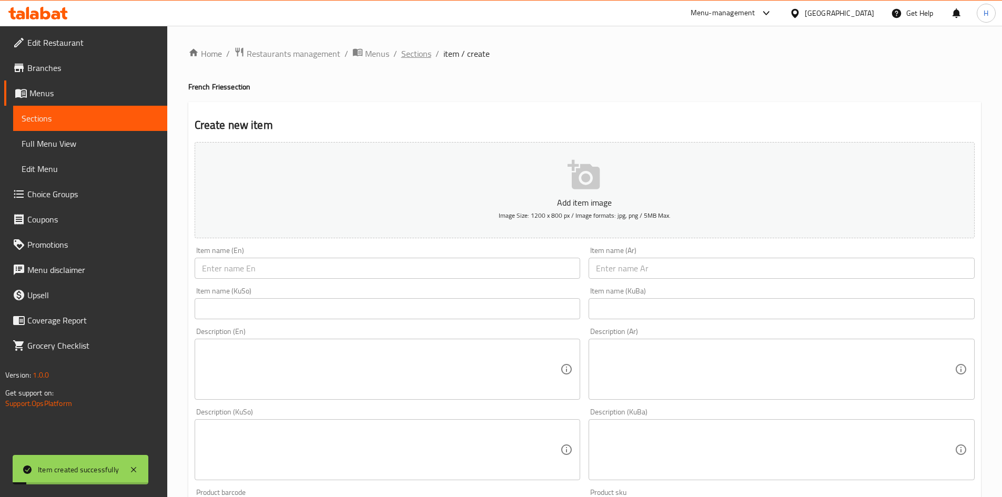
click at [421, 50] on span "Sections" at bounding box center [416, 53] width 30 height 13
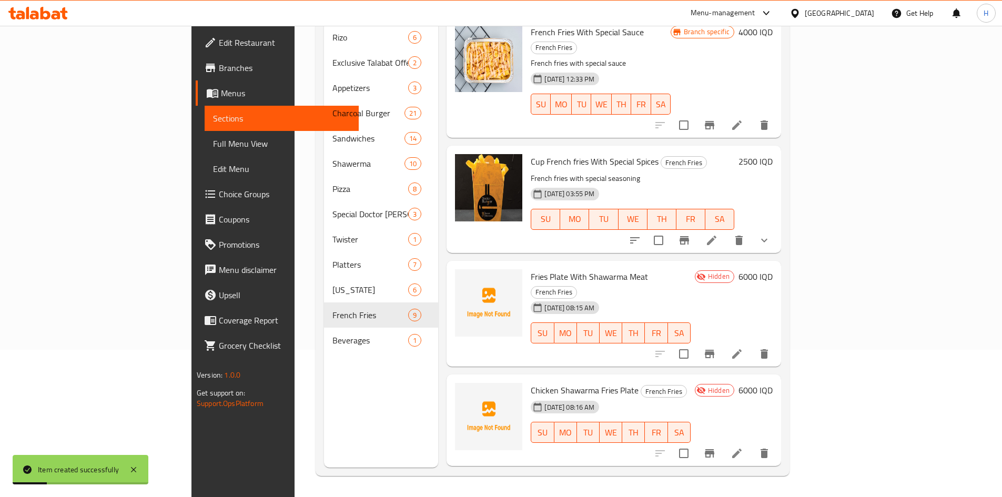
scroll to position [516, 0]
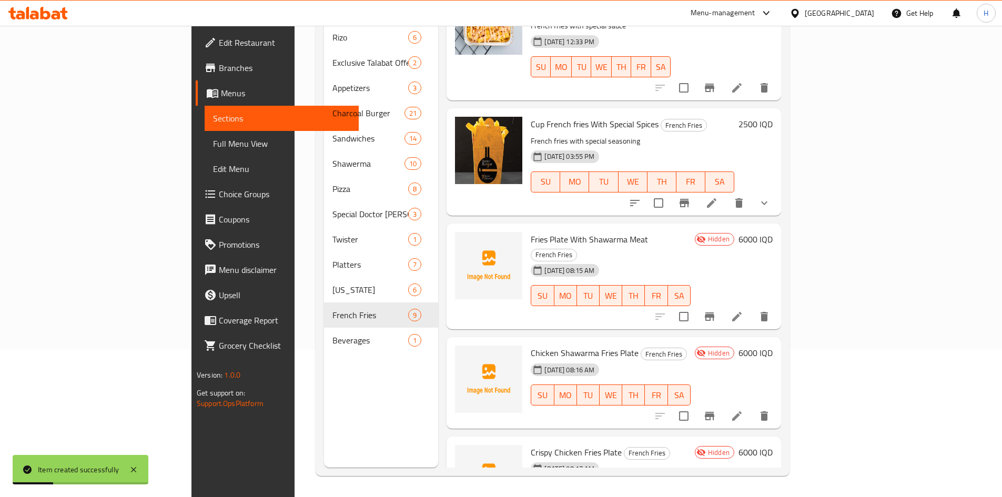
click at [531, 345] on span "Chicken Shawarma Fries Plate" at bounding box center [585, 353] width 108 height 16
copy h6 "Chicken Shawarma Fries Plate"
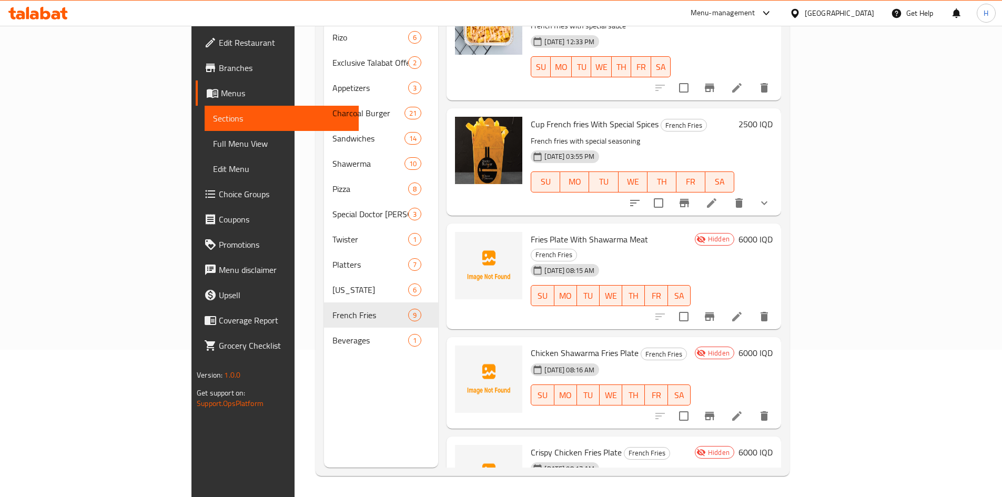
click at [531, 444] on span "Crispy Chicken Fries Plate" at bounding box center [576, 452] width 91 height 16
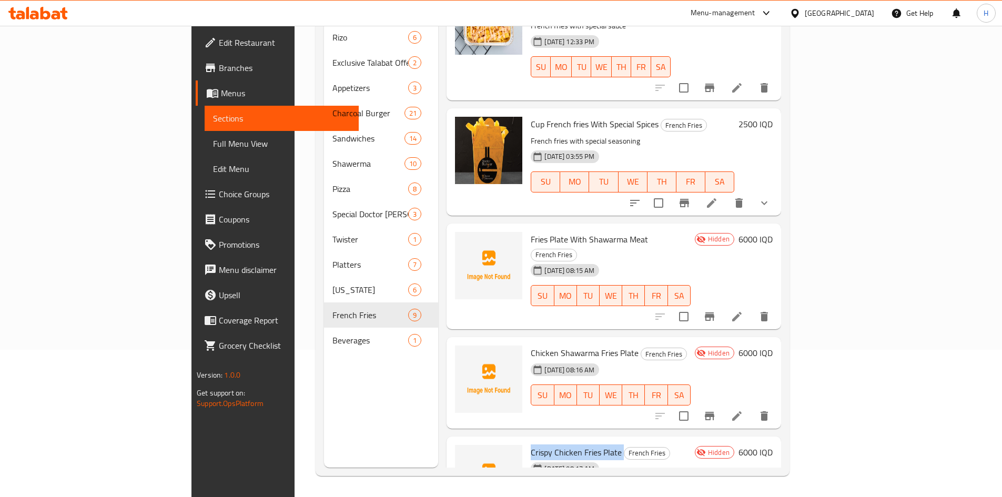
click at [531, 444] on span "Crispy Chicken Fries Plate" at bounding box center [576, 452] width 91 height 16
copy h6 "Crispy Chicken Fries Plate"
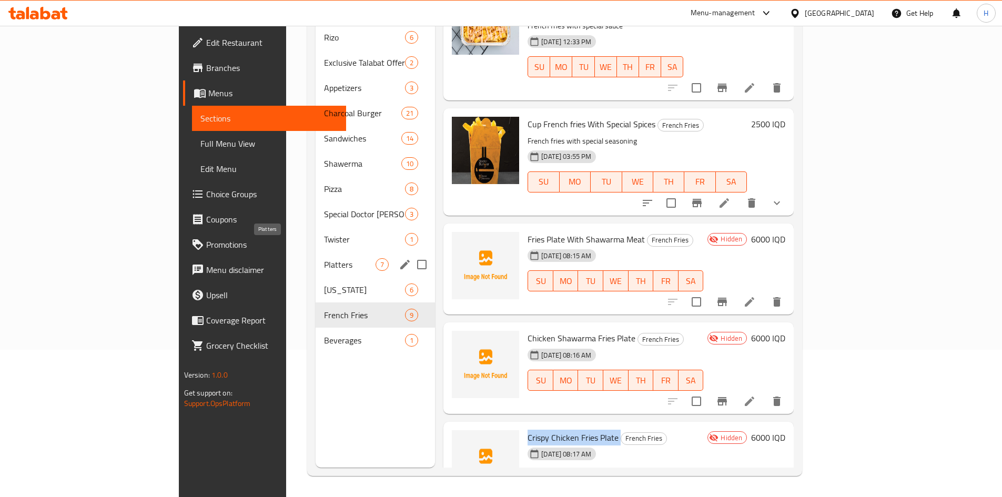
click at [324, 258] on span "Platters" at bounding box center [350, 264] width 52 height 13
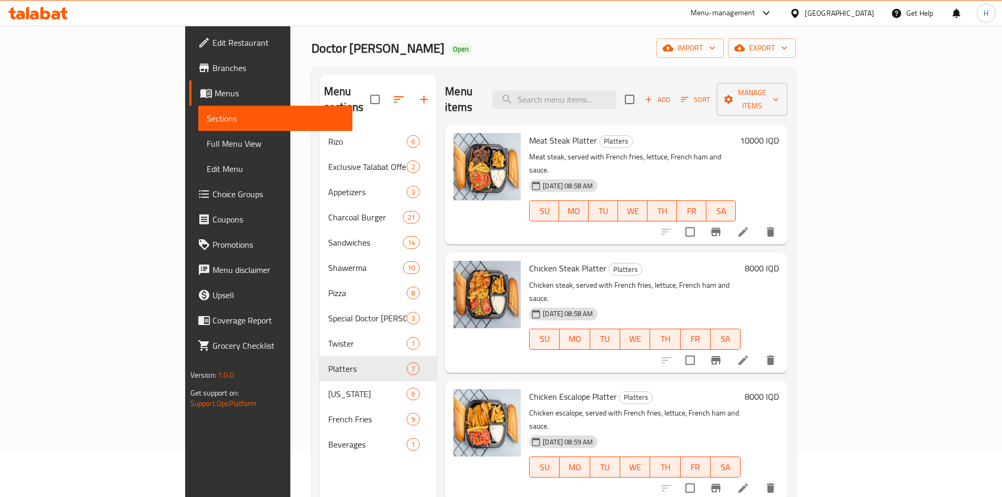
scroll to position [42, 0]
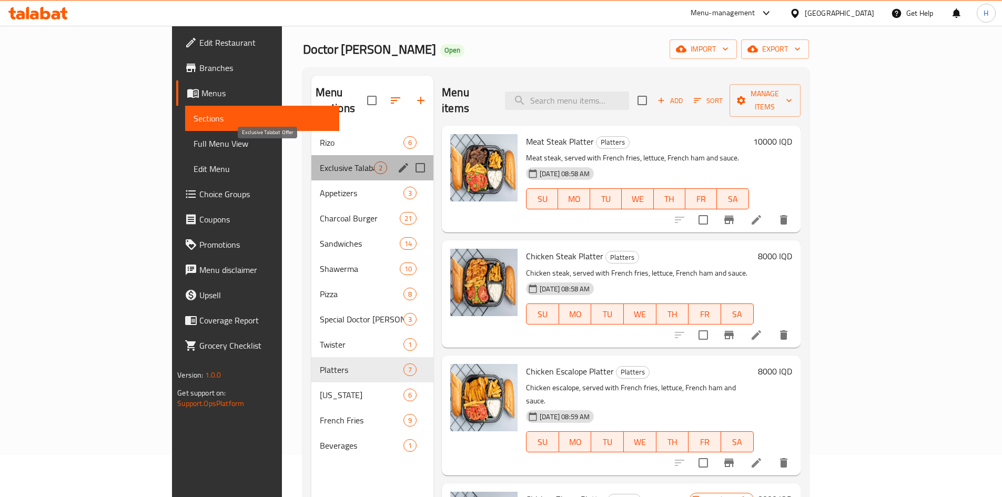
click at [320, 161] on span "Exclusive Talabat Offer" at bounding box center [347, 167] width 54 height 13
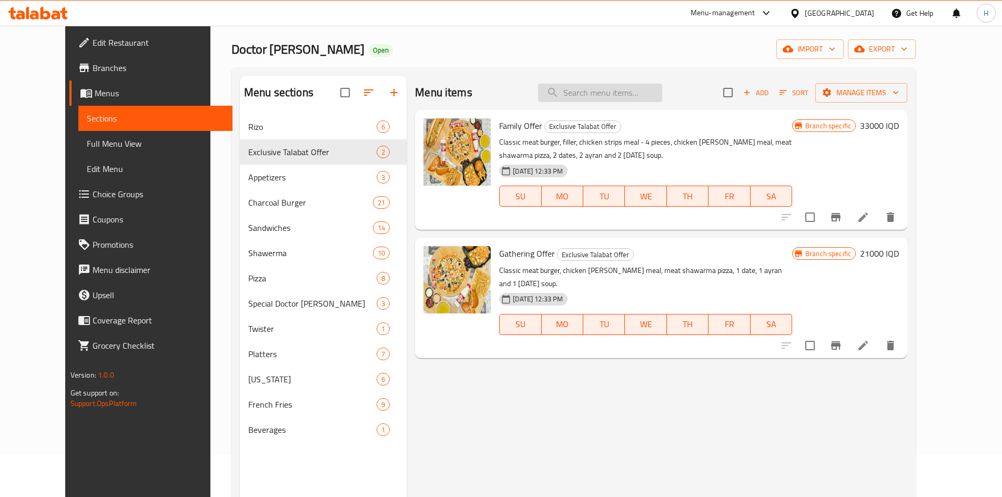
click at [638, 100] on input "search" at bounding box center [600, 93] width 124 height 18
click at [388, 96] on icon "button" at bounding box center [394, 92] width 13 height 13
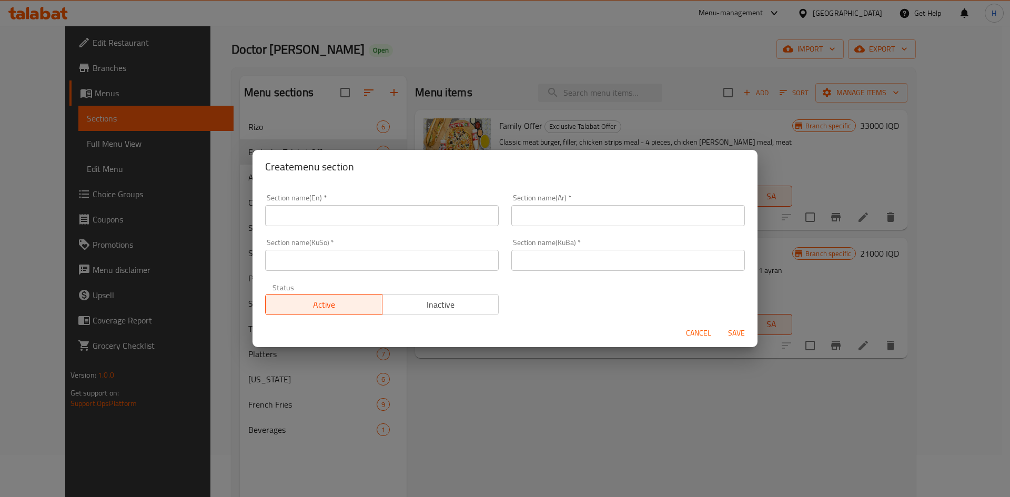
click at [695, 328] on span "Cancel" at bounding box center [698, 333] width 25 height 13
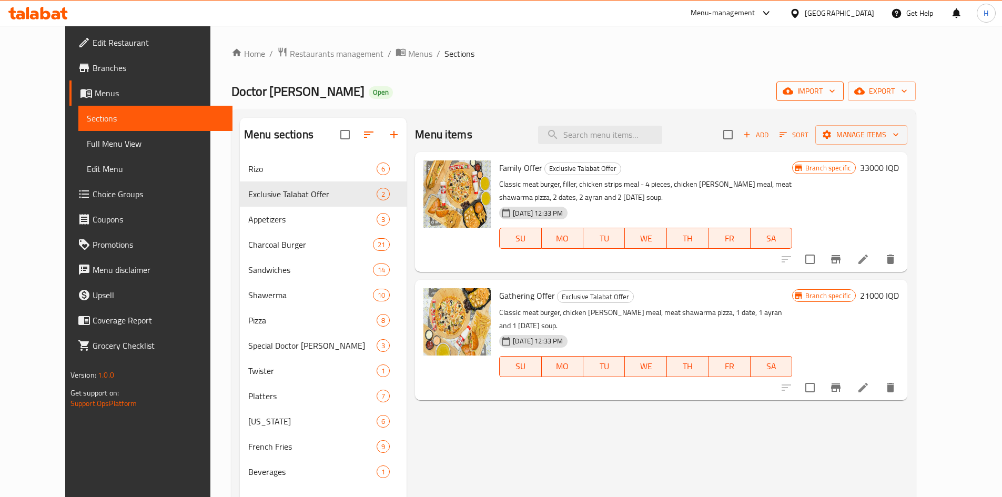
click at [837, 94] on icon "button" at bounding box center [832, 91] width 11 height 11
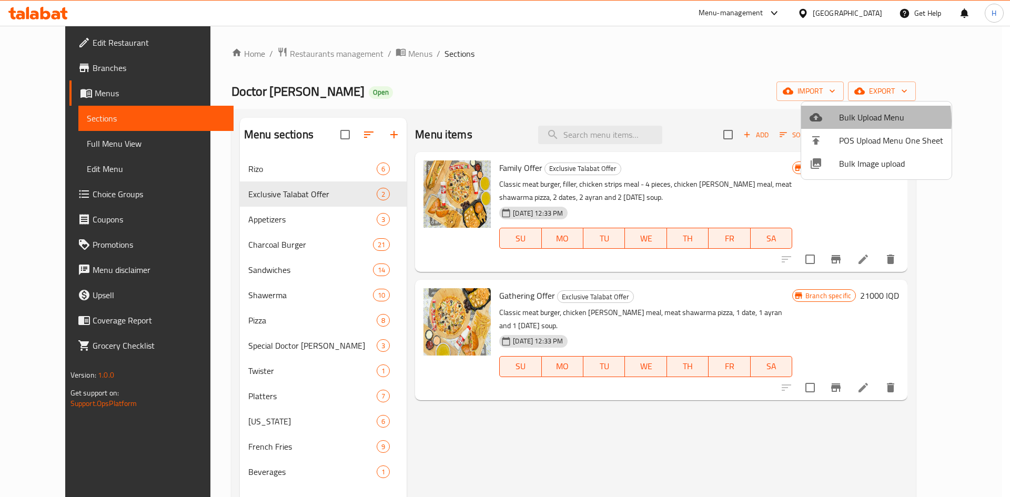
click at [844, 121] on span "Bulk Upload Menu" at bounding box center [891, 117] width 104 height 13
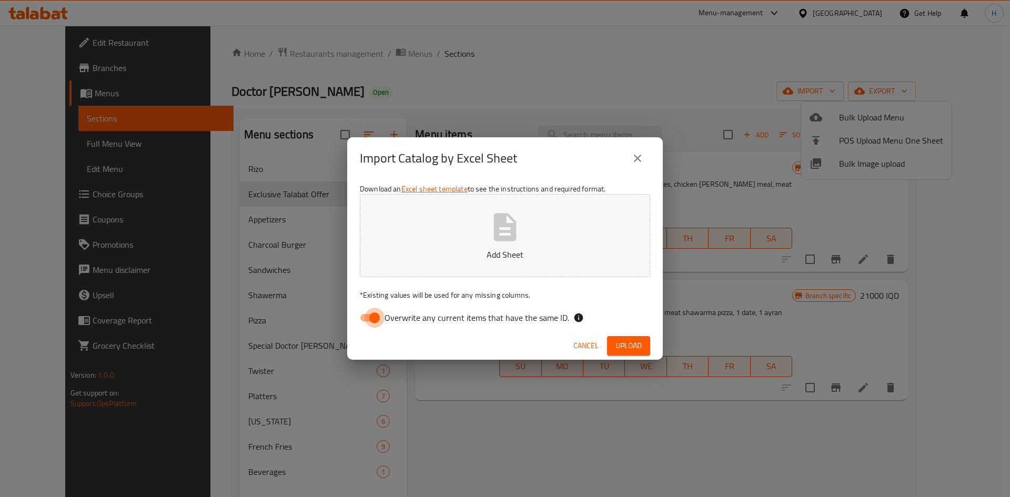
drag, startPoint x: 362, startPoint y: 314, endPoint x: 451, endPoint y: 233, distance: 119.5
click at [363, 314] on input "Overwrite any current items that have the same ID." at bounding box center [374, 318] width 60 height 20
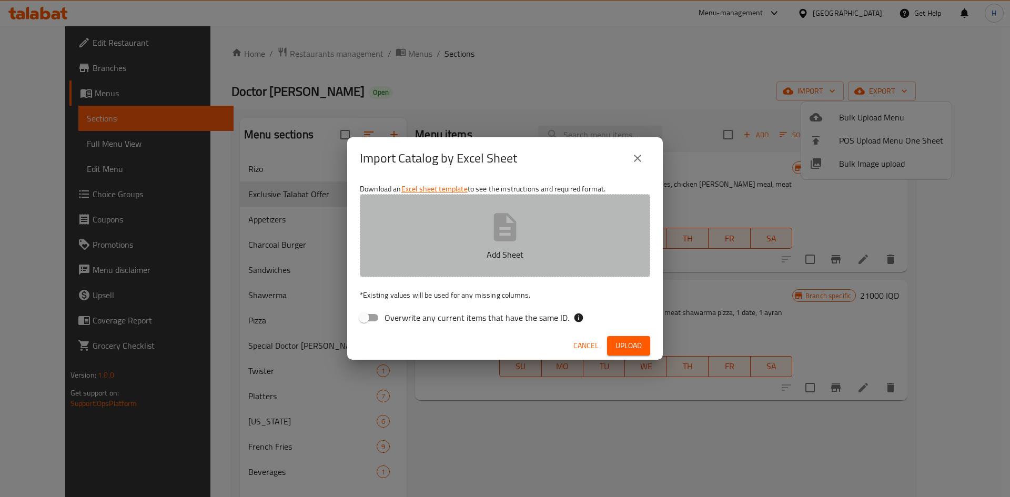
click at [461, 227] on button "Add Sheet" at bounding box center [505, 235] width 290 height 83
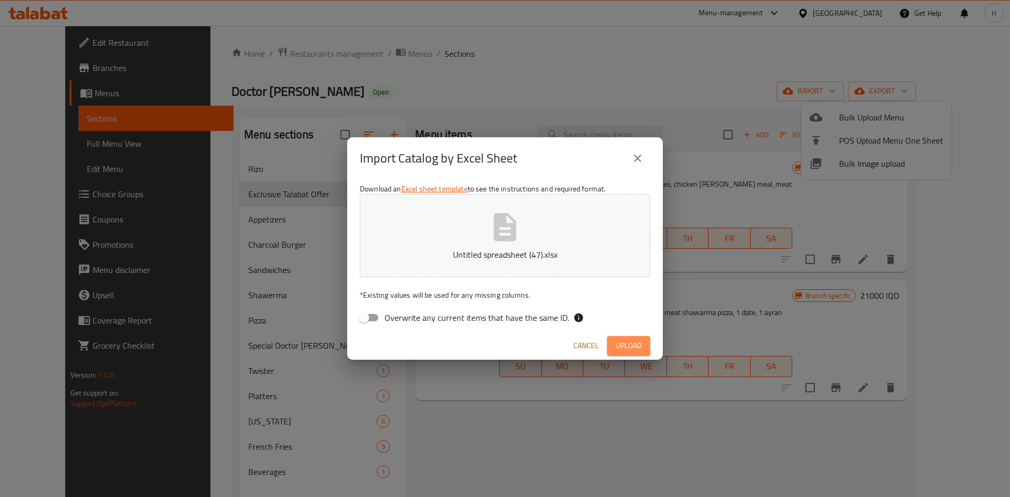
click at [641, 344] on span "Upload" at bounding box center [628, 345] width 26 height 13
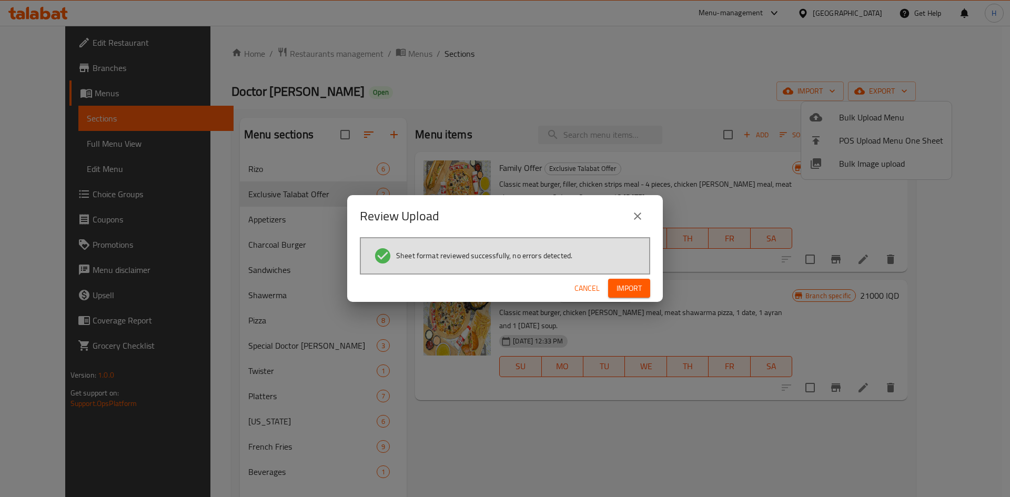
click at [589, 289] on span "Cancel" at bounding box center [586, 288] width 25 height 13
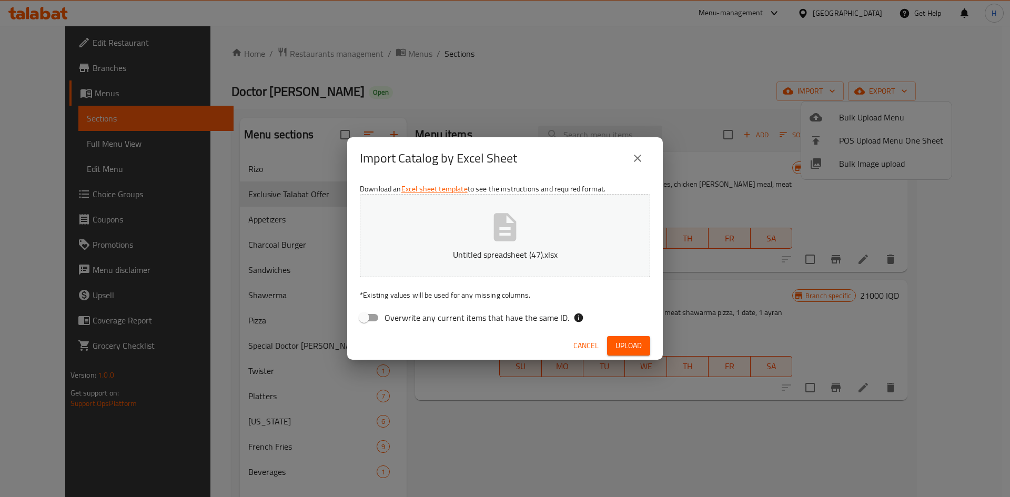
click at [440, 229] on button "Untitled spreadsheet (47).xlsx" at bounding box center [505, 235] width 290 height 83
click at [646, 337] on button "Upload" at bounding box center [628, 345] width 43 height 19
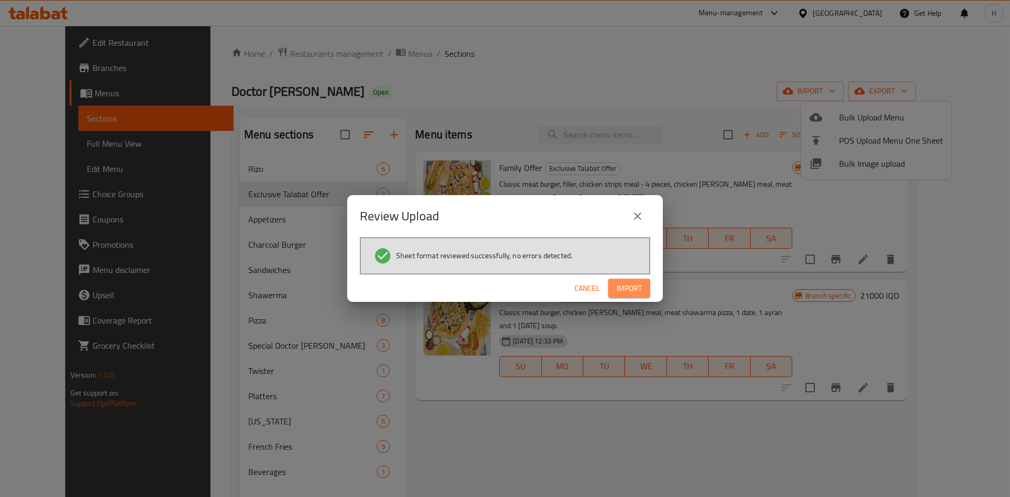
click at [628, 282] on span "Import" at bounding box center [628, 288] width 25 height 13
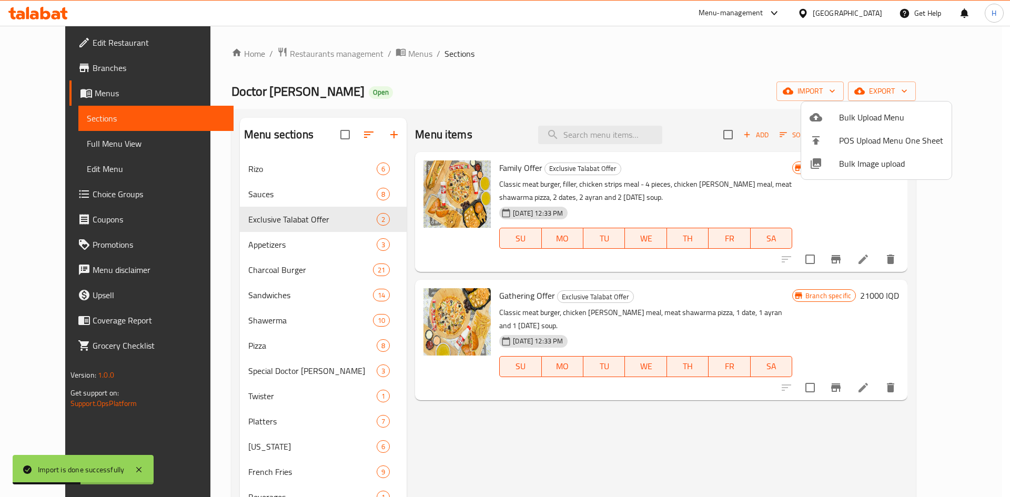
click at [302, 195] on div at bounding box center [505, 248] width 1010 height 497
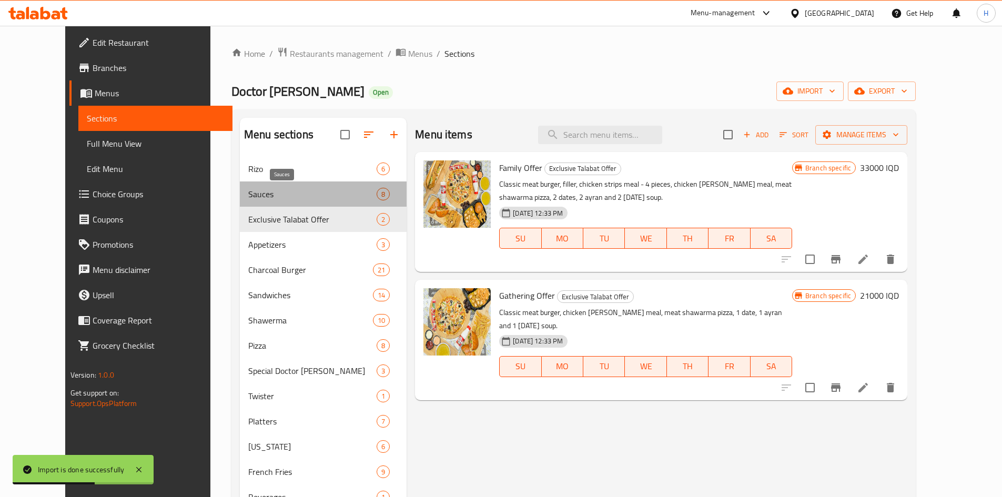
click at [289, 193] on span "Sauces" at bounding box center [312, 194] width 128 height 13
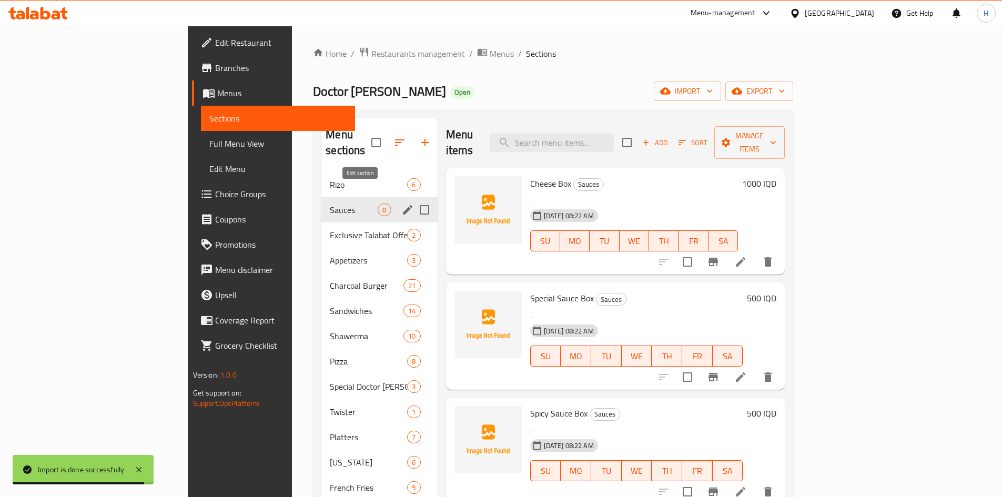
click at [403, 205] on icon "edit" at bounding box center [407, 209] width 9 height 9
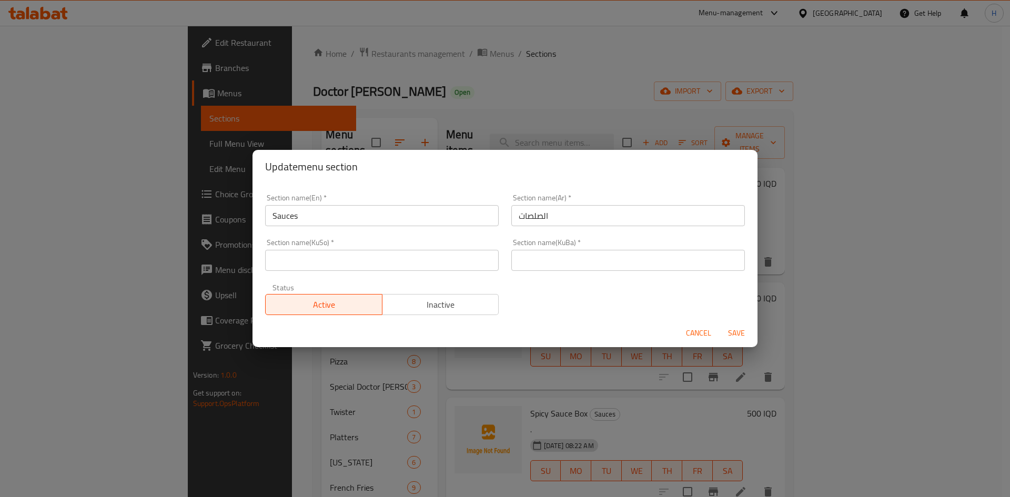
click at [427, 306] on span "Inactive" at bounding box center [440, 304] width 108 height 15
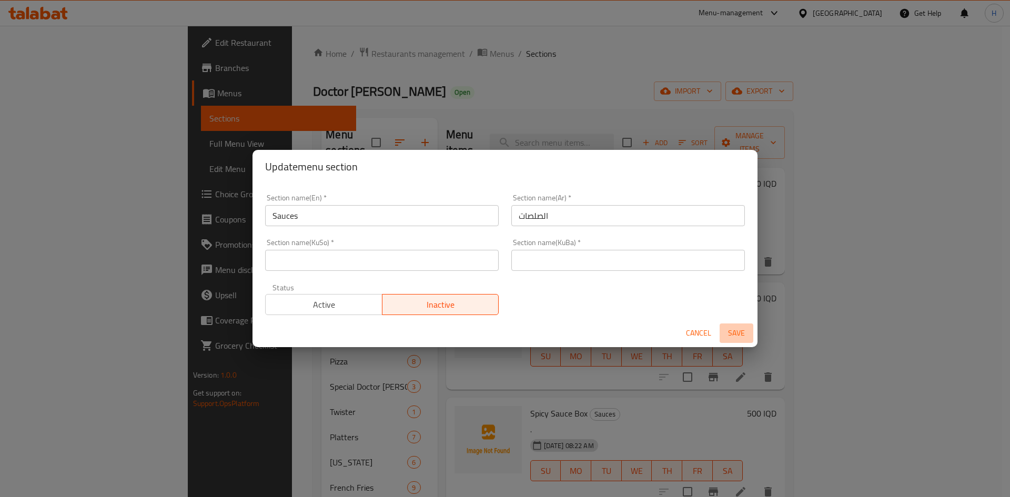
click at [732, 332] on span "Save" at bounding box center [736, 333] width 25 height 13
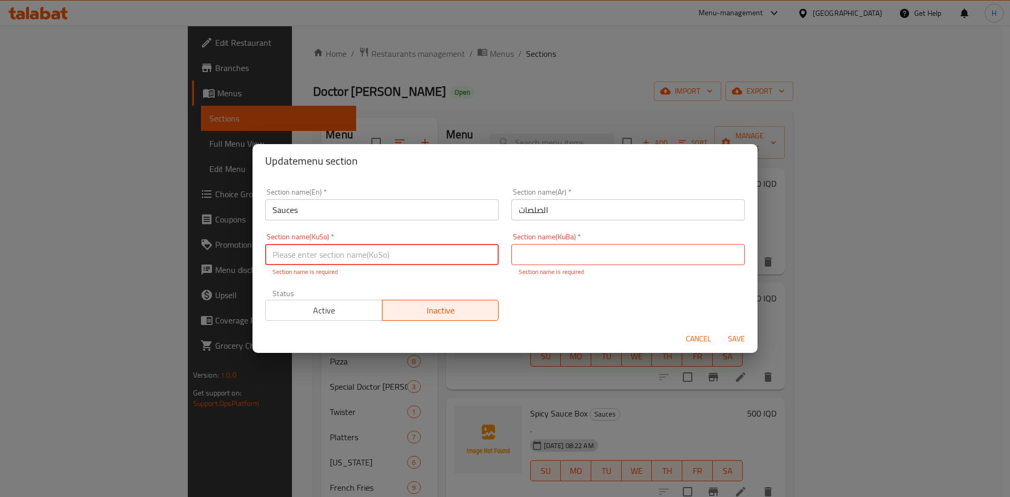
click at [338, 249] on input "text" at bounding box center [381, 254] width 233 height 21
click at [348, 266] on div "Section name(KuSo)   * Section name(KuSo) * Section name is required" at bounding box center [381, 255] width 233 height 44
click at [353, 258] on input "text" at bounding box center [381, 254] width 233 height 21
click at [544, 273] on p "Section name is required" at bounding box center [627, 271] width 219 height 9
click at [552, 267] on p "Section name is required" at bounding box center [627, 271] width 219 height 9
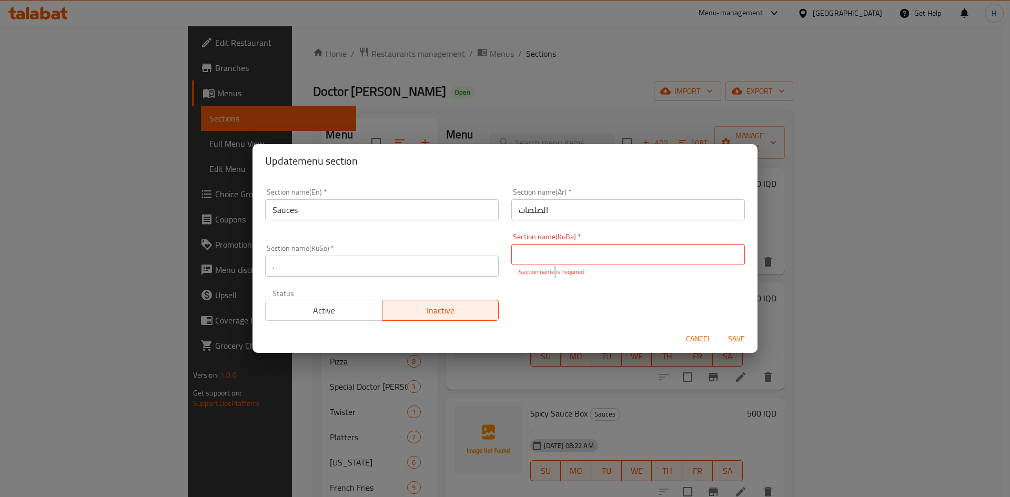
click at [557, 261] on input "text" at bounding box center [627, 254] width 233 height 21
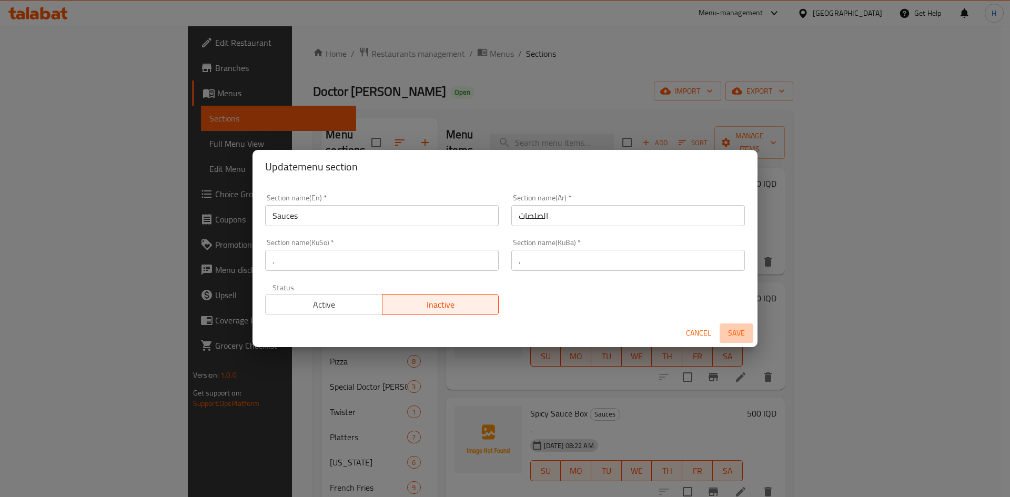
click at [745, 334] on span "Save" at bounding box center [736, 333] width 25 height 13
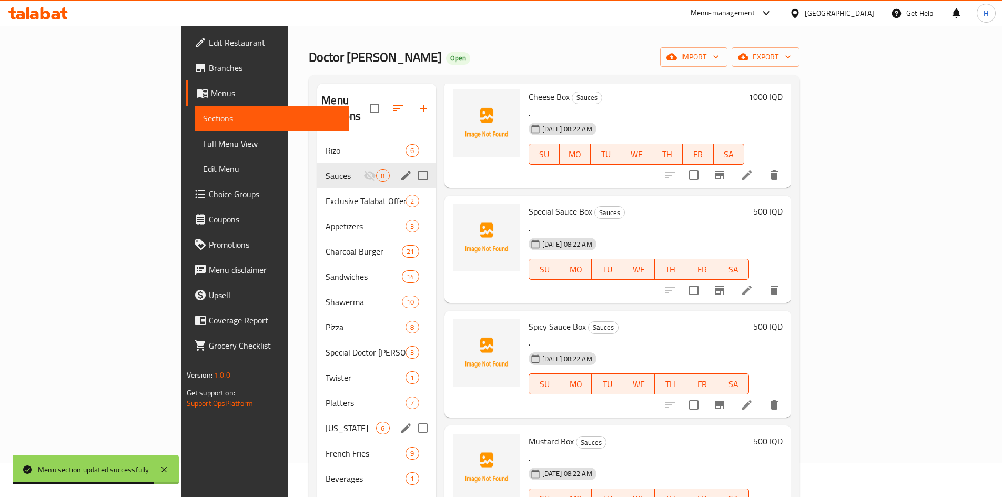
scroll to position [53, 0]
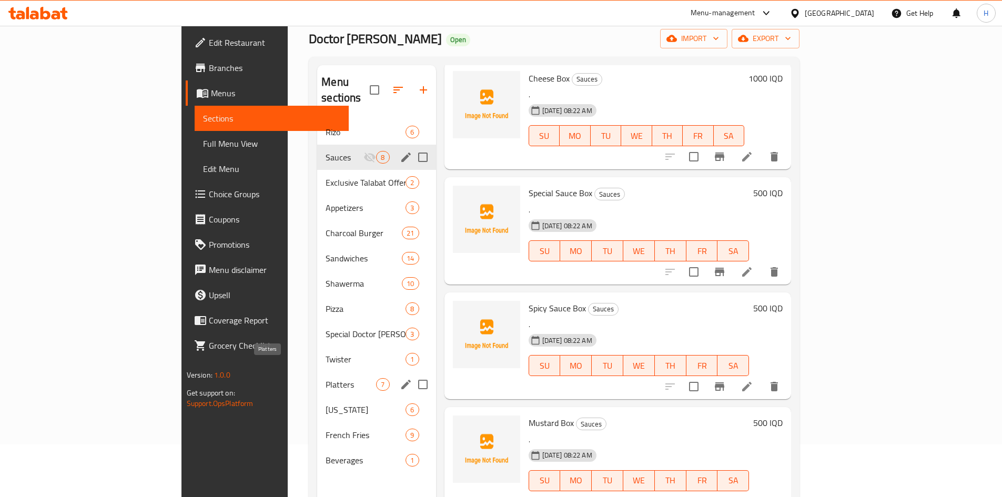
click at [325, 378] on span "Platters" at bounding box center [350, 384] width 50 height 13
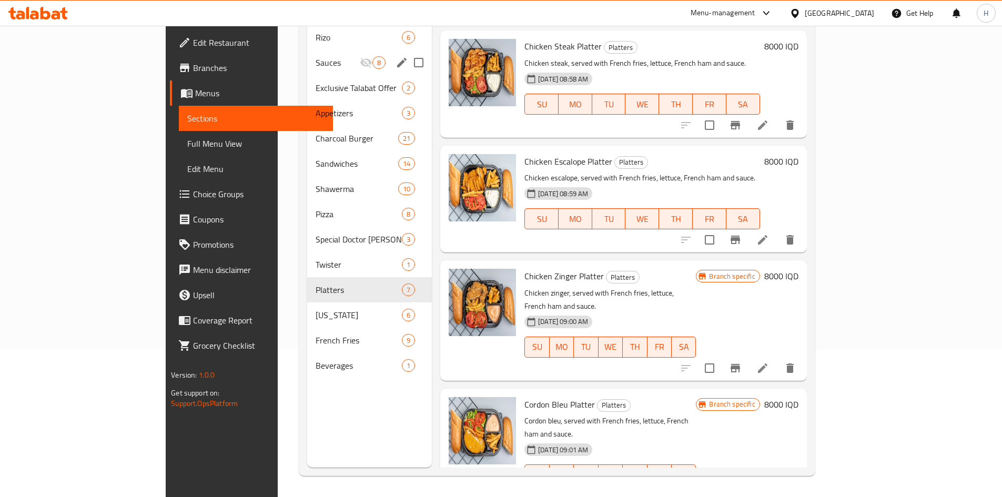
scroll to position [70, 0]
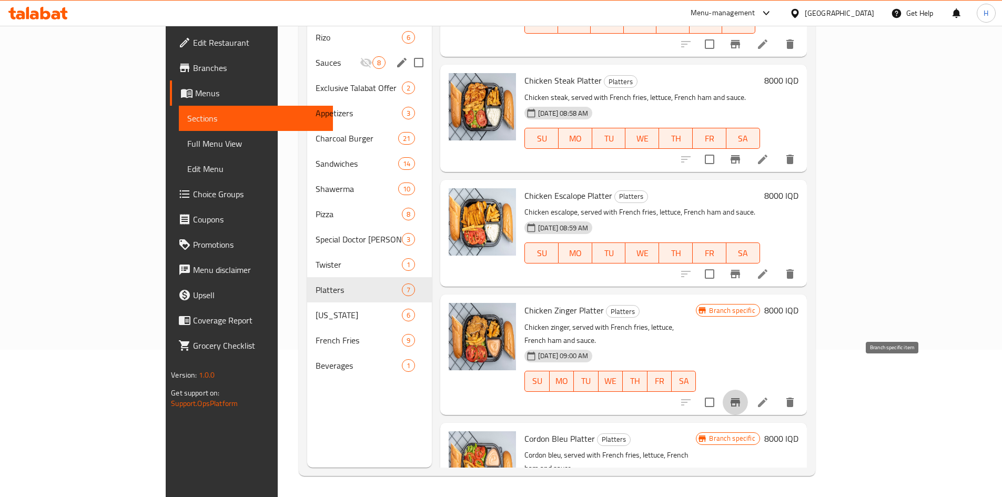
click at [740, 398] on icon "Branch-specific-item" at bounding box center [734, 402] width 9 height 8
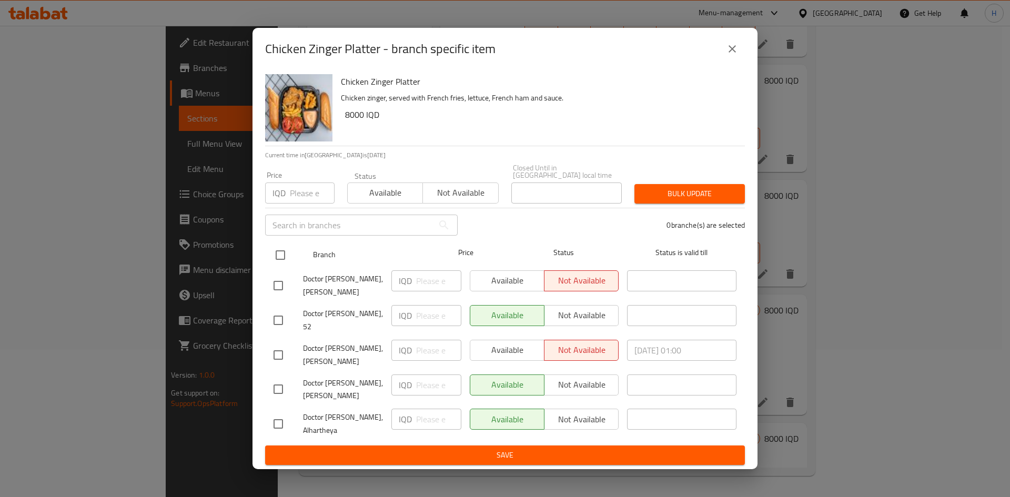
drag, startPoint x: 280, startPoint y: 256, endPoint x: 287, endPoint y: 258, distance: 7.8
click at [282, 256] on input "checkbox" at bounding box center [280, 255] width 22 height 22
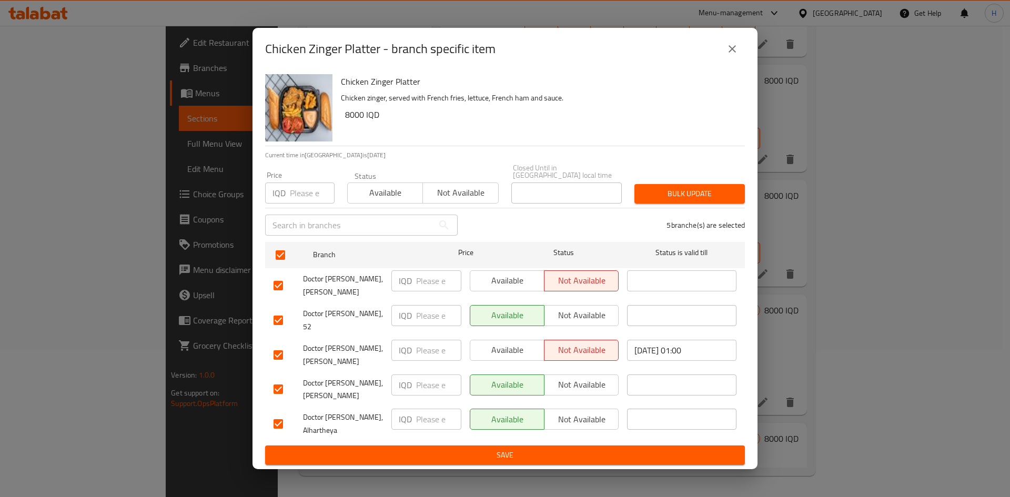
click at [427, 288] on input "number" at bounding box center [438, 280] width 45 height 21
click at [427, 288] on input "10000" at bounding box center [438, 280] width 45 height 21
click at [431, 340] on input "number" at bounding box center [438, 350] width 45 height 21
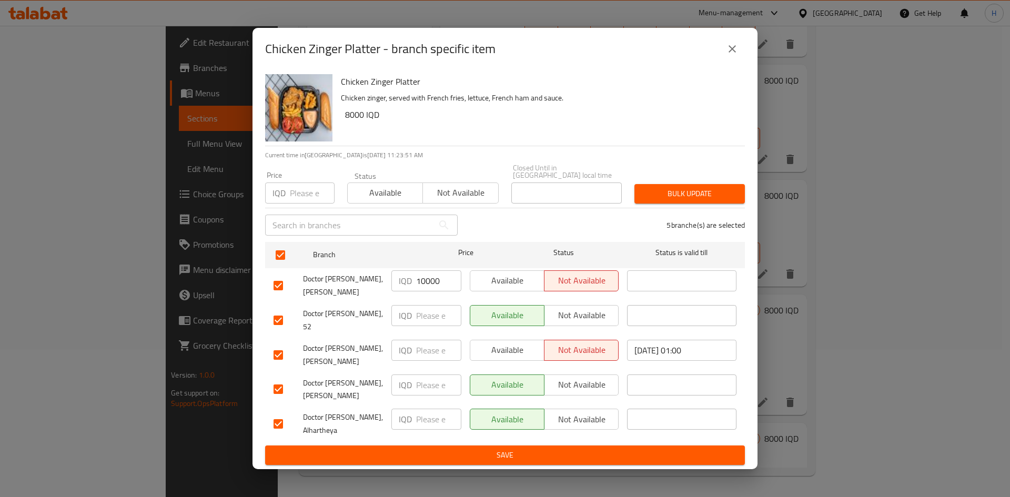
click at [432, 309] on div "IQD ​" at bounding box center [426, 320] width 78 height 39
click at [429, 322] on input "number" at bounding box center [438, 315] width 45 height 21
paste input "10000"
click at [428, 351] on input "number" at bounding box center [438, 350] width 45 height 21
paste input "10000"
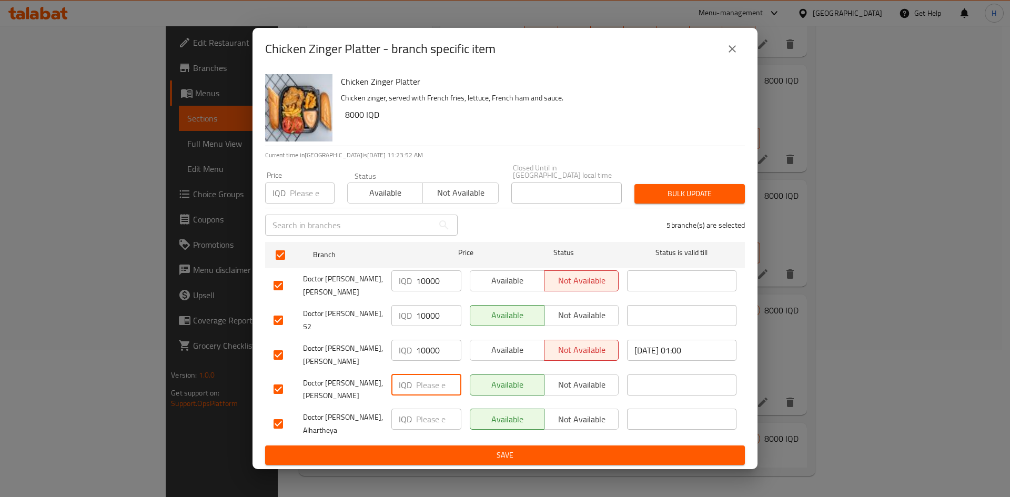
click at [424, 378] on input "number" at bounding box center [438, 384] width 45 height 21
paste input "10000"
click at [432, 421] on div "IQD ​" at bounding box center [426, 423] width 78 height 39
click at [434, 409] on input "number" at bounding box center [438, 419] width 45 height 21
paste input "10000"
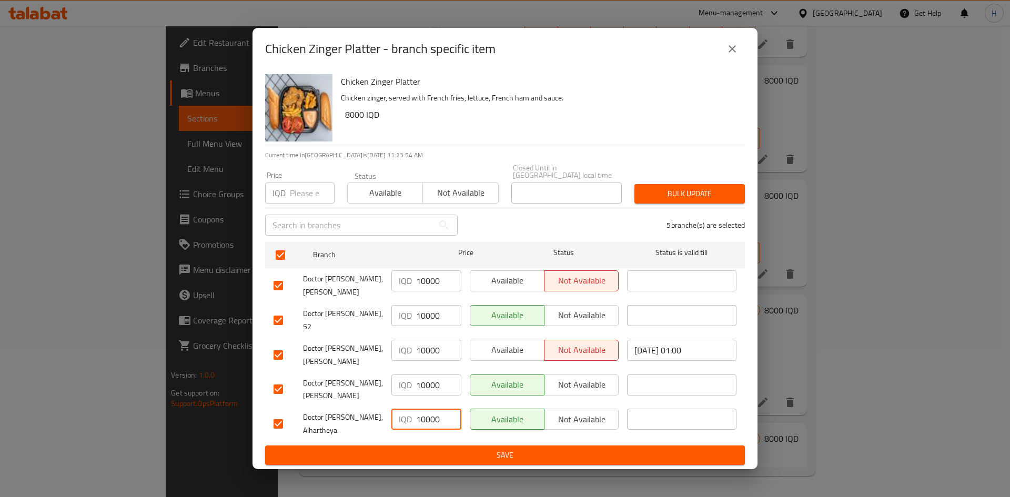
click at [433, 449] on span "Save" at bounding box center [504, 455] width 463 height 13
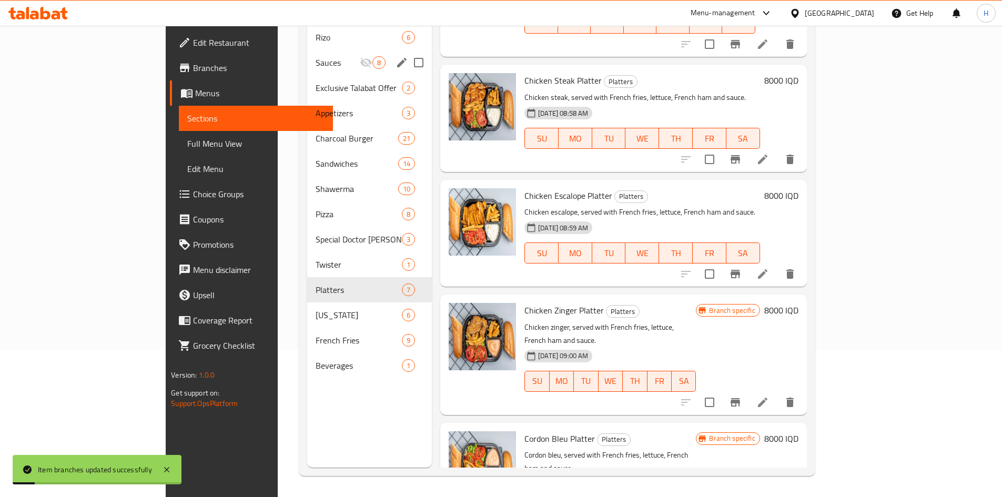
drag, startPoint x: 935, startPoint y: 302, endPoint x: 925, endPoint y: 299, distance: 10.0
click at [798, 303] on div "Branch specific 8000 IQD" at bounding box center [747, 354] width 102 height 103
click at [798, 303] on h6 "8000 IQD" at bounding box center [781, 310] width 34 height 15
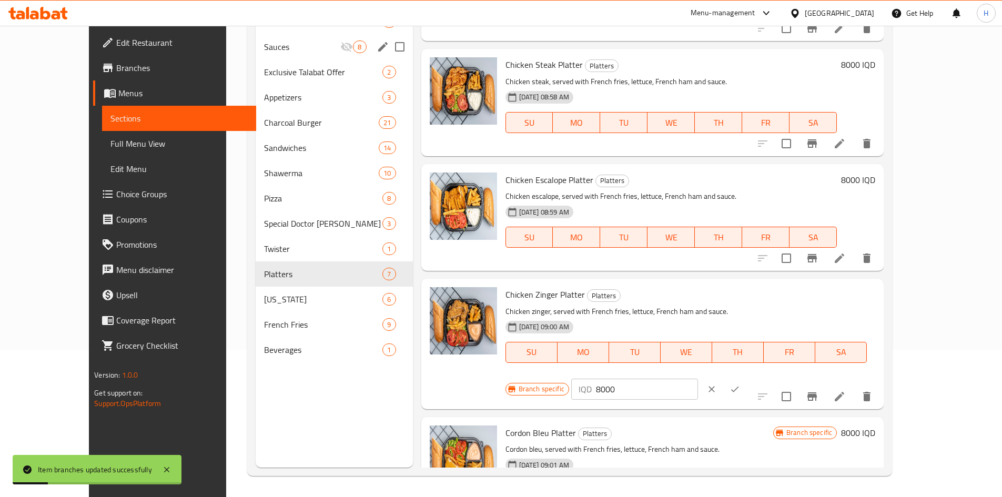
click at [698, 379] on input "8000" at bounding box center [647, 389] width 102 height 21
paste input "10"
click at [740, 384] on icon "ok" at bounding box center [734, 389] width 11 height 11
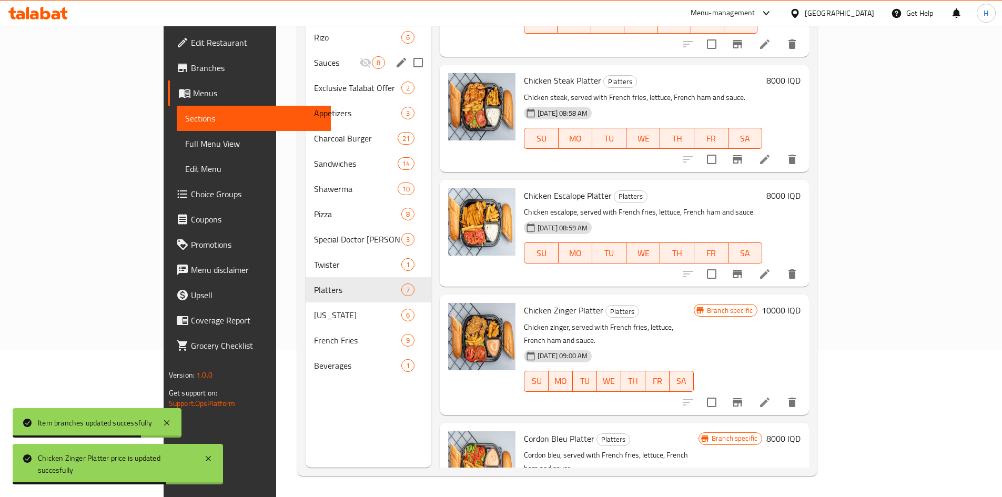
click at [750, 261] on button "Branch-specific-item" at bounding box center [737, 273] width 25 height 25
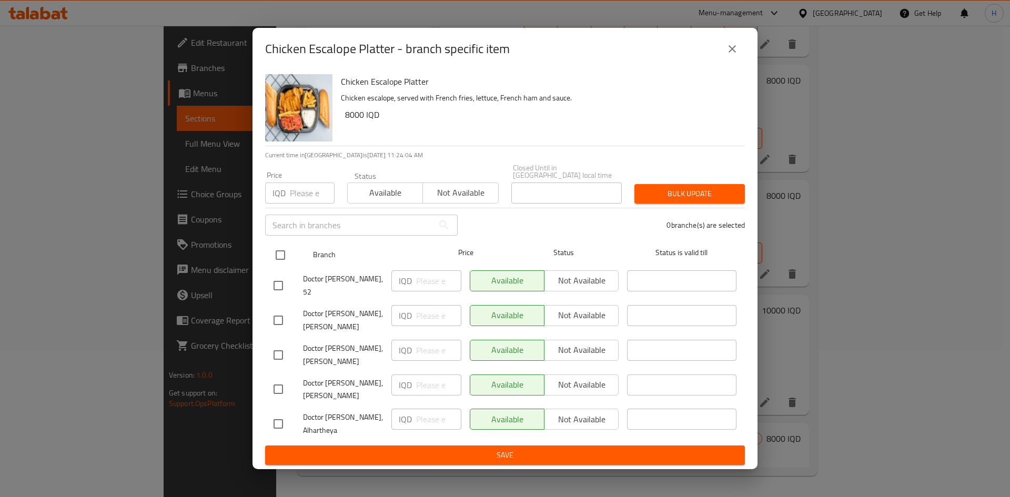
drag, startPoint x: 279, startPoint y: 257, endPoint x: 286, endPoint y: 257, distance: 6.8
click at [281, 257] on input "checkbox" at bounding box center [280, 255] width 22 height 22
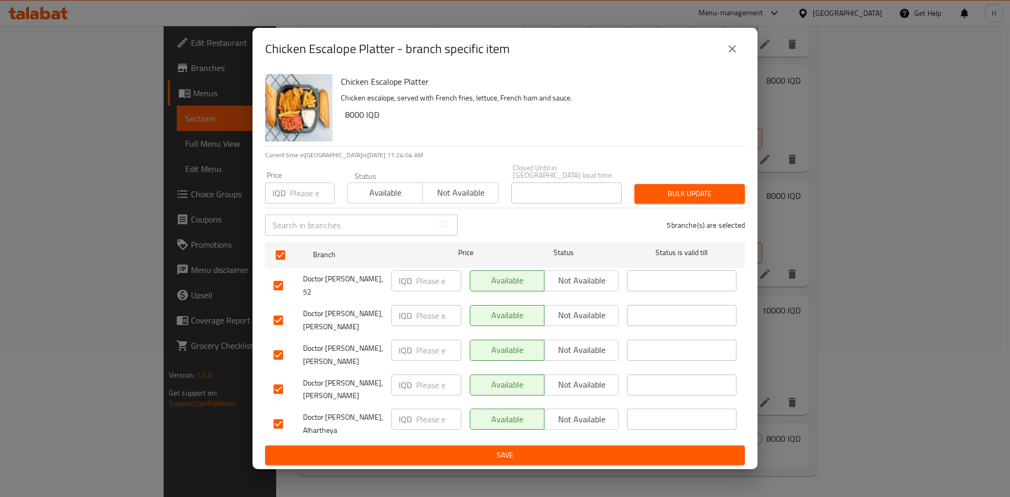
click at [428, 279] on input "number" at bounding box center [438, 280] width 45 height 21
paste input "10000"
click at [434, 305] on input "number" at bounding box center [438, 315] width 45 height 21
paste input "10000"
click at [436, 340] on input "number" at bounding box center [438, 350] width 45 height 21
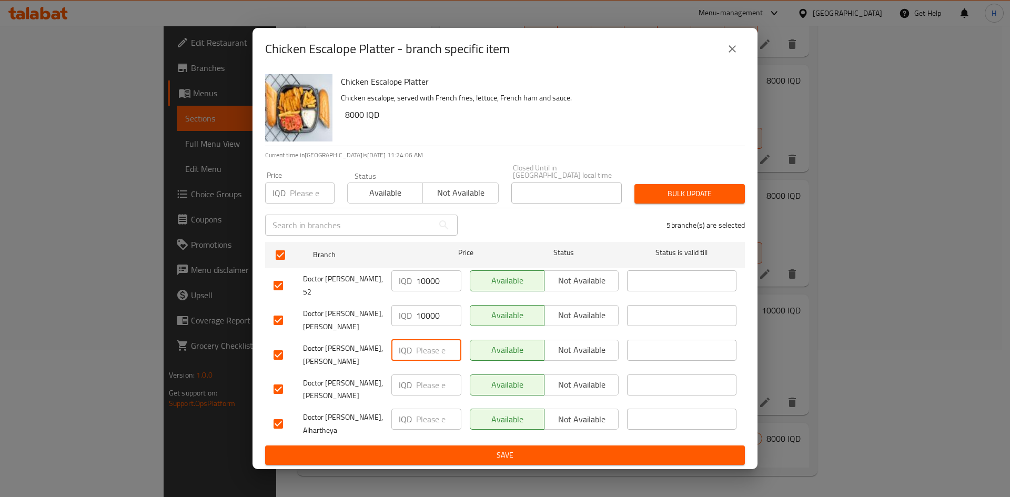
paste input "10000"
click at [433, 381] on input "number" at bounding box center [438, 384] width 45 height 21
paste input "10000"
click at [431, 409] on input "number" at bounding box center [438, 419] width 45 height 21
paste input "10000"
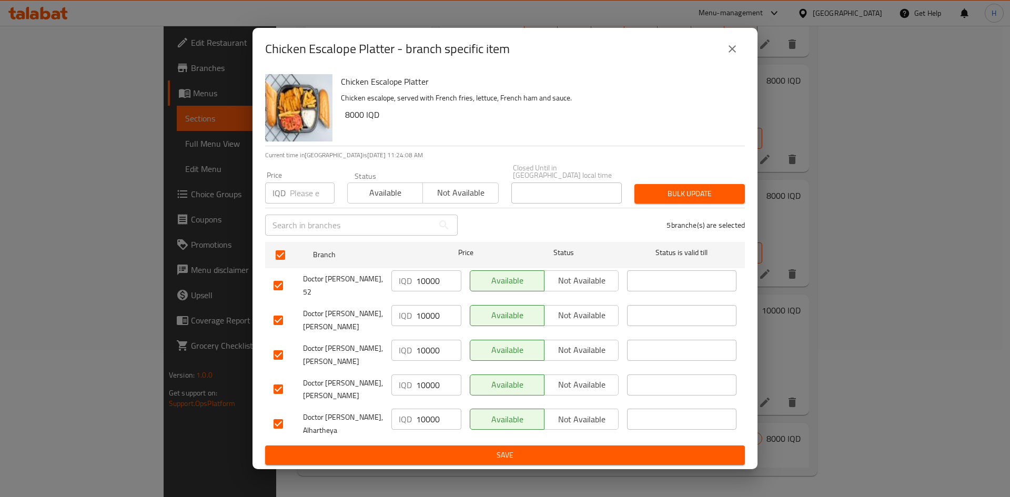
drag, startPoint x: 433, startPoint y: 426, endPoint x: 435, endPoint y: 433, distance: 7.8
click at [433, 426] on div "IQD 10000 ​" at bounding box center [426, 423] width 78 height 39
click at [435, 445] on button "Save" at bounding box center [505, 454] width 480 height 19
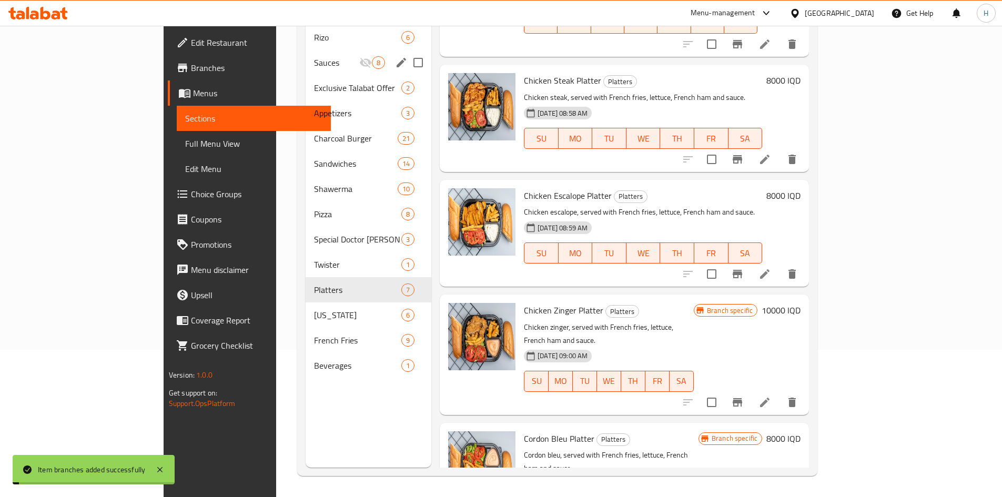
drag, startPoint x: 931, startPoint y: 156, endPoint x: 936, endPoint y: 162, distance: 7.8
click at [809, 158] on div "Menu items Add Sort Manage items Meat Steak Platter Platters Meat steak, served…" at bounding box center [620, 219] width 378 height 497
click at [800, 188] on h6 "8000 IQD" at bounding box center [783, 195] width 34 height 15
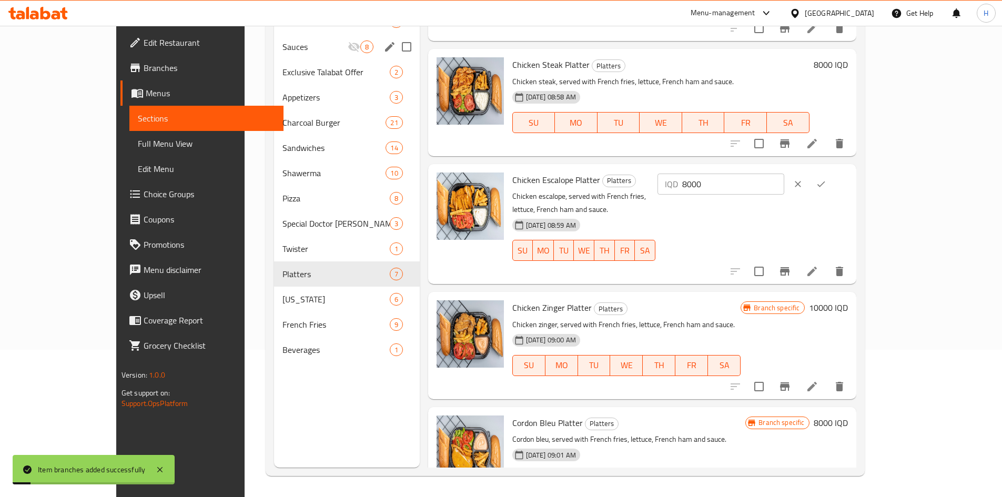
click at [784, 186] on input "8000" at bounding box center [733, 184] width 102 height 21
drag, startPoint x: 848, startPoint y: 186, endPoint x: 902, endPoint y: 192, distance: 54.5
click at [784, 186] on input "8000" at bounding box center [733, 184] width 102 height 21
paste input "10"
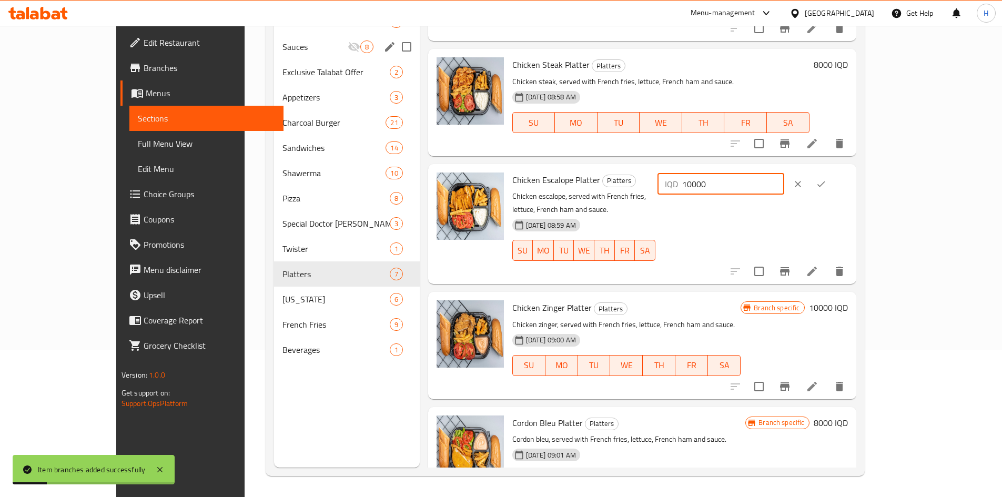
click at [825, 186] on icon "ok" at bounding box center [821, 184] width 8 height 6
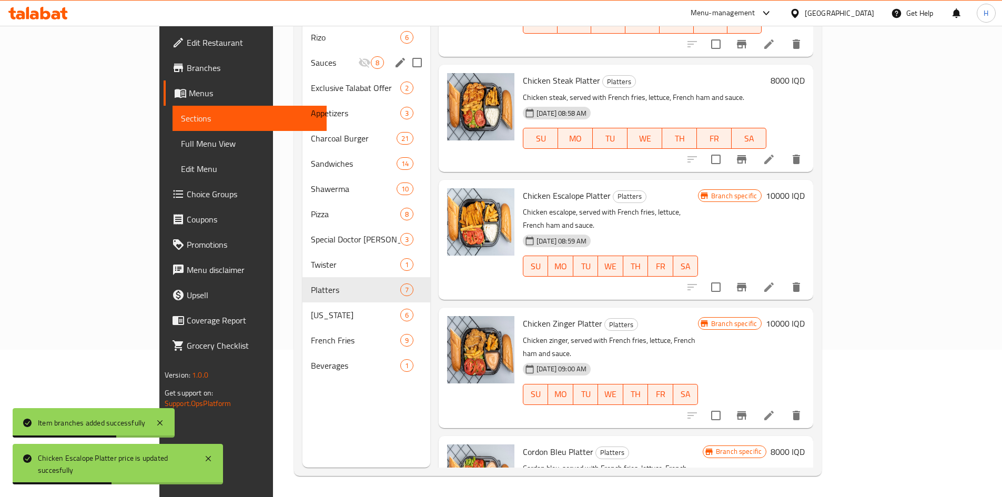
scroll to position [18, 0]
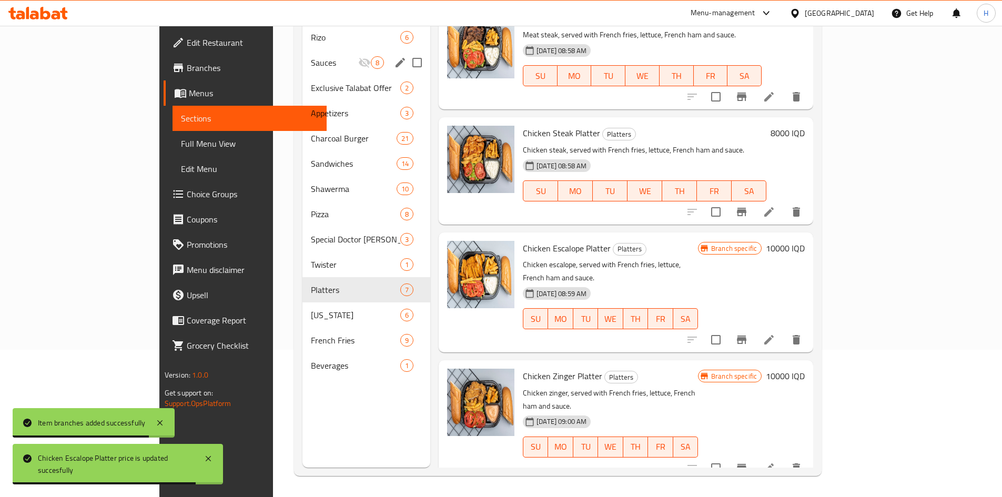
click at [809, 199] on div at bounding box center [743, 211] width 129 height 25
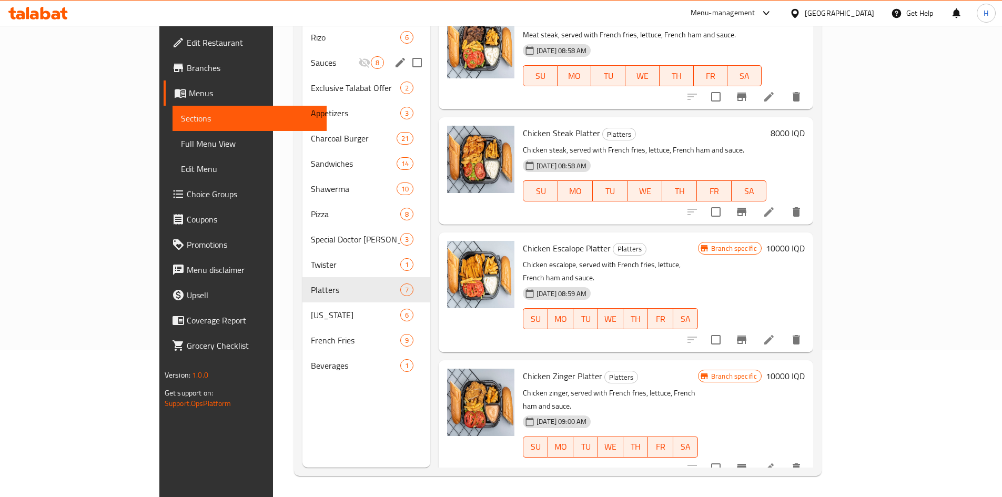
click at [746, 208] on icon "Branch-specific-item" at bounding box center [741, 212] width 9 height 8
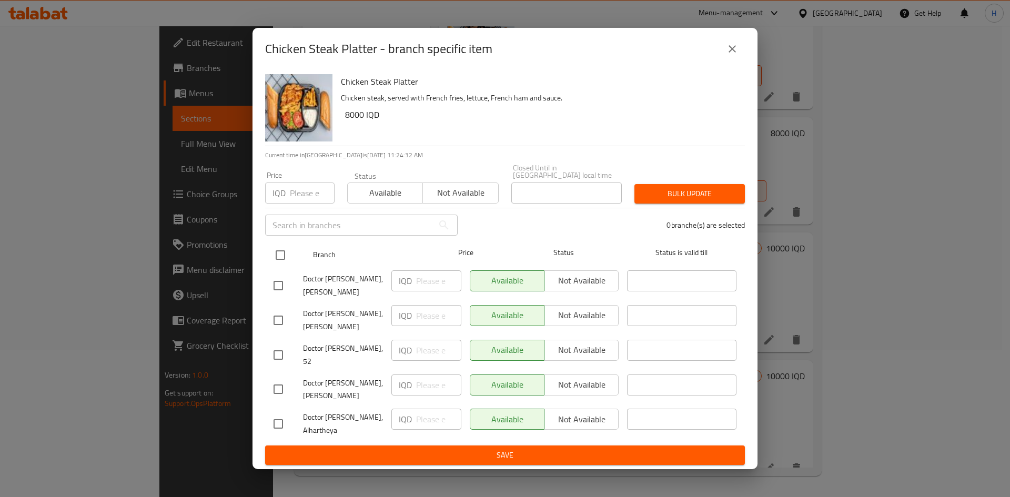
click at [284, 261] on input "checkbox" at bounding box center [280, 255] width 22 height 22
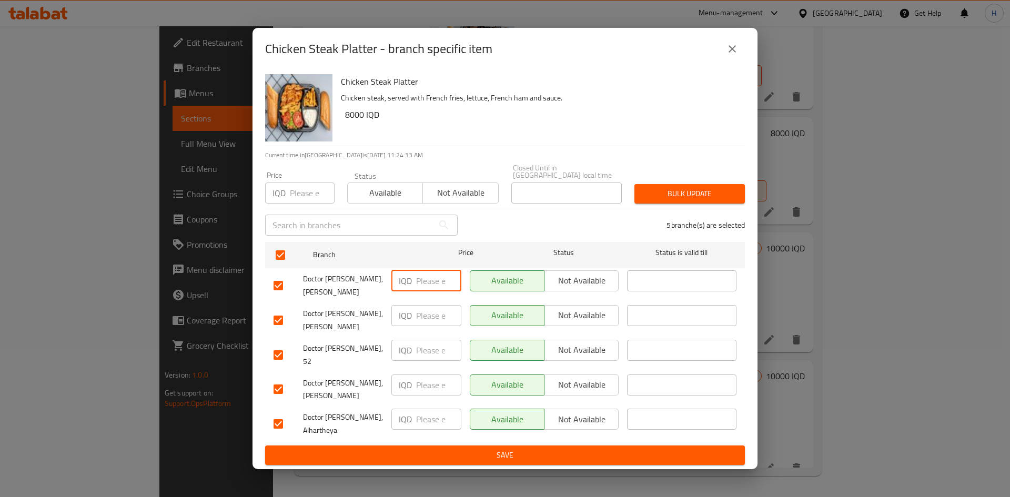
click at [421, 281] on input "number" at bounding box center [438, 280] width 45 height 21
paste input "10000"
click at [418, 317] on input "number" at bounding box center [438, 315] width 45 height 21
paste input "10000"
click at [417, 345] on div "IQD ​" at bounding box center [426, 354] width 78 height 39
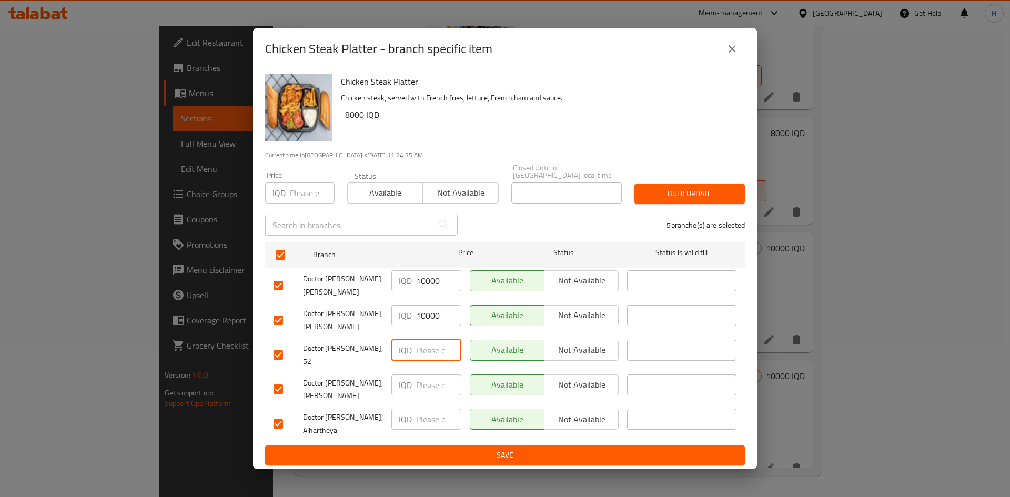
click at [418, 351] on input "number" at bounding box center [438, 350] width 45 height 21
paste input "10000"
click at [424, 383] on input "number" at bounding box center [438, 384] width 45 height 21
paste input "10000"
paste
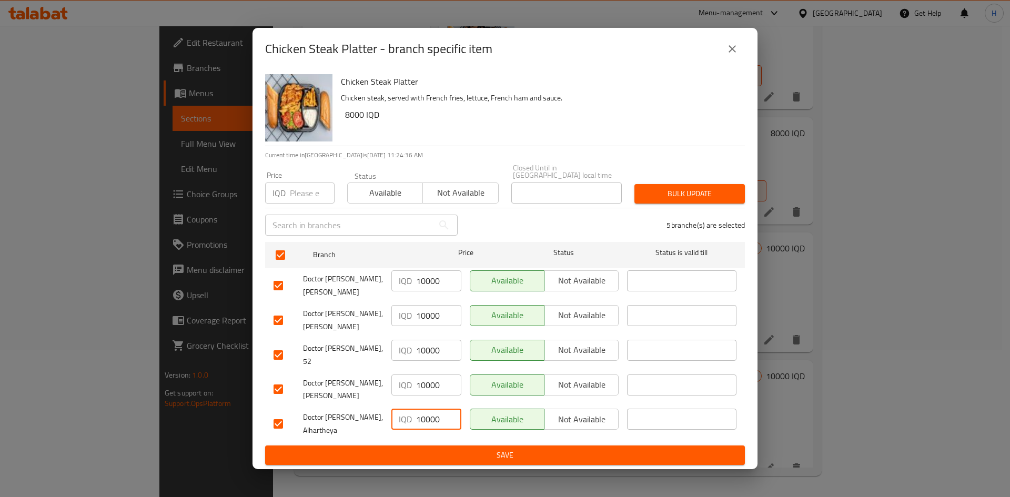
click at [429, 410] on input "10000" at bounding box center [438, 419] width 45 height 21
click at [437, 449] on span "Save" at bounding box center [504, 455] width 463 height 13
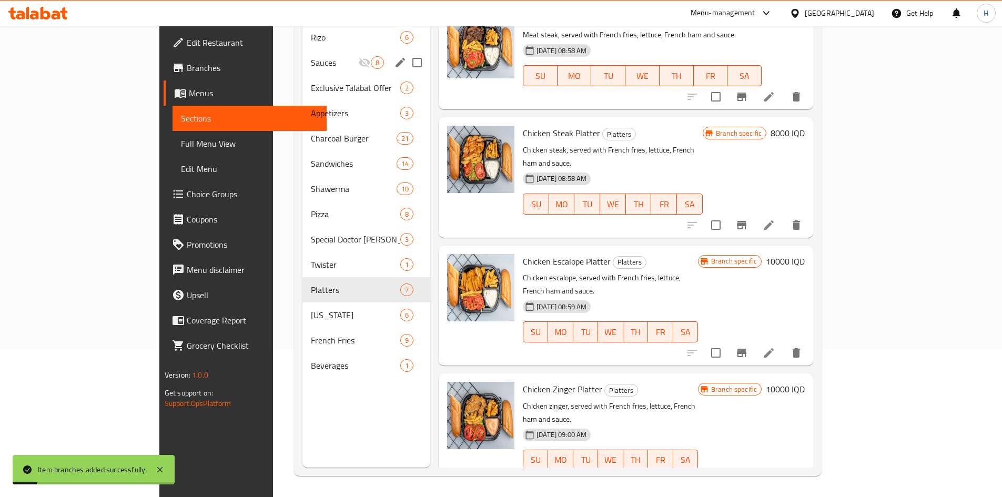
click at [804, 126] on h6 "8000 IQD" at bounding box center [787, 133] width 34 height 15
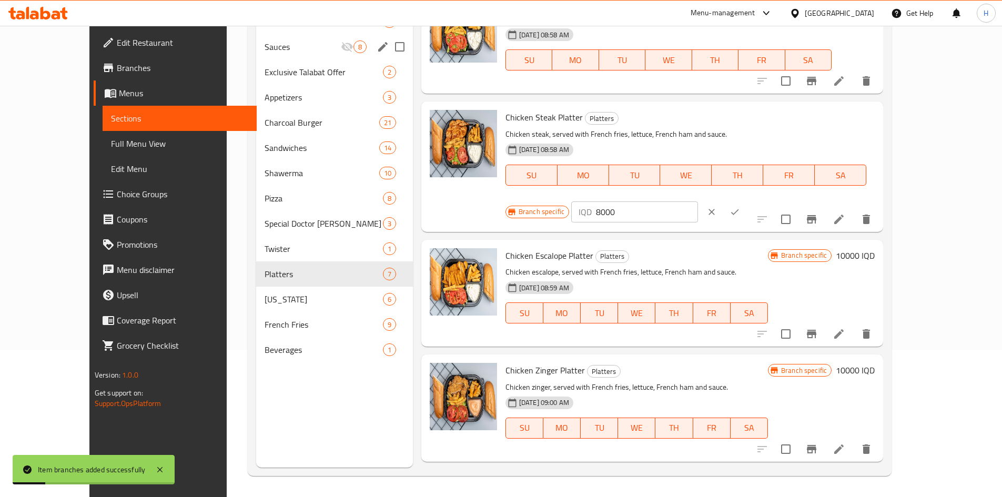
click at [698, 201] on input "8000" at bounding box center [647, 211] width 102 height 21
click at [746, 200] on button "ok" at bounding box center [734, 211] width 23 height 23
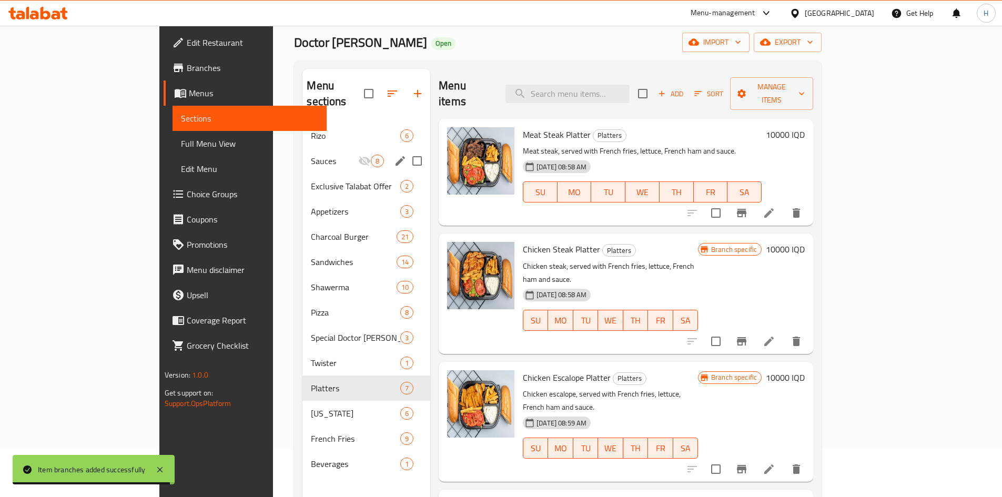
scroll to position [42, 0]
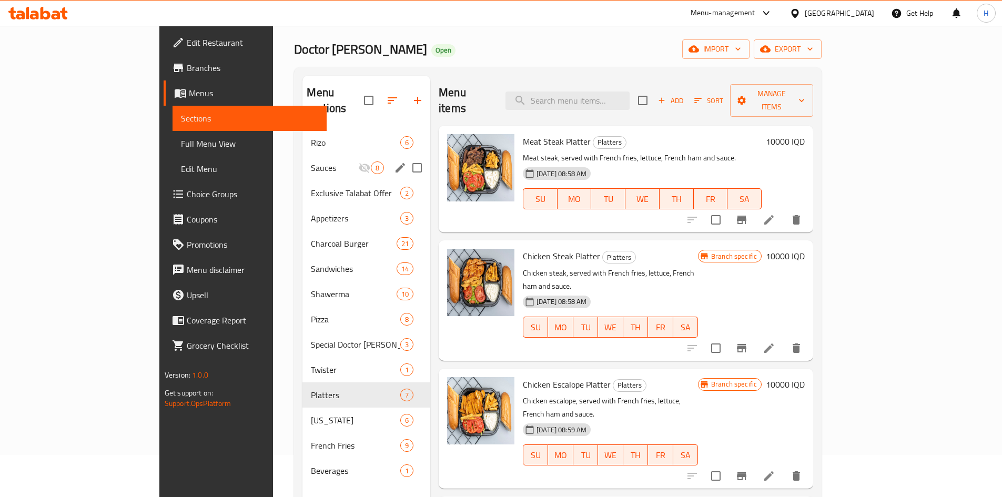
click at [748, 213] on icon "Branch-specific-item" at bounding box center [741, 219] width 13 height 13
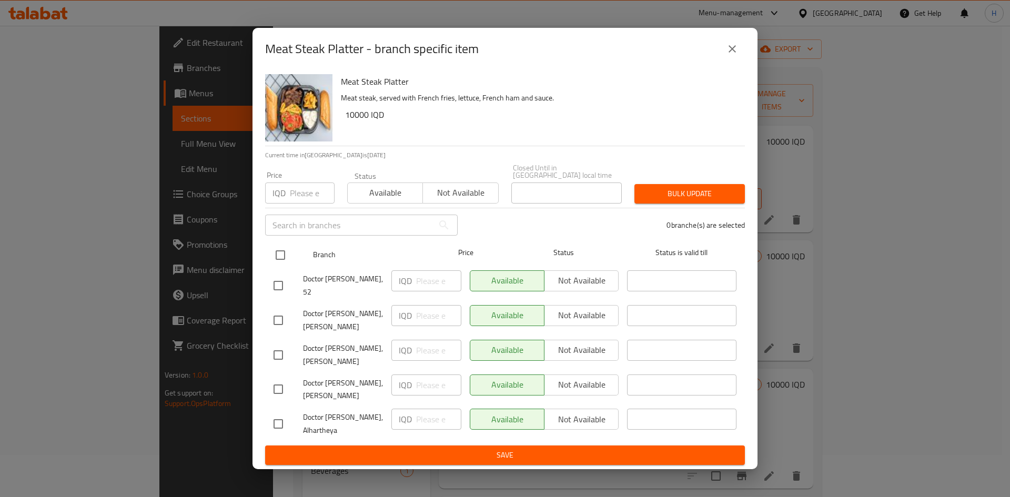
drag, startPoint x: 283, startPoint y: 256, endPoint x: 297, endPoint y: 259, distance: 14.7
click at [286, 257] on input "checkbox" at bounding box center [280, 255] width 22 height 22
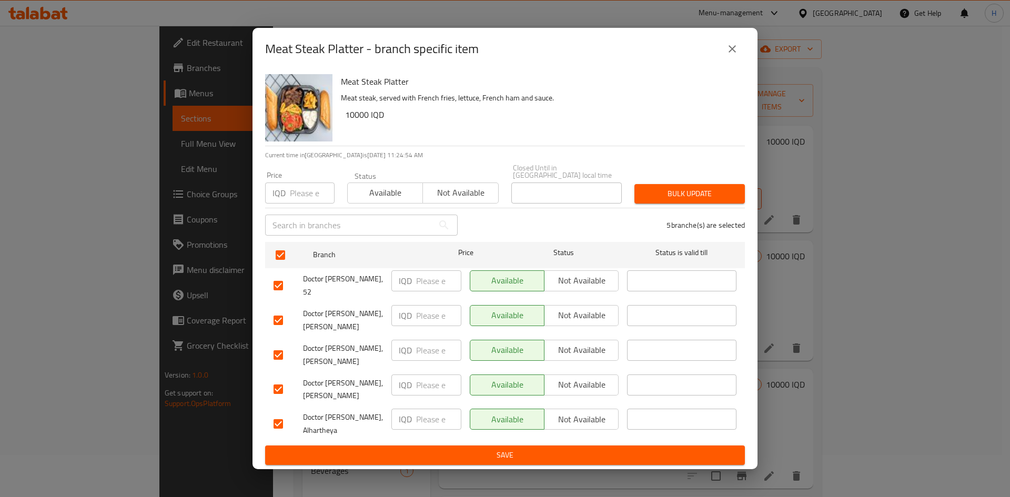
click at [432, 287] on input "number" at bounding box center [438, 280] width 45 height 21
click at [431, 287] on input "11000" at bounding box center [438, 280] width 45 height 21
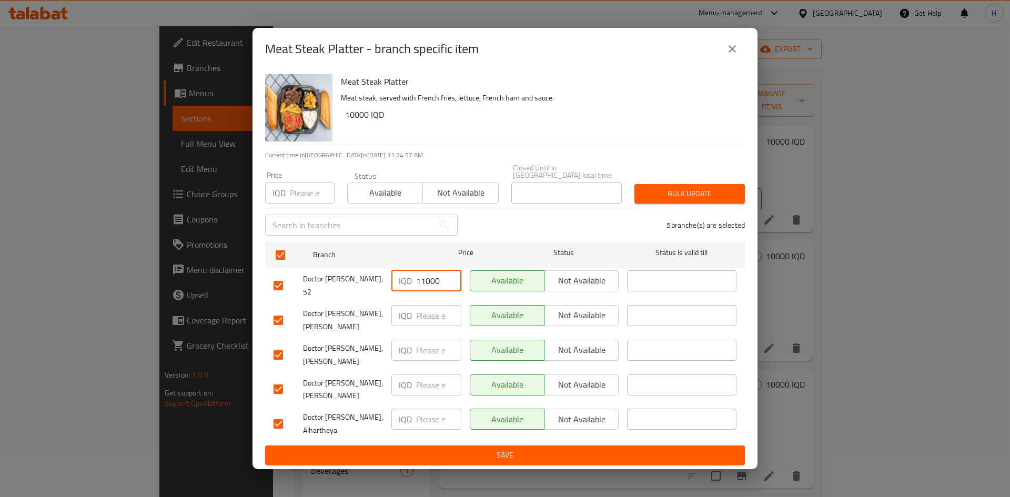
click at [429, 310] on input "number" at bounding box center [438, 315] width 45 height 21
click at [436, 355] on input "number" at bounding box center [438, 350] width 45 height 21
click at [433, 383] on input "number" at bounding box center [438, 384] width 45 height 21
click at [432, 409] on input "11000" at bounding box center [438, 419] width 45 height 21
click at [438, 445] on button "Save" at bounding box center [505, 454] width 480 height 19
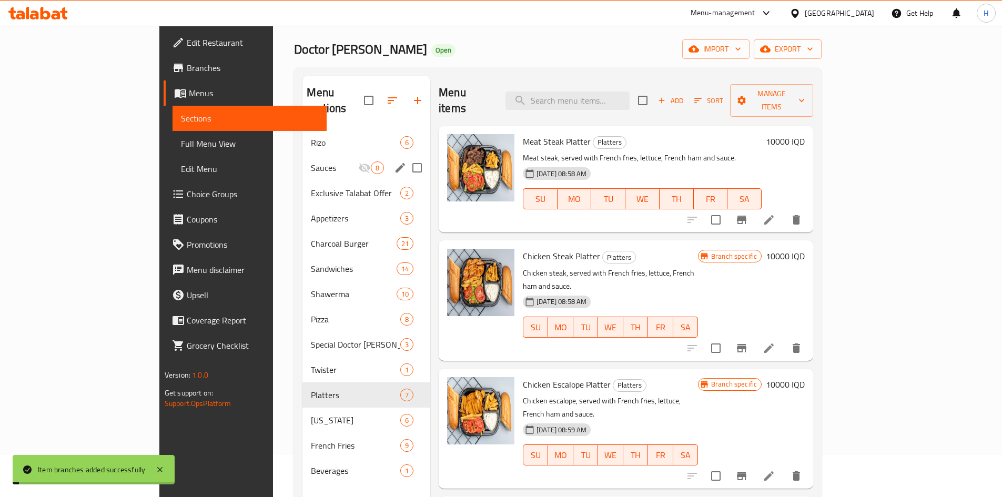
click at [804, 134] on h6 "10000 IQD" at bounding box center [785, 141] width 39 height 15
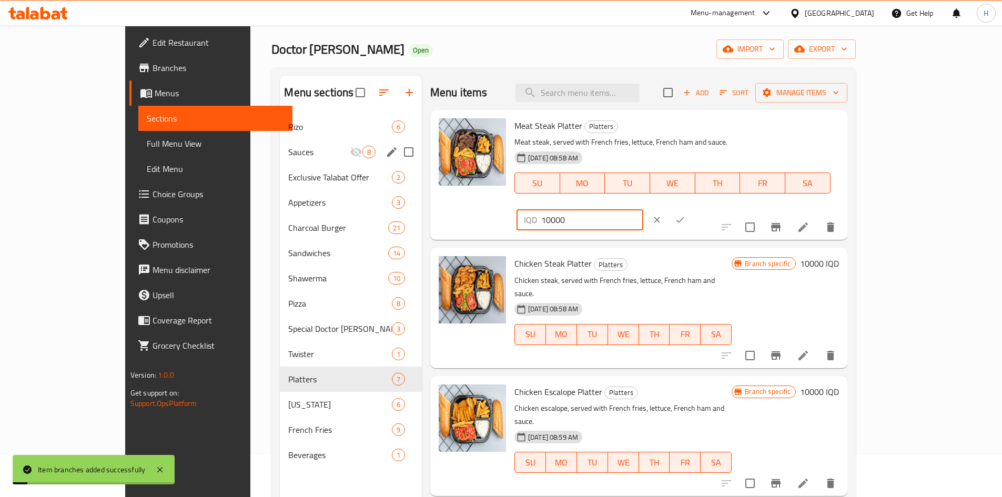
click at [643, 209] on input "10000" at bounding box center [592, 219] width 102 height 21
click at [691, 208] on button "ok" at bounding box center [679, 219] width 23 height 23
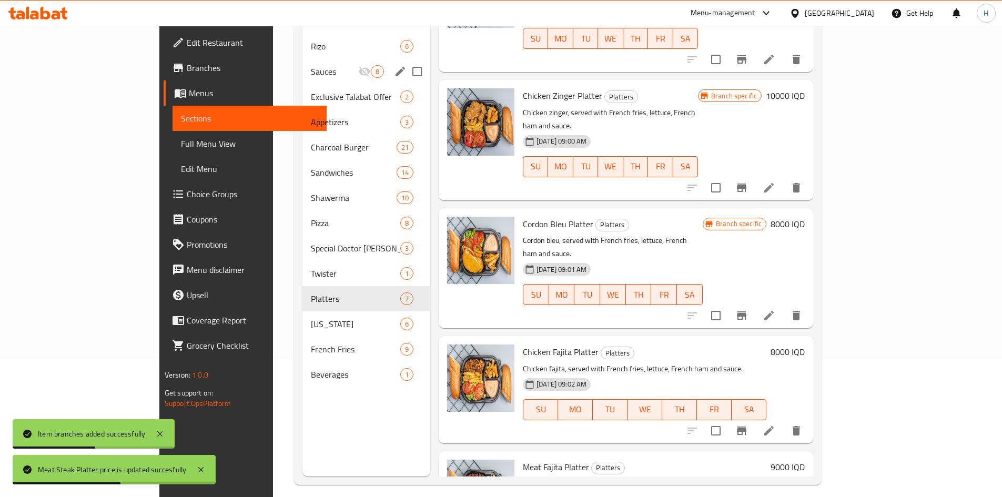
scroll to position [147, 0]
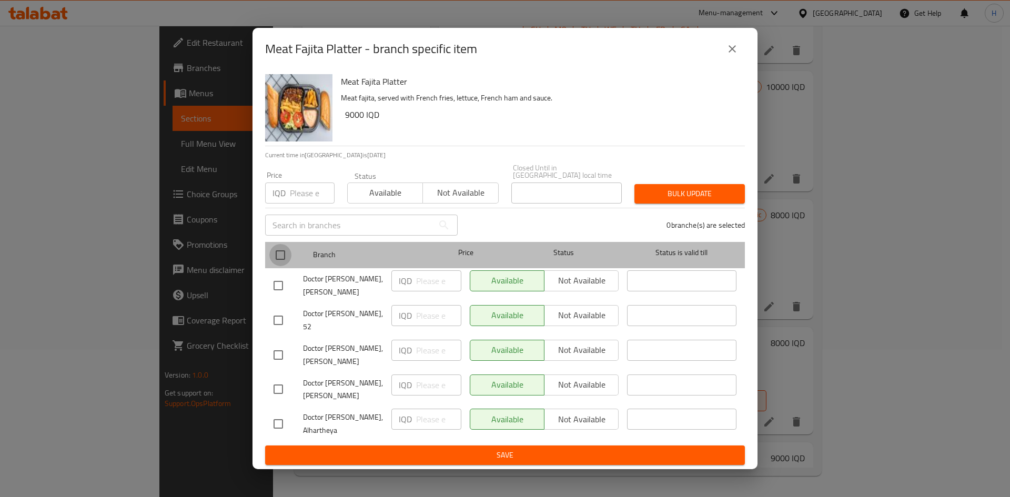
drag, startPoint x: 281, startPoint y: 254, endPoint x: 444, endPoint y: 287, distance: 166.6
click at [286, 257] on input "checkbox" at bounding box center [280, 255] width 22 height 22
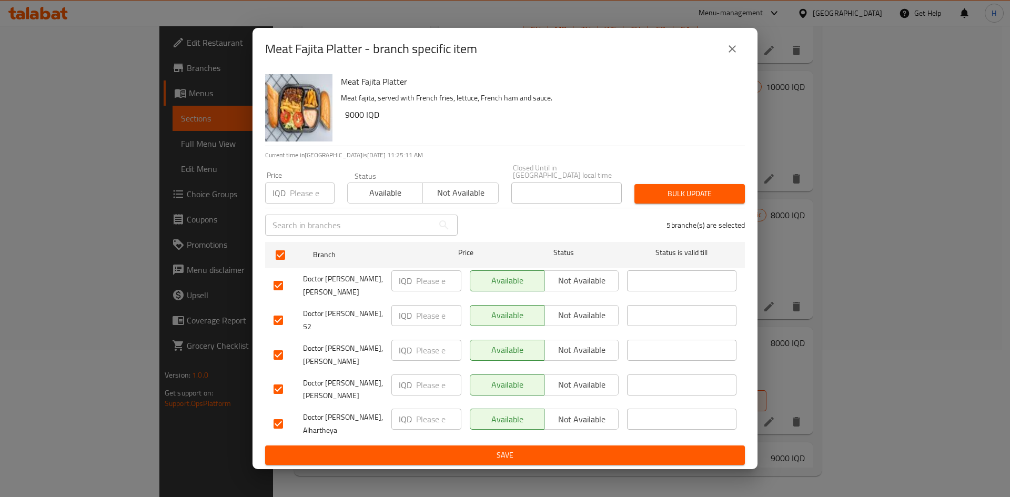
click at [433, 288] on input "number" at bounding box center [438, 280] width 45 height 21
click at [433, 288] on input "10000" at bounding box center [438, 280] width 45 height 21
click at [432, 311] on input "number" at bounding box center [438, 315] width 45 height 21
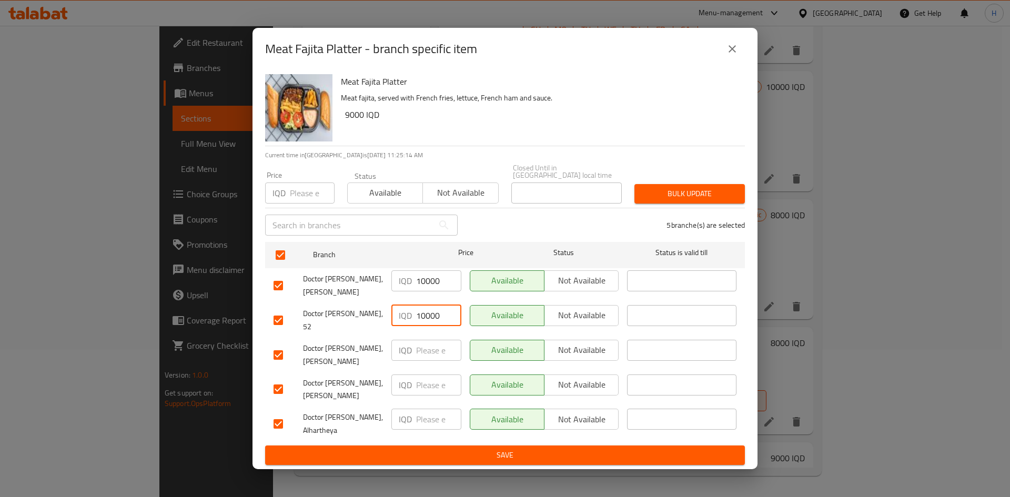
click at [430, 340] on input "number" at bounding box center [438, 350] width 45 height 21
click at [427, 374] on input "number" at bounding box center [438, 384] width 45 height 21
click at [427, 409] on input "10000" at bounding box center [438, 419] width 45 height 21
click at [444, 449] on span "Save" at bounding box center [504, 455] width 463 height 13
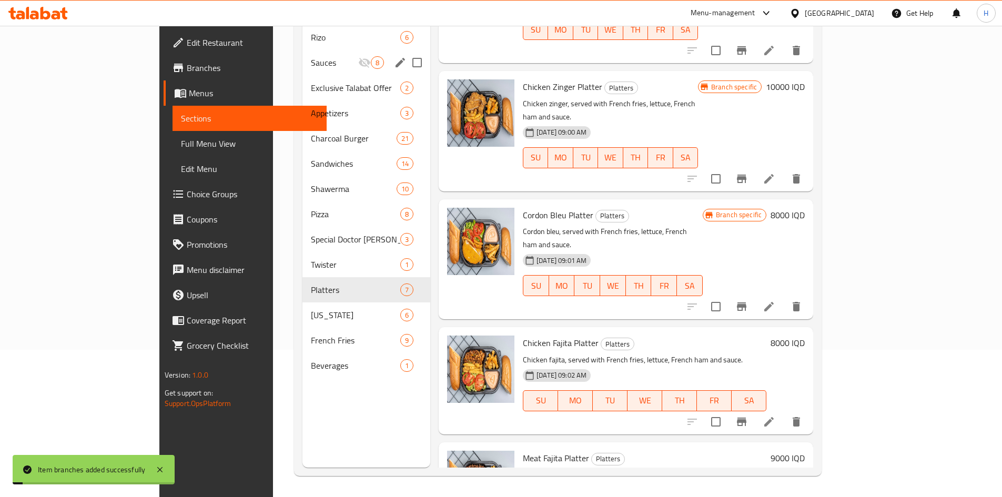
click at [804, 451] on h6 "9000 IQD" at bounding box center [787, 458] width 34 height 15
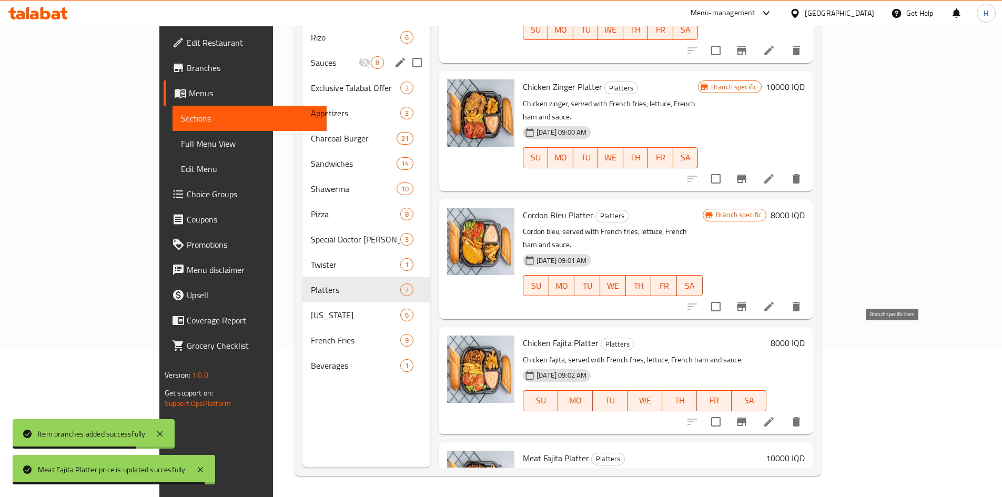
click at [746, 417] on icon "Branch-specific-item" at bounding box center [741, 421] width 9 height 8
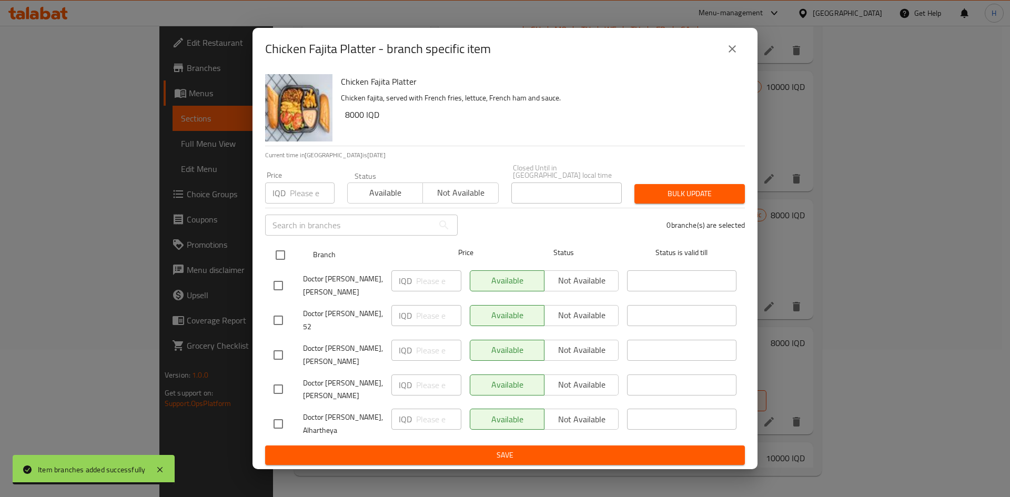
drag, startPoint x: 286, startPoint y: 257, endPoint x: 299, endPoint y: 262, distance: 14.4
click at [287, 257] on input "checkbox" at bounding box center [280, 255] width 22 height 22
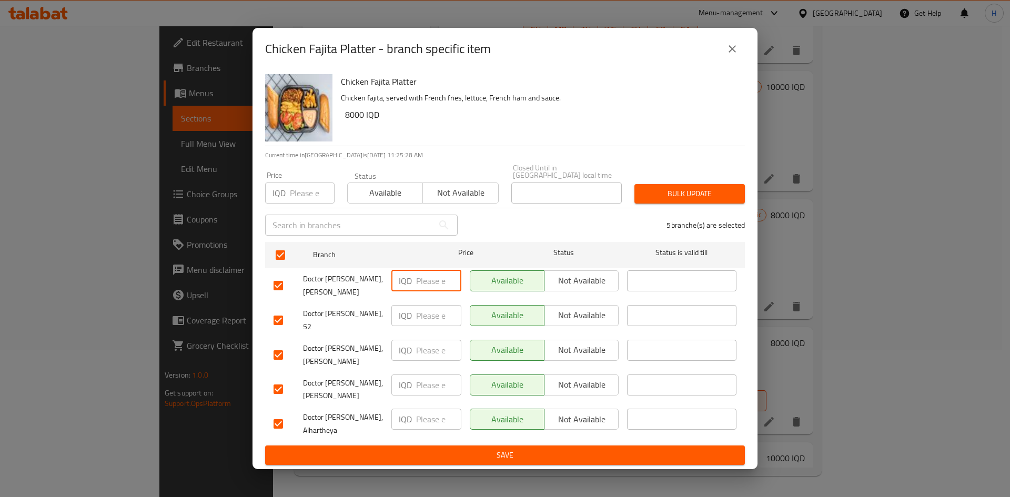
click at [437, 287] on input "number" at bounding box center [438, 280] width 45 height 21
click at [437, 317] on input "number" at bounding box center [438, 315] width 45 height 21
click at [437, 356] on input "number" at bounding box center [438, 350] width 45 height 21
click at [434, 374] on input "10000" at bounding box center [438, 384] width 45 height 21
click at [431, 409] on input "10000" at bounding box center [438, 419] width 45 height 21
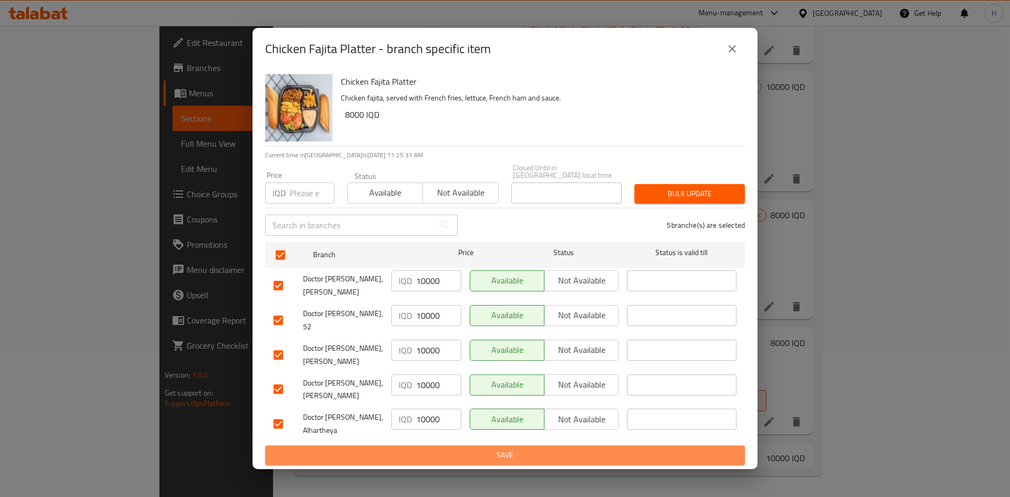
click at [537, 449] on span "Save" at bounding box center [504, 455] width 463 height 13
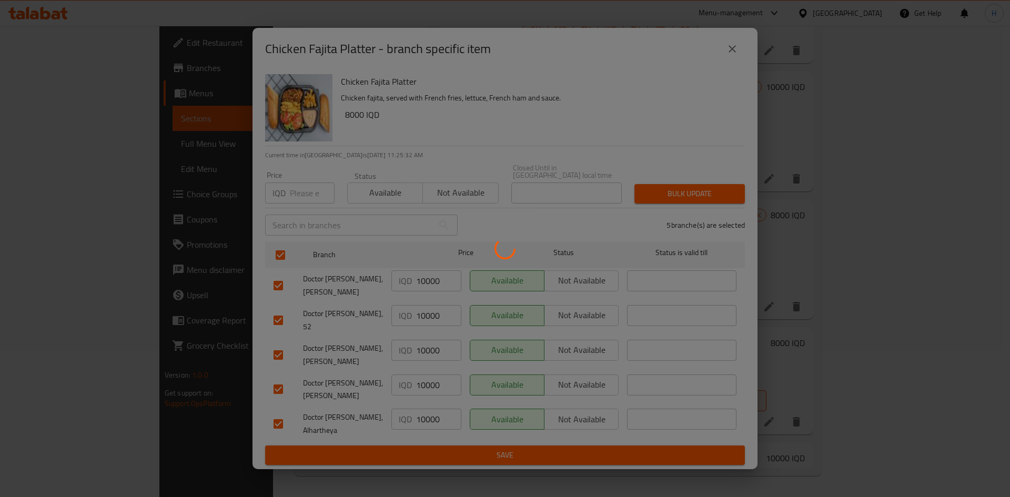
click at [934, 256] on div at bounding box center [505, 248] width 1010 height 497
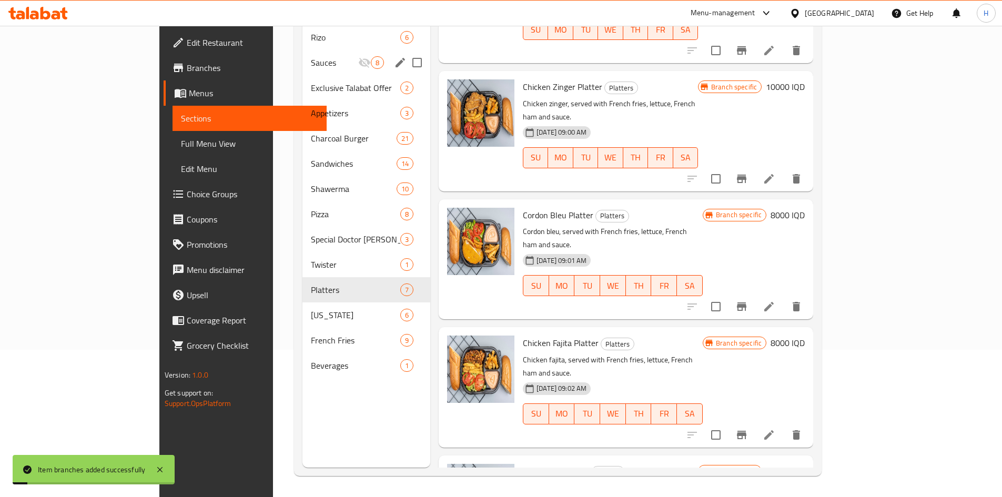
click at [804, 335] on h6 "8000 IQD" at bounding box center [787, 342] width 34 height 15
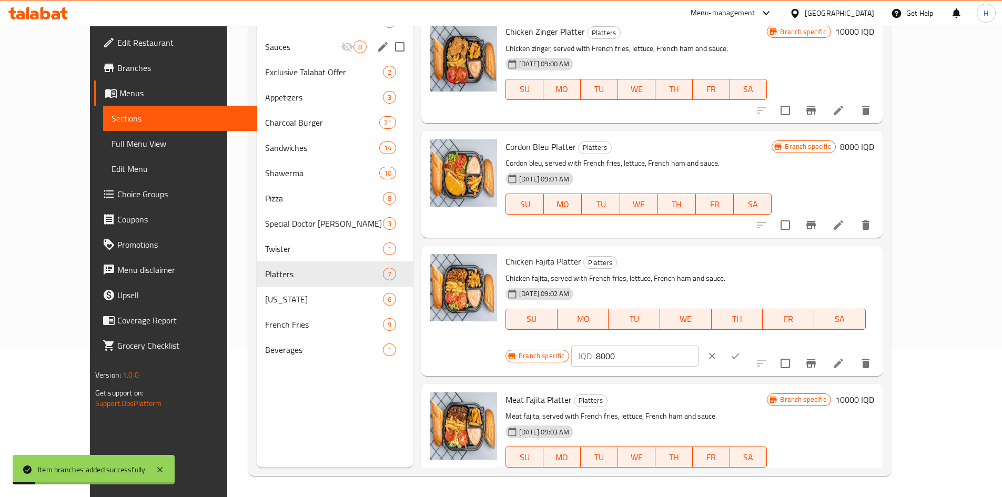
click at [698, 345] on input "8000" at bounding box center [647, 355] width 102 height 21
click at [740, 351] on icon "ok" at bounding box center [735, 356] width 11 height 11
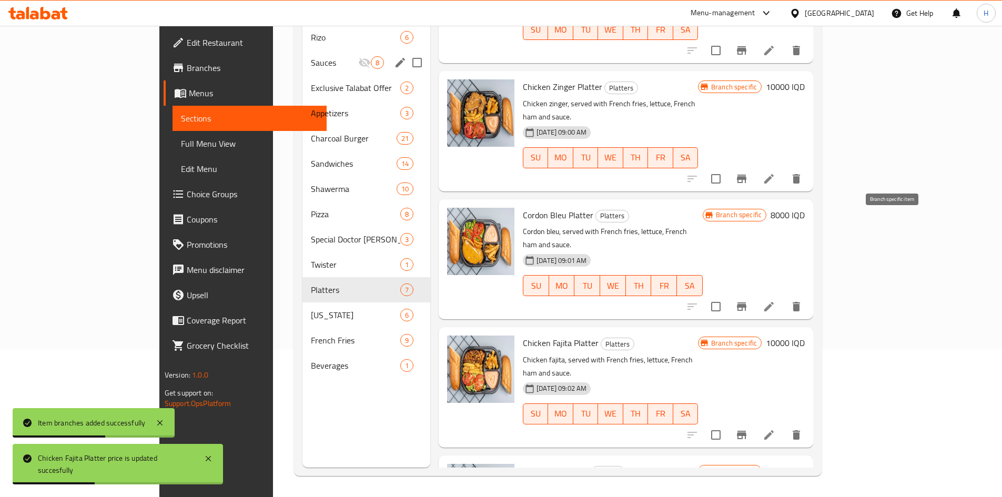
click at [754, 294] on button "Branch-specific-item" at bounding box center [741, 306] width 25 height 25
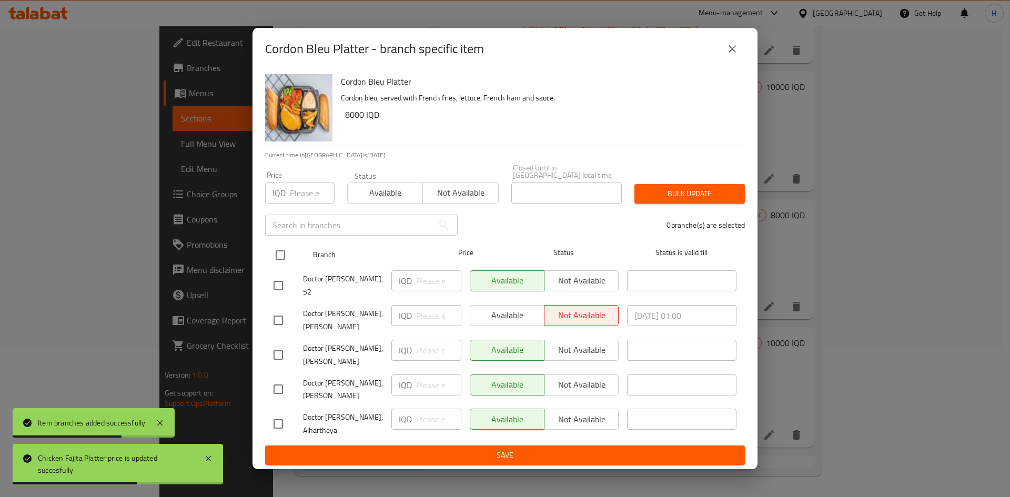
click at [272, 261] on input "checkbox" at bounding box center [280, 255] width 22 height 22
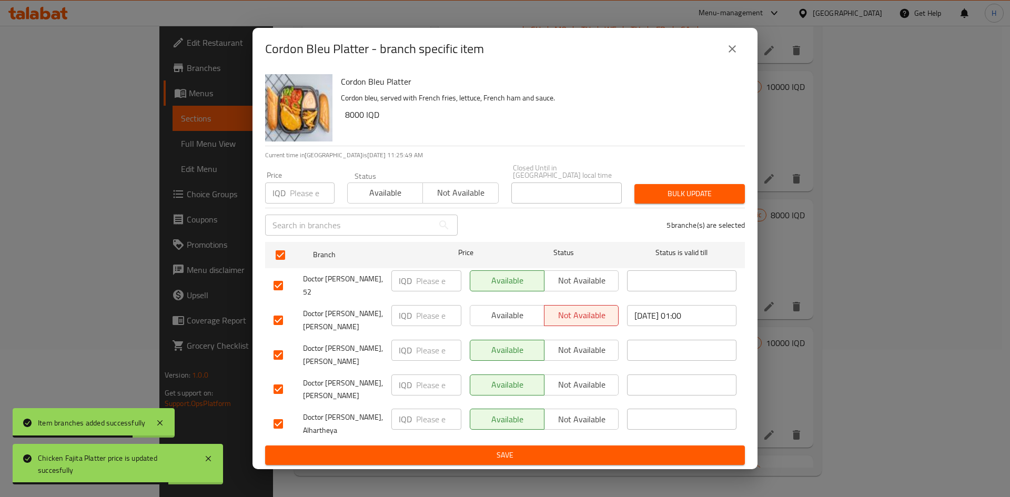
click at [440, 288] on input "number" at bounding box center [438, 280] width 45 height 21
click at [439, 291] on input "9000" at bounding box center [438, 280] width 45 height 21
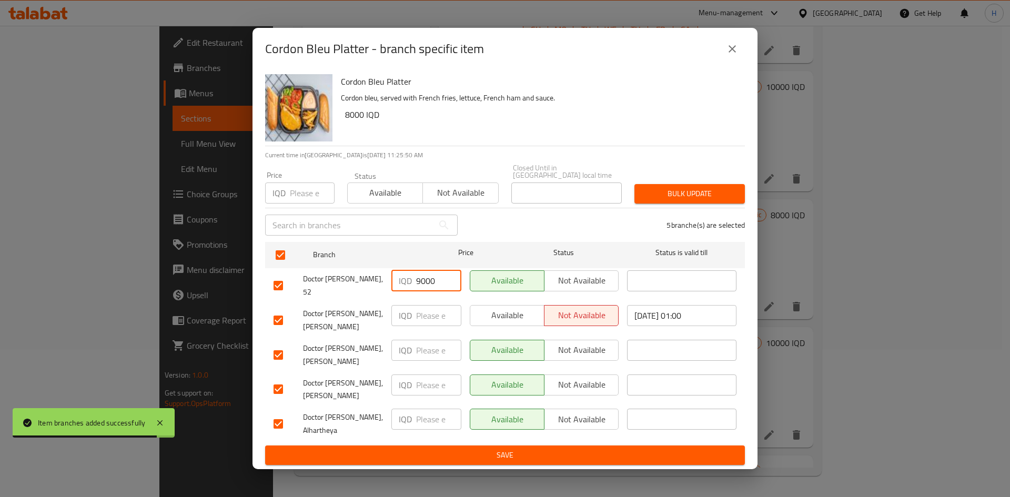
click at [439, 291] on input "9000" at bounding box center [438, 280] width 45 height 21
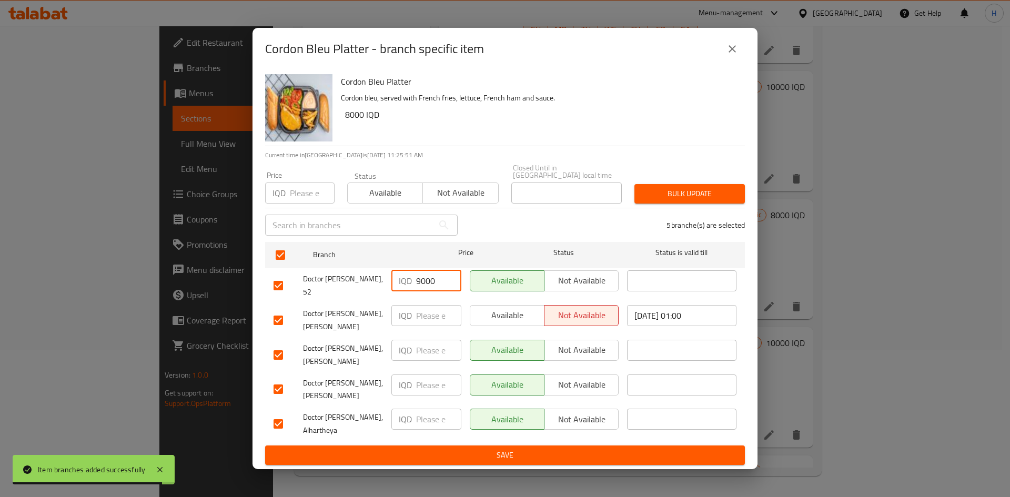
click at [439, 291] on input "9000" at bounding box center [438, 280] width 45 height 21
click at [423, 315] on input "number" at bounding box center [438, 315] width 45 height 21
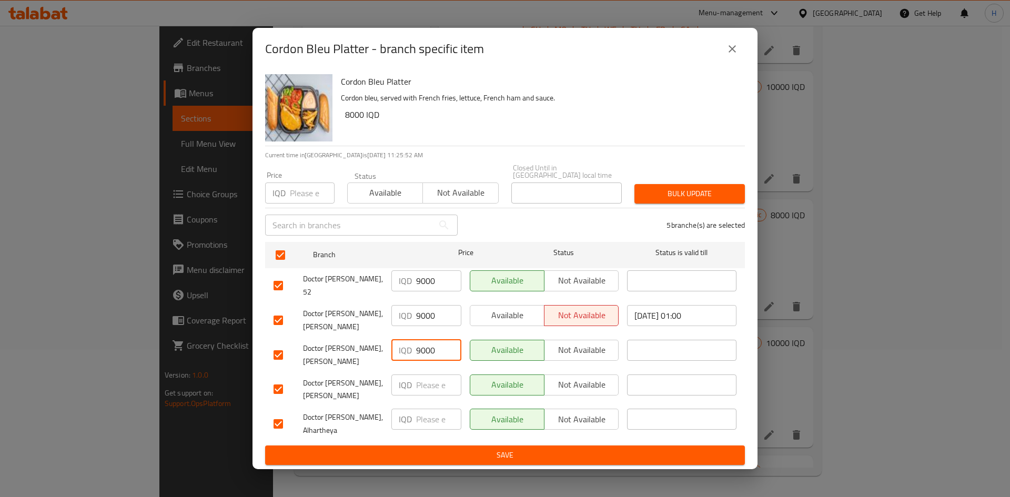
click at [430, 340] on input "9000" at bounding box center [438, 350] width 45 height 21
click at [432, 374] on input "9000" at bounding box center [438, 384] width 45 height 21
click at [439, 409] on input "9000" at bounding box center [438, 419] width 45 height 21
click at [561, 449] on span "Save" at bounding box center [504, 455] width 463 height 13
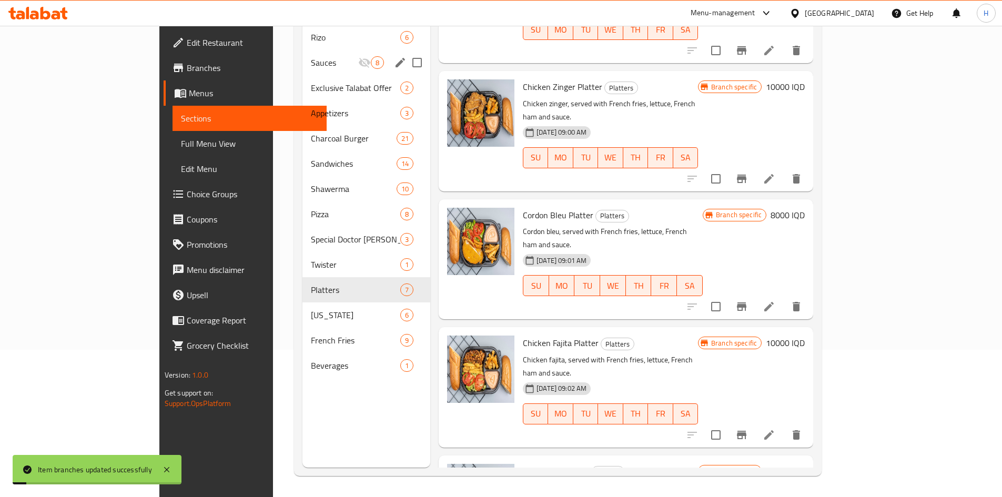
click at [804, 208] on h6 "8000 IQD" at bounding box center [787, 215] width 34 height 15
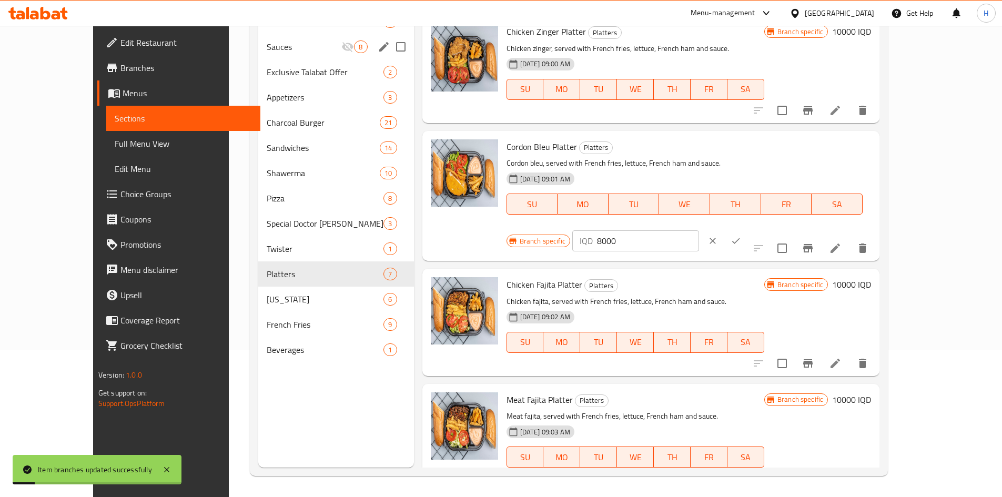
click at [699, 230] on input "8000" at bounding box center [648, 240] width 102 height 21
click at [747, 229] on button "ok" at bounding box center [735, 240] width 23 height 23
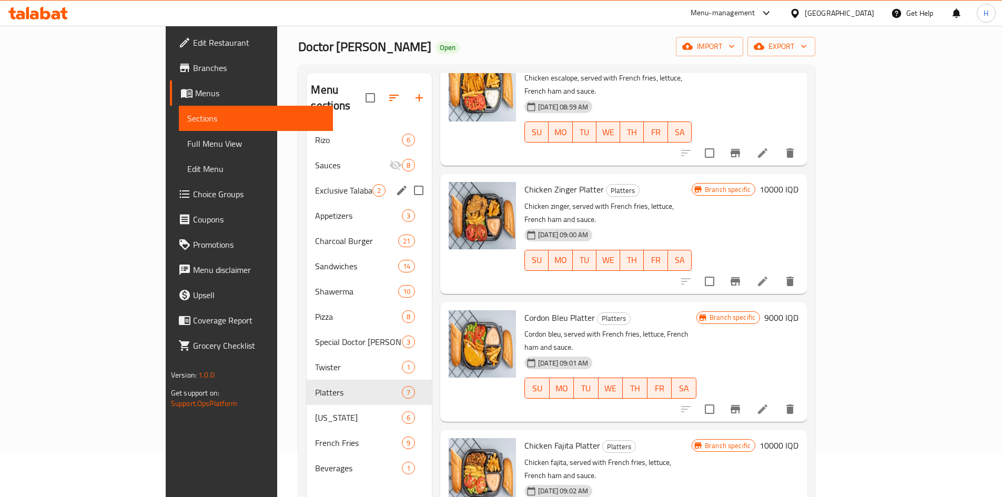
scroll to position [42, 0]
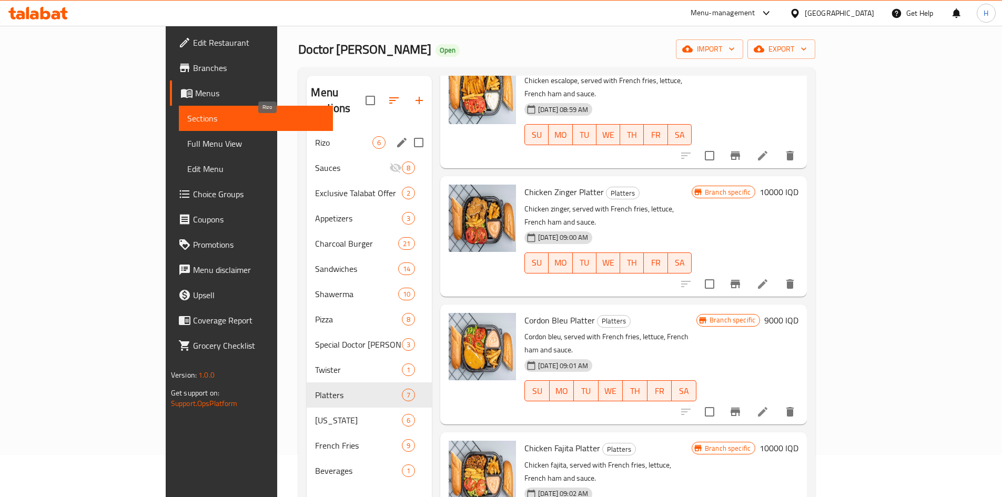
click at [315, 136] on span "Rizo" at bounding box center [343, 142] width 57 height 13
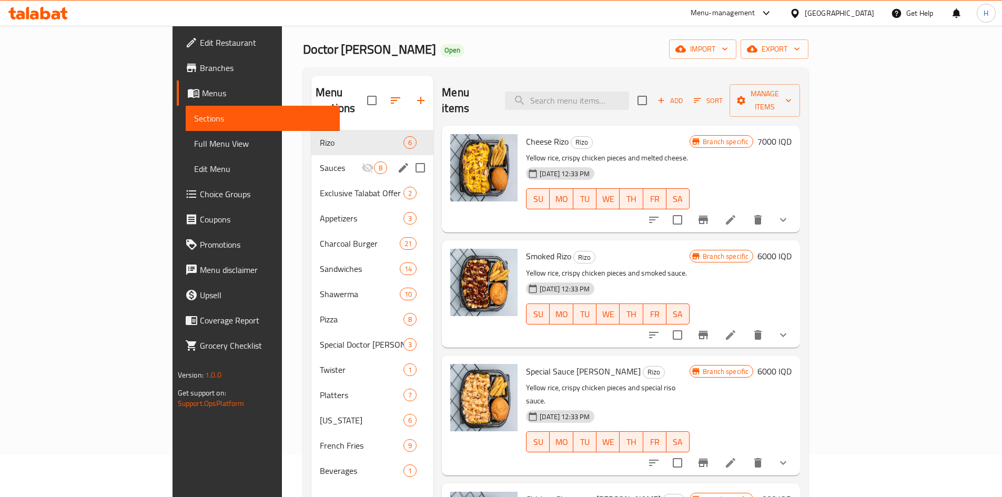
click at [320, 161] on span "Sauces" at bounding box center [341, 167] width 42 height 13
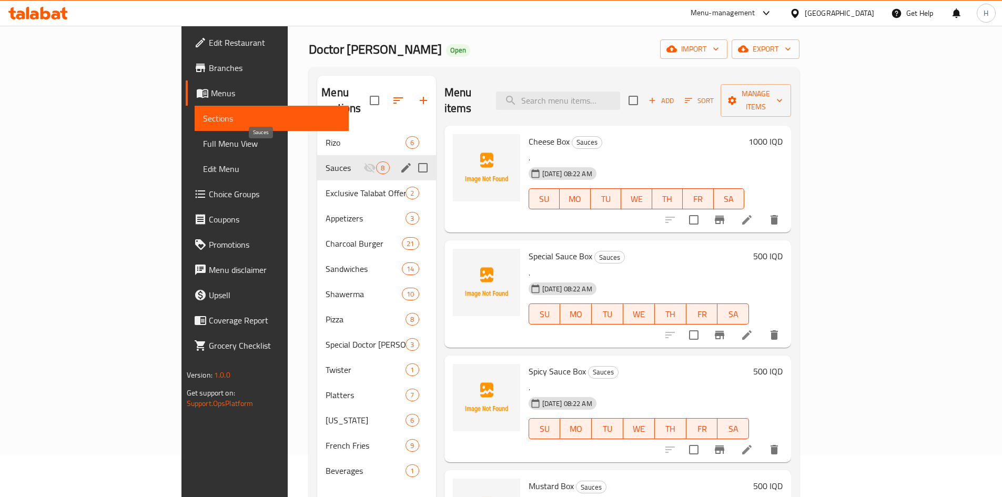
click at [325, 187] on span "Exclusive Talabat Offer" at bounding box center [365, 193] width 80 height 13
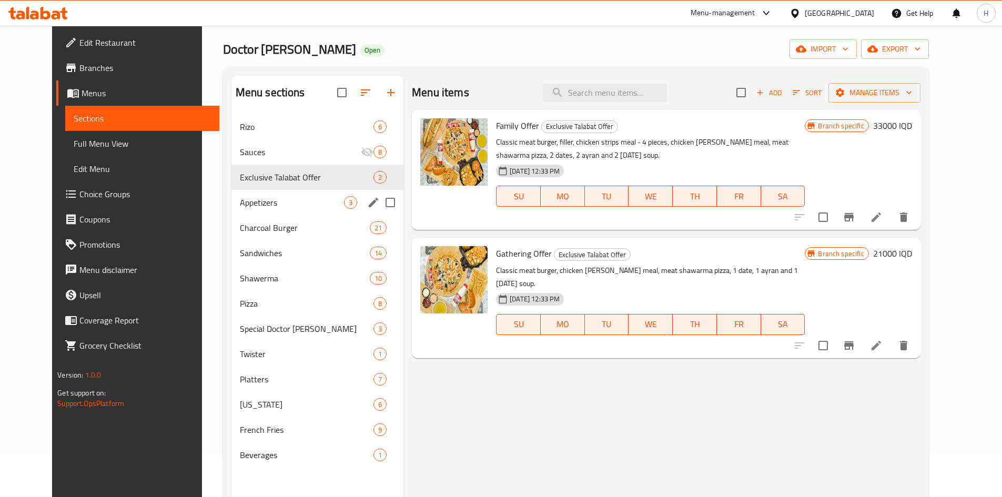
click at [293, 196] on span "Appetizers" at bounding box center [292, 202] width 104 height 13
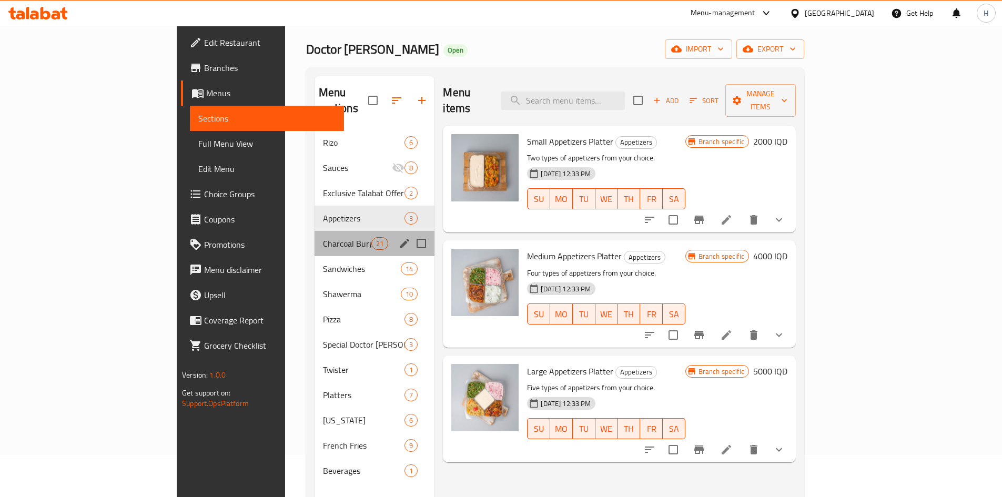
click at [314, 236] on div "Charcoal Burger 21" at bounding box center [374, 243] width 120 height 25
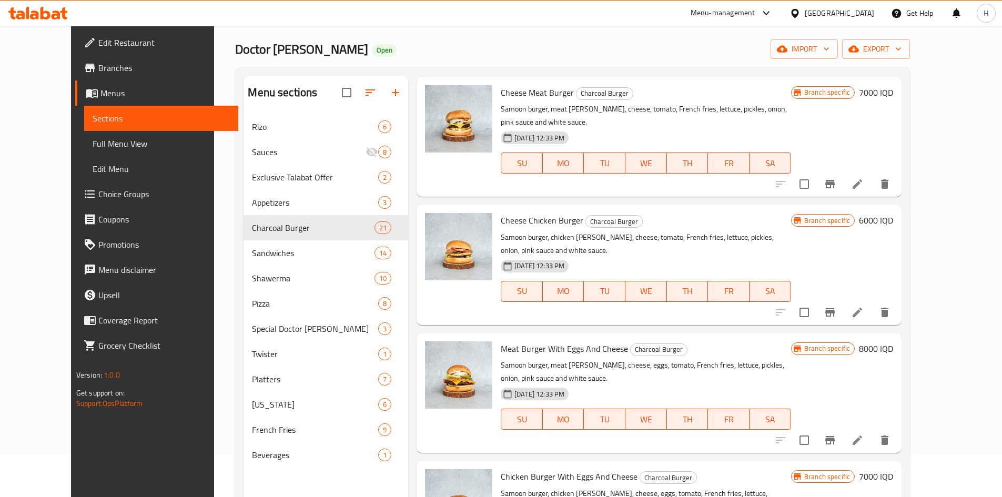
scroll to position [315, 0]
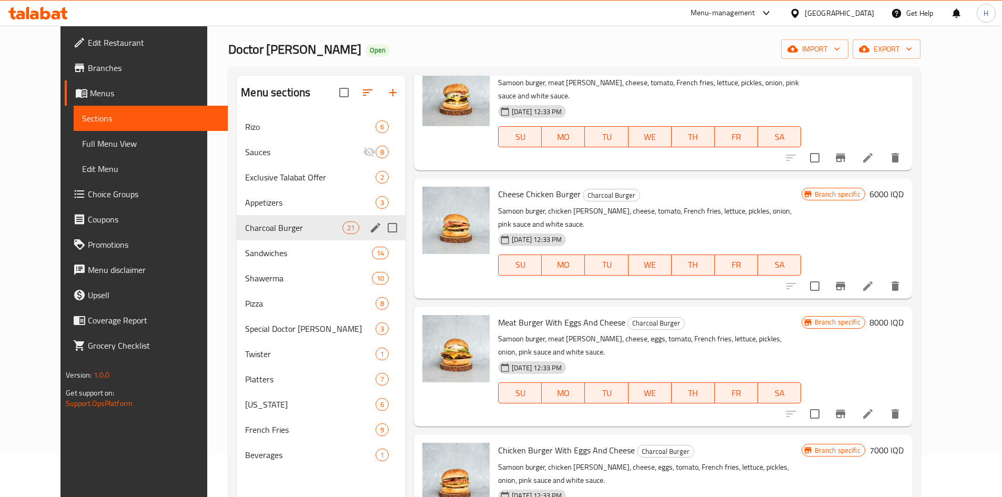
click at [245, 231] on span "Charcoal Burger" at bounding box center [293, 227] width 97 height 13
click at [237, 242] on div "Sandwiches 14" at bounding box center [321, 252] width 169 height 25
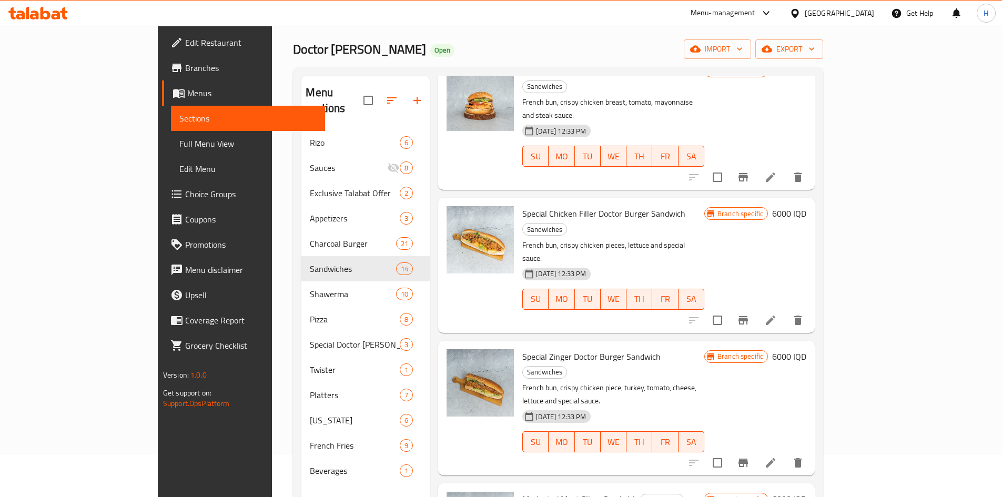
scroll to position [368, 0]
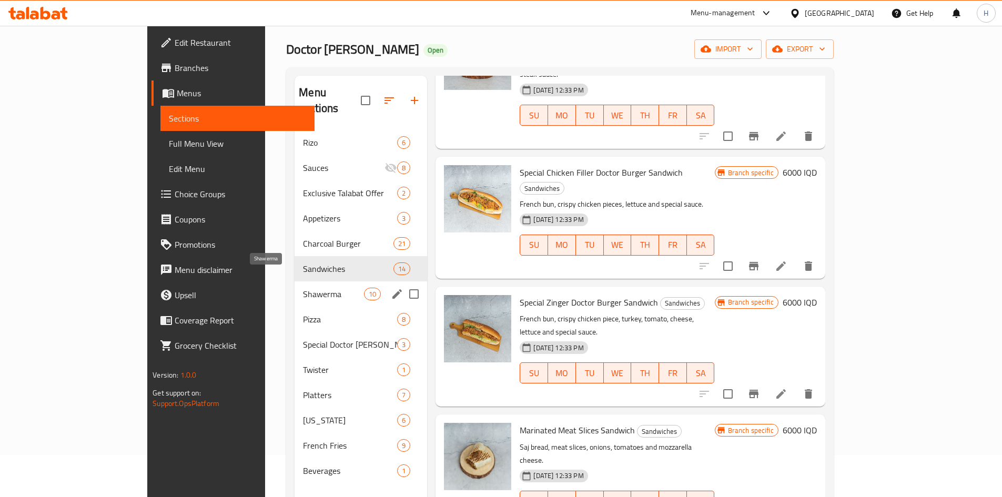
click at [303, 288] on span "Shawerma" at bounding box center [333, 294] width 61 height 13
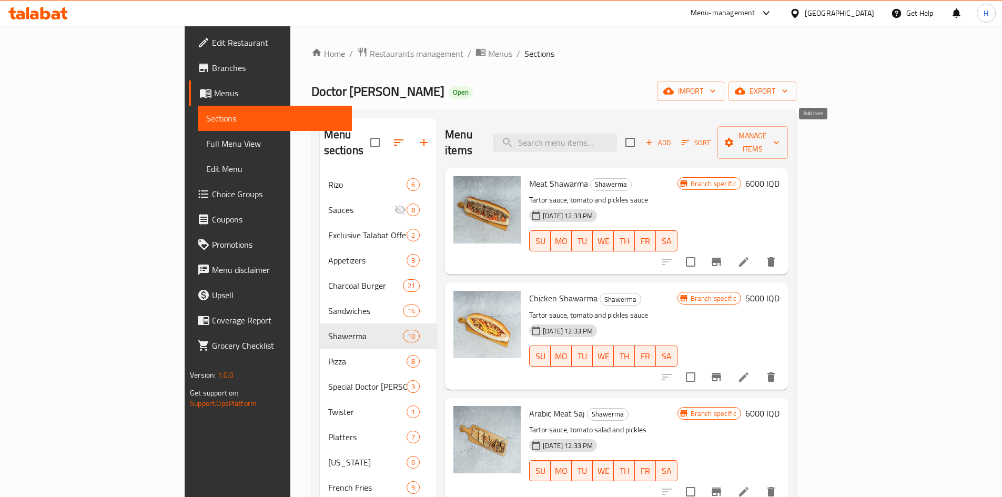
click at [672, 137] on span "Add" at bounding box center [658, 143] width 28 height 12
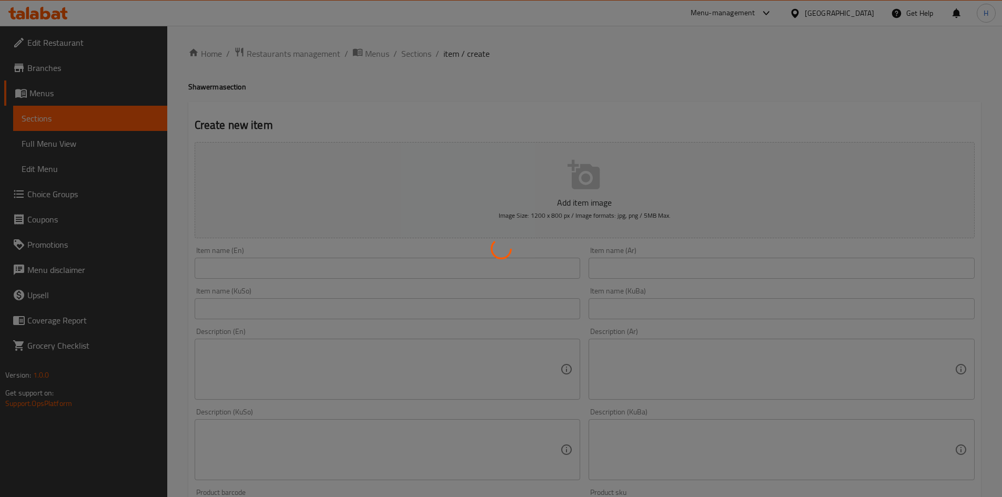
click at [686, 261] on div at bounding box center [501, 248] width 1002 height 497
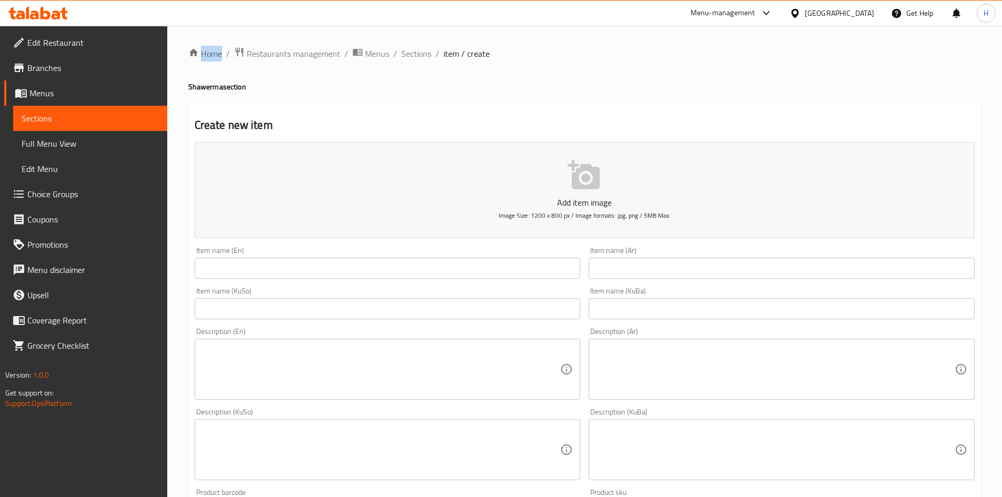
click at [686, 261] on div "Home / Restaurants management / Menus / Sections / item / create Shawerma secti…" at bounding box center [584, 445] width 792 height 796
click at [654, 268] on input "text" at bounding box center [781, 268] width 386 height 21
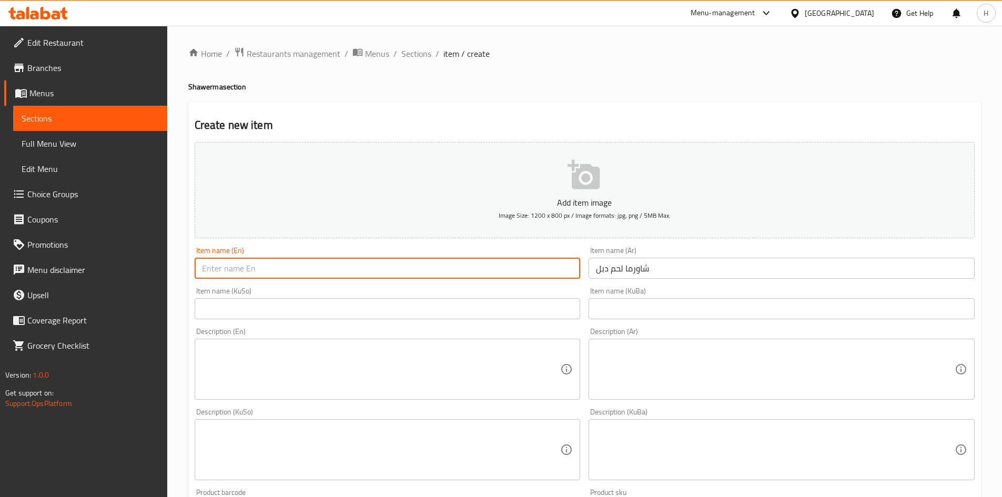
click at [521, 264] on input "text" at bounding box center [388, 268] width 386 height 21
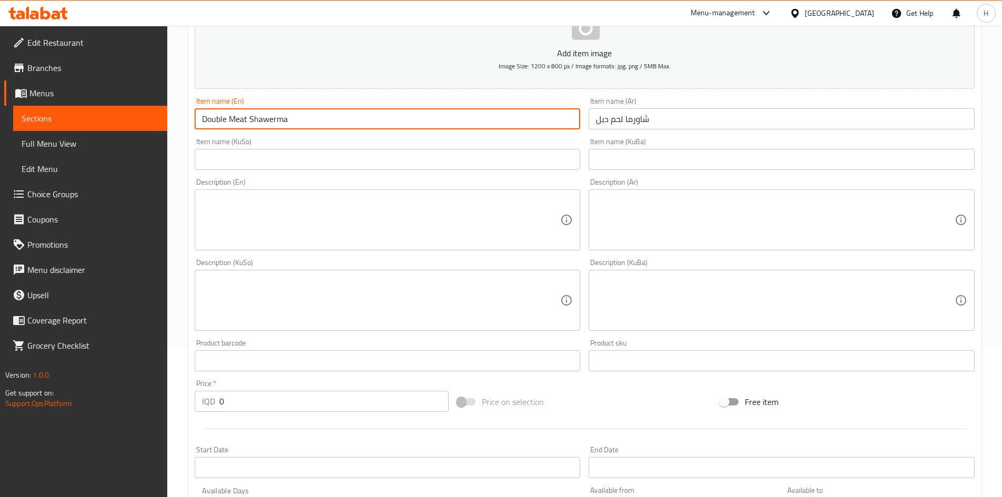
scroll to position [315, 0]
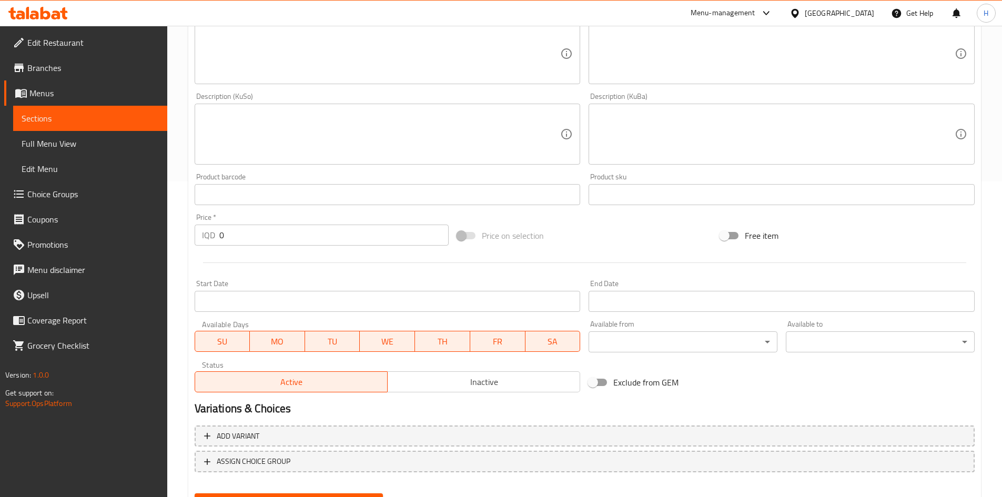
click at [290, 226] on input "0" at bounding box center [334, 235] width 230 height 21
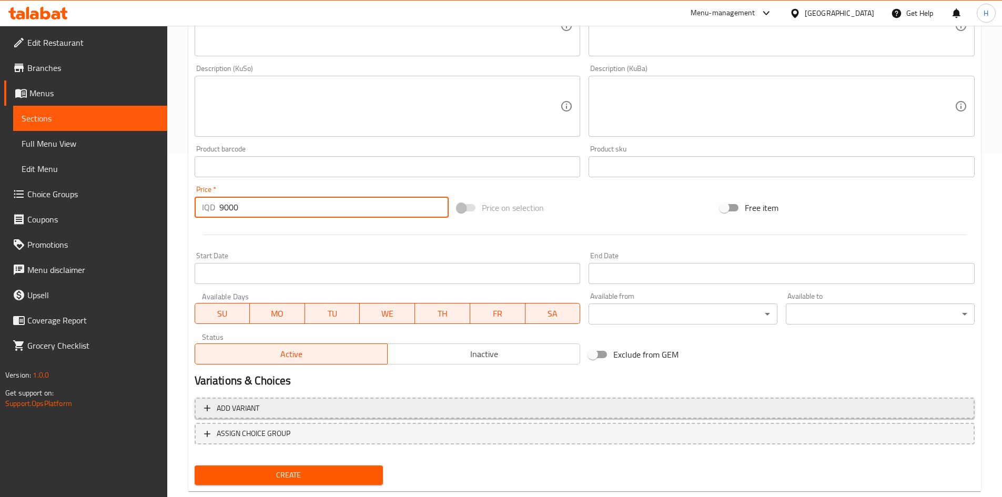
scroll to position [367, 0]
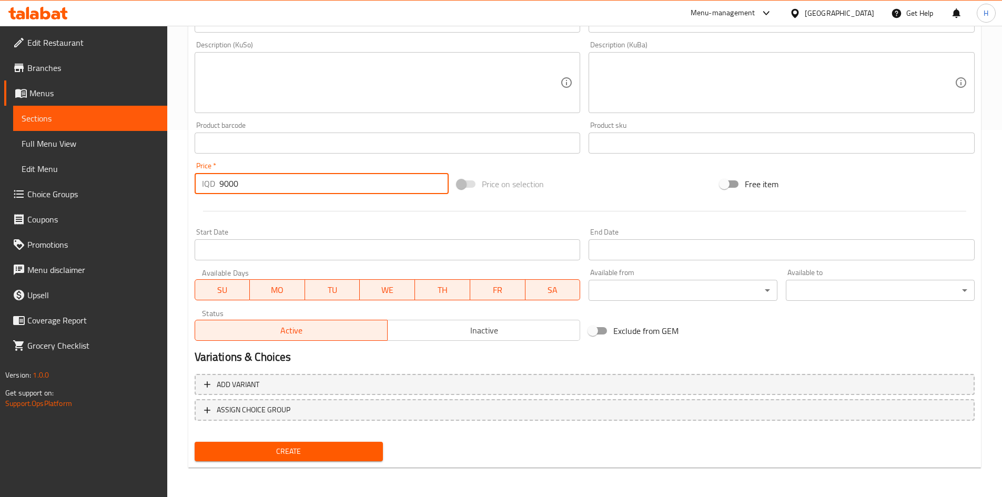
click at [451, 325] on span "Inactive" at bounding box center [484, 330] width 184 height 15
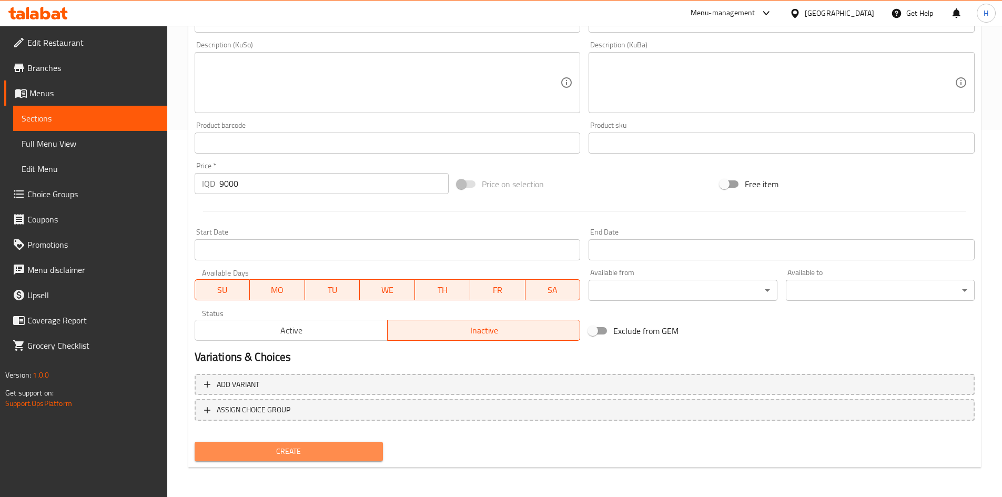
click at [328, 448] on span "Create" at bounding box center [289, 451] width 172 height 13
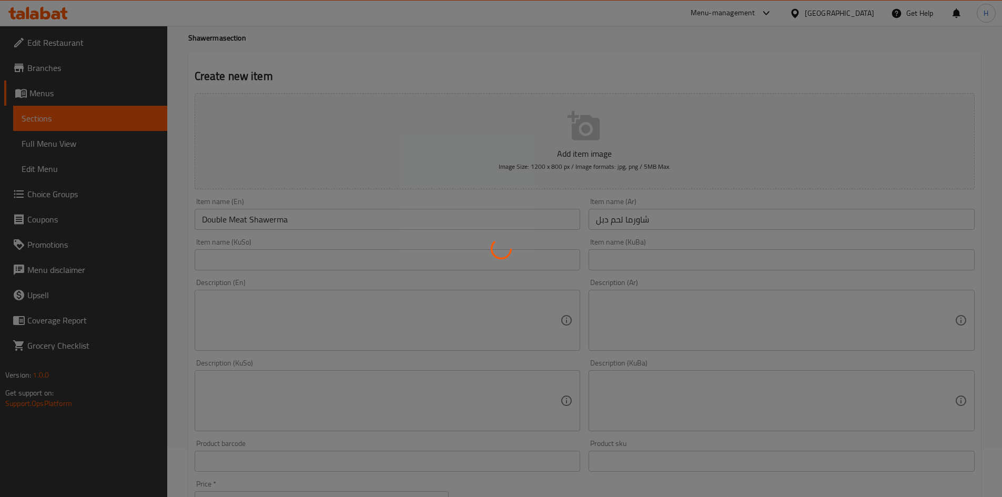
scroll to position [0, 0]
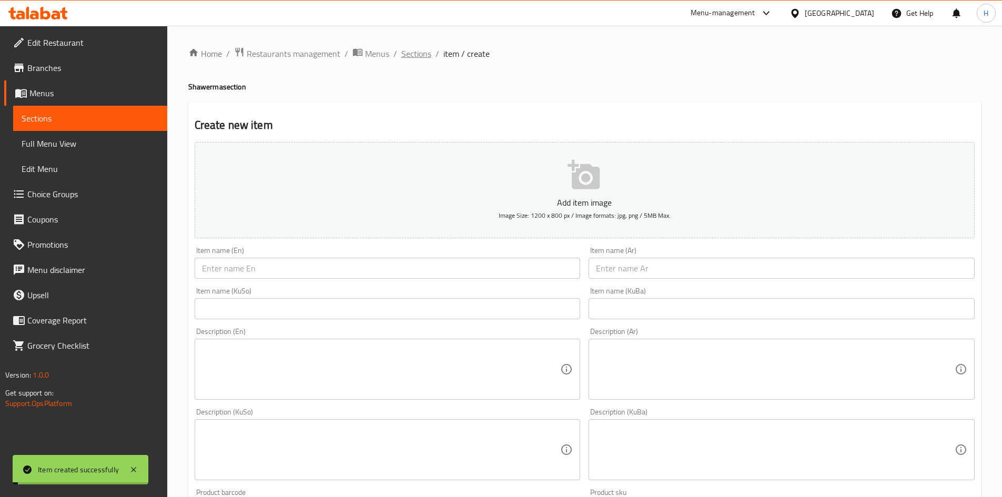
click at [419, 53] on span "Sections" at bounding box center [416, 53] width 30 height 13
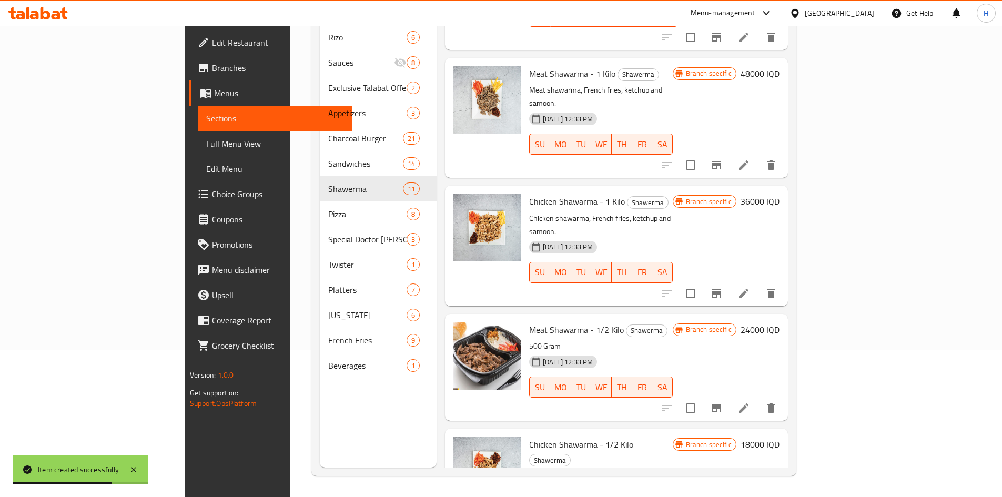
scroll to position [777, 0]
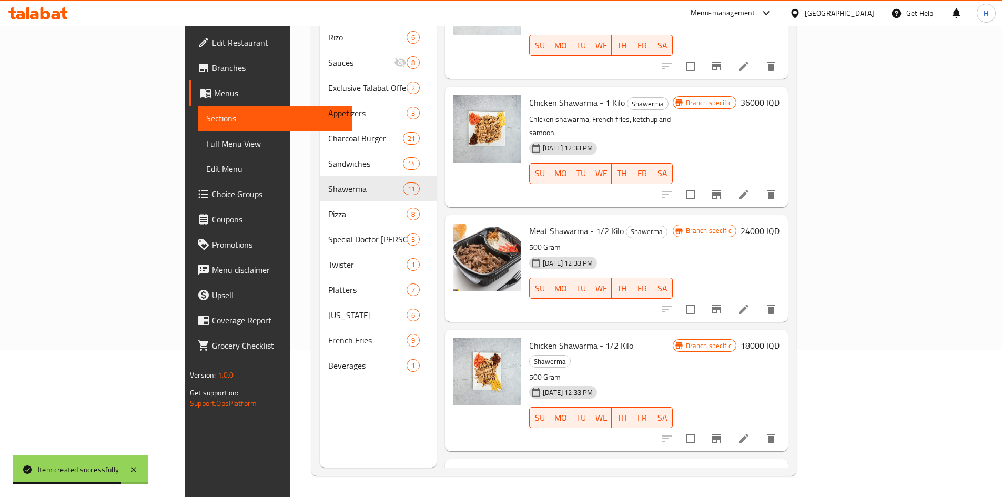
click at [557, 467] on span "Double Meat Shawerma" at bounding box center [572, 475] width 86 height 16
copy h6 "Double Meat Shawerma"
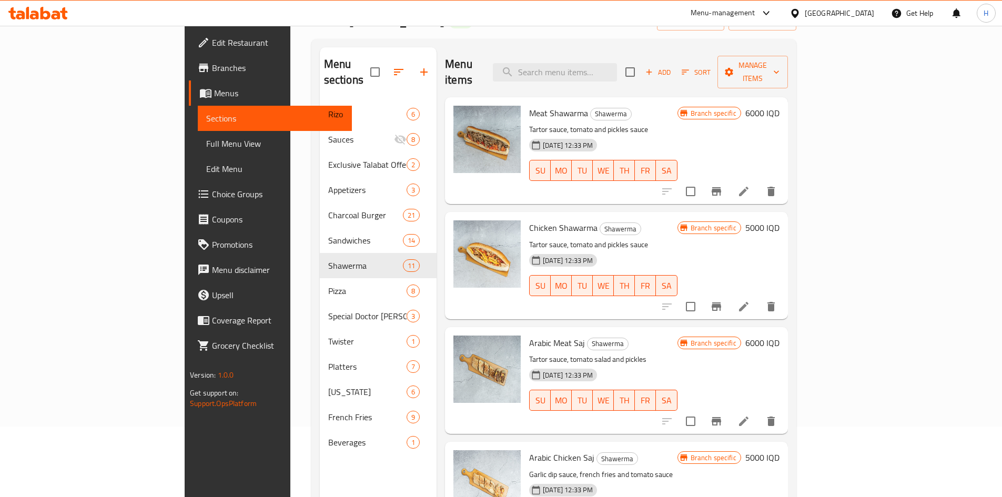
scroll to position [0, 0]
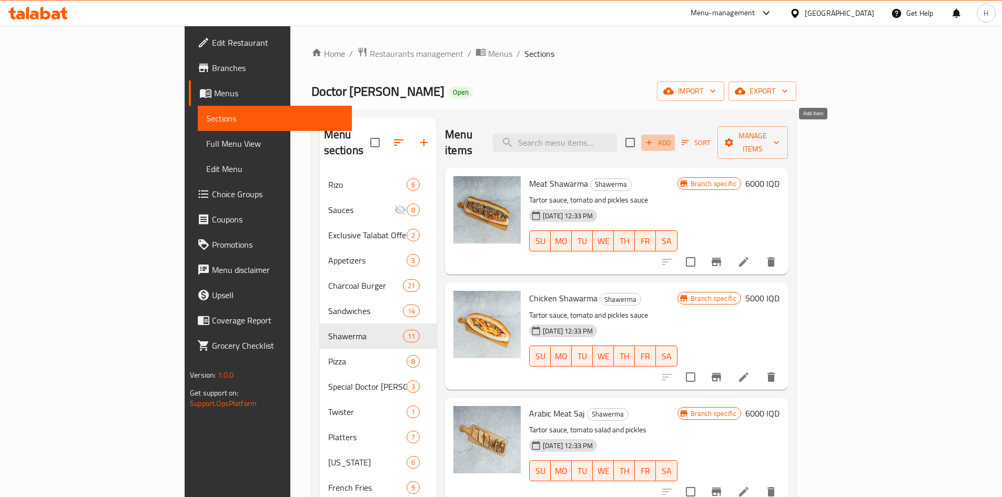
click at [672, 138] on span "Add" at bounding box center [658, 143] width 28 height 12
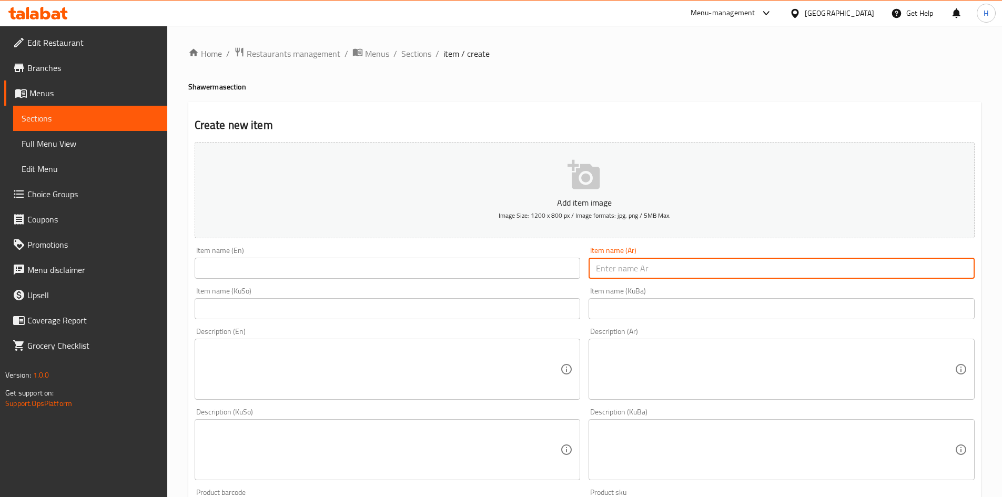
click at [690, 276] on input "text" at bounding box center [781, 268] width 386 height 21
type input "a"
type input "شاورما دجاج دبل"
click at [504, 266] on input "text" at bounding box center [388, 268] width 386 height 21
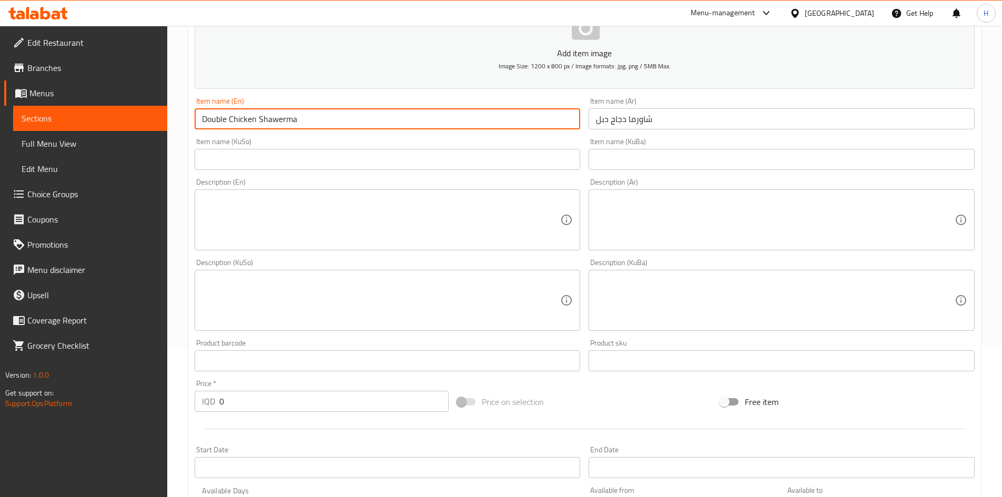
scroll to position [315, 0]
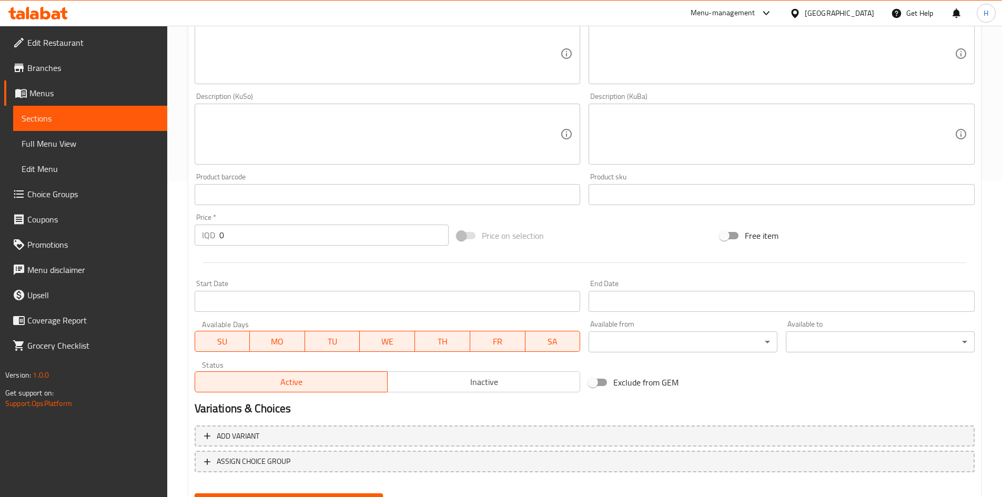
type input "Double Chicken Shawerma"
click at [328, 243] on input "0" at bounding box center [334, 235] width 230 height 21
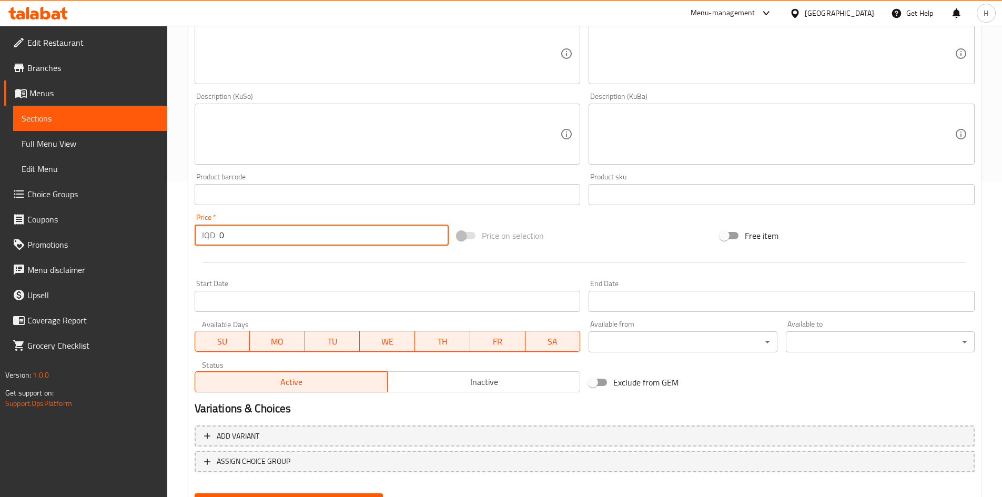
type input "9"
type input "8000"
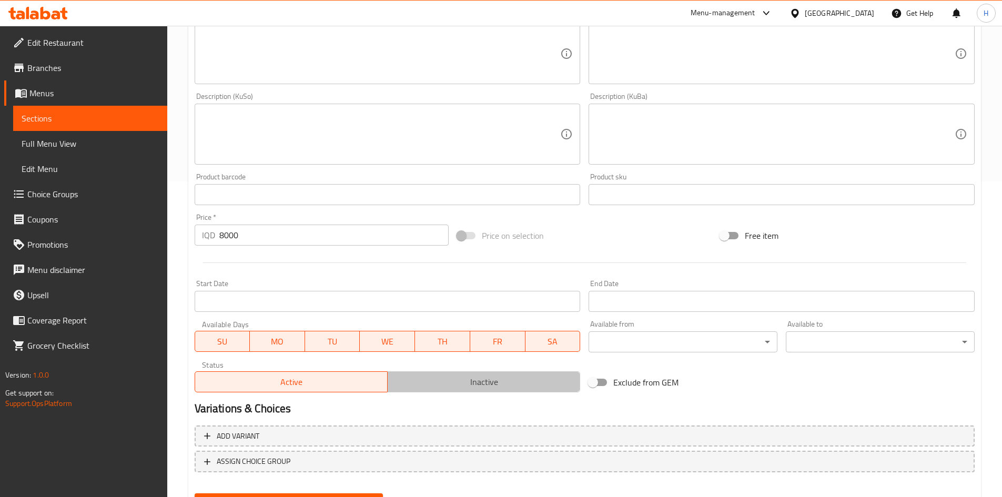
click at [474, 383] on span "Inactive" at bounding box center [484, 381] width 184 height 15
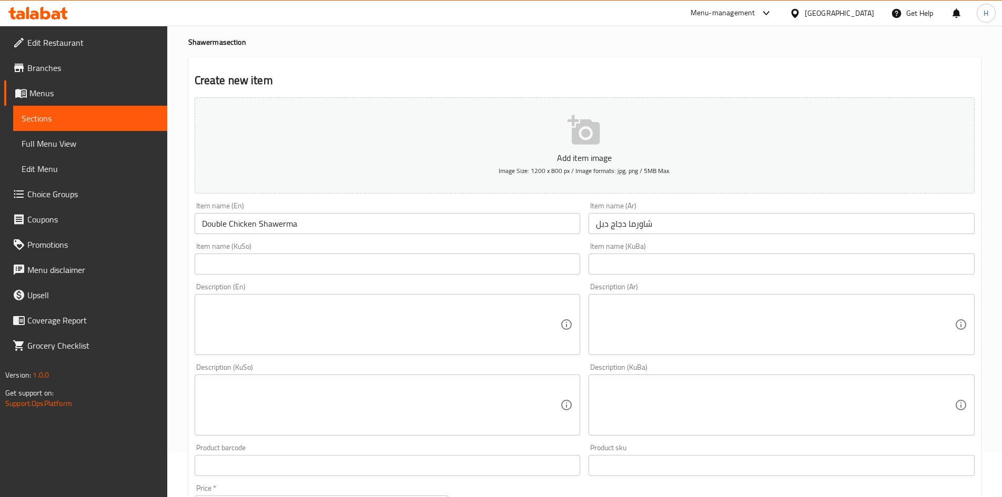
scroll to position [0, 0]
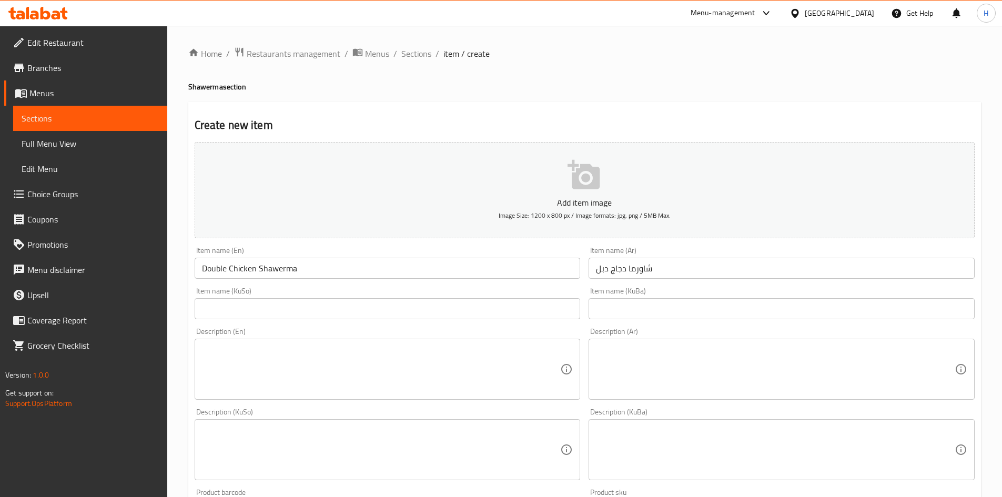
click at [304, 269] on input "Double Chicken Shawerma" at bounding box center [388, 268] width 386 height 21
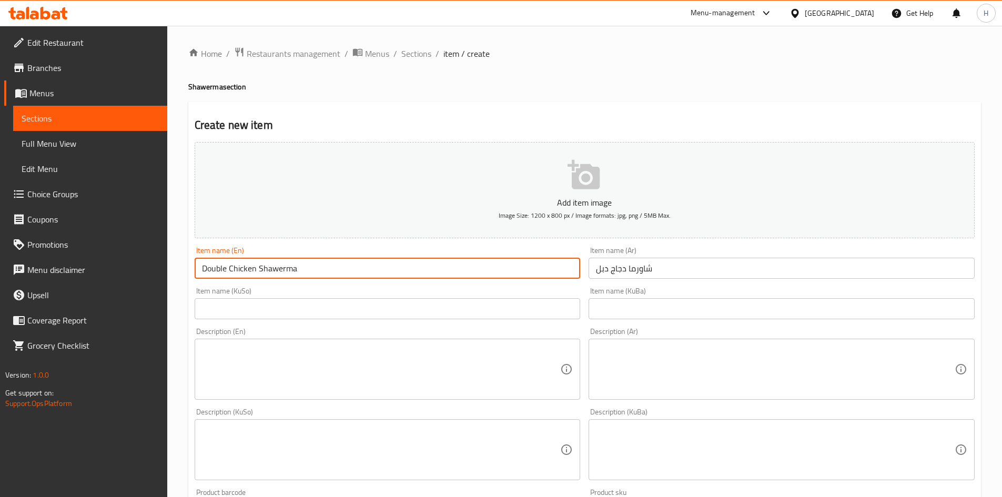
click at [304, 269] on input "Double Chicken Shawerma" at bounding box center [388, 268] width 386 height 21
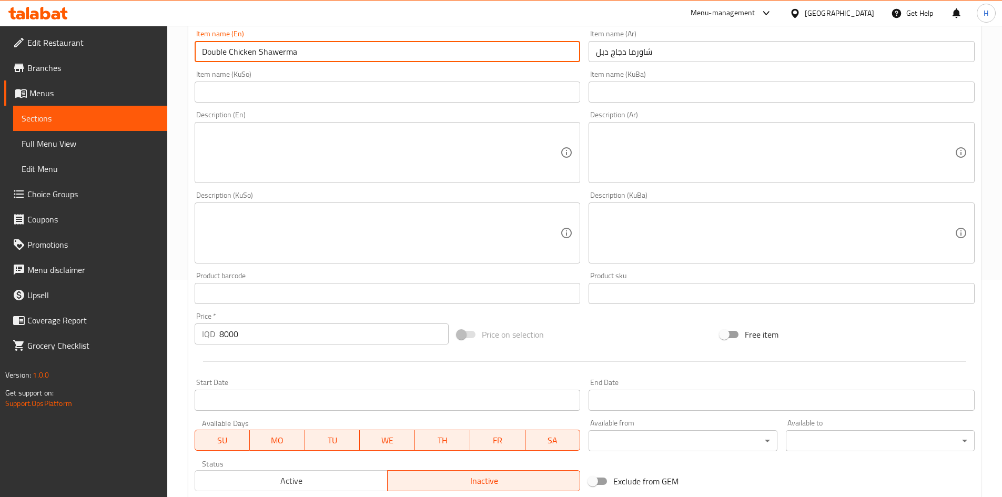
scroll to position [367, 0]
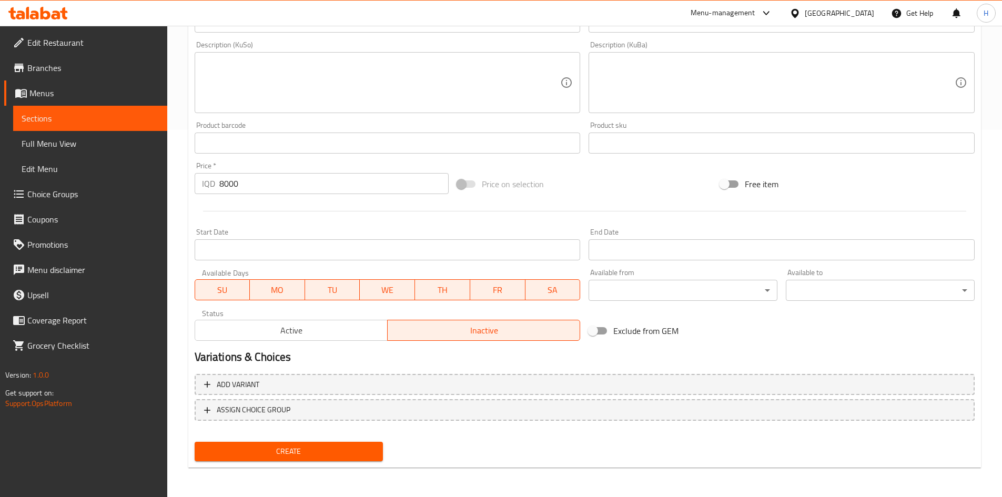
click at [358, 453] on span "Create" at bounding box center [289, 451] width 172 height 13
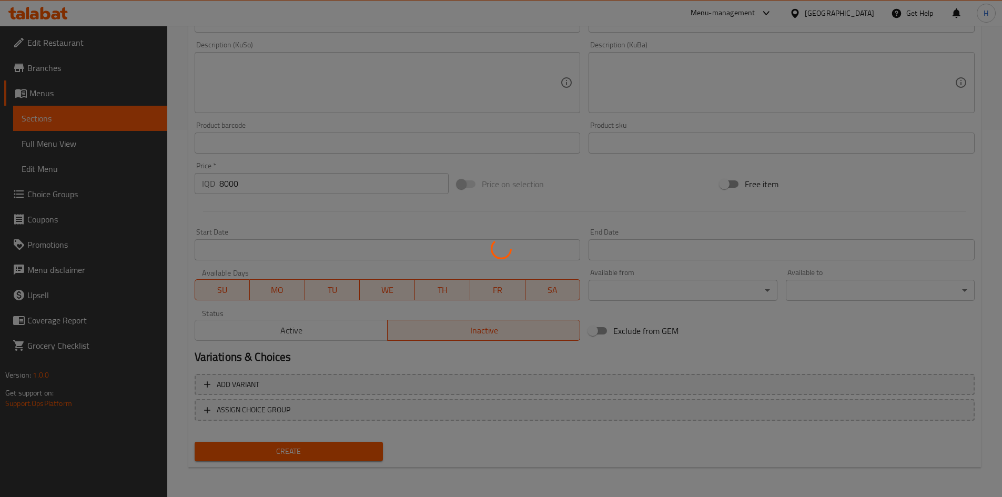
type input "0"
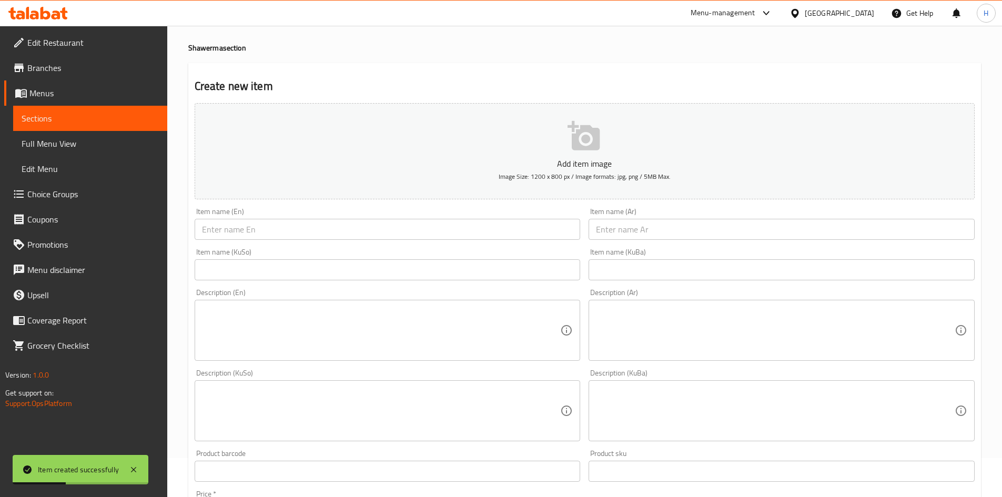
scroll to position [0, 0]
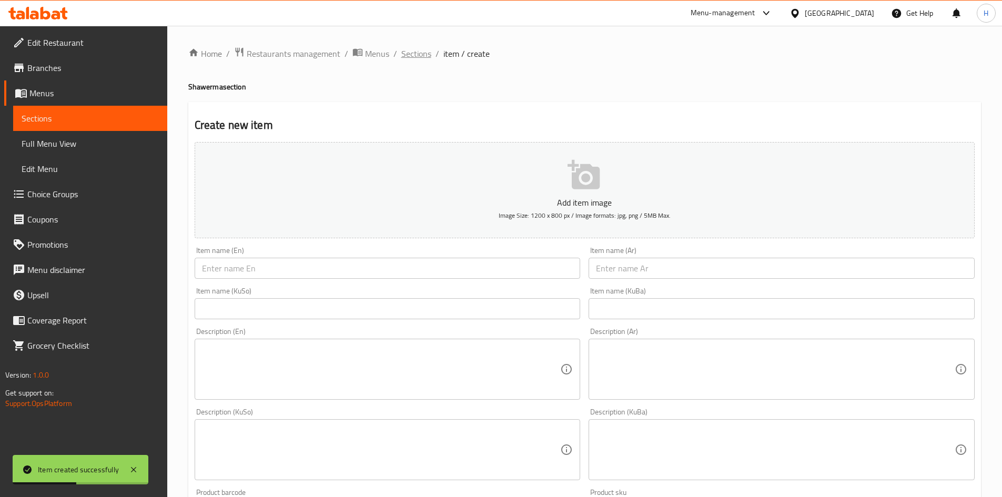
click at [426, 52] on span "Sections" at bounding box center [416, 53] width 30 height 13
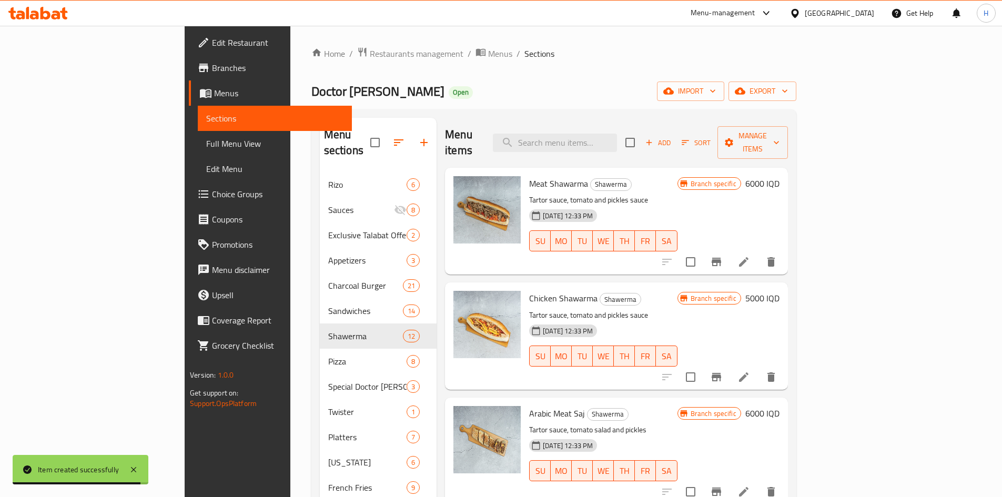
scroll to position [158, 0]
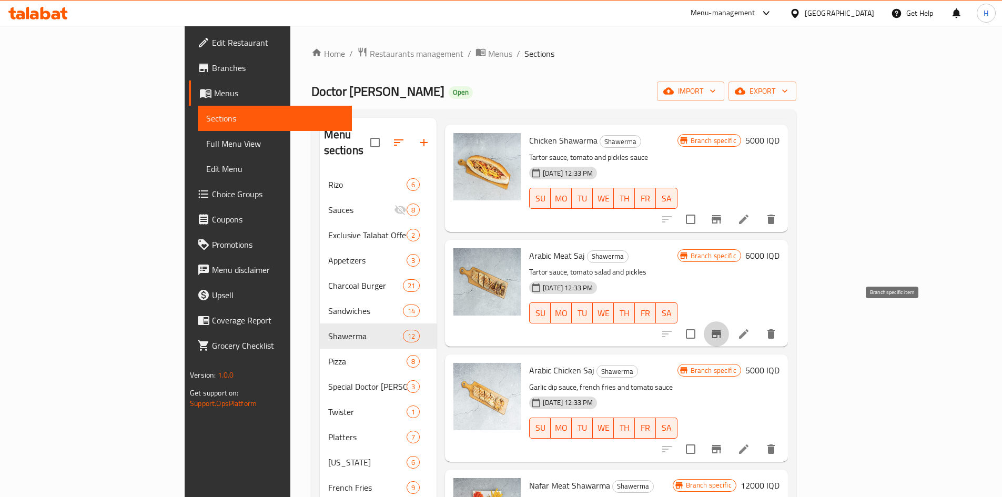
click at [729, 321] on button "Branch-specific-item" at bounding box center [716, 333] width 25 height 25
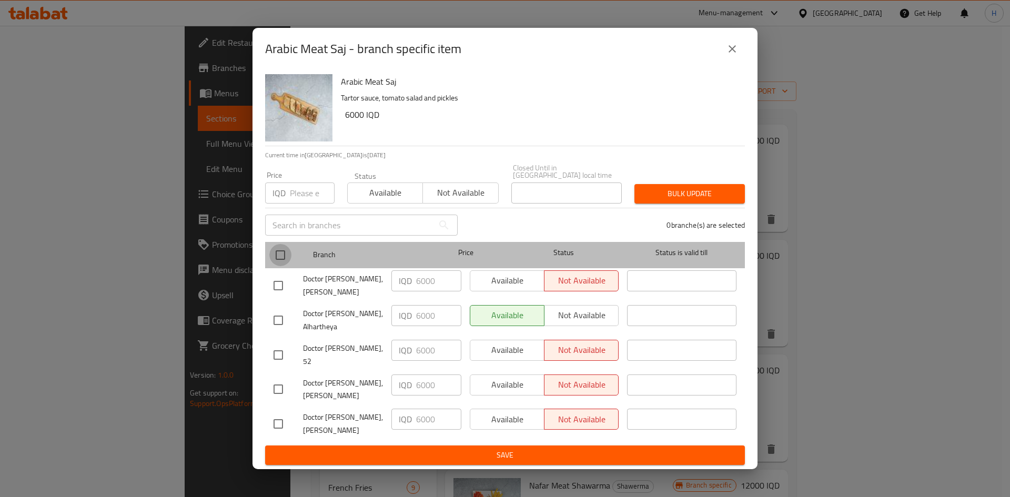
click at [281, 266] on input "checkbox" at bounding box center [280, 255] width 22 height 22
checkbox input "true"
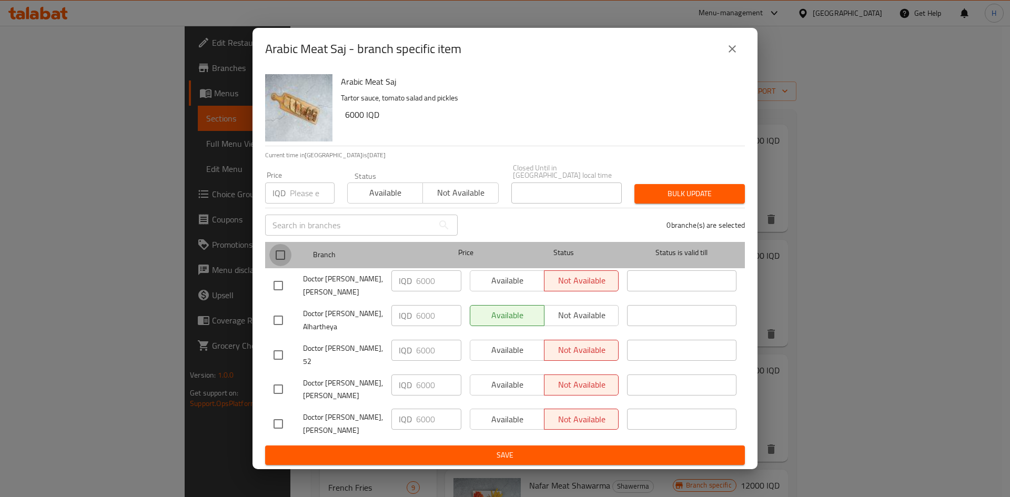
checkbox input "true"
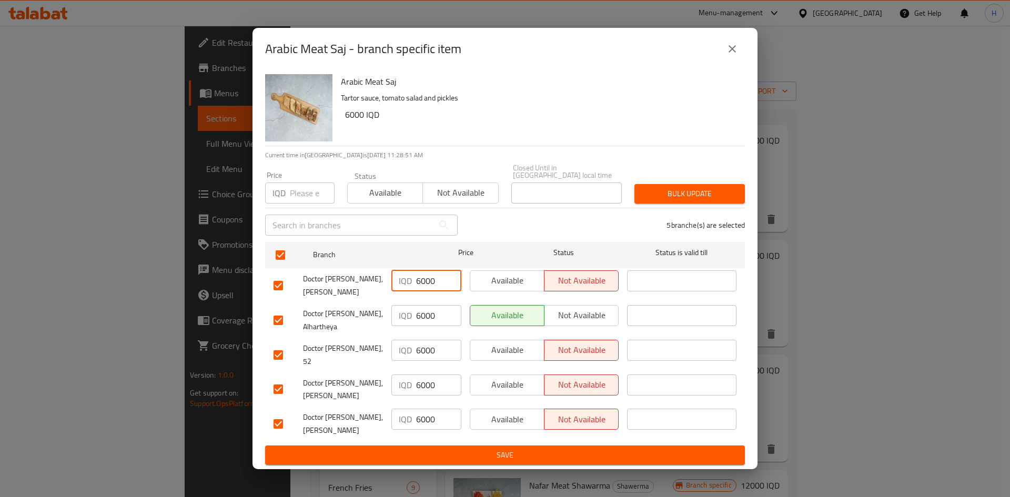
drag, startPoint x: 422, startPoint y: 280, endPoint x: 425, endPoint y: 296, distance: 15.5
click at [425, 291] on input "6000" at bounding box center [438, 280] width 45 height 21
type input "6500"
drag, startPoint x: 422, startPoint y: 322, endPoint x: 423, endPoint y: 329, distance: 6.9
click at [423, 326] on input "6500" at bounding box center [438, 315] width 45 height 21
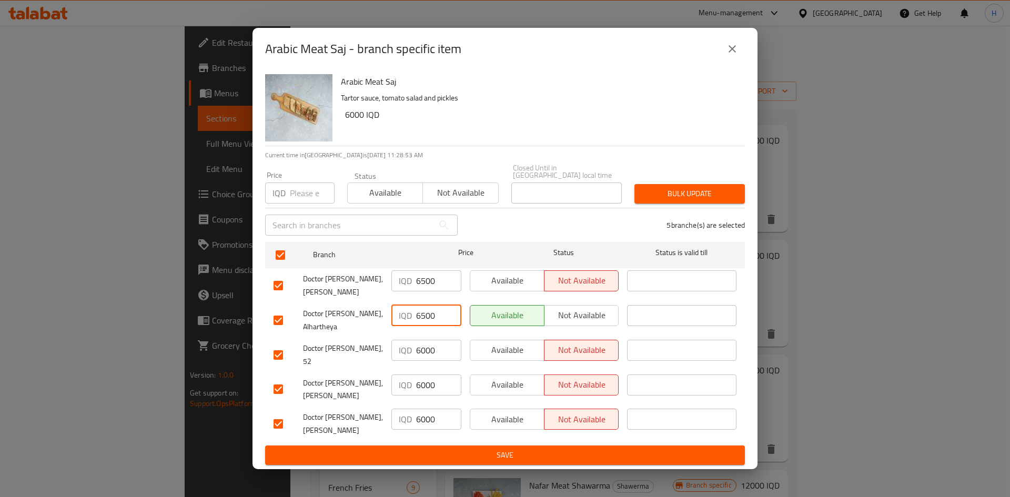
type input "6500"
drag, startPoint x: 423, startPoint y: 353, endPoint x: 424, endPoint y: 370, distance: 16.9
click at [424, 370] on ul "Branch Price Status Status is valid till Doctor Burger, Karadah Kharij IQD 6500…" at bounding box center [505, 342] width 480 height 208
type input "6500"
click at [425, 388] on input "6500" at bounding box center [438, 384] width 45 height 21
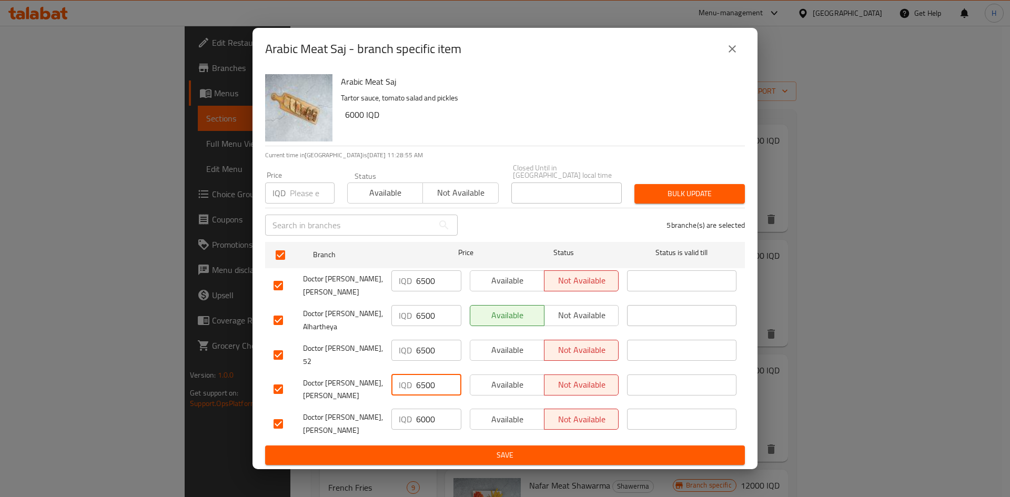
type input "6500"
drag, startPoint x: 422, startPoint y: 409, endPoint x: 426, endPoint y: 423, distance: 14.8
click at [426, 423] on div "IQD 6000 ​" at bounding box center [426, 423] width 78 height 39
type input "6500"
click at [426, 449] on span "Save" at bounding box center [504, 455] width 463 height 13
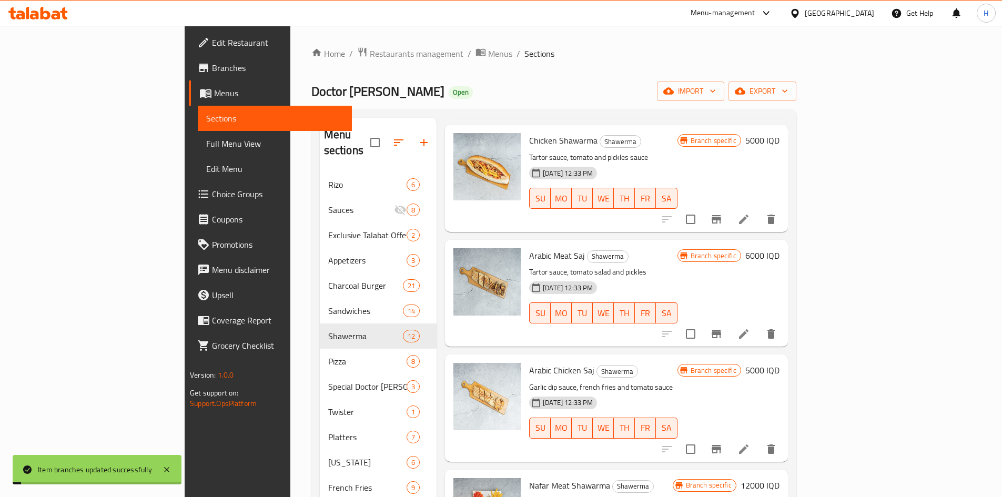
click at [779, 248] on h6 "6000 IQD" at bounding box center [762, 255] width 34 height 15
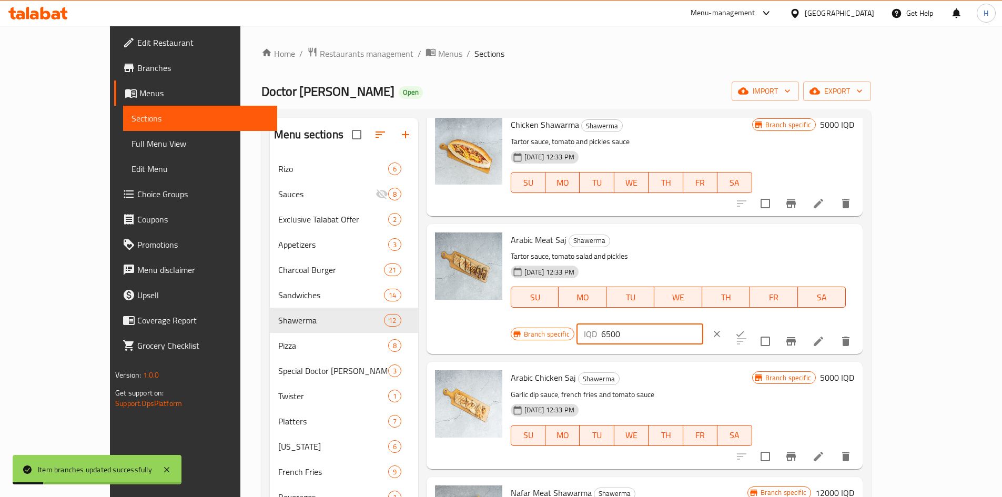
click at [703, 323] on input "6500" at bounding box center [652, 333] width 102 height 21
type input "6500"
click at [745, 329] on icon "ok" at bounding box center [740, 334] width 11 height 11
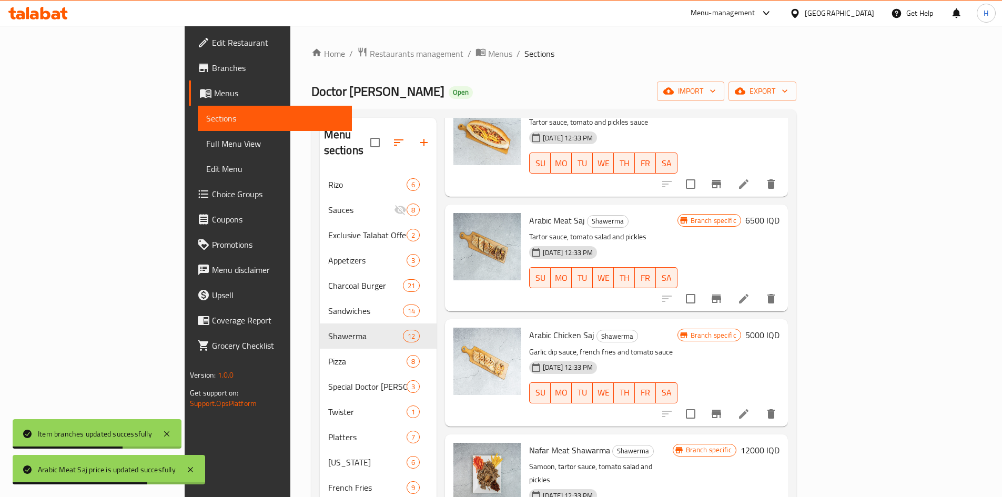
scroll to position [210, 0]
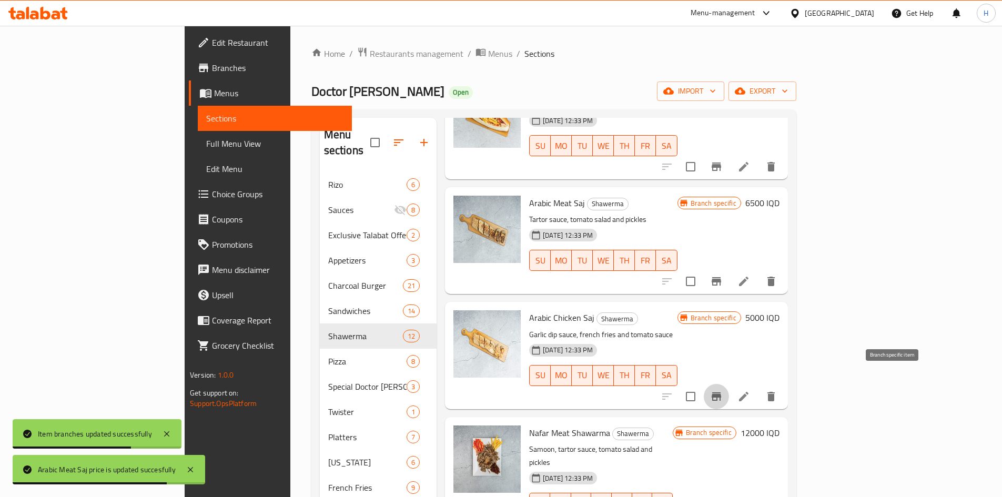
click at [729, 384] on button "Branch-specific-item" at bounding box center [716, 396] width 25 height 25
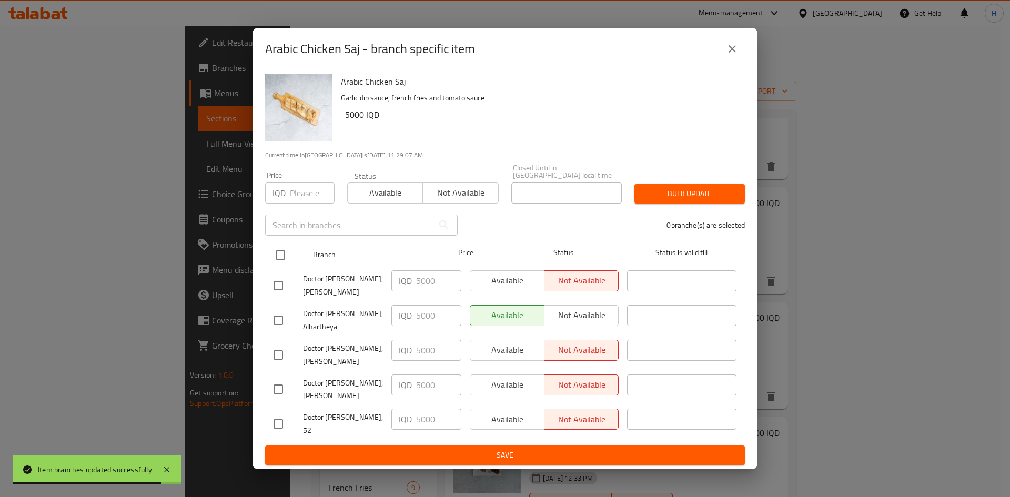
click at [283, 256] on input "checkbox" at bounding box center [280, 255] width 22 height 22
checkbox input "true"
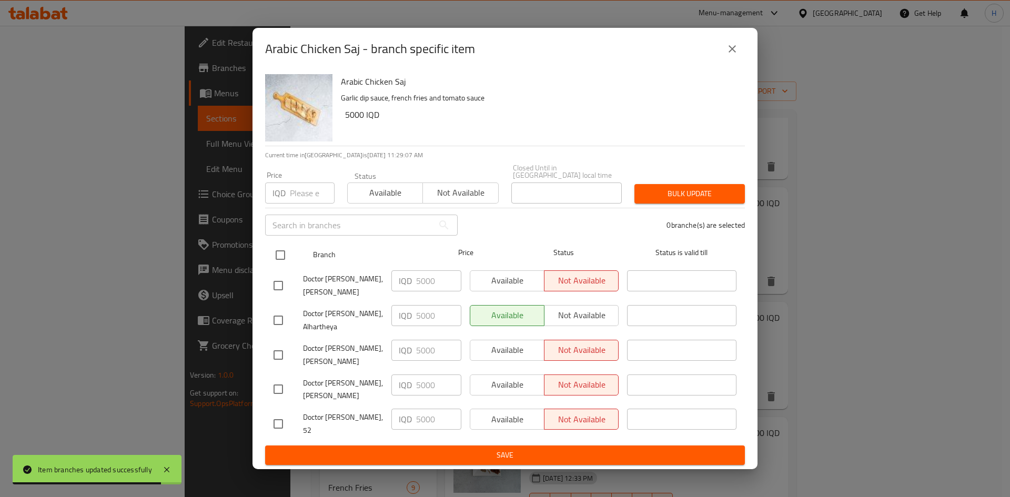
checkbox input "true"
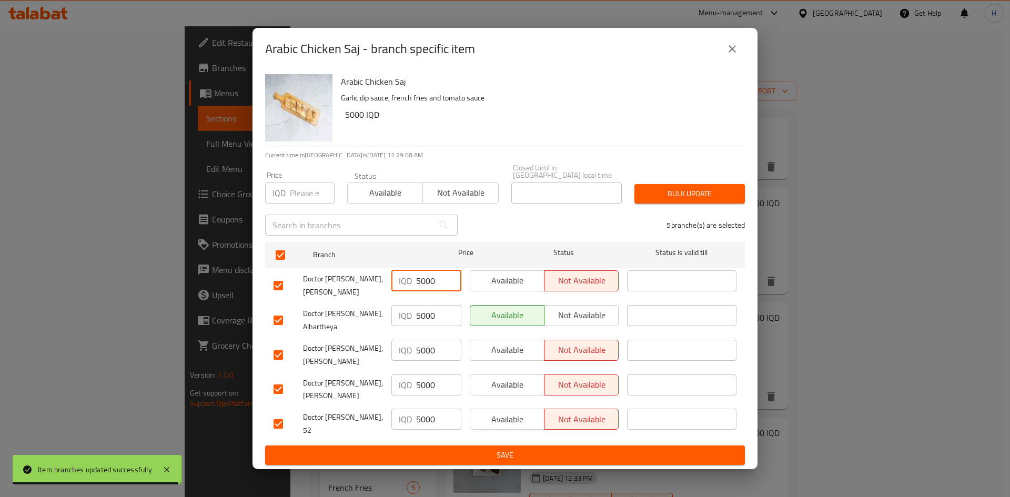
click at [421, 288] on input "5000" at bounding box center [438, 280] width 45 height 21
type input "5500"
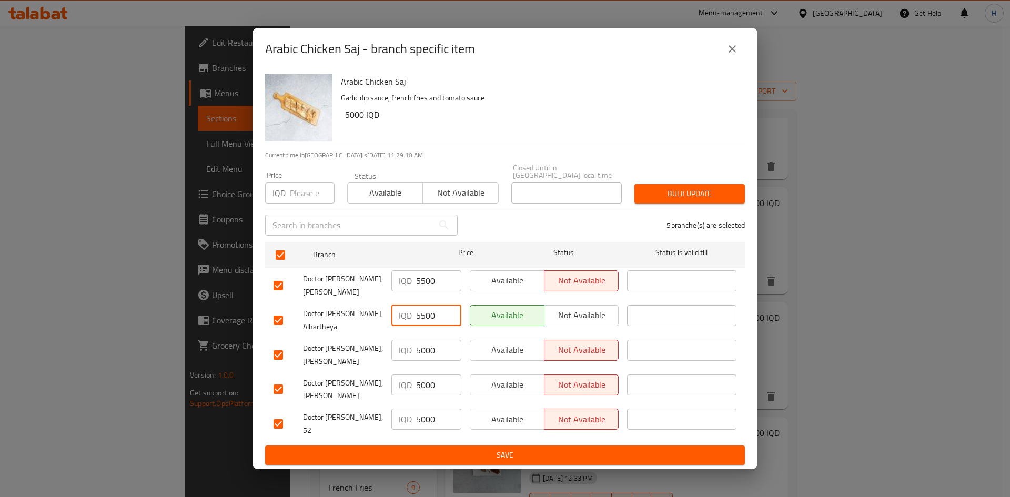
click at [421, 325] on input "5500" at bounding box center [438, 315] width 45 height 21
type input "5500"
drag, startPoint x: 422, startPoint y: 357, endPoint x: 427, endPoint y: 363, distance: 7.8
click at [427, 361] on input "5500" at bounding box center [438, 350] width 45 height 21
type input "5500"
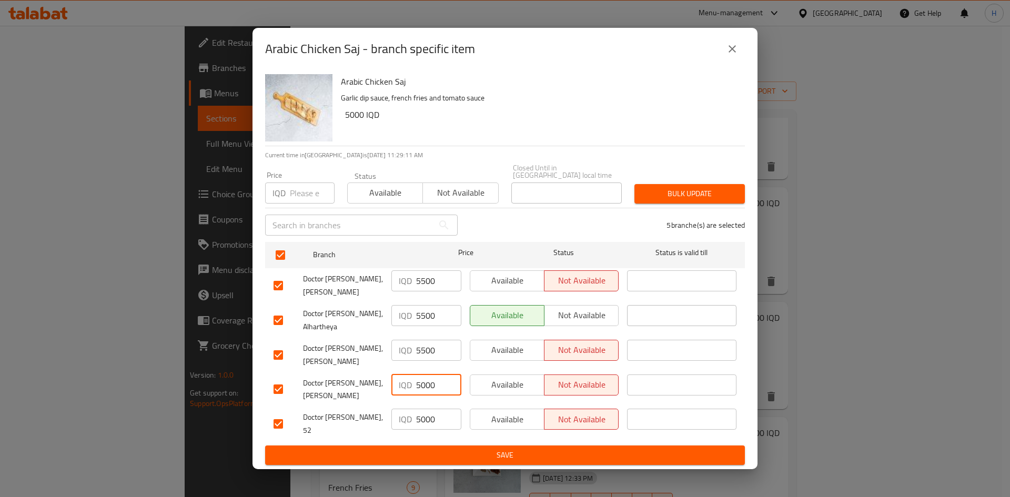
click at [424, 385] on input "5000" at bounding box center [438, 384] width 45 height 21
type input "5500"
drag, startPoint x: 419, startPoint y: 414, endPoint x: 425, endPoint y: 424, distance: 11.4
click at [425, 424] on input "5000" at bounding box center [438, 419] width 45 height 21
type input "5500"
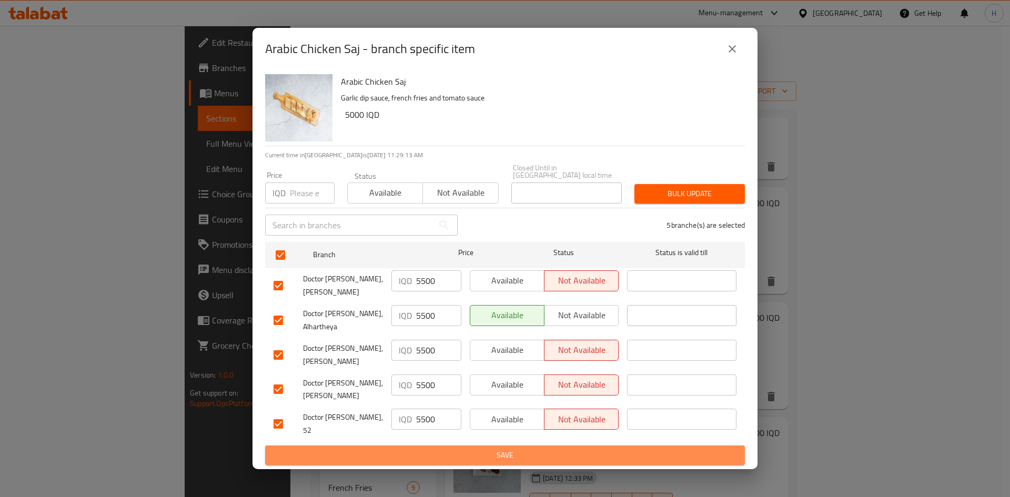
click at [423, 449] on span "Save" at bounding box center [504, 455] width 463 height 13
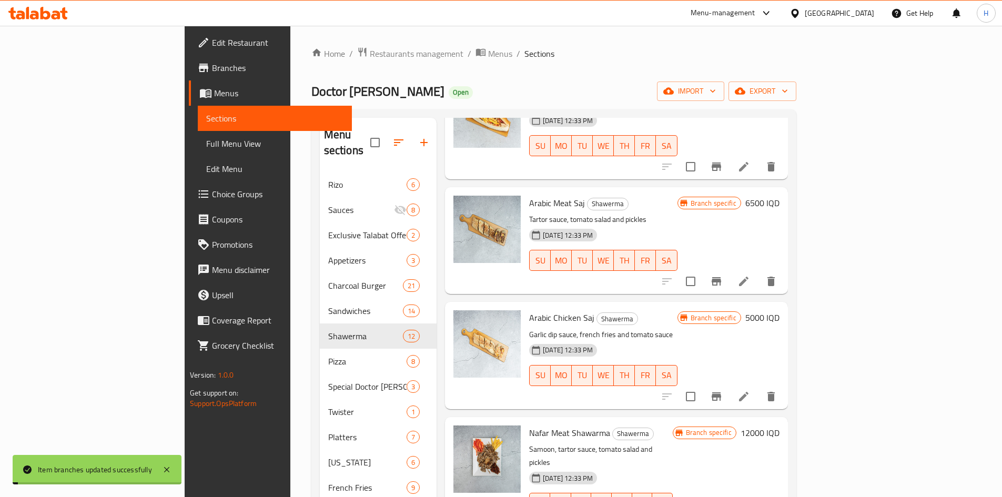
click at [779, 310] on h6 "5000 IQD" at bounding box center [762, 317] width 34 height 15
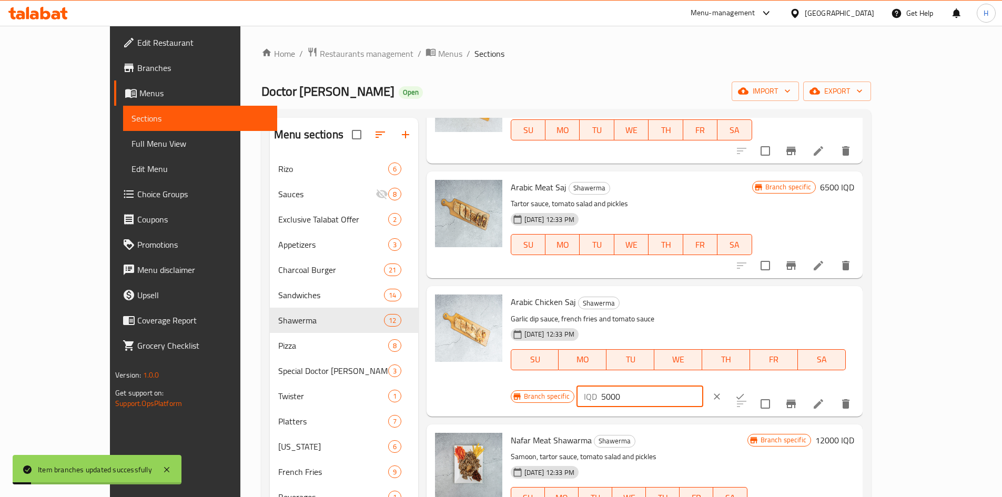
click at [703, 386] on input "5000" at bounding box center [652, 396] width 102 height 21
type input "5500"
click at [728, 385] on button "clear" at bounding box center [716, 396] width 23 height 23
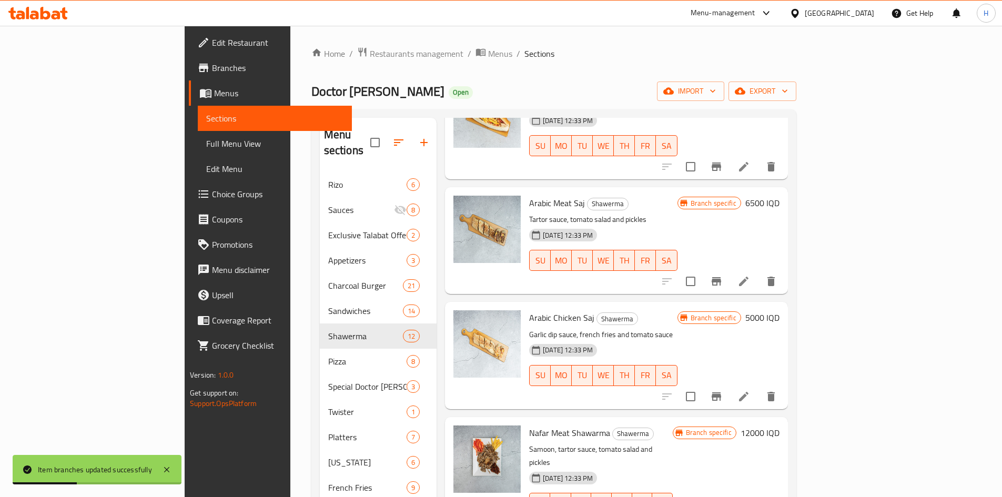
click at [779, 310] on h6 "5000 IQD" at bounding box center [762, 317] width 34 height 15
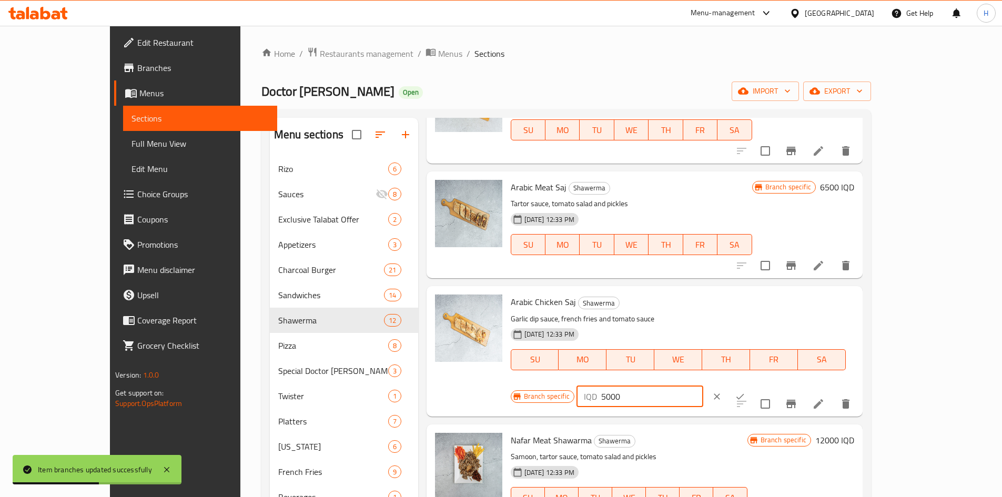
click at [703, 386] on input "5000" at bounding box center [652, 396] width 102 height 21
type input "5500"
click at [751, 385] on div at bounding box center [728, 396] width 46 height 23
click at [745, 391] on icon "ok" at bounding box center [740, 396] width 11 height 11
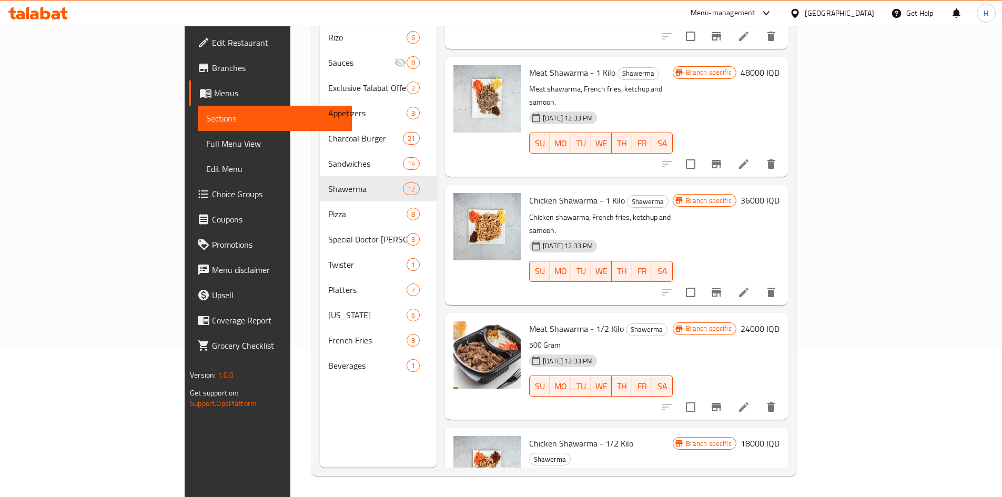
scroll to position [614, 0]
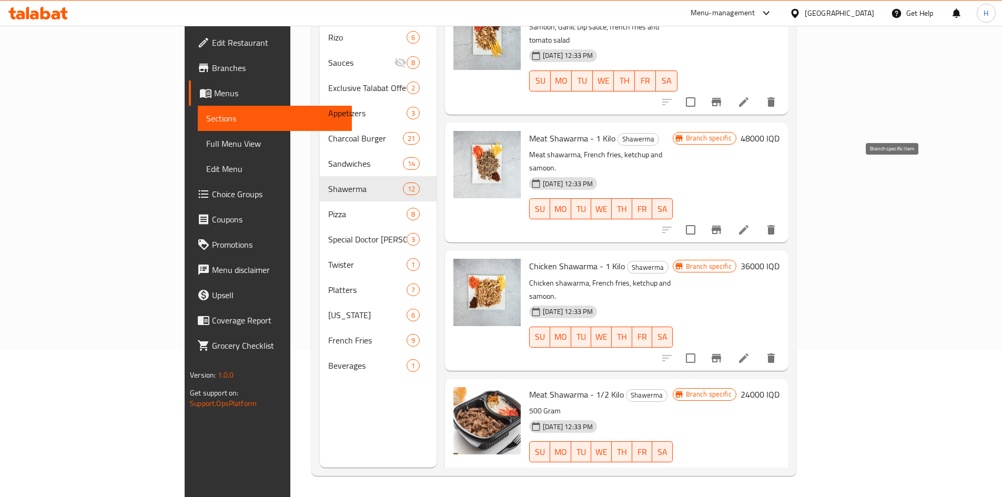
click at [722, 223] on icon "Branch-specific-item" at bounding box center [716, 229] width 13 height 13
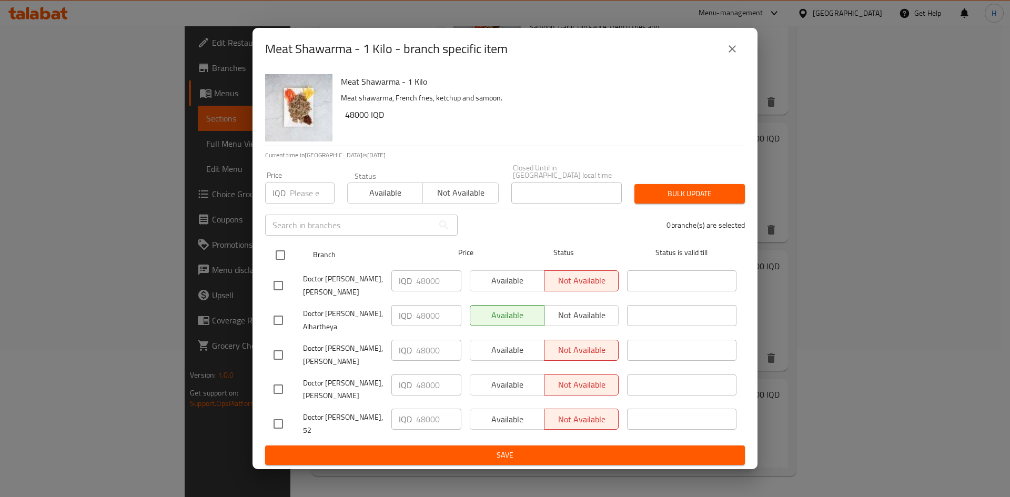
drag, startPoint x: 285, startPoint y: 256, endPoint x: 320, endPoint y: 263, distance: 35.5
click at [286, 256] on input "checkbox" at bounding box center [280, 255] width 22 height 22
checkbox input "true"
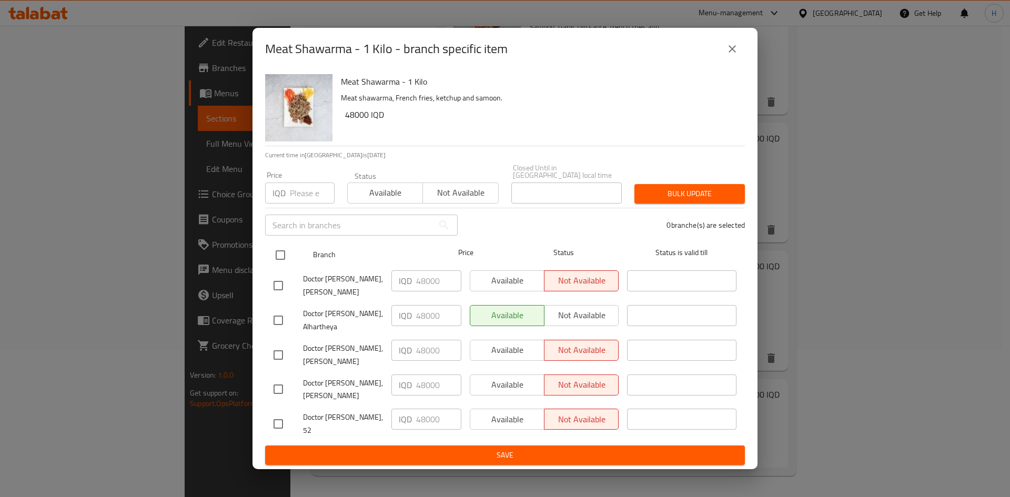
checkbox input "true"
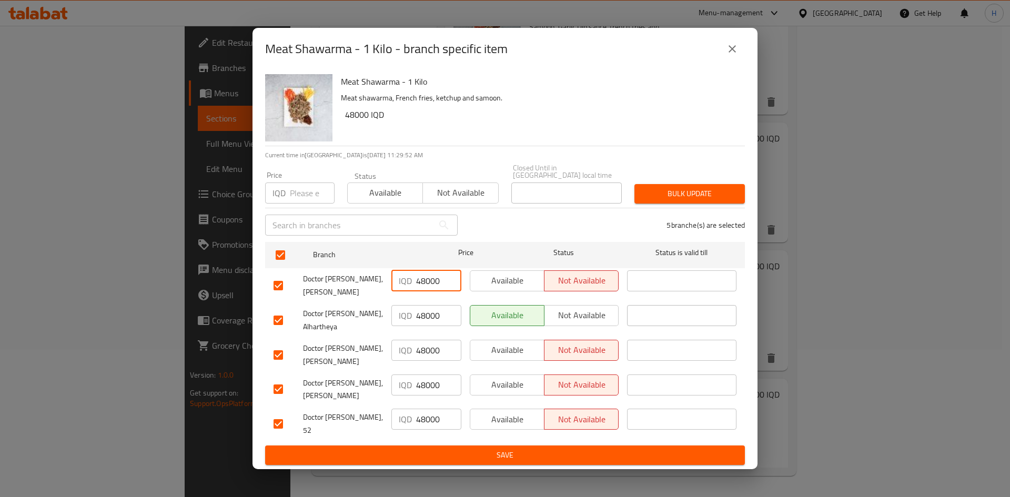
click at [421, 291] on input "48000" at bounding box center [438, 280] width 45 height 21
type input "45000"
drag, startPoint x: 424, startPoint y: 323, endPoint x: 420, endPoint y: 330, distance: 7.9
click at [420, 326] on input "48000" at bounding box center [438, 315] width 45 height 21
type input "45000"
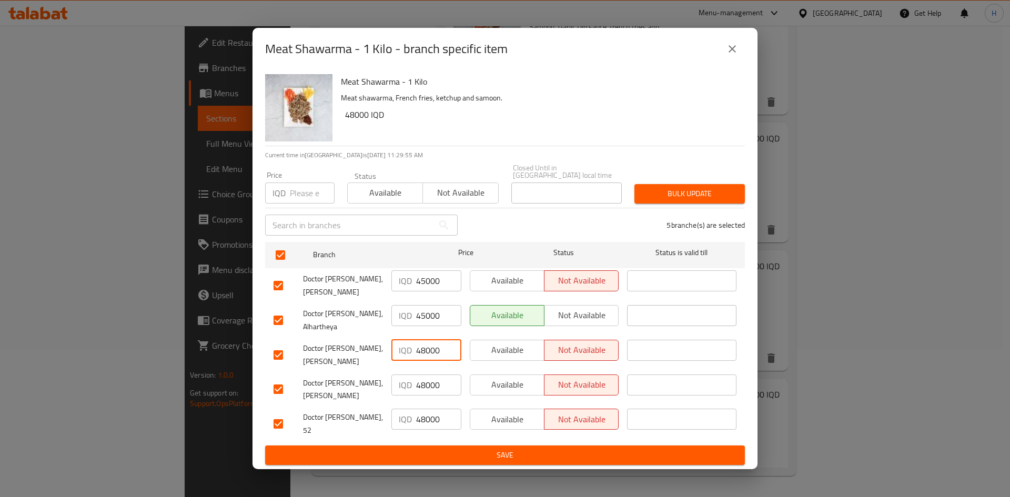
drag, startPoint x: 423, startPoint y: 358, endPoint x: 420, endPoint y: 364, distance: 6.9
click at [420, 361] on input "48000" at bounding box center [438, 350] width 45 height 21
type input "45000"
click at [425, 385] on input "48000" at bounding box center [438, 384] width 45 height 21
type input "45000"
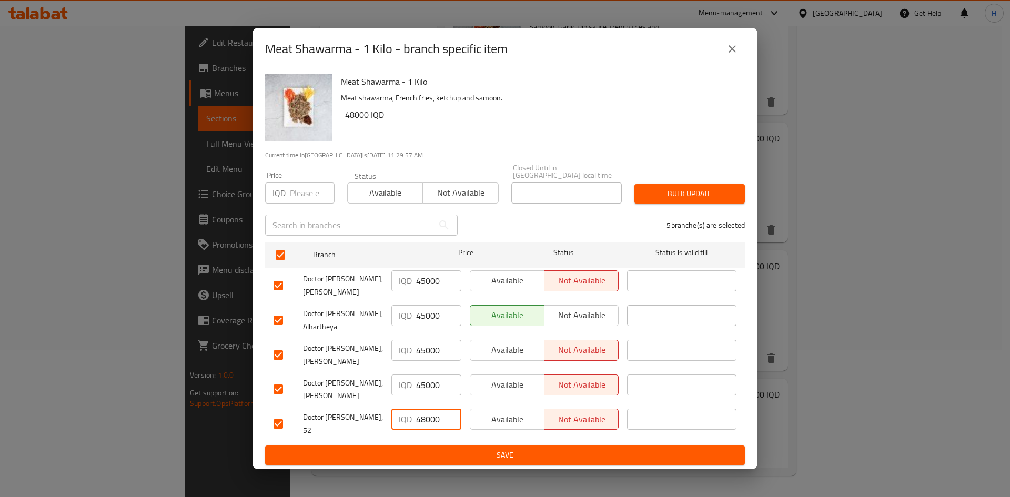
click at [421, 419] on input "48000" at bounding box center [438, 419] width 45 height 21
type input "45000"
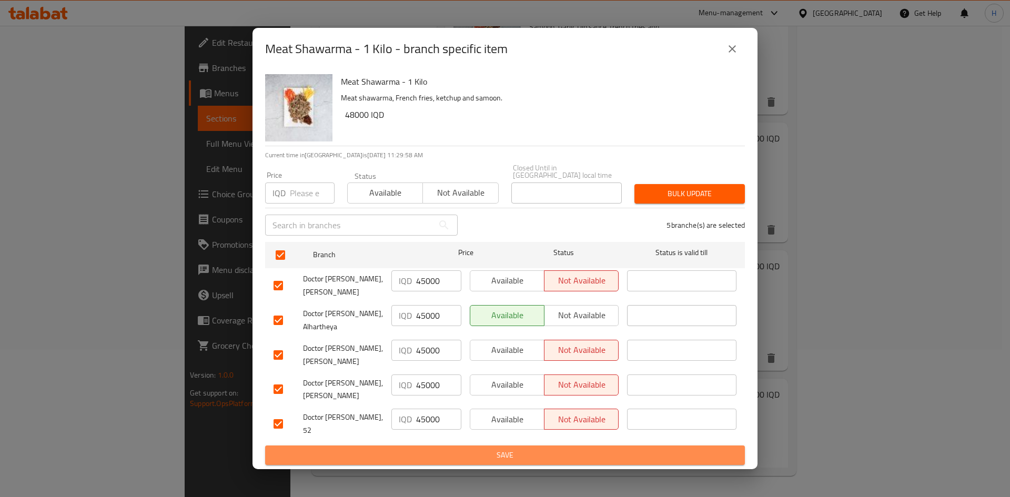
click at [425, 449] on span "Save" at bounding box center [504, 455] width 463 height 13
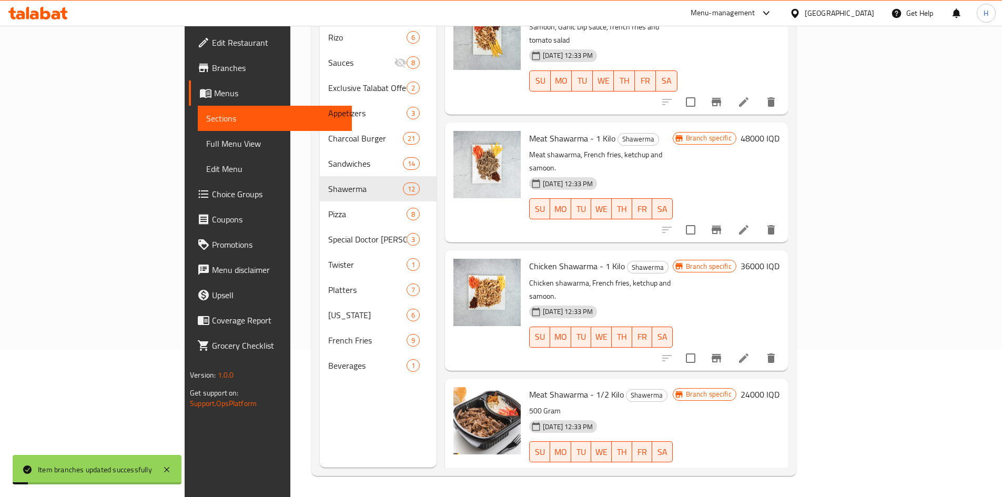
click at [779, 131] on h6 "48000 IQD" at bounding box center [759, 138] width 39 height 15
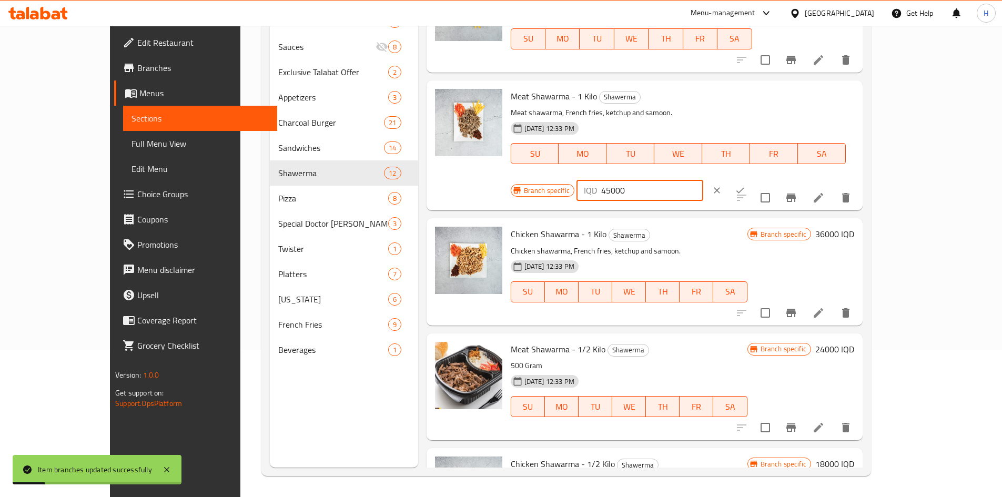
drag, startPoint x: 818, startPoint y: 98, endPoint x: 823, endPoint y: 106, distance: 9.9
click at [703, 180] on input "45000" at bounding box center [652, 190] width 102 height 21
type input "45000"
click at [745, 185] on icon "ok" at bounding box center [740, 190] width 11 height 11
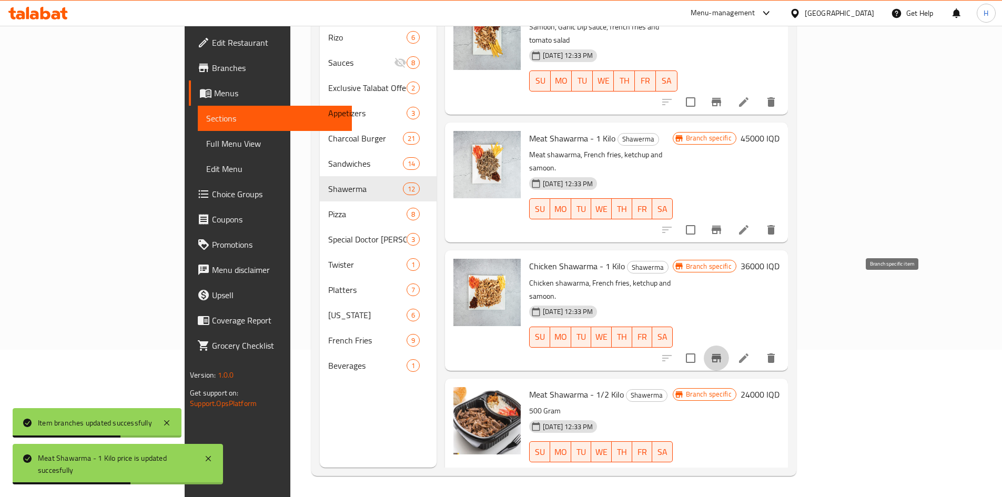
click at [721, 354] on icon "Branch-specific-item" at bounding box center [715, 358] width 9 height 8
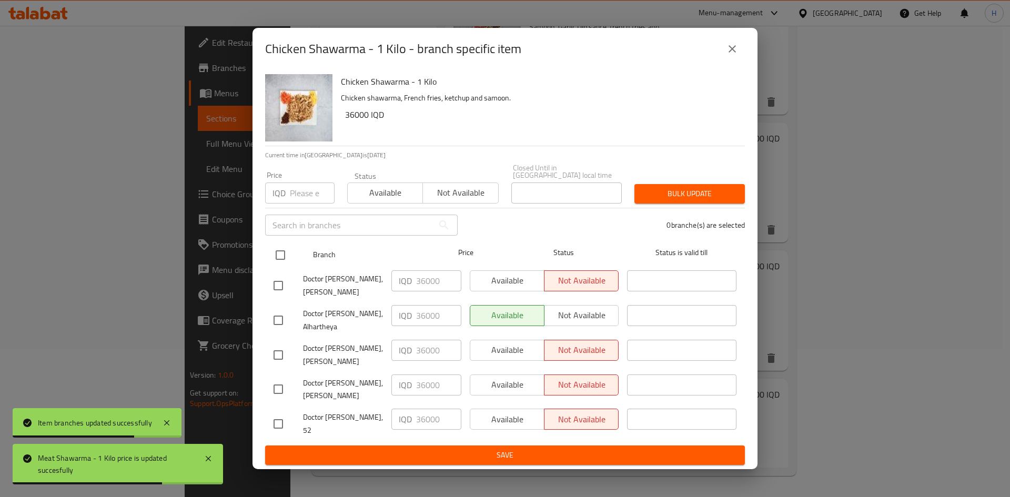
click at [289, 262] on input "checkbox" at bounding box center [280, 255] width 22 height 22
checkbox input "true"
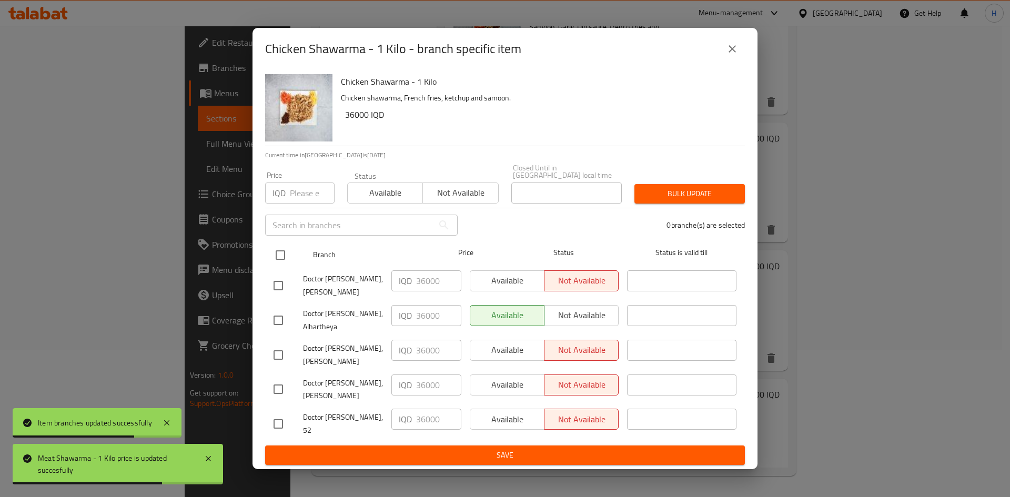
checkbox input "true"
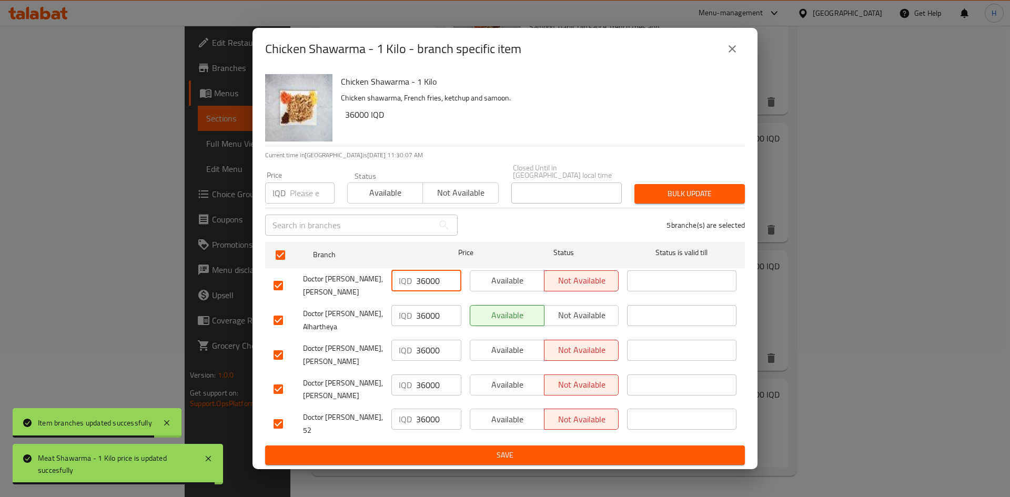
click at [423, 288] on input "36000" at bounding box center [438, 280] width 45 height 21
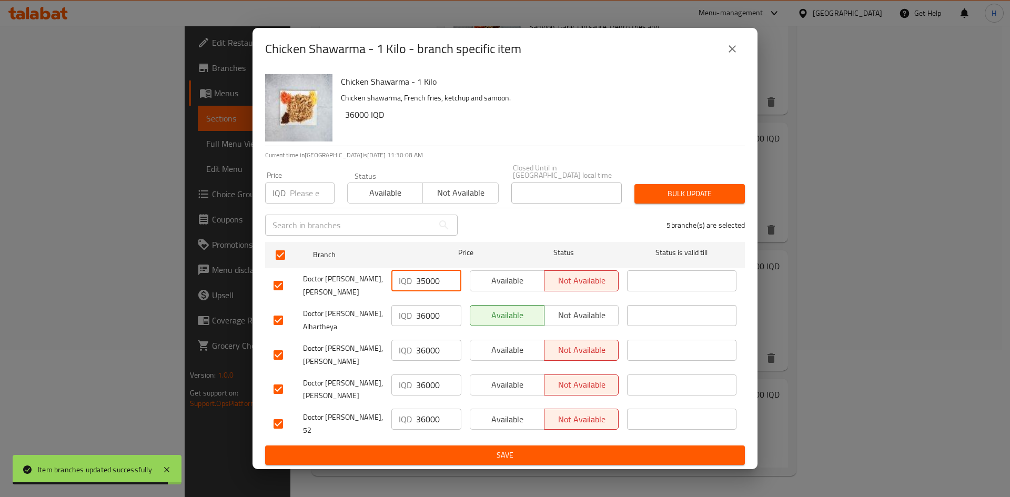
type input "35000"
drag, startPoint x: 422, startPoint y: 318, endPoint x: 423, endPoint y: 324, distance: 6.4
click at [423, 324] on input "36000" at bounding box center [438, 315] width 45 height 21
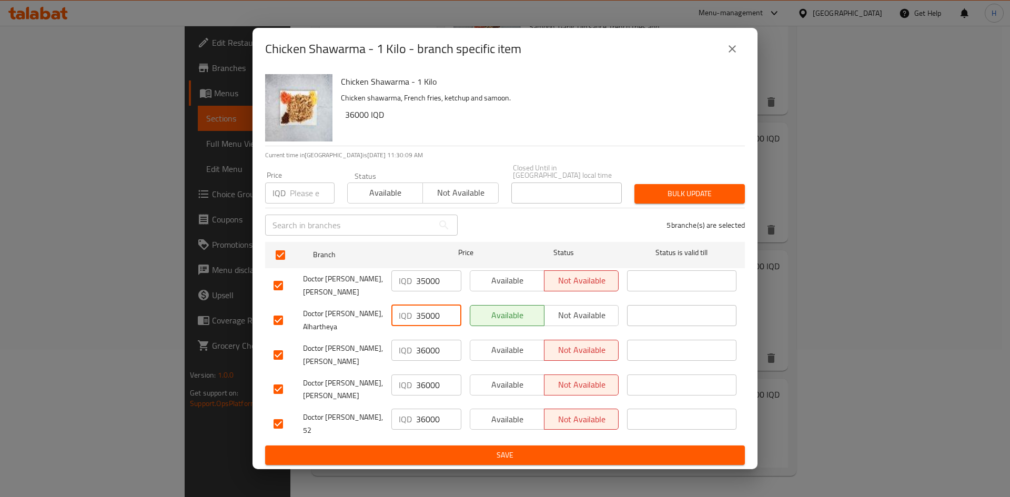
type input "35000"
click at [422, 355] on input "36000" at bounding box center [438, 350] width 45 height 21
type input "35000"
click at [425, 386] on input "36000" at bounding box center [438, 384] width 45 height 21
type input "35000"
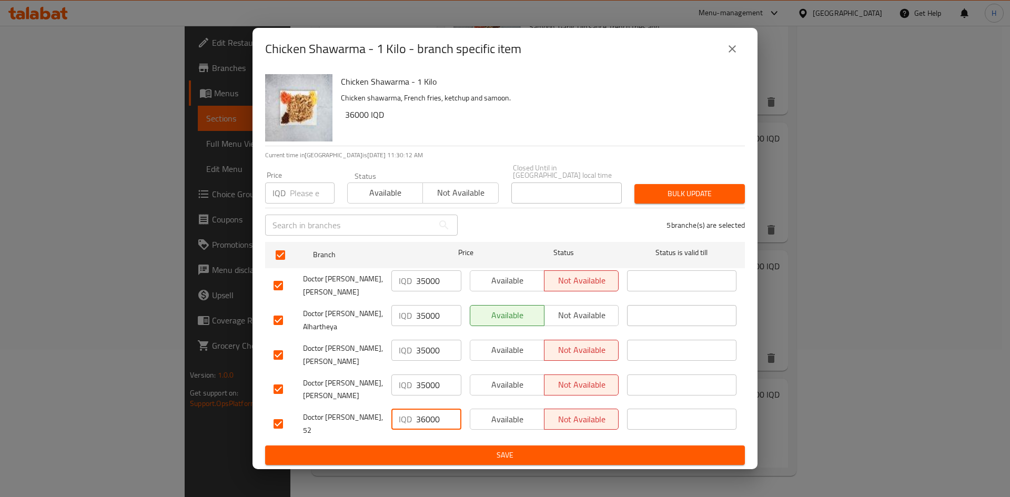
click at [426, 415] on input "36000" at bounding box center [438, 419] width 45 height 21
type input "35000"
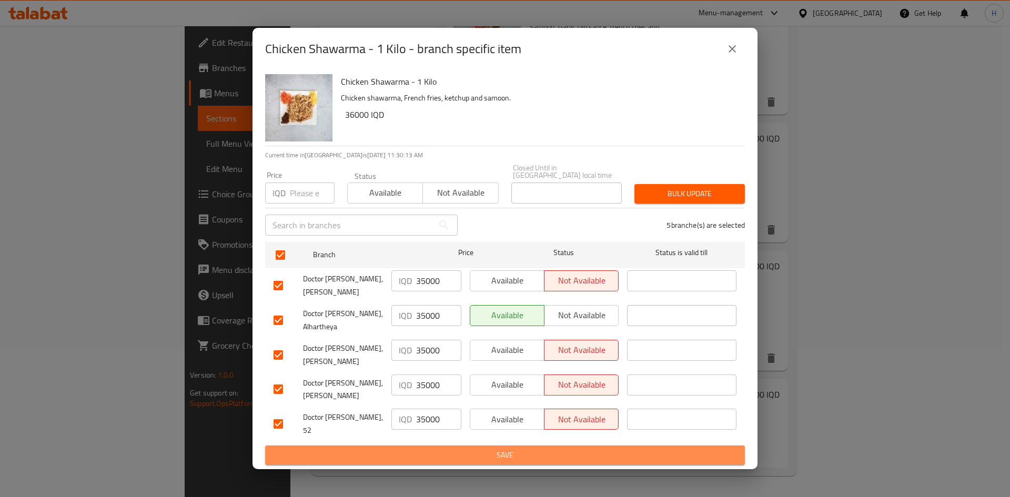
click at [435, 445] on button "Save" at bounding box center [505, 454] width 480 height 19
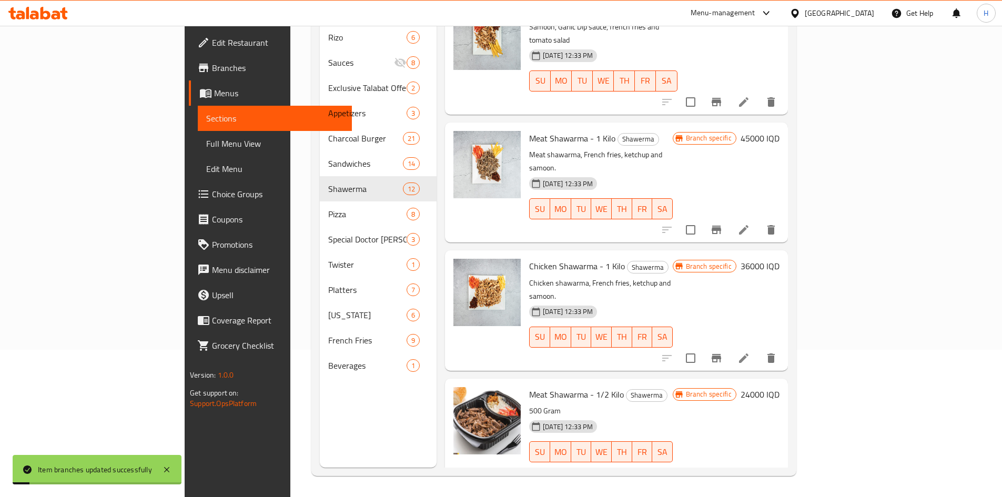
click at [779, 259] on h6 "36000 IQD" at bounding box center [759, 266] width 39 height 15
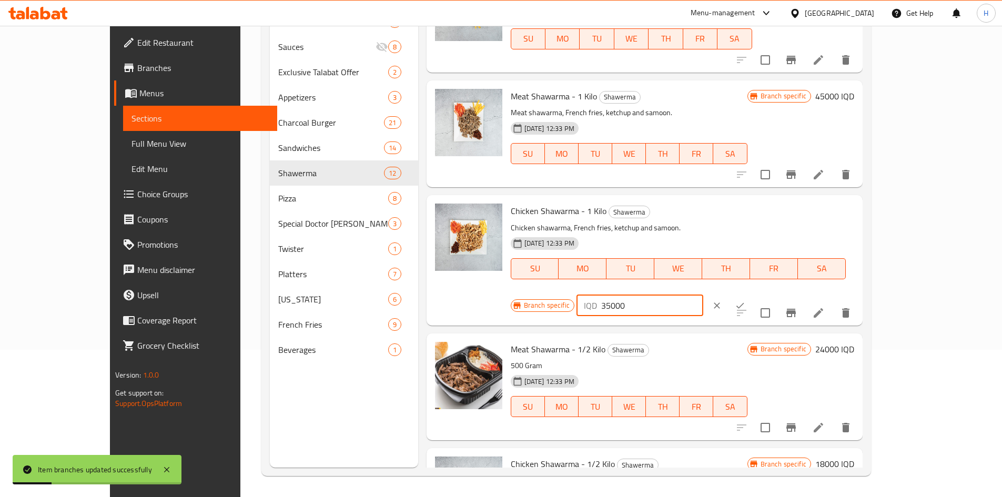
click at [703, 295] on input "35000" at bounding box center [652, 305] width 102 height 21
type input "35000"
click at [767, 294] on div "IQD 35000 ​" at bounding box center [671, 305] width 190 height 23
click at [751, 294] on button "ok" at bounding box center [739, 305] width 23 height 23
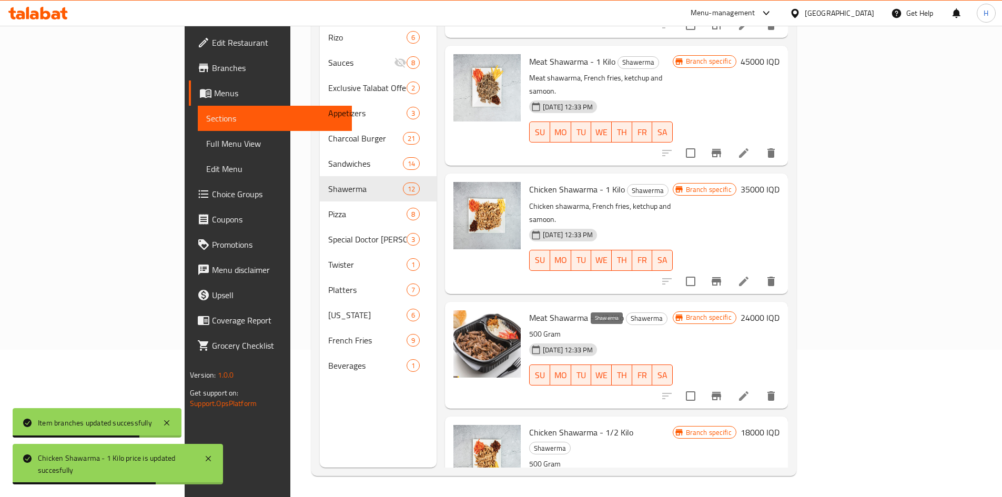
scroll to position [719, 0]
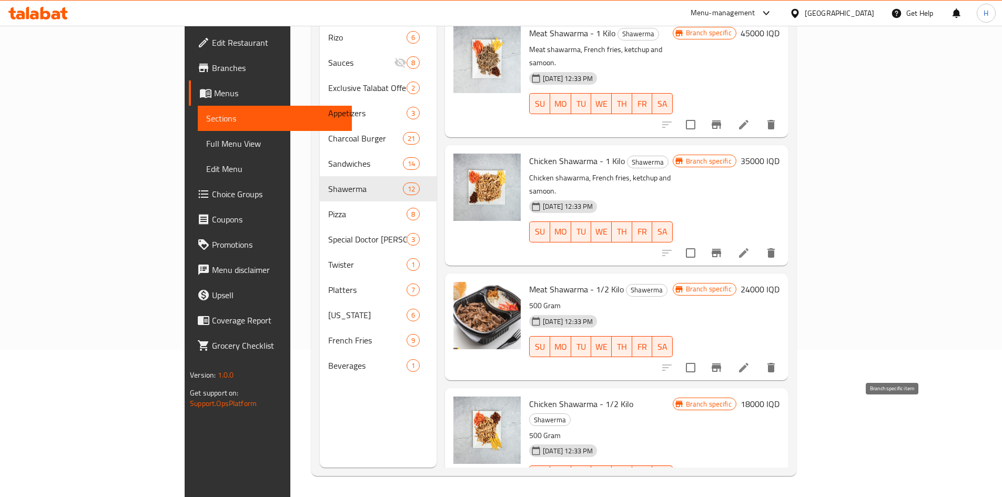
click at [721, 493] on icon "Branch-specific-item" at bounding box center [715, 497] width 9 height 8
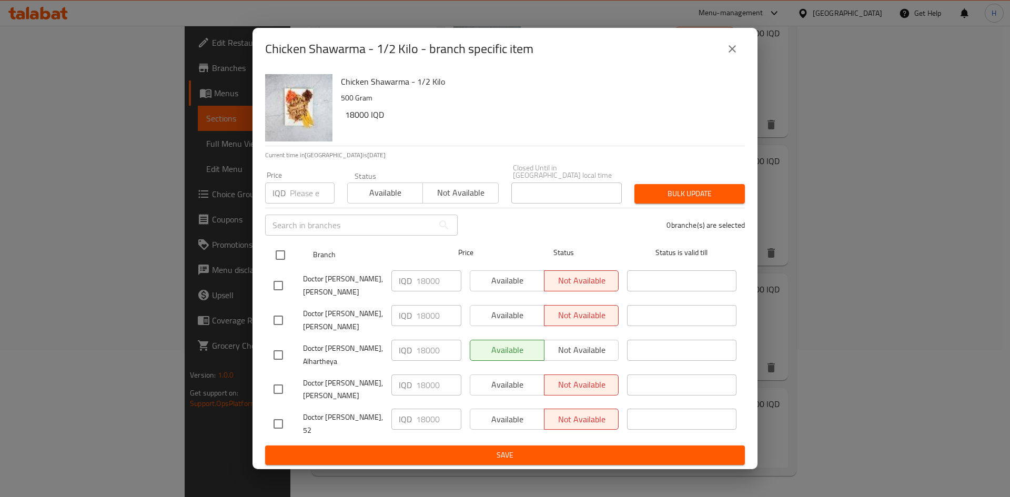
drag, startPoint x: 282, startPoint y: 260, endPoint x: 405, endPoint y: 284, distance: 125.5
click at [284, 261] on input "checkbox" at bounding box center [280, 255] width 22 height 22
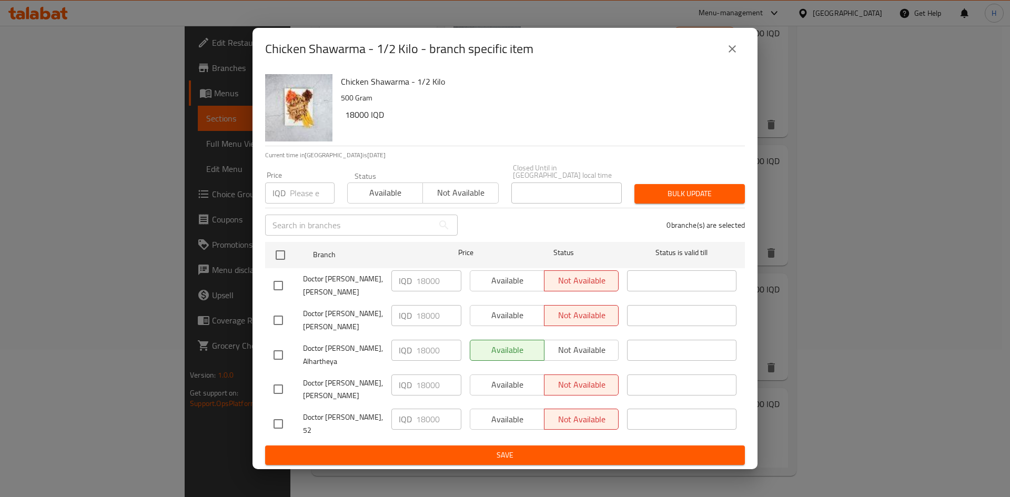
checkbox input "true"
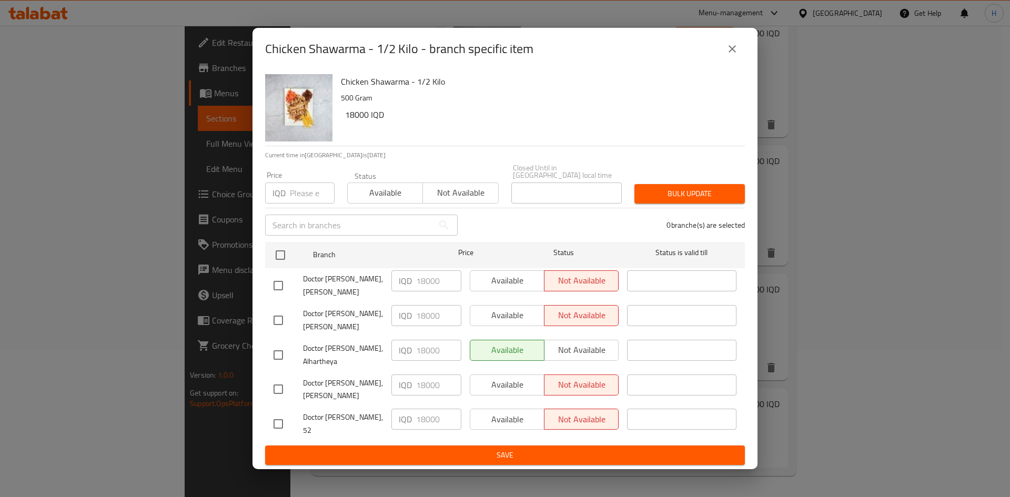
checkbox input "true"
click at [422, 286] on input "18000" at bounding box center [438, 280] width 45 height 21
click at [432, 281] on input "17500" at bounding box center [438, 280] width 45 height 21
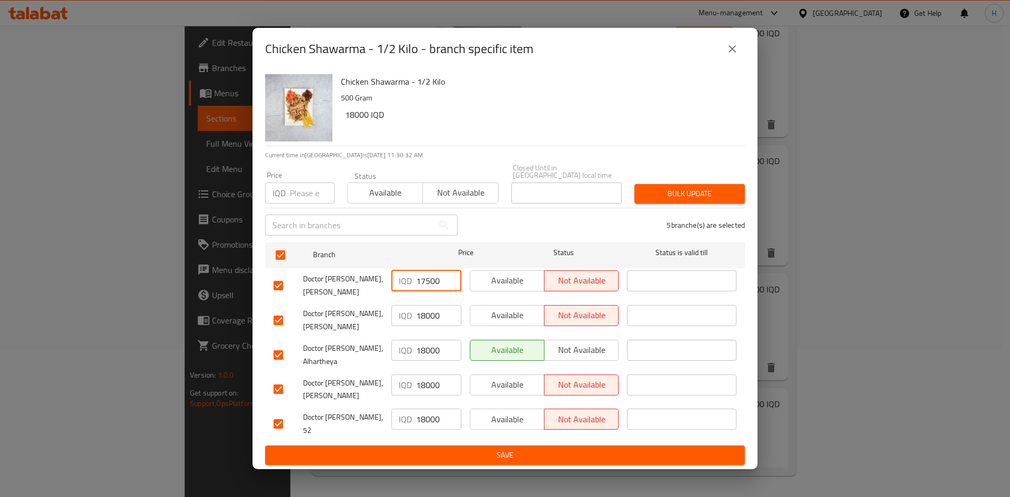
click at [432, 281] on input "17500" at bounding box center [438, 280] width 45 height 21
type input "17500"
click at [432, 324] on div "IQD 18000 ​" at bounding box center [426, 320] width 78 height 39
click at [433, 315] on input "18000" at bounding box center [438, 315] width 45 height 21
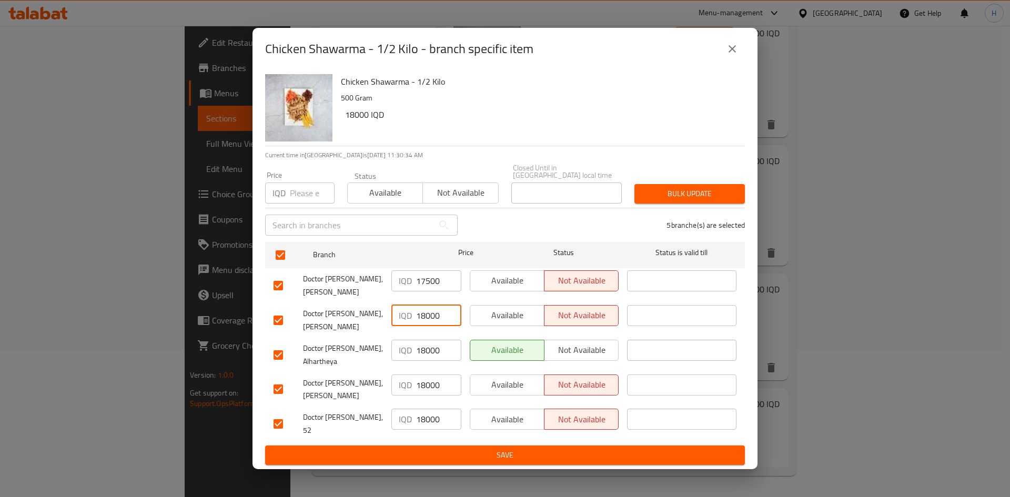
click at [433, 315] on input "18000" at bounding box center [438, 315] width 45 height 21
paste input "75"
type input "17500"
click at [430, 345] on input "18000" at bounding box center [438, 350] width 45 height 21
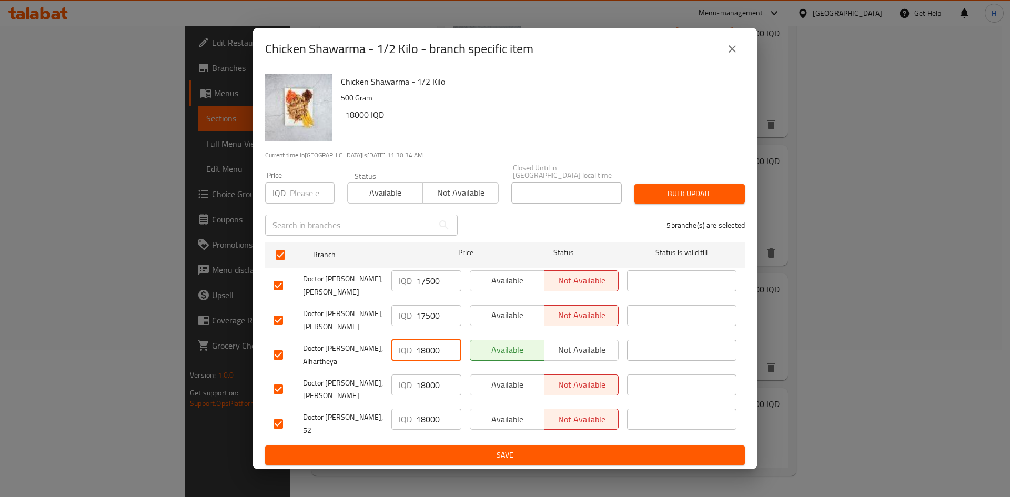
click at [430, 345] on input "18000" at bounding box center [438, 350] width 45 height 21
paste input "75"
type input "17500"
click at [420, 378] on input "18000" at bounding box center [438, 384] width 45 height 21
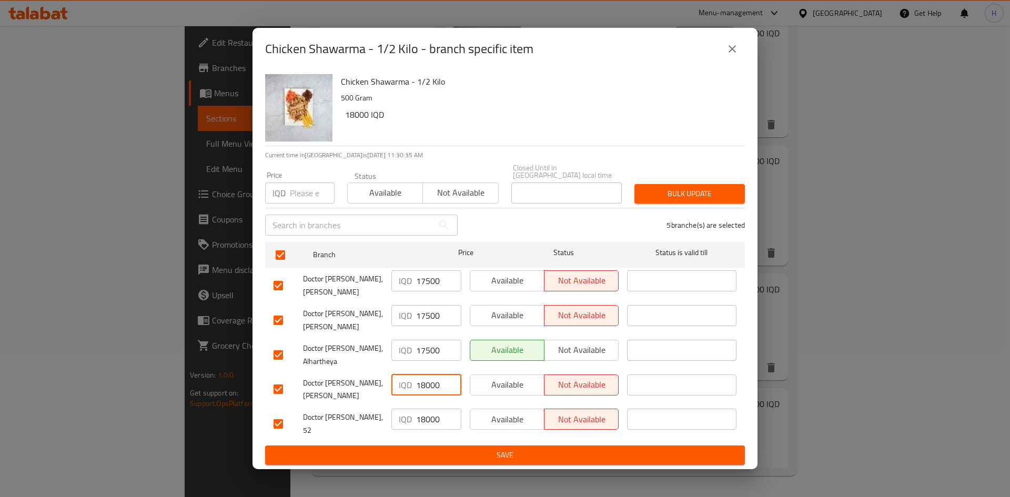
paste input "75"
type input "17500"
click at [421, 420] on input "18000" at bounding box center [438, 419] width 45 height 21
paste input "75"
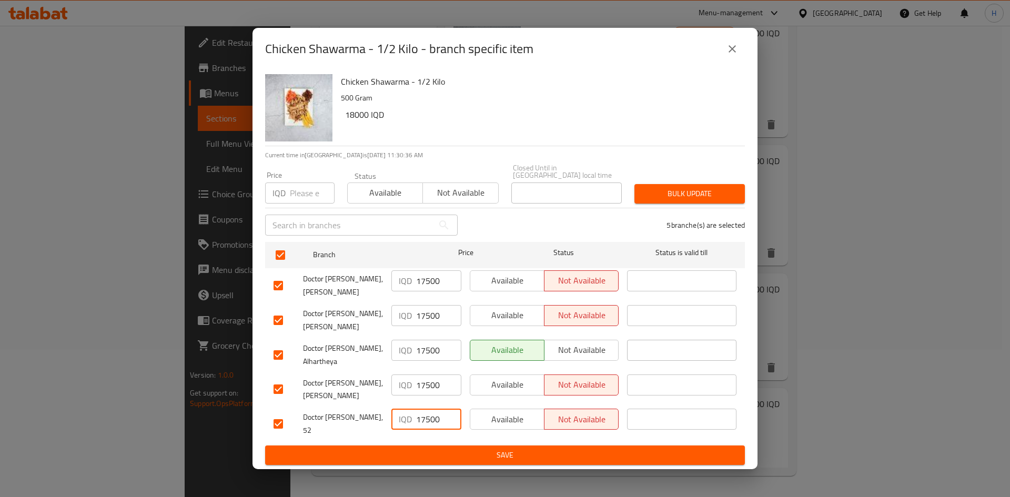
type input "17500"
click at [427, 456] on div "Chicken Shawarma - 1/2 Kilo 500 Gram 18000 IQD Current time in Iraq is 20 Aug 2…" at bounding box center [504, 270] width 505 height 400
click at [441, 449] on span "Save" at bounding box center [504, 455] width 463 height 13
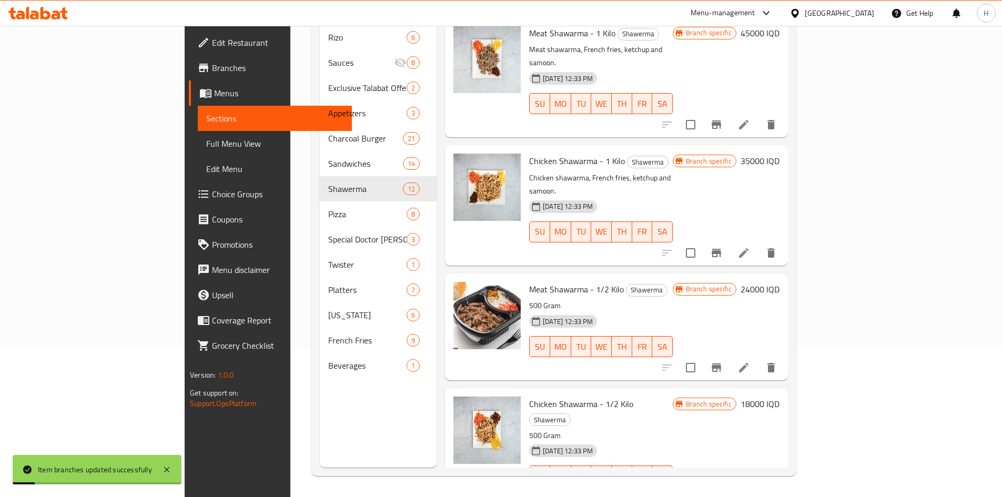
click at [779, 396] on h6 "18000 IQD" at bounding box center [759, 403] width 39 height 15
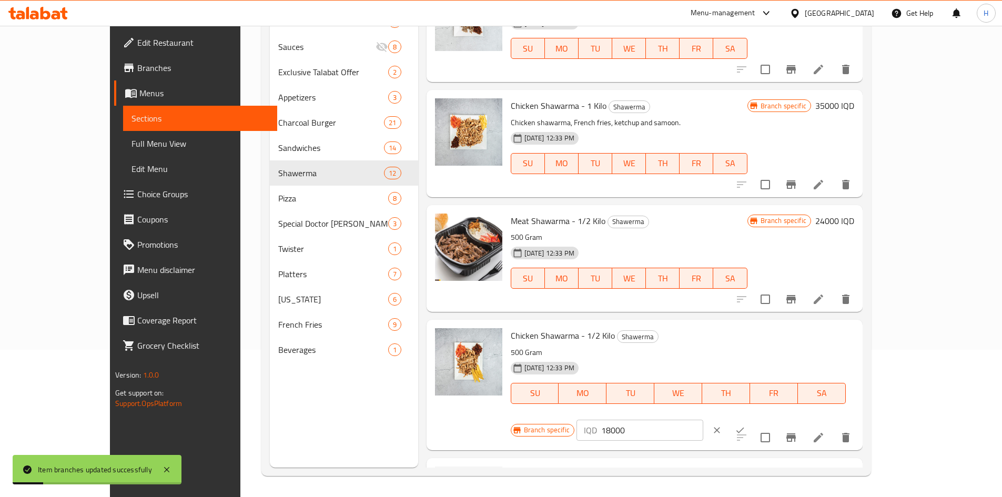
click at [703, 420] on input "18000" at bounding box center [652, 430] width 102 height 21
paste input "75"
type input "17500"
click at [745, 425] on icon "ok" at bounding box center [740, 430] width 11 height 11
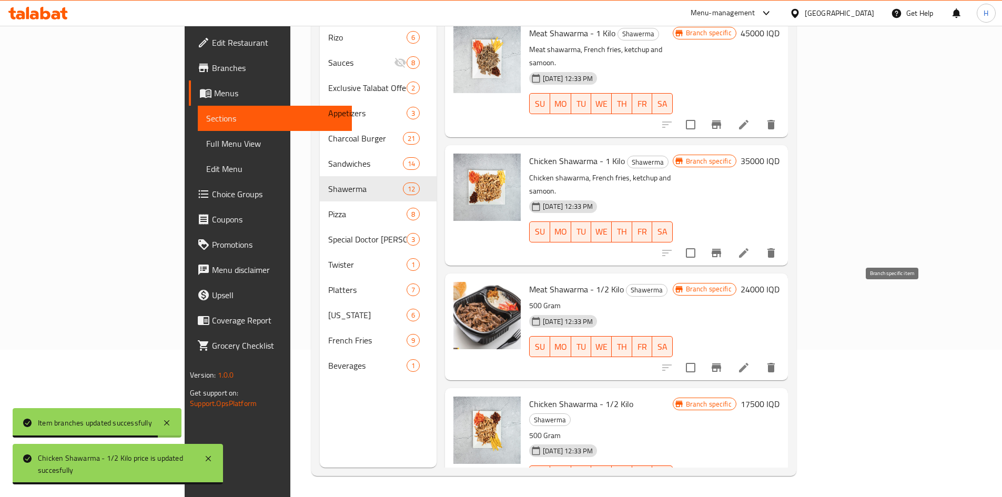
click at [722, 361] on icon "Branch-specific-item" at bounding box center [716, 367] width 13 height 13
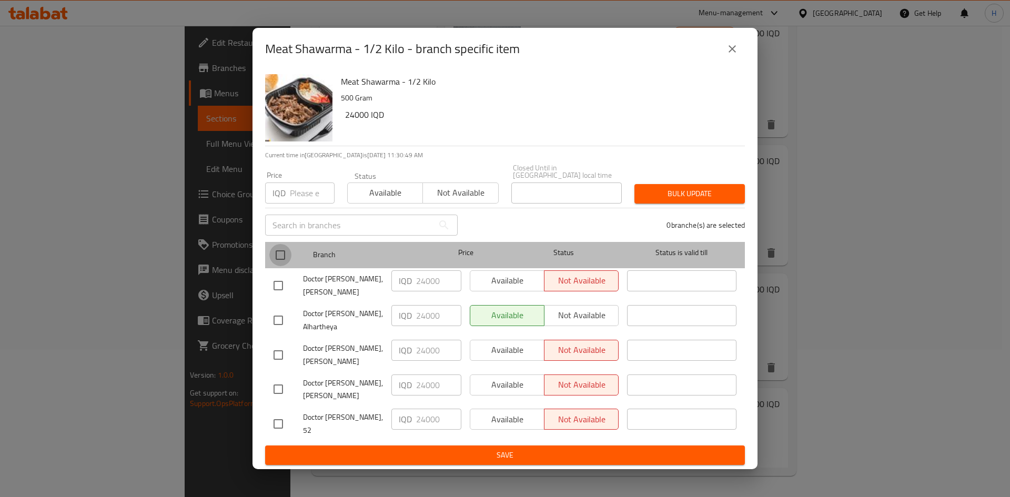
drag, startPoint x: 276, startPoint y: 252, endPoint x: 372, endPoint y: 274, distance: 98.6
click at [278, 252] on input "checkbox" at bounding box center [280, 255] width 22 height 22
checkbox input "true"
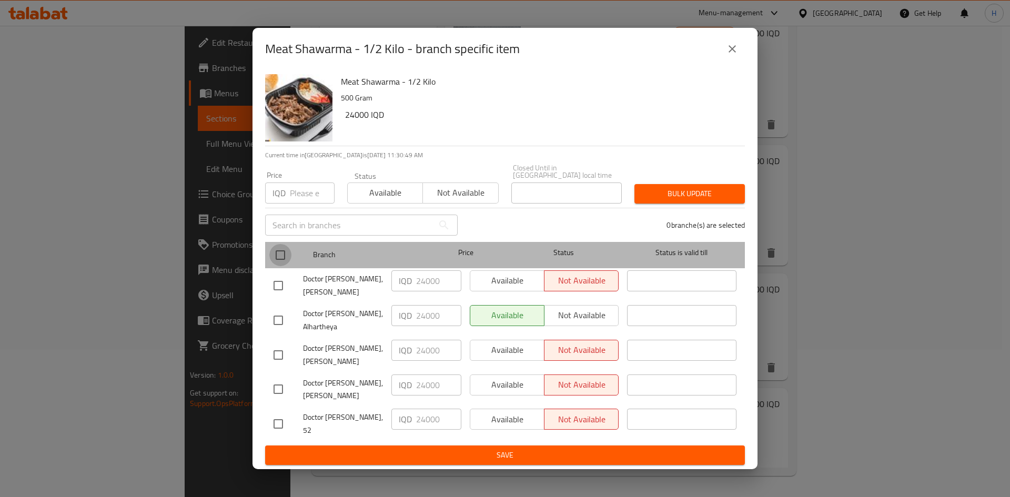
checkbox input "true"
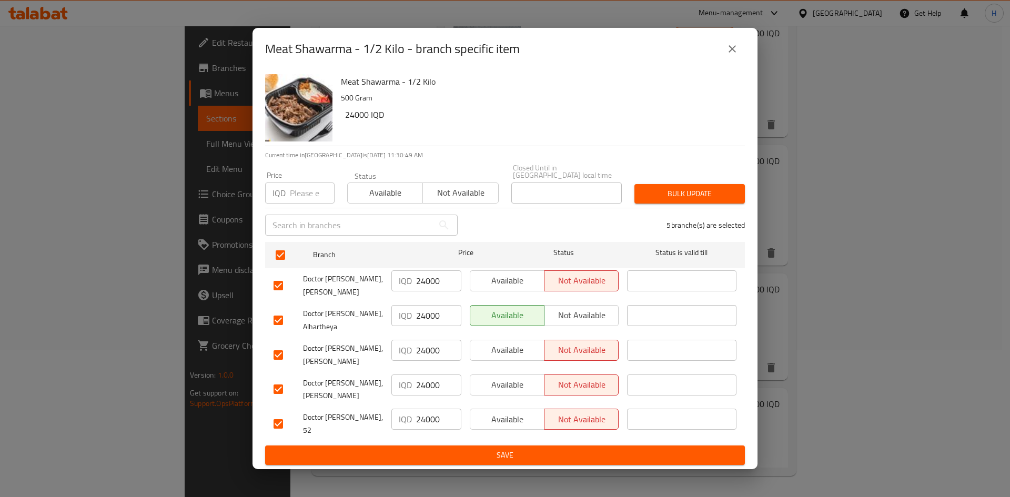
click at [431, 282] on input "24000" at bounding box center [438, 280] width 45 height 21
click at [431, 284] on input "22500" at bounding box center [438, 280] width 45 height 21
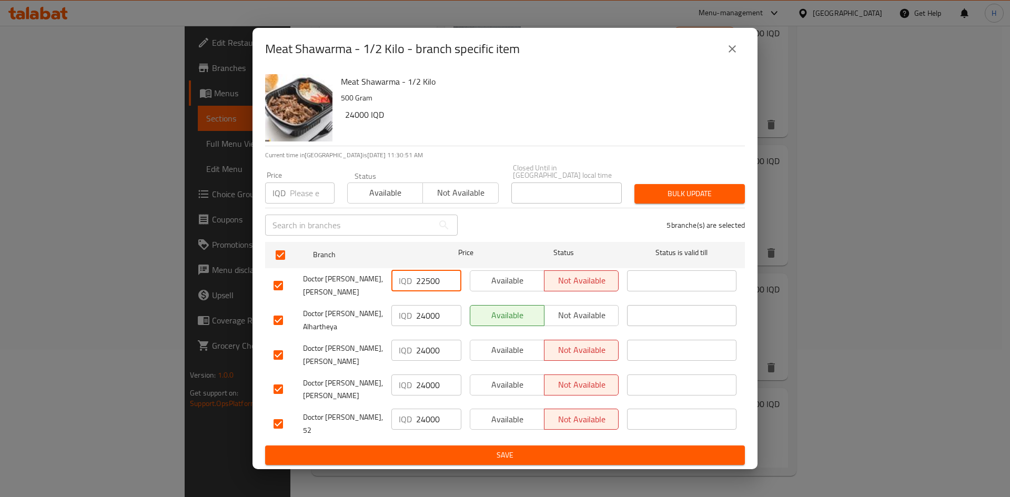
click at [431, 284] on input "22500" at bounding box center [438, 280] width 45 height 21
type input "22500"
click at [432, 319] on input "24000" at bounding box center [438, 315] width 45 height 21
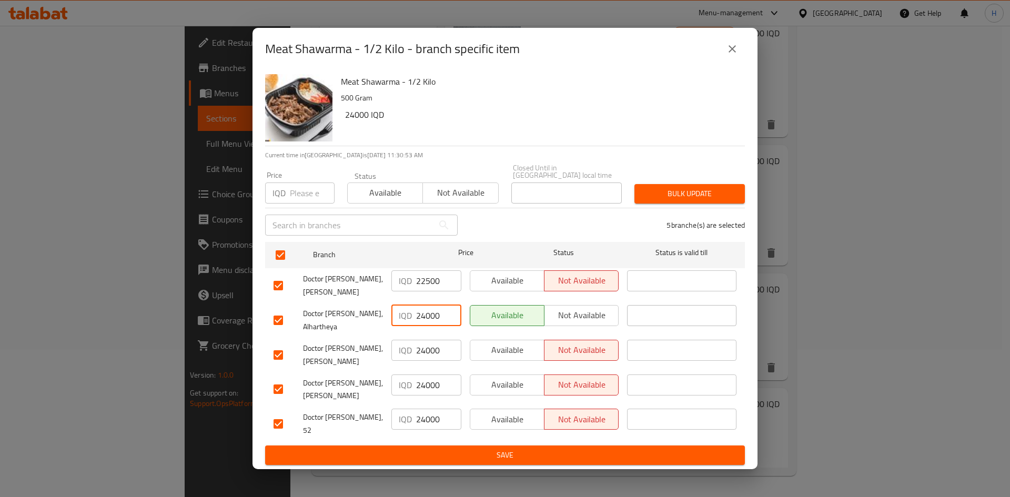
paste input "25"
type input "22500"
click at [427, 351] on input "24000" at bounding box center [438, 350] width 45 height 21
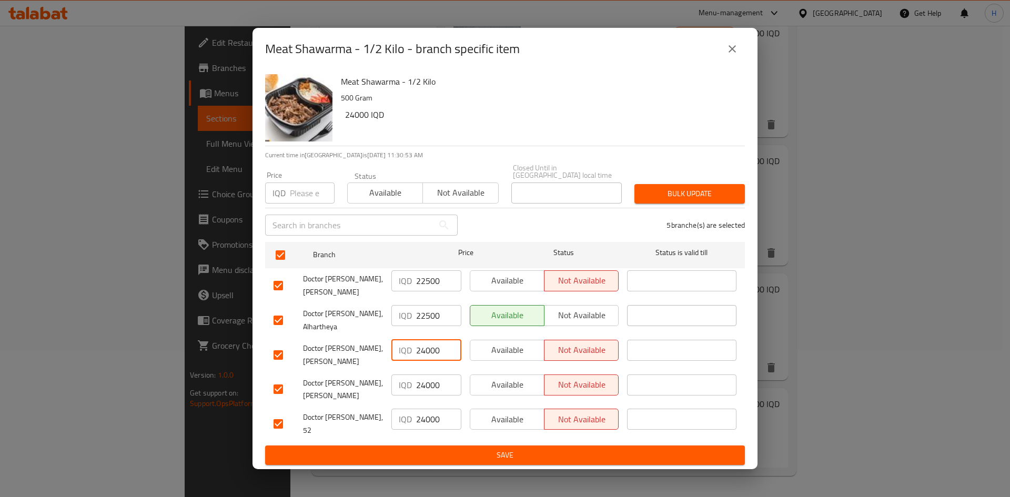
paste input "25"
type input "22500"
click at [429, 384] on input "24000" at bounding box center [438, 384] width 45 height 21
paste input "25"
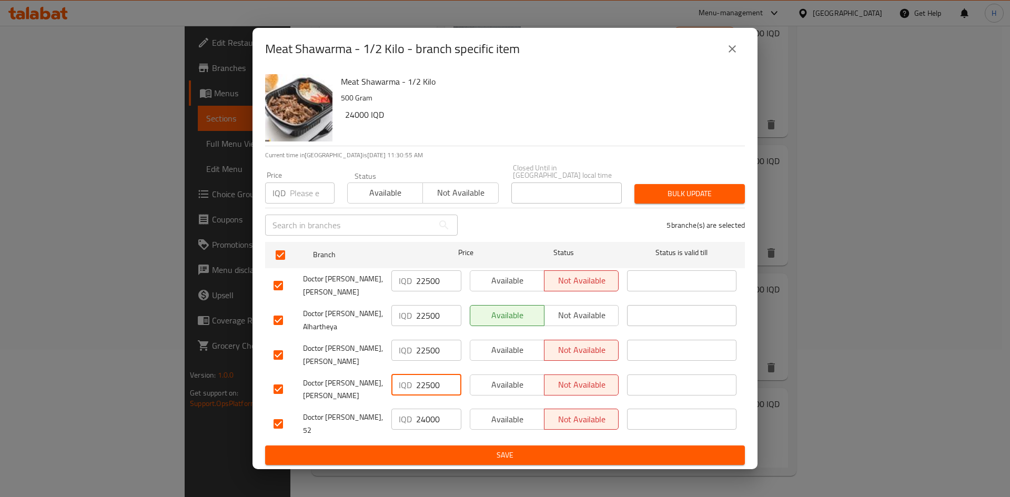
type input "22500"
click at [427, 409] on input "24000" at bounding box center [438, 419] width 45 height 21
click at [426, 409] on input "24000" at bounding box center [438, 419] width 45 height 21
paste input "25"
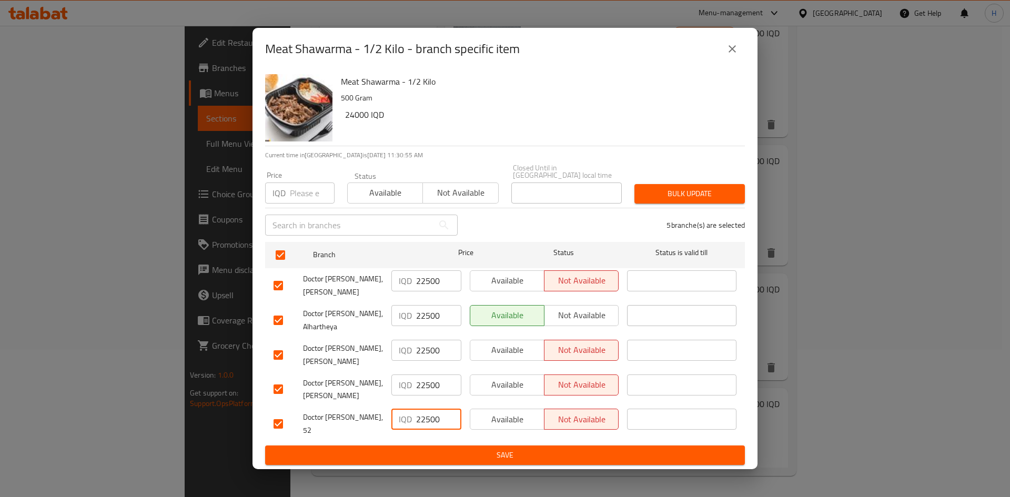
type input "22500"
click at [434, 449] on span "Save" at bounding box center [504, 455] width 463 height 13
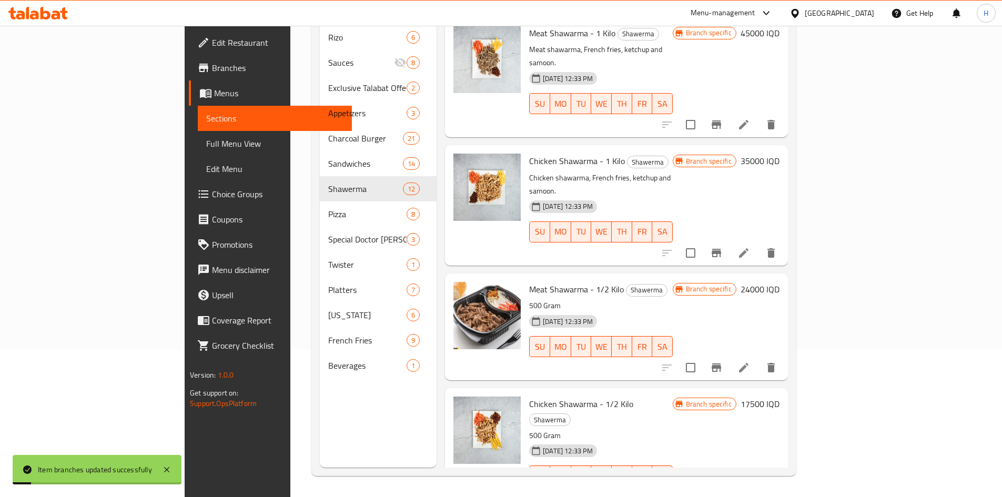
click at [779, 282] on h6 "24000 IQD" at bounding box center [759, 289] width 39 height 15
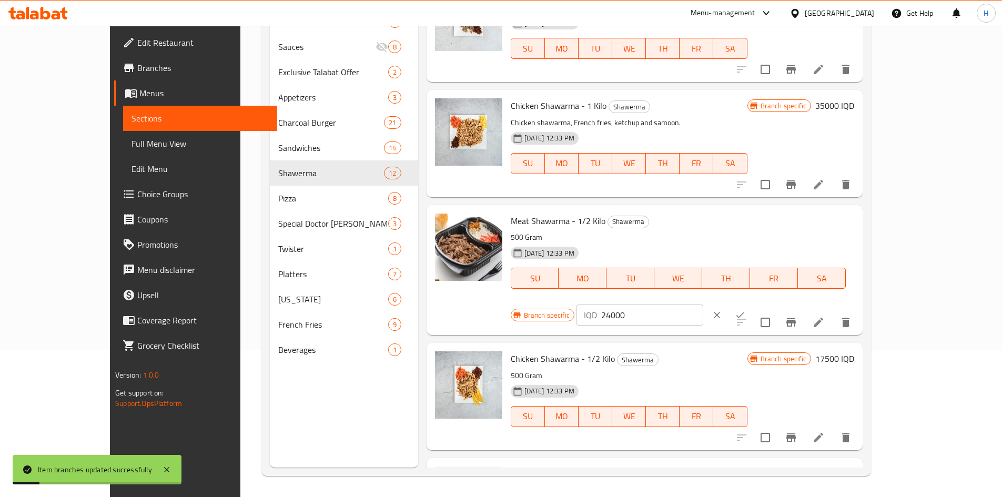
click at [703, 304] on input "24000" at bounding box center [652, 314] width 102 height 21
paste input "25"
type input "22500"
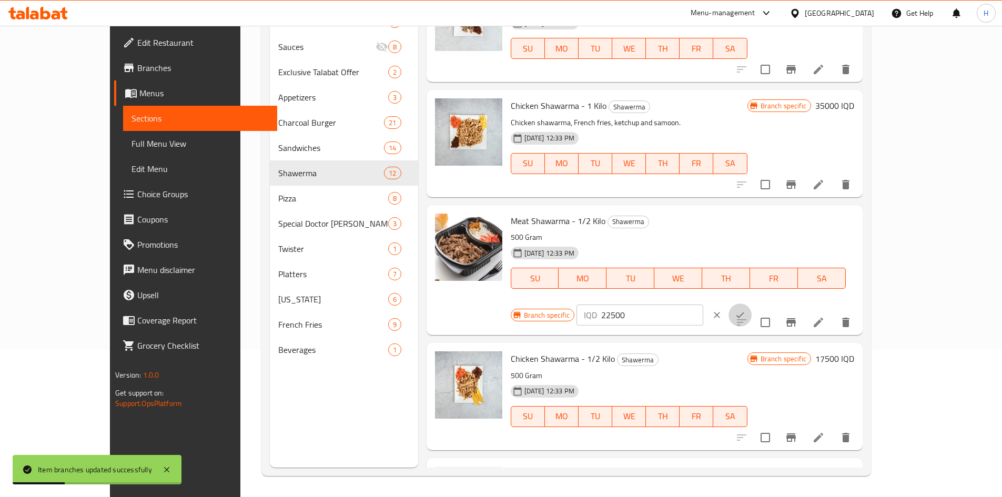
click at [751, 303] on button "ok" at bounding box center [739, 314] width 23 height 23
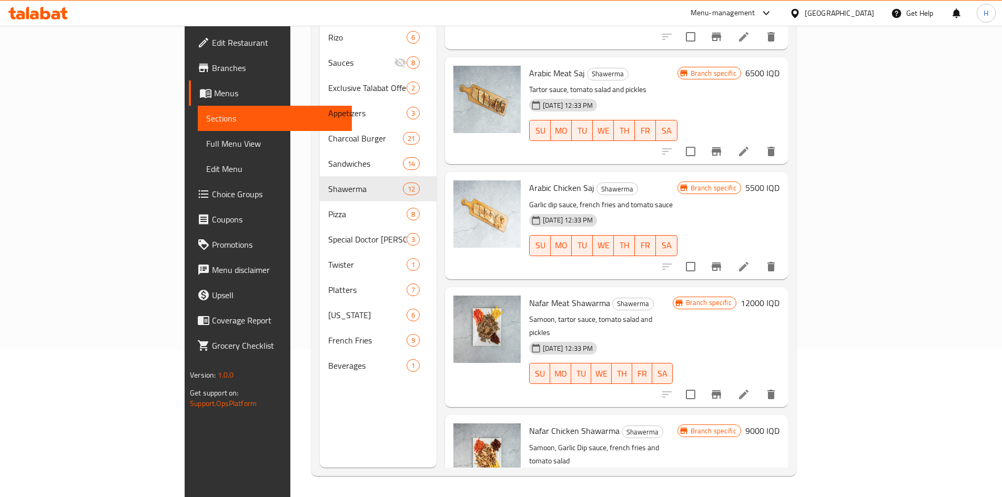
scroll to position [246, 0]
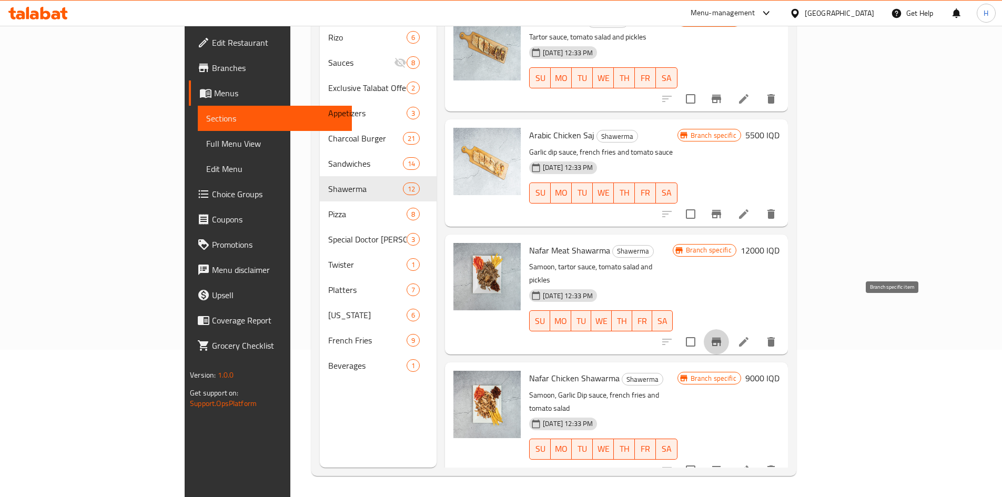
click at [722, 335] on icon "Branch-specific-item" at bounding box center [716, 341] width 13 height 13
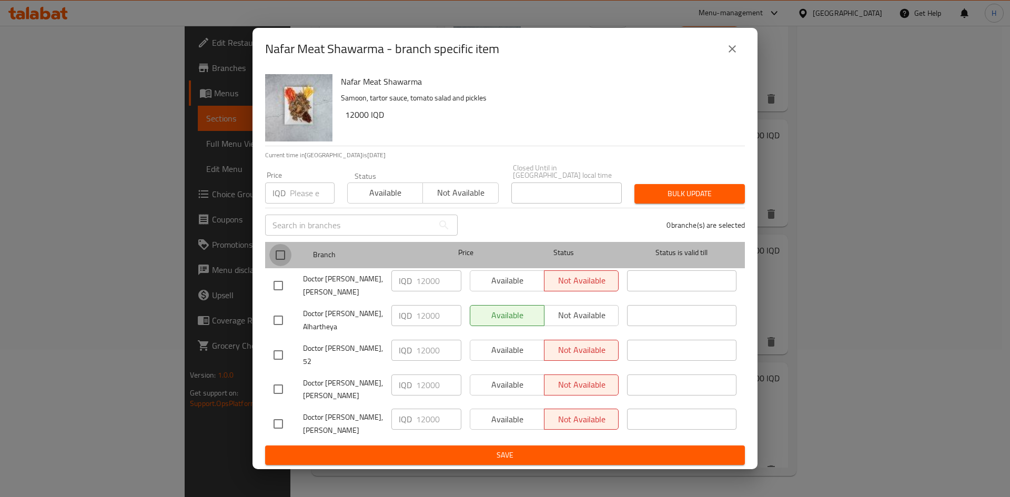
click at [281, 262] on input "checkbox" at bounding box center [280, 255] width 22 height 22
checkbox input "true"
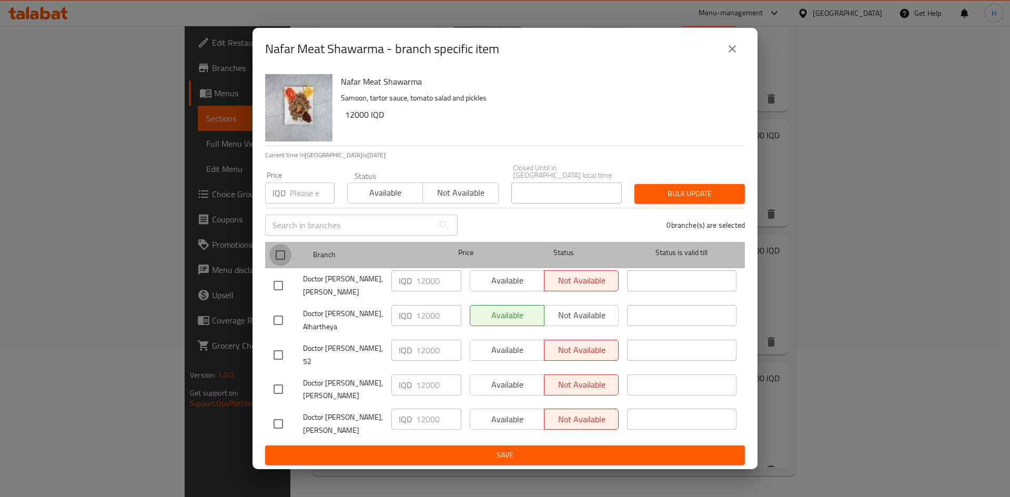
checkbox input "true"
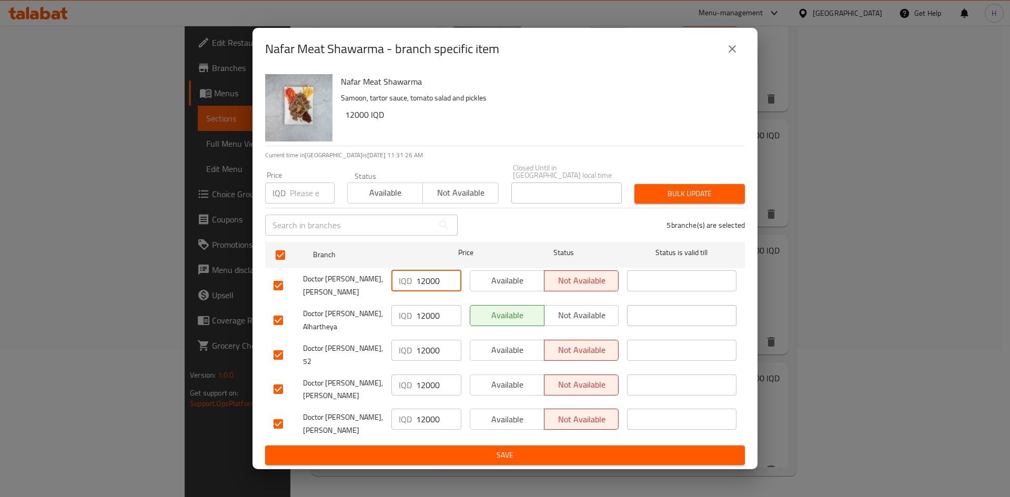
drag, startPoint x: 428, startPoint y: 285, endPoint x: 426, endPoint y: 292, distance: 7.7
click at [426, 291] on input "12000" at bounding box center [438, 280] width 45 height 21
click at [428, 288] on input "12500" at bounding box center [438, 280] width 45 height 21
click at [428, 287] on input "12500" at bounding box center [438, 280] width 45 height 21
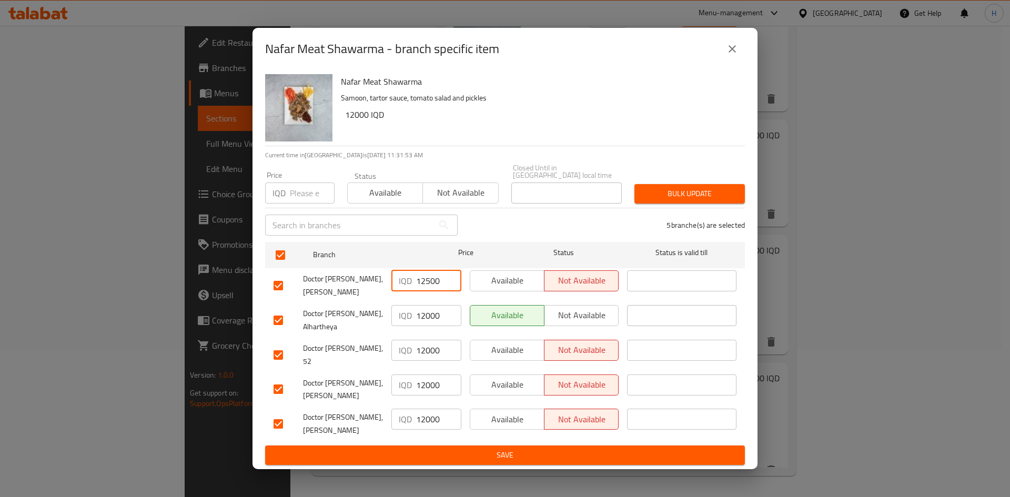
type input "12500"
click at [430, 310] on input "12000" at bounding box center [438, 315] width 45 height 21
paste input "5"
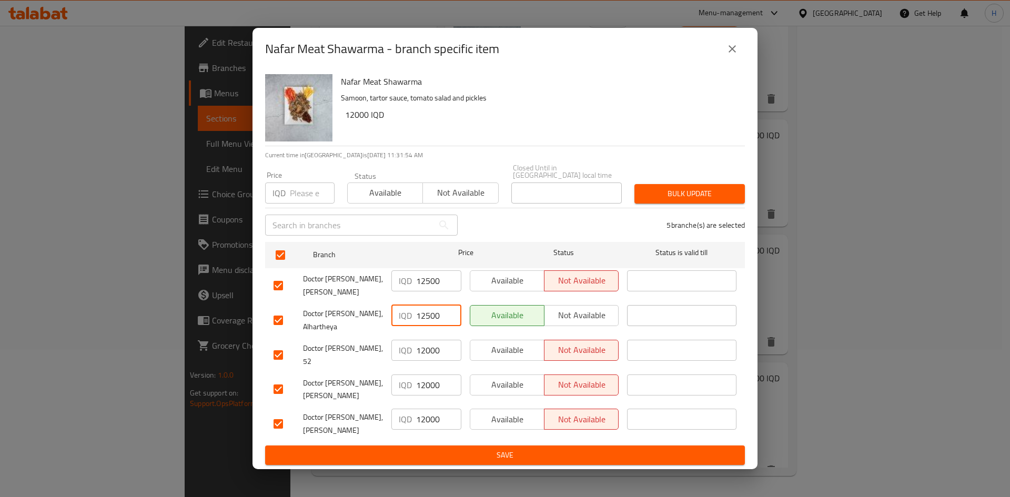
type input "12500"
click at [429, 350] on input "12000" at bounding box center [438, 350] width 45 height 21
paste input "5"
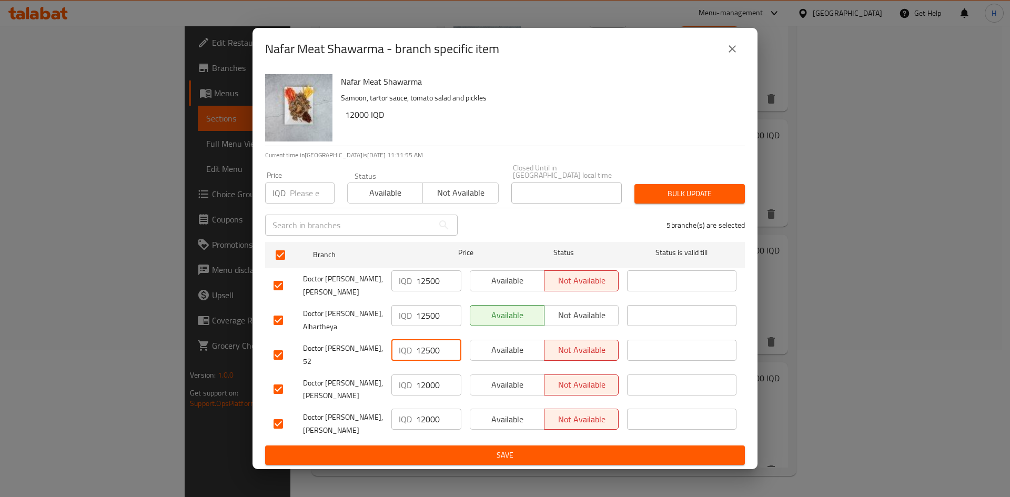
type input "12500"
click at [426, 376] on input "12000" at bounding box center [438, 384] width 45 height 21
paste input "5"
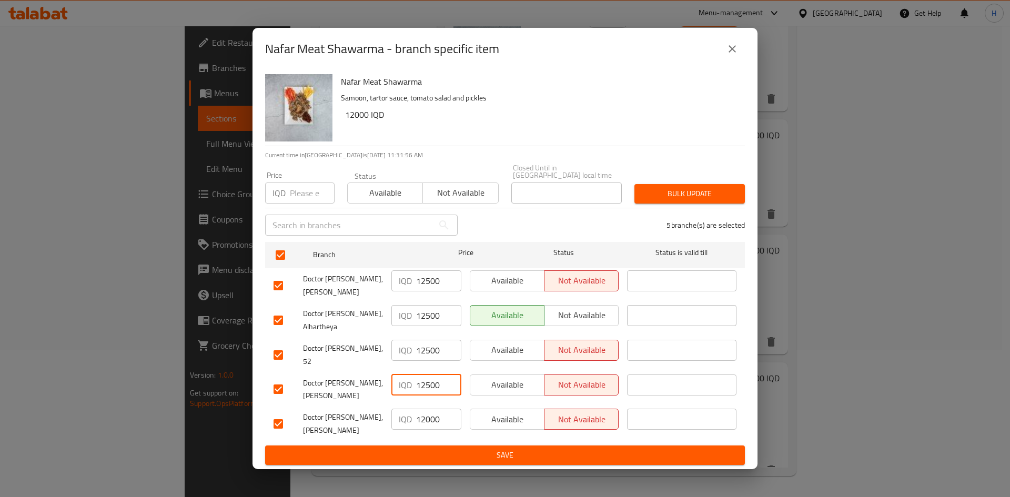
type input "12500"
click at [425, 409] on input "12000" at bounding box center [438, 419] width 45 height 21
paste input "5"
type input "12500"
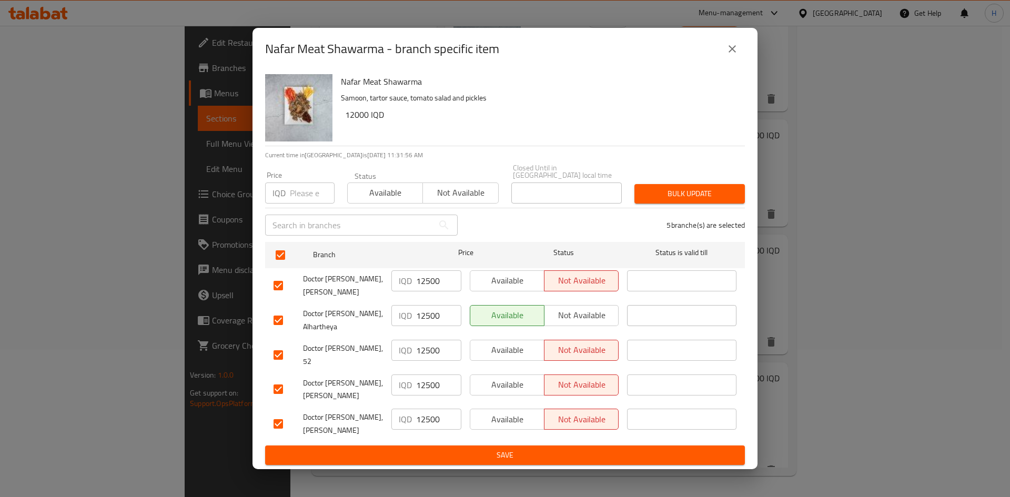
click at [421, 429] on div "IQD 12500 ​" at bounding box center [426, 423] width 78 height 39
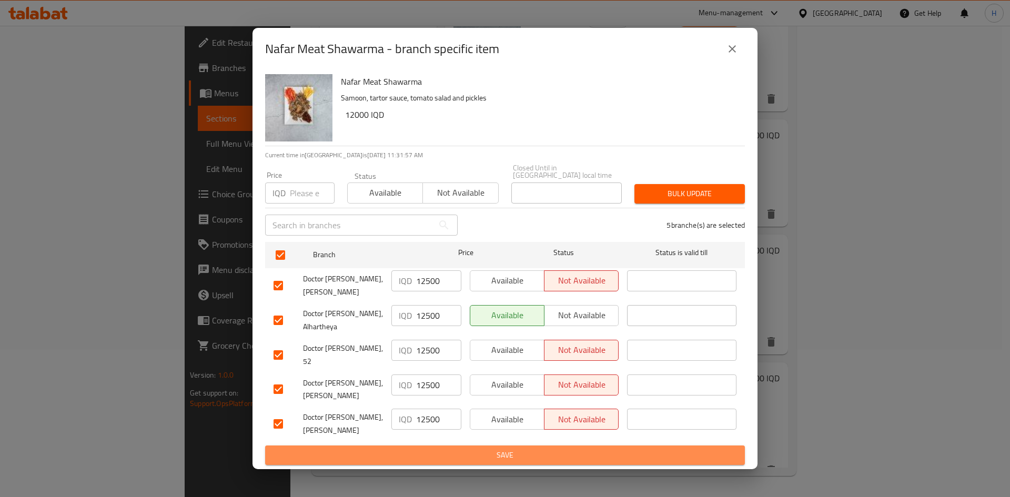
click at [421, 445] on button "Save" at bounding box center [505, 454] width 480 height 19
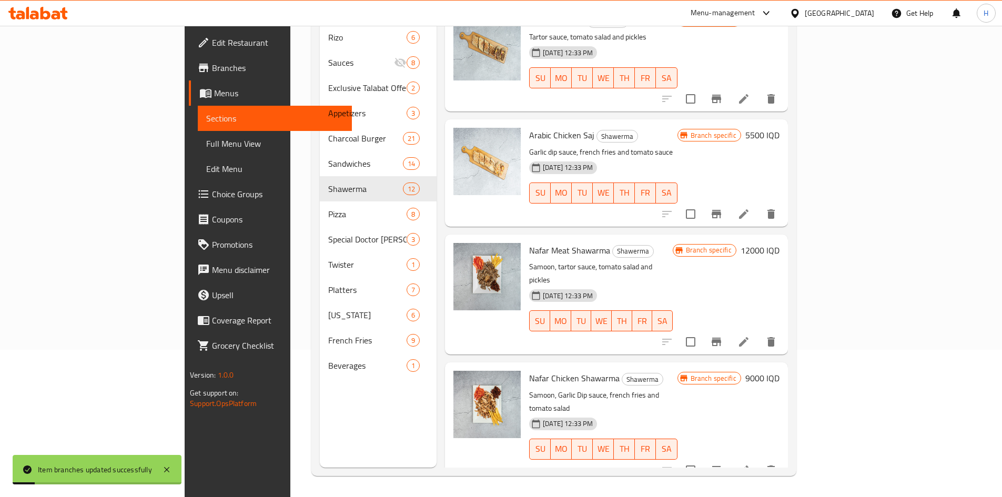
click at [779, 243] on h6 "12000 IQD" at bounding box center [759, 250] width 39 height 15
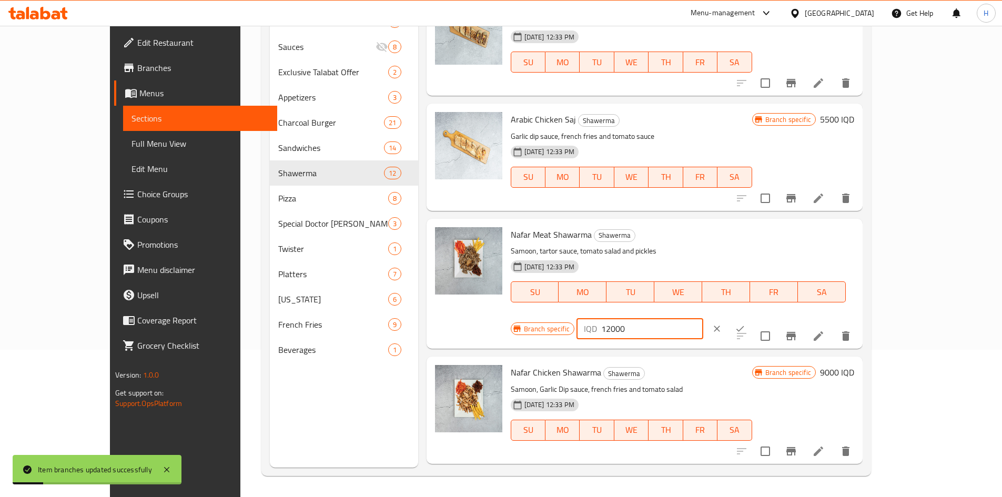
click at [703, 318] on input "12000" at bounding box center [652, 328] width 102 height 21
paste input "5"
type input "12500"
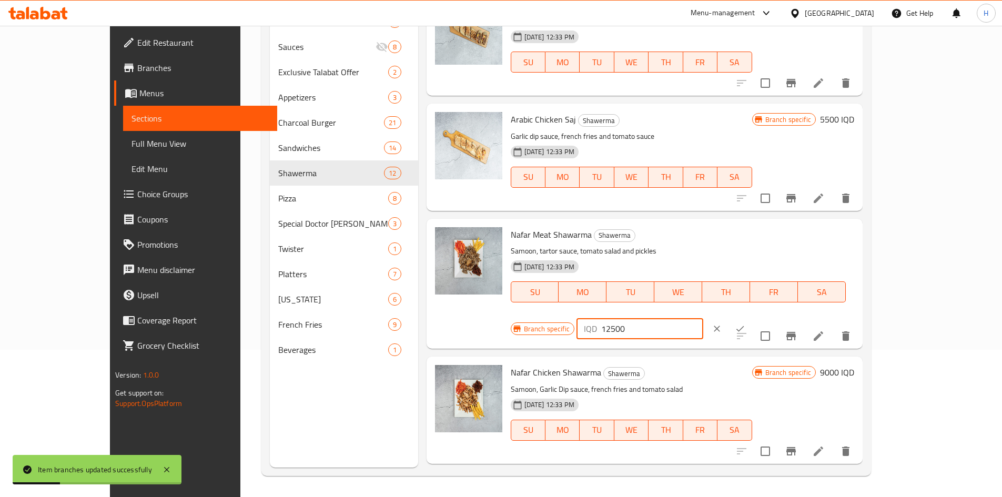
click at [745, 323] on icon "ok" at bounding box center [740, 328] width 11 height 11
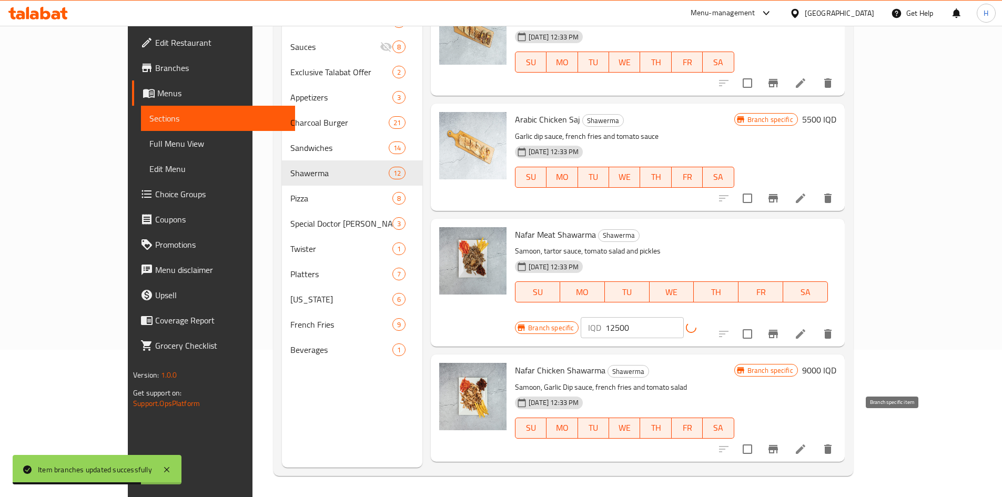
click at [778, 445] on icon "Branch-specific-item" at bounding box center [772, 449] width 9 height 8
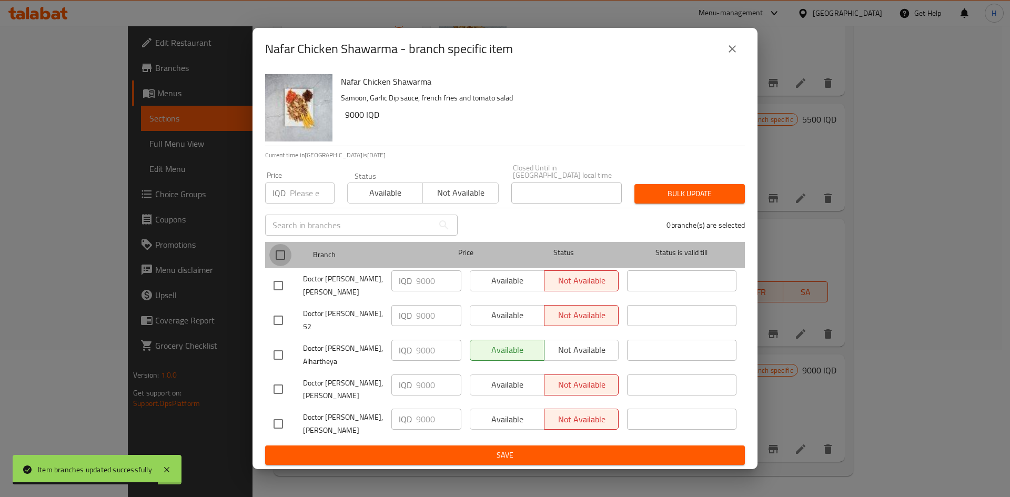
click at [278, 262] on input "checkbox" at bounding box center [280, 255] width 22 height 22
checkbox input "true"
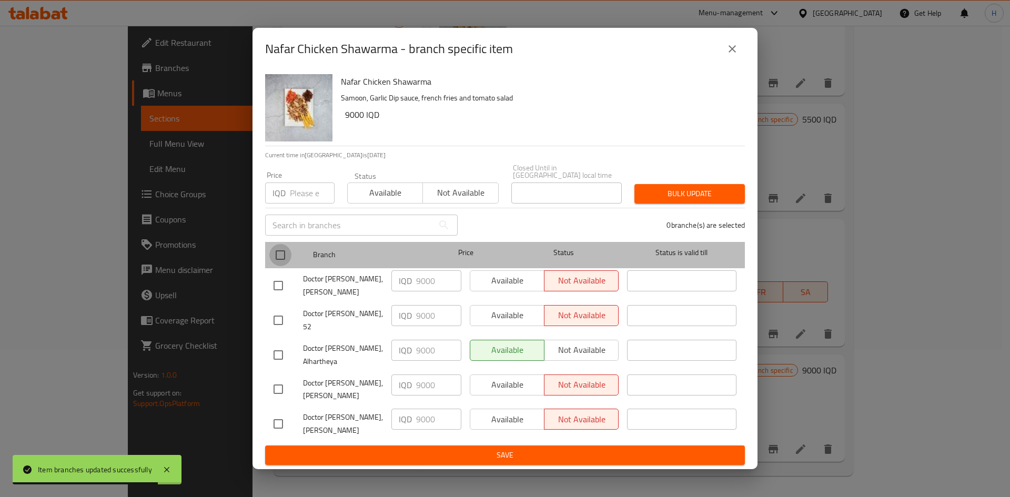
checkbox input "true"
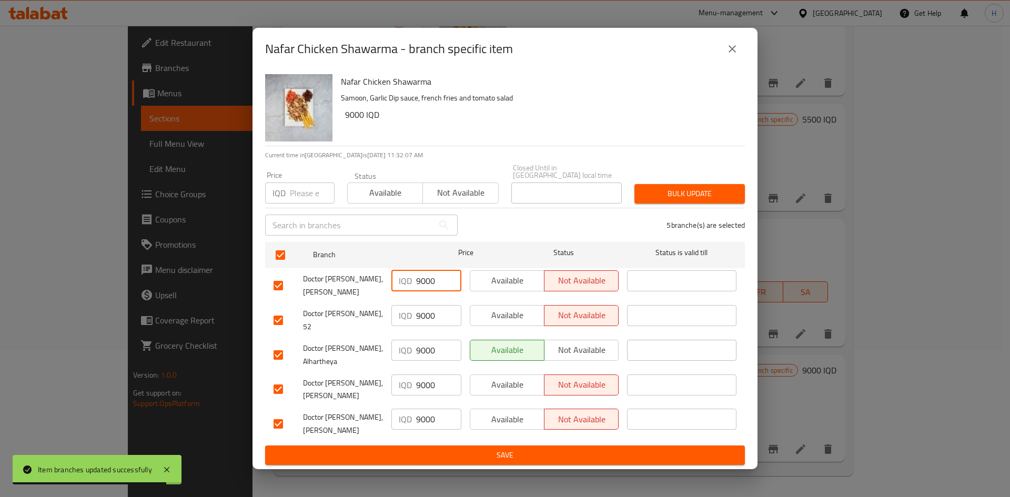
click at [435, 279] on input "9000" at bounding box center [438, 280] width 45 height 21
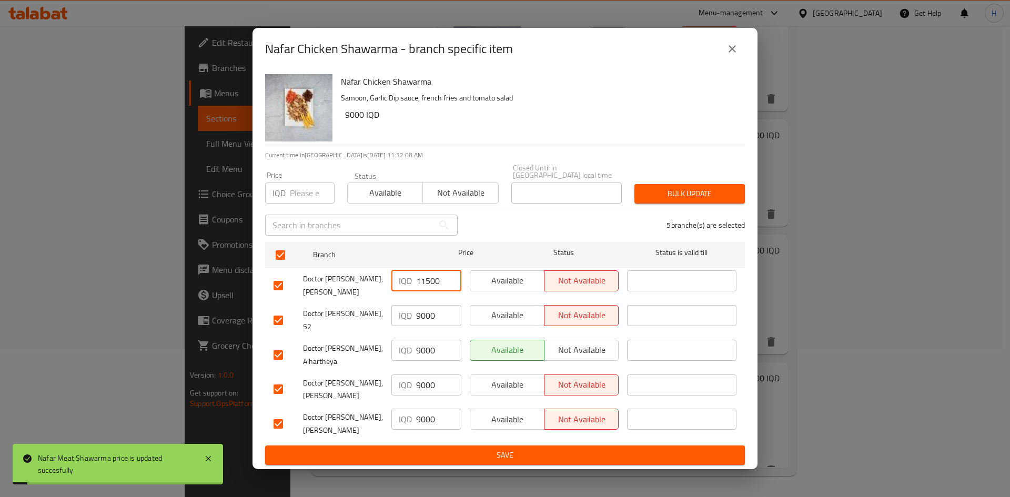
click at [435, 281] on input "11500" at bounding box center [438, 280] width 45 height 21
type input "11500"
click at [434, 323] on input "9000" at bounding box center [438, 315] width 45 height 21
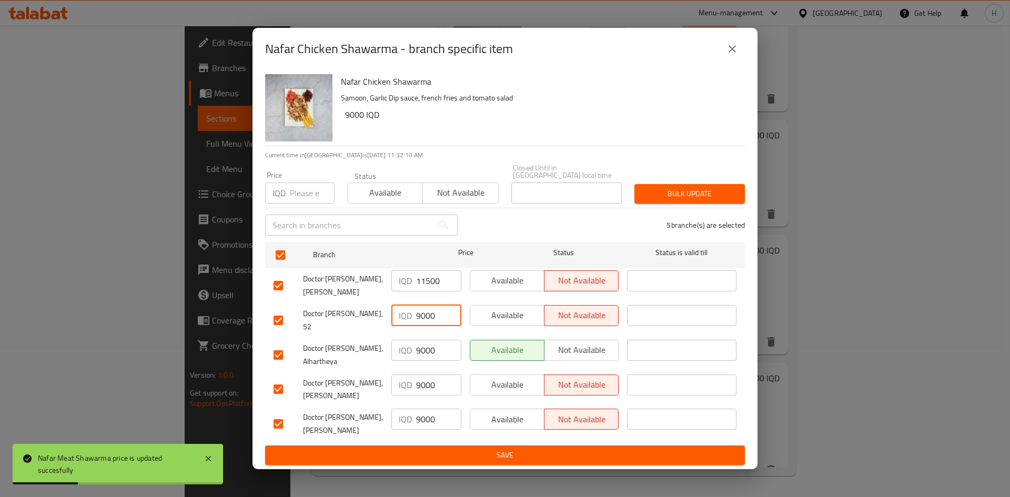
click at [434, 323] on input "9000" at bounding box center [438, 315] width 45 height 21
paste input "115"
type input "11500"
click at [425, 352] on input "9000" at bounding box center [438, 350] width 45 height 21
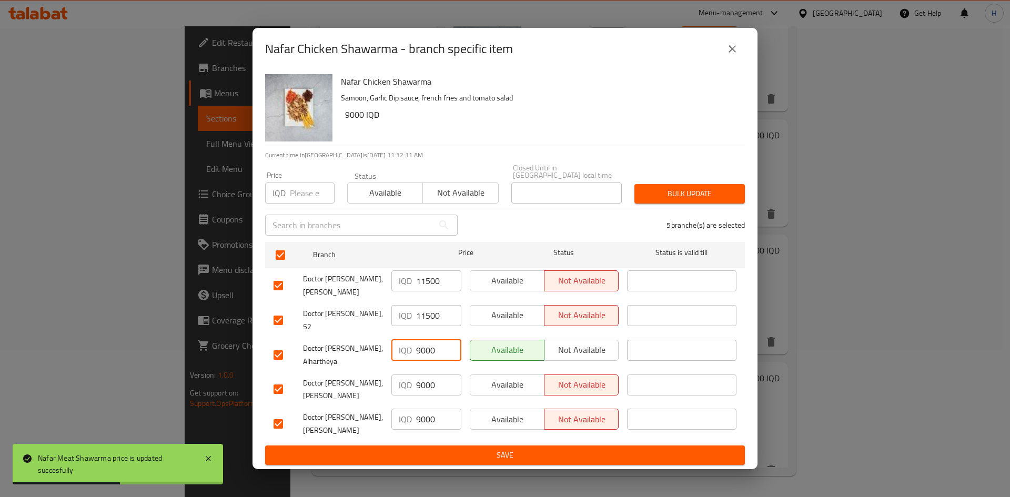
click at [425, 352] on input "9000" at bounding box center [438, 350] width 45 height 21
paste input "115"
type input "11500"
click at [423, 379] on input "9000" at bounding box center [438, 384] width 45 height 21
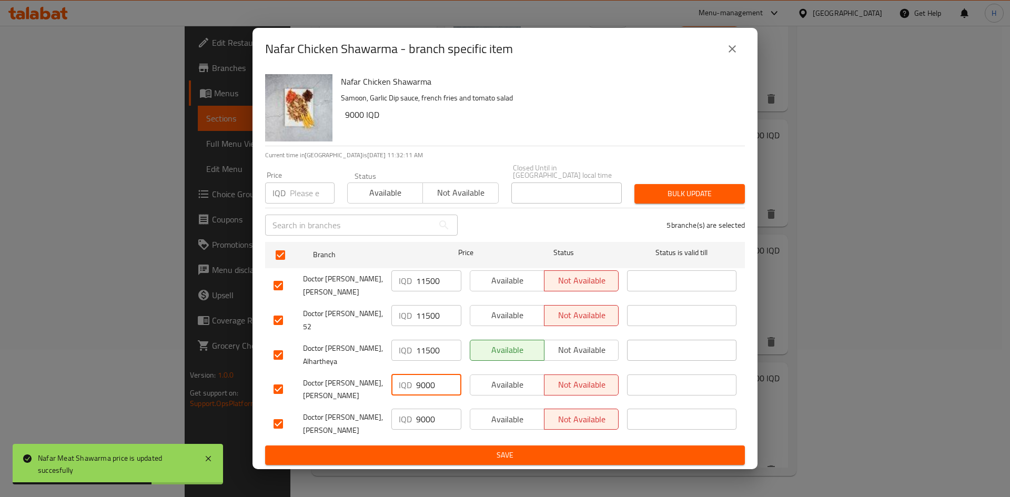
click at [423, 379] on input "9000" at bounding box center [438, 384] width 45 height 21
paste input "115"
click at [423, 379] on input "9000" at bounding box center [438, 384] width 45 height 21
type input "11500"
click at [420, 414] on input "9000" at bounding box center [438, 419] width 45 height 21
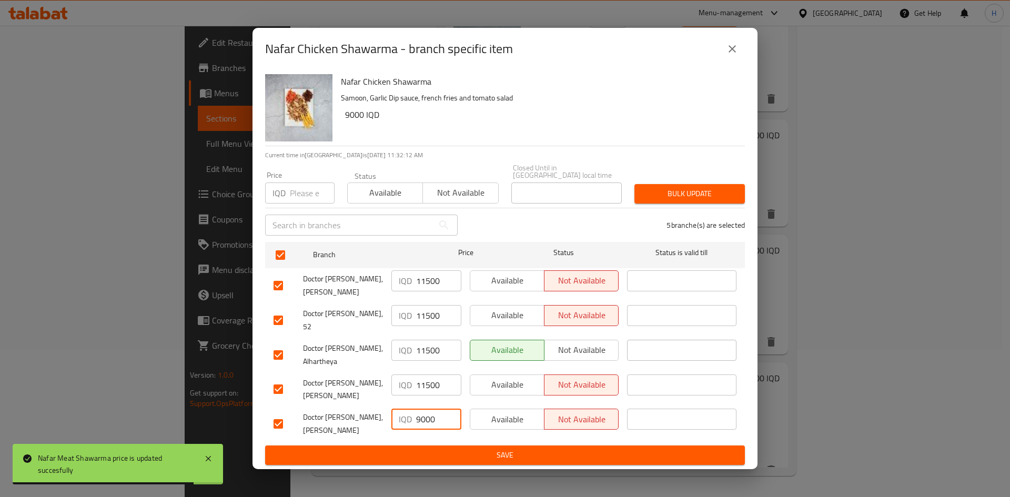
click at [420, 414] on input "9000" at bounding box center [438, 419] width 45 height 21
paste input "115"
type input "11500"
click at [426, 449] on span "Save" at bounding box center [504, 455] width 463 height 13
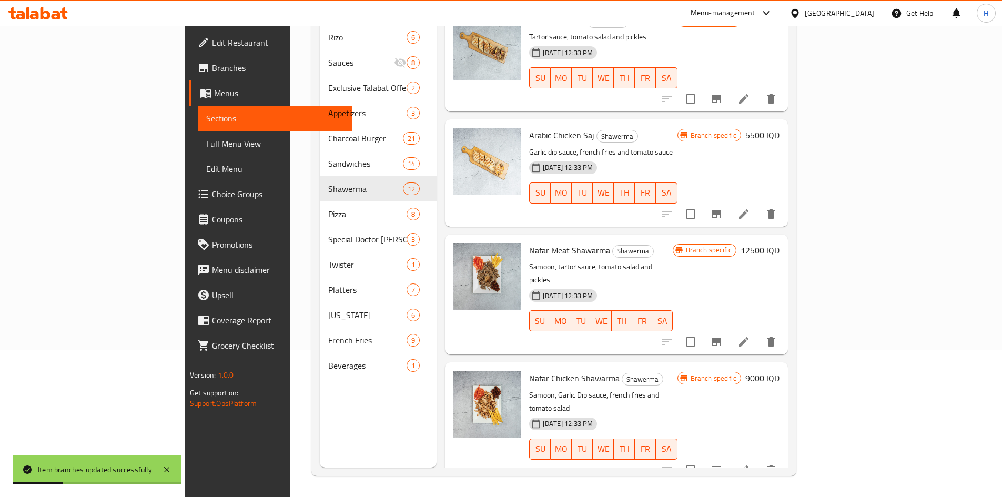
click at [779, 371] on h6 "9000 IQD" at bounding box center [762, 378] width 34 height 15
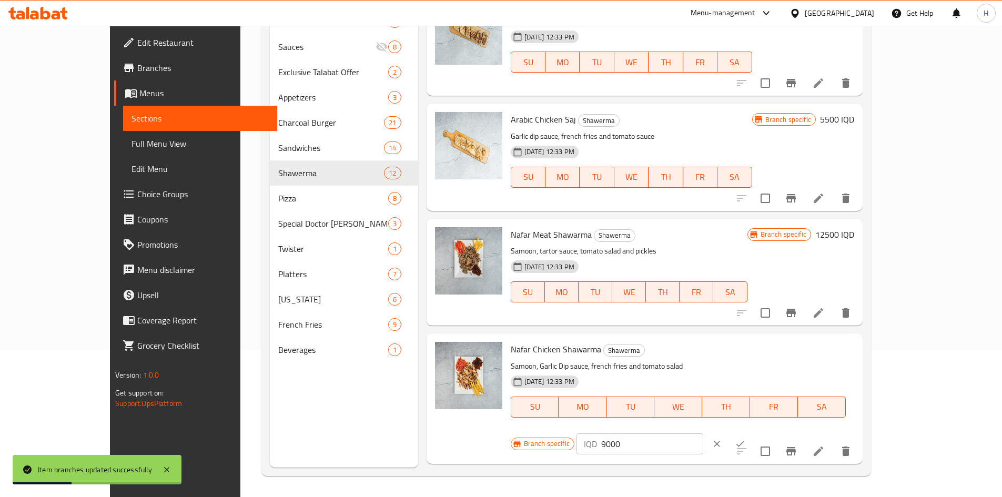
click at [703, 433] on input "9000" at bounding box center [652, 443] width 102 height 21
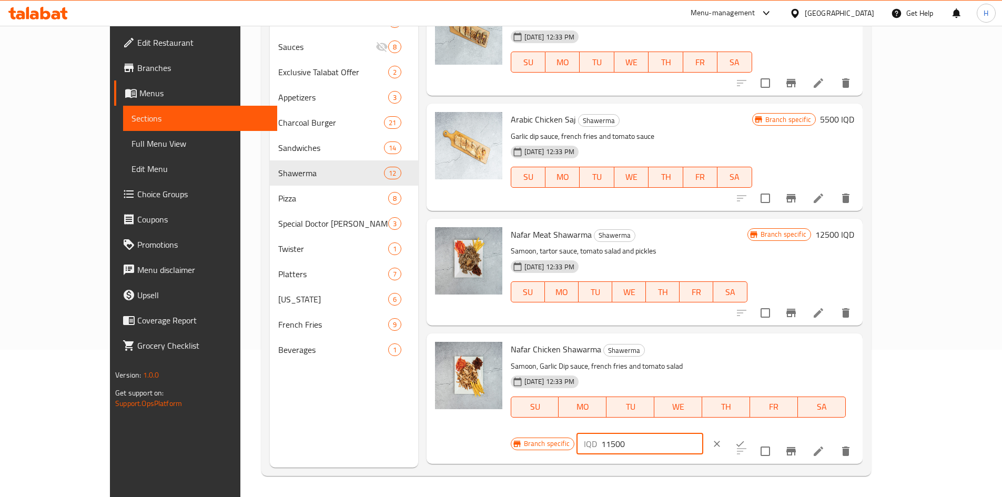
type input "11500"
click at [745, 439] on icon "ok" at bounding box center [740, 444] width 11 height 11
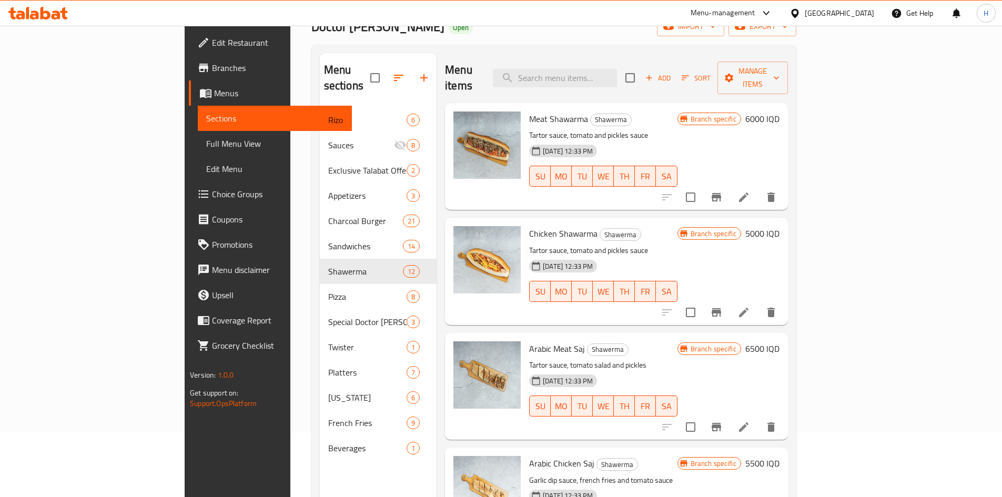
scroll to position [0, 0]
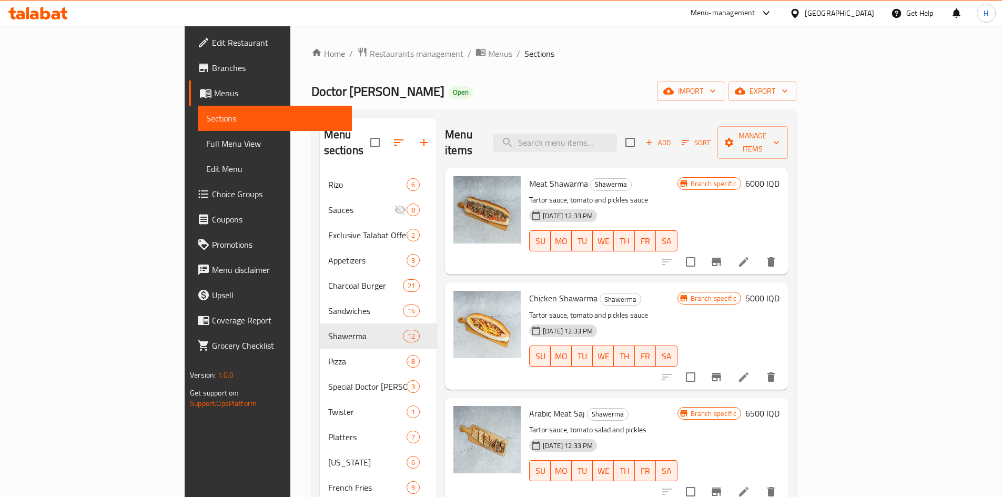
click at [672, 137] on span "Add" at bounding box center [658, 143] width 28 height 12
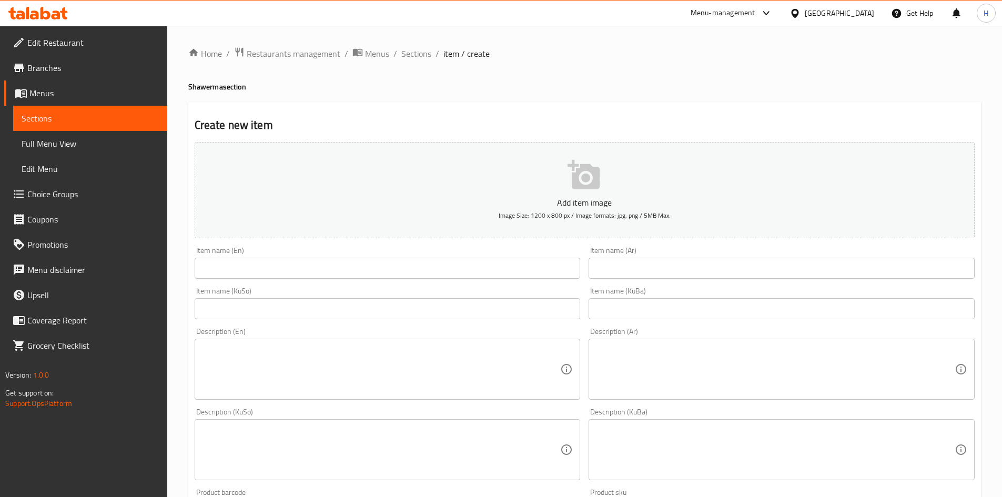
click at [663, 263] on input "text" at bounding box center [781, 268] width 386 height 21
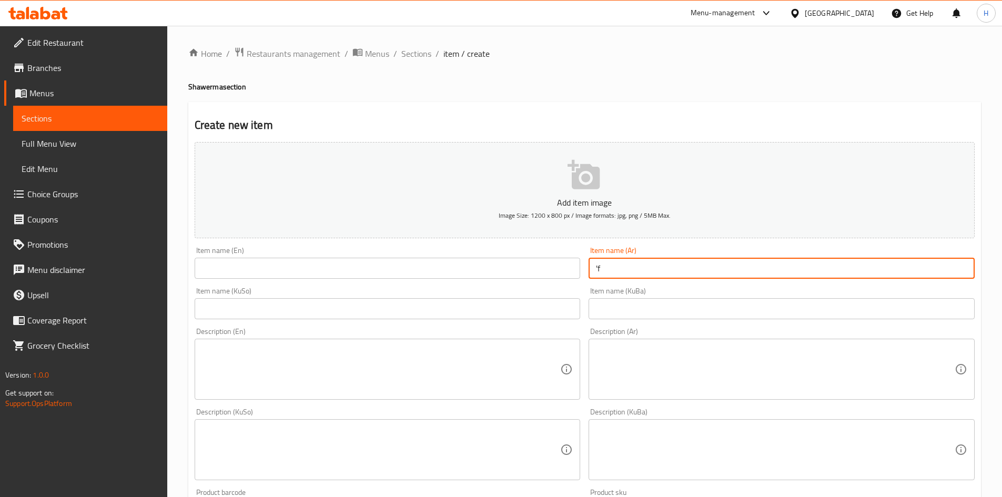
type input "'"
click at [660, 263] on input "طبق شاورما لحم عربي" at bounding box center [781, 268] width 386 height 21
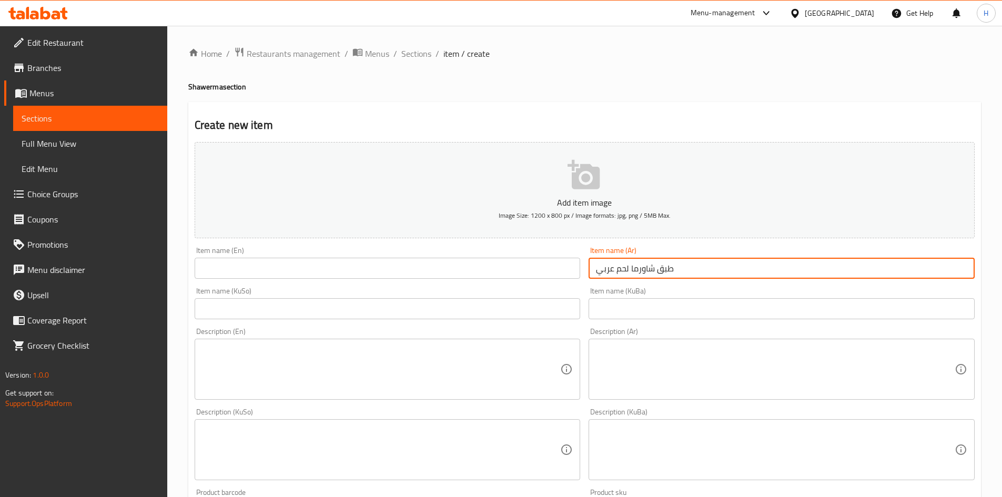
type input "طبق شاورما لحم عربي"
click at [300, 279] on input "text" at bounding box center [388, 268] width 386 height 21
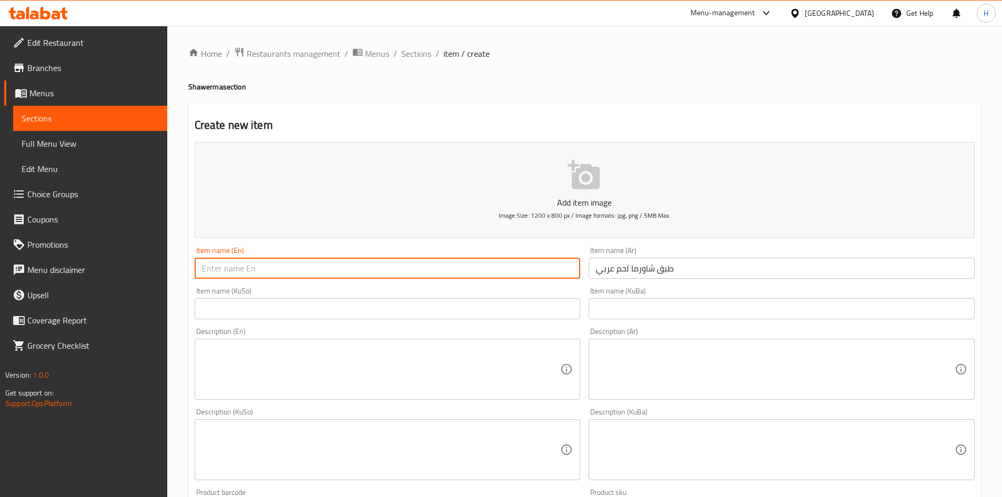
paste input "Arabic meat shawarma plate"
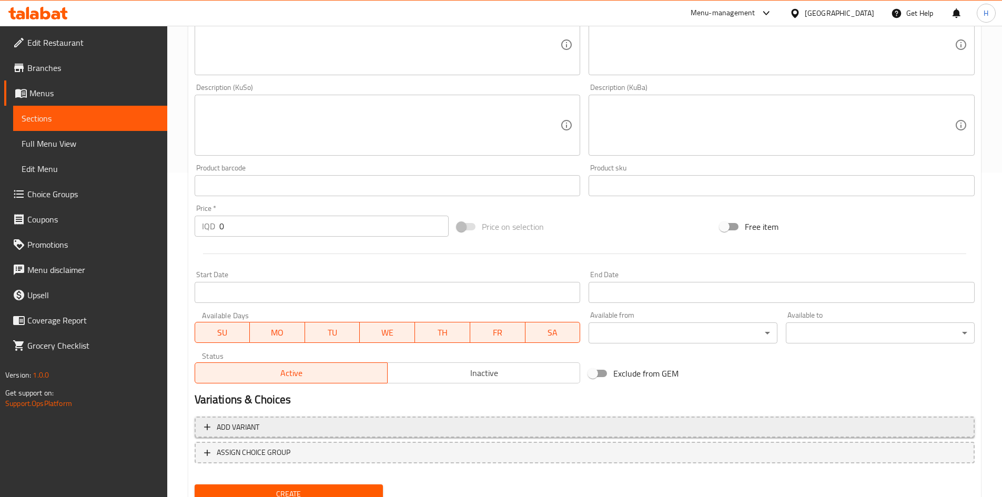
scroll to position [367, 0]
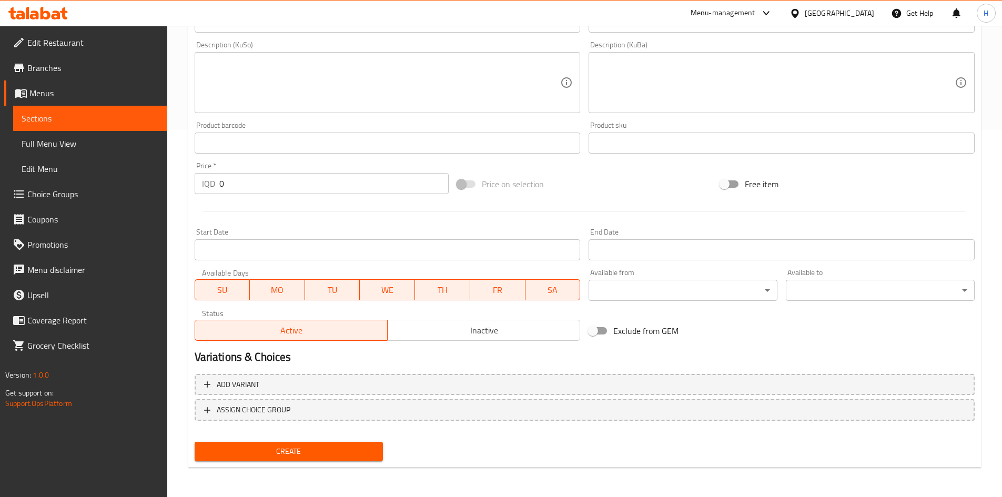
type input "Arabic meat shawarma plate"
click at [488, 333] on span "Inactive" at bounding box center [484, 330] width 184 height 15
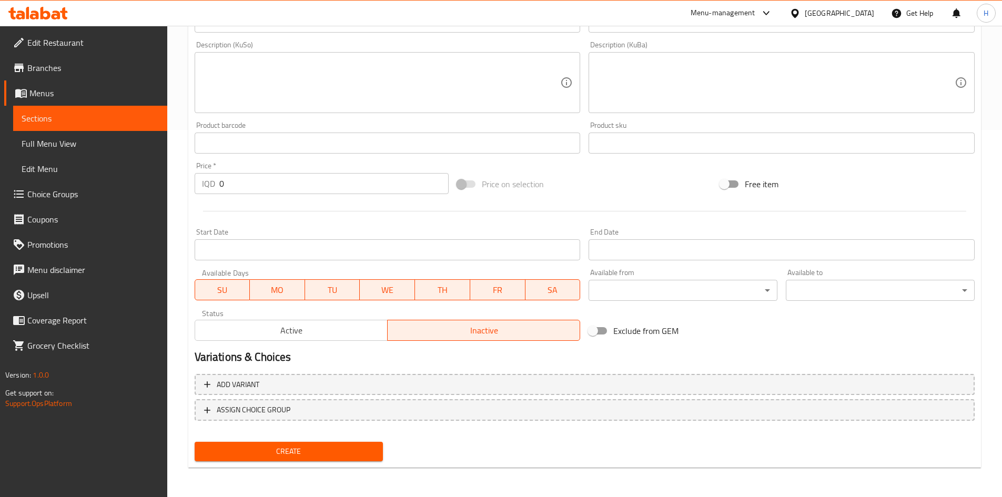
click at [284, 172] on div "Price   * IQD 0 Price *" at bounding box center [322, 178] width 254 height 32
click at [284, 174] on input "0" at bounding box center [334, 183] width 230 height 21
click at [282, 181] on input "0" at bounding box center [334, 183] width 230 height 21
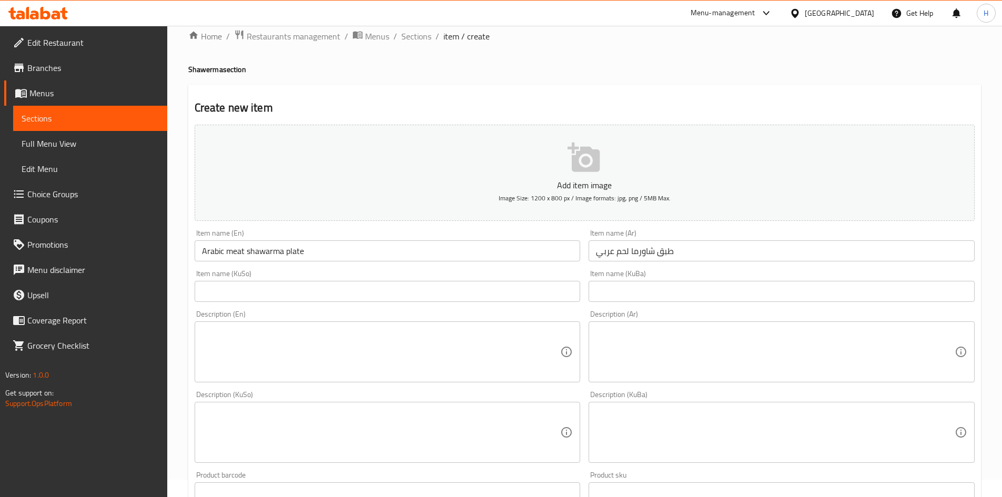
scroll to position [0, 0]
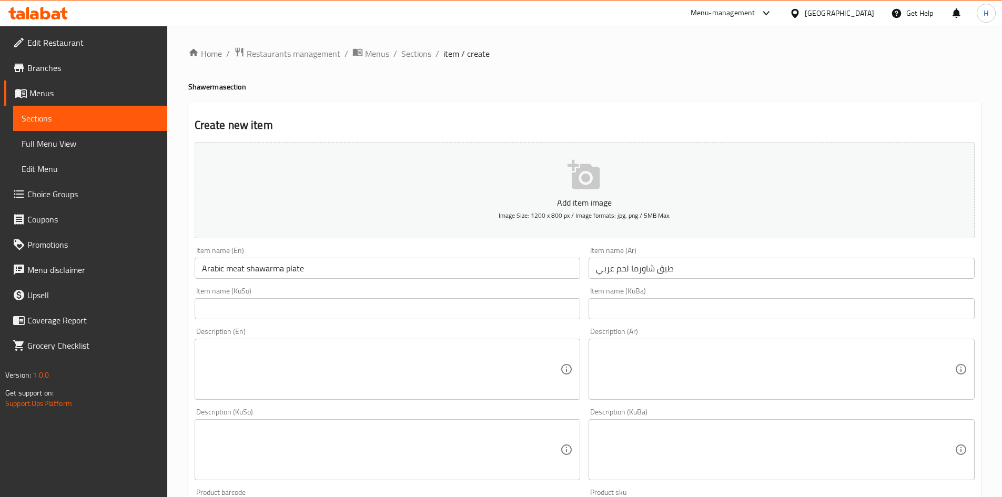
type input "8500"
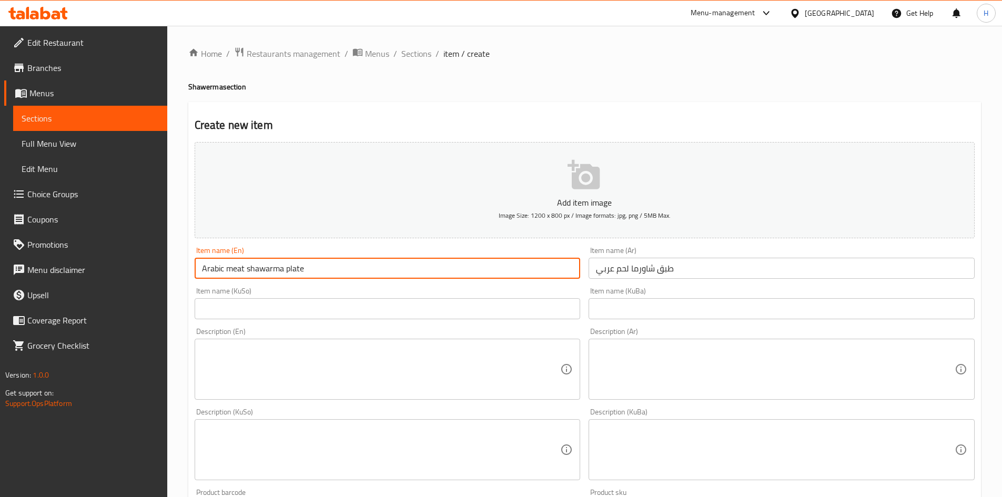
click at [230, 271] on input "Arabic meat shawarma plate" at bounding box center [388, 268] width 386 height 21
click at [228, 270] on input "Arabic meat shawarma plate" at bounding box center [388, 268] width 386 height 21
click at [227, 270] on input "Arabic MMeat shawarma plate" at bounding box center [388, 268] width 386 height 21
drag, startPoint x: 248, startPoint y: 272, endPoint x: 251, endPoint y: 277, distance: 6.4
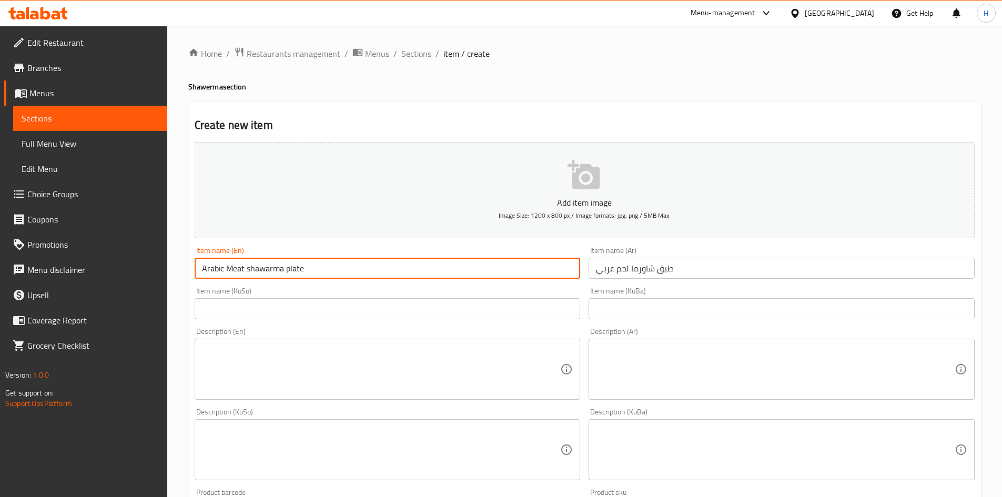
click at [251, 277] on input "Arabic Meat shawarma plate" at bounding box center [388, 268] width 386 height 21
click at [287, 270] on input "Arabic Meat Shawarma plate" at bounding box center [388, 268] width 386 height 21
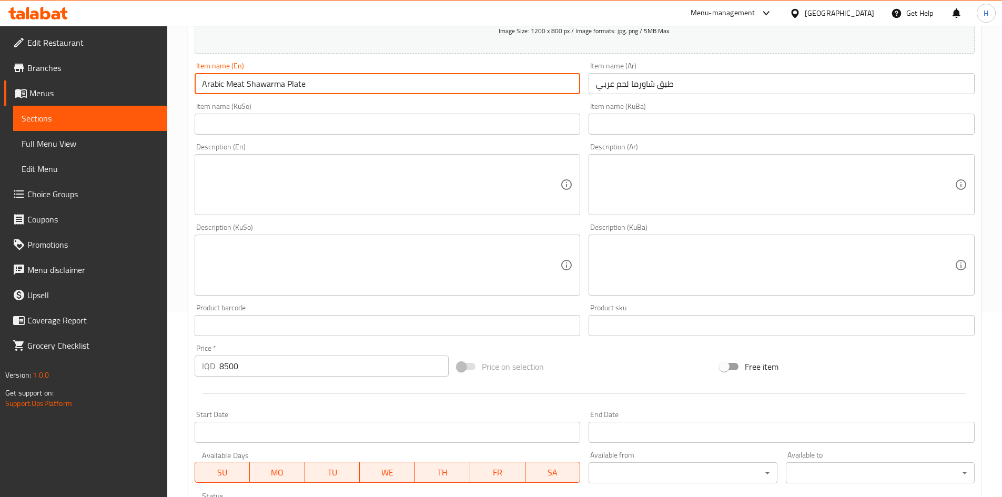
scroll to position [367, 0]
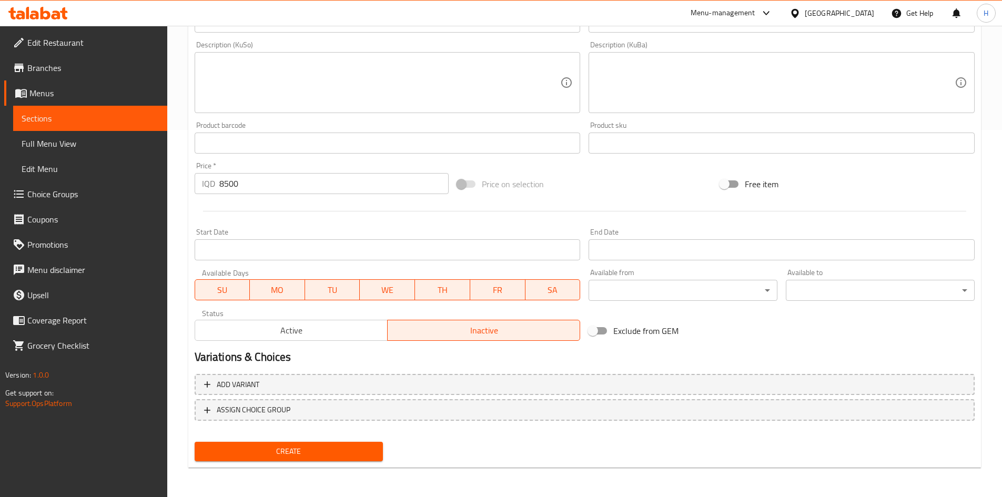
type input "Arabic Meat Shawarma Plate"
click at [313, 447] on span "Create" at bounding box center [289, 451] width 172 height 13
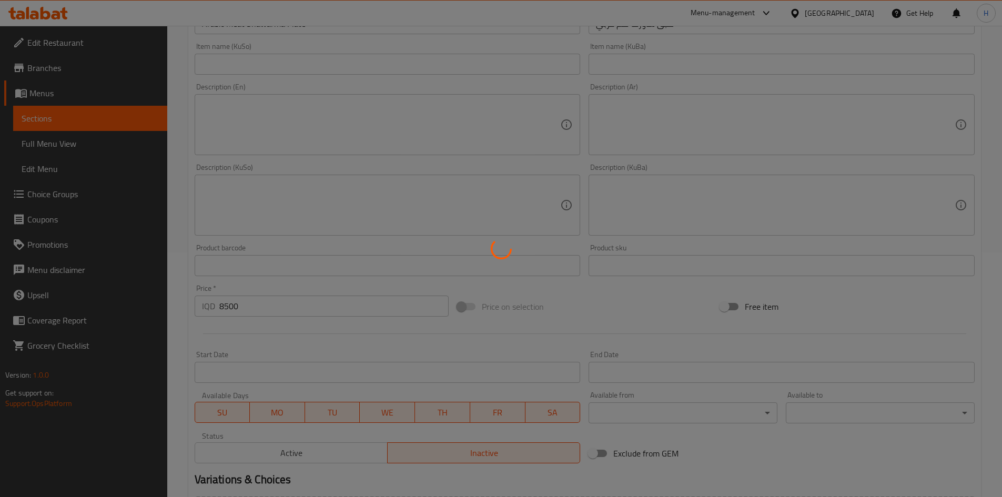
scroll to position [104, 0]
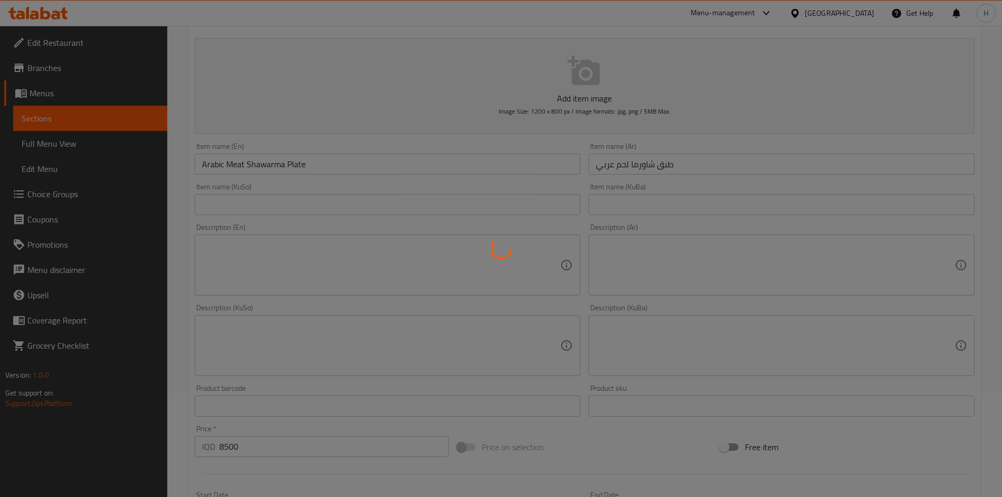
type input "0"
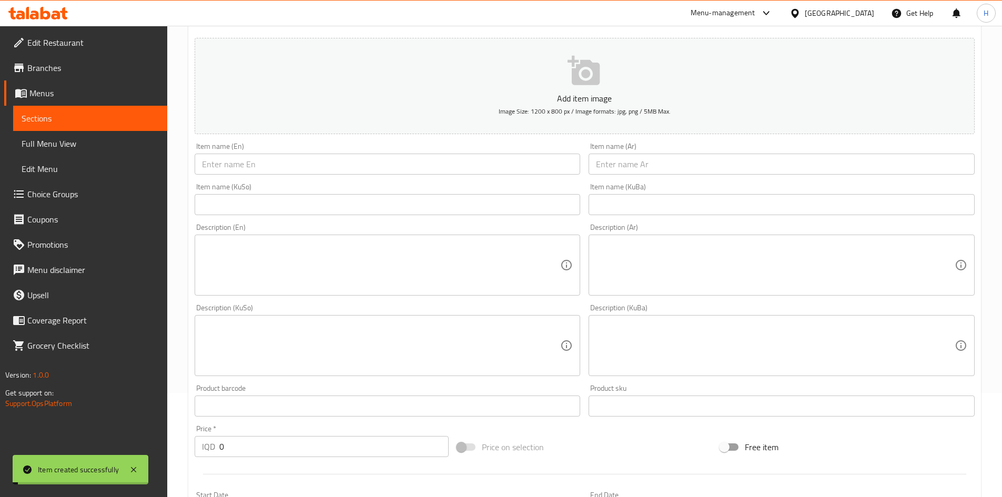
click at [720, 158] on input "text" at bounding box center [781, 164] width 386 height 21
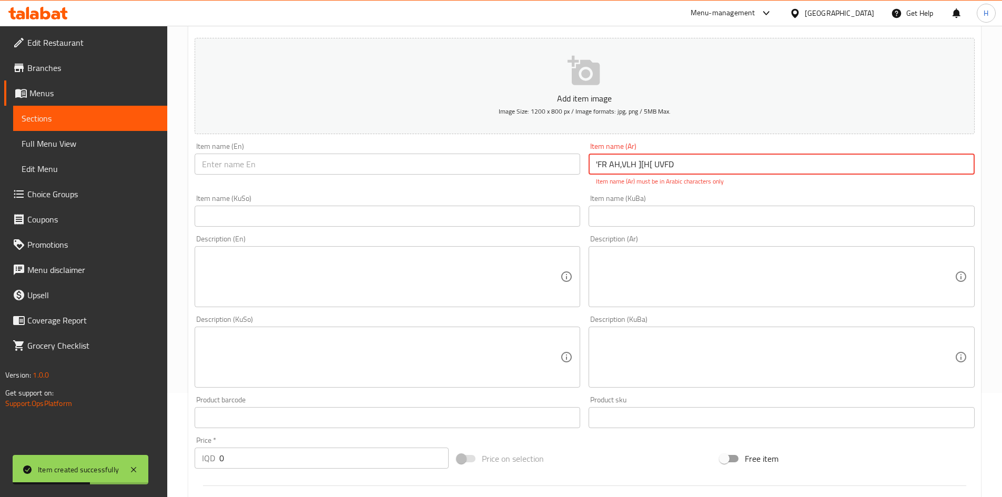
click at [720, 158] on input "'FR AH,VLH ][H[ UVFD" at bounding box center [781, 164] width 386 height 21
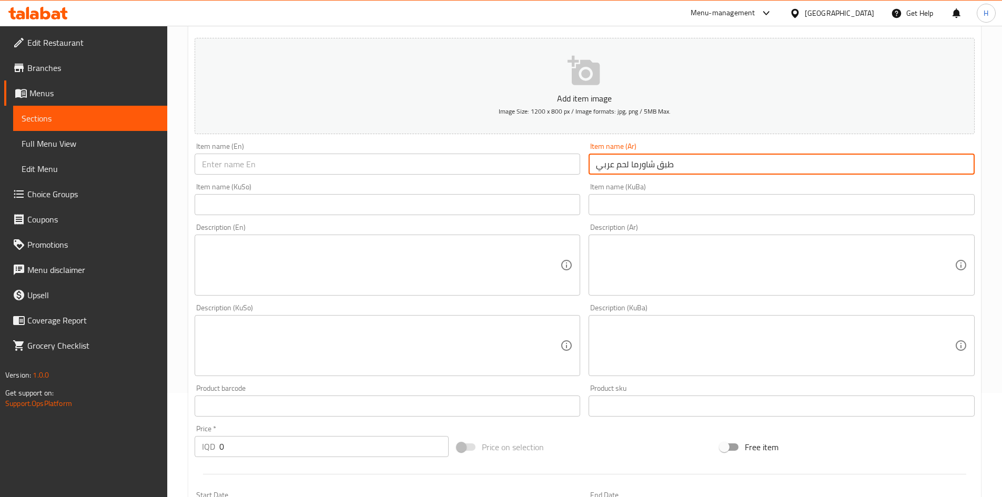
click at [620, 164] on input "طبق شاورما لحم عربي" at bounding box center [781, 164] width 386 height 21
click at [617, 165] on input "طبق شاورما دجاج عربي" at bounding box center [781, 164] width 386 height 21
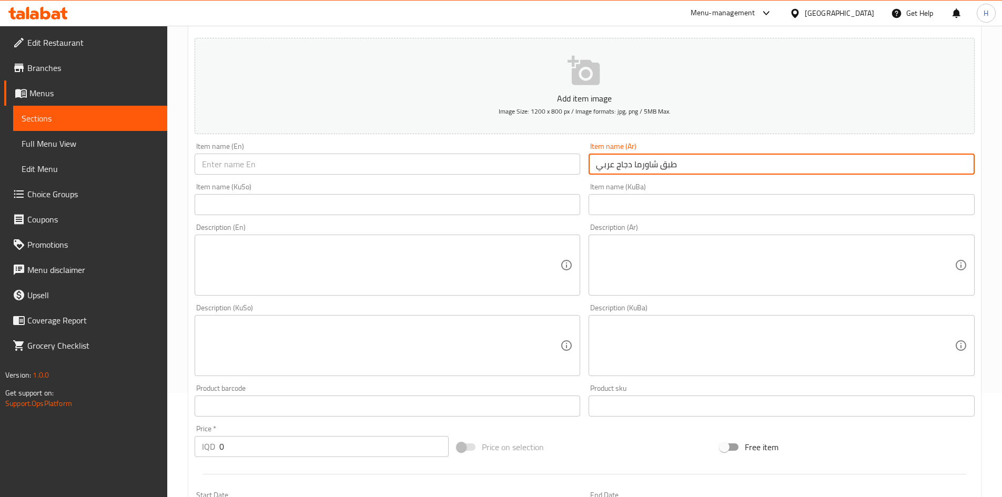
type input "طبق شاورما دجاج عربي"
click at [318, 258] on textarea at bounding box center [381, 265] width 359 height 50
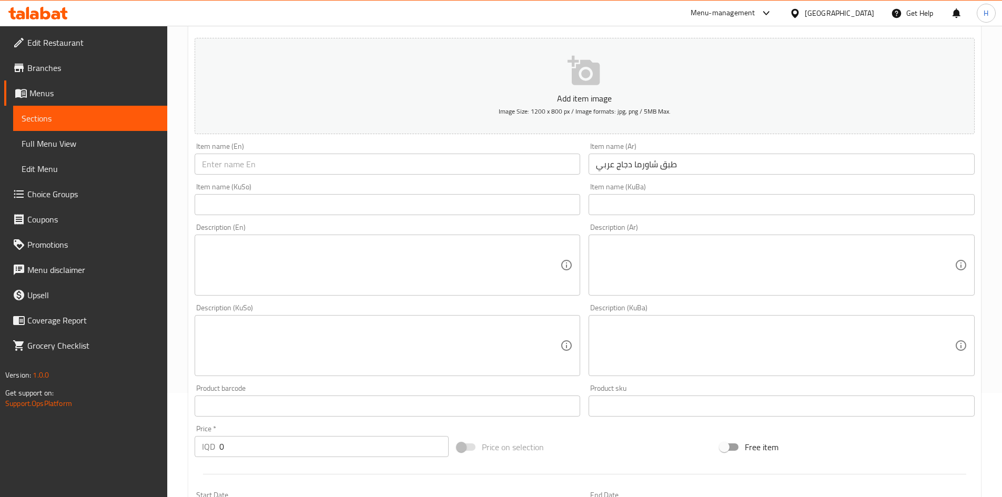
click at [331, 177] on div "Item name (En) Item name (En)" at bounding box center [387, 158] width 394 height 40
click at [338, 165] on input "text" at bounding box center [388, 164] width 386 height 21
paste input "Arabic chicken shawarma plate"
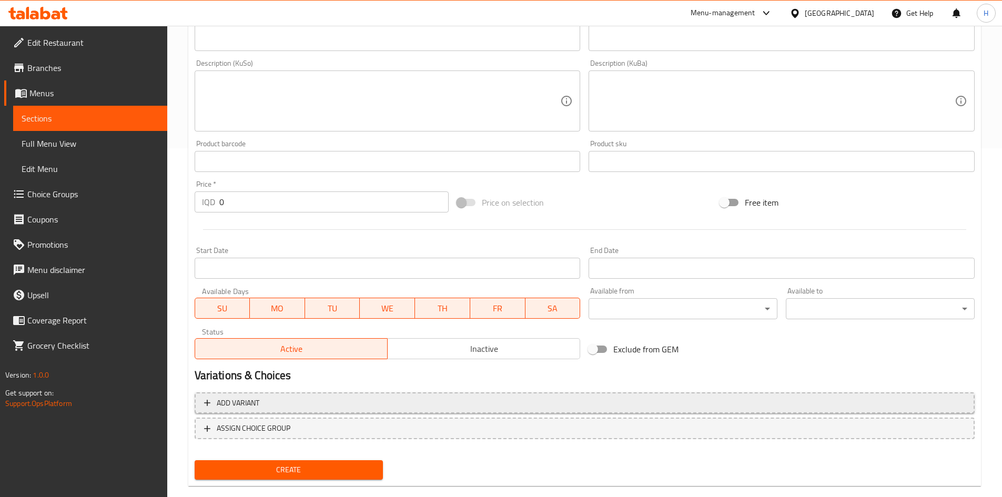
scroll to position [367, 0]
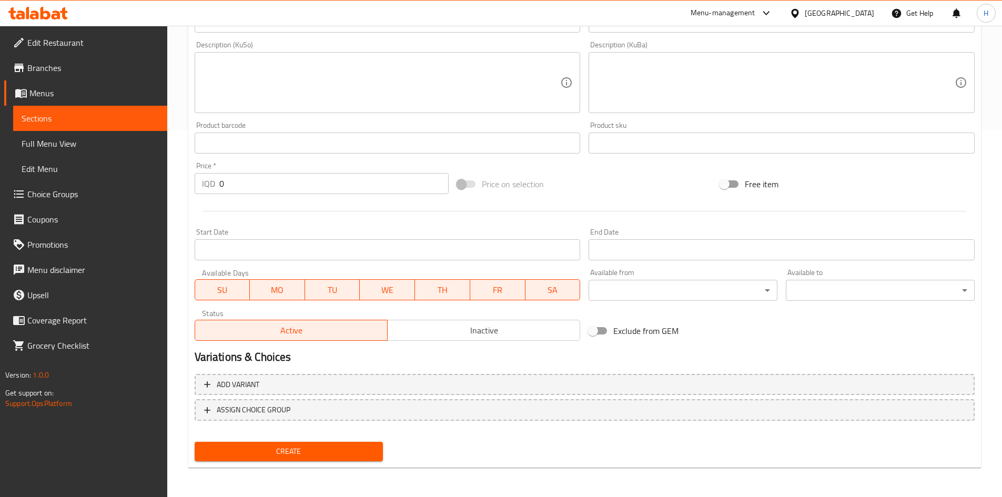
type input "Arabic chicken shawarma plate"
click at [480, 324] on span "Inactive" at bounding box center [484, 330] width 184 height 15
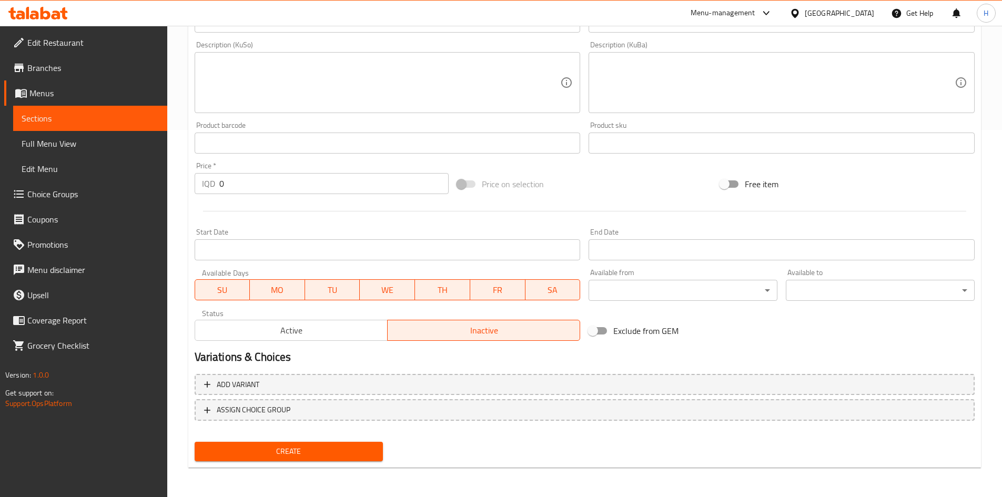
click at [300, 179] on input "0" at bounding box center [334, 183] width 230 height 21
type input "7500"
click at [342, 450] on span "Create" at bounding box center [289, 451] width 172 height 13
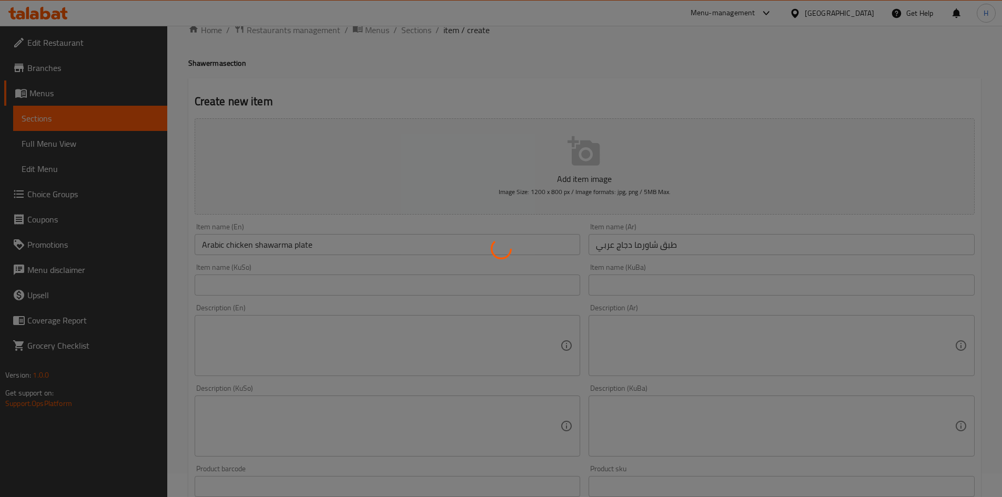
scroll to position [0, 0]
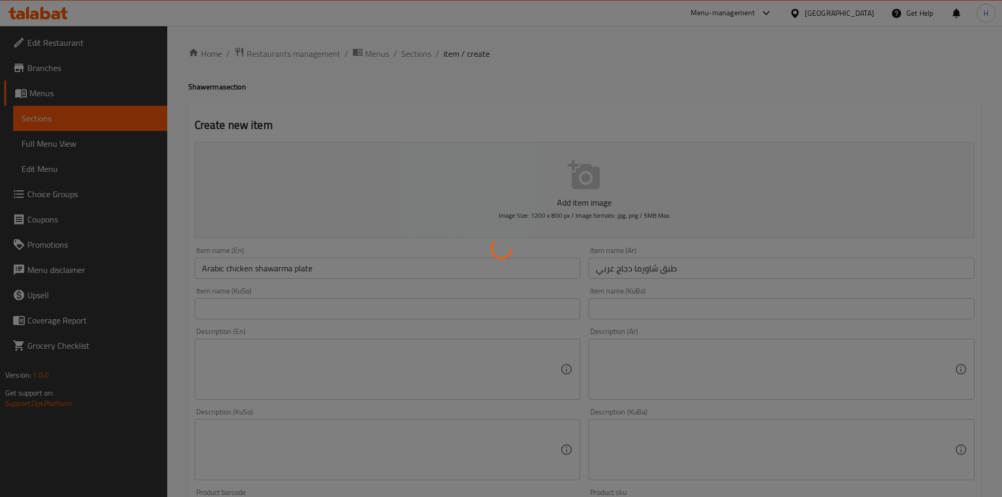
type input "0"
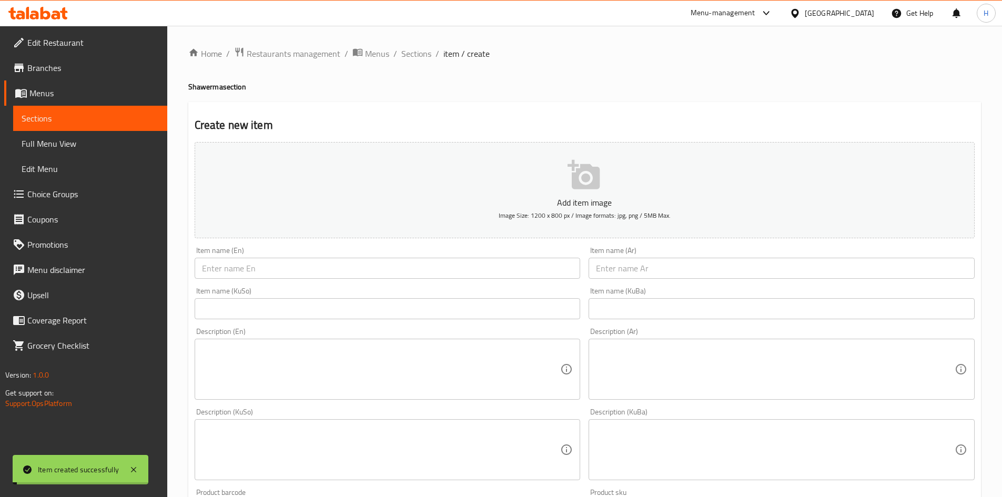
click at [432, 52] on ol "Home / Restaurants management / Menus / Sections / item / create" at bounding box center [584, 54] width 792 height 14
click at [429, 53] on span "Sections" at bounding box center [416, 53] width 30 height 13
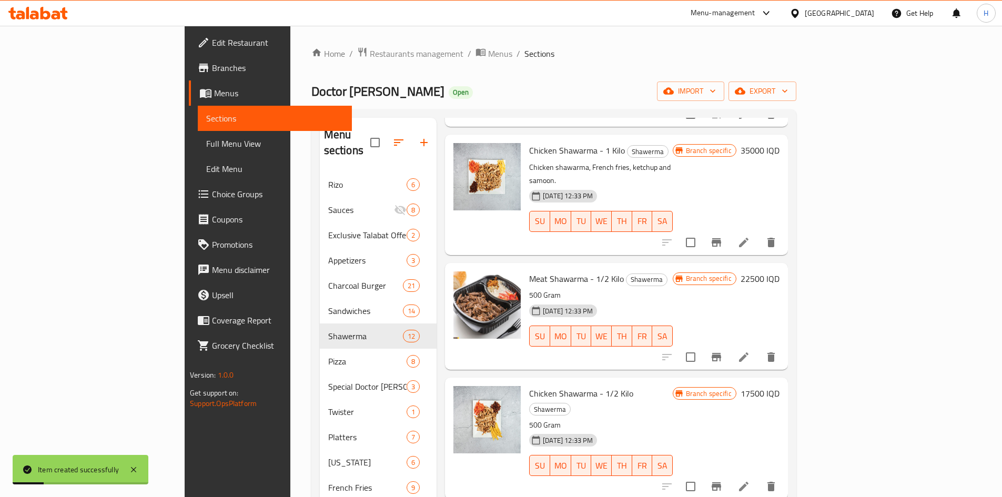
scroll to position [147, 0]
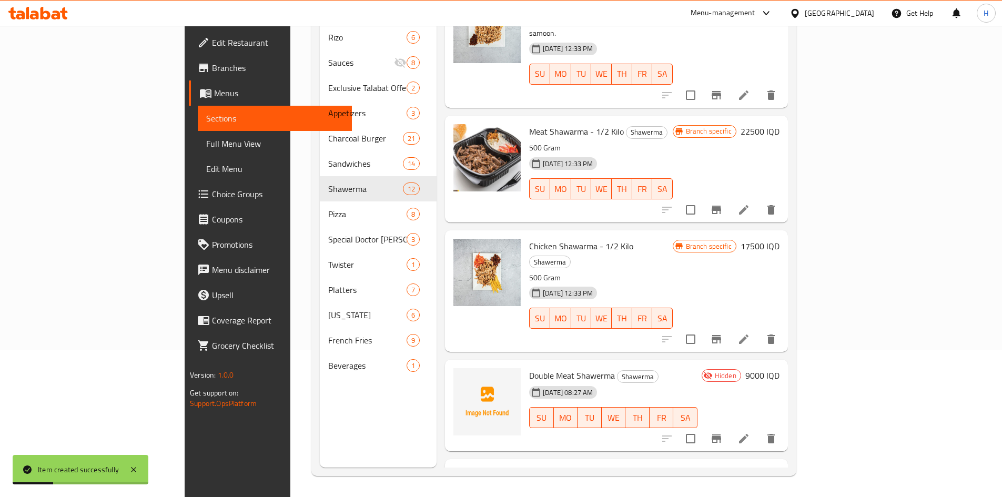
click at [532, 368] on span "Double Meat Shawerma" at bounding box center [572, 376] width 86 height 16
copy h6 "Double Meat Shawerma"
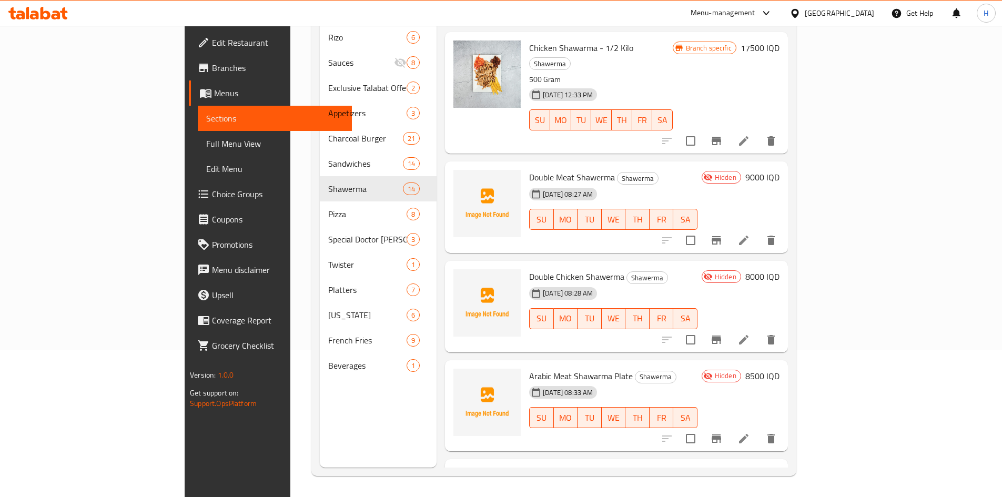
click at [546, 368] on span "Arabic Meat Shawarma Plate" at bounding box center [581, 376] width 104 height 16
copy h6 "Arabic Meat Shawarma Plate"
click at [529, 467] on span "Arabic chicken shawarma plate" at bounding box center [584, 475] width 110 height 16
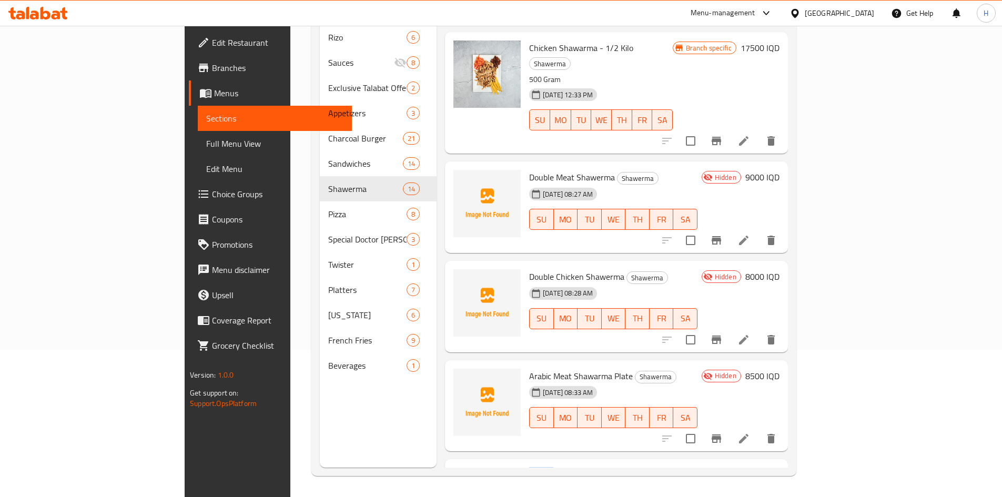
click at [529, 467] on span "Arabic chicken shawarma plate" at bounding box center [584, 475] width 110 height 16
copy h6 "Arabic chicken shawarma plate"
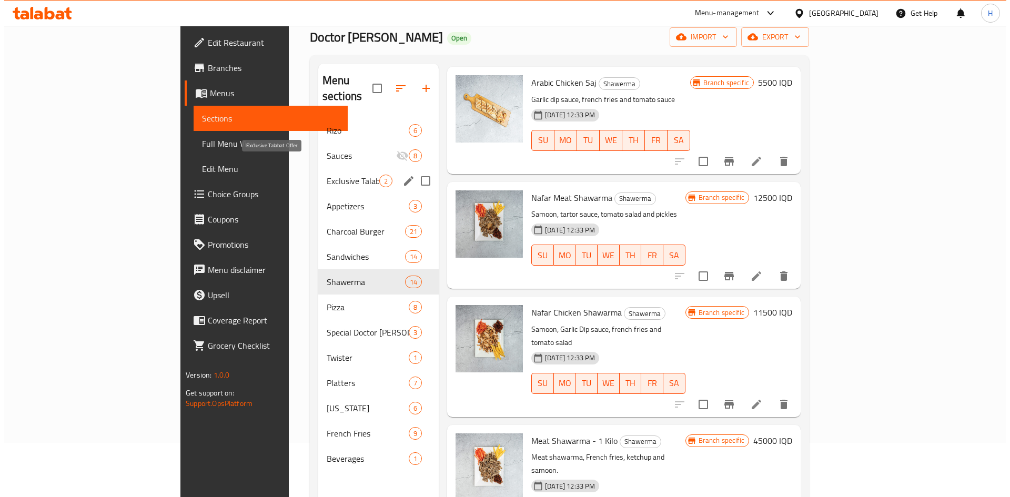
scroll to position [42, 0]
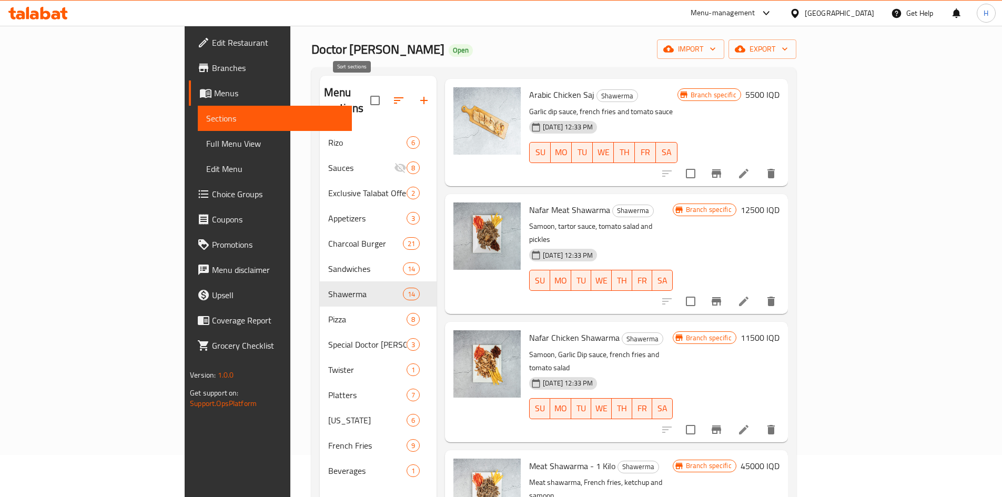
click at [386, 99] on button "button" at bounding box center [398, 100] width 25 height 25
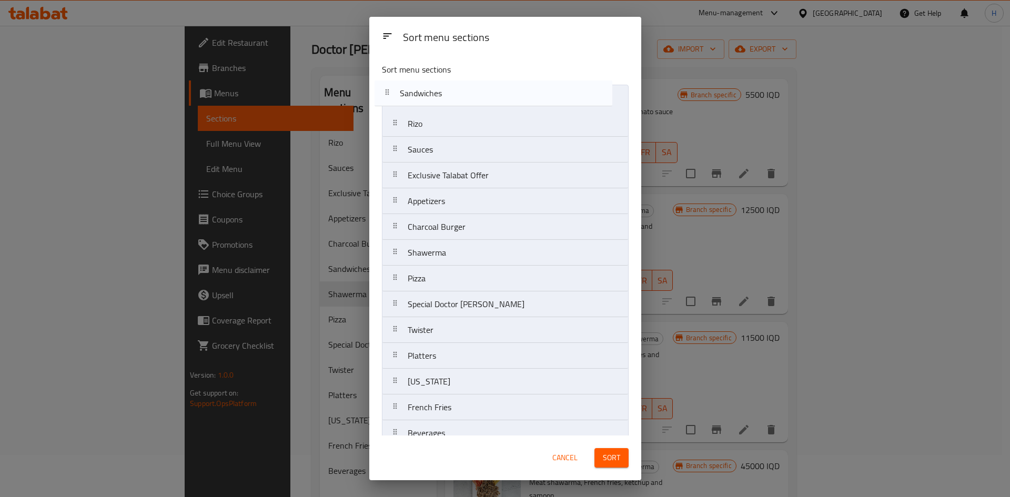
drag, startPoint x: 468, startPoint y: 232, endPoint x: 460, endPoint y: 96, distance: 136.4
click at [460, 96] on nav "Rizo Sauces Exclusive Talabat Offer Appetizers Charcoal Burger Sandwiches Shawe…" at bounding box center [505, 266] width 247 height 362
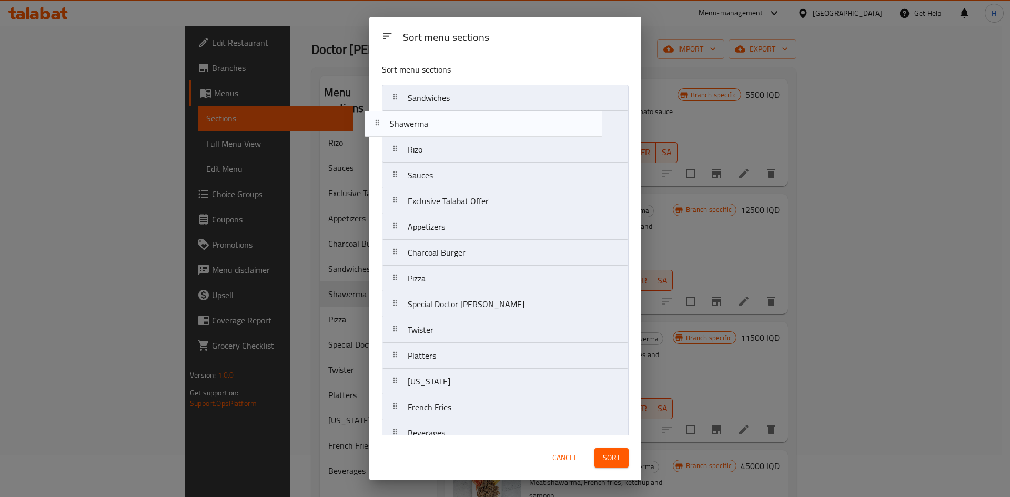
drag, startPoint x: 487, startPoint y: 259, endPoint x: 470, endPoint y: 120, distance: 139.4
click at [470, 120] on nav "Sandwiches Rizo Sauces Exclusive Talabat Offer Appetizers Charcoal Burger Shawe…" at bounding box center [505, 266] width 247 height 362
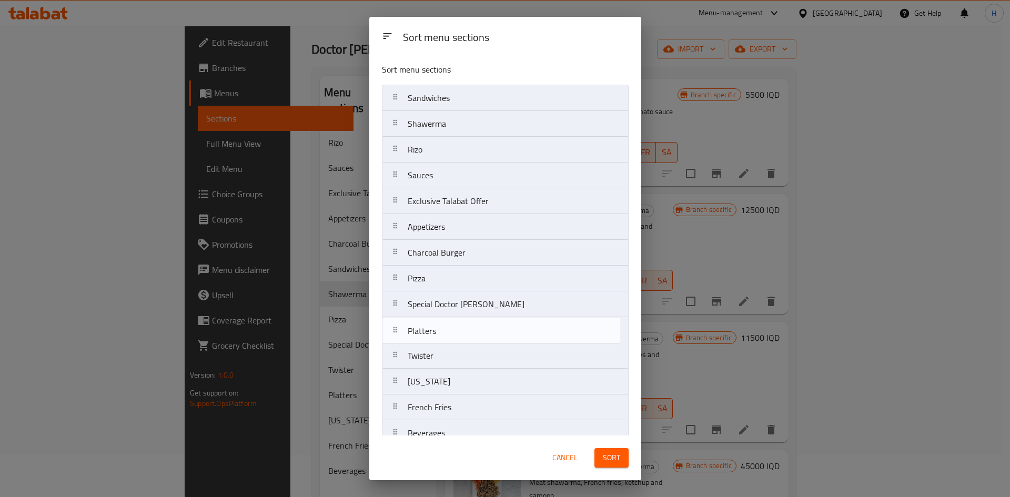
scroll to position [1, 0]
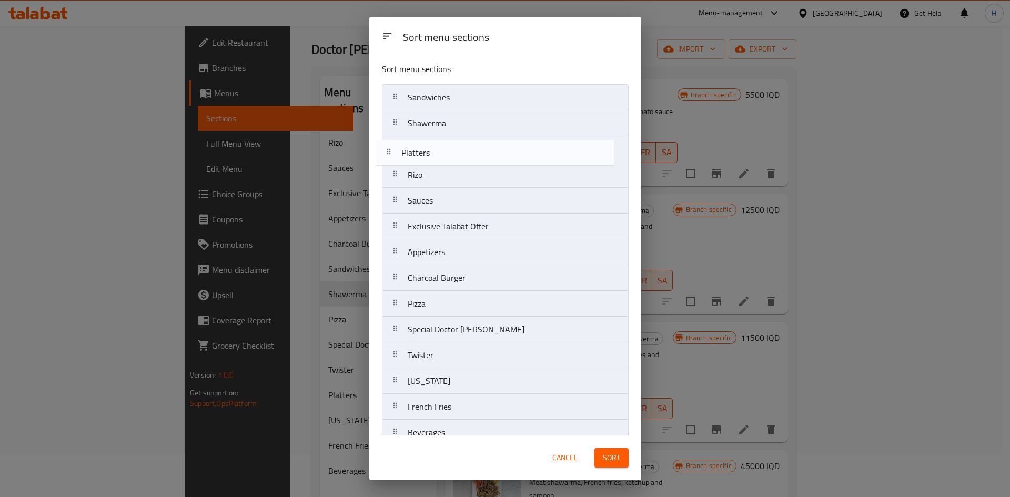
drag, startPoint x: 467, startPoint y: 358, endPoint x: 461, endPoint y: 150, distance: 207.8
click at [461, 150] on nav "Sandwiches Shawerma Rizo Sauces Exclusive Talabat Offer Appetizers Charcoal Bur…" at bounding box center [505, 265] width 247 height 362
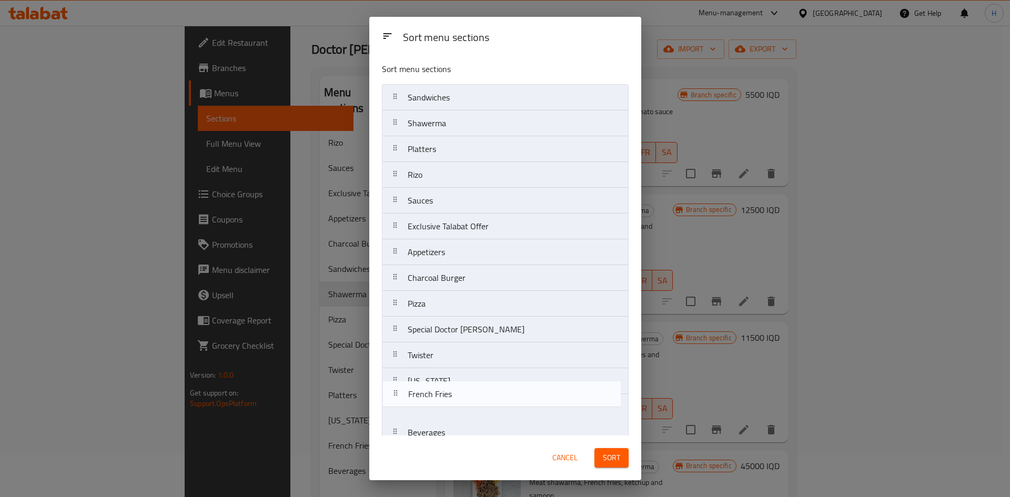
scroll to position [3, 0]
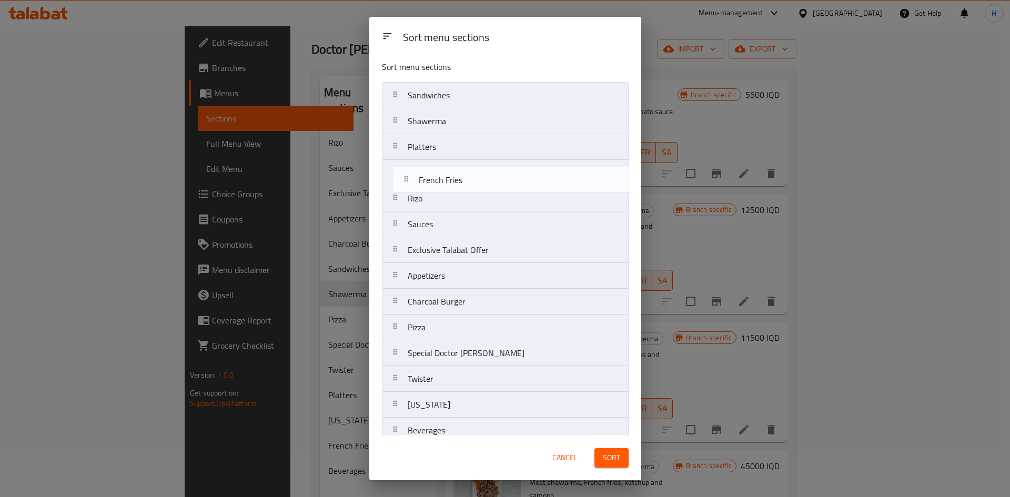
drag, startPoint x: 454, startPoint y: 414, endPoint x: 468, endPoint y: 175, distance: 239.6
click at [467, 176] on nav "Sandwiches Shawerma Platters Rizo Sauces Exclusive Talabat Offer Appetizers Cha…" at bounding box center [505, 263] width 247 height 362
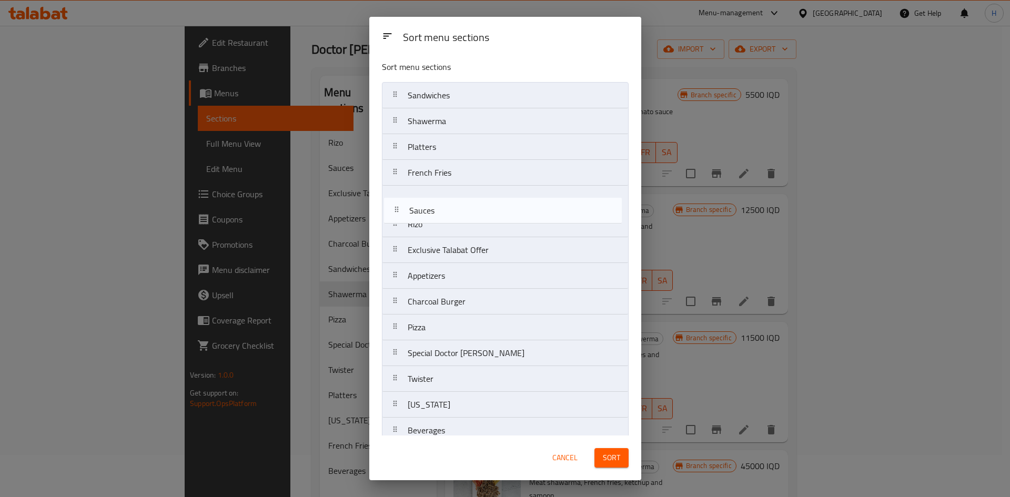
drag, startPoint x: 461, startPoint y: 226, endPoint x: 463, endPoint y: 206, distance: 19.6
click at [463, 206] on nav "Sandwiches Shawerma Platters French Fries Rizo Sauces Exclusive Talabat Offer A…" at bounding box center [505, 263] width 247 height 362
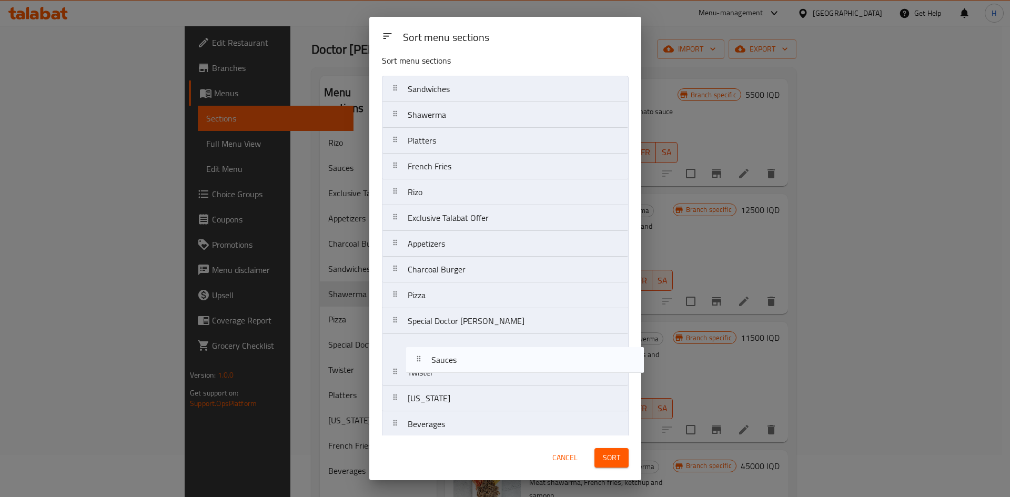
scroll to position [15, 0]
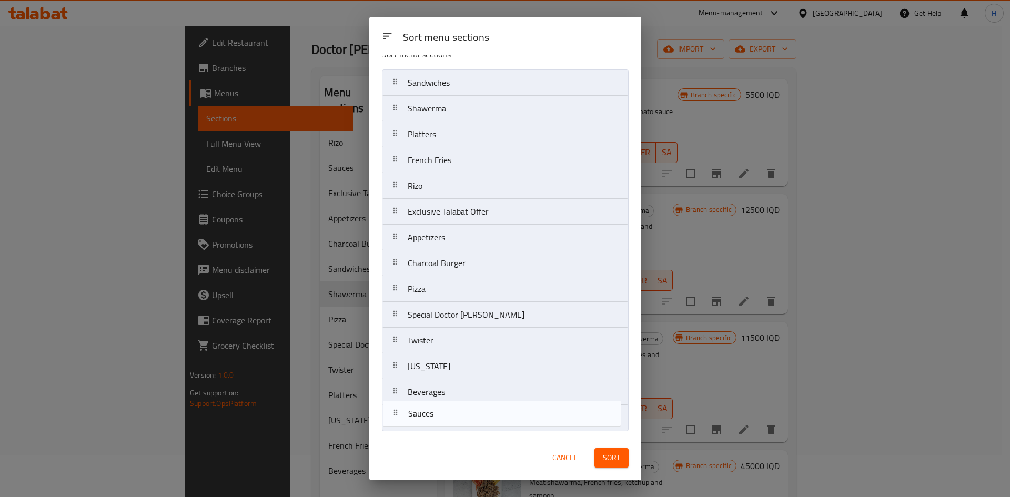
drag, startPoint x: 460, startPoint y: 203, endPoint x: 460, endPoint y: 423, distance: 219.3
click at [460, 423] on nav "Sandwiches Shawerma Platters French Fries Sauces Rizo Exclusive Talabat Offer A…" at bounding box center [505, 250] width 247 height 362
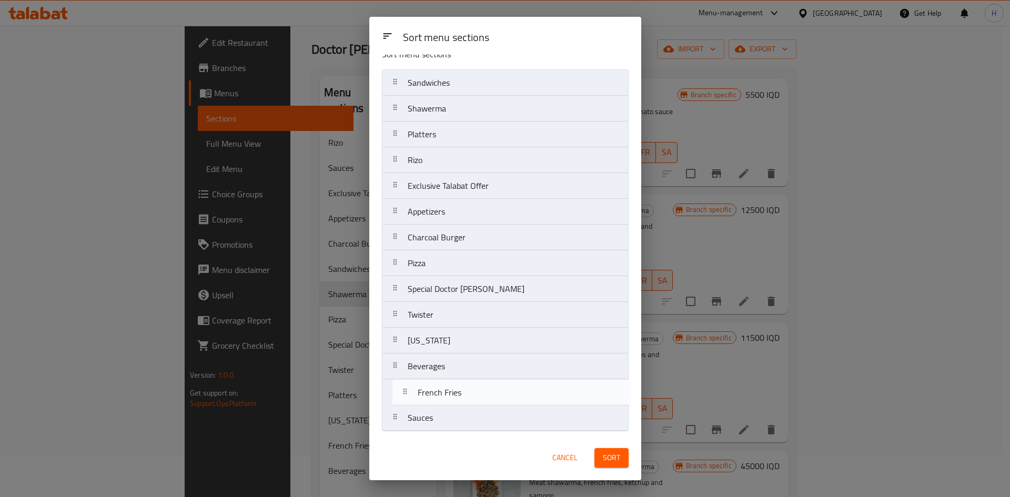
drag, startPoint x: 468, startPoint y: 163, endPoint x: 478, endPoint y: 395, distance: 232.6
click at [478, 395] on nav "Sandwiches Shawerma Platters French Fries Rizo Exclusive Talabat Offer Appetize…" at bounding box center [505, 250] width 247 height 362
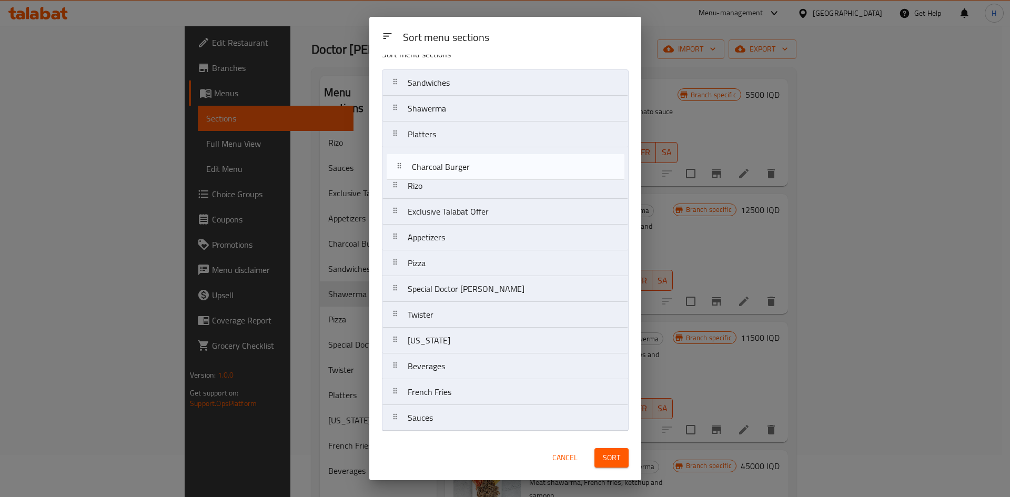
drag, startPoint x: 462, startPoint y: 241, endPoint x: 466, endPoint y: 169, distance: 72.7
click at [466, 169] on nav "Sandwiches Shawerma Platters Rizo Exclusive Talabat Offer Appetizers Charcoal B…" at bounding box center [505, 250] width 247 height 362
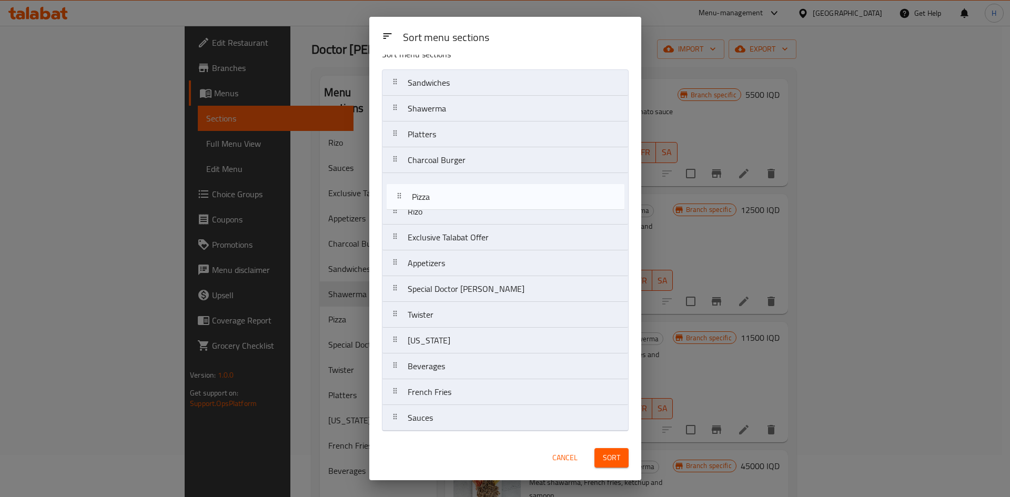
drag, startPoint x: 457, startPoint y: 267, endPoint x: 461, endPoint y: 200, distance: 66.4
click at [461, 200] on nav "Sandwiches Shawerma Platters Charcoal Burger Rizo Exclusive Talabat Offer Appet…" at bounding box center [505, 250] width 247 height 362
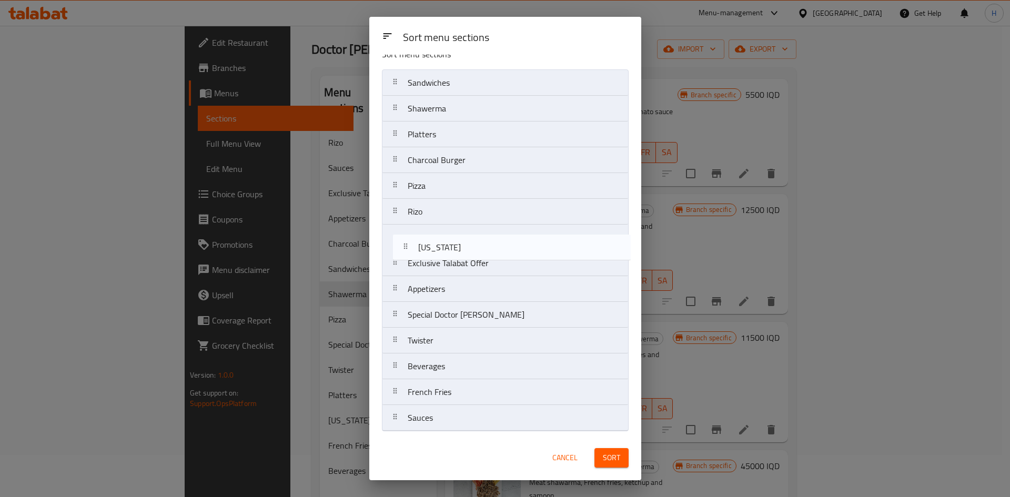
drag, startPoint x: 464, startPoint y: 314, endPoint x: 472, endPoint y: 244, distance: 70.8
click at [472, 244] on nav "Sandwiches Shawerma Platters Charcoal Burger Pizza Rizo Exclusive Talabat Offer…" at bounding box center [505, 250] width 247 height 362
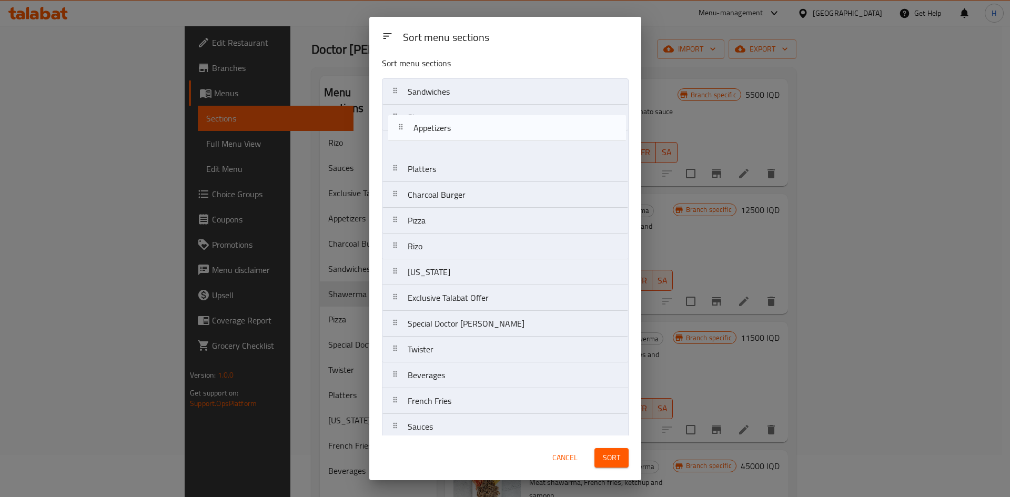
scroll to position [0, 0]
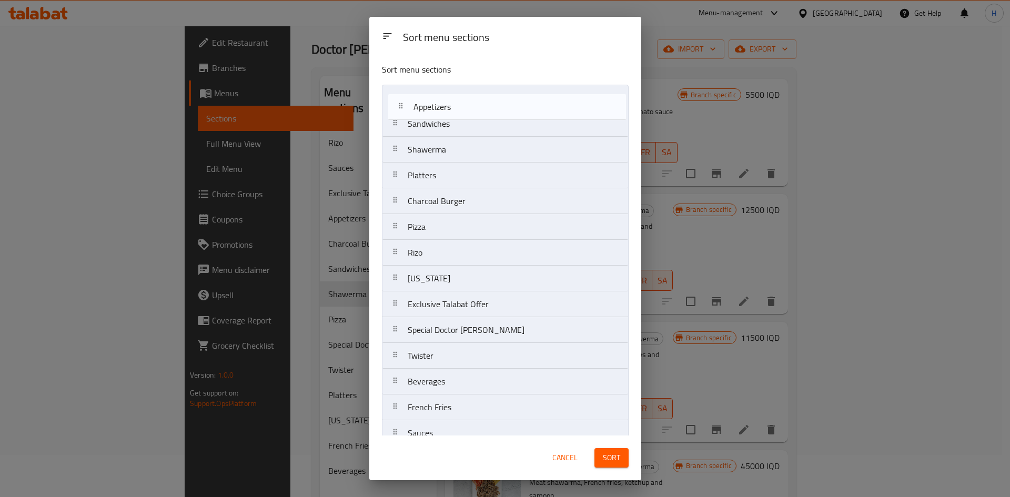
drag, startPoint x: 457, startPoint y: 293, endPoint x: 463, endPoint y: 105, distance: 188.3
click at [463, 105] on nav "Sandwiches Shawerma Platters Charcoal Burger Pizza Rizo Kentucky Exclusive Tala…" at bounding box center [505, 266] width 247 height 362
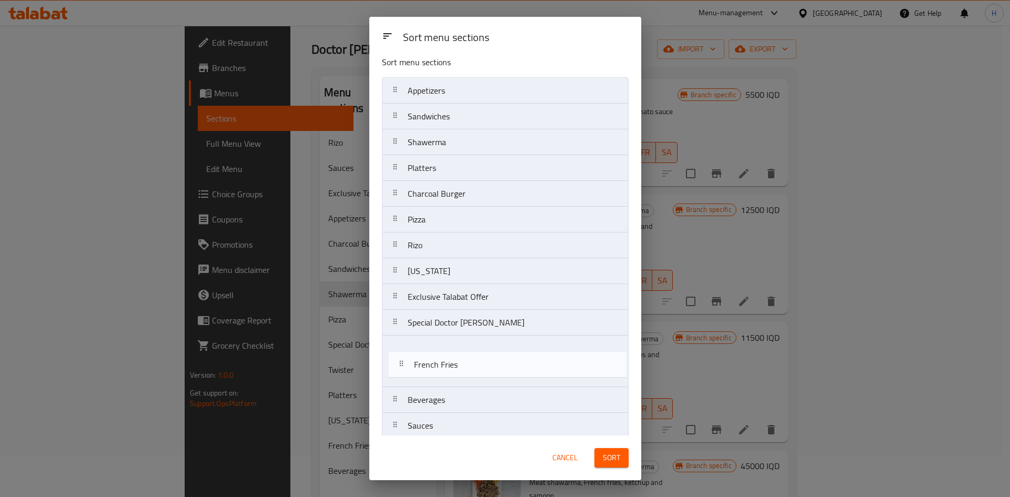
scroll to position [8, 0]
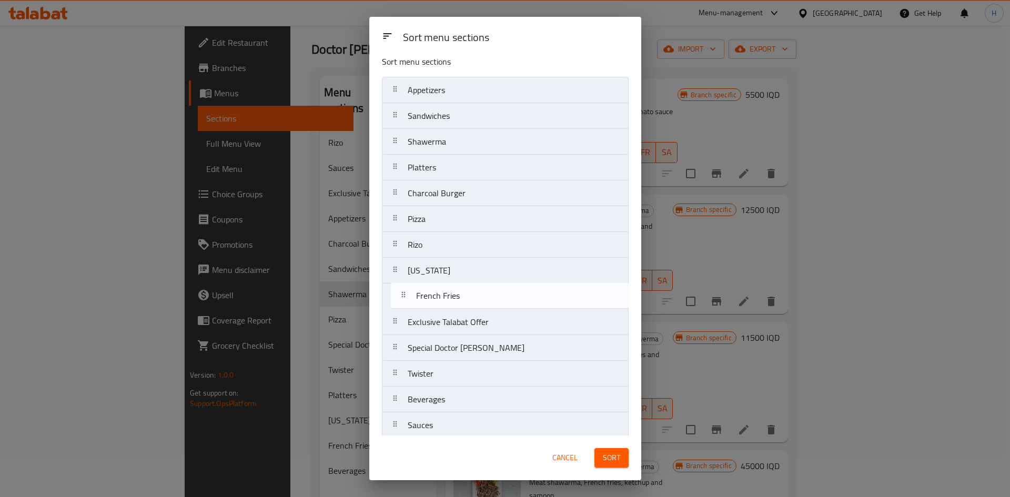
drag, startPoint x: 456, startPoint y: 371, endPoint x: 459, endPoint y: 302, distance: 68.9
click at [459, 302] on nav "Appetizers Sandwiches Shawerma Platters Charcoal Burger Pizza Rizo Kentucky Exc…" at bounding box center [505, 258] width 247 height 362
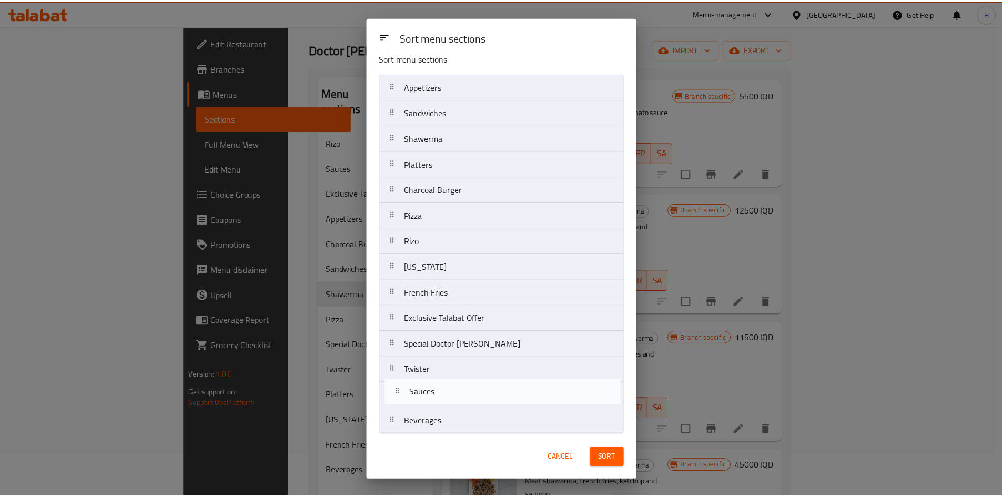
scroll to position [15, 0]
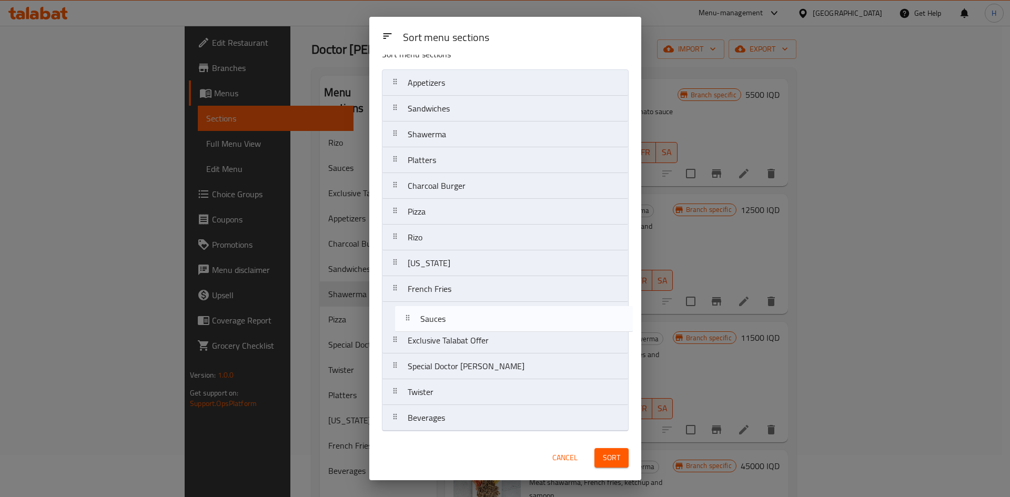
drag, startPoint x: 457, startPoint y: 426, endPoint x: 470, endPoint y: 315, distance: 111.7
click at [470, 315] on nav "Appetizers Sandwiches Shawerma Platters Charcoal Burger Pizza Rizo Kentucky Fre…" at bounding box center [505, 250] width 247 height 362
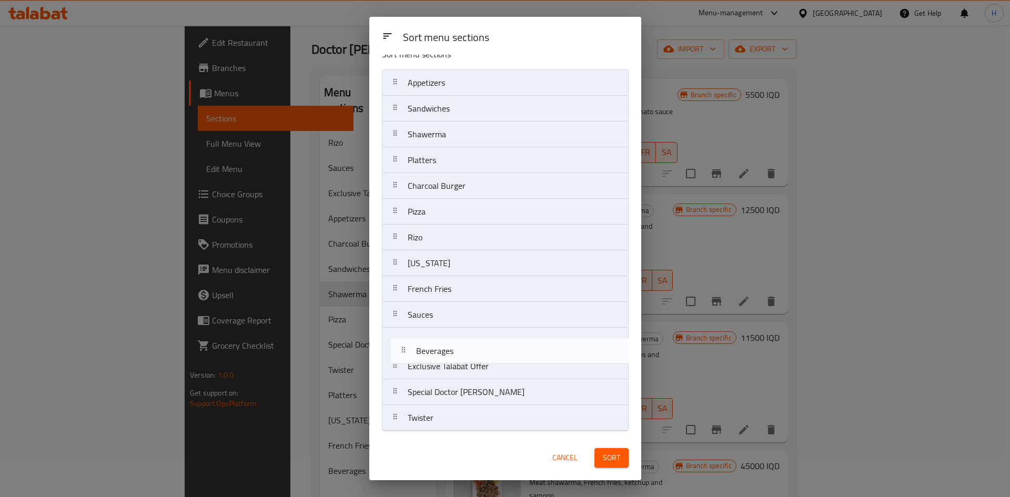
drag, startPoint x: 454, startPoint y: 423, endPoint x: 464, endPoint y: 345, distance: 77.9
click at [464, 345] on nav "Appetizers Sandwiches Shawerma Platters Charcoal Burger Pizza Rizo Kentucky Fre…" at bounding box center [505, 250] width 247 height 362
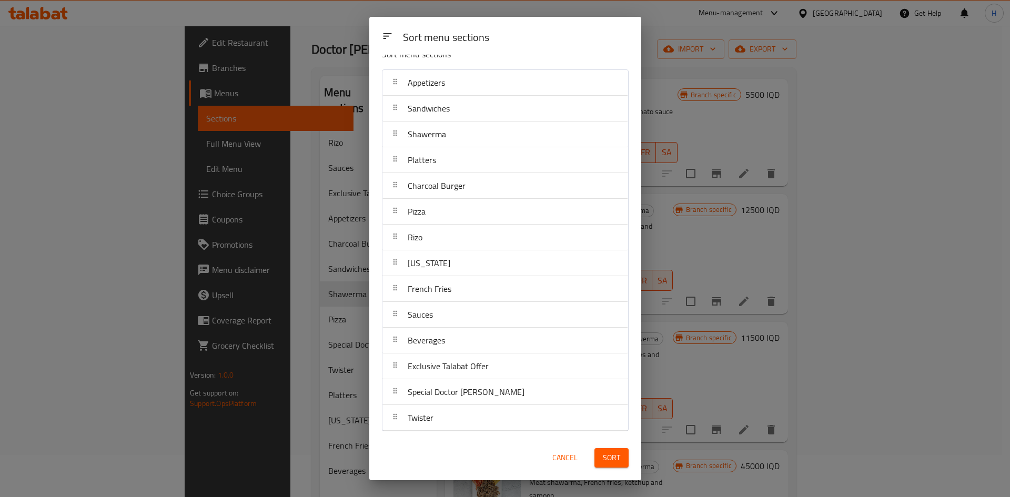
click at [616, 460] on span "Sort" at bounding box center [611, 457] width 17 height 13
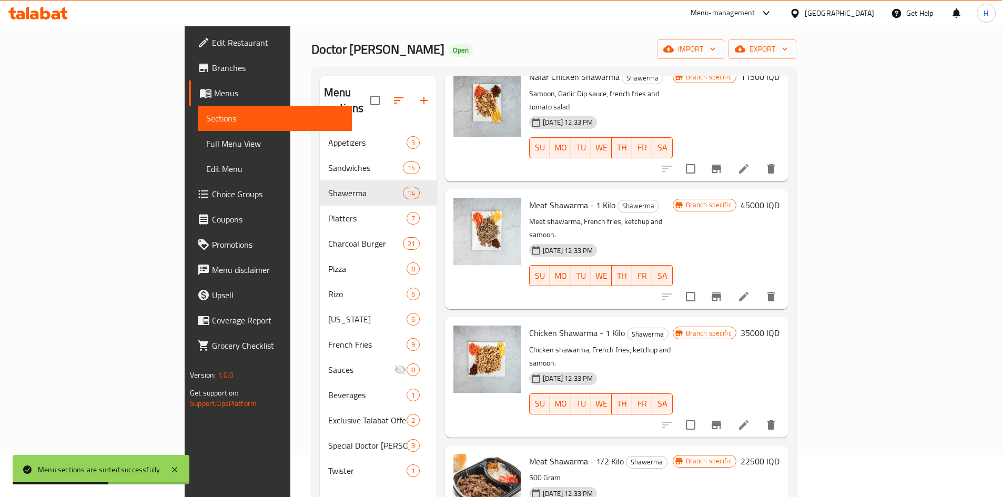
scroll to position [654, 0]
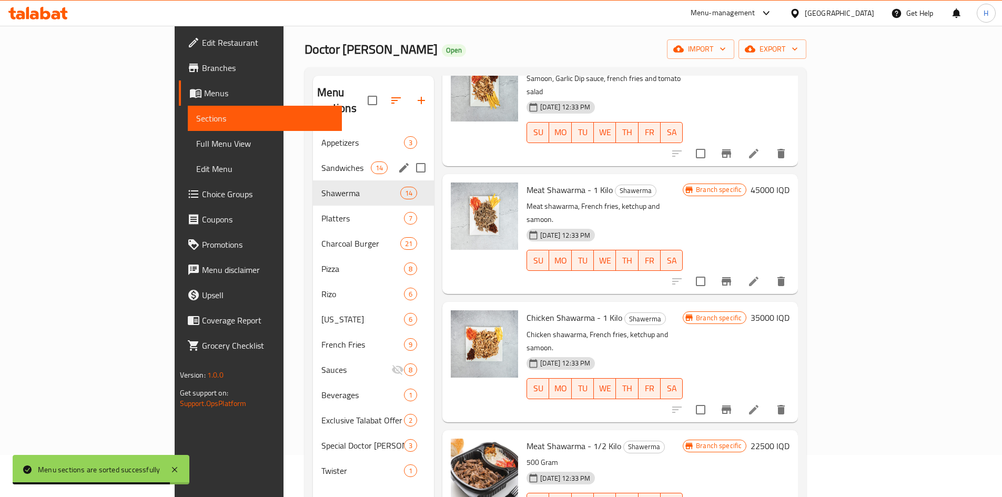
drag, startPoint x: 296, startPoint y: 150, endPoint x: 357, endPoint y: 140, distance: 61.8
click at [321, 161] on span "Sandwiches" at bounding box center [345, 167] width 49 height 13
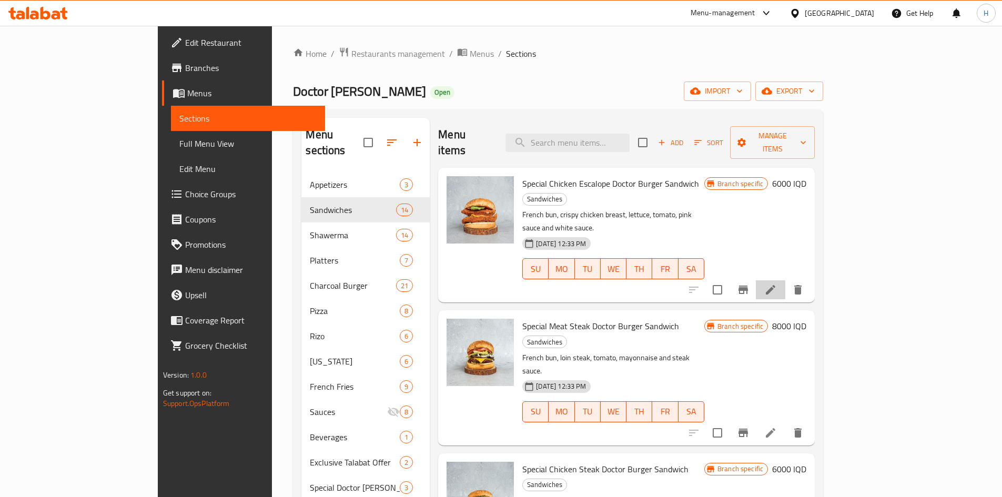
click at [785, 280] on li at bounding box center [770, 289] width 29 height 19
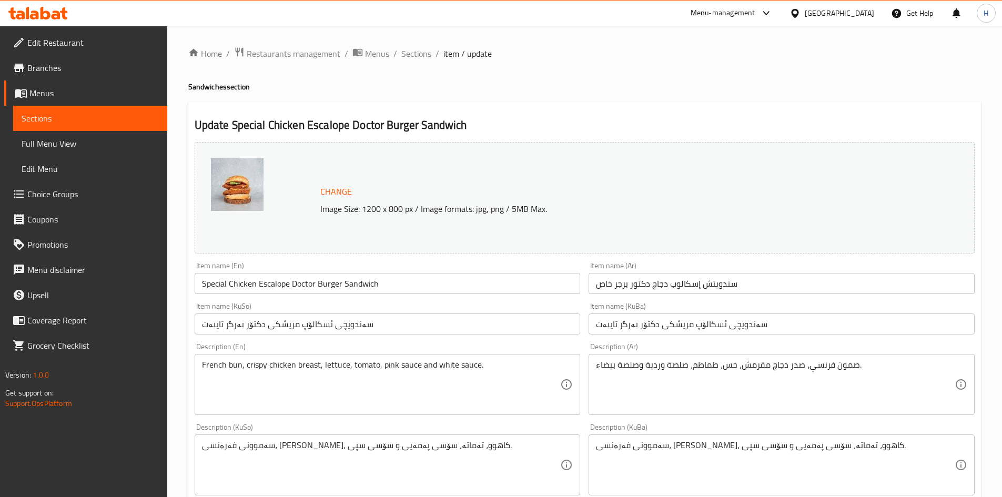
click at [694, 288] on input "سندويتش إسكالوب دجاج دكتور برجر خاص" at bounding box center [781, 283] width 386 height 21
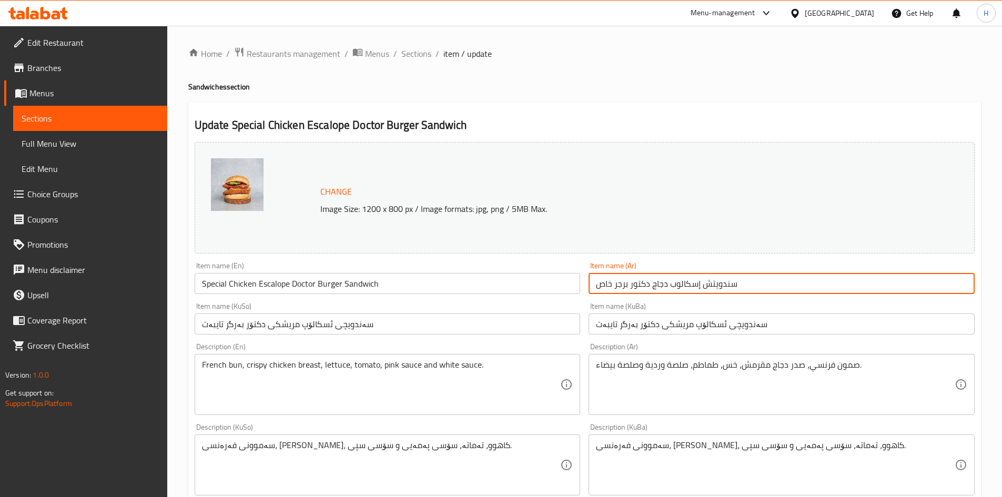
click at [694, 288] on input "سندويتش إسكالوب دجاج دكتور برجر خاص" at bounding box center [781, 283] width 386 height 21
type input "سكالوب دجاج"
click at [409, 270] on div "Item name (En) Special Chicken Escalope Doctor Burger Sandwich Item name (En)" at bounding box center [388, 278] width 386 height 32
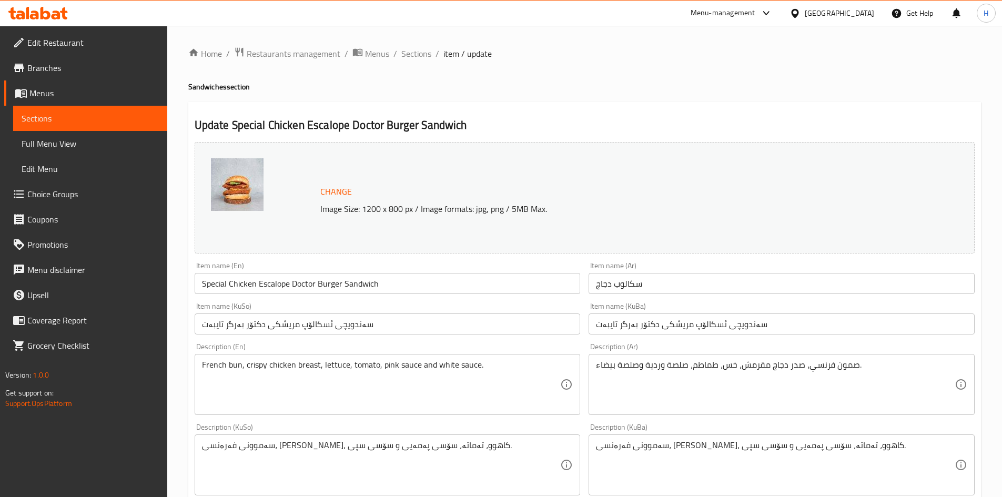
click at [406, 276] on input "Special Chicken Escalope Doctor Burger Sandwich" at bounding box center [388, 283] width 386 height 21
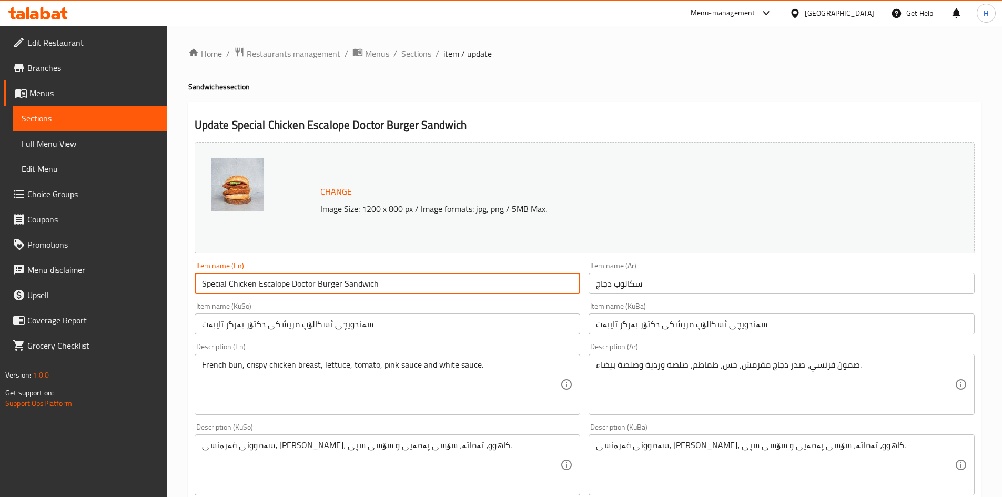
click at [406, 276] on input "Special Chicken Escalope Doctor Burger Sandwich" at bounding box center [388, 283] width 386 height 21
click at [404, 274] on input "Special Chicken Escalope Doctor Burger Sandwich" at bounding box center [388, 283] width 386 height 21
type input "Chicken Scallop Sandwich"
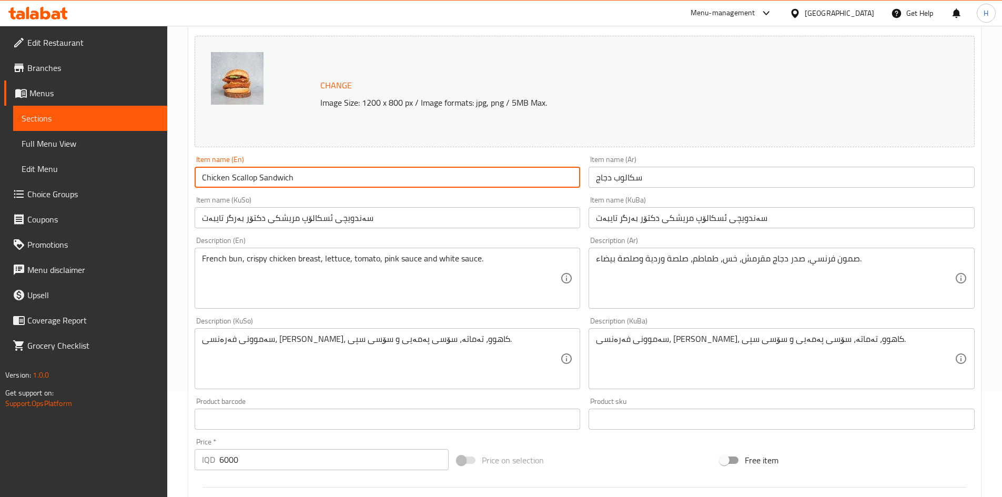
scroll to position [210, 0]
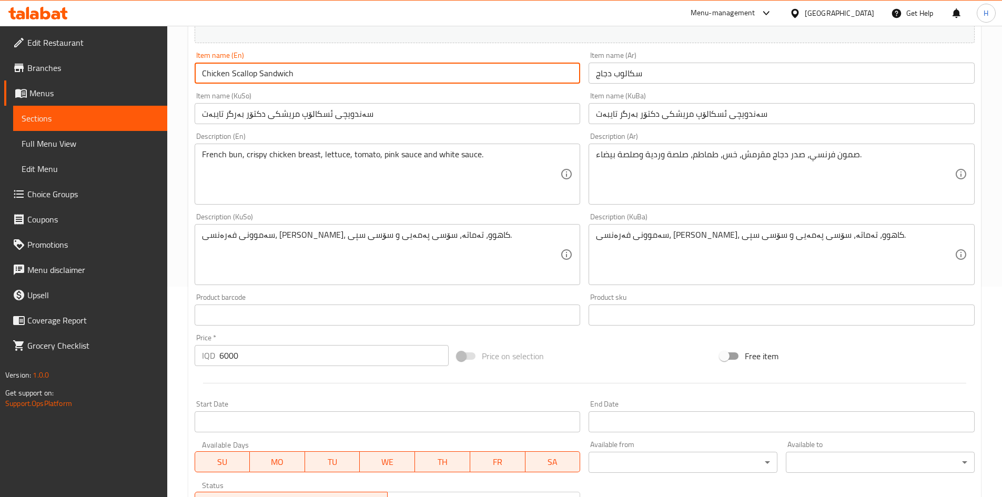
click at [259, 345] on input "6000" at bounding box center [334, 355] width 230 height 21
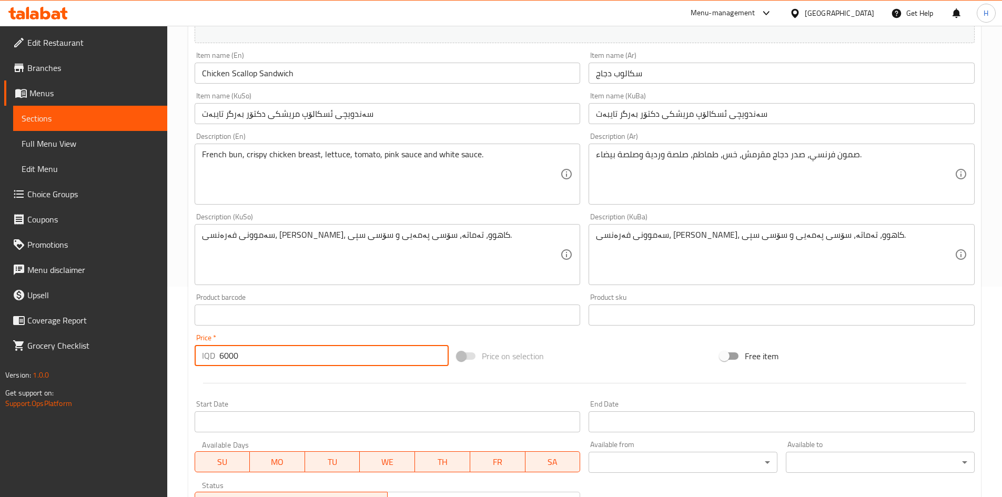
click at [259, 345] on input "6000" at bounding box center [334, 355] width 230 height 21
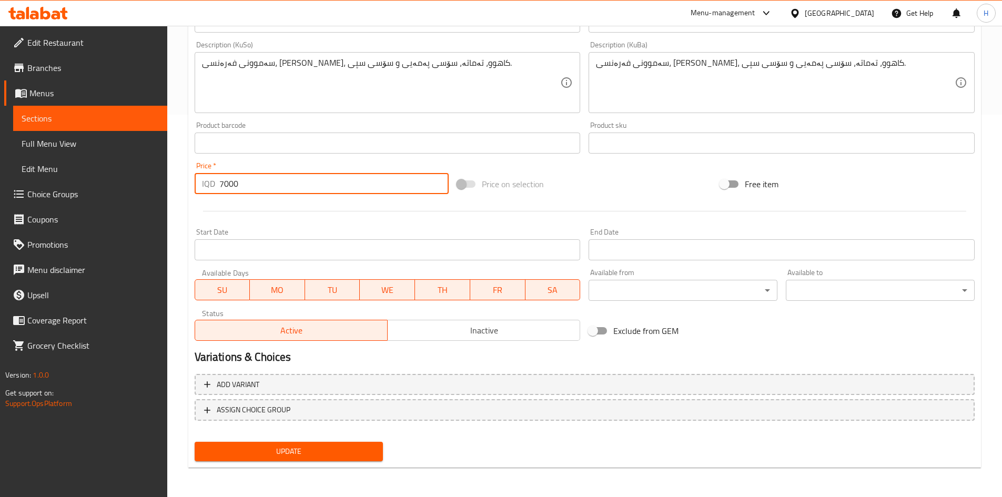
type input "7000"
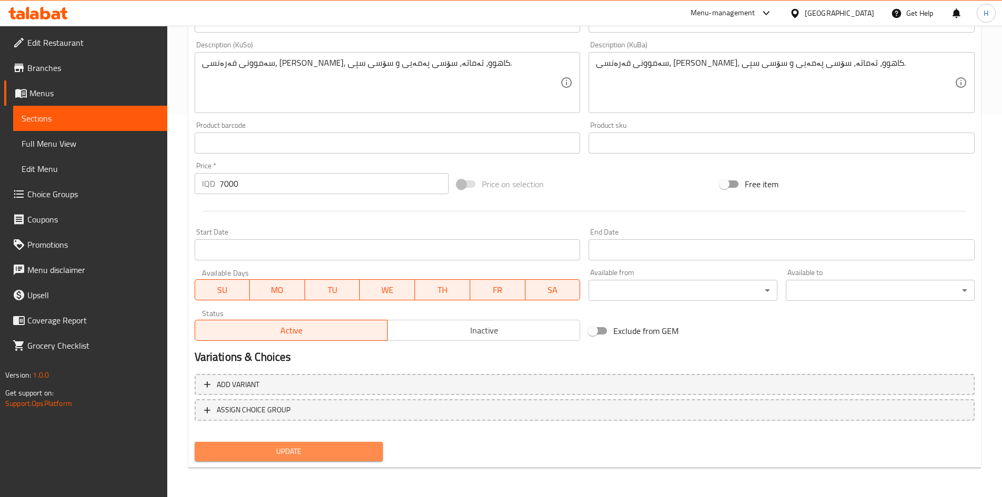
click at [332, 453] on span "Update" at bounding box center [289, 451] width 172 height 13
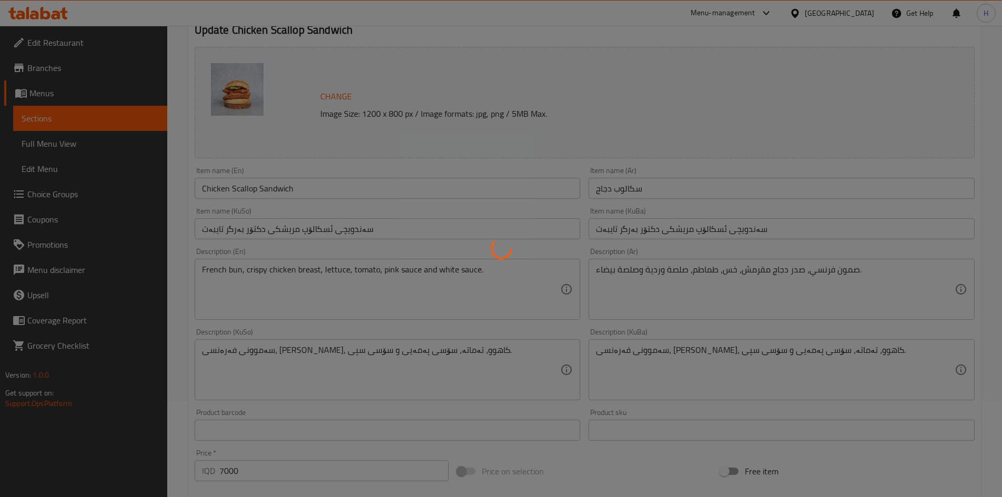
scroll to position [0, 0]
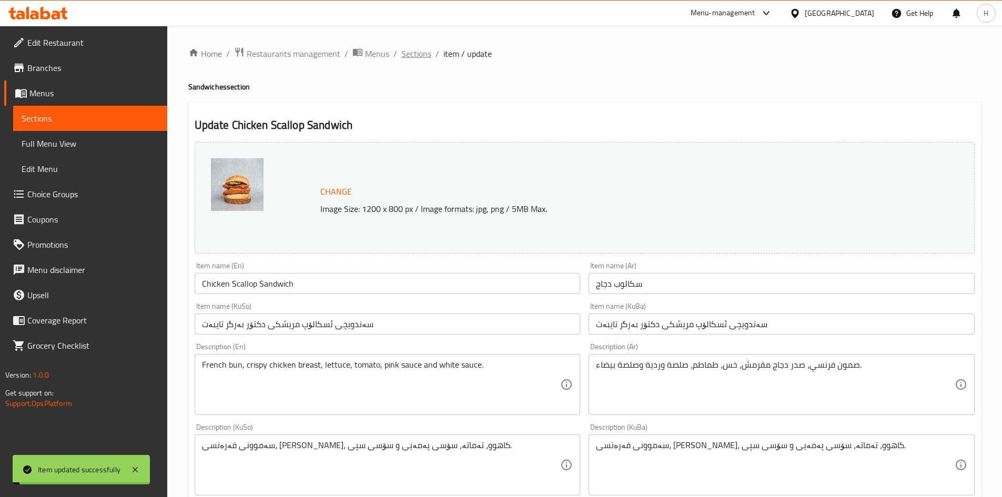
click at [425, 48] on span "Sections" at bounding box center [416, 53] width 30 height 13
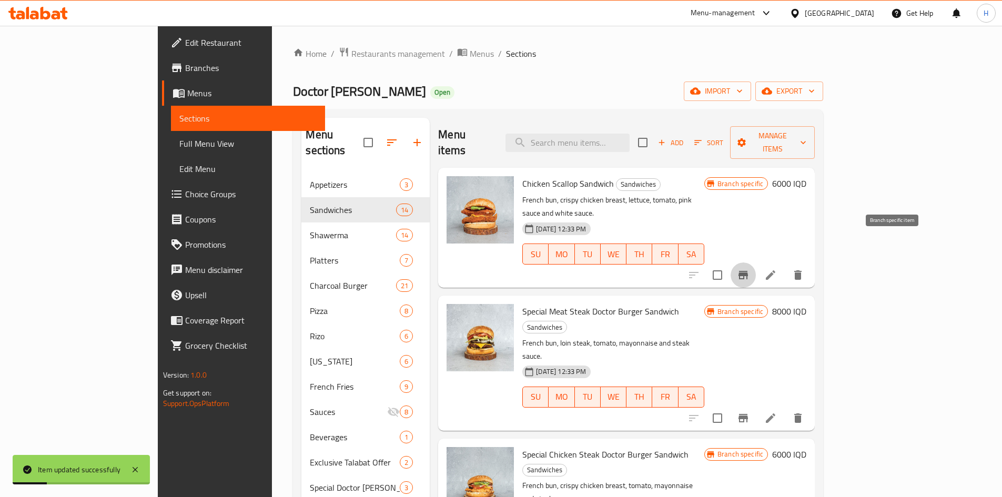
click at [749, 269] on icon "Branch-specific-item" at bounding box center [743, 275] width 13 height 13
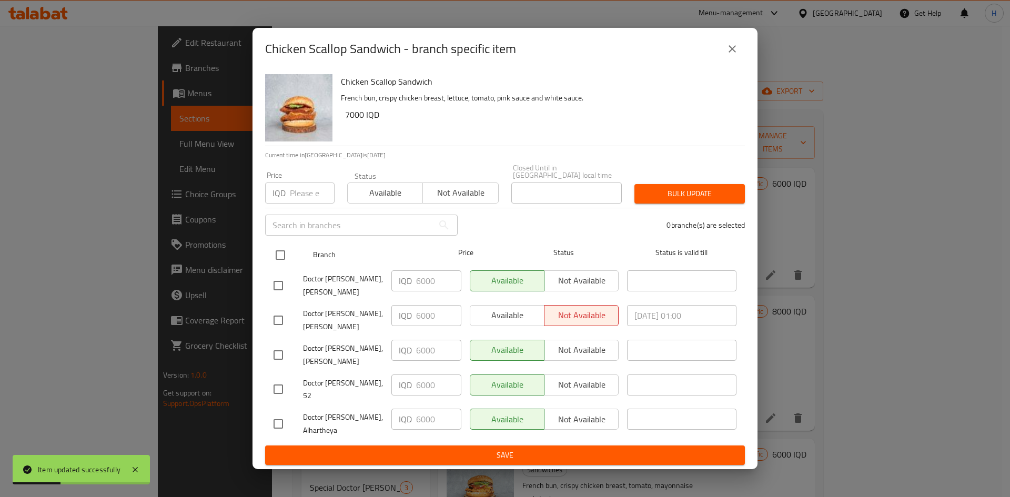
drag, startPoint x: 276, startPoint y: 252, endPoint x: 282, endPoint y: 257, distance: 8.3
click at [277, 254] on input "checkbox" at bounding box center [280, 255] width 22 height 22
checkbox input "true"
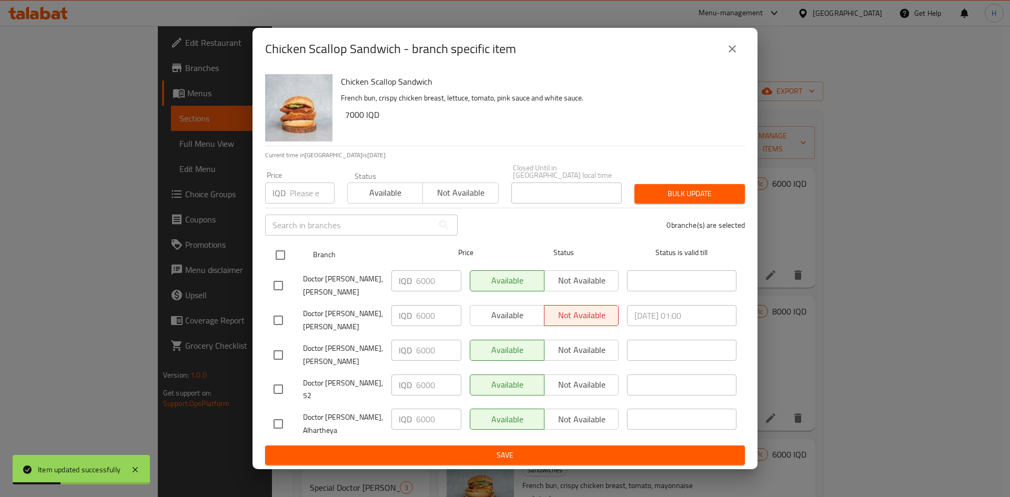
checkbox input "true"
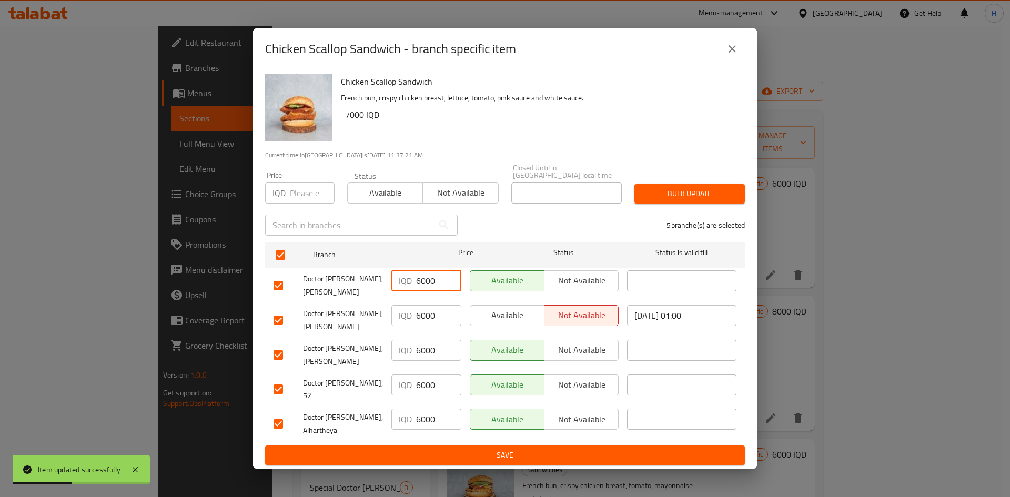
click at [421, 290] on input "6000" at bounding box center [438, 280] width 45 height 21
type input "7000"
click at [422, 315] on input "6000" at bounding box center [438, 315] width 45 height 21
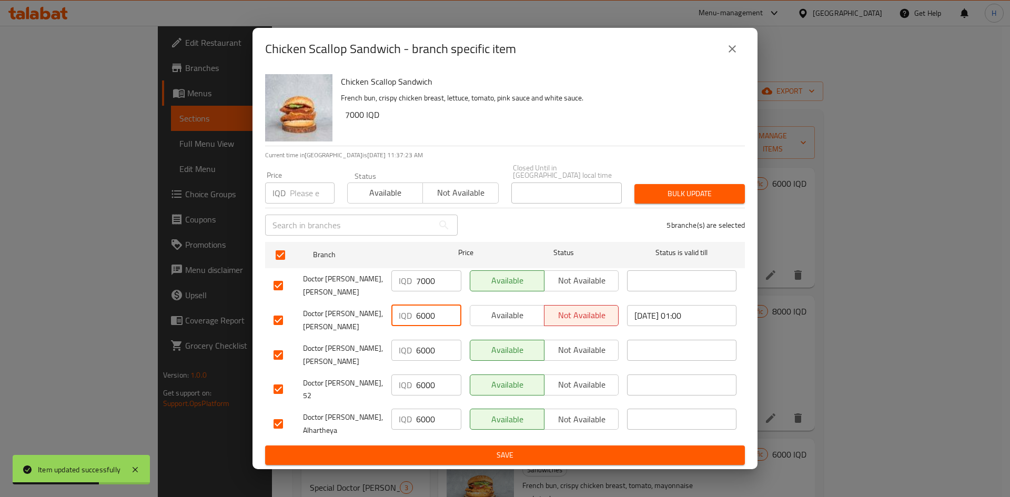
click at [432, 291] on input "7000" at bounding box center [438, 280] width 45 height 21
click at [427, 311] on input "6000" at bounding box center [438, 315] width 45 height 21
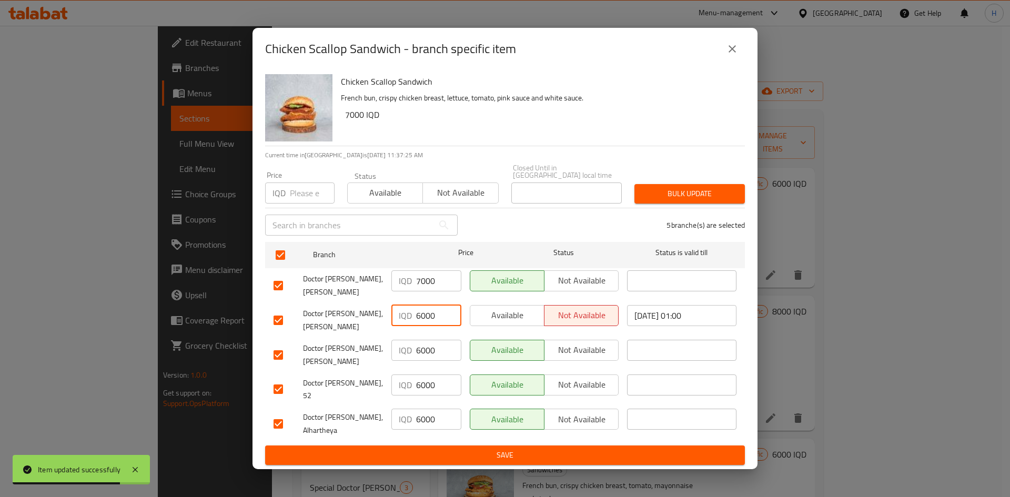
paste input "7"
type input "7000"
click at [429, 351] on input "6000" at bounding box center [438, 350] width 45 height 21
paste input "7"
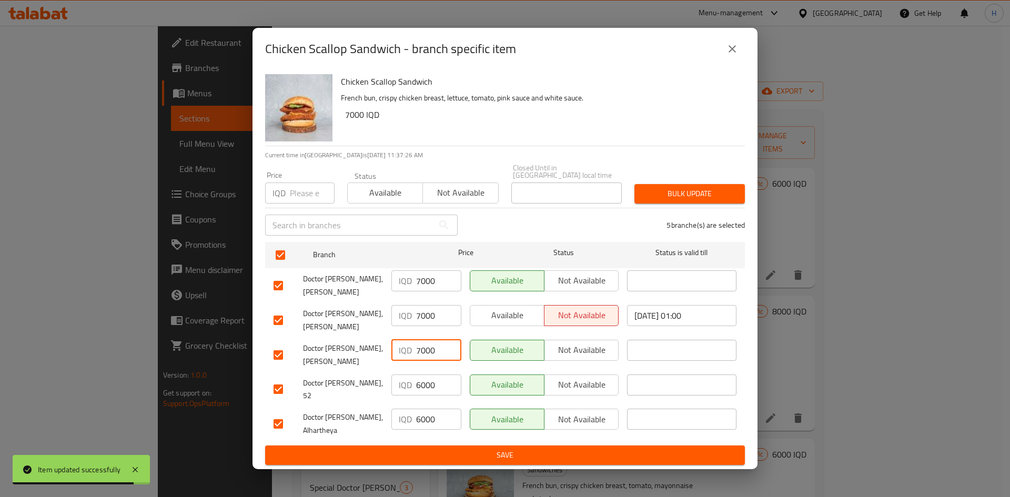
type input "7000"
click at [429, 381] on input "6000" at bounding box center [438, 384] width 45 height 21
paste input "7"
type input "7000"
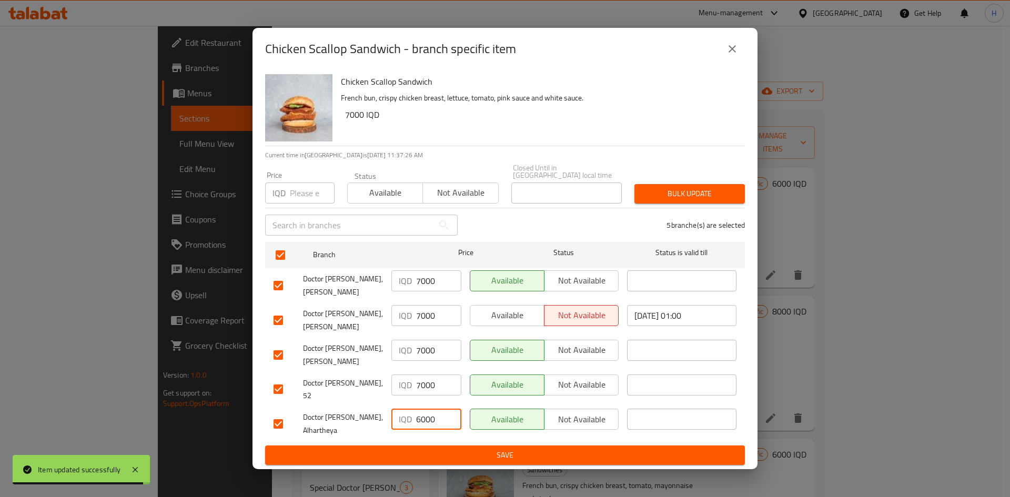
click at [429, 409] on input "6000" at bounding box center [438, 419] width 45 height 21
paste input "7"
type input "7000"
click at [435, 429] on div "IQD 7000 ​" at bounding box center [426, 423] width 78 height 39
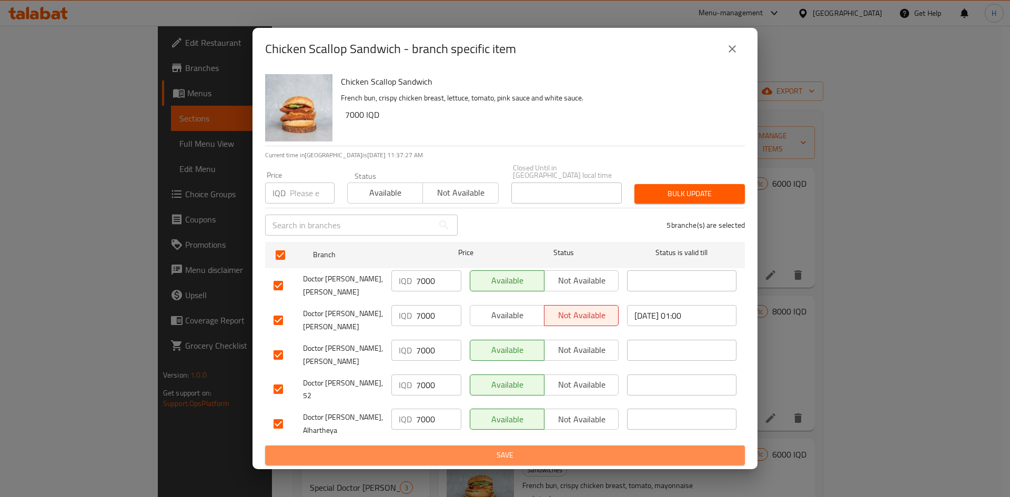
click at [442, 449] on span "Save" at bounding box center [504, 455] width 463 height 13
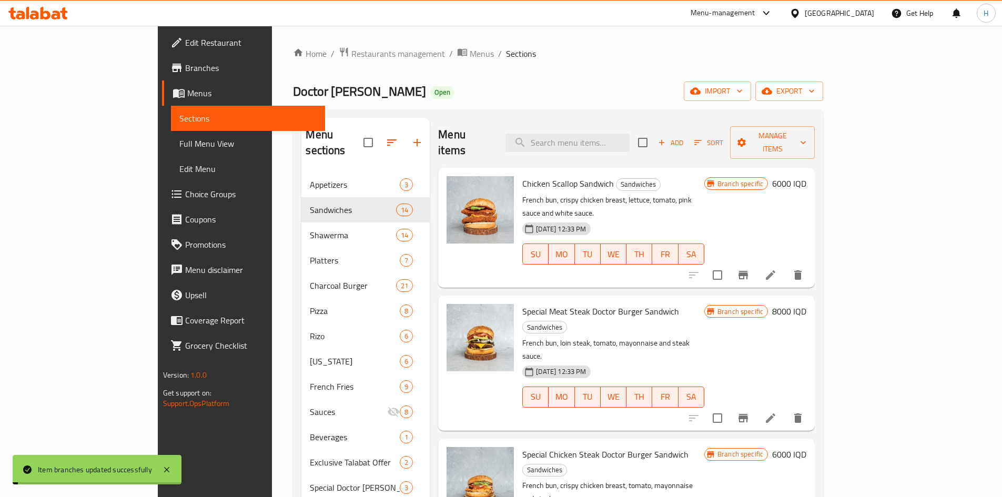
click at [806, 176] on h6 "6000 IQD" at bounding box center [789, 183] width 34 height 15
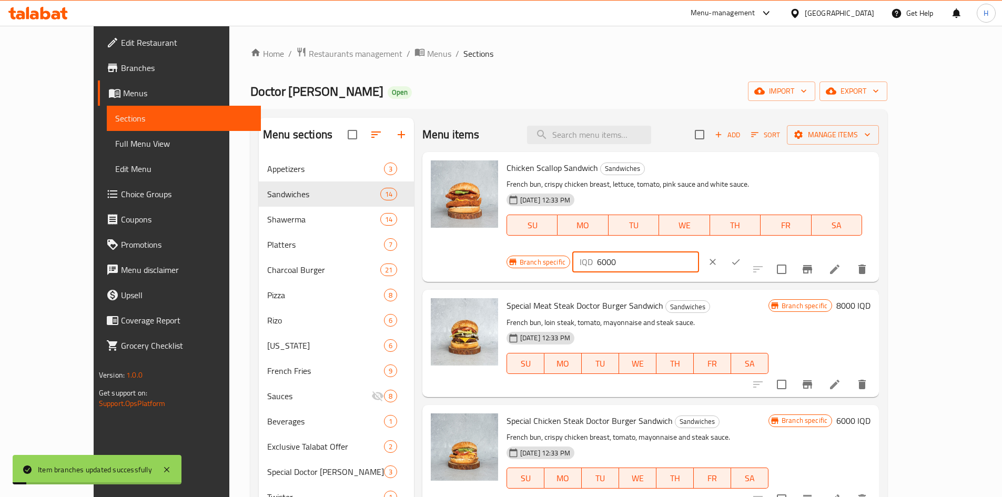
click at [699, 251] on input "6000" at bounding box center [648, 261] width 102 height 21
paste input "7"
type input "7000"
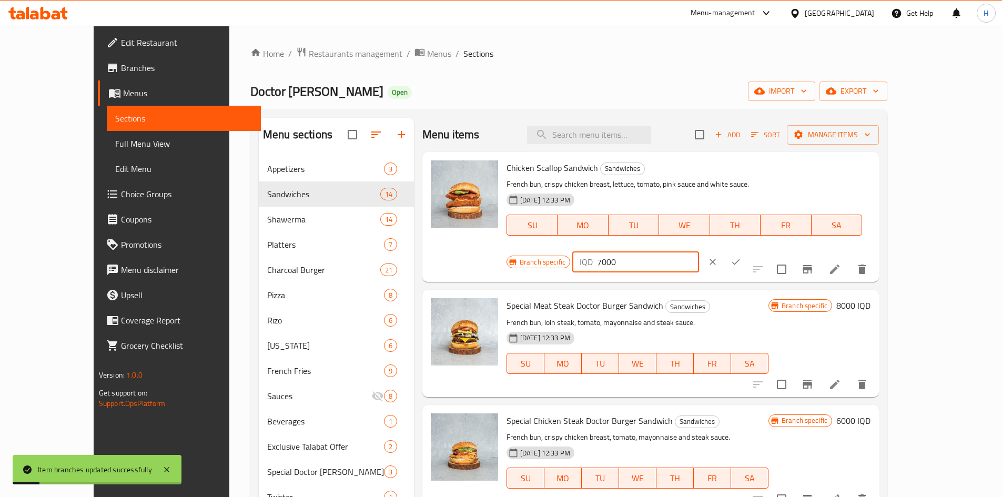
click at [741, 257] on icon "ok" at bounding box center [735, 262] width 11 height 11
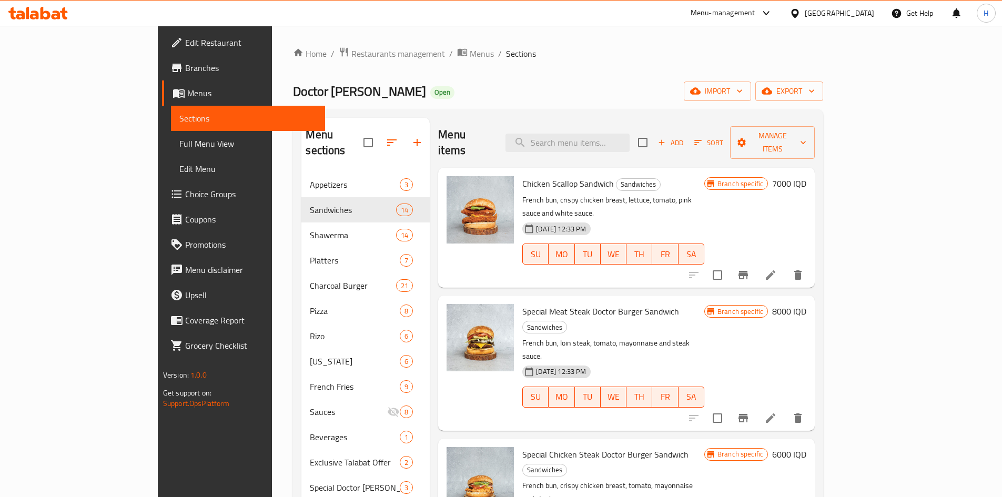
click at [685, 137] on span "Add" at bounding box center [670, 143] width 28 height 12
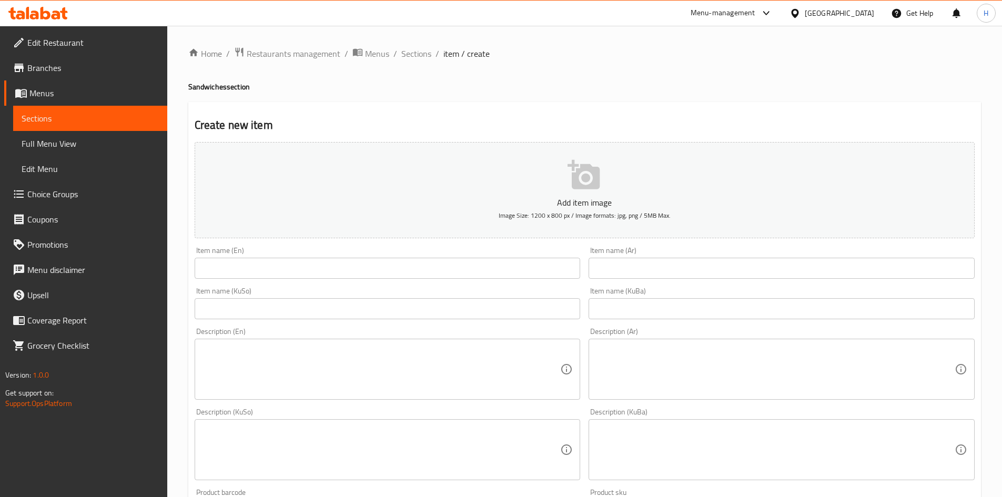
click at [665, 269] on input "text" at bounding box center [781, 268] width 386 height 21
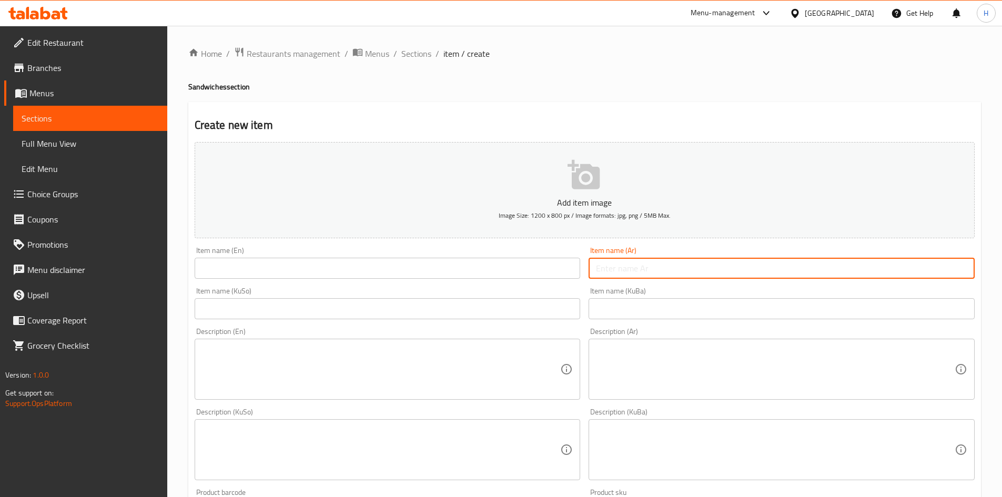
type input "]"
click at [665, 269] on input "دبل سكالوب دجاج" at bounding box center [781, 268] width 386 height 21
type input "دبل سكالوب دجاج"
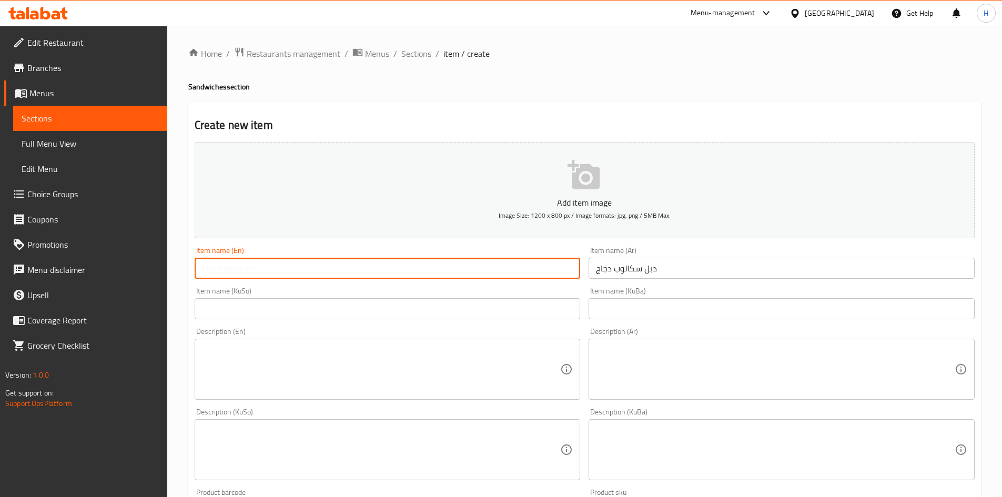
click at [299, 266] on input "text" at bounding box center [388, 268] width 386 height 21
paste input "Double Chicken Scallop"
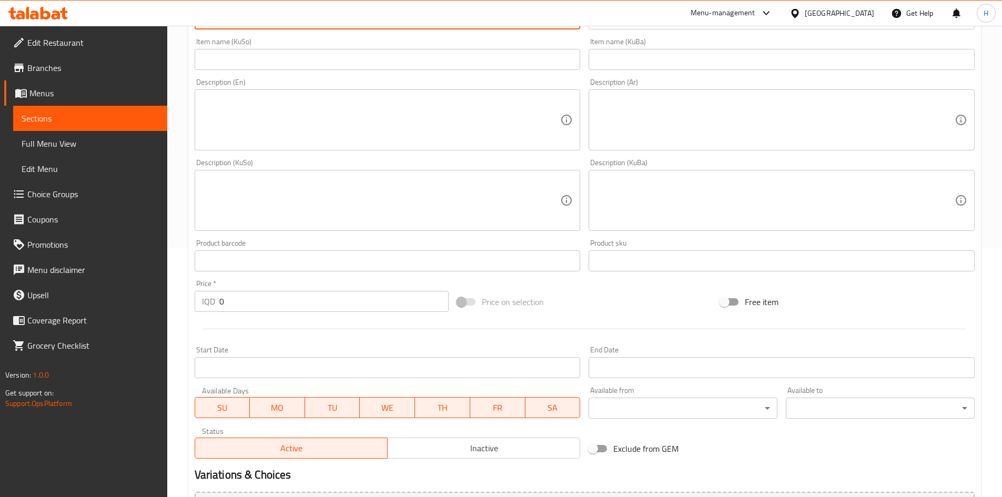
scroll to position [367, 0]
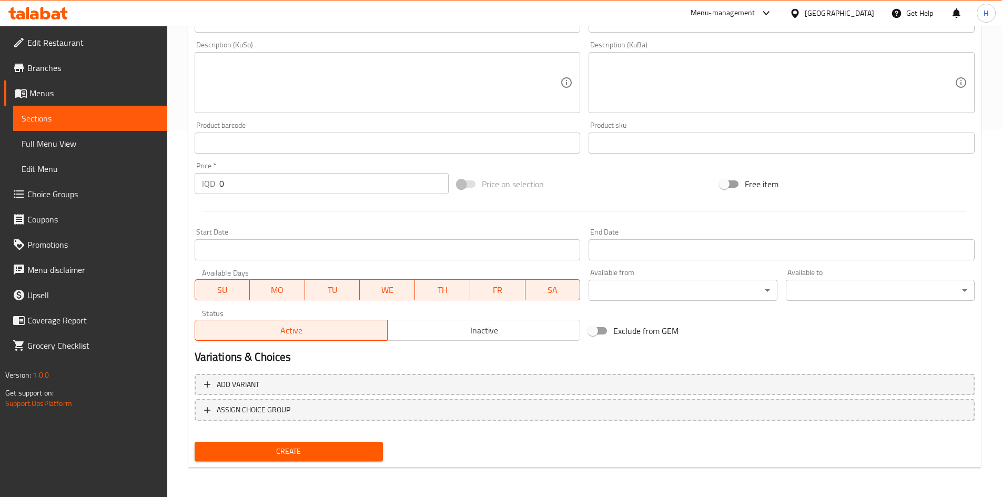
type input "Double Chicken Scallop"
click at [456, 328] on span "Inactive" at bounding box center [484, 330] width 184 height 15
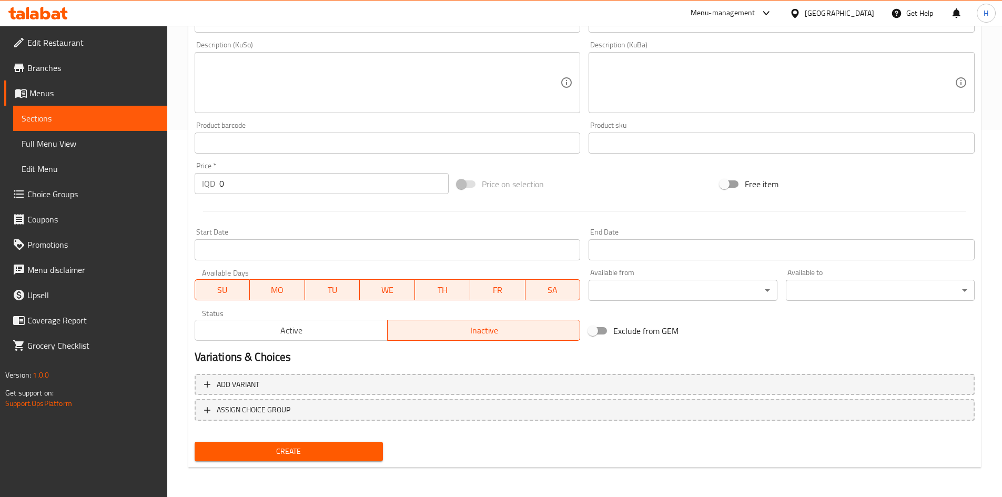
click at [262, 174] on input "0" at bounding box center [334, 183] width 230 height 21
type input "11000"
click at [339, 449] on span "Create" at bounding box center [289, 451] width 172 height 13
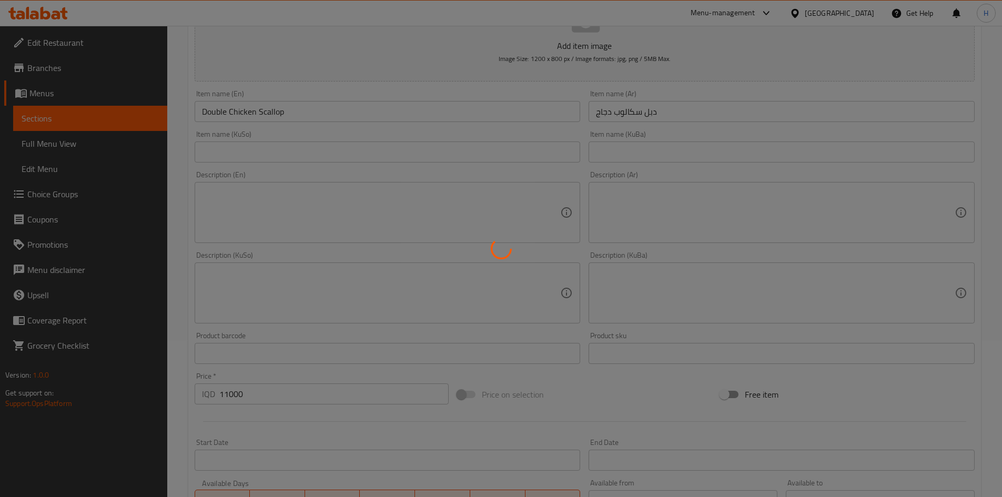
type input "0"
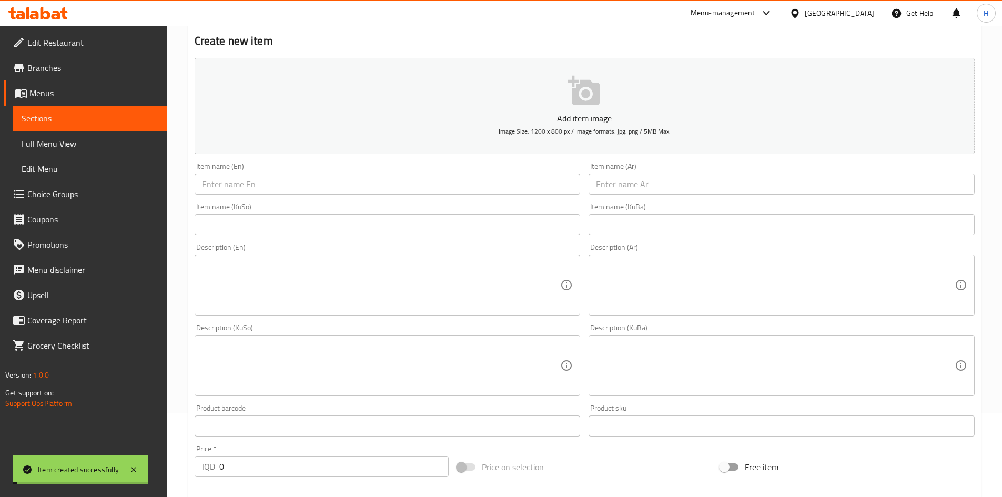
scroll to position [0, 0]
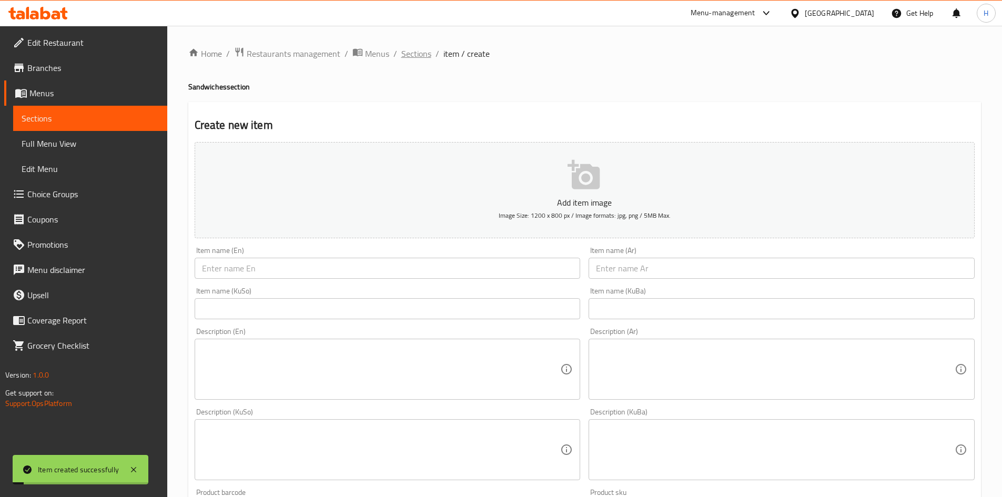
click at [411, 50] on span "Sections" at bounding box center [416, 53] width 30 height 13
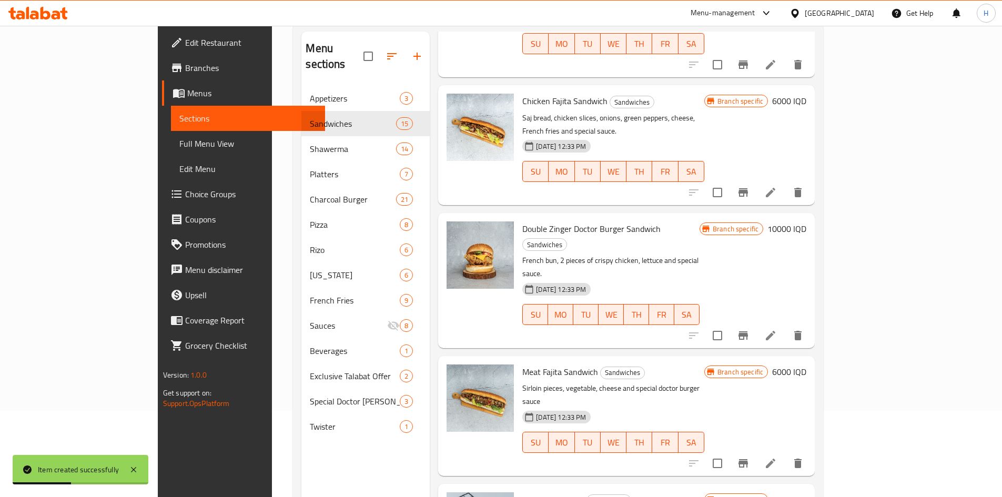
scroll to position [147, 0]
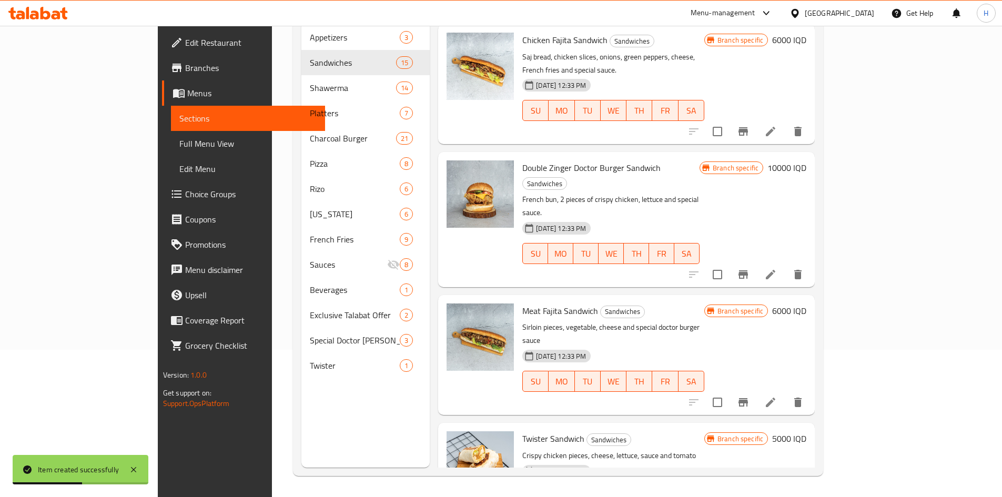
copy h6 "Double Chicken Scallop"
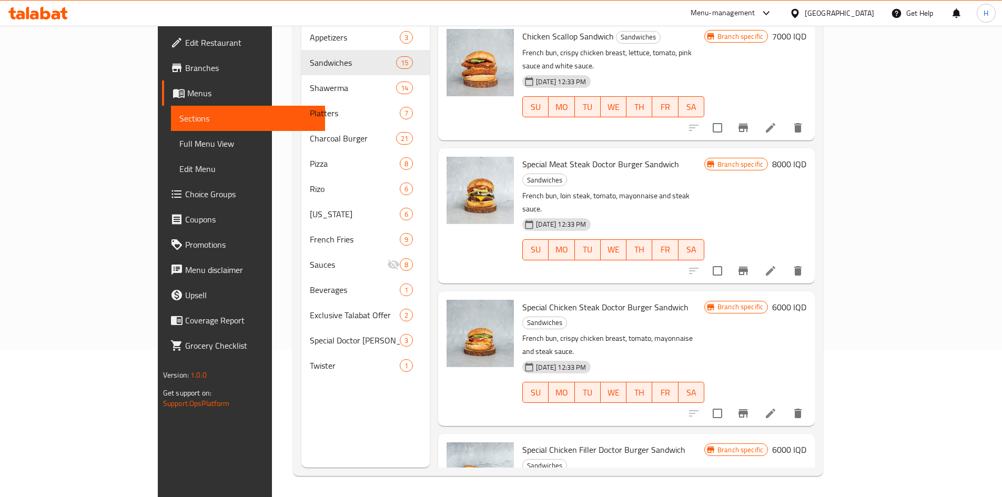
scroll to position [0, 0]
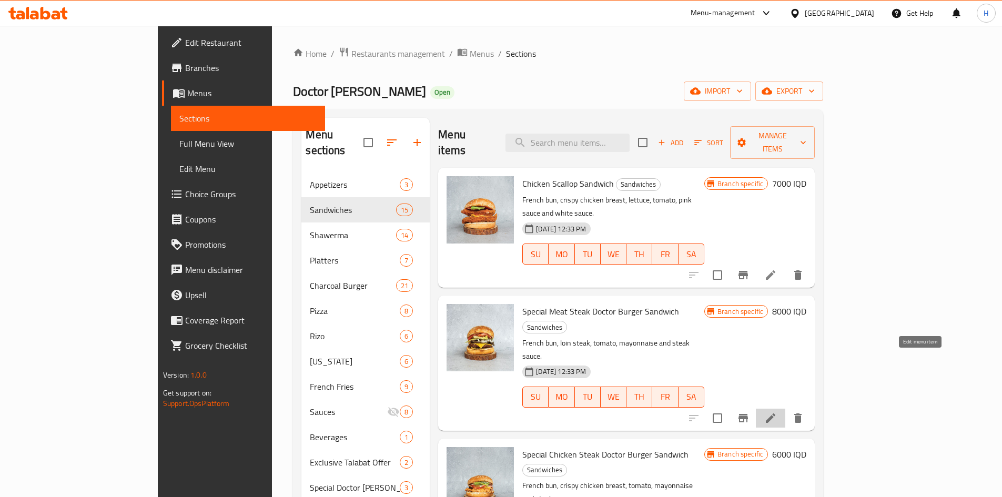
click at [777, 412] on icon at bounding box center [770, 418] width 13 height 13
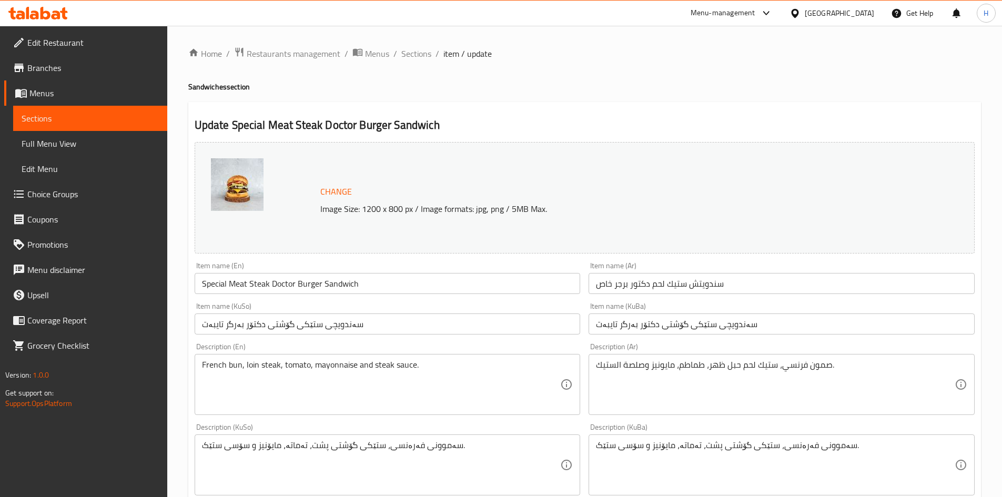
click at [716, 290] on input "سندويتش ستيك لحم دكتور برجر خاص" at bounding box center [781, 283] width 386 height 21
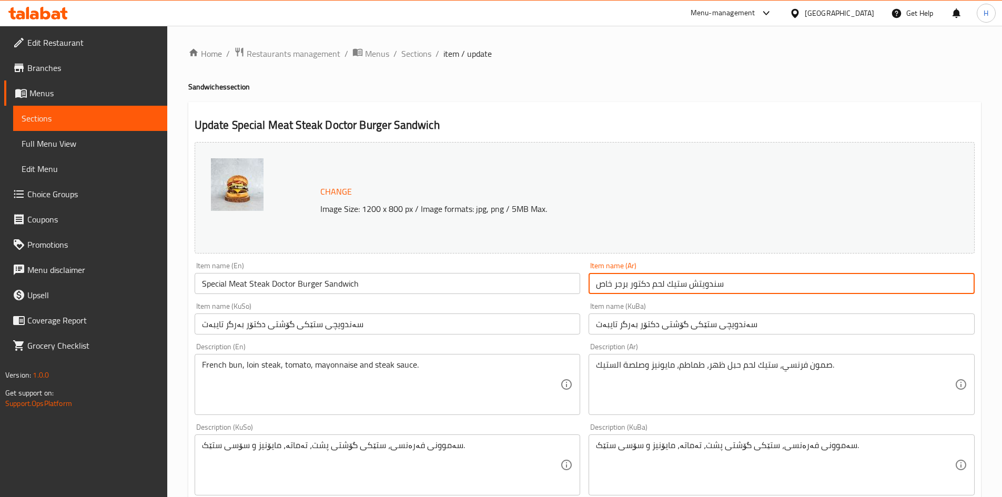
click at [716, 290] on input "سندويتش ستيك لحم دكتور برجر خاص" at bounding box center [781, 283] width 386 height 21
type input "ستيك لحم"
click at [442, 273] on input "Special Meat Steak Doctor Burger Sandwich" at bounding box center [388, 283] width 386 height 21
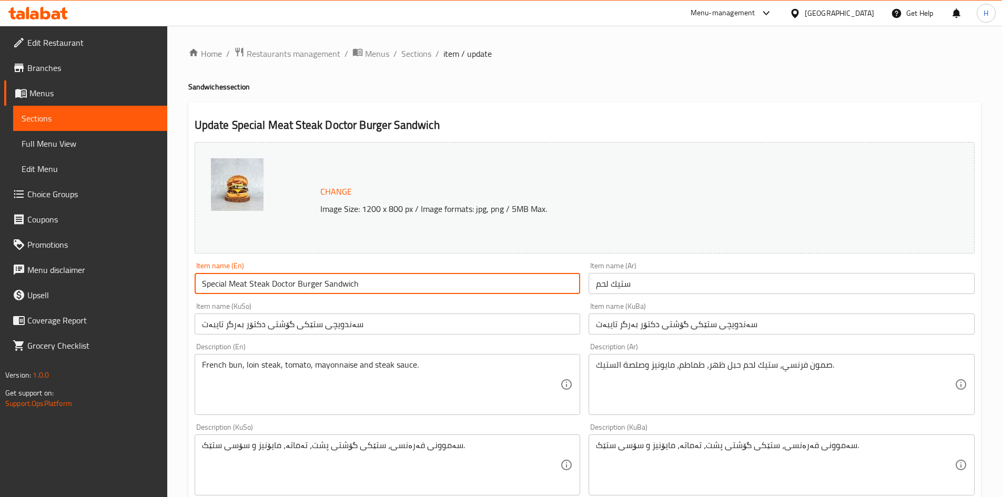
click at [442, 273] on input "Special Meat Steak Doctor Burger Sandwich" at bounding box center [388, 283] width 386 height 21
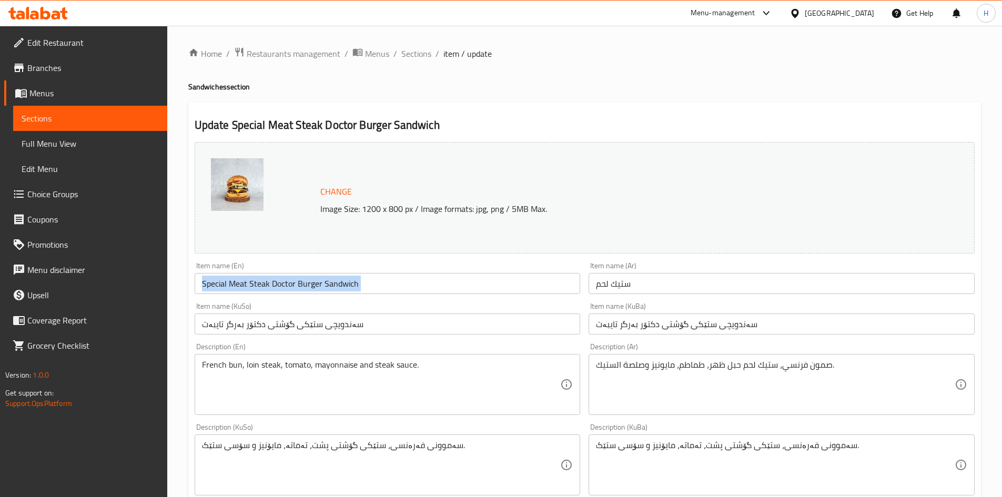
click at [442, 272] on div "Item name (En) Special Meat Steak Doctor Burger Sandwich Item name (En)" at bounding box center [388, 278] width 386 height 32
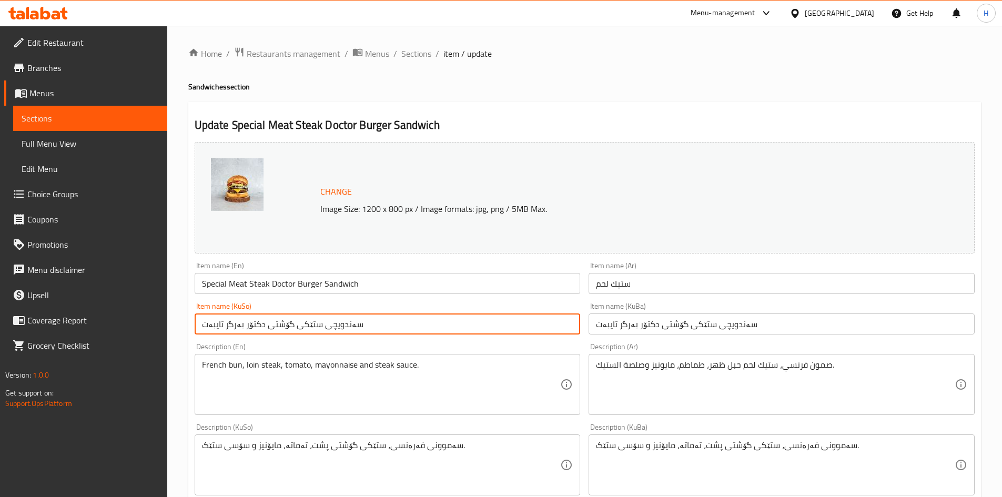
click at [361, 331] on input "سەندویچی ستێکی گۆشتی دکتۆر بەرگر تایبەت" at bounding box center [388, 323] width 386 height 21
click at [629, 328] on input "سەندویچی ستێکی گۆشتی دکتۆر بەرگر تایبەت" at bounding box center [781, 323] width 386 height 21
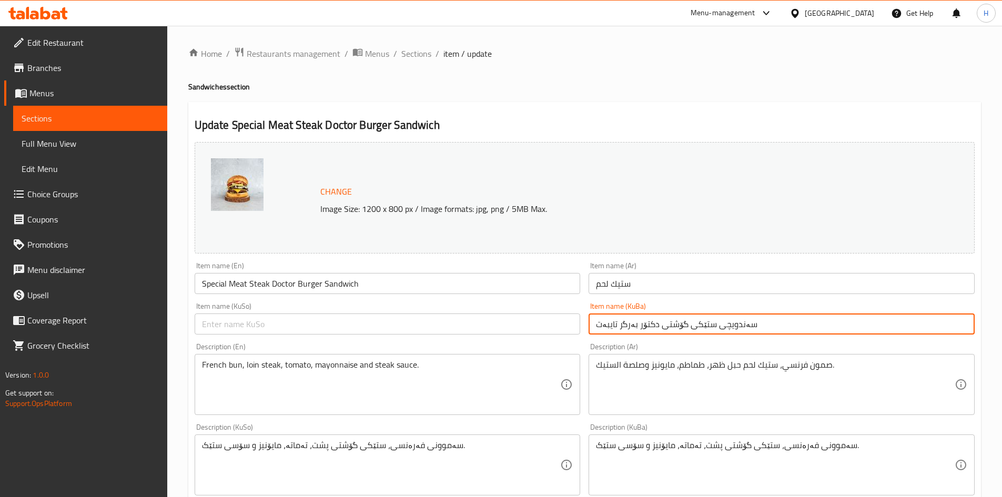
click at [630, 328] on input "سەندویچی ستێکی گۆشتی دکتۆر بەرگر تایبەت" at bounding box center [781, 323] width 386 height 21
click at [384, 277] on input "Special Meat Steak Doctor Burger Sandwich" at bounding box center [388, 283] width 386 height 21
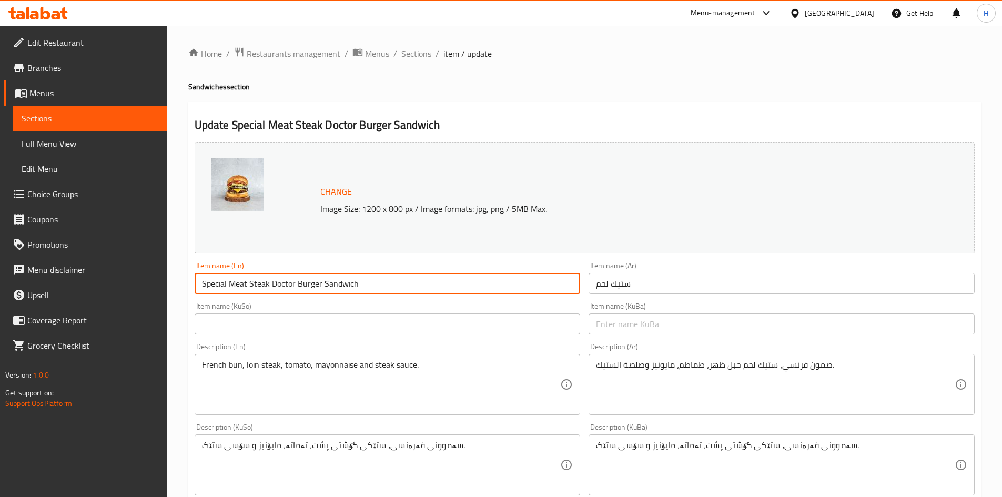
click at [384, 277] on input "Special Meat Steak Doctor Burger Sandwich" at bounding box center [388, 283] width 386 height 21
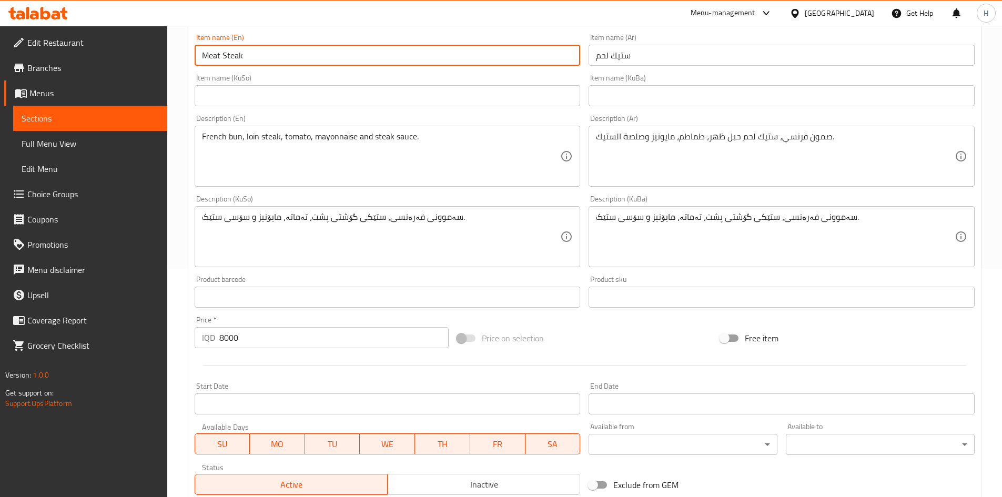
scroll to position [315, 0]
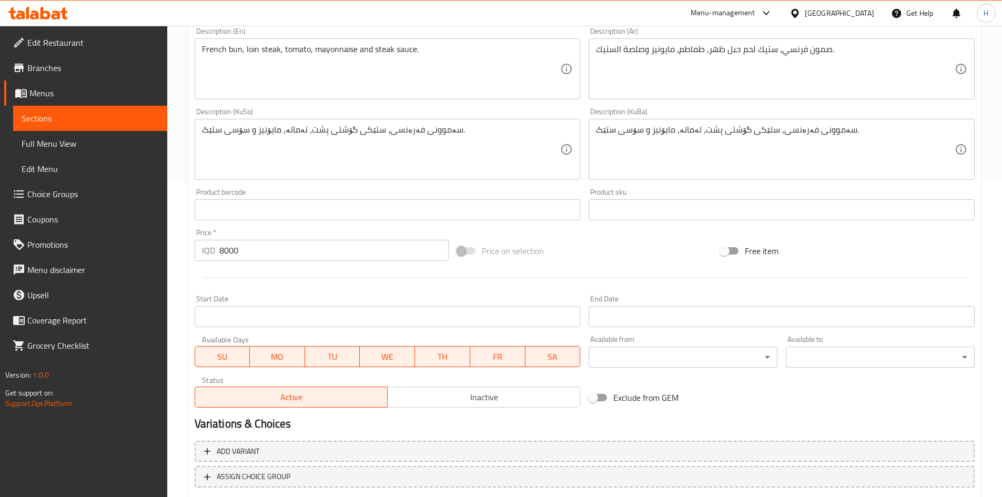
type input "Meat Steak"
click at [388, 155] on textarea "سەموونی فەرەنسی، ستێکی گۆشتی پشت، تەماتە، مایۆنیز و سۆسی ستێک." at bounding box center [381, 150] width 359 height 50
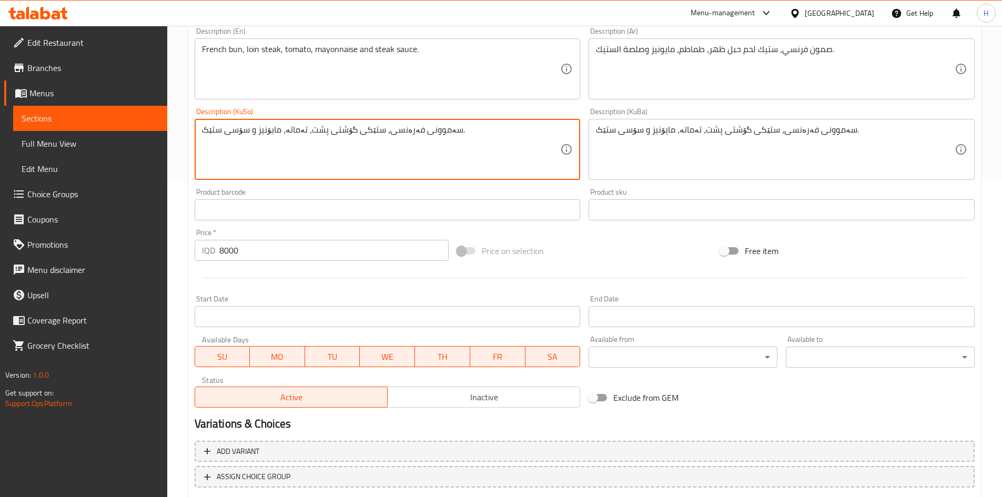
click at [388, 155] on textarea "سەموونی فەرەنسی، ستێکی گۆشتی پشت، تەماتە، مایۆنیز و سۆسی ستێک." at bounding box center [381, 150] width 359 height 50
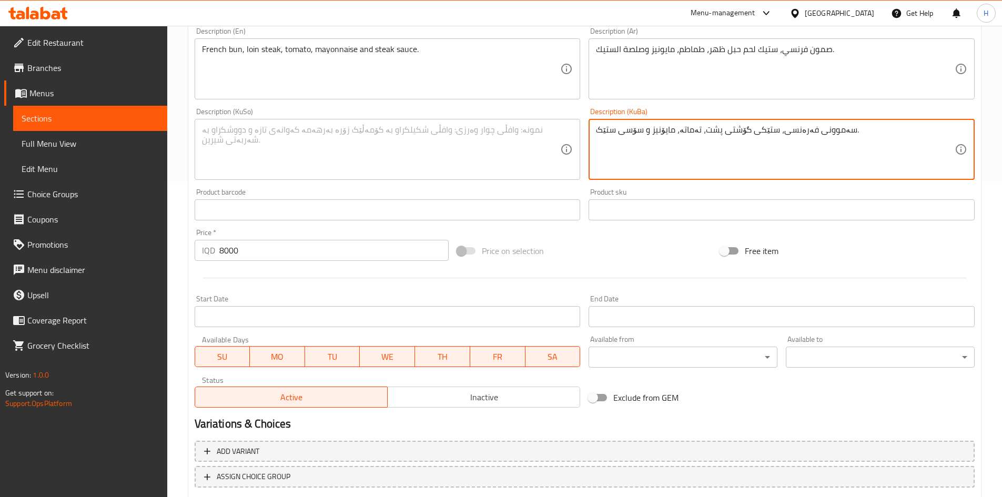
click at [632, 143] on textarea "سەموونی فەرەنسی، ستێکی گۆشتی پشت، تەماتە، مایۆنیز و سۆسی ستێک." at bounding box center [775, 150] width 359 height 50
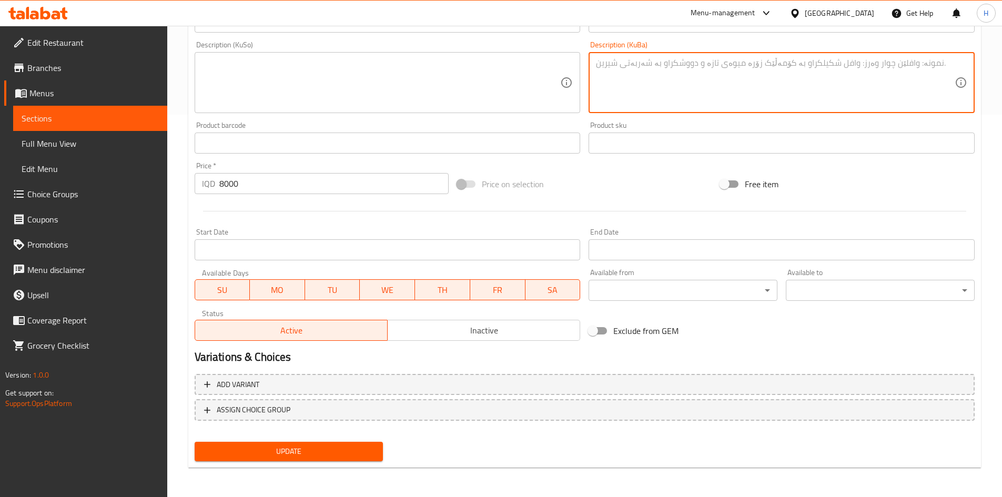
click at [317, 455] on span "Update" at bounding box center [289, 451] width 172 height 13
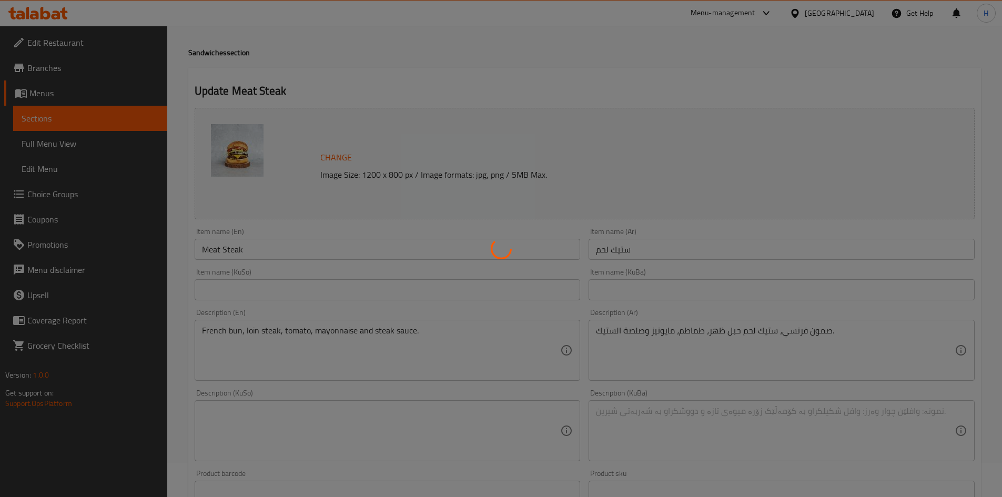
scroll to position [0, 0]
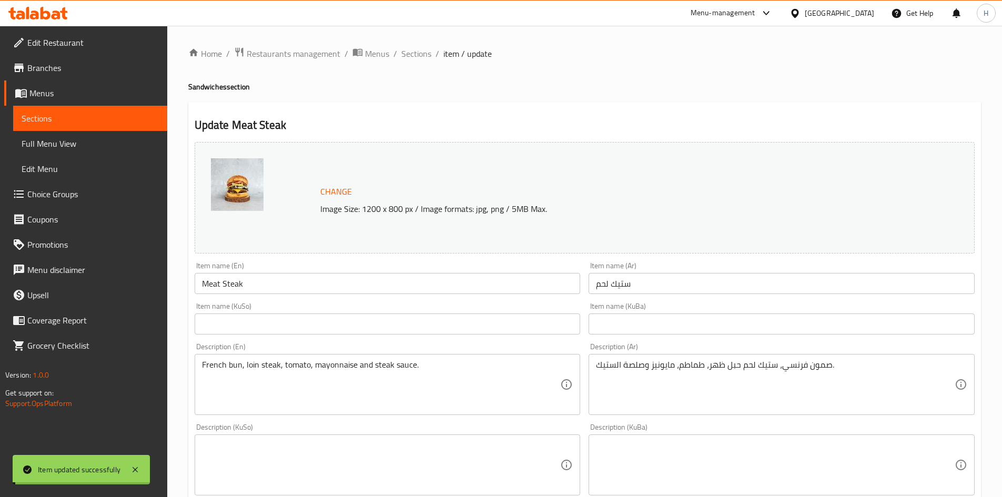
drag, startPoint x: 422, startPoint y: 123, endPoint x: 416, endPoint y: 94, distance: 29.9
click at [422, 121] on div "Home / Restaurants management / Menus / Sections / item / update Sandwiches sec…" at bounding box center [584, 452] width 792 height 811
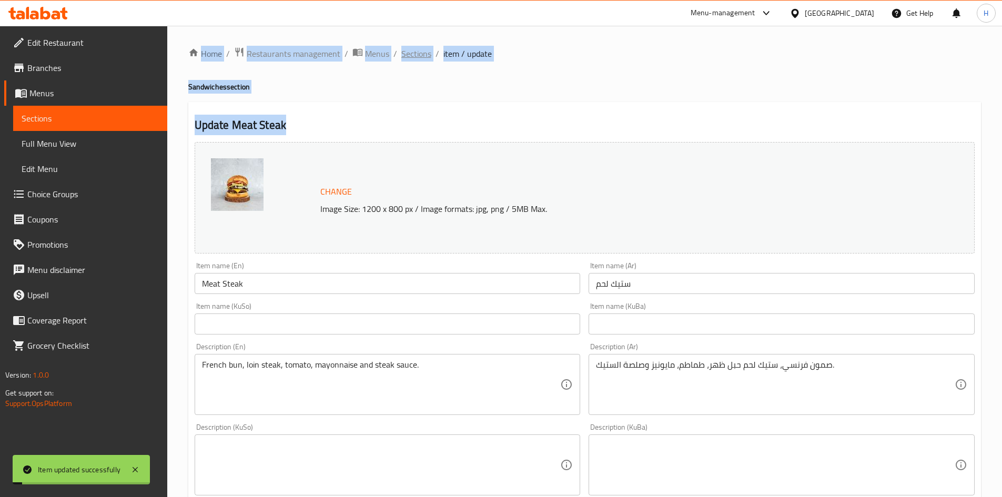
click at [406, 60] on span "Sections" at bounding box center [416, 53] width 30 height 13
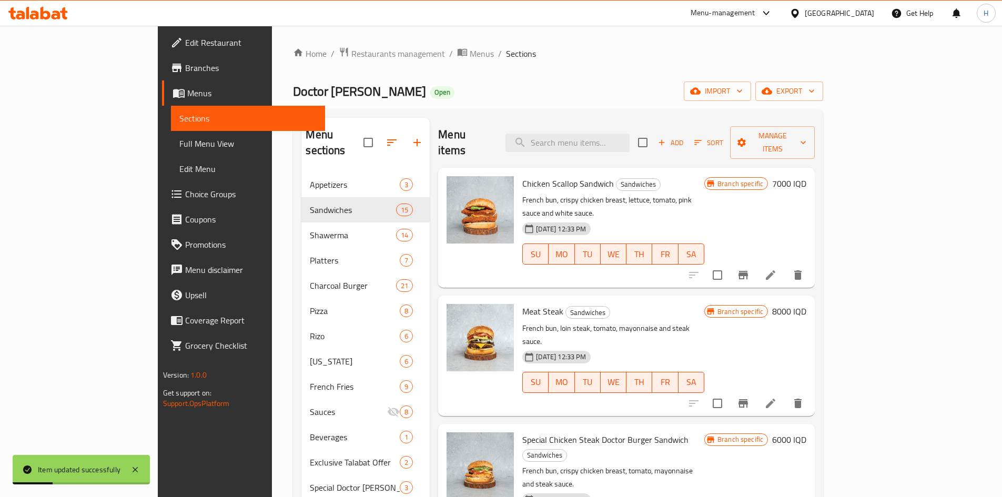
scroll to position [53, 0]
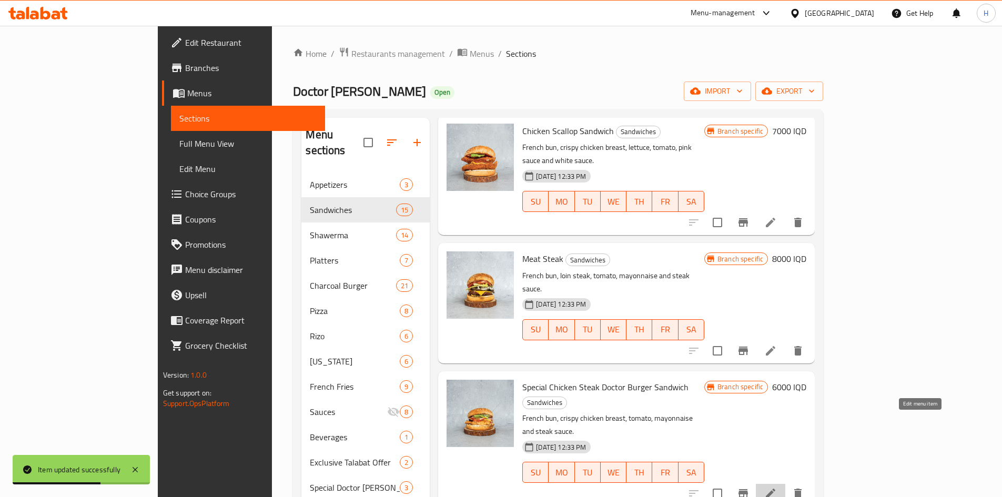
click at [775, 488] on icon at bounding box center [770, 492] width 9 height 9
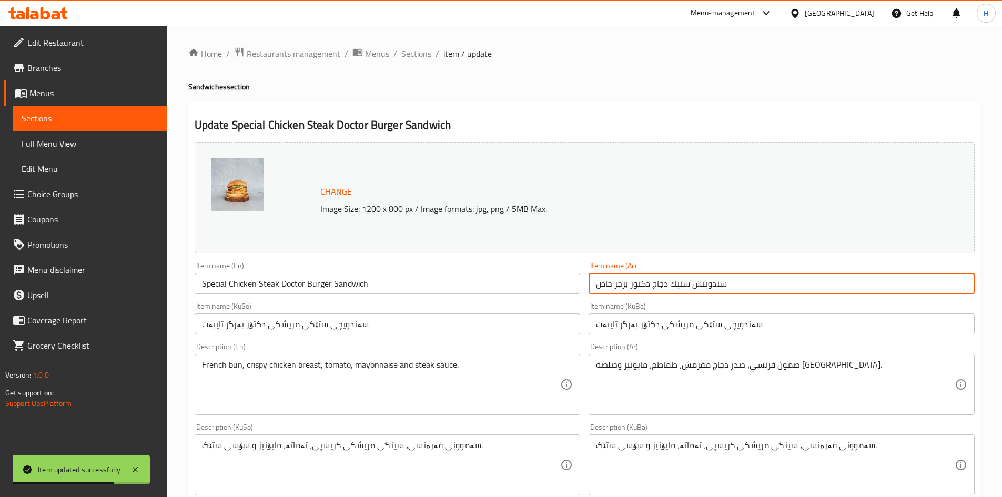
click at [729, 281] on input "سندويتش ستيك دجاج دكتور برجر خاص" at bounding box center [781, 283] width 386 height 21
type input "s"
type input "ستيك دجاج"
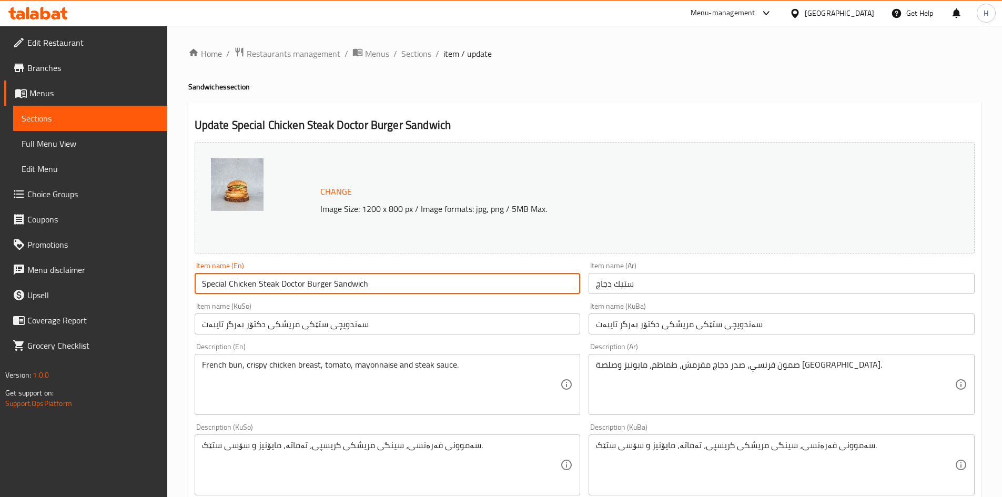
click at [354, 281] on input "Special Chicken Steak Doctor Burger Sandwich" at bounding box center [388, 283] width 386 height 21
type input "Chicken Steak"
click at [779, 324] on input "سەندویچی ستێکی مریشکی دکتۆر بەرگر تایبەت" at bounding box center [781, 323] width 386 height 21
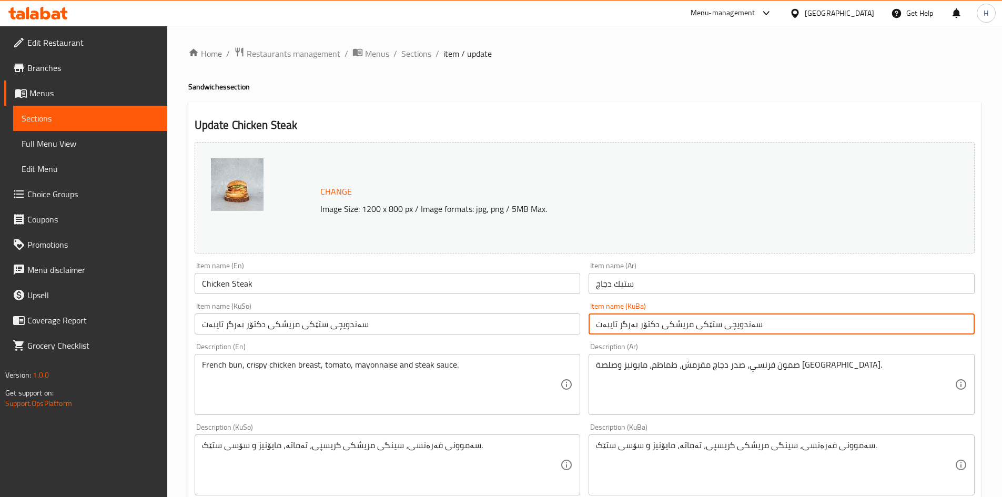
click at [779, 324] on input "سەندویچی ستێکی مریشکی دکتۆر بەرگر تایبەت" at bounding box center [781, 323] width 386 height 21
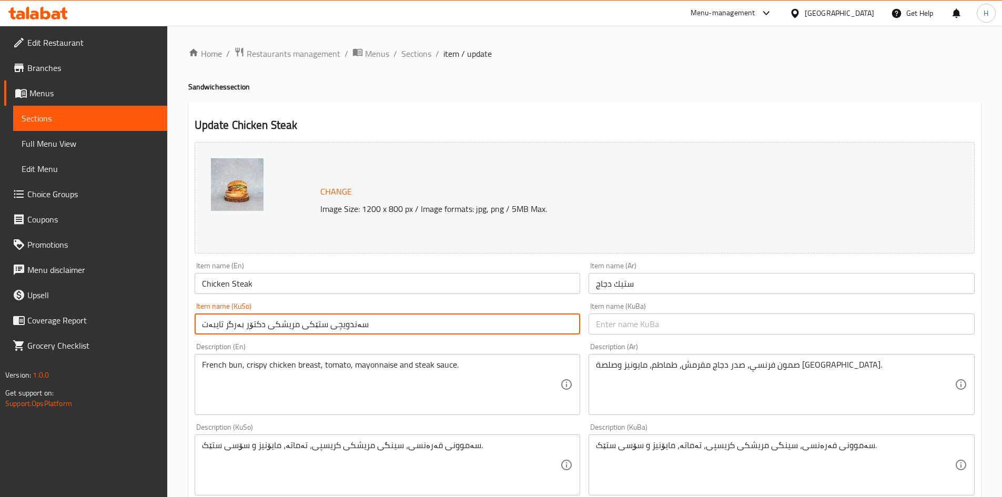
click at [491, 322] on input "سەندویچی ستێکی مریشکی دکتۆر بەرگر تایبەت" at bounding box center [388, 323] width 386 height 21
click at [492, 322] on input "سەندویچی ستێکی مریشکی دکتۆر بەرگر تایبەت" at bounding box center [388, 323] width 386 height 21
click at [492, 322] on input "text" at bounding box center [388, 323] width 386 height 21
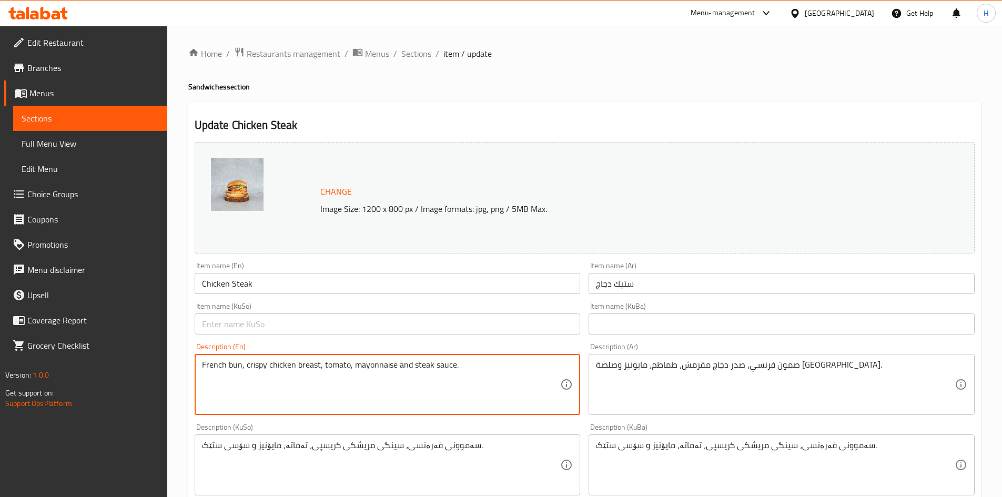
click at [472, 374] on textarea "French bun, crispy chicken breast, tomato, mayonnaise and steak sauce." at bounding box center [381, 385] width 359 height 50
drag, startPoint x: 472, startPoint y: 374, endPoint x: 479, endPoint y: 373, distance: 6.9
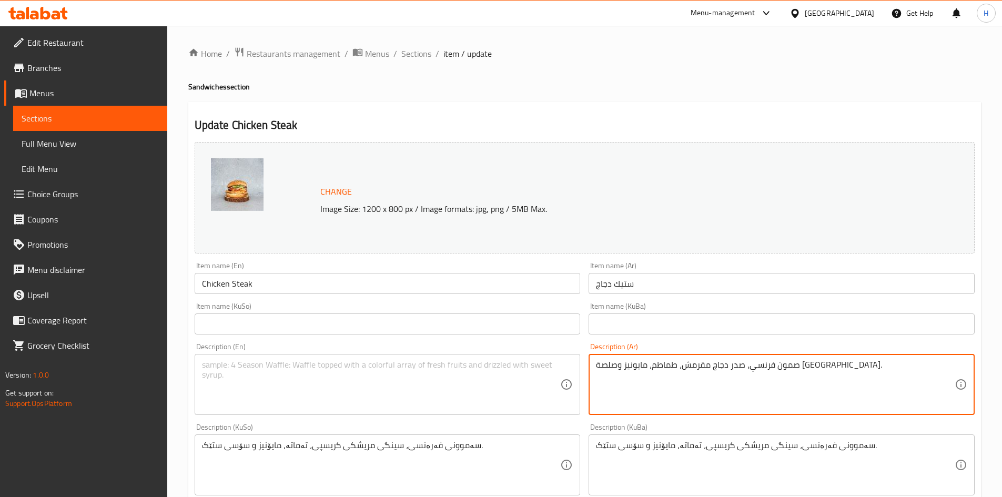
click at [710, 383] on textarea "صمون فرنسي، صدر دجاج مقرمش، طماطم، مايونيز وصلصة الستيك." at bounding box center [775, 385] width 359 height 50
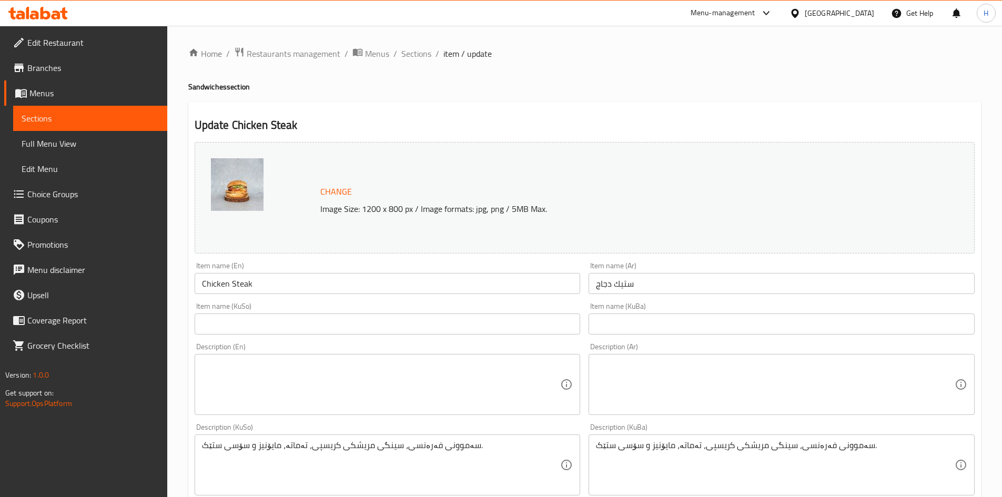
click at [660, 304] on div "Item name (KuBa) Item name (KuBa)" at bounding box center [781, 318] width 386 height 32
type textarea "صمون فرنسي، صدر دجاج مقرمش، طماطم، مايونيز وصلصة الستيك."
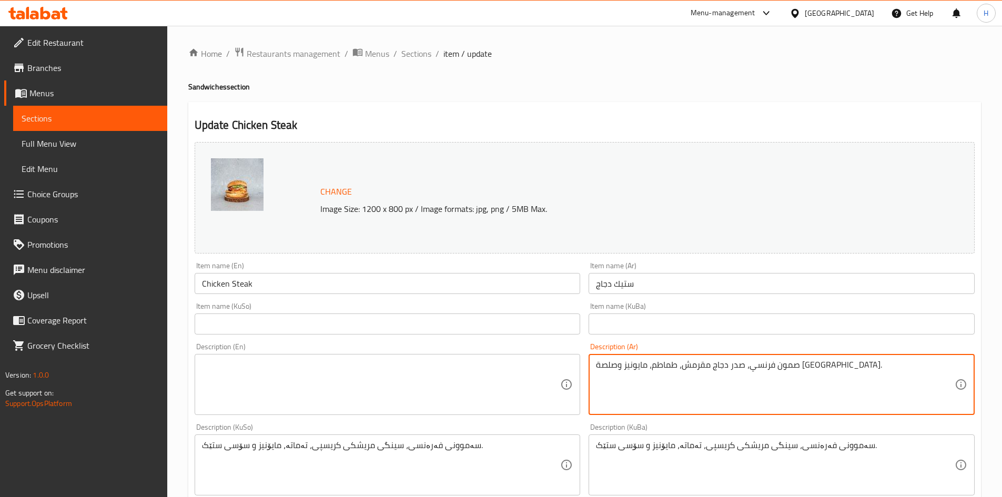
type textarea "صمون فرنسي، صدر دجاج مقرمش، طماطم، مايونيز وصلصة الستيك."
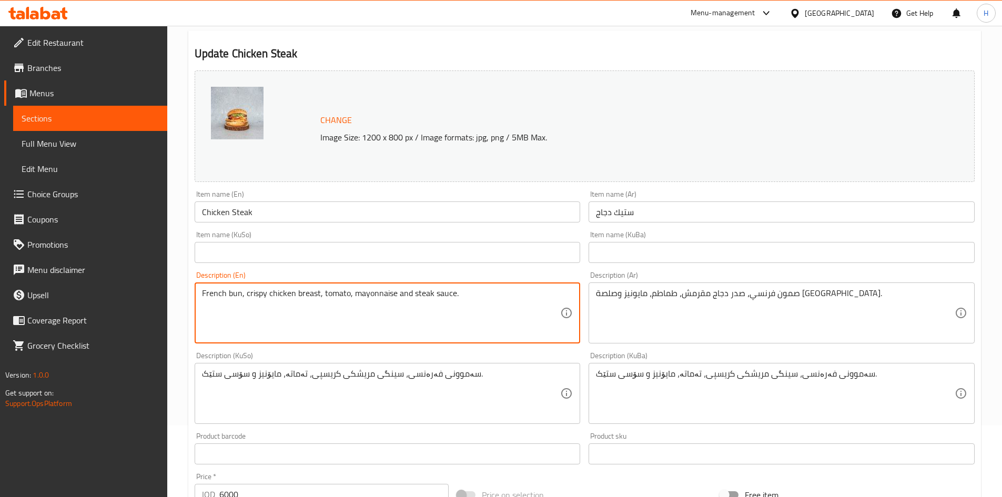
scroll to position [158, 0]
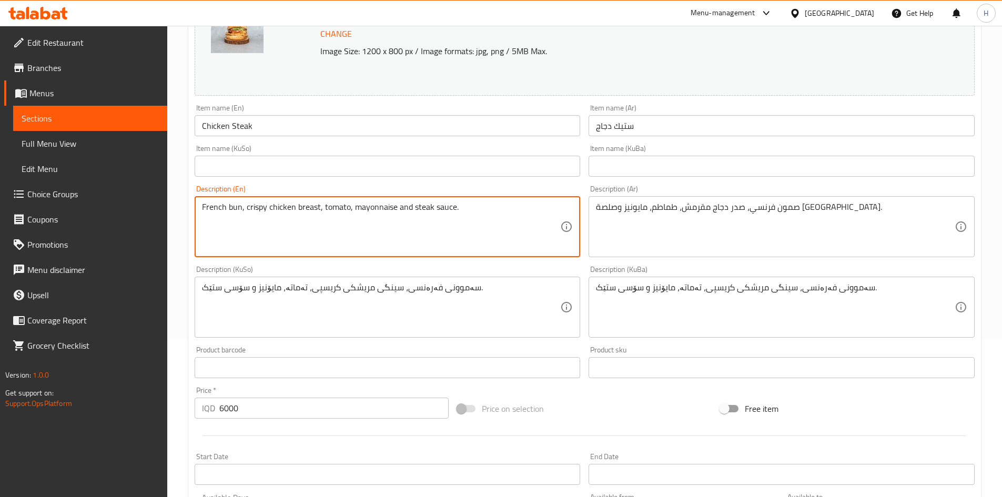
type textarea "French bun, crispy chicken breast, tomato, mayonnaise and steak sauce."
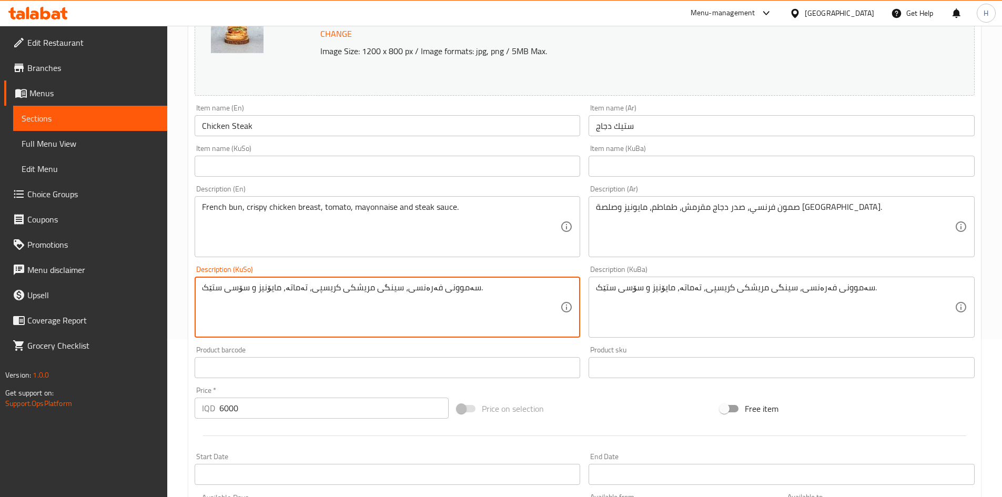
click at [338, 322] on textarea "سەموونی فەرەنسی، سینگی مریشکی کریسپی، تەماتە، مایۆنیز و سۆسی ستێک." at bounding box center [381, 307] width 359 height 50
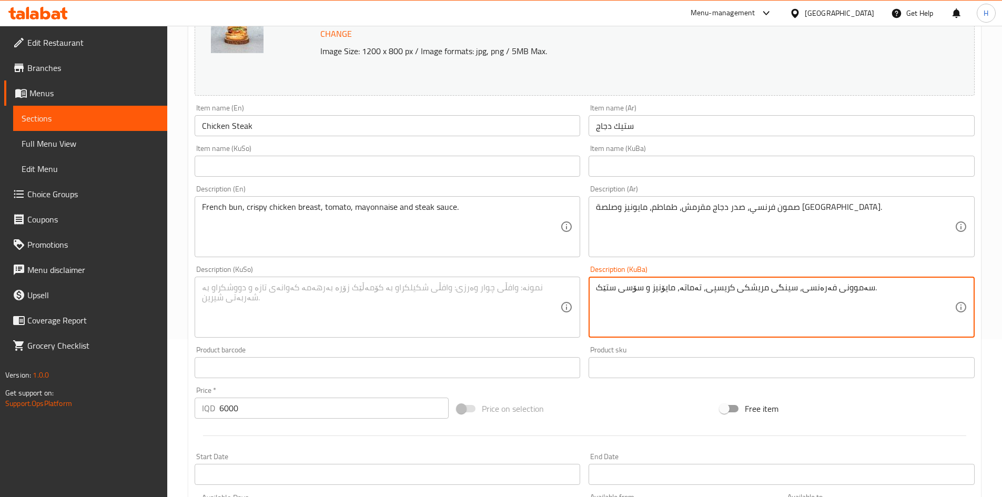
click at [705, 319] on textarea "سەموونی فەرەنسی، سینگی مریشکی کریسپی، تەماتە، مایۆنیز و سۆسی ستێک." at bounding box center [775, 307] width 359 height 50
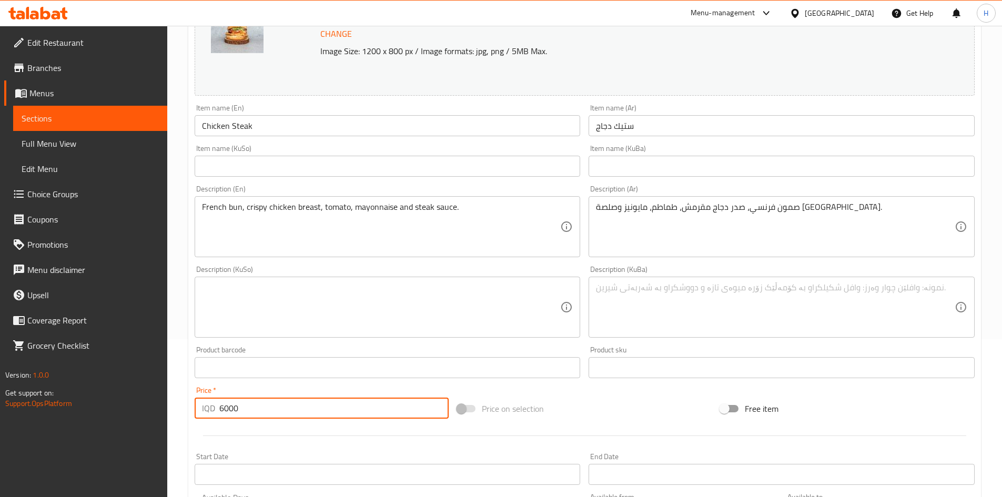
click at [263, 410] on input "6000" at bounding box center [334, 408] width 230 height 21
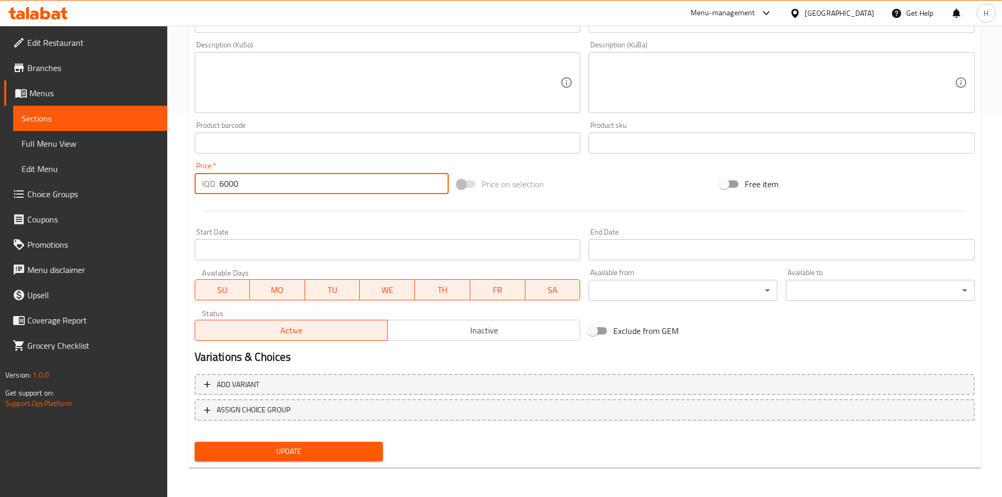
click at [302, 447] on span "Update" at bounding box center [289, 451] width 172 height 13
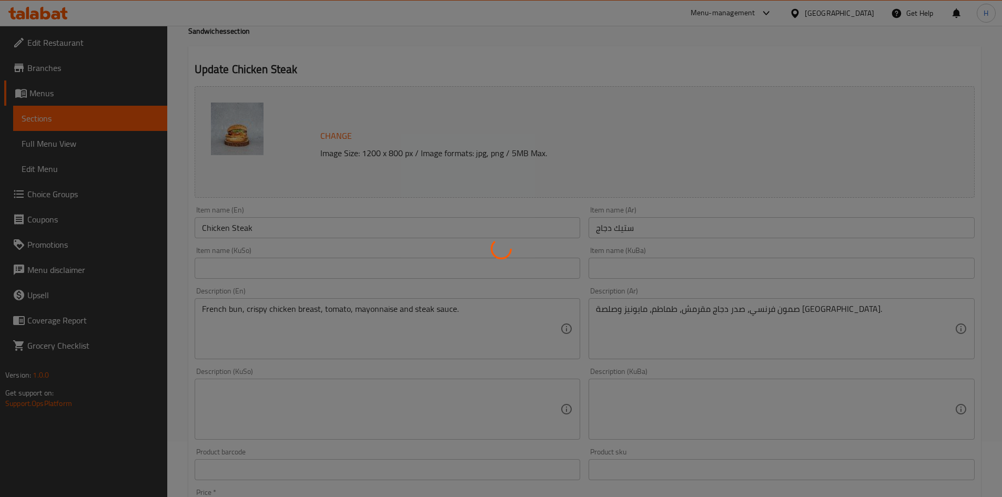
scroll to position [0, 0]
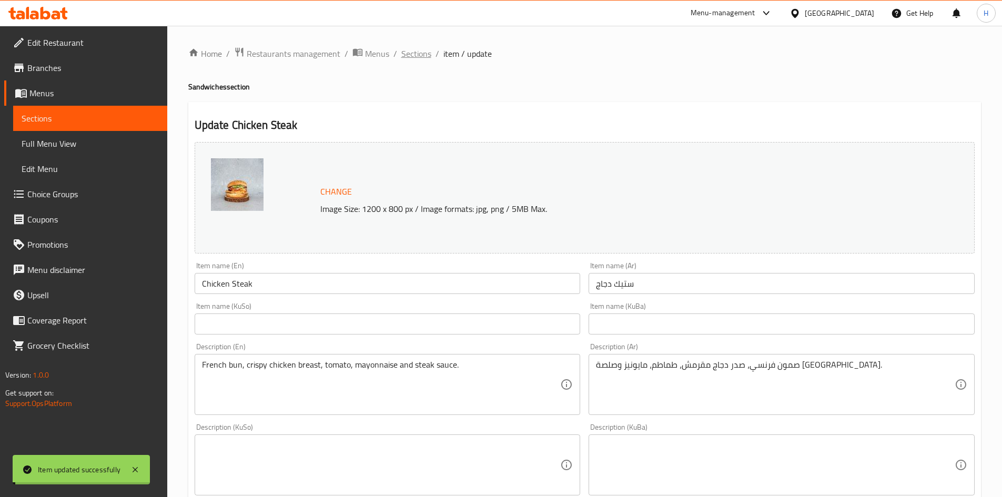
click at [406, 49] on span "Sections" at bounding box center [416, 53] width 30 height 13
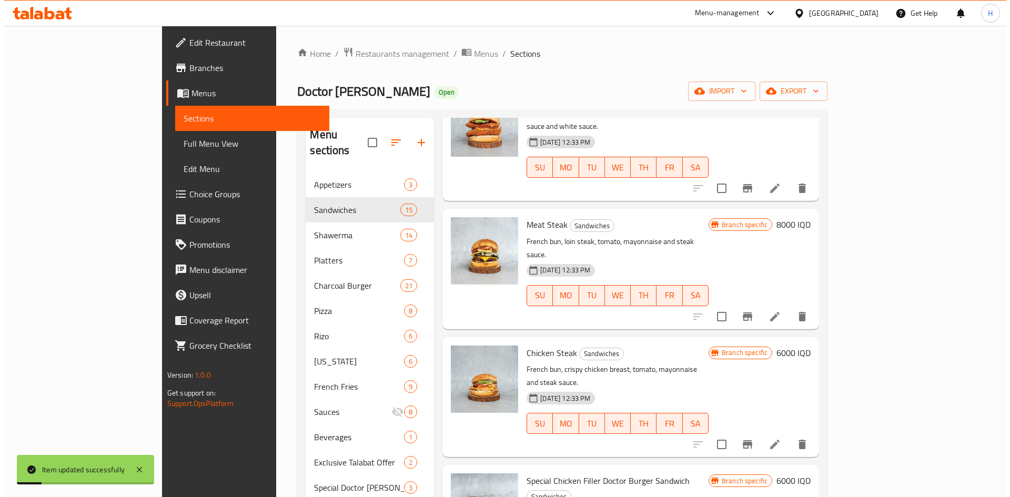
scroll to position [105, 0]
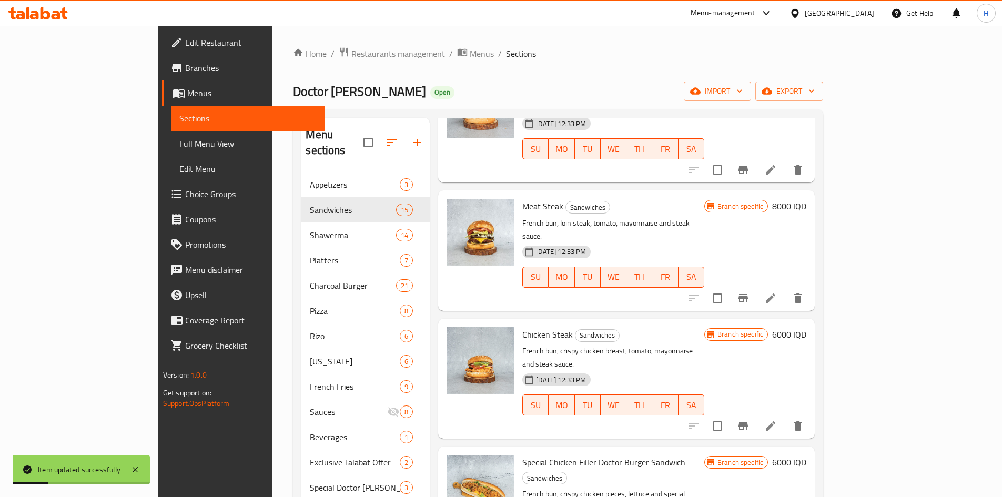
click at [748, 422] on icon "Branch-specific-item" at bounding box center [742, 426] width 9 height 8
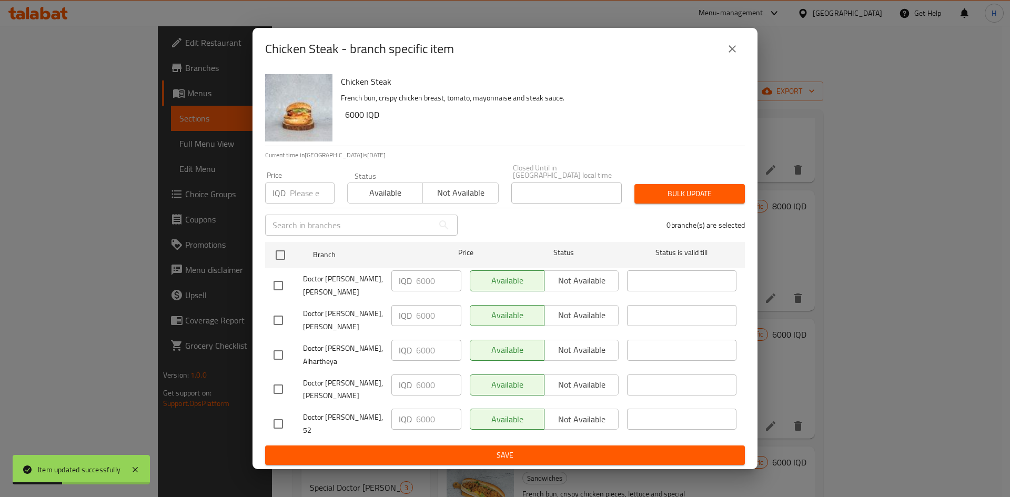
drag, startPoint x: 278, startPoint y: 258, endPoint x: 369, endPoint y: 273, distance: 92.8
click at [284, 258] on input "checkbox" at bounding box center [280, 255] width 22 height 22
checkbox input "true"
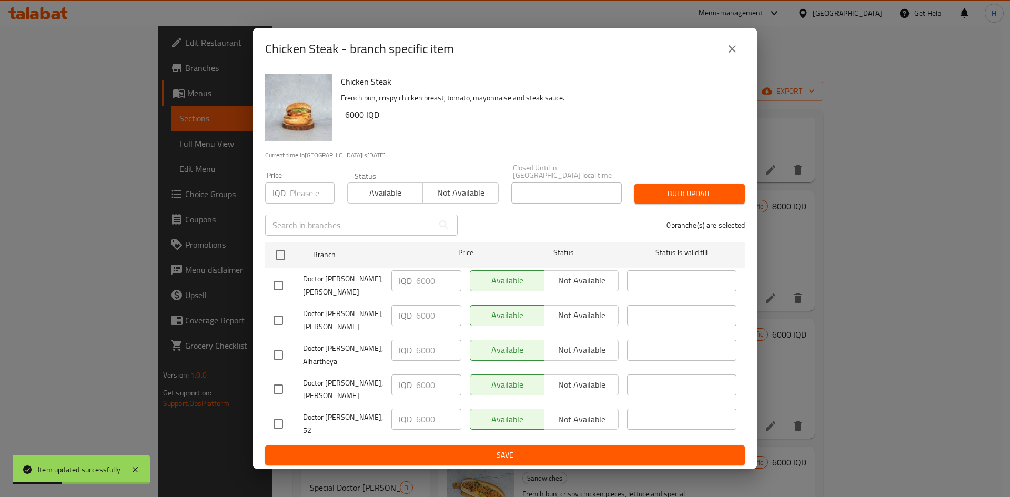
checkbox input "true"
click at [432, 288] on input "6000" at bounding box center [438, 280] width 45 height 21
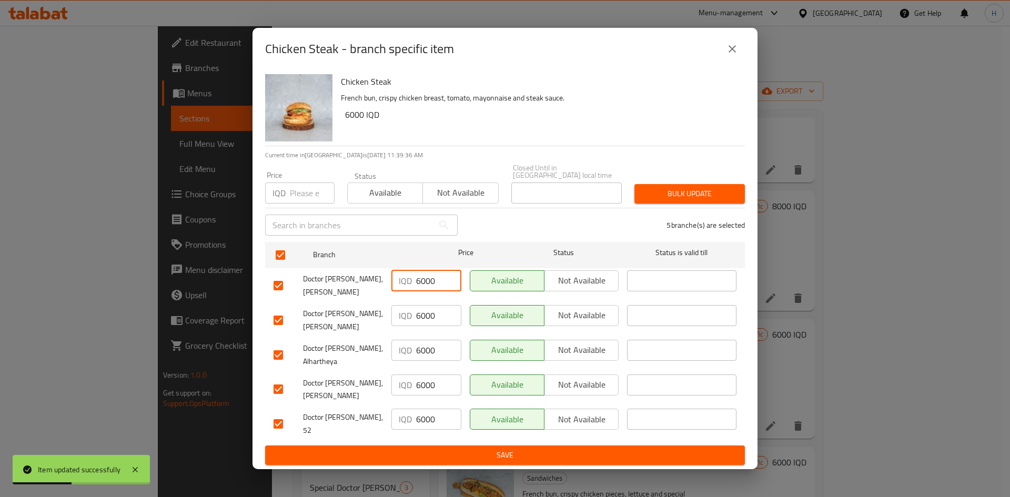
click at [432, 288] on input "6000" at bounding box center [438, 280] width 45 height 21
click at [430, 284] on input "7000" at bounding box center [438, 280] width 45 height 21
type input "7000"
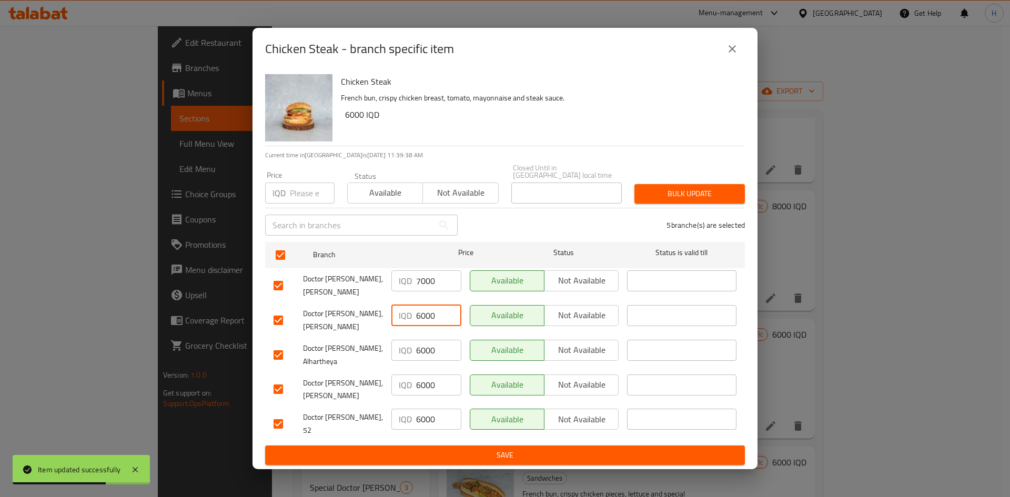
click at [429, 321] on input "6000" at bounding box center [438, 315] width 45 height 21
paste input "7"
type input "7000"
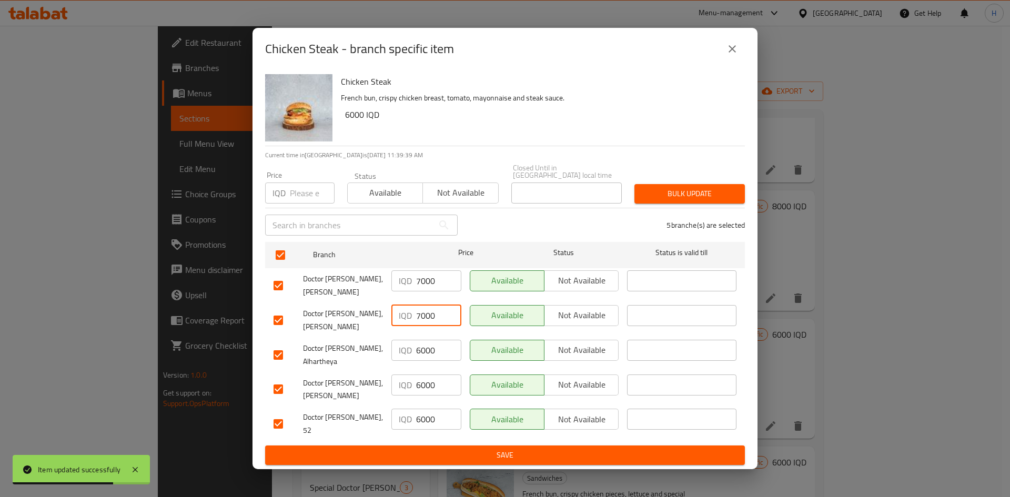
click at [434, 368] on div "IQD 6000 ​" at bounding box center [426, 354] width 78 height 39
click at [433, 357] on input "6000" at bounding box center [438, 350] width 45 height 21
paste input "7"
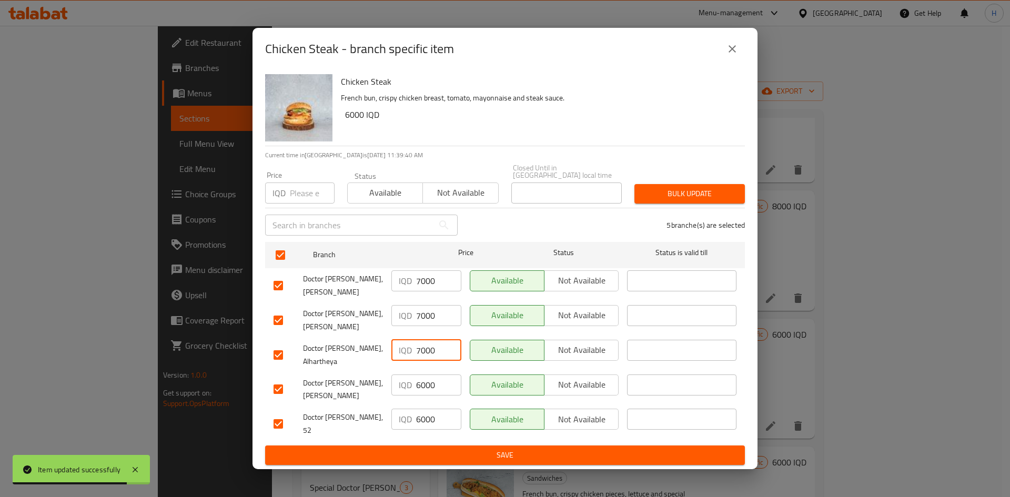
type input "7000"
click at [433, 384] on input "6000" at bounding box center [438, 384] width 45 height 21
paste input "7"
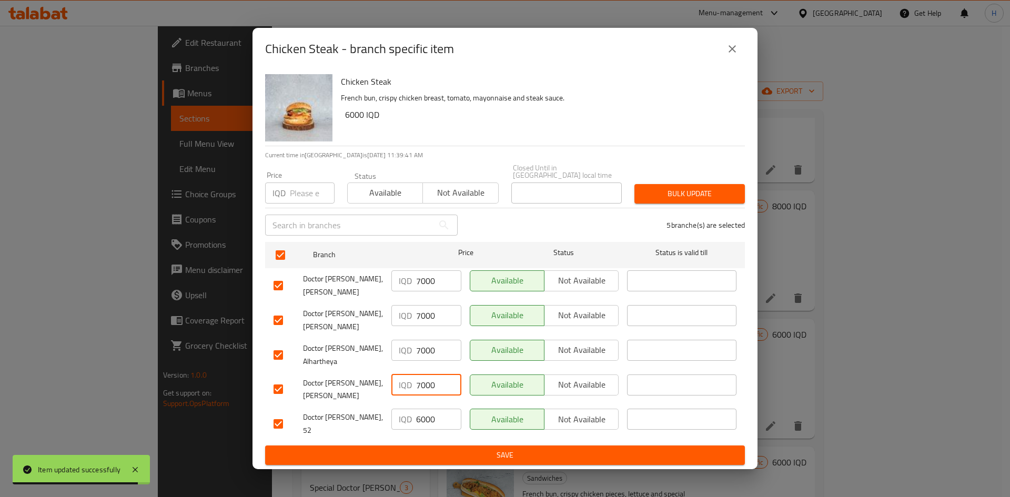
type input "7000"
click at [436, 418] on input "6000" at bounding box center [438, 419] width 45 height 21
paste input "7000"
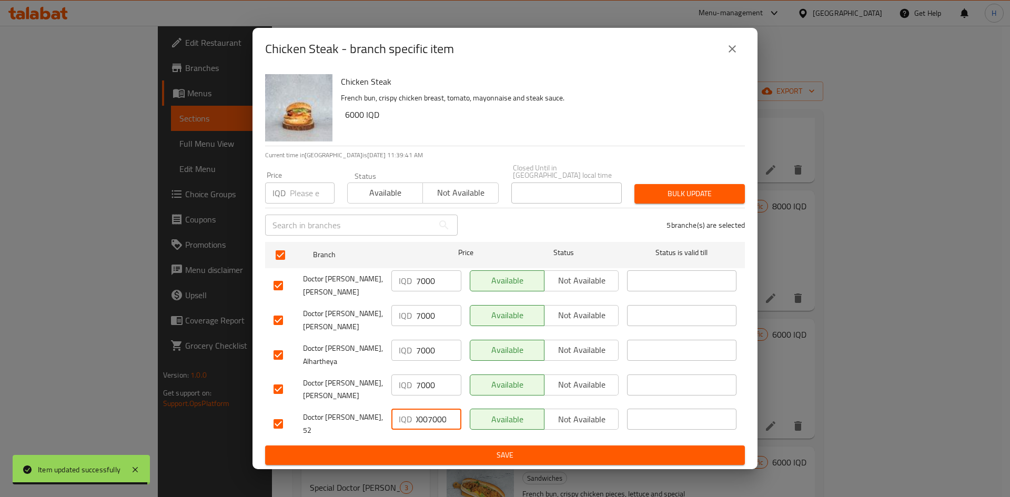
click at [436, 418] on input "60007000" at bounding box center [438, 419] width 45 height 21
paste input "number"
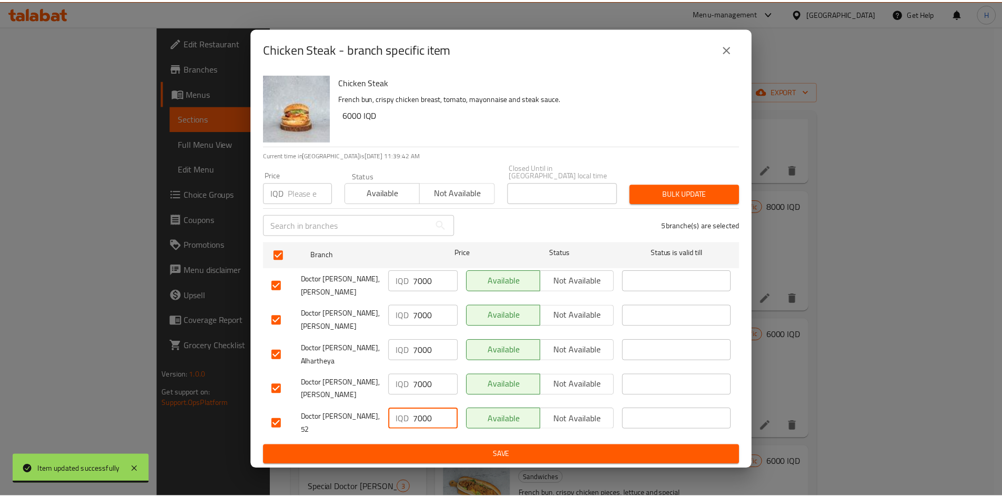
scroll to position [0, 0]
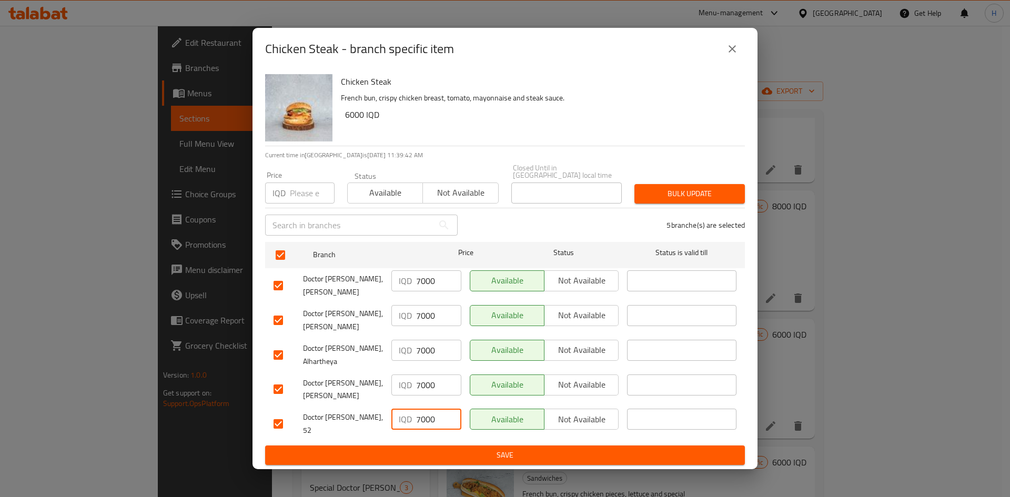
type input "7000"
click at [436, 449] on span "Save" at bounding box center [504, 455] width 463 height 13
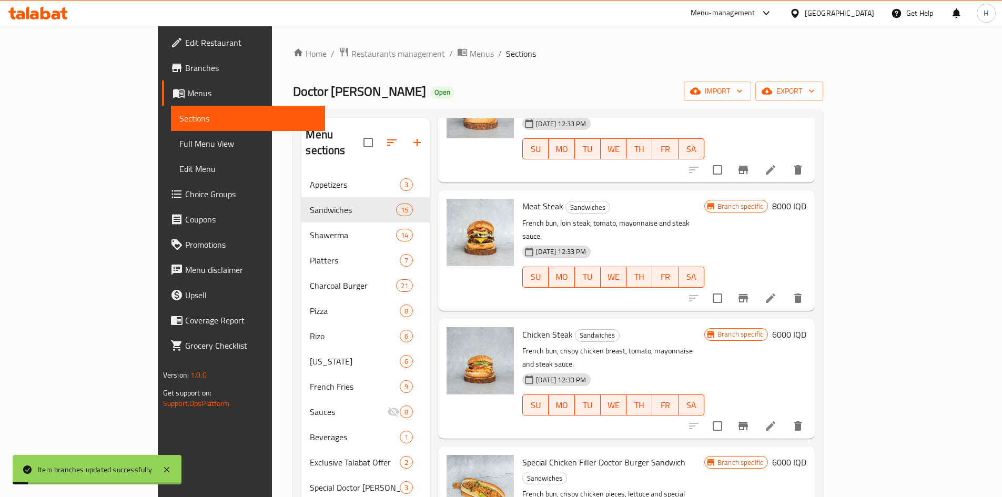
click at [806, 327] on h6 "6000 IQD" at bounding box center [789, 334] width 34 height 15
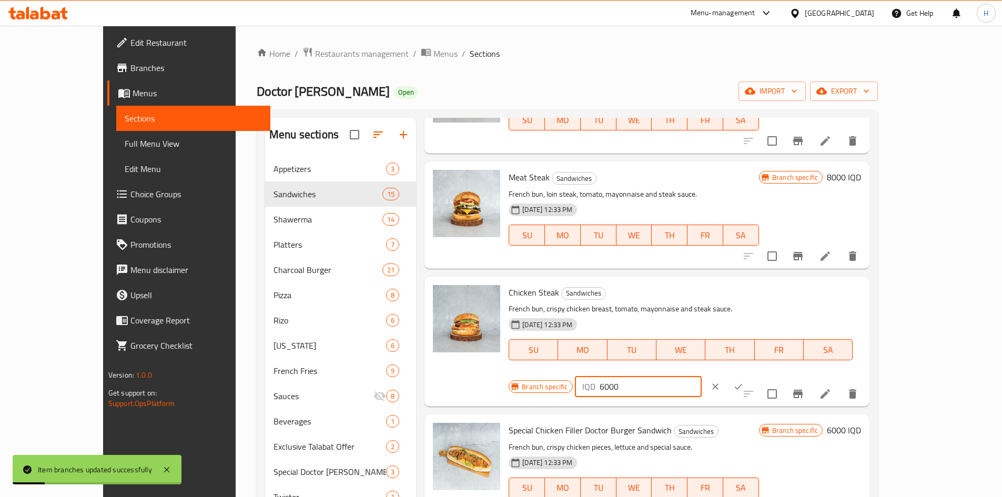
click at [701, 376] on input "6000" at bounding box center [650, 386] width 102 height 21
paste input "7"
type input "7000"
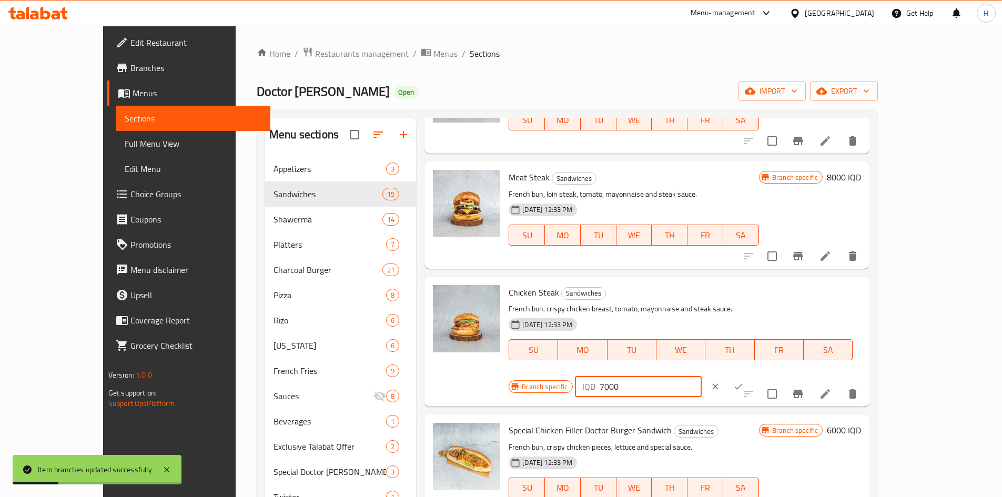
click at [743, 381] on icon "ok" at bounding box center [738, 386] width 11 height 11
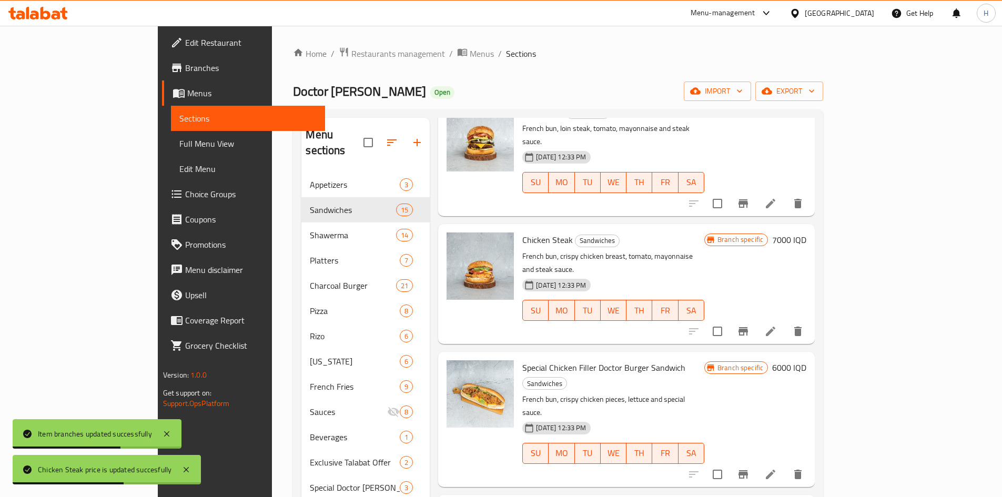
scroll to position [210, 0]
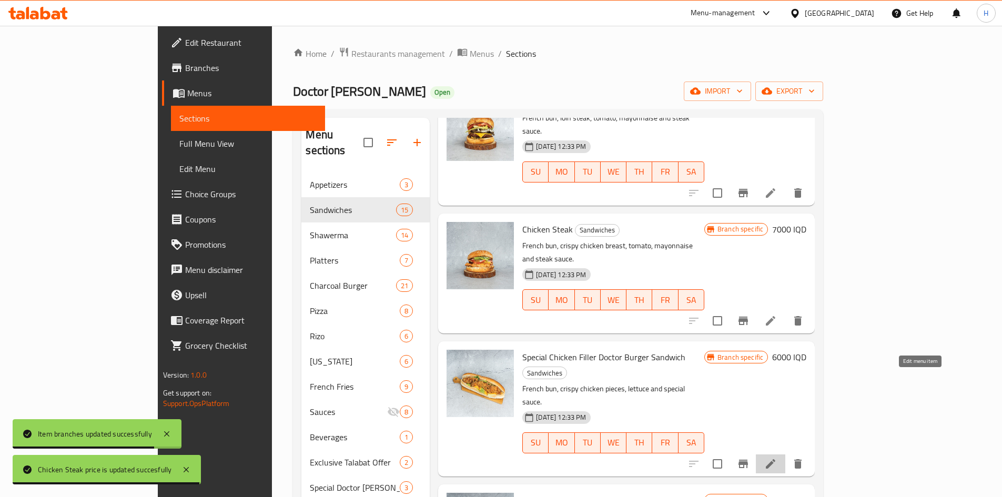
click at [777, 457] on icon at bounding box center [770, 463] width 13 height 13
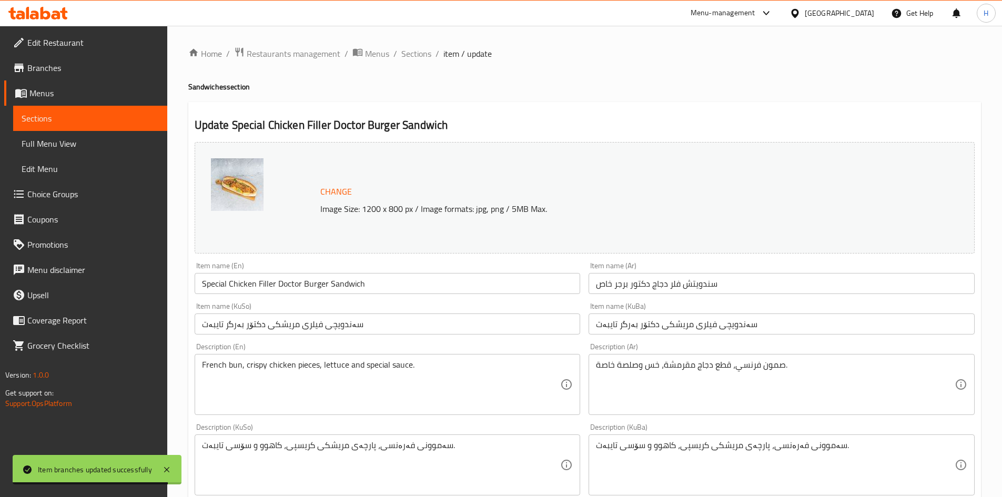
click at [686, 282] on input "سندويتش فلر دجاج دكتور برجر خاص" at bounding box center [781, 283] width 386 height 21
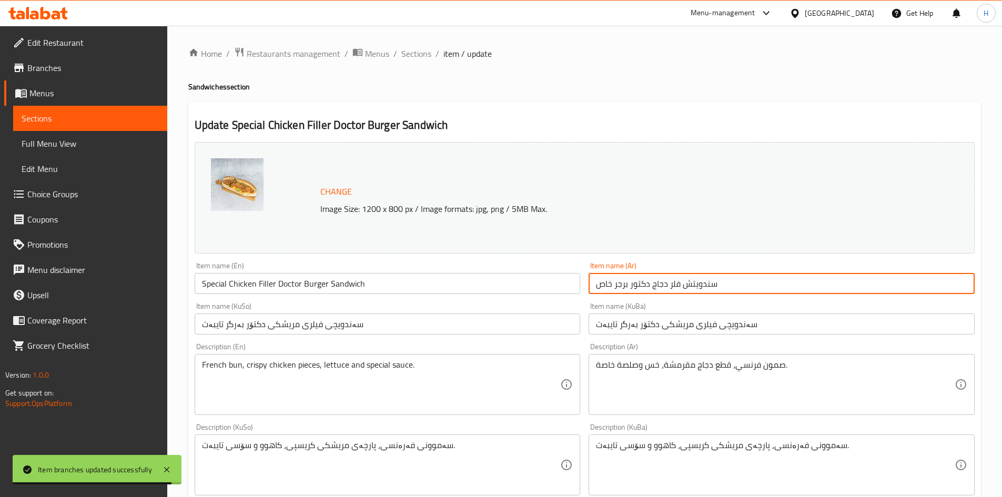
click at [686, 282] on input "سندويتش فلر دجاج دكتور برجر خاص" at bounding box center [781, 283] width 386 height 21
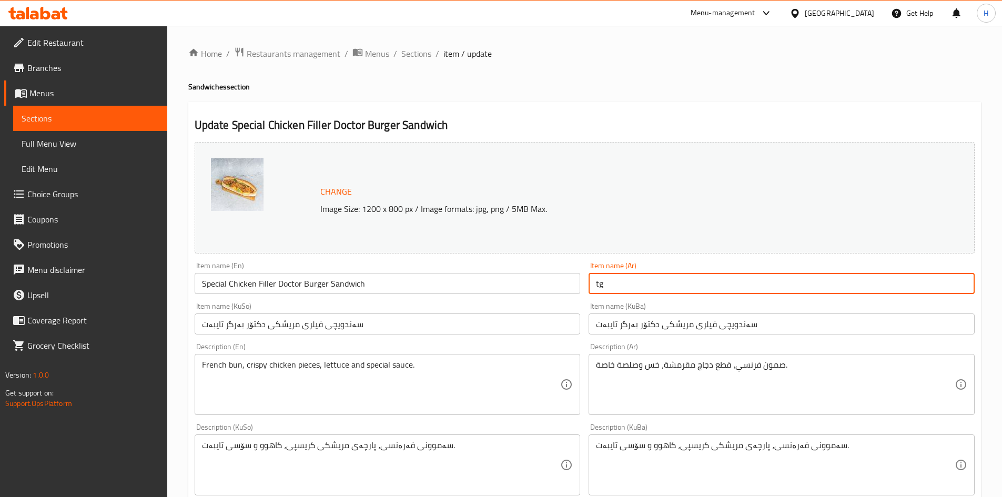
type input "t"
type input "فلر دجاج"
click at [361, 281] on input "Special Chicken Filler Doctor Burger Sandwich" at bounding box center [388, 283] width 386 height 21
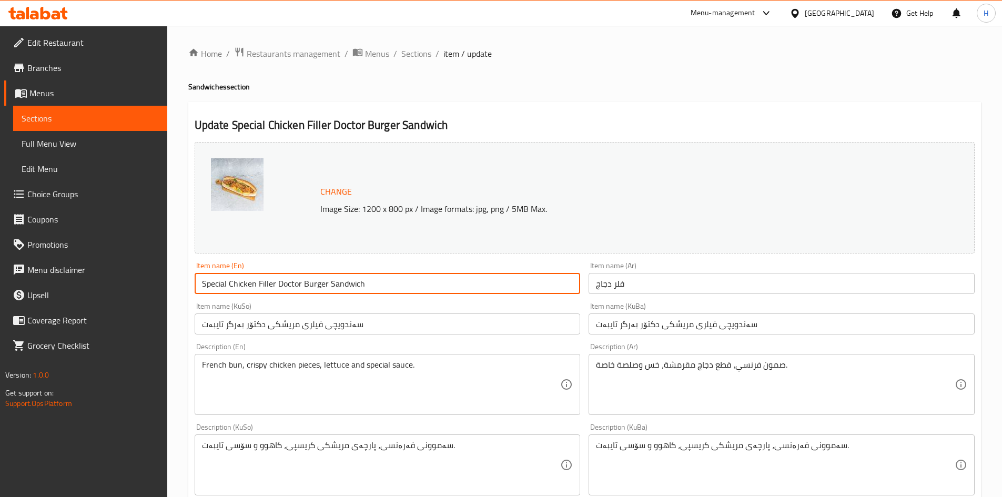
click at [361, 281] on input "Special Chicken Filler Doctor Burger Sandwich" at bounding box center [388, 283] width 386 height 21
type input "Chicken Filler"
click at [727, 324] on input "سەندویچی فیلری مریشکی دکتۆر بەرگر تایبەت" at bounding box center [781, 323] width 386 height 21
click at [725, 323] on input "سەندویچی فیلری مریشکی دکتۆر بەرگر تایبەت" at bounding box center [781, 323] width 386 height 21
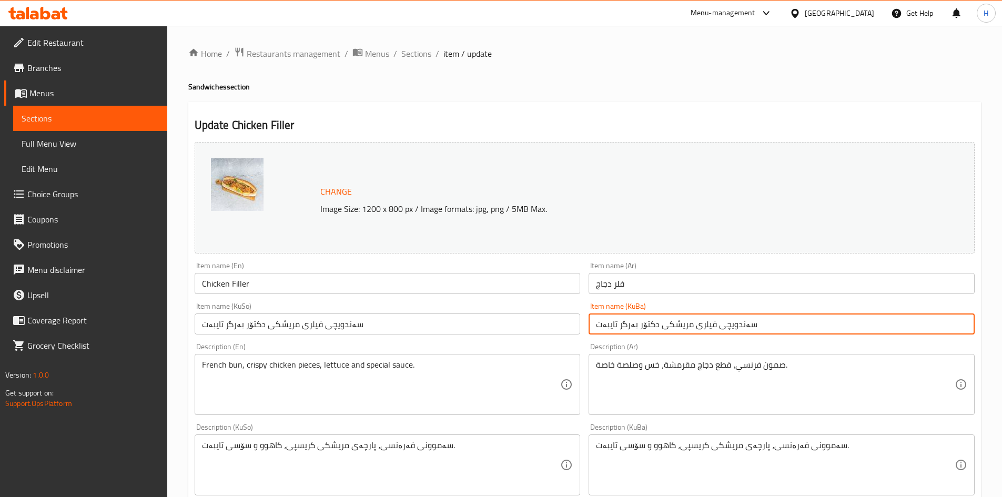
click at [725, 323] on input "سەندویچی فیلری مریشکی دکتۆر بەرگر تایبەت" at bounding box center [781, 323] width 386 height 21
type input "سەندوچی فیلری مریشکی دکتۆر بەرگر تایبەت"
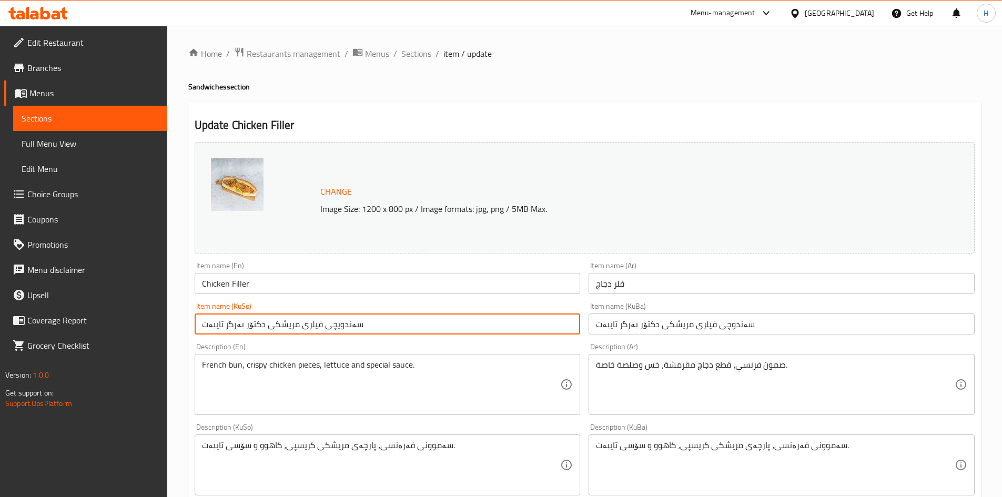
click at [422, 331] on input "سەندویچی فیلری مریشکی دکتۆر بەرگر تایبەت" at bounding box center [388, 323] width 386 height 21
click at [714, 328] on input "سەندوچی فیلری مریشکی دکتۆر بەرگر تایبەت" at bounding box center [781, 323] width 386 height 21
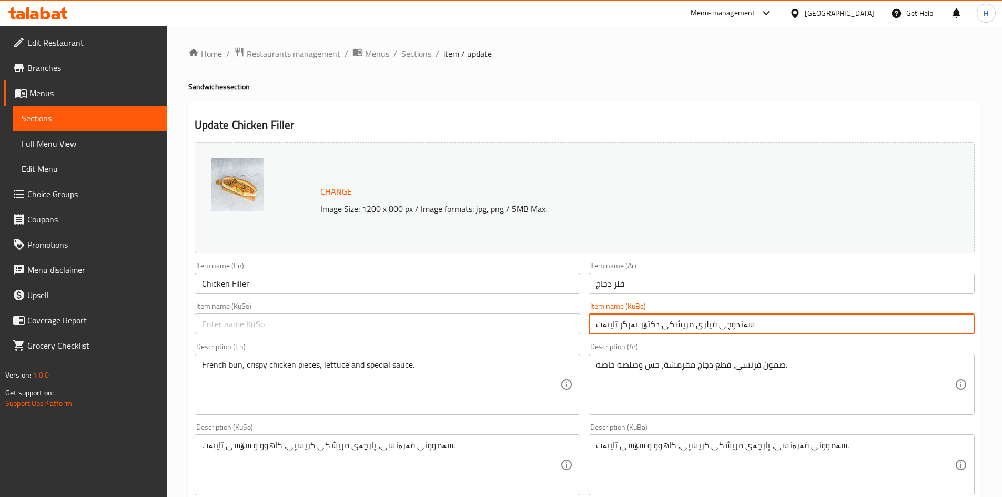
click at [714, 328] on input "سەندوچی فیلری مریشکی دکتۆر بەرگر تایبەت" at bounding box center [781, 323] width 386 height 21
click at [714, 328] on input "text" at bounding box center [781, 323] width 386 height 21
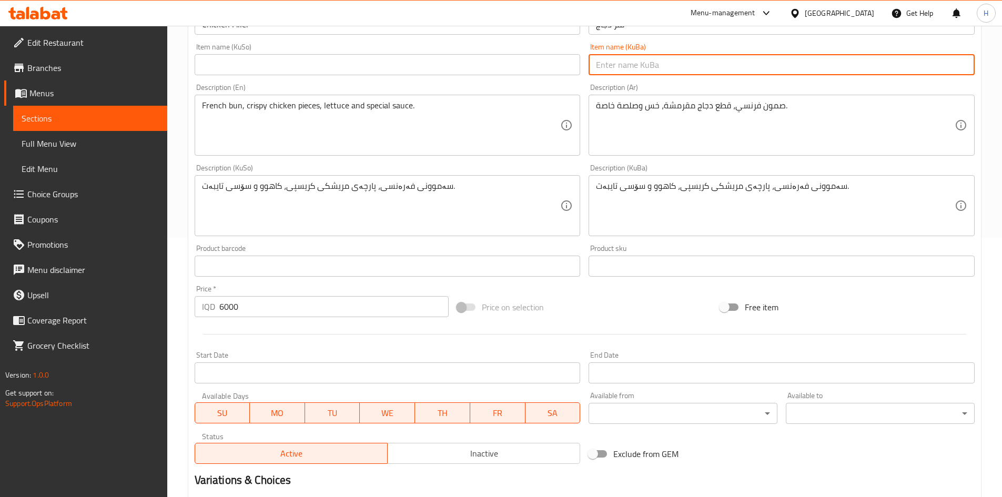
scroll to position [263, 0]
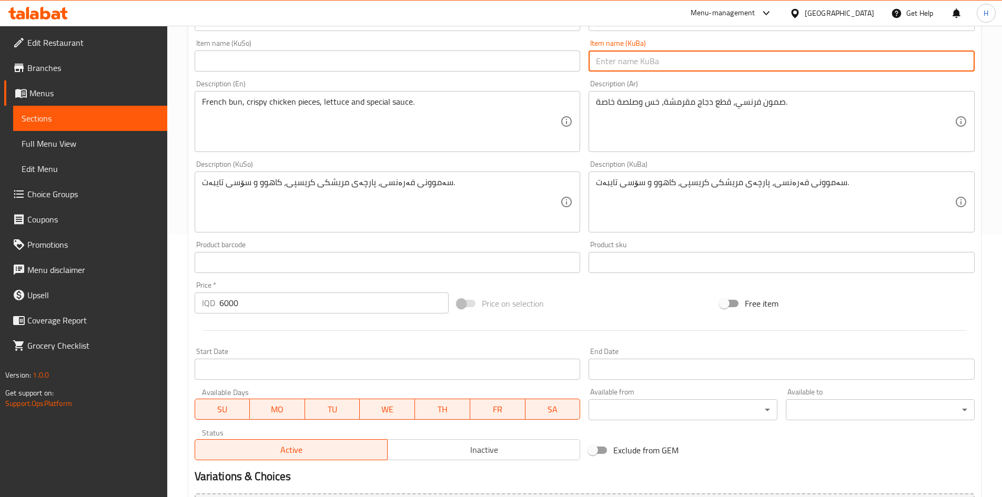
click at [256, 315] on div "Price   * IQD 6000 Price *" at bounding box center [321, 297] width 263 height 40
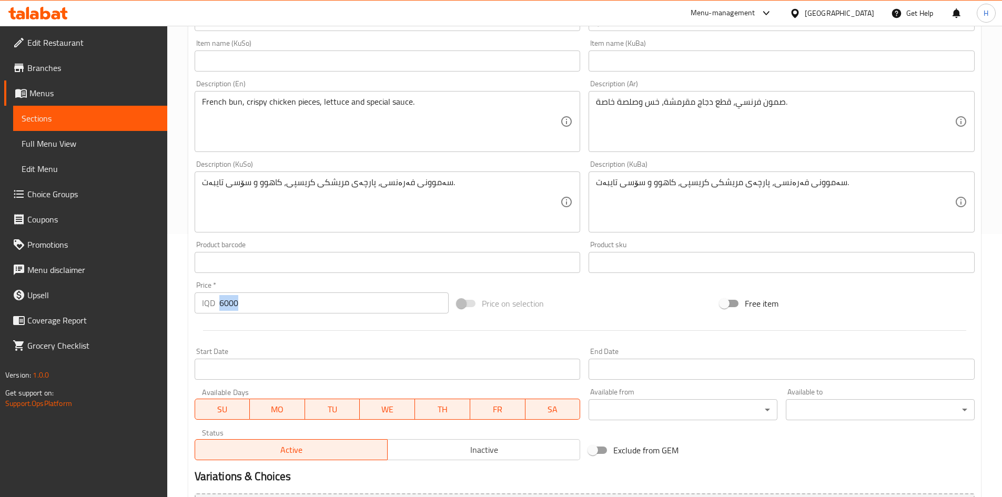
click at [256, 315] on div "Price   * IQD 6000 Price *" at bounding box center [321, 297] width 263 height 40
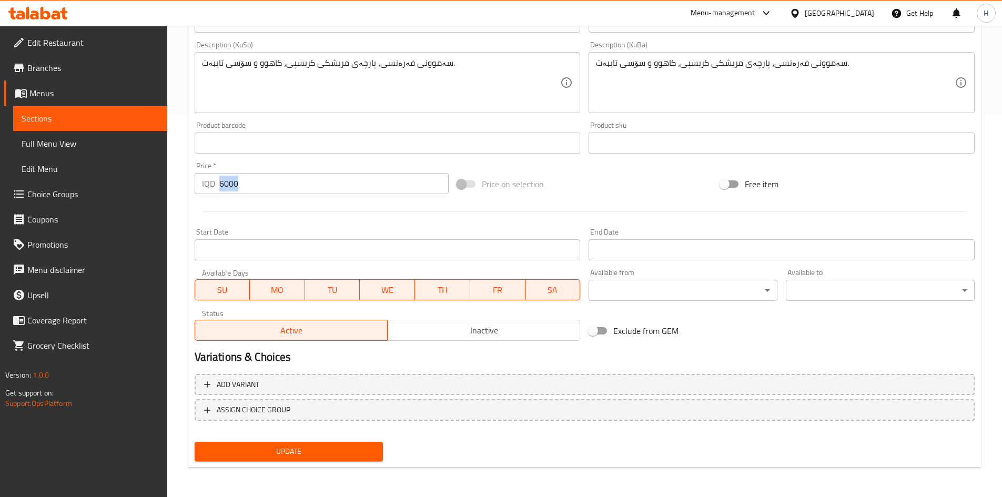
click at [330, 453] on span "Update" at bounding box center [289, 451] width 172 height 13
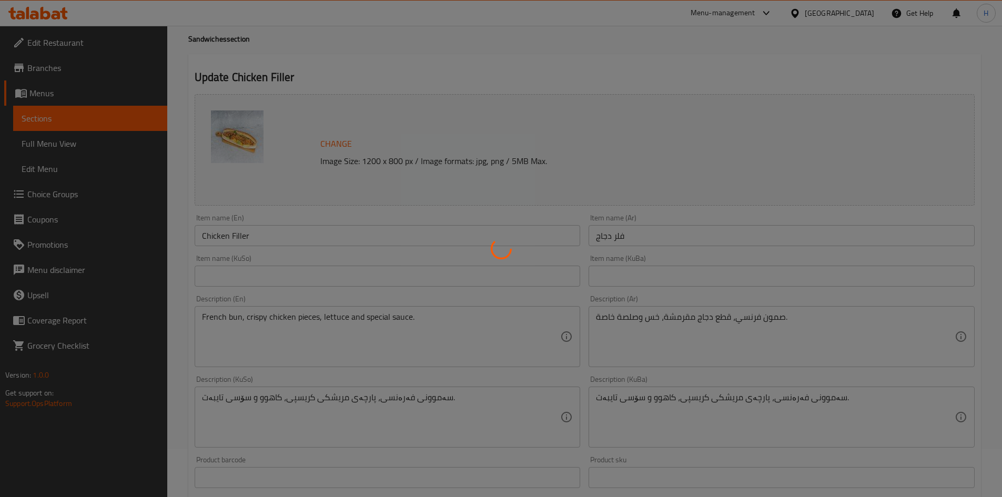
scroll to position [0, 0]
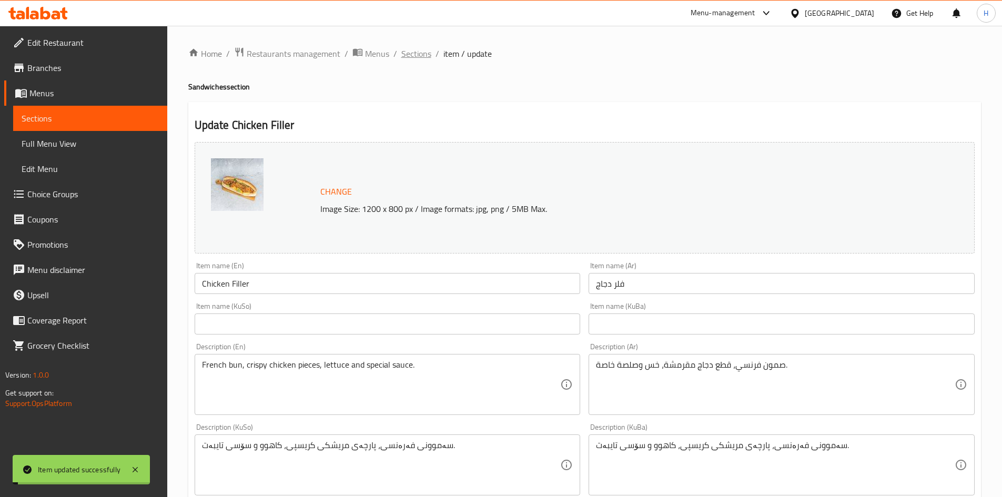
click at [409, 53] on span "Sections" at bounding box center [416, 53] width 30 height 13
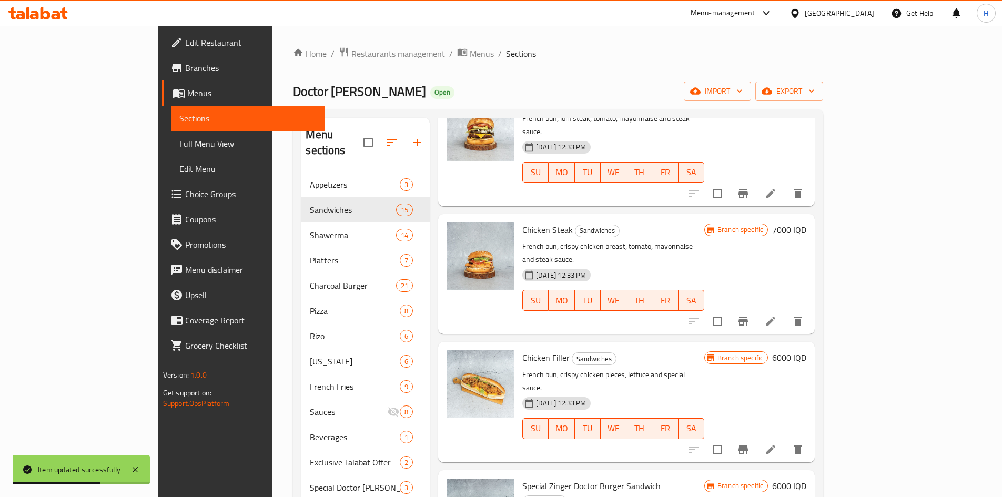
scroll to position [210, 0]
click at [749, 443] on icon "Branch-specific-item" at bounding box center [743, 449] width 13 height 13
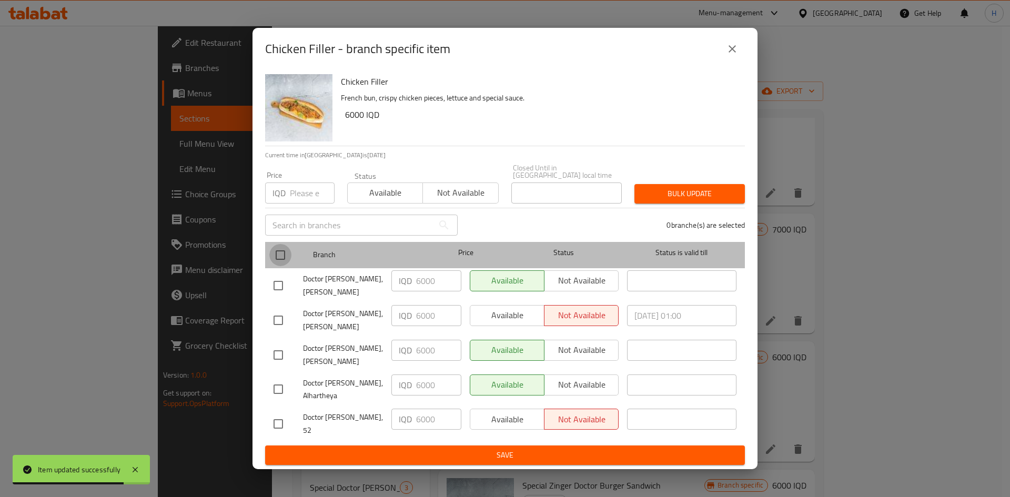
drag, startPoint x: 277, startPoint y: 259, endPoint x: 270, endPoint y: 259, distance: 6.3
click at [272, 259] on input "checkbox" at bounding box center [280, 255] width 22 height 22
checkbox input "true"
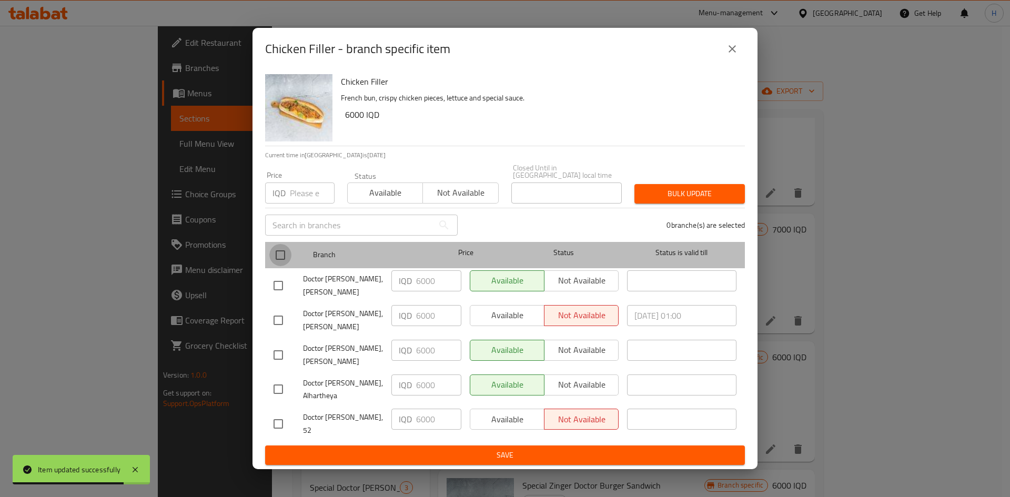
checkbox input "true"
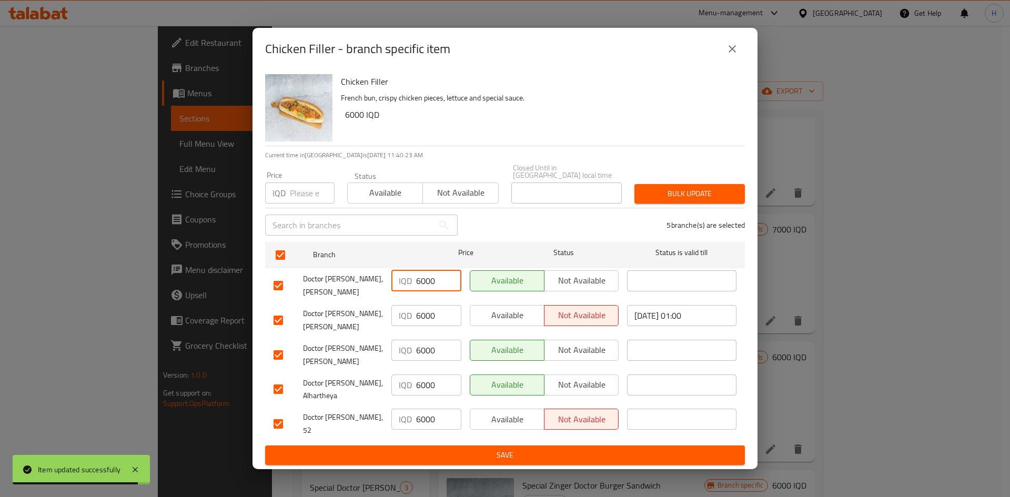
click at [421, 285] on input "6000" at bounding box center [438, 280] width 45 height 21
click at [421, 286] on input "6500" at bounding box center [438, 280] width 45 height 21
type input "6500"
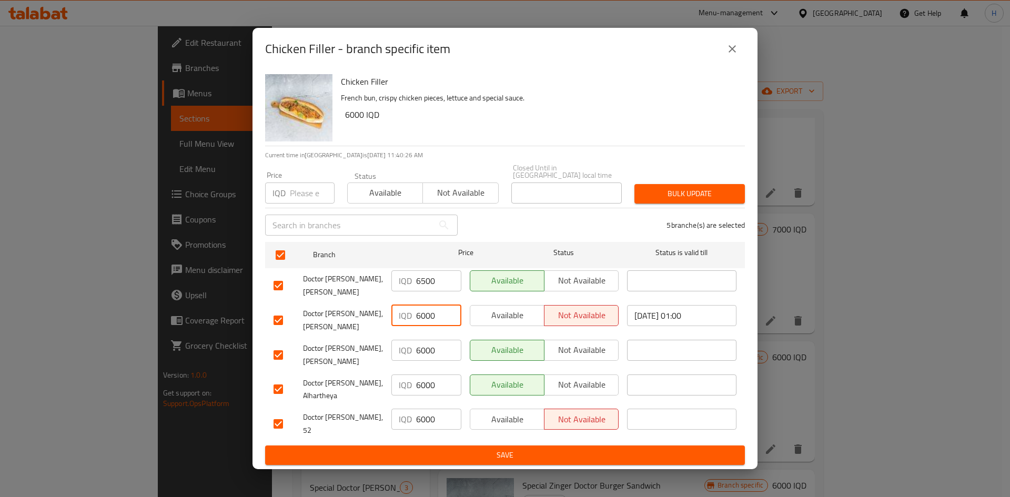
click at [420, 307] on input "6000" at bounding box center [438, 315] width 45 height 21
click at [420, 308] on input "6000" at bounding box center [438, 315] width 45 height 21
paste input "5"
type input "6500"
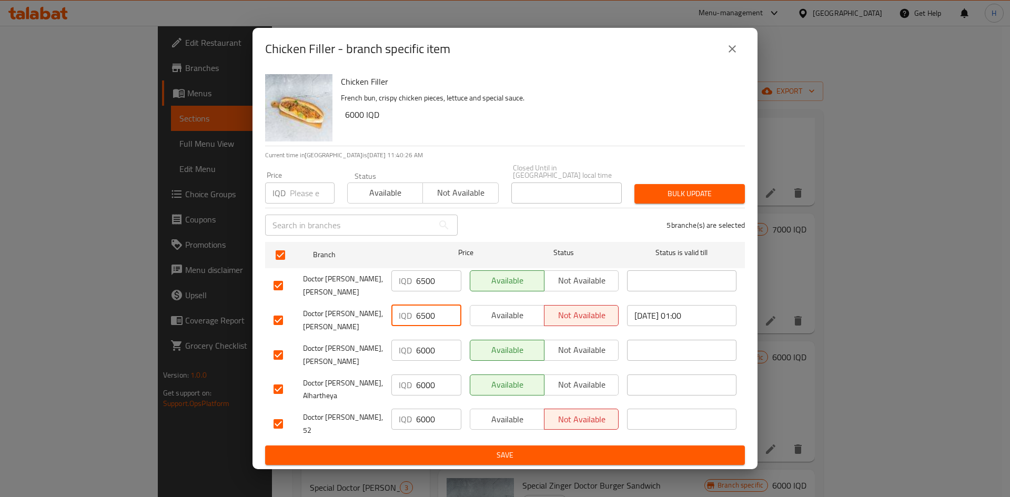
click at [431, 353] on input "6000" at bounding box center [438, 350] width 45 height 21
paste input "5"
type input "6500"
click at [431, 374] on input "6000" at bounding box center [438, 384] width 45 height 21
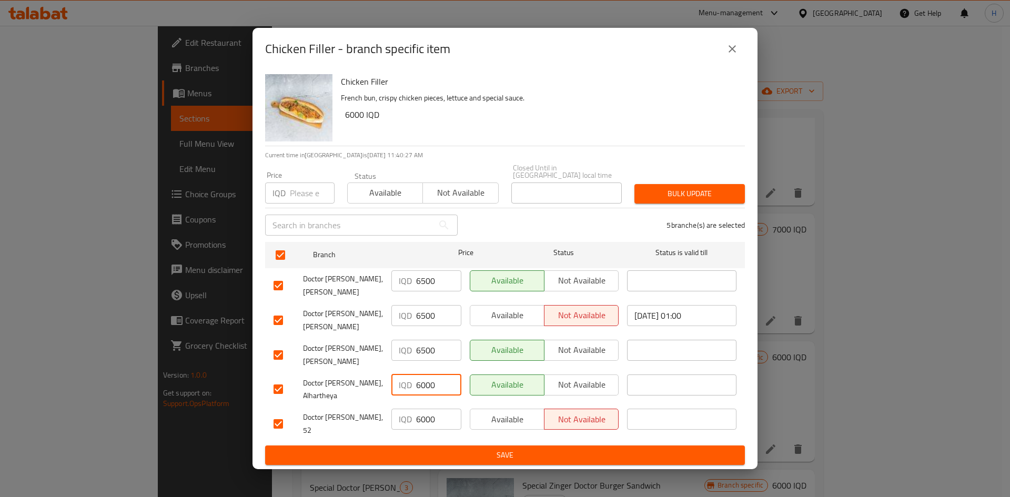
click at [431, 374] on input "6000" at bounding box center [438, 384] width 45 height 21
paste input "5"
type input "6500"
click at [428, 421] on input "6000" at bounding box center [438, 419] width 45 height 21
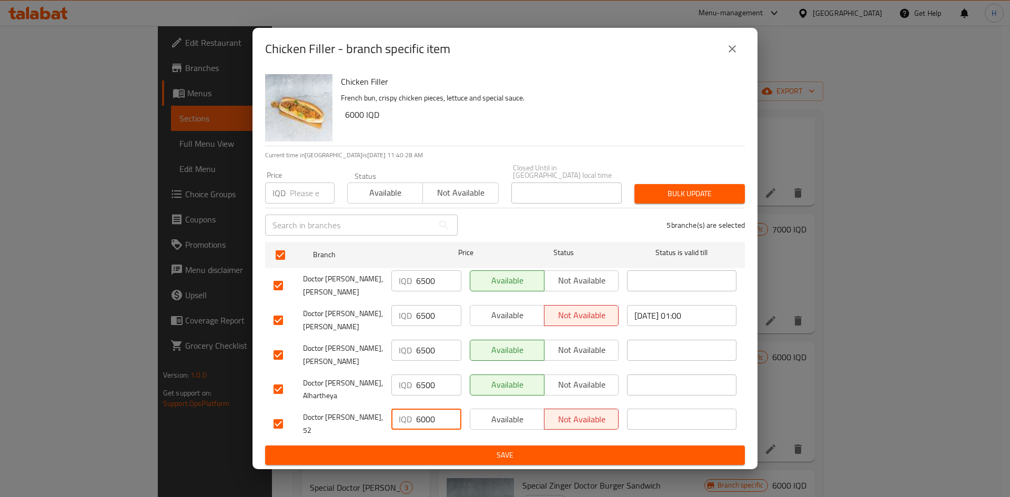
click at [428, 421] on input "6000" at bounding box center [438, 419] width 45 height 21
paste input "5"
type input "6500"
click at [430, 449] on span "Save" at bounding box center [504, 455] width 463 height 13
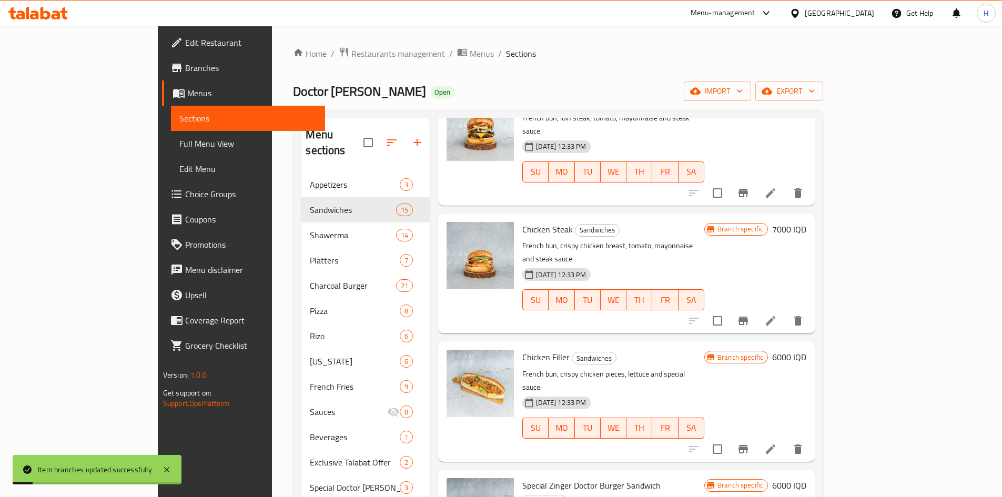
click at [806, 350] on h6 "6000 IQD" at bounding box center [789, 357] width 34 height 15
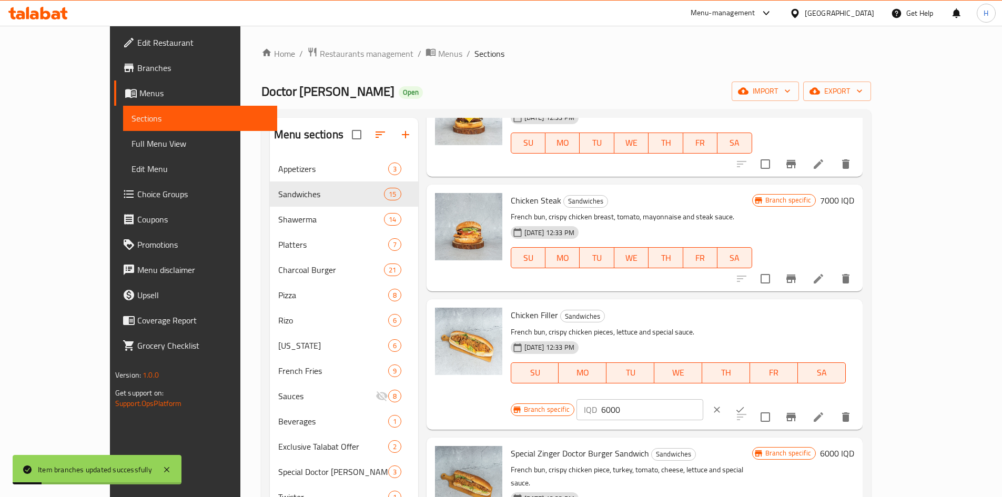
click at [597, 403] on p "IQD" at bounding box center [590, 409] width 13 height 13
click at [703, 399] on input "6000" at bounding box center [652, 409] width 102 height 21
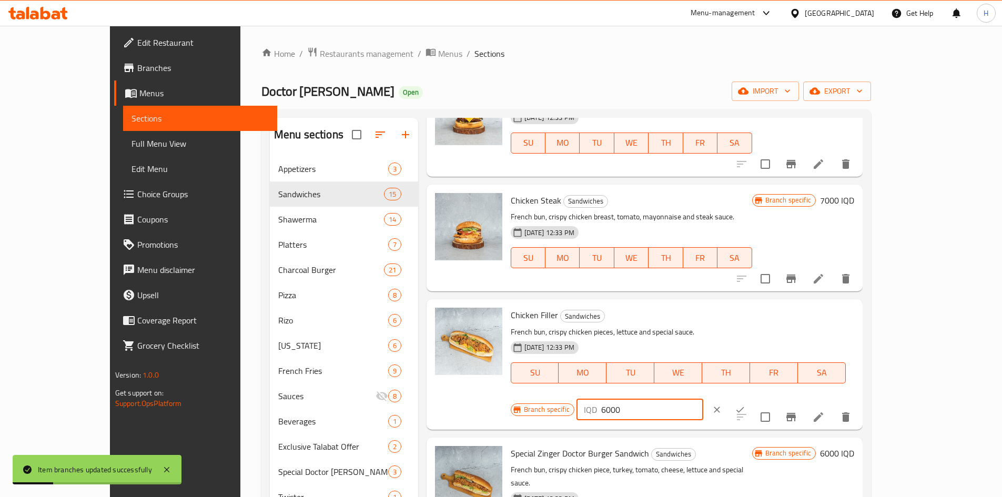
paste input "5"
type input "6500"
click at [744, 406] on icon "ok" at bounding box center [740, 409] width 8 height 6
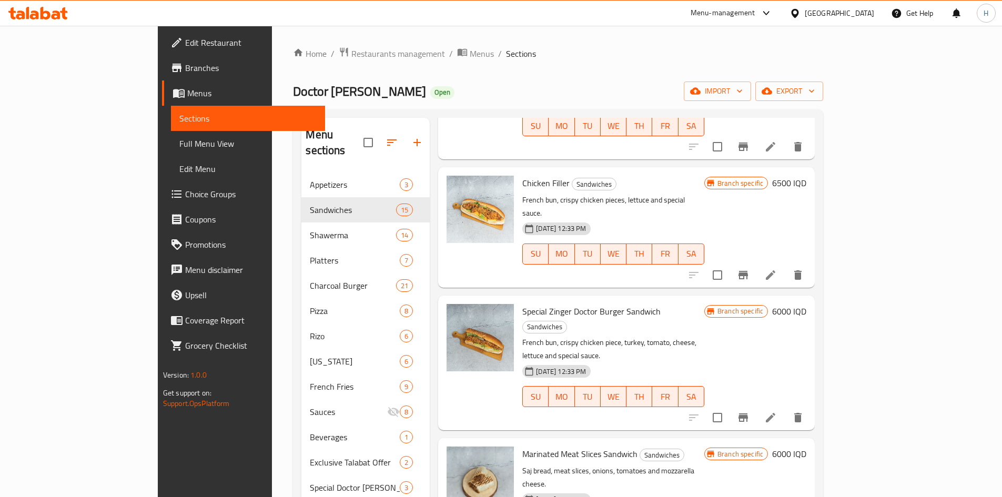
scroll to position [421, 0]
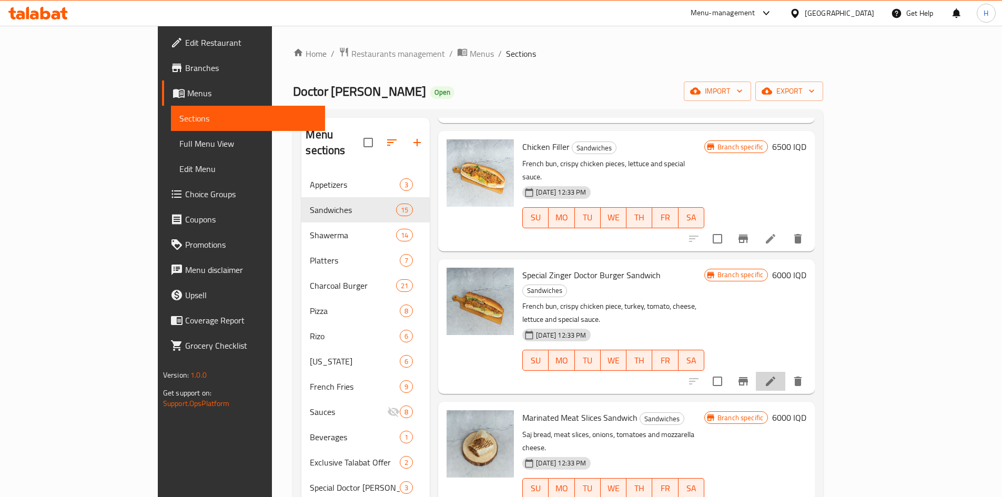
click at [785, 372] on li at bounding box center [770, 381] width 29 height 19
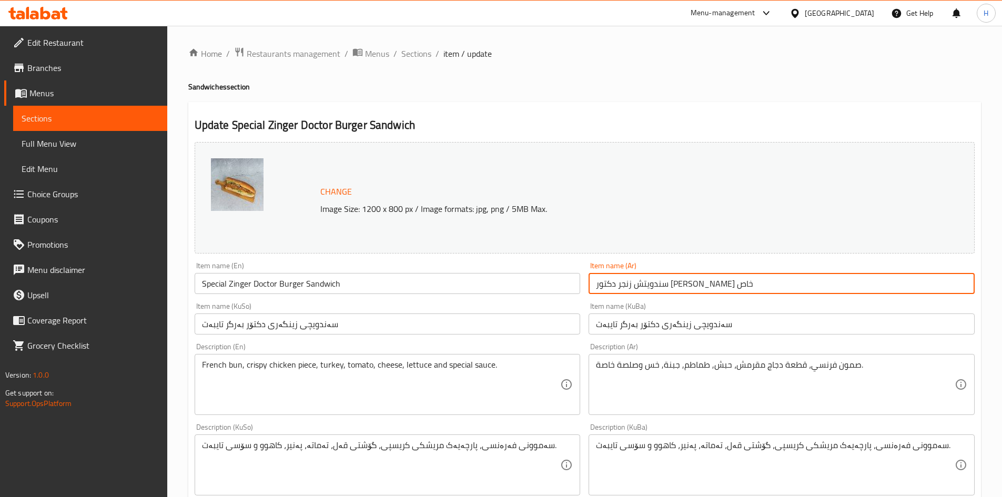
click at [671, 281] on input "سندويتش زنجر دكتور برجر خاص" at bounding box center [781, 283] width 386 height 21
type input "."
type input "زنجر سوبريم"
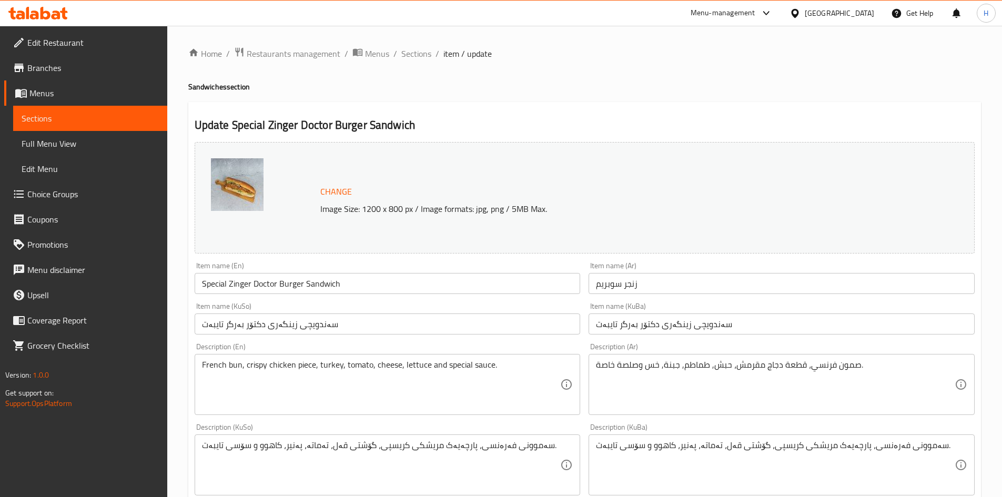
click at [366, 296] on div "Item name (En) Special Zinger Doctor Burger Sandwich Item name (En)" at bounding box center [387, 278] width 394 height 40
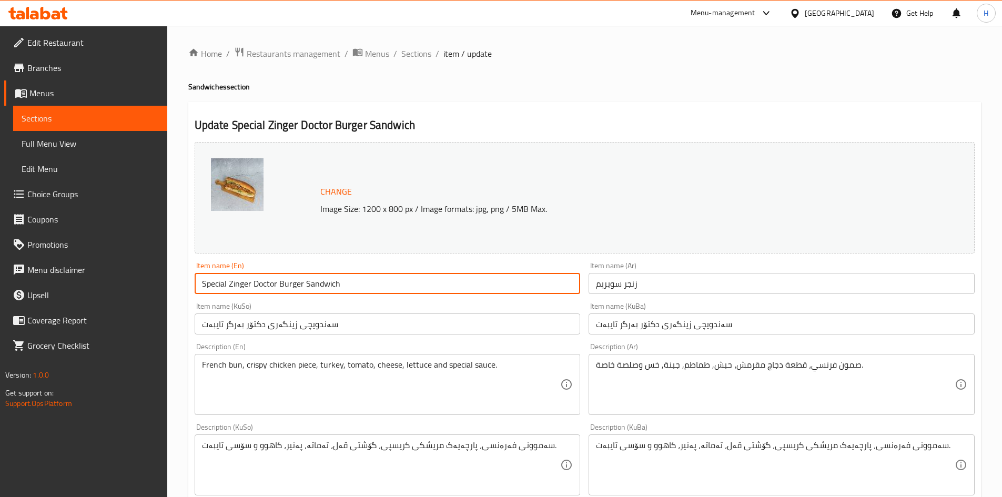
click at [372, 286] on input "Special Zinger Doctor Burger Sandwich" at bounding box center [388, 283] width 386 height 21
click at [374, 284] on input "Special Zinger Doctor Burger Sandwich" at bounding box center [388, 283] width 386 height 21
click at [375, 284] on input "Special Zinger Doctor Burger Sandwich" at bounding box center [388, 283] width 386 height 21
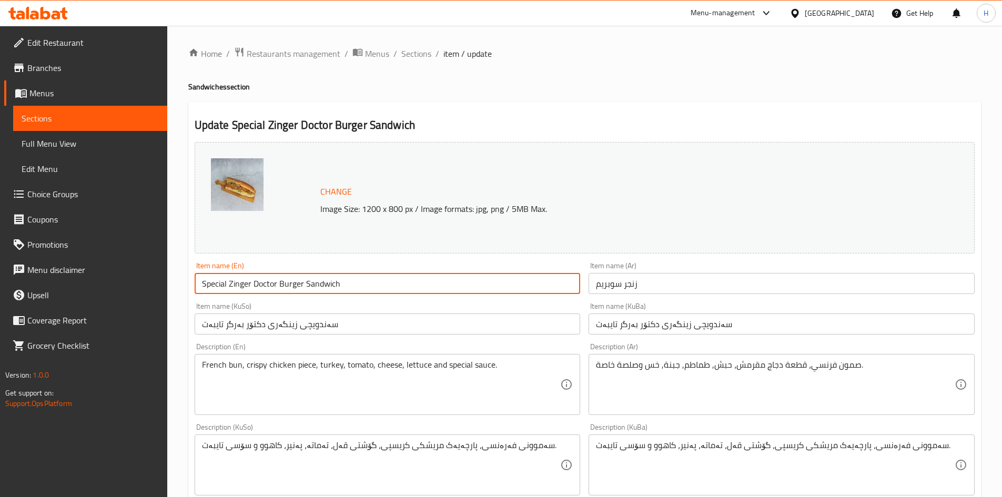
click at [378, 282] on input "Special Zinger Doctor Burger Sandwich" at bounding box center [388, 283] width 386 height 21
click at [379, 280] on input "Special Zinger Doctor Burger Sandwich" at bounding box center [388, 283] width 386 height 21
type input "Supreme Zinger"
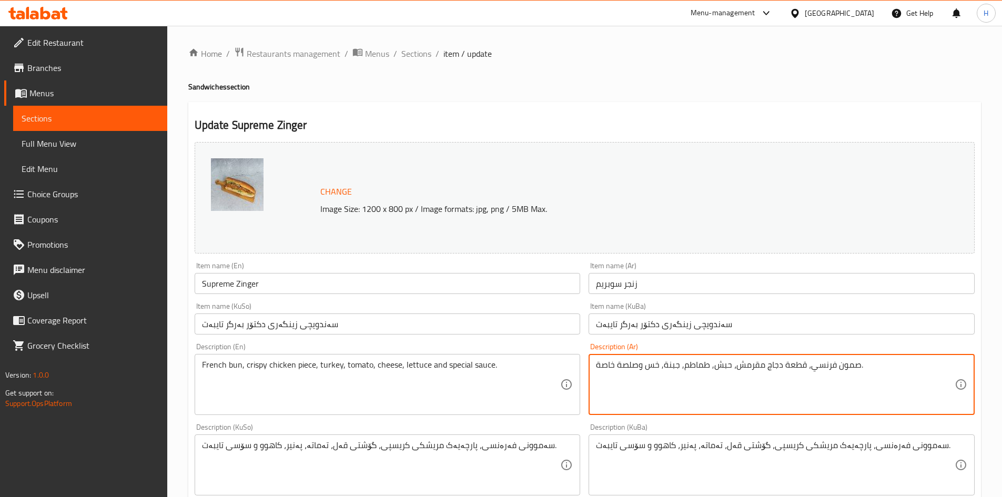
click at [687, 361] on textarea "صمون فرنسي، قطعة دجاج مقرمش، حبش, طماطم, جبنة, خس وصلصة خاصة." at bounding box center [775, 385] width 359 height 50
click at [686, 331] on input "سەندویچی زینگەری دکتۆر بەرگر تایبەت" at bounding box center [781, 323] width 386 height 21
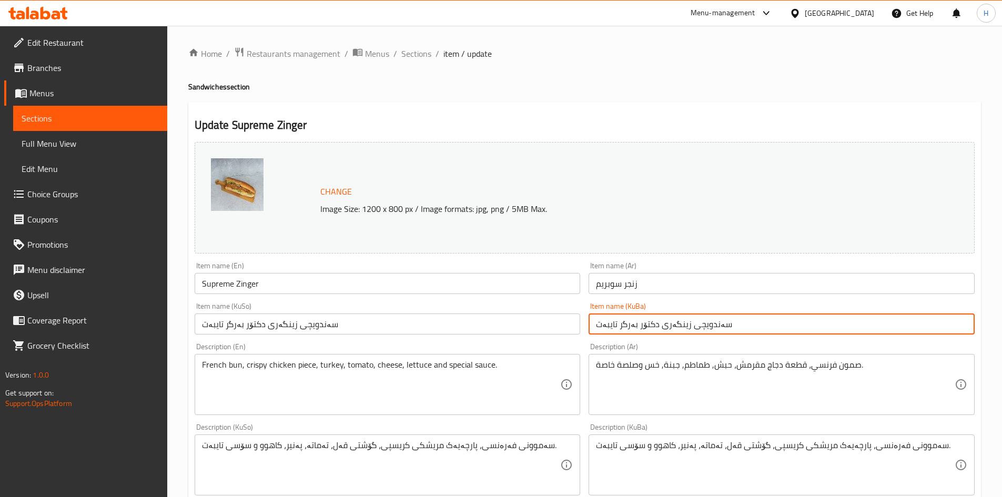
click at [686, 331] on input "سەندویچی زینگەری دکتۆر بەرگر تایبەت" at bounding box center [781, 323] width 386 height 21
click at [503, 319] on input "سەندویچی زینگەری دکتۆر بەرگر تایبەت" at bounding box center [388, 323] width 386 height 21
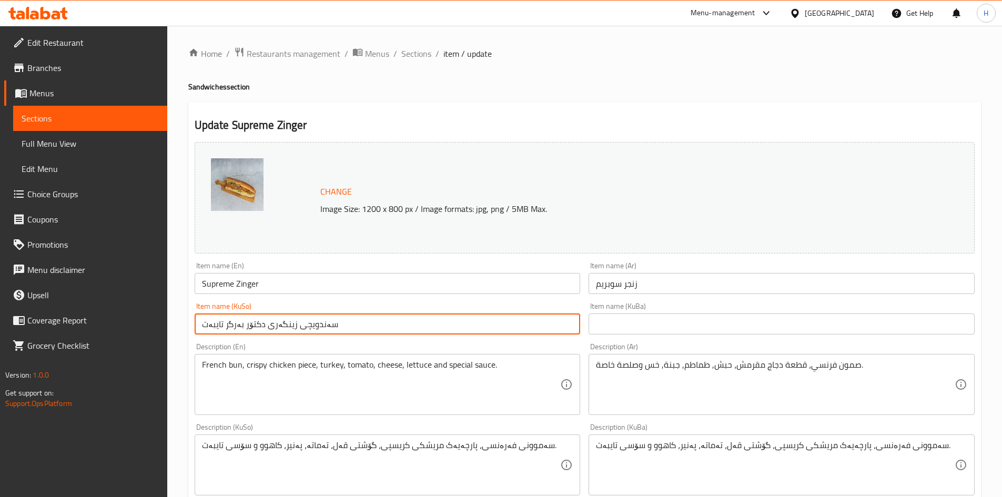
click at [503, 319] on input "سەندویچی زینگەری دکتۆر بەرگر تایبەت" at bounding box center [388, 323] width 386 height 21
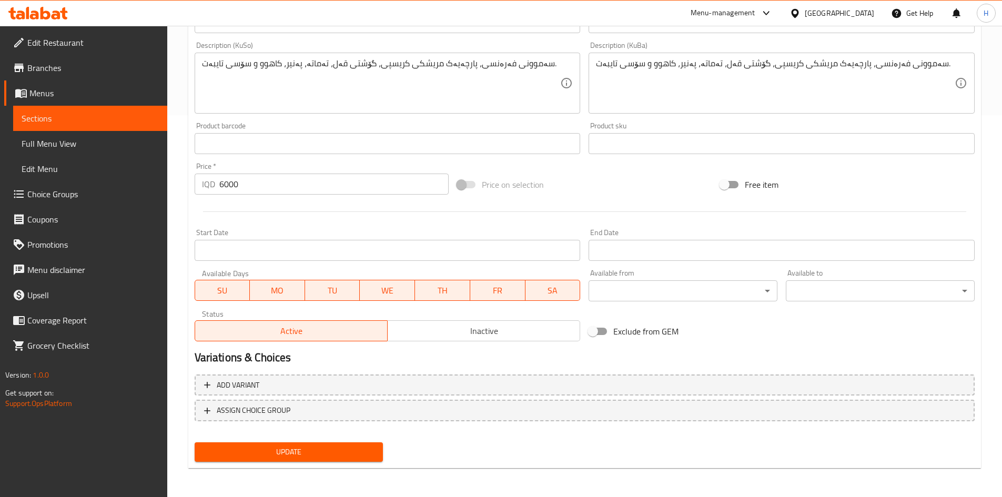
scroll to position [382, 0]
click at [345, 447] on span "Update" at bounding box center [289, 451] width 172 height 13
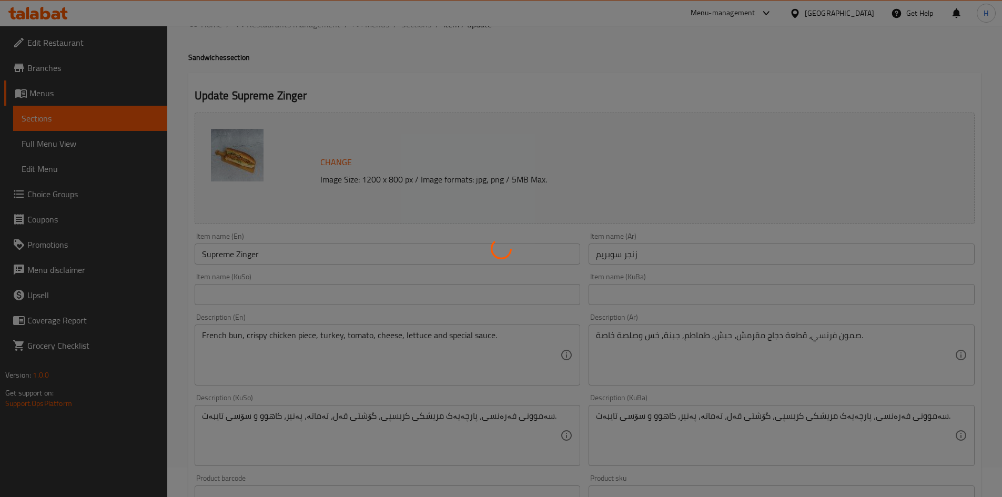
scroll to position [0, 0]
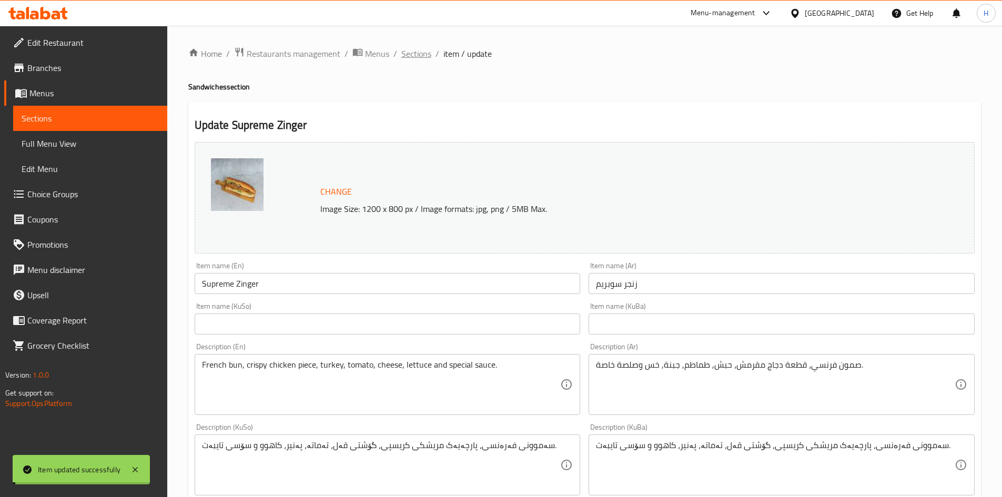
click at [418, 50] on span "Sections" at bounding box center [416, 53] width 30 height 13
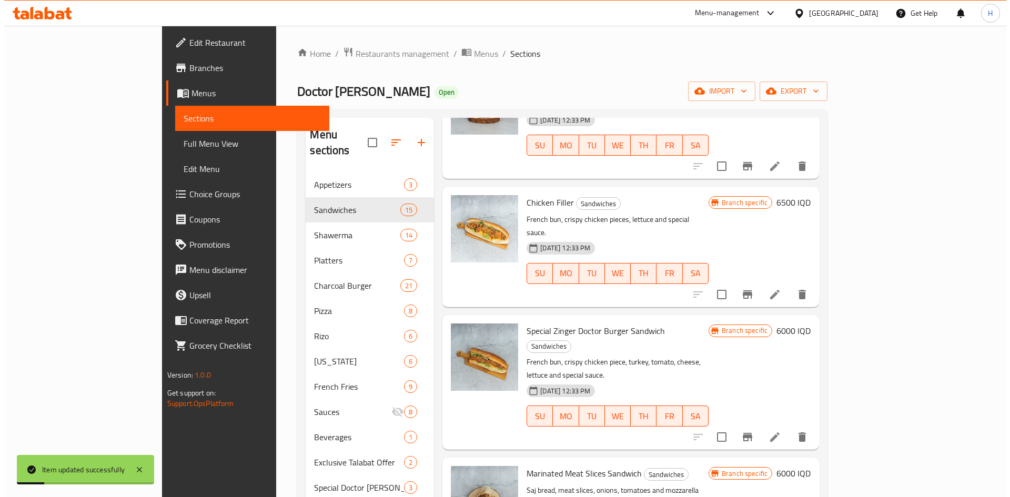
scroll to position [368, 0]
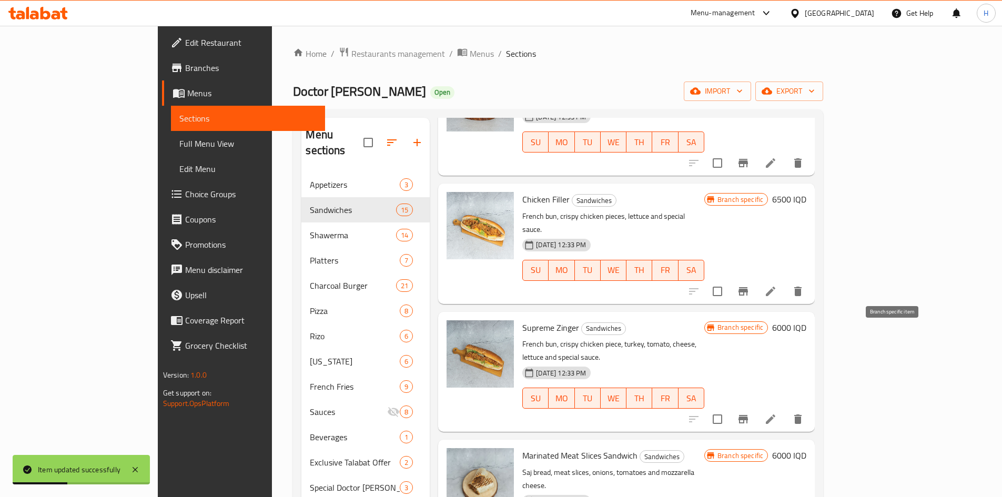
click at [756, 406] on button "Branch-specific-item" at bounding box center [742, 418] width 25 height 25
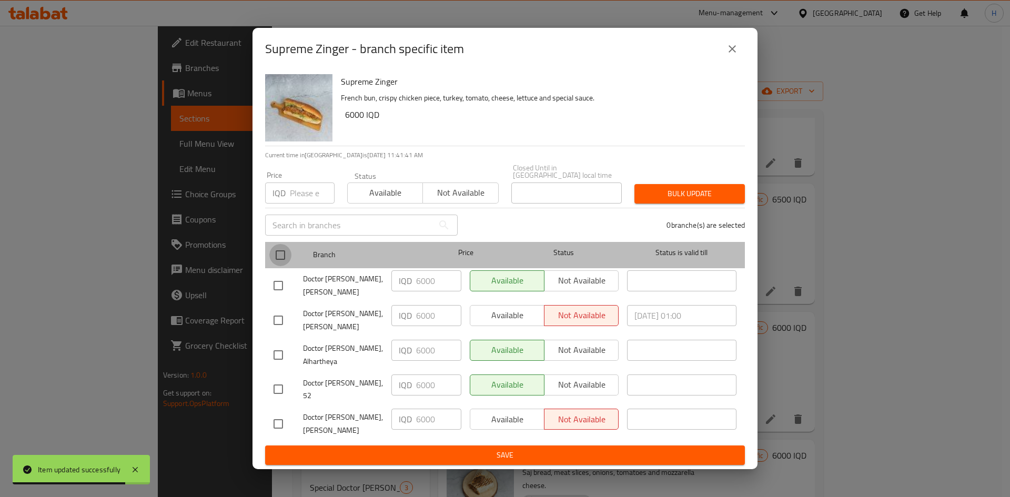
click at [277, 257] on input "checkbox" at bounding box center [280, 255] width 22 height 22
checkbox input "true"
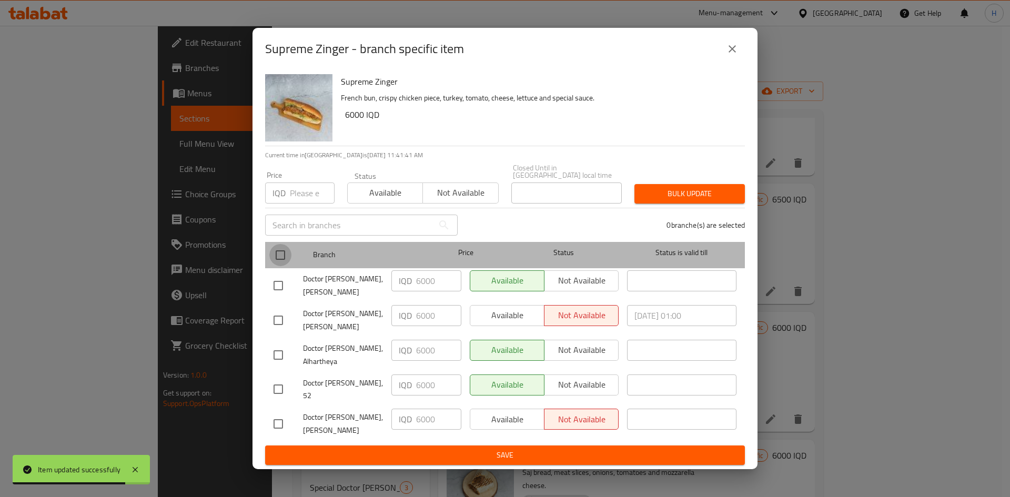
checkbox input "true"
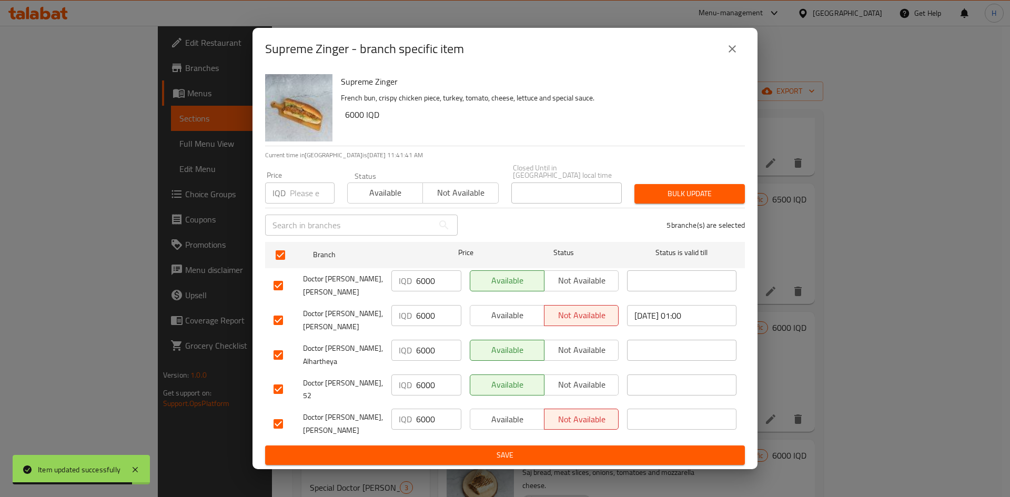
click at [427, 289] on input "6000" at bounding box center [438, 280] width 45 height 21
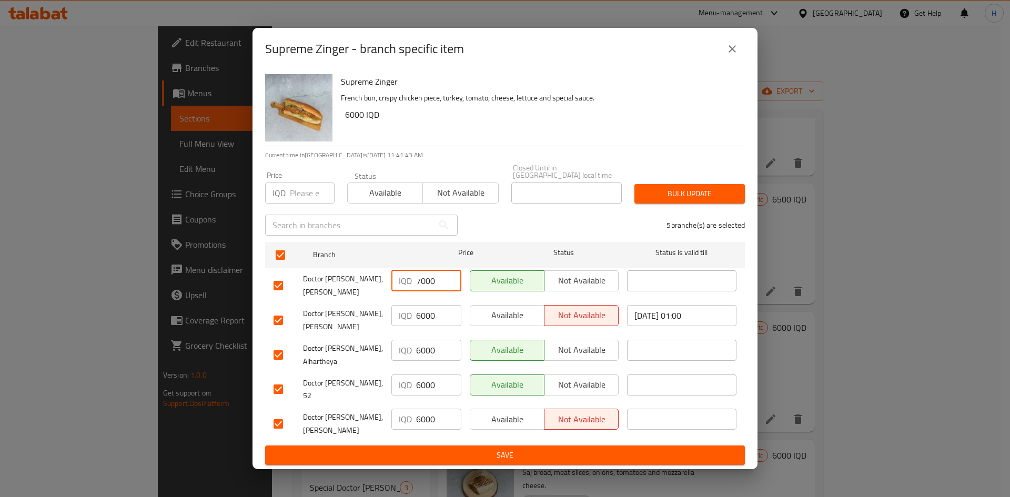
click at [427, 289] on input "7000" at bounding box center [438, 280] width 45 height 21
type input "7000"
click at [430, 317] on input "6000" at bounding box center [438, 315] width 45 height 21
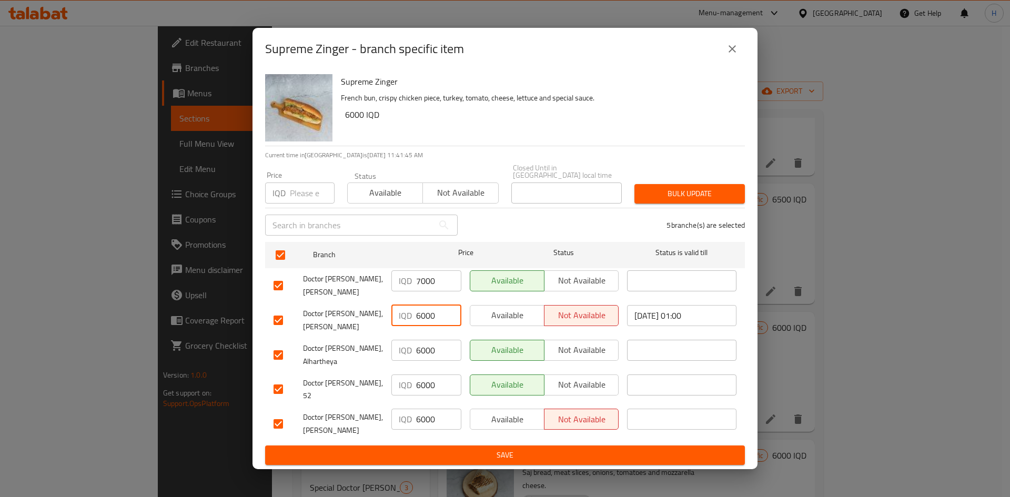
click at [430, 317] on input "6000" at bounding box center [438, 315] width 45 height 21
paste input "7"
click at [443, 349] on input "6000" at bounding box center [438, 350] width 45 height 21
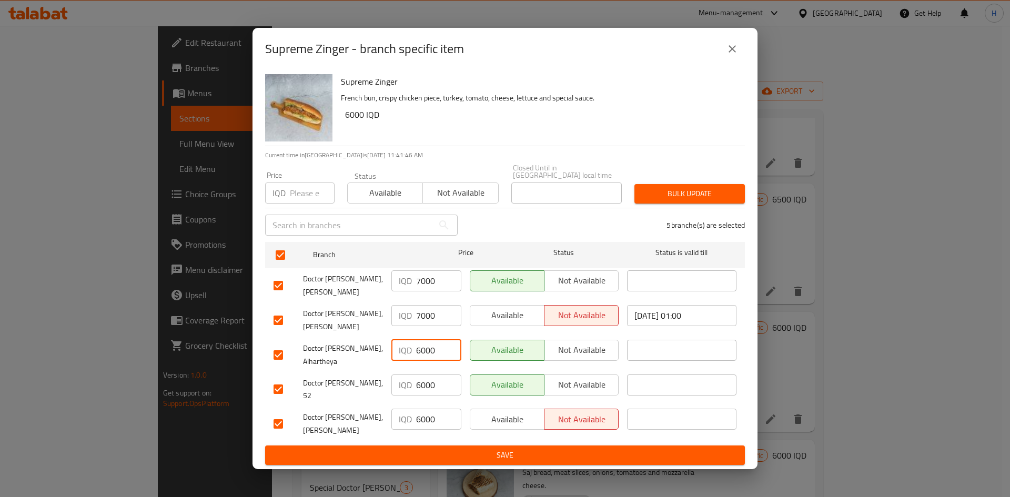
click at [443, 349] on input "6000" at bounding box center [438, 350] width 45 height 21
paste input "7"
click at [440, 374] on input "6000" at bounding box center [438, 384] width 45 height 21
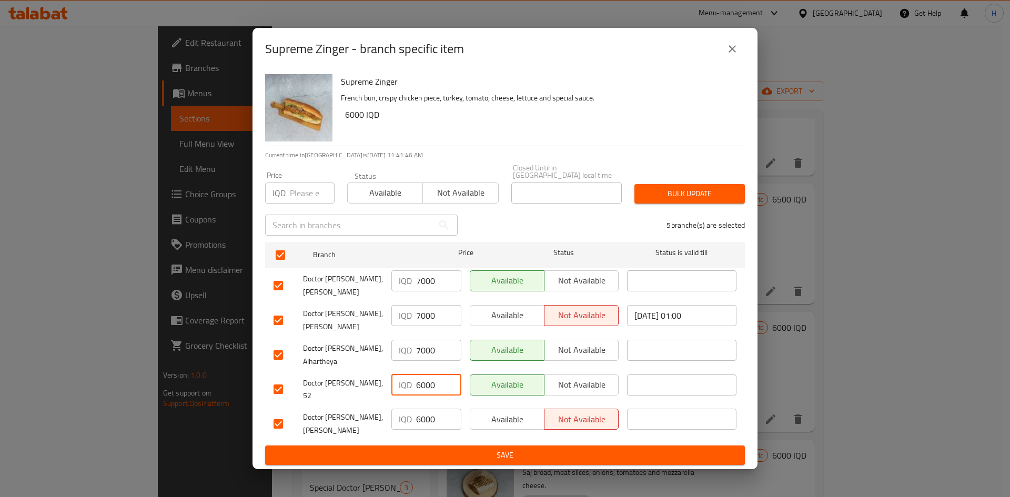
paste input "7"
click at [437, 414] on input "6000" at bounding box center [438, 419] width 45 height 21
paste input "7000"
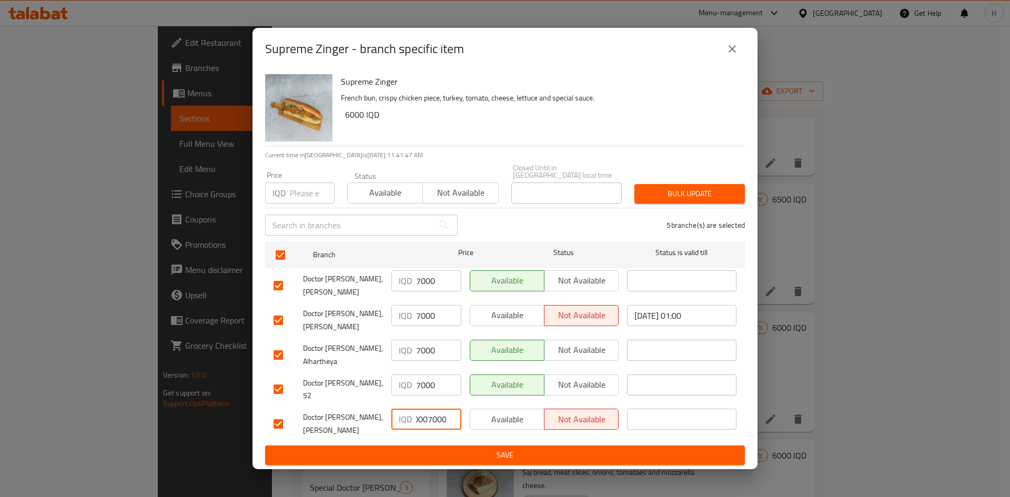
click at [437, 414] on input "60007000" at bounding box center [438, 419] width 45 height 21
paste input "number"
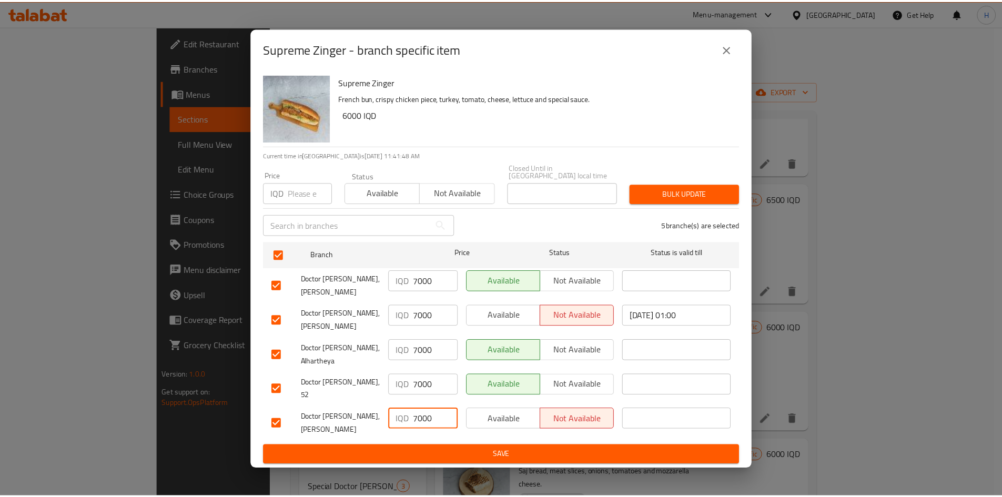
scroll to position [0, 0]
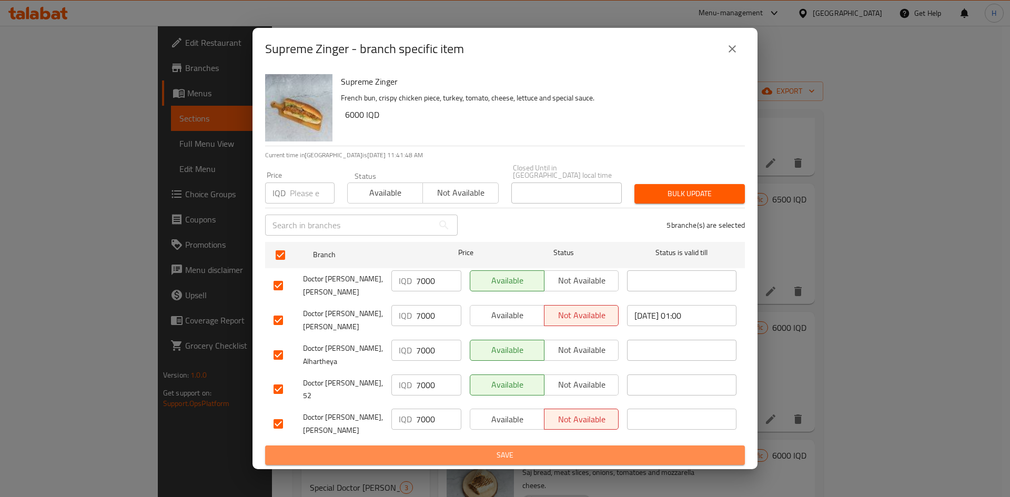
click at [437, 449] on span "Save" at bounding box center [504, 455] width 463 height 13
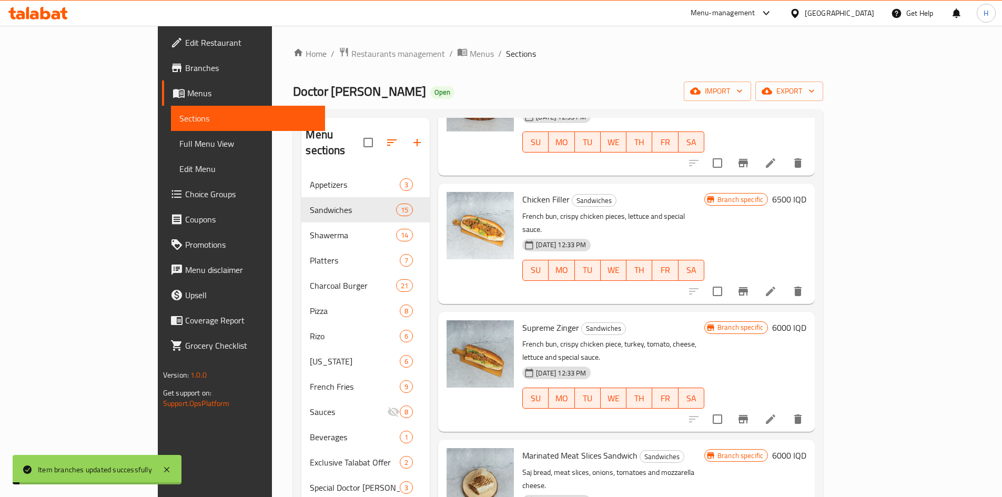
click at [806, 320] on h6 "6000 IQD" at bounding box center [789, 327] width 34 height 15
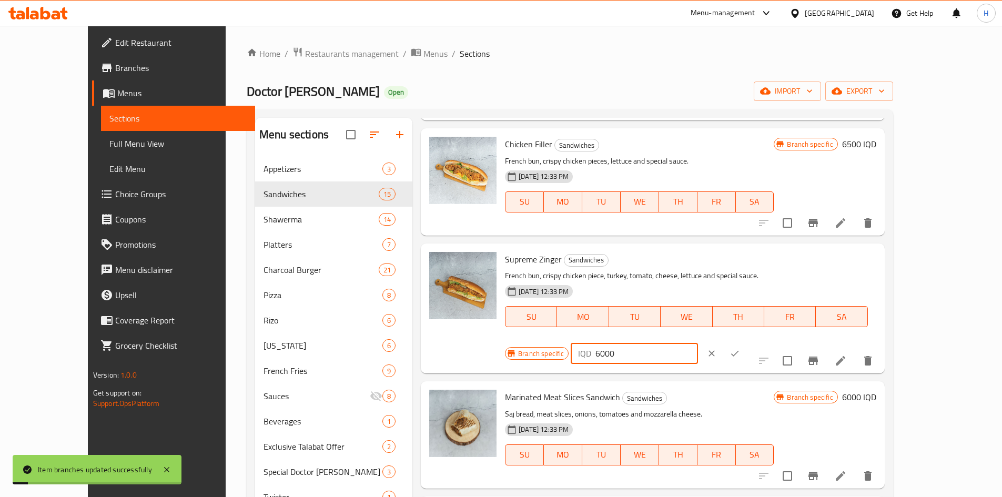
click at [697, 343] on input "6000" at bounding box center [646, 353] width 102 height 21
paste input "7"
click at [740, 348] on icon "ok" at bounding box center [734, 353] width 11 height 11
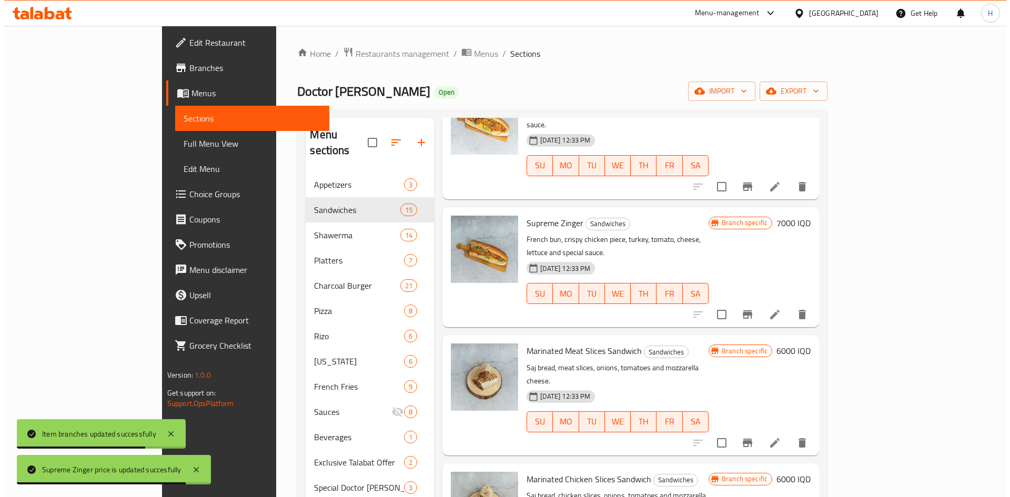
scroll to position [473, 0]
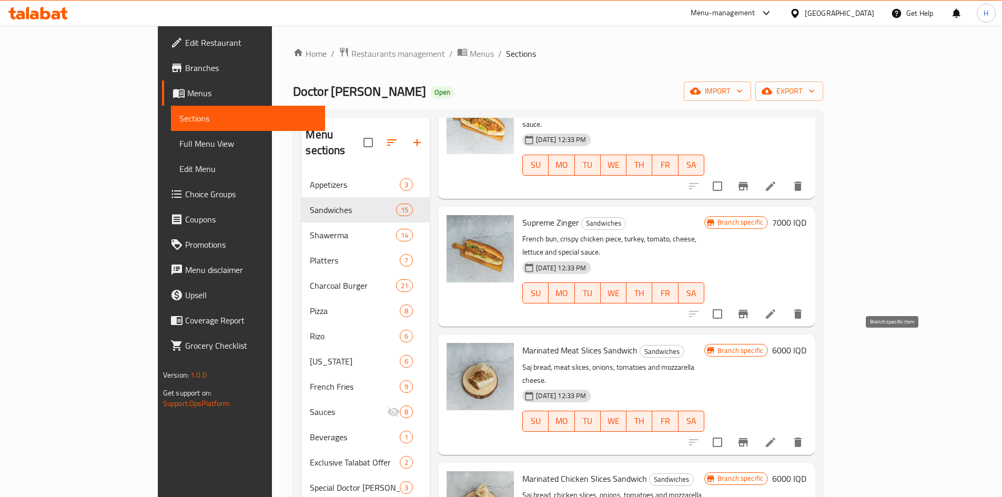
click at [748, 438] on icon "Branch-specific-item" at bounding box center [742, 442] width 9 height 8
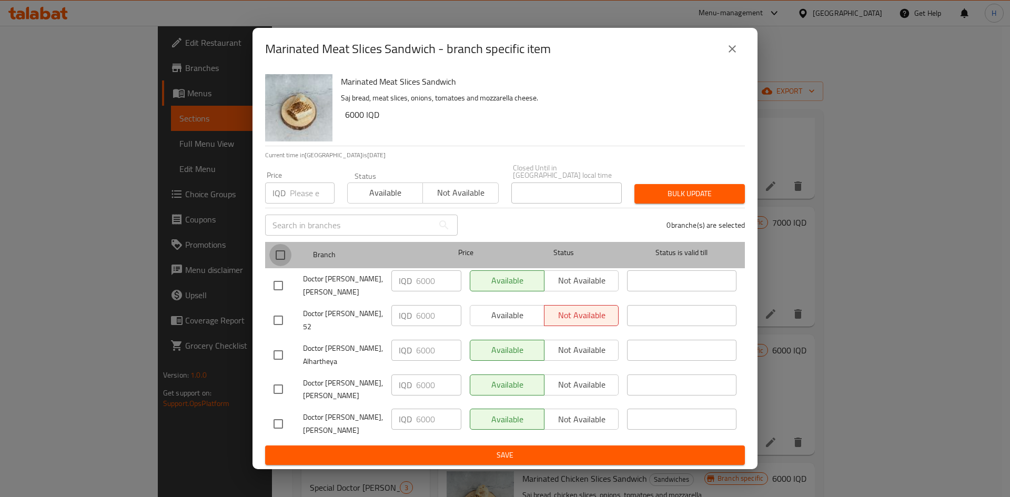
click at [284, 261] on input "checkbox" at bounding box center [280, 255] width 22 height 22
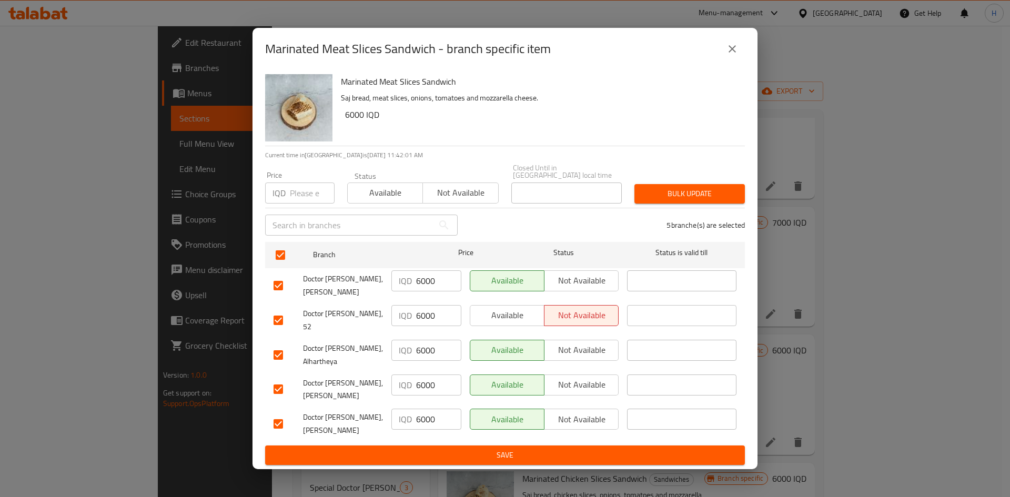
click at [425, 284] on input "6000" at bounding box center [438, 280] width 45 height 21
click at [417, 286] on input "6500" at bounding box center [438, 280] width 45 height 21
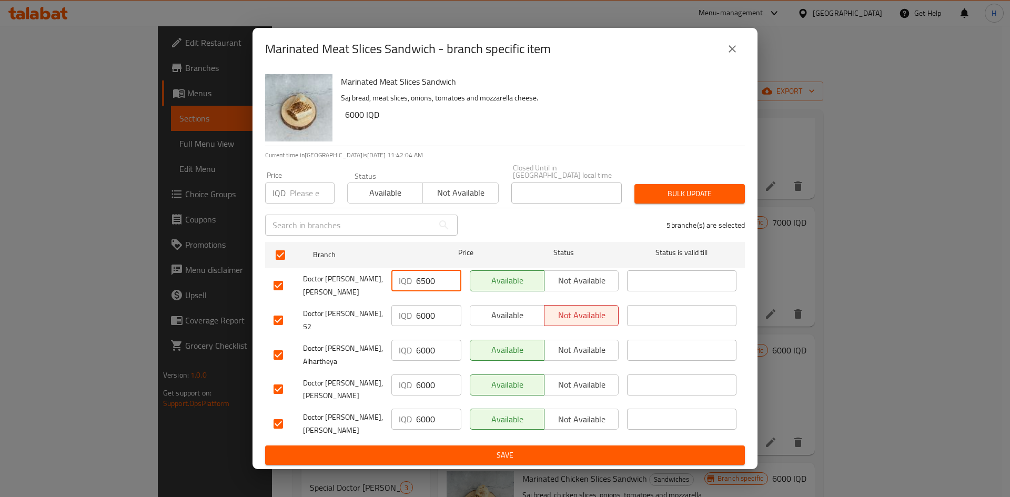
click at [425, 322] on input "6000" at bounding box center [438, 315] width 45 height 21
paste input "5"
click at [431, 354] on input "6000" at bounding box center [438, 350] width 45 height 21
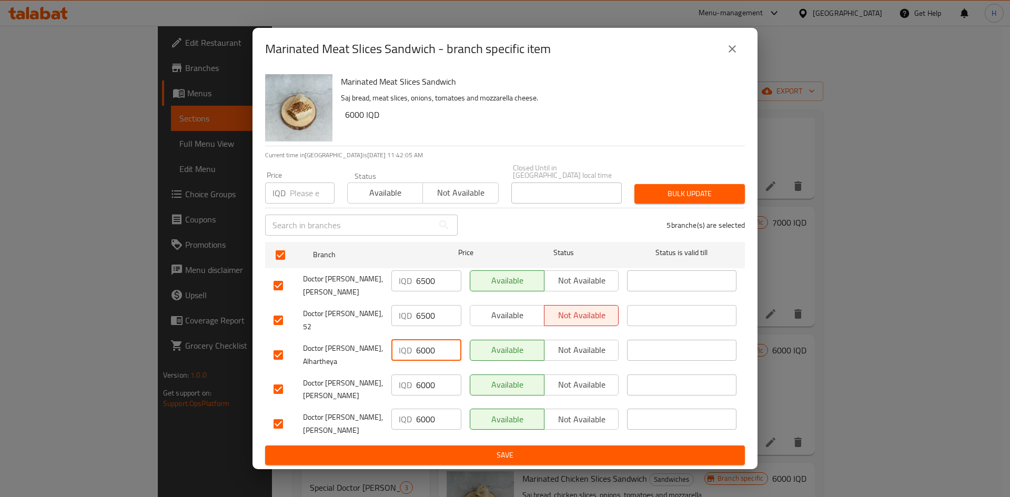
click at [431, 354] on input "6000" at bounding box center [438, 350] width 45 height 21
paste input "5"
click at [433, 387] on input "6000" at bounding box center [438, 384] width 45 height 21
paste input "6500"
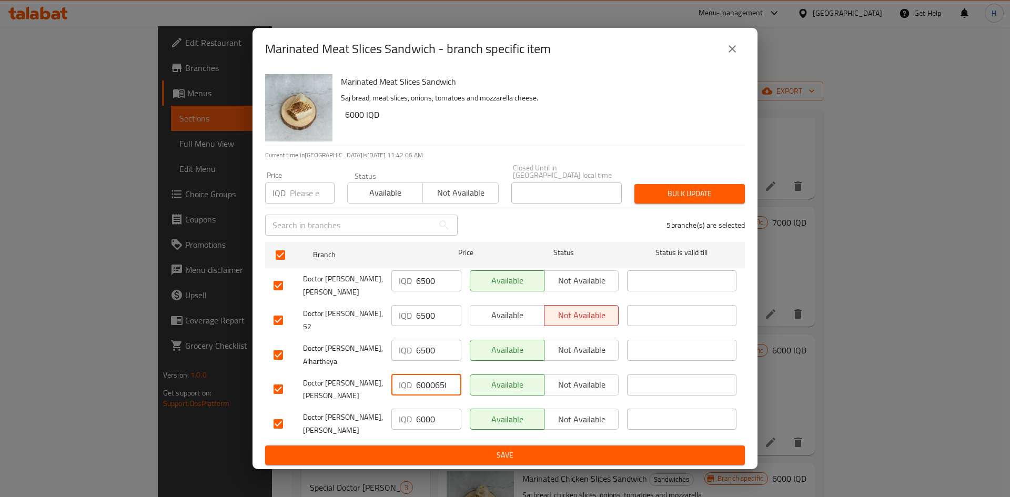
scroll to position [0, 7]
click at [433, 389] on input "60006500" at bounding box center [438, 384] width 45 height 21
click at [433, 386] on input "60006500" at bounding box center [438, 384] width 45 height 21
paste input "number"
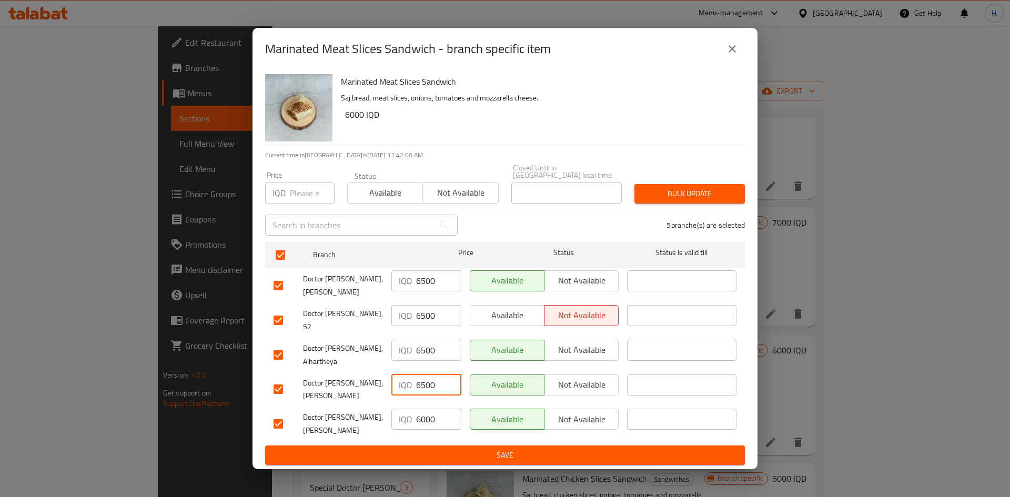
scroll to position [0, 0]
click at [434, 420] on input "6000" at bounding box center [438, 419] width 45 height 21
paste input "6500"
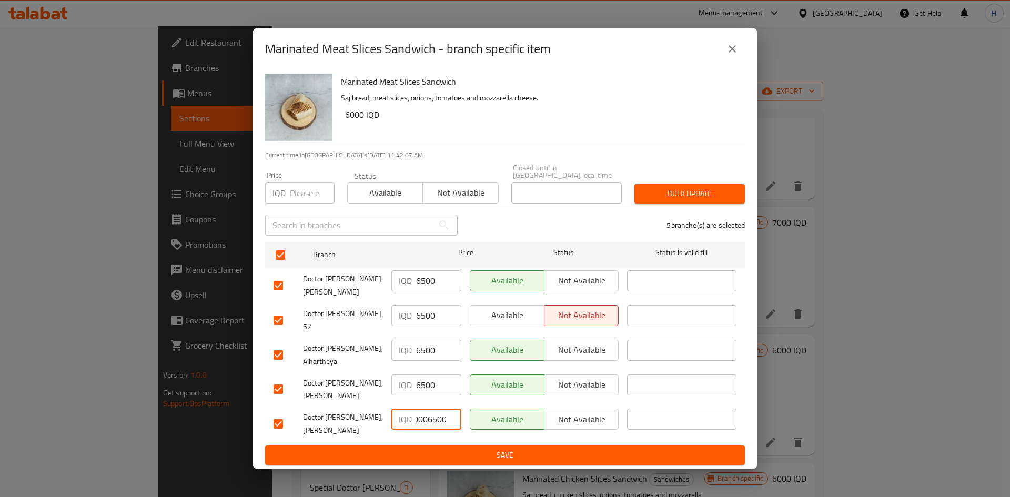
click at [434, 418] on input "60006500" at bounding box center [438, 419] width 45 height 21
paste input "number"
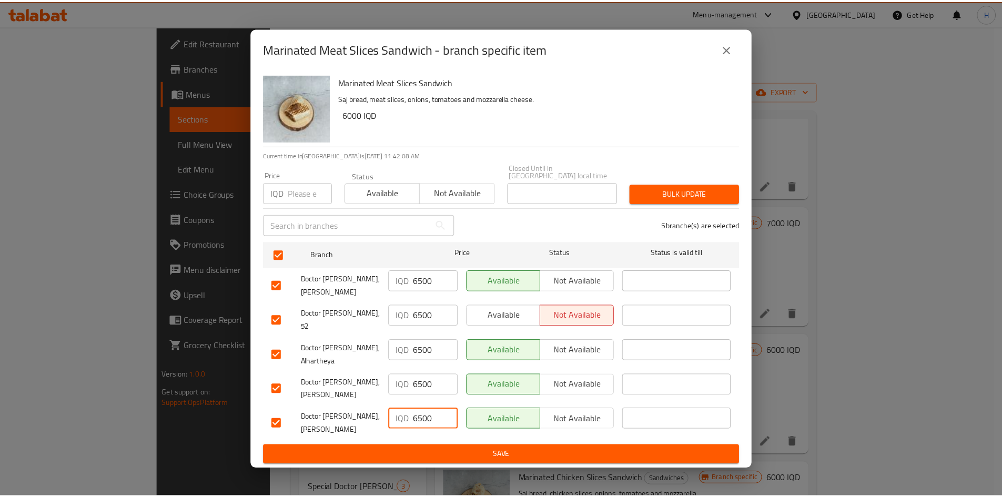
scroll to position [0, 0]
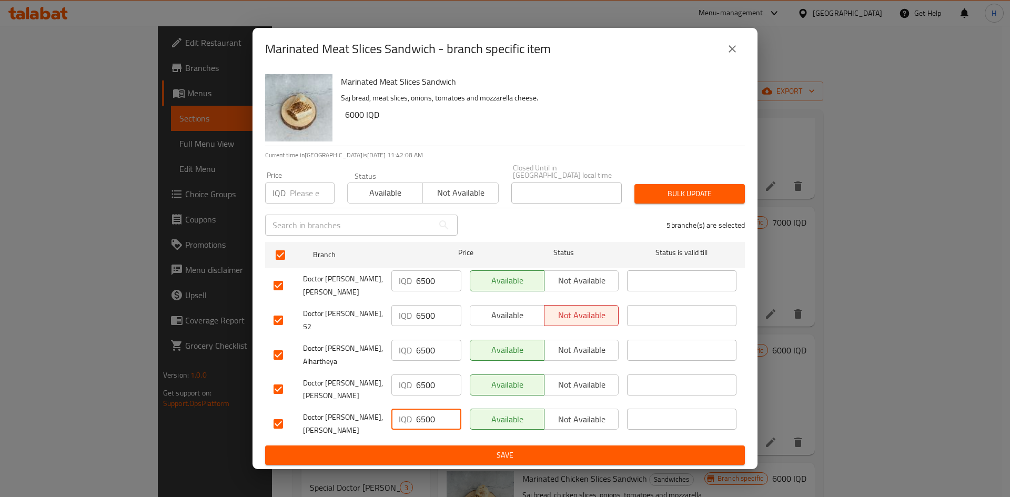
click at [433, 449] on span "Save" at bounding box center [504, 455] width 463 height 13
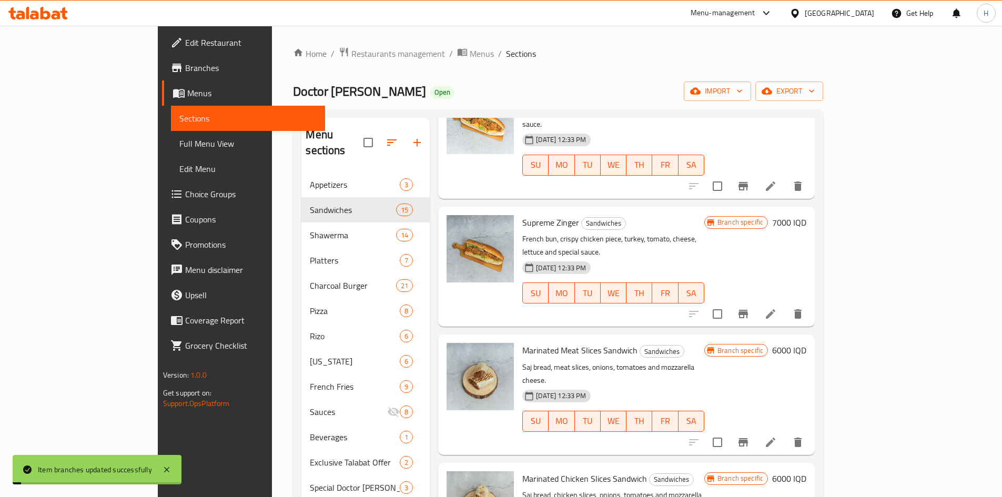
click at [806, 343] on h6 "6000 IQD" at bounding box center [789, 350] width 34 height 15
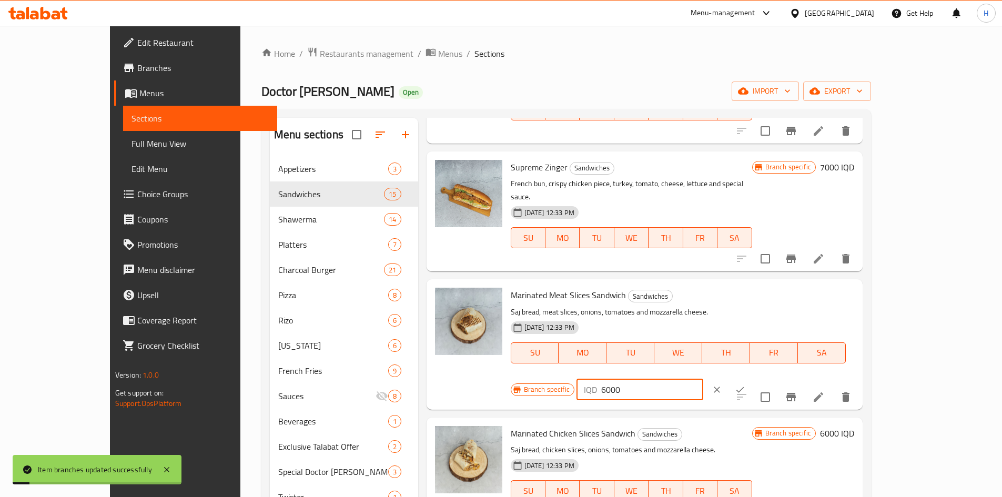
click at [703, 379] on input "6000" at bounding box center [652, 389] width 102 height 21
paste input "5"
click at [862, 279] on div "Marinated Meat Slices Sandwich Sandwiches Saj bread, meat slices, onions, tomat…" at bounding box center [644, 344] width 436 height 130
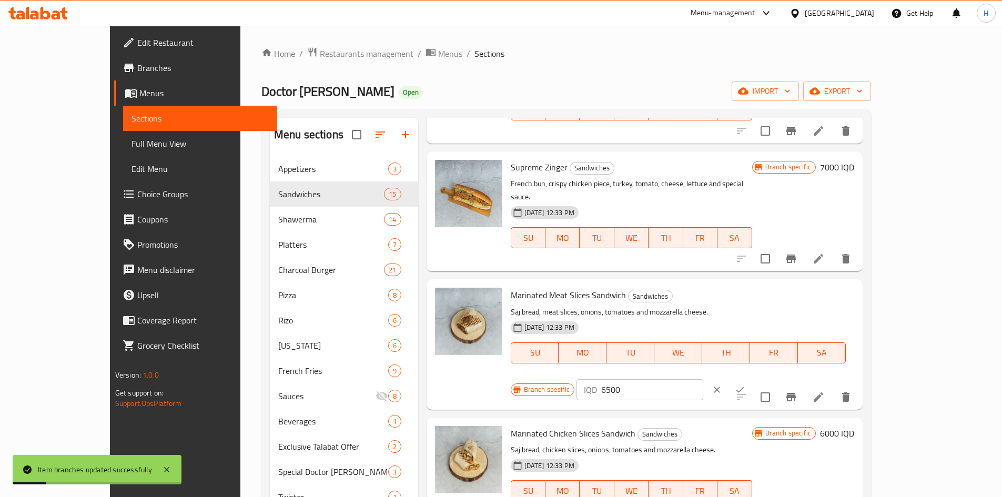
click at [745, 384] on icon "ok" at bounding box center [740, 389] width 11 height 11
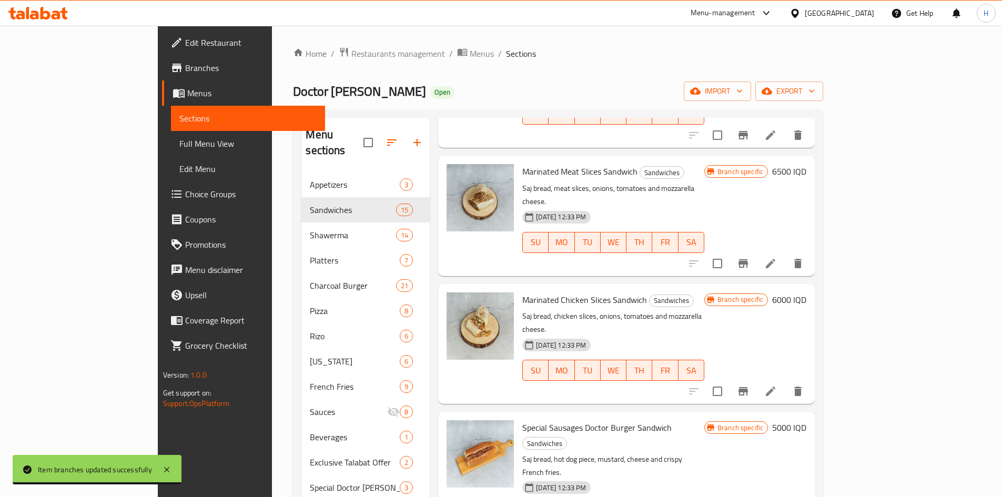
scroll to position [684, 0]
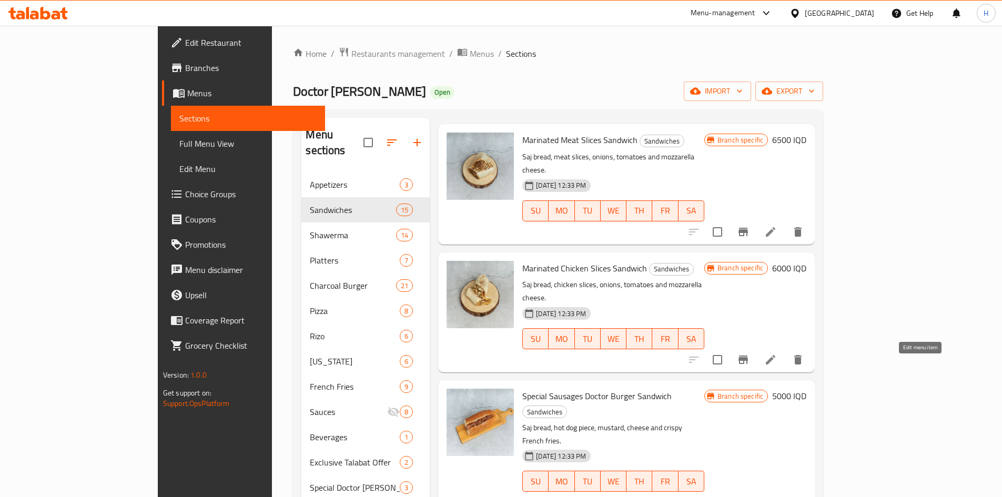
click at [777, 496] on icon at bounding box center [770, 502] width 13 height 13
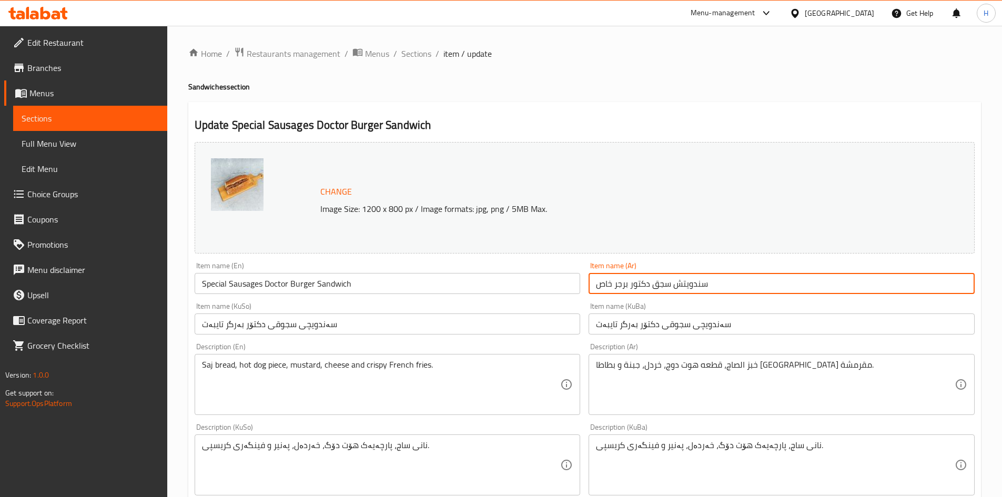
drag, startPoint x: 670, startPoint y: 283, endPoint x: 576, endPoint y: 273, distance: 95.2
click at [576, 273] on div "Change Image Size: 1200 x 800 px / Image formats: jpg, png / 5MB Max. Item name…" at bounding box center [584, 432] width 788 height 589
click at [289, 273] on input "Special Sausages Doctor Burger Sandwich" at bounding box center [388, 283] width 386 height 21
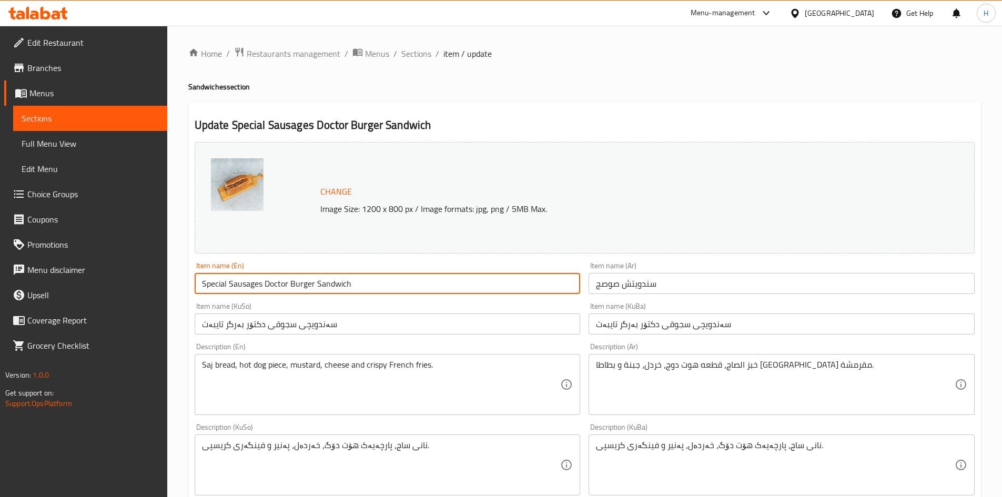
click at [289, 273] on input "Special Sausages Doctor Burger Sandwich" at bounding box center [388, 283] width 386 height 21
click at [271, 277] on input "Special Sausages Doctor Burger Sandwich" at bounding box center [388, 283] width 386 height 21
drag, startPoint x: 227, startPoint y: 284, endPoint x: 189, endPoint y: 284, distance: 37.9
click at [190, 284] on div "Item name (En) Special Sausages Doctor Burger Sandwich Item name (En)" at bounding box center [387, 278] width 394 height 40
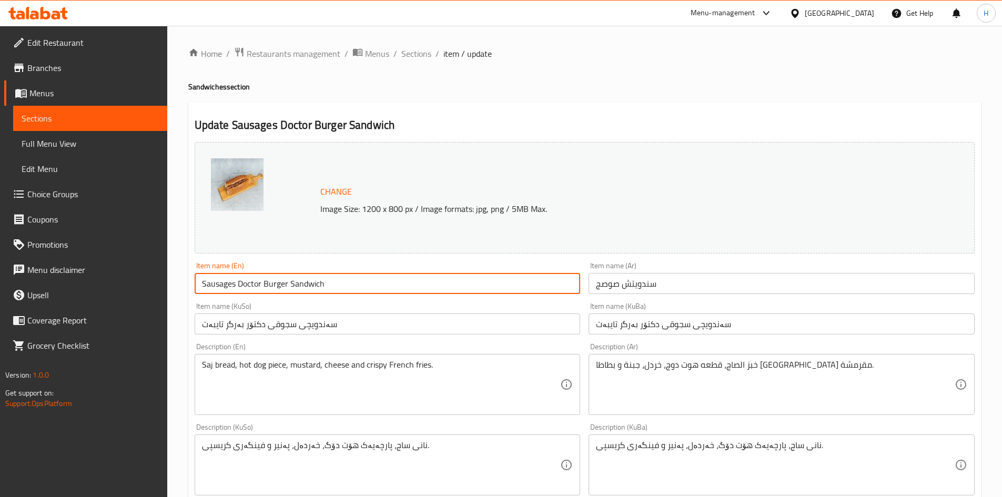
drag, startPoint x: 239, startPoint y: 281, endPoint x: 476, endPoint y: 312, distance: 239.7
click at [475, 312] on div "Change Image Size: 1200 x 800 px / Image formats: jpg, png / 5MB Max. Item name…" at bounding box center [584, 432] width 788 height 589
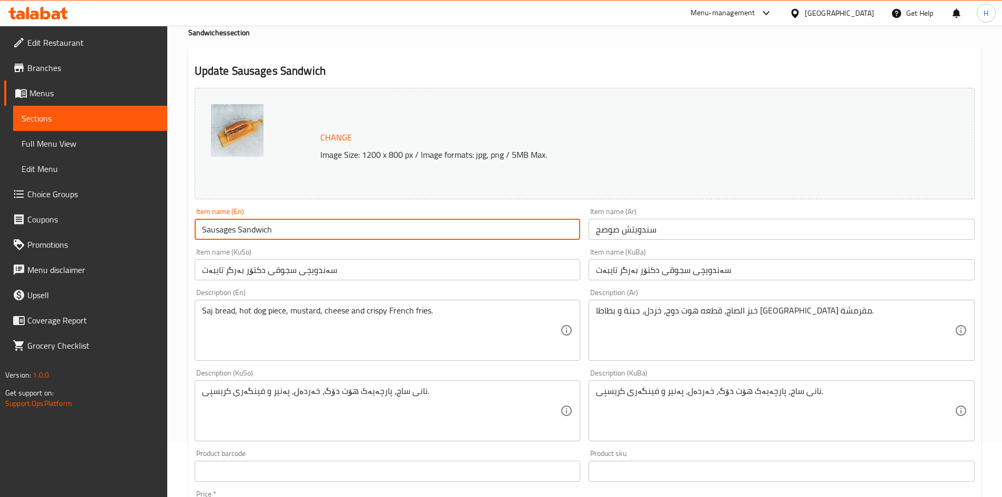
scroll to position [105, 0]
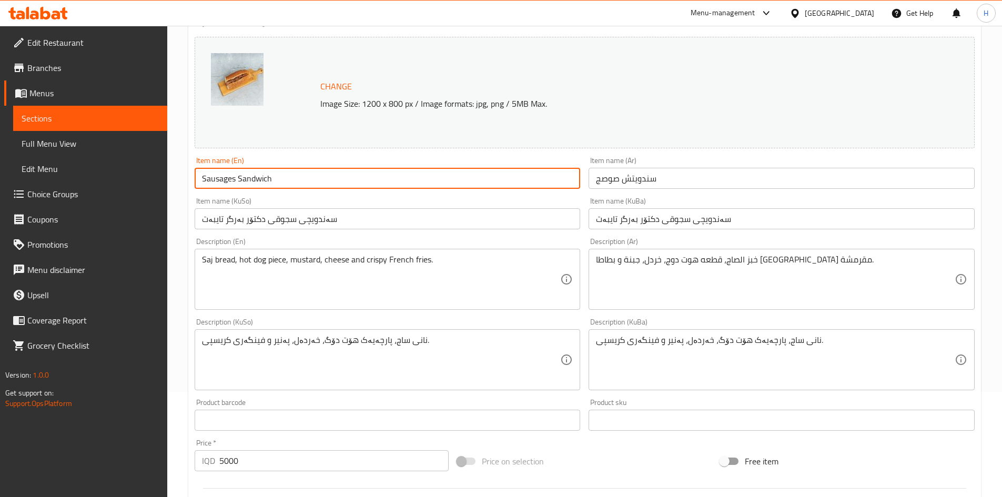
click at [668, 222] on input "سەندویچی سجوقی دکتۆر بەرگر تایبەت" at bounding box center [781, 218] width 386 height 21
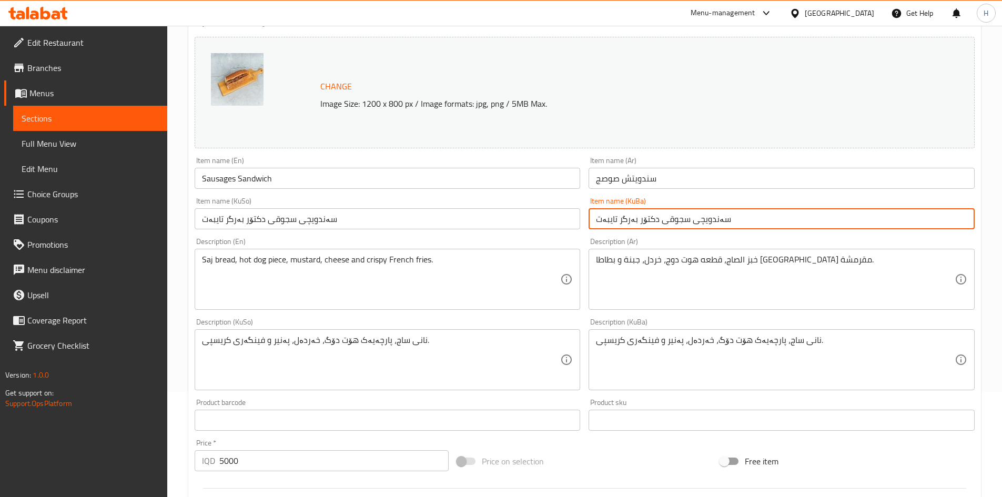
click at [668, 222] on input "سەندویچی سجوقی دکتۆر بەرگر تایبەت" at bounding box center [781, 218] width 386 height 21
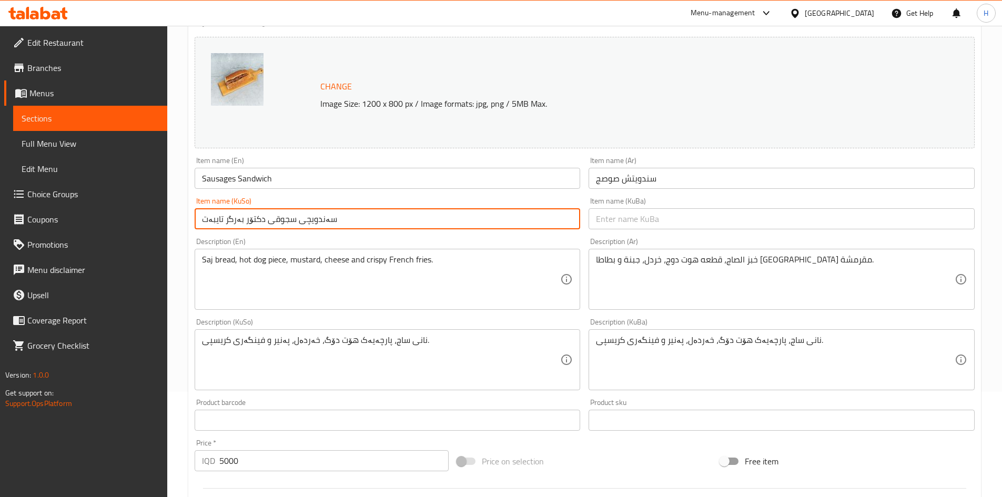
click at [435, 222] on input "سەندویچی سجوقی دکتۆر بەرگر تایبەت" at bounding box center [388, 218] width 386 height 21
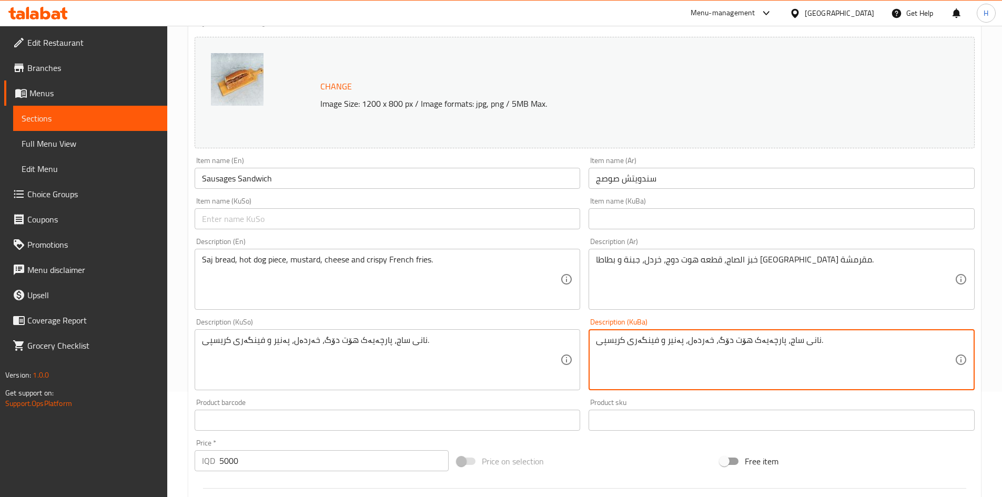
click at [687, 337] on textarea "نانی ساج، پارچەیەک هۆت دۆگ، خەردەل، پەنیر و فینگەری کریسپی." at bounding box center [775, 360] width 359 height 50
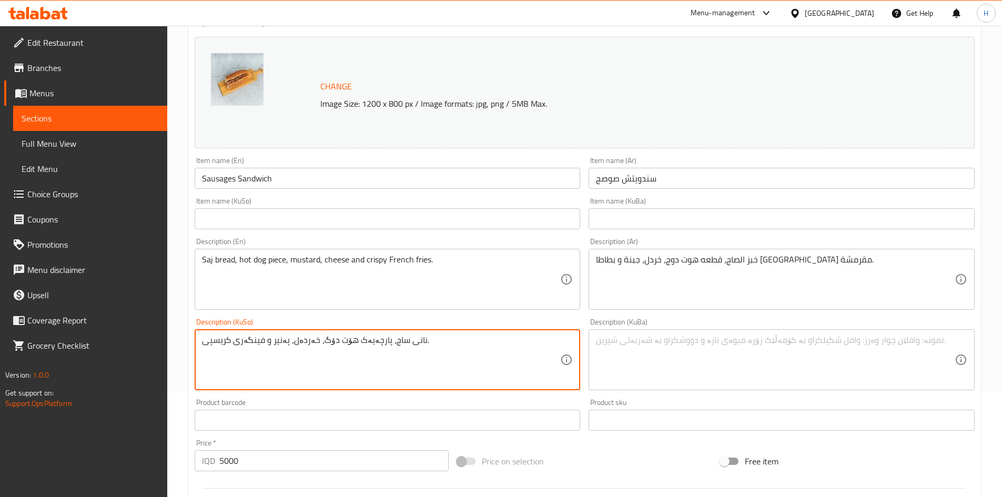
click at [316, 360] on textarea "نانی ساج، پارچەیەک هۆت دۆگ، خەردەل، پەنیر و فینگەری کریسپی." at bounding box center [381, 360] width 359 height 50
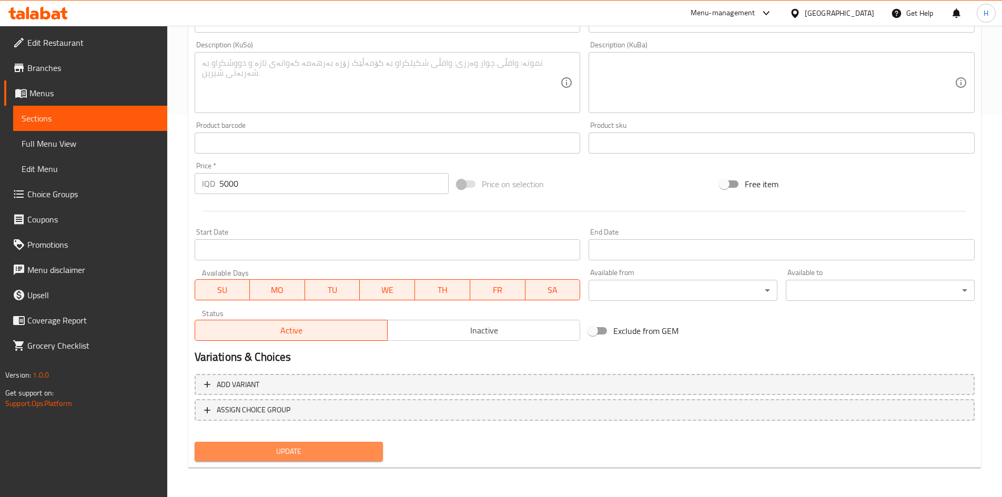
click at [315, 443] on button "Update" at bounding box center [289, 451] width 189 height 19
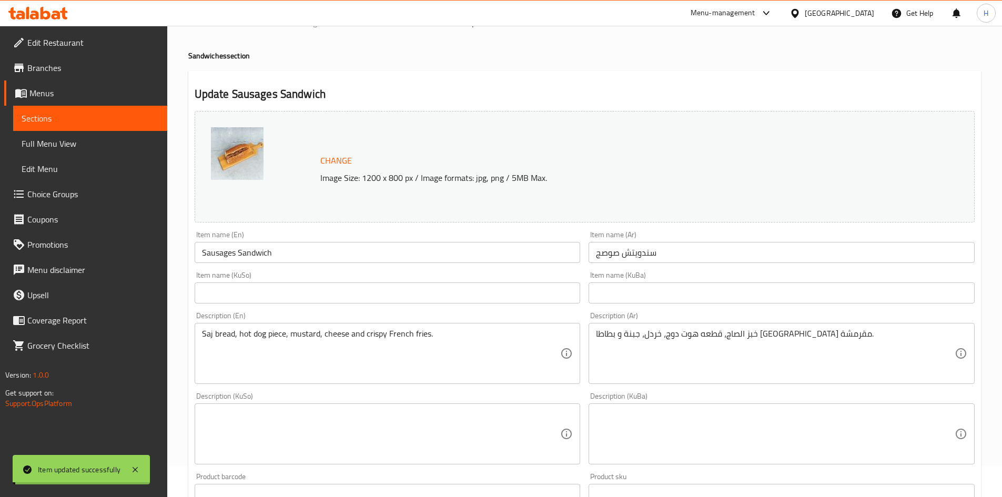
scroll to position [0, 0]
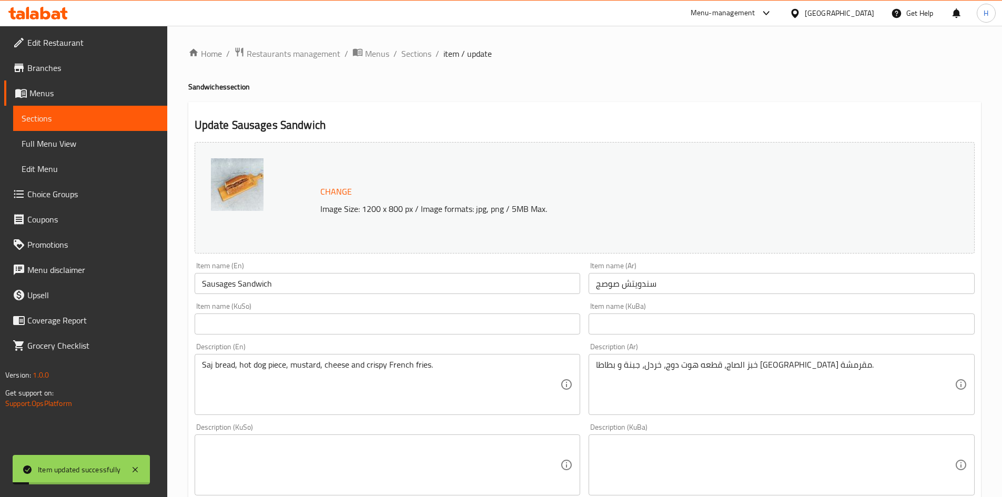
click at [408, 57] on span "Sections" at bounding box center [416, 53] width 30 height 13
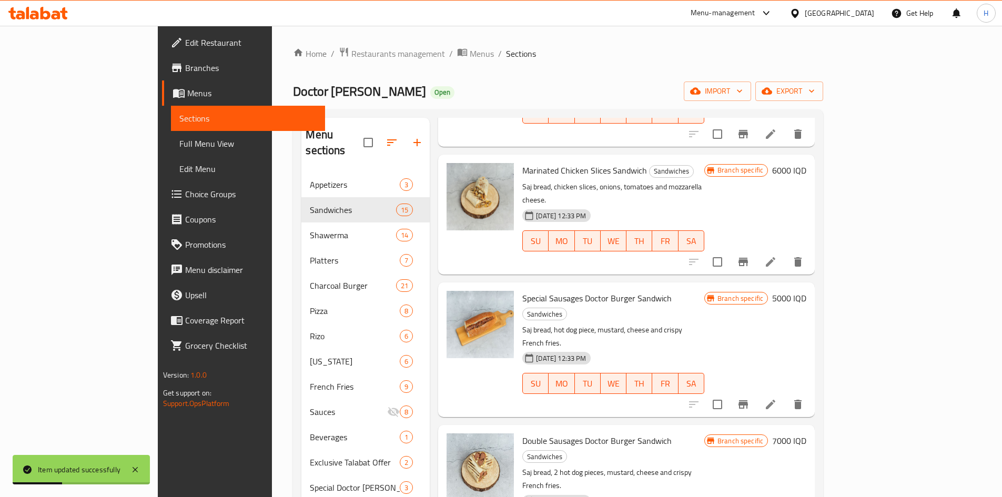
scroll to position [841, 0]
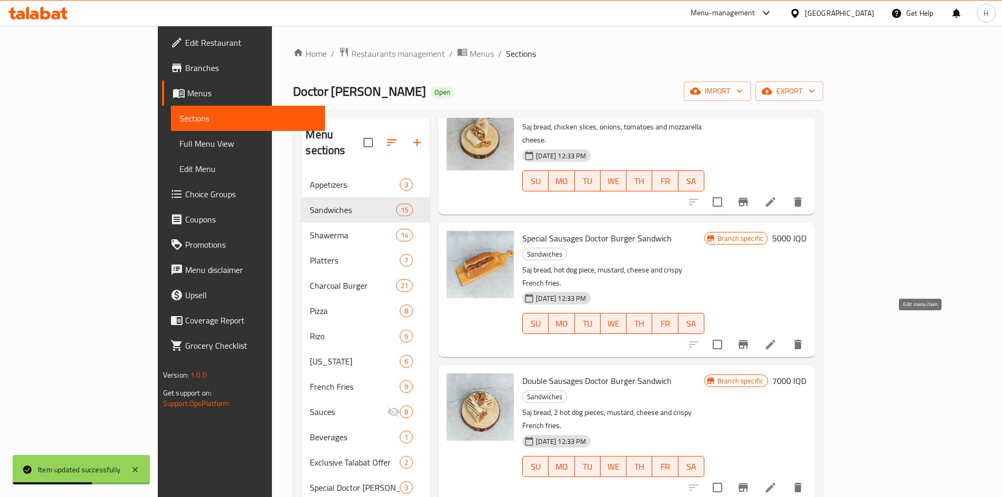
click at [775, 483] on icon at bounding box center [770, 487] width 9 height 9
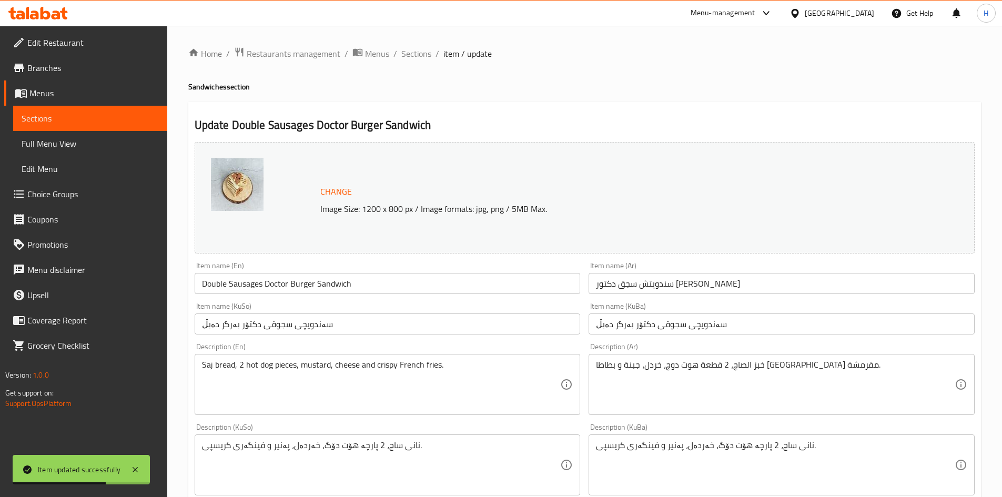
click at [639, 283] on input "سندويتش سجق دكتور برجر دوبل" at bounding box center [781, 283] width 386 height 21
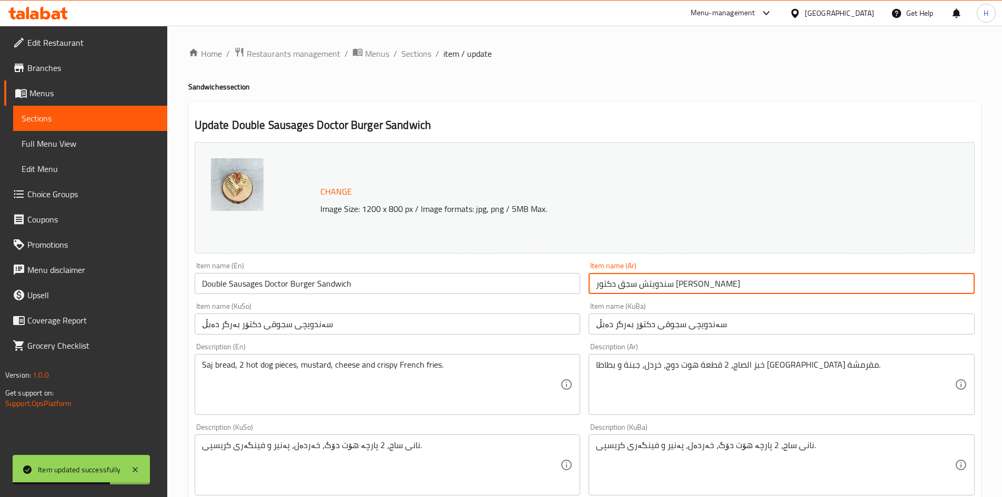
click at [639, 283] on input "سندويتش سجق دكتور برجر دوبل" at bounding box center [781, 283] width 386 height 21
click at [640, 282] on input "دبل صوصج بالصاج" at bounding box center [781, 283] width 386 height 21
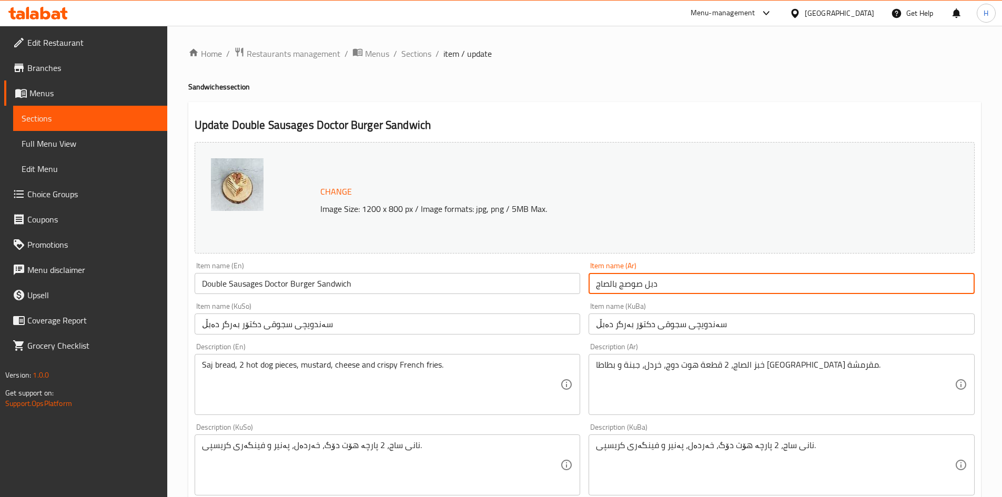
click at [640, 282] on input "دبل صوصج بالصاج" at bounding box center [781, 283] width 386 height 21
click at [326, 280] on input "Double Sausages Doctor Burger Sandwich" at bounding box center [388, 283] width 386 height 21
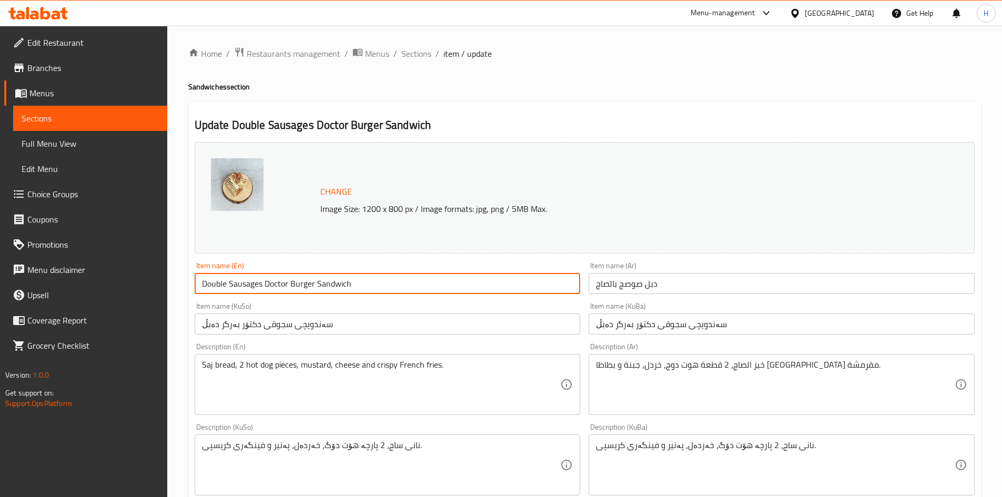
click at [326, 280] on input "Double Sausages Doctor Burger Sandwich" at bounding box center [388, 283] width 386 height 21
paste input "sausage on a plate"
click at [326, 280] on input "Double Sausages Doctor Burger Sandwich" at bounding box center [388, 283] width 386 height 21
drag, startPoint x: 260, startPoint y: 284, endPoint x: 403, endPoint y: 286, distance: 142.5
click at [403, 286] on input "Double sausage on a plate" at bounding box center [388, 283] width 386 height 21
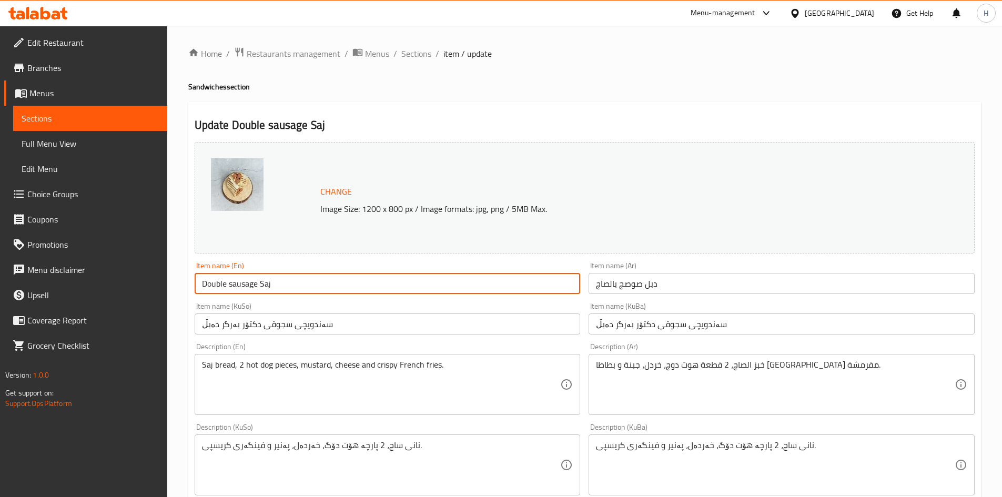
click at [726, 318] on input "سەندویچی سجوقی دکتۆر بەرگر دەبڵ" at bounding box center [781, 323] width 386 height 21
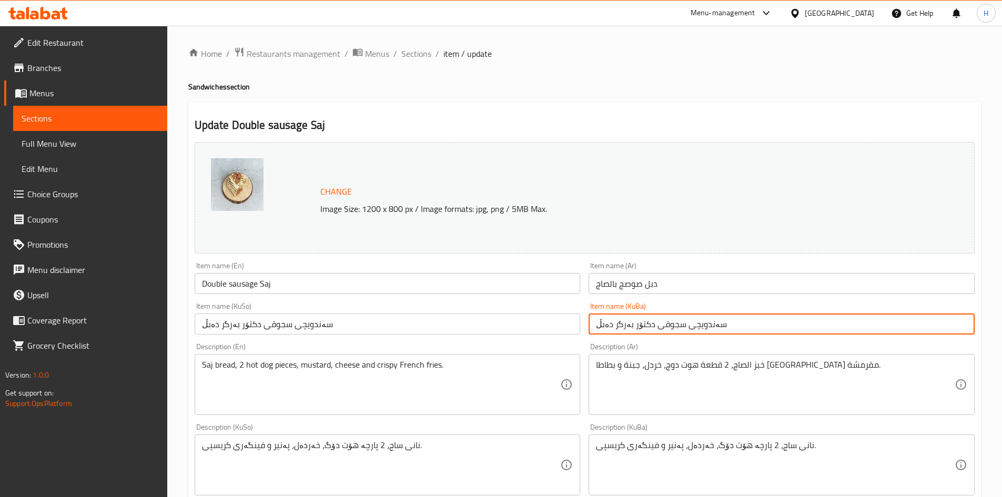
click at [726, 318] on input "سەندویچی سجوقی دکتۆر بەرگر دەبڵ" at bounding box center [781, 323] width 386 height 21
click at [463, 320] on input "سەندویچی سجوقی دکتۆر بەرگر دەبڵ" at bounding box center [388, 323] width 386 height 21
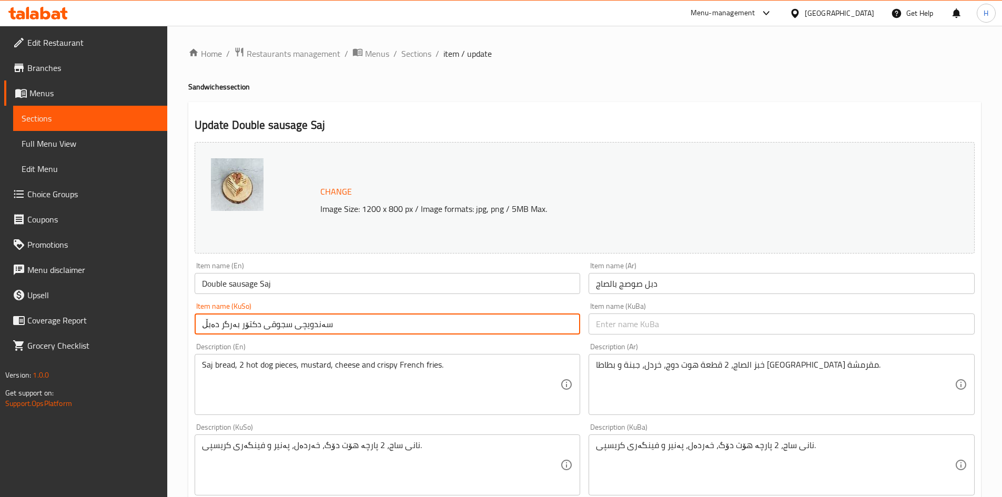
click at [463, 320] on input "سەندویچی سجوقی دکتۆر بەرگر دەبڵ" at bounding box center [388, 323] width 386 height 21
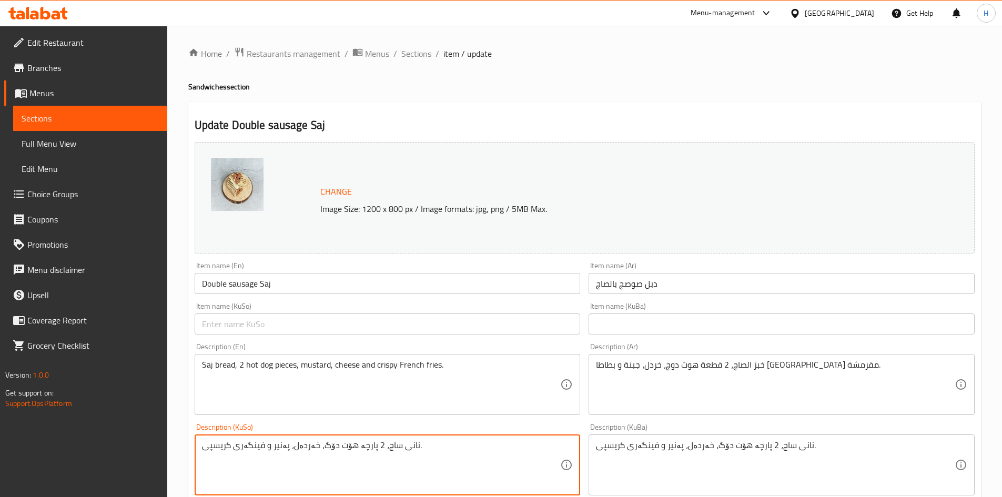
click at [430, 449] on textarea "نانی ساج، 2 پارچە هۆت دۆگ، خەردەل، پەنیر و فینگەری کریسپی." at bounding box center [381, 465] width 359 height 50
click at [430, 449] on textarea "نانی ساج، 2 پارچە هۆت دۆگ، خەردەل، پەنیر و فینگەری کریسپی" at bounding box center [381, 465] width 359 height 50
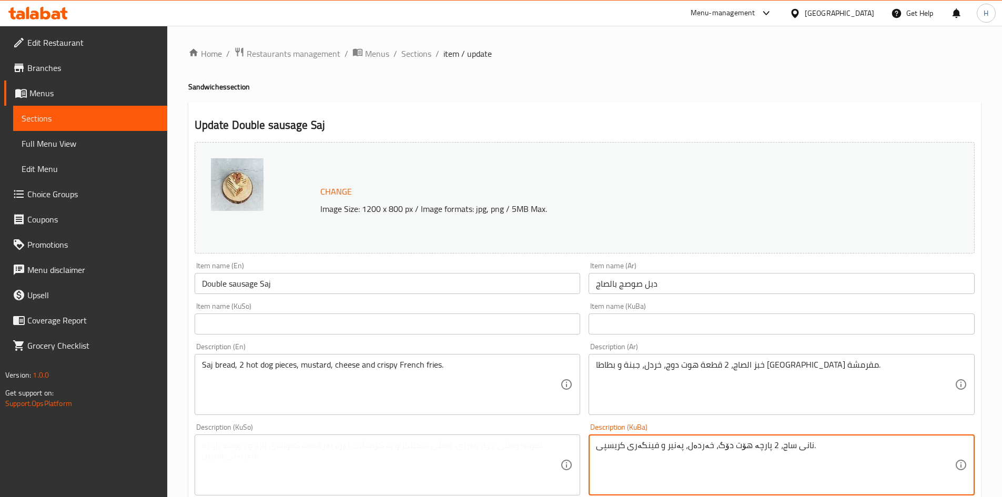
click at [701, 459] on textarea "نانی ساج، 2 پارچە هۆت دۆگ، خەردەل، پەنیر و فینگەری کریسپی." at bounding box center [775, 465] width 359 height 50
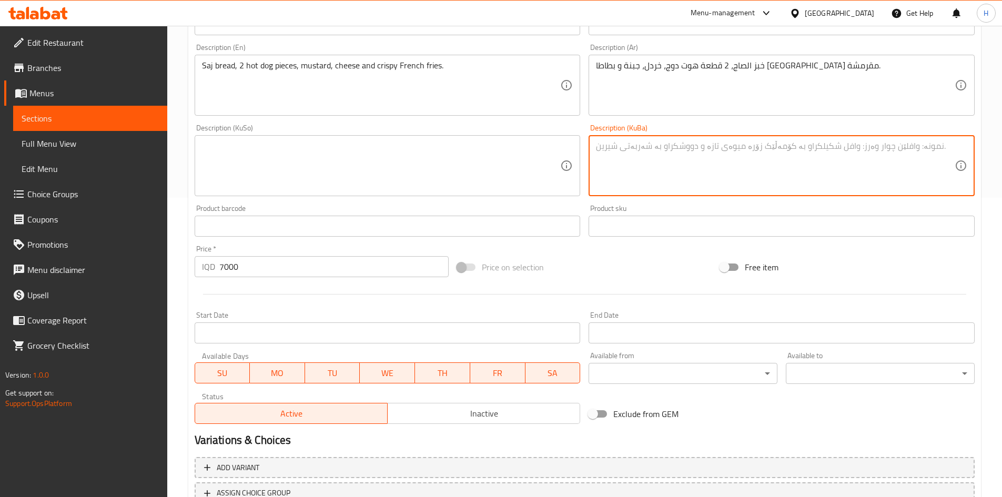
scroll to position [382, 0]
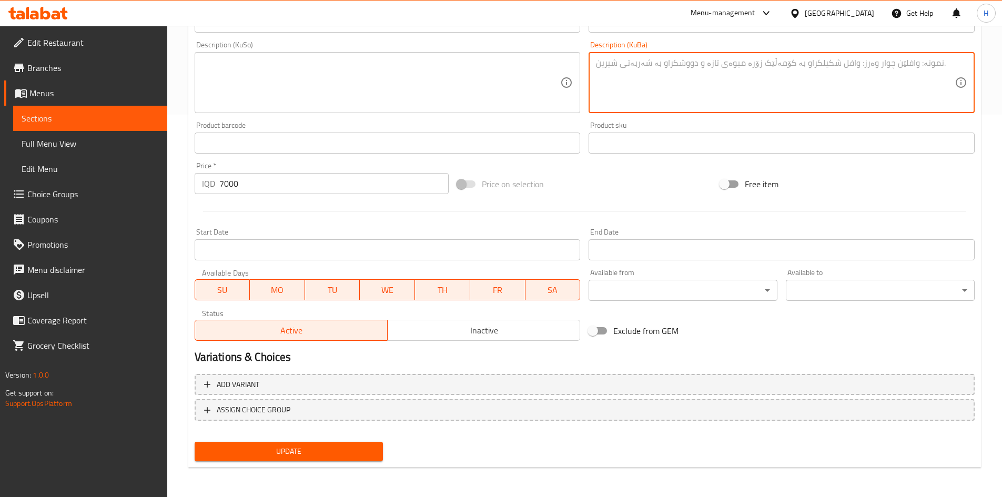
click at [286, 458] on span "Update" at bounding box center [289, 451] width 172 height 13
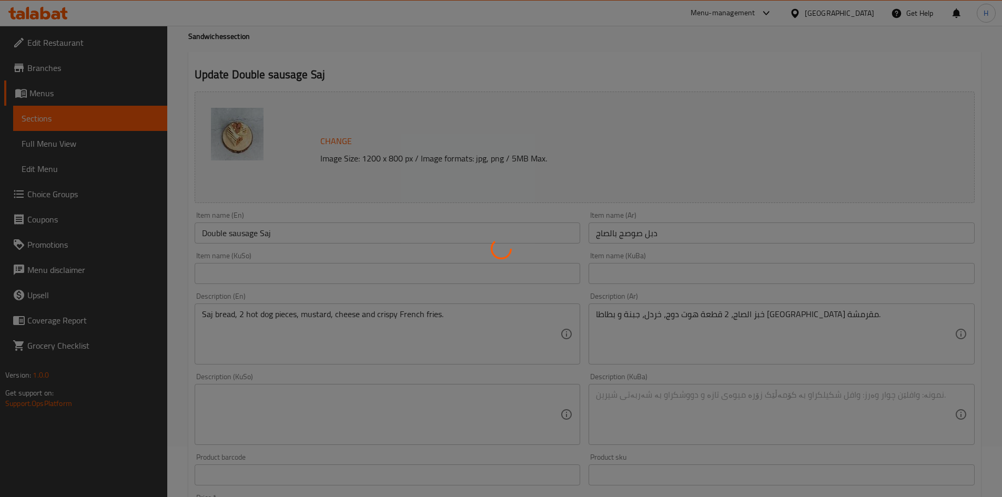
scroll to position [0, 0]
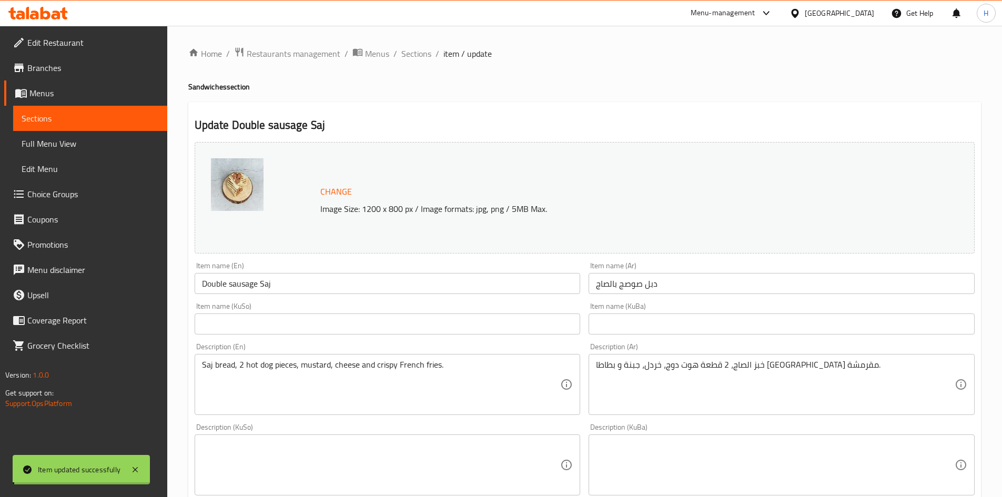
click at [417, 47] on span "Sections" at bounding box center [416, 53] width 30 height 13
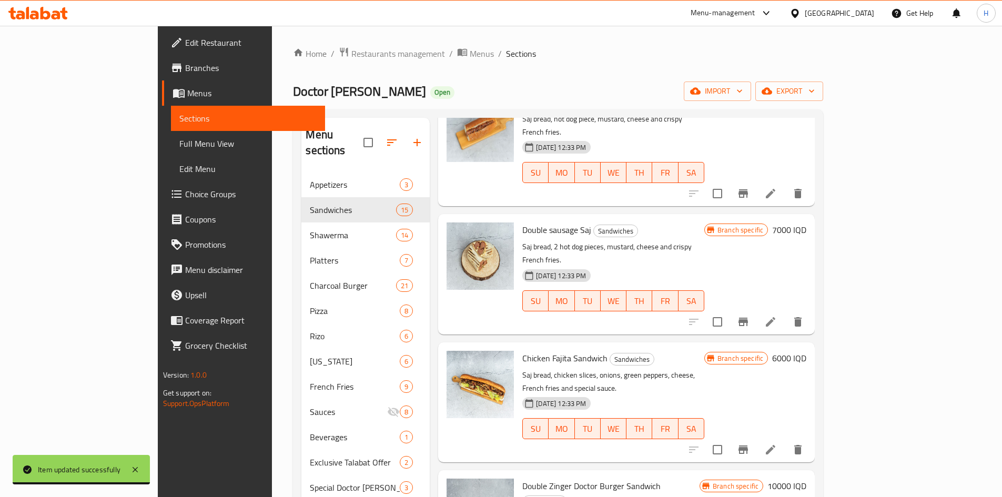
scroll to position [999, 0]
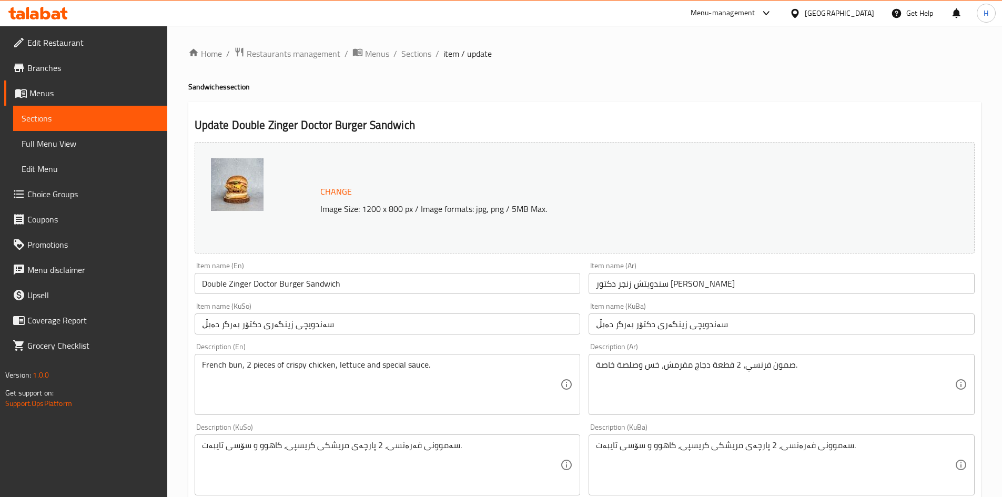
click at [659, 291] on input "سندويتش زنجر دكتور برجر دوبل" at bounding box center [781, 283] width 386 height 21
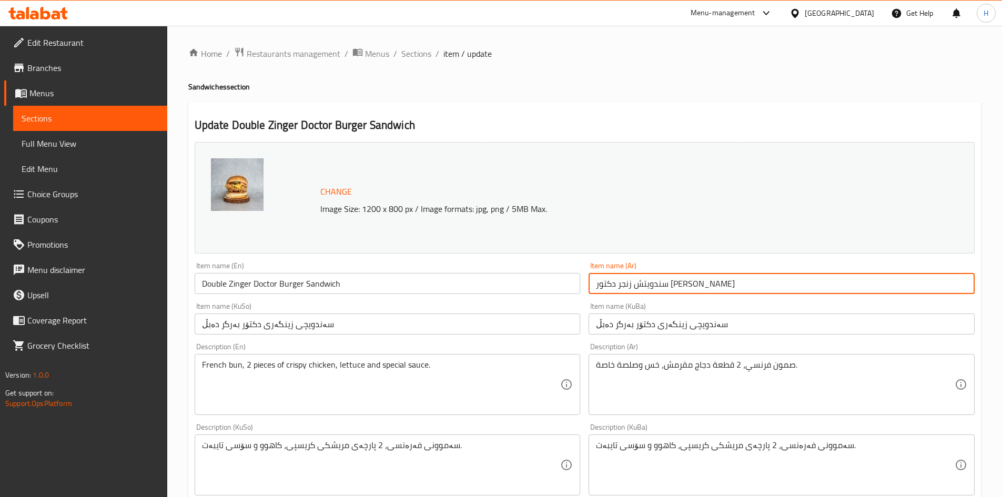
click at [659, 291] on input "سندويتش زنجر دكتور برجر دوبل" at bounding box center [781, 283] width 386 height 21
click at [674, 297] on div "Item name (Ar) دبل زنكر سوبريم Item name (Ar)" at bounding box center [781, 278] width 394 height 40
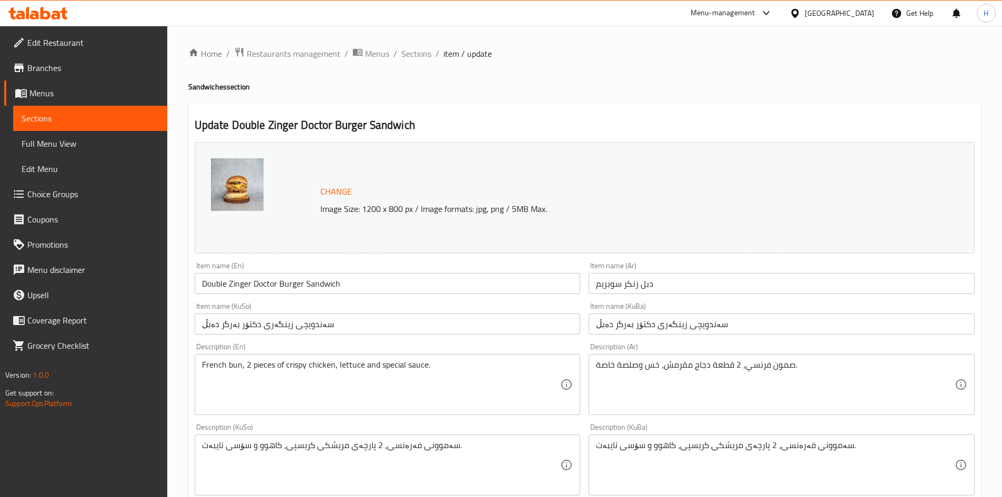
click at [689, 283] on input "دبل زنكر سوبريم" at bounding box center [781, 283] width 386 height 21
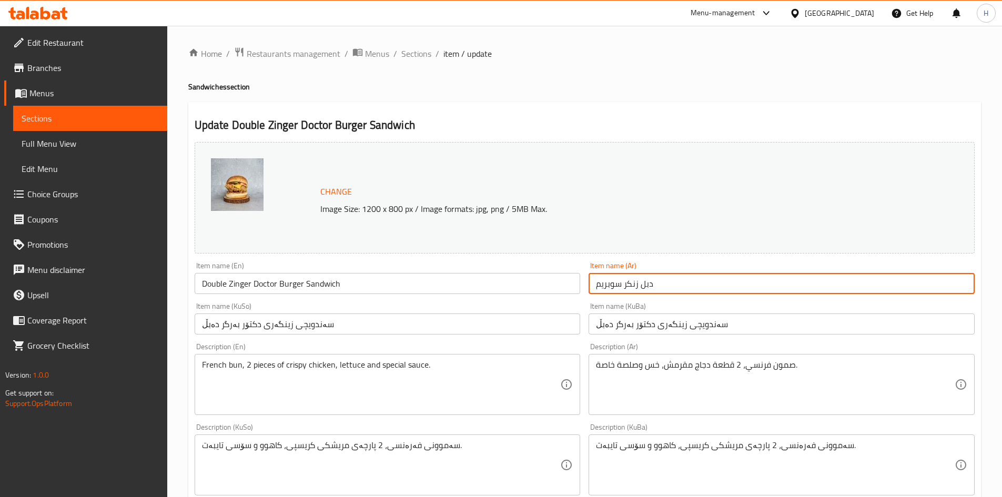
click at [689, 283] on input "دبل زنكر سوبريم" at bounding box center [781, 283] width 386 height 21
click at [320, 288] on input "Double Zinger Doctor Burger Sandwich" at bounding box center [388, 283] width 386 height 21
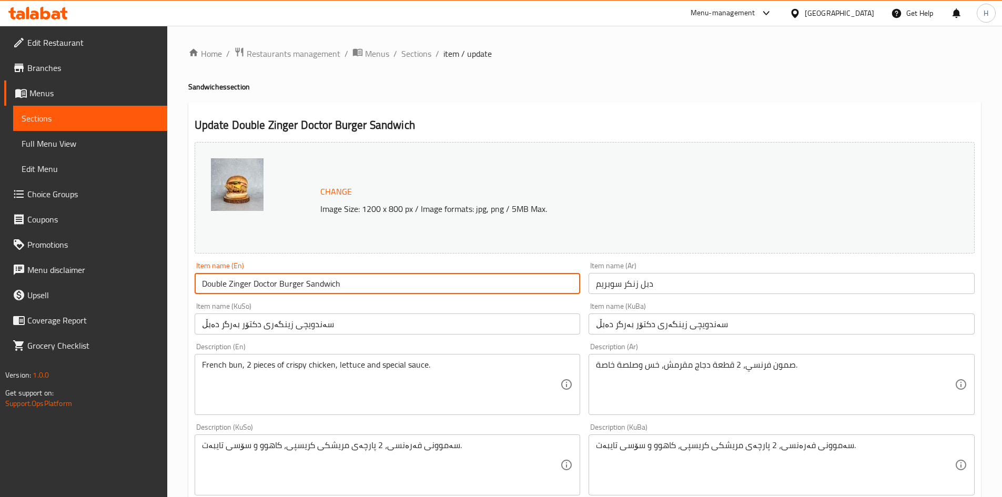
click at [320, 288] on input "Double Zinger Doctor Burger Sandwich" at bounding box center [388, 283] width 386 height 21
paste input "enker Supreme"
click at [244, 290] on input "Double Zenker Supreme" at bounding box center [388, 283] width 386 height 21
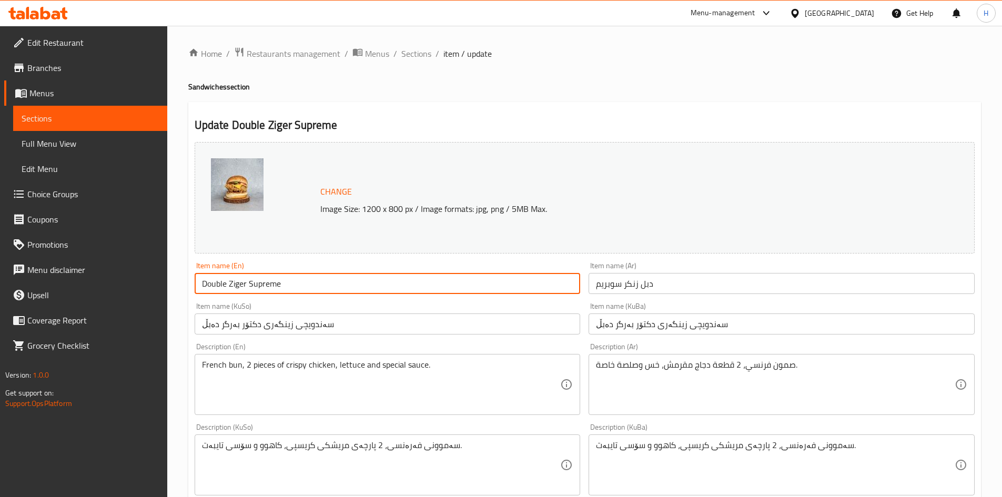
click at [236, 288] on input "Double Ziger Supreme" at bounding box center [388, 283] width 386 height 21
click at [729, 330] on input "سەندویچی زینگەری دکتۆر بەرگر دەبڵ" at bounding box center [781, 323] width 386 height 21
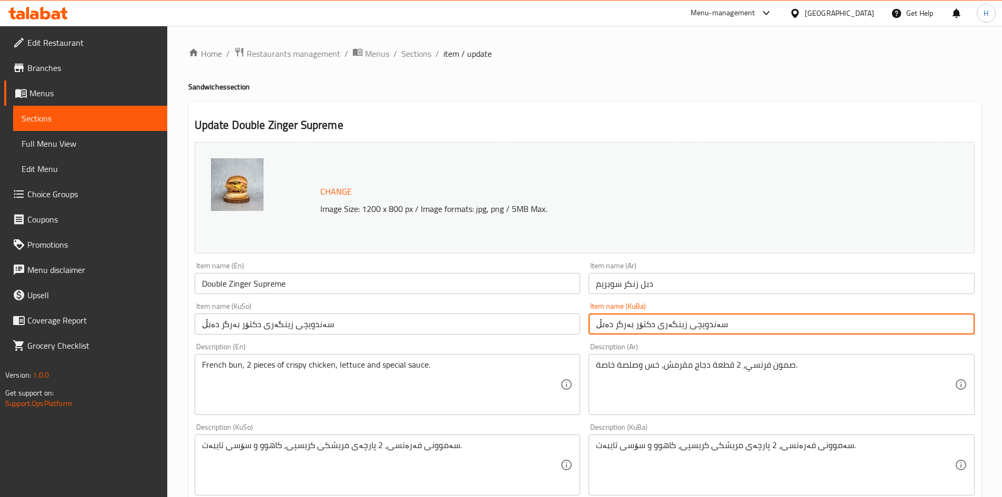
click at [729, 330] on input "سەندویچی زینگەری دکتۆر بەرگر دەبڵ" at bounding box center [781, 323] width 386 height 21
click at [728, 330] on input "سەندویچی زینگەری دکتۆر بەرگر دەبڵ" at bounding box center [781, 323] width 386 height 21
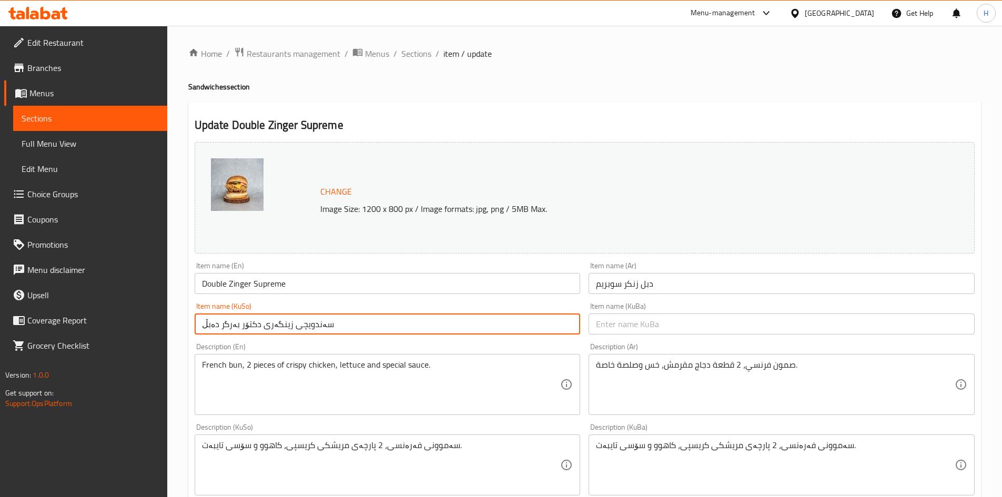
click at [456, 328] on input "سەندویچی زینگەری دکتۆر بەرگر دەبڵ" at bounding box center [388, 323] width 386 height 21
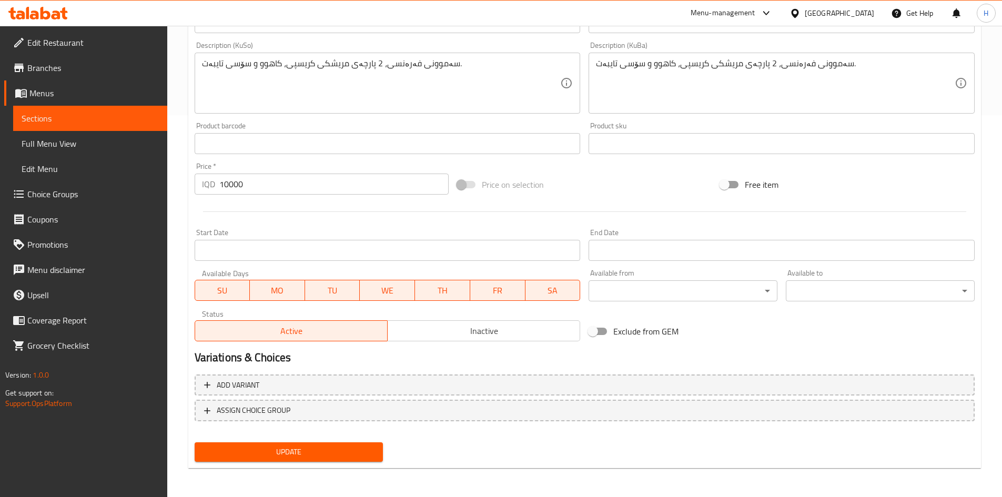
scroll to position [382, 0]
click at [307, 449] on span "Update" at bounding box center [289, 451] width 172 height 13
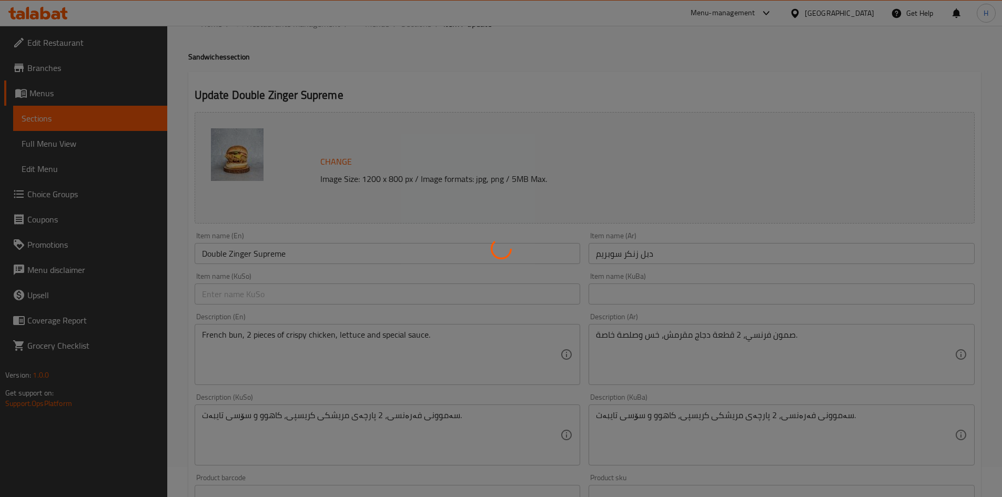
scroll to position [0, 0]
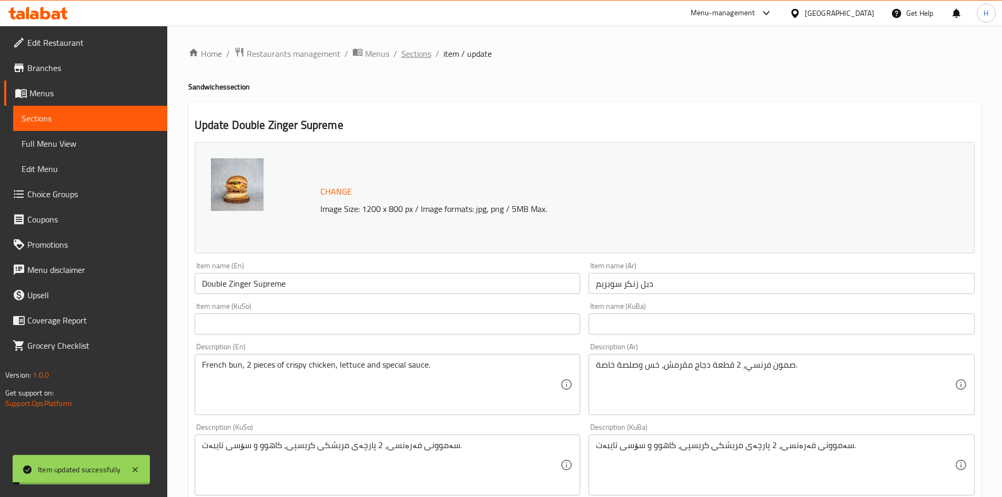
click at [409, 59] on span "Sections" at bounding box center [416, 53] width 30 height 13
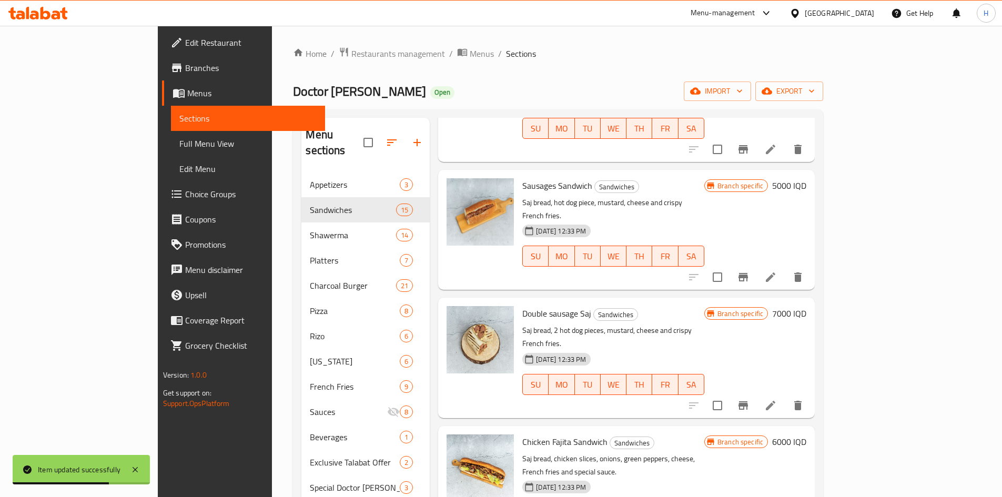
scroll to position [946, 0]
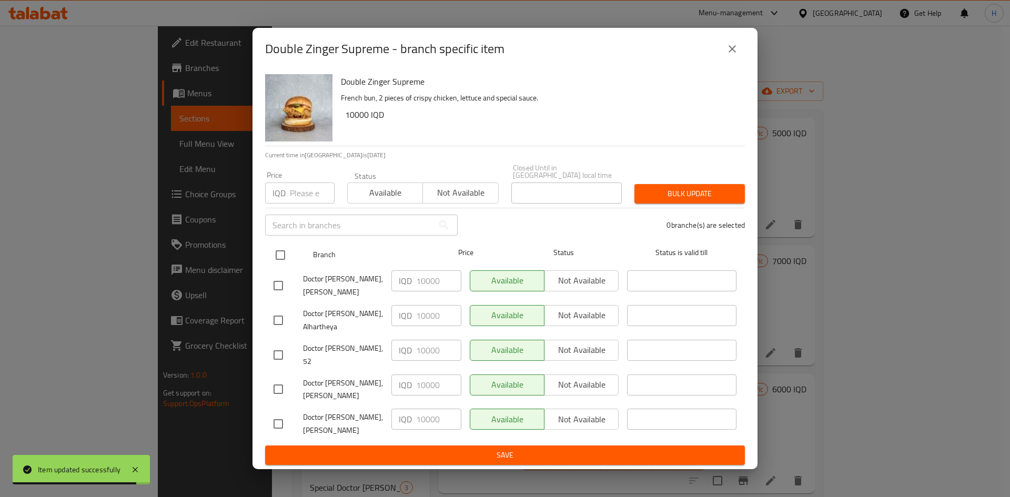
click at [287, 260] on input "checkbox" at bounding box center [280, 255] width 22 height 22
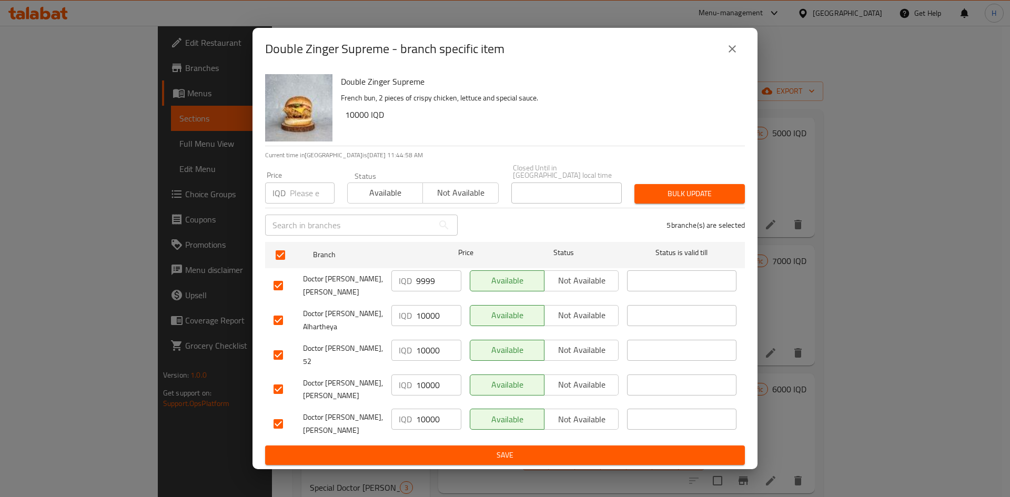
click at [446, 290] on input "9999" at bounding box center [438, 280] width 45 height 21
click at [446, 290] on input "9998" at bounding box center [438, 280] width 45 height 21
click at [446, 290] on input "9997" at bounding box center [438, 280] width 45 height 21
click at [443, 289] on input "999711" at bounding box center [438, 280] width 45 height 21
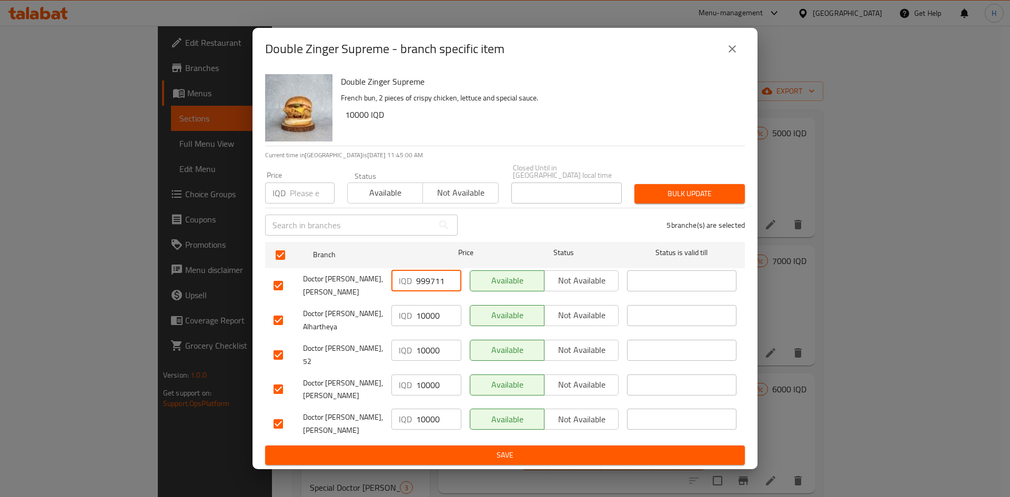
click at [443, 289] on input "999711" at bounding box center [438, 280] width 45 height 21
click at [437, 289] on input "11000" at bounding box center [438, 280] width 45 height 21
click at [426, 311] on input "10000" at bounding box center [438, 315] width 45 height 21
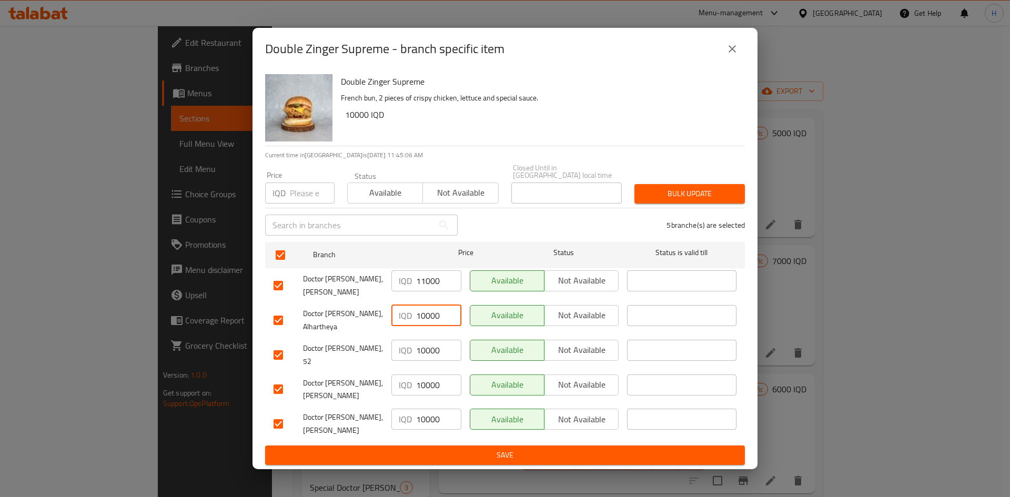
click at [426, 311] on input "10000" at bounding box center [438, 315] width 45 height 21
paste input "1"
click at [429, 347] on input "10000" at bounding box center [438, 350] width 45 height 21
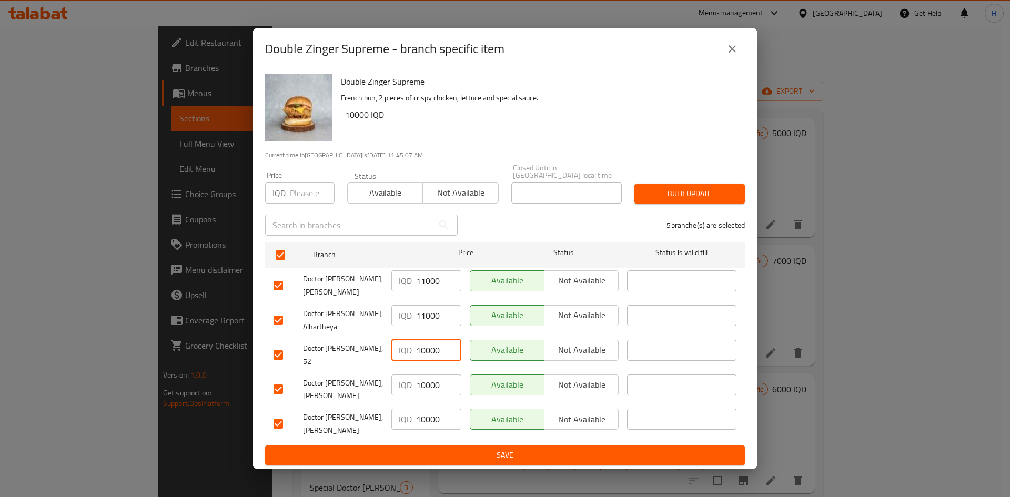
click at [429, 347] on input "10000" at bounding box center [438, 350] width 45 height 21
paste input "1"
click at [430, 380] on input "10000" at bounding box center [438, 384] width 45 height 21
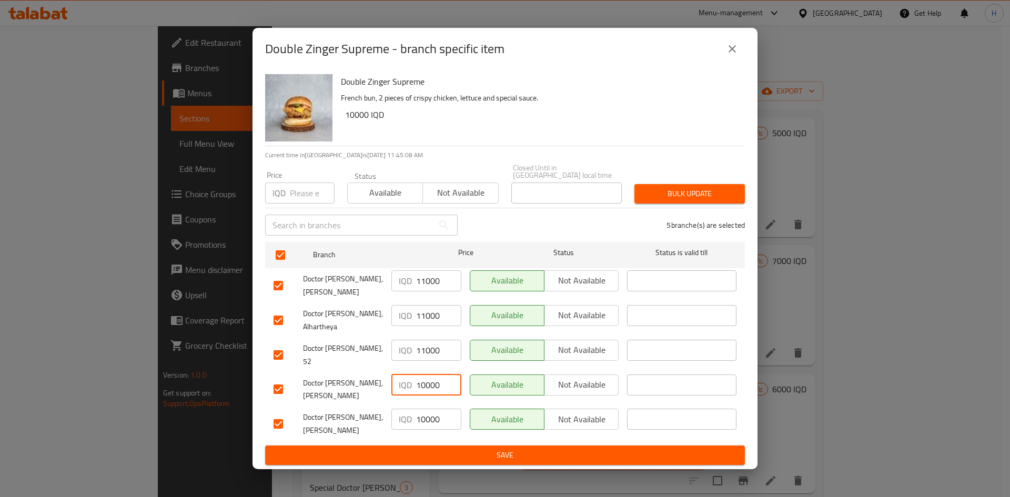
paste input "1"
click at [428, 409] on input "10000" at bounding box center [438, 419] width 45 height 21
paste input "1"
click at [427, 433] on ul "Branch Price Status Status is valid till Doctor Burger, Karadah Kharij IQD 1100…" at bounding box center [505, 342] width 480 height 208
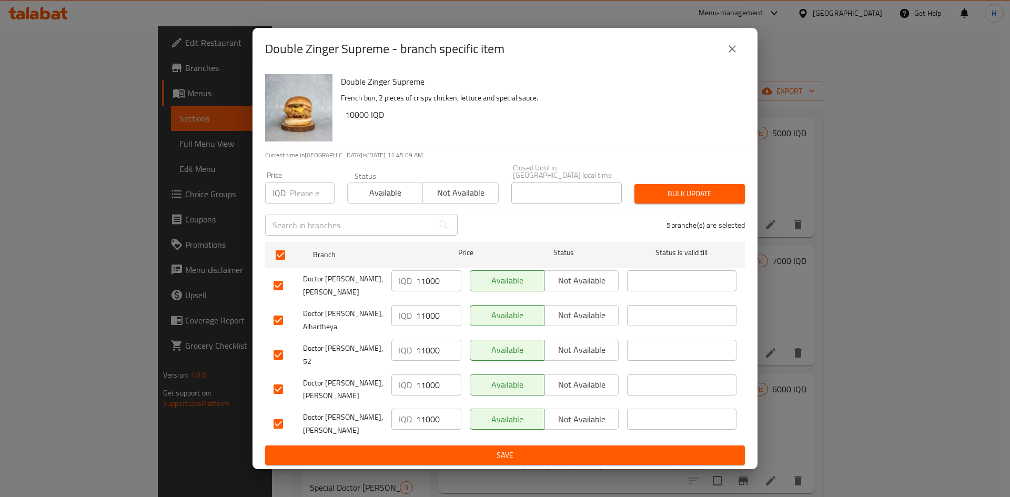
click at [427, 449] on span "Save" at bounding box center [504, 455] width 463 height 13
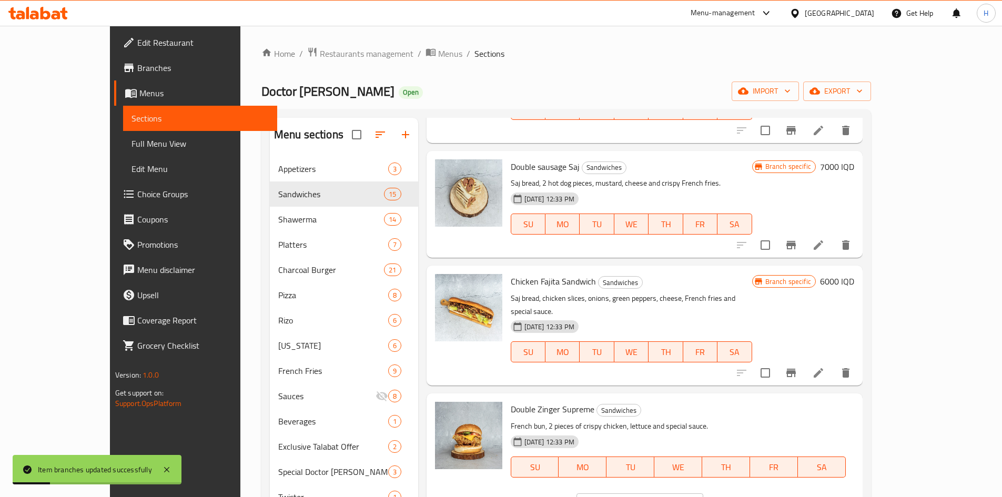
click at [703, 493] on input "10000" at bounding box center [652, 503] width 102 height 21
paste input "1"
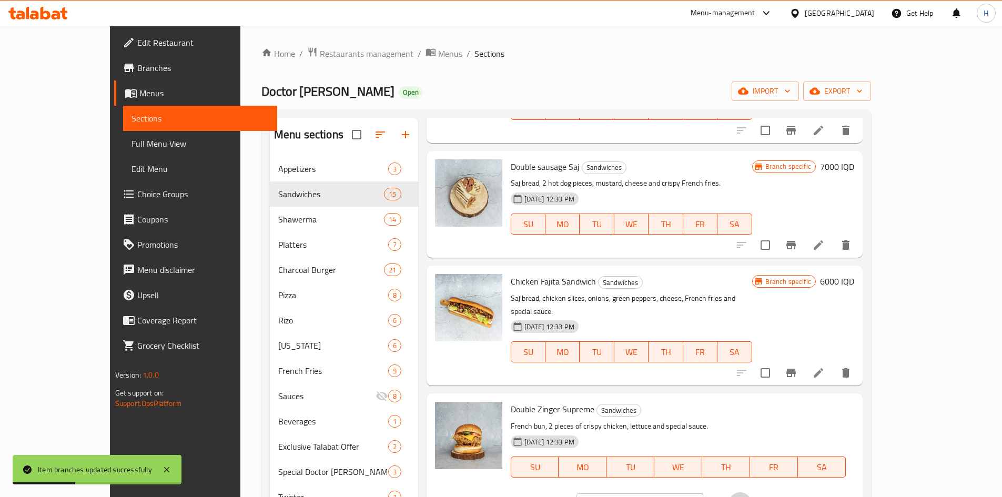
click at [745, 496] on icon "ok" at bounding box center [740, 503] width 11 height 11
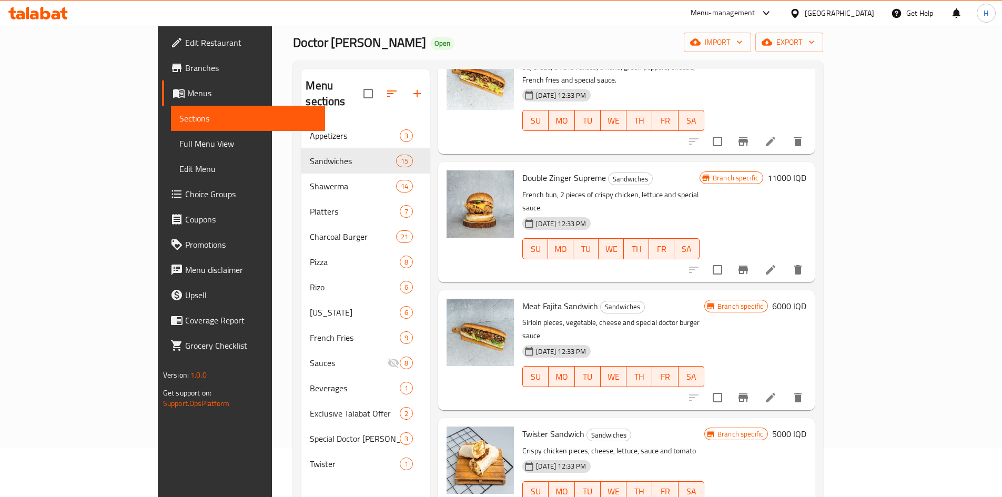
scroll to position [147, 0]
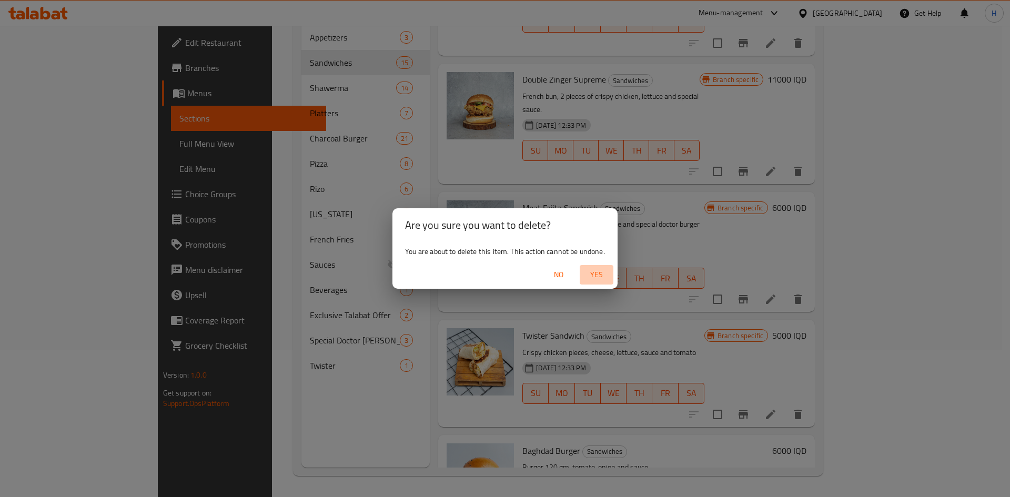
click at [592, 272] on span "Yes" at bounding box center [596, 274] width 25 height 13
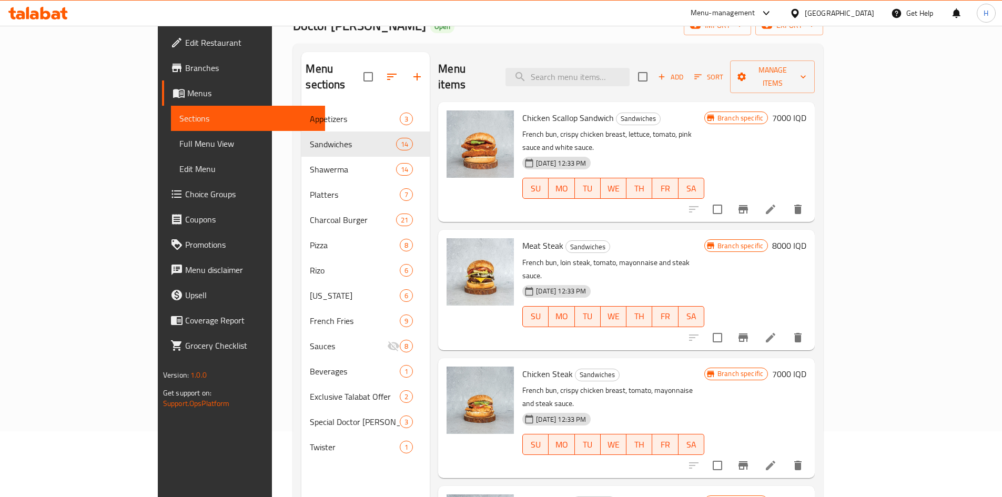
scroll to position [0, 0]
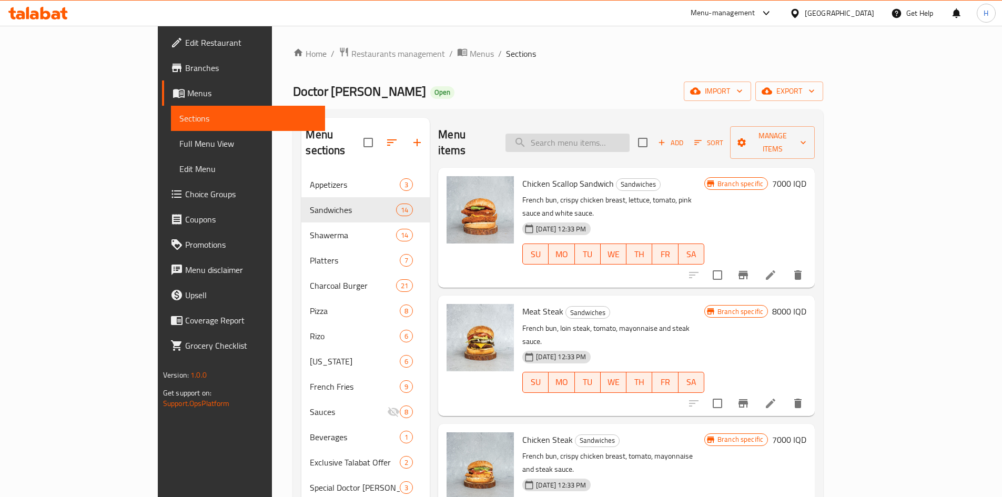
click at [629, 136] on input "search" at bounding box center [567, 143] width 124 height 18
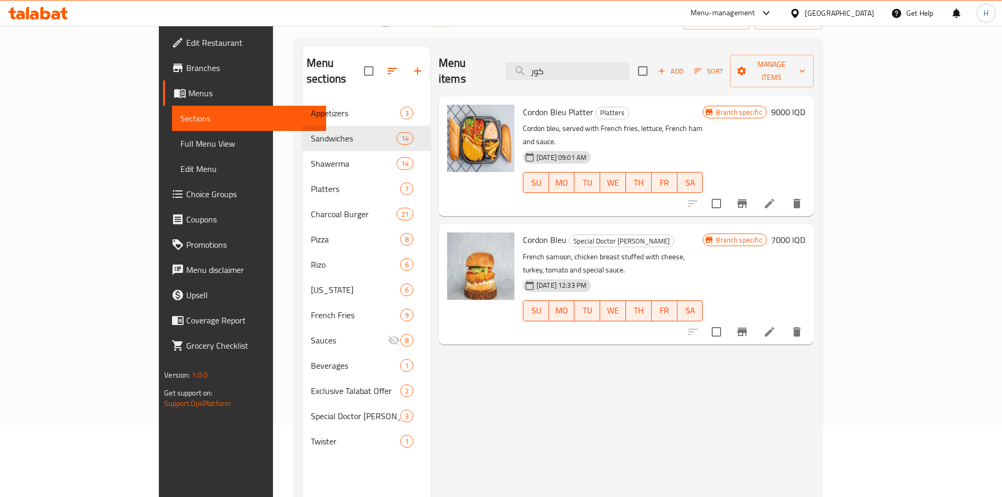
scroll to position [147, 0]
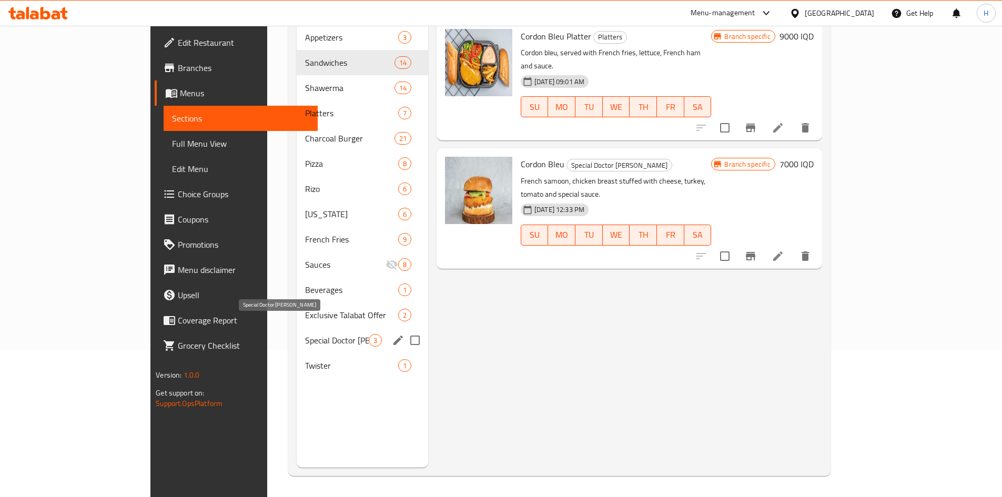
click at [309, 334] on span "Special Doctor [PERSON_NAME]" at bounding box center [336, 340] width 63 height 13
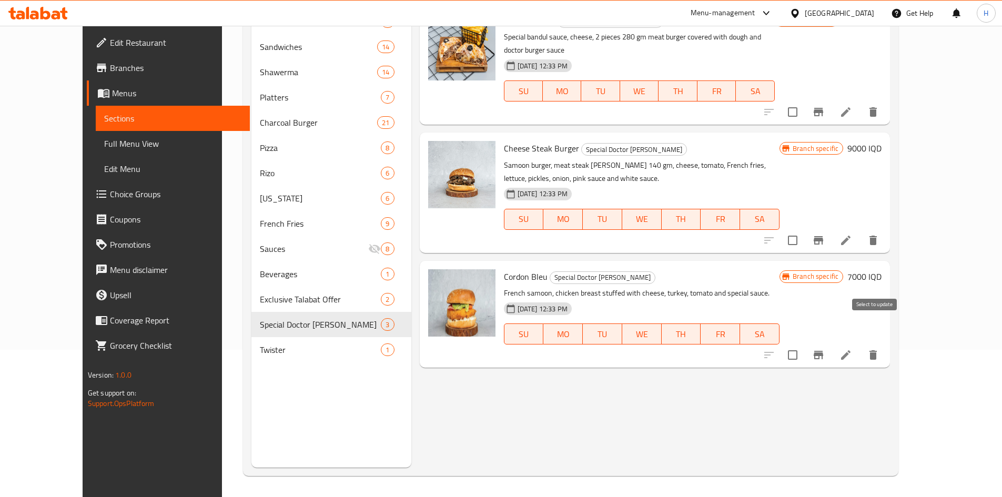
click at [803, 344] on input "checkbox" at bounding box center [792, 355] width 22 height 22
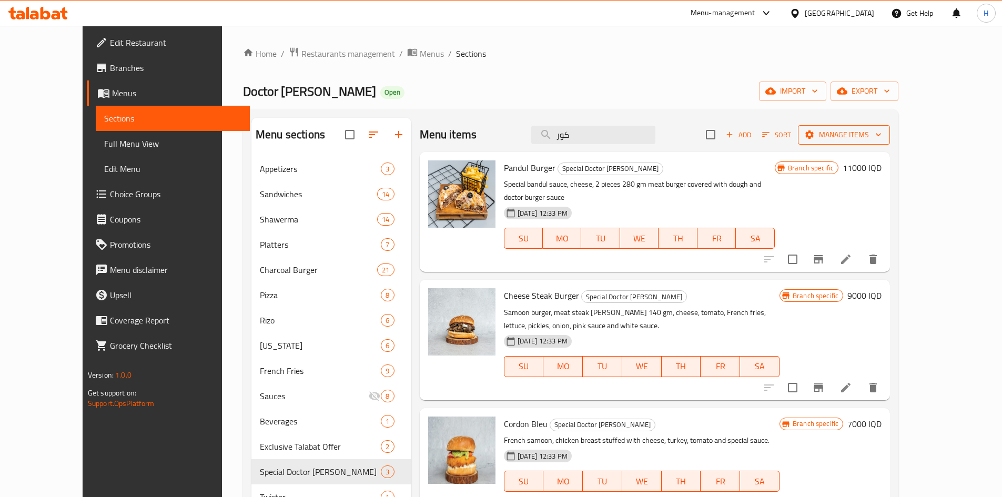
click at [881, 130] on span "Manage items" at bounding box center [843, 134] width 75 height 13
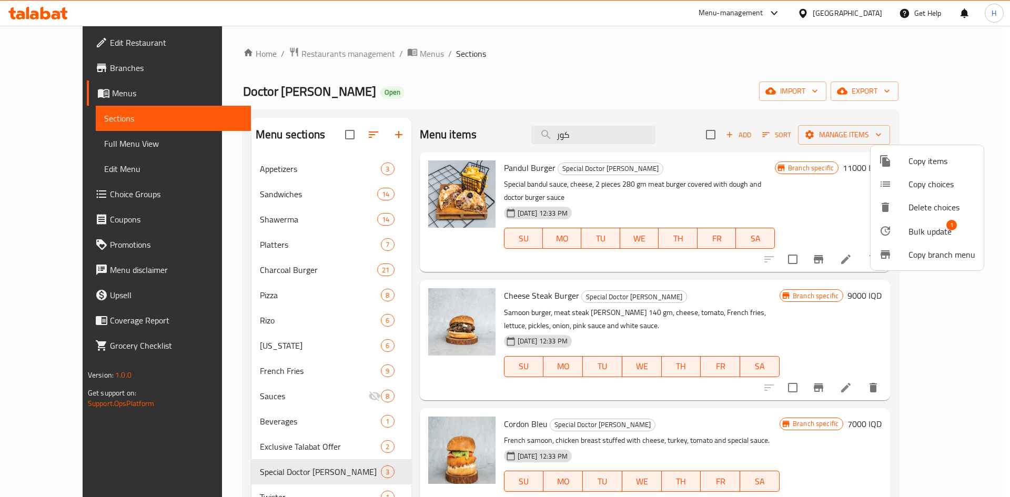
click at [922, 238] on span "Bulk update" at bounding box center [929, 231] width 43 height 13
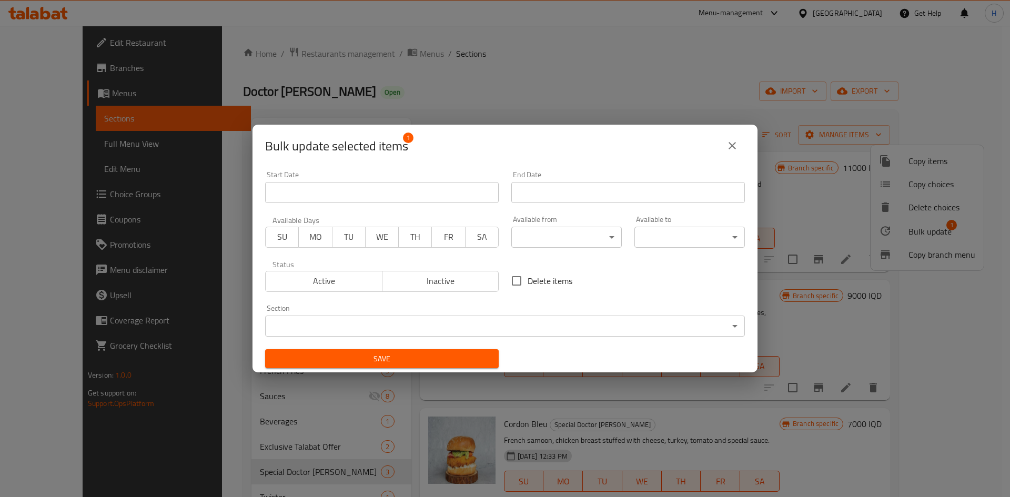
click at [372, 325] on body "​ Menu-management Iraq Get Help H Edit Restaurant Branches Menus Sections Full …" at bounding box center [505, 261] width 1010 height 471
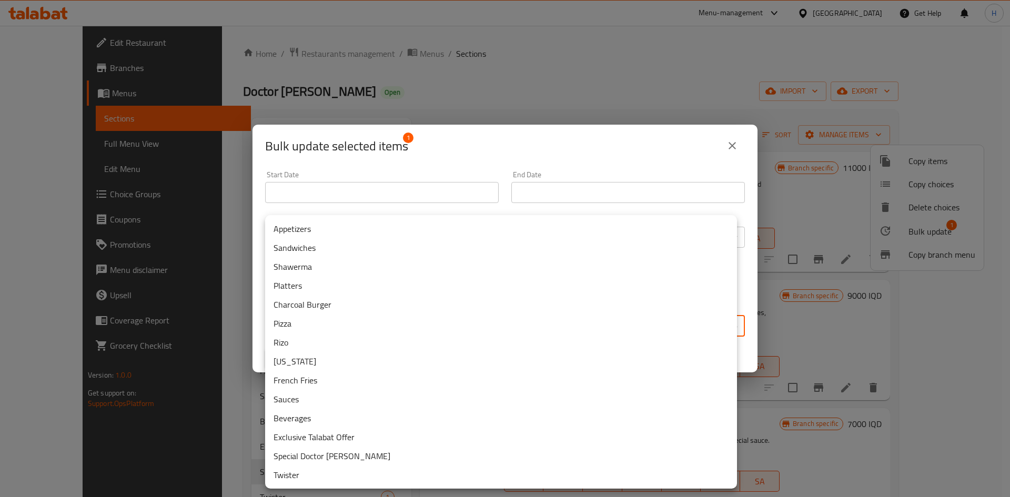
click at [321, 243] on li "Sandwiches" at bounding box center [501, 247] width 472 height 19
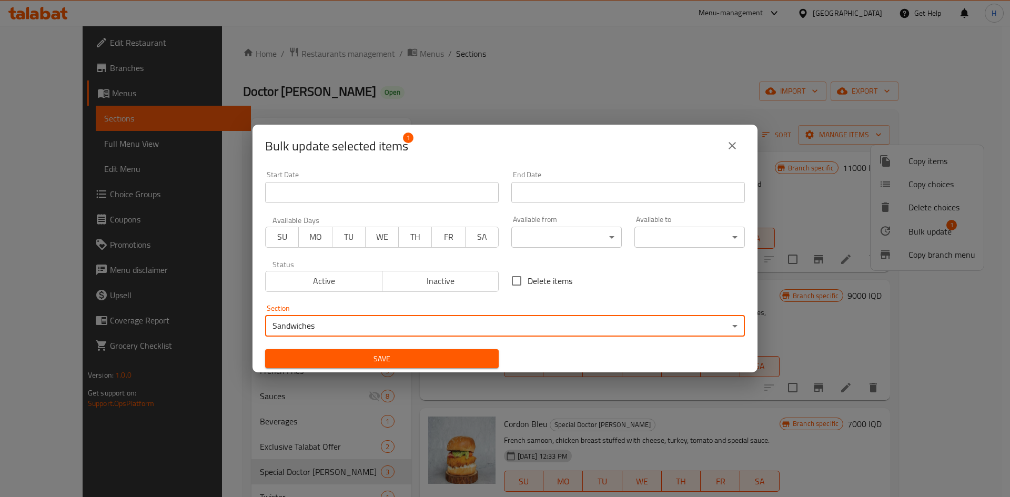
click at [470, 363] on span "Save" at bounding box center [381, 358] width 217 height 13
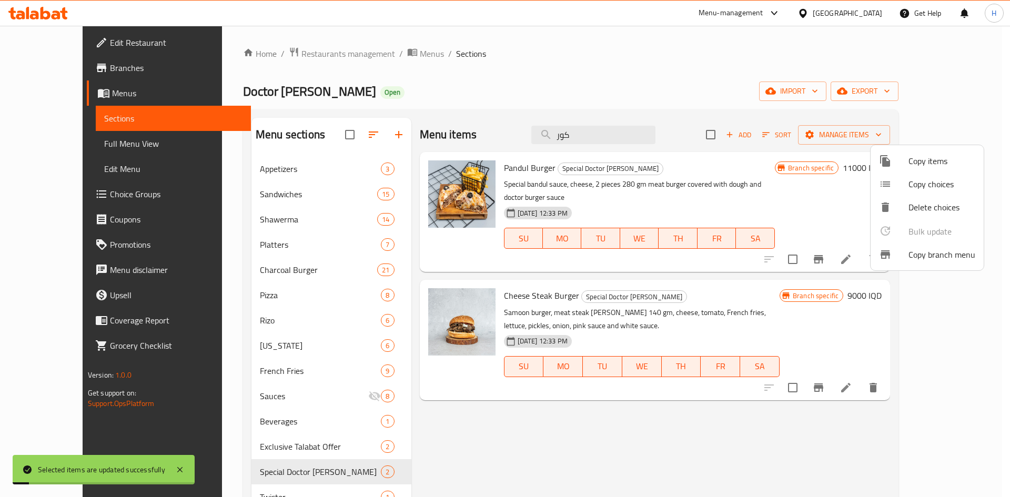
click at [609, 77] on div at bounding box center [505, 248] width 1010 height 497
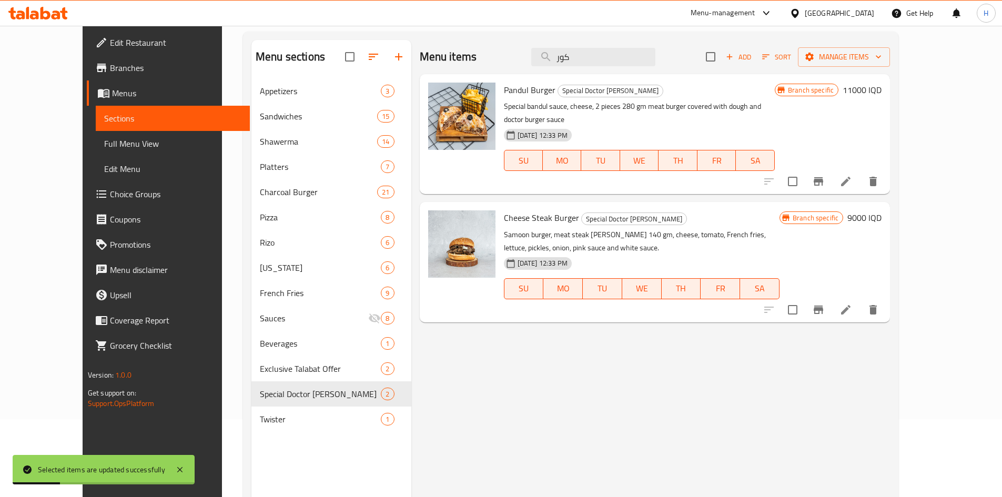
scroll to position [105, 0]
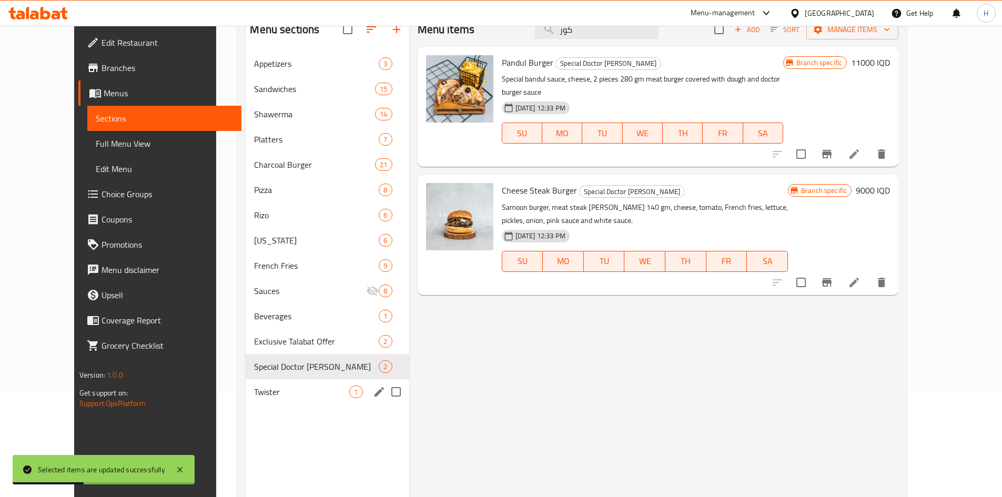
click at [262, 385] on span "Twister" at bounding box center [301, 391] width 95 height 13
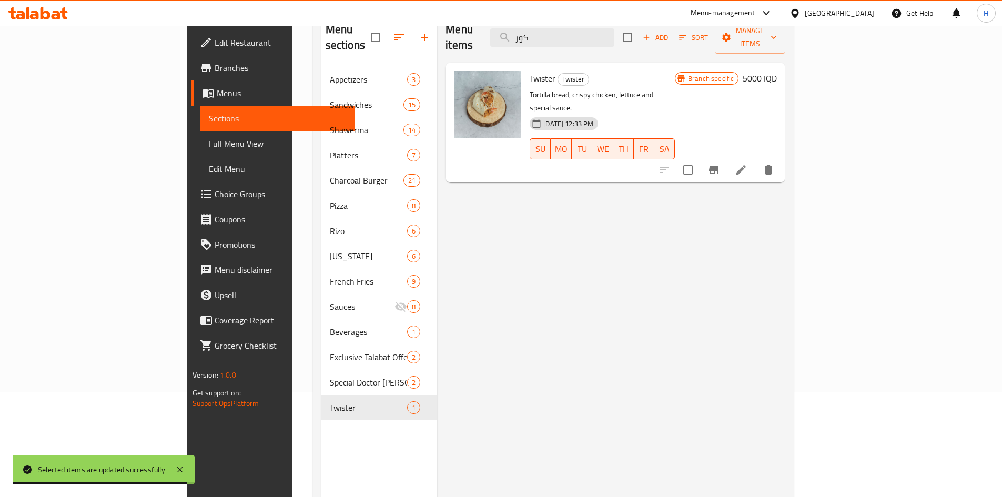
drag, startPoint x: 315, startPoint y: 388, endPoint x: 558, endPoint y: 419, distance: 244.8
click at [559, 432] on div "Menu items كور Add Sort Manage items Twister Twister Tortilla bread, crispy chi…" at bounding box center [611, 261] width 348 height 497
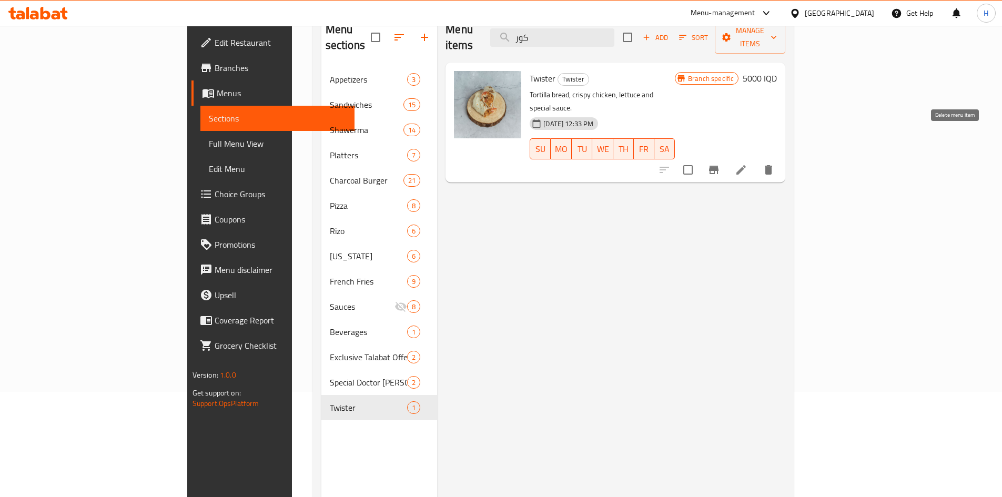
click at [772, 165] on icon "delete" at bounding box center [768, 169] width 7 height 9
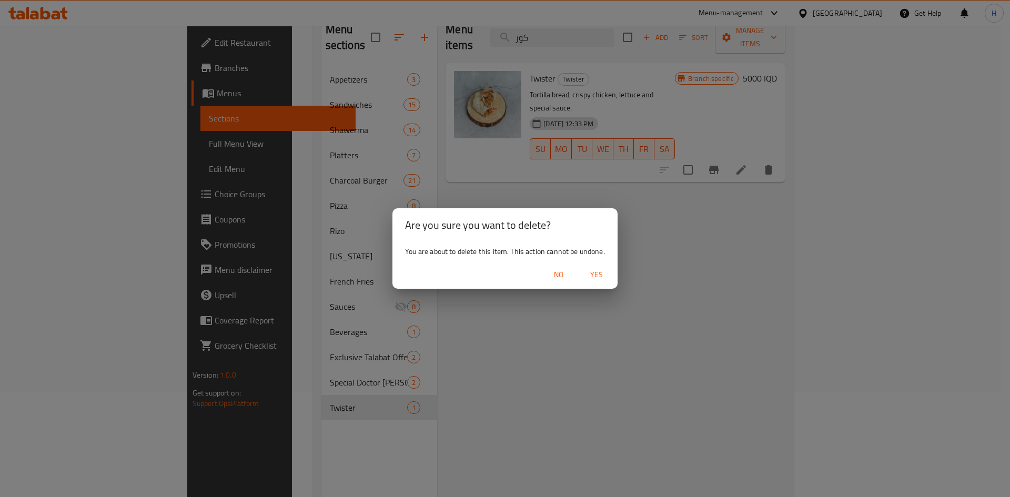
click at [607, 271] on span "Yes" at bounding box center [596, 274] width 25 height 13
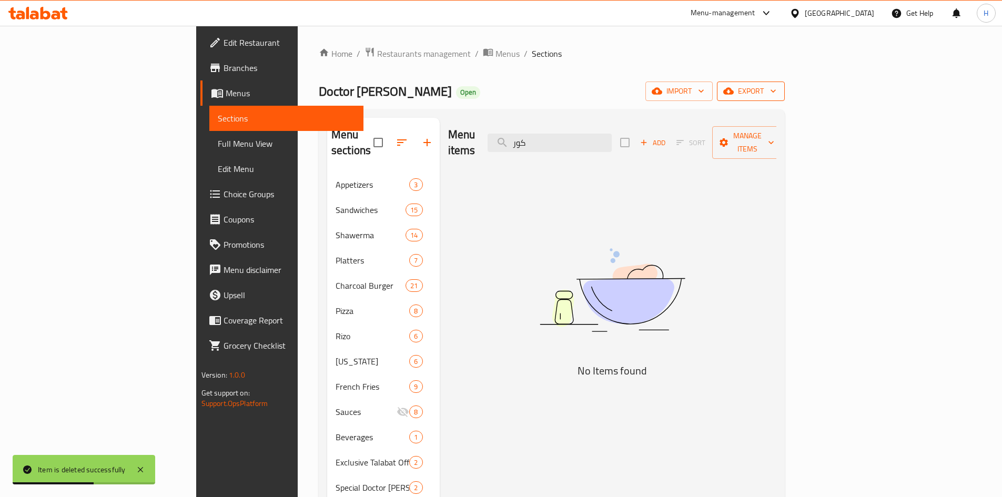
click at [776, 90] on span "export" at bounding box center [750, 91] width 51 height 13
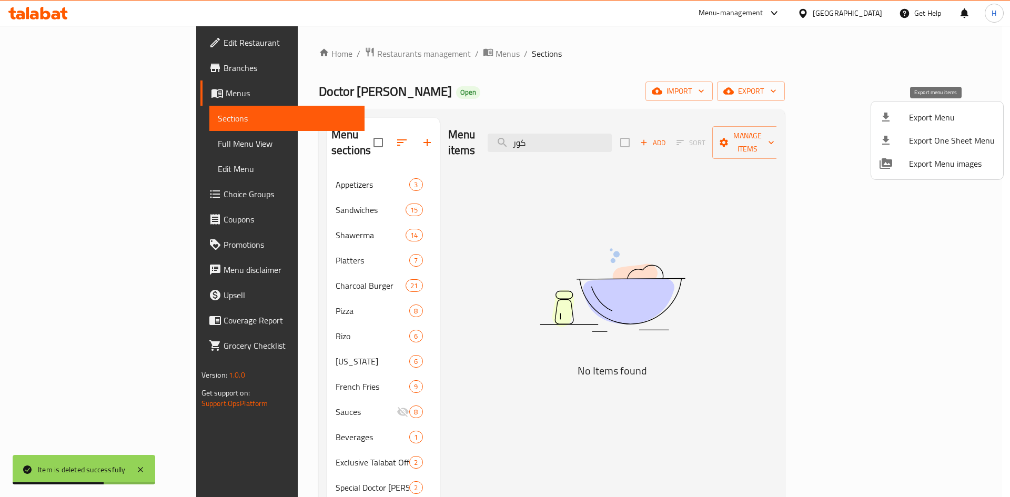
click at [892, 111] on div at bounding box center [893, 117] width 29 height 13
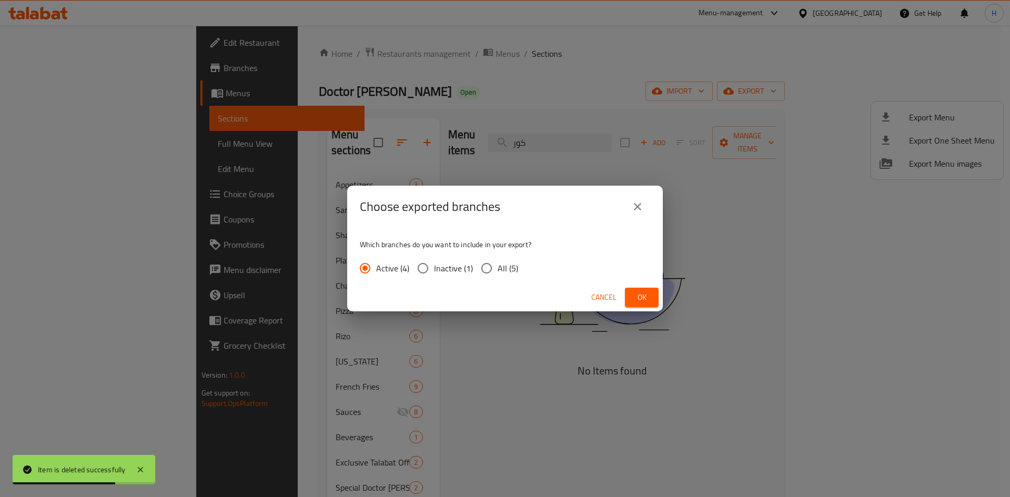
click at [635, 291] on button "Ok" at bounding box center [642, 297] width 34 height 19
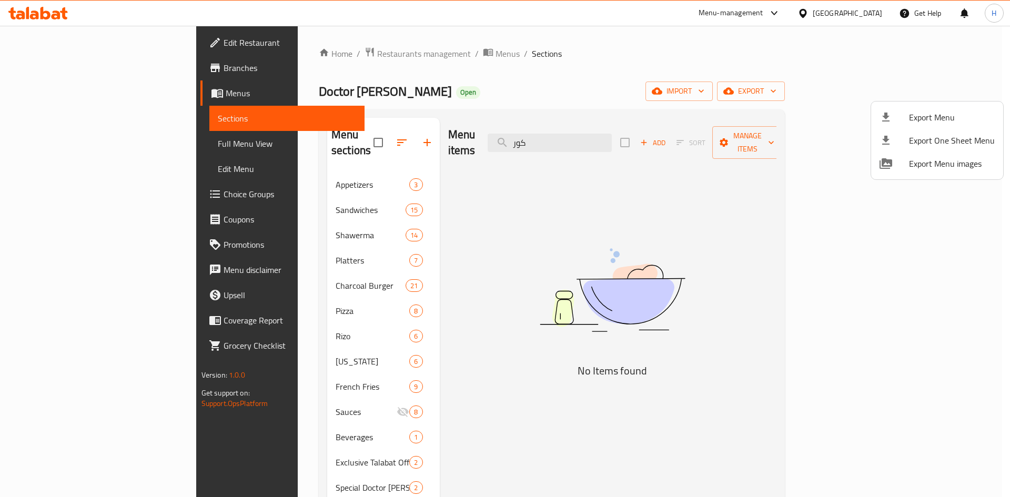
click at [253, 437] on div at bounding box center [505, 248] width 1010 height 497
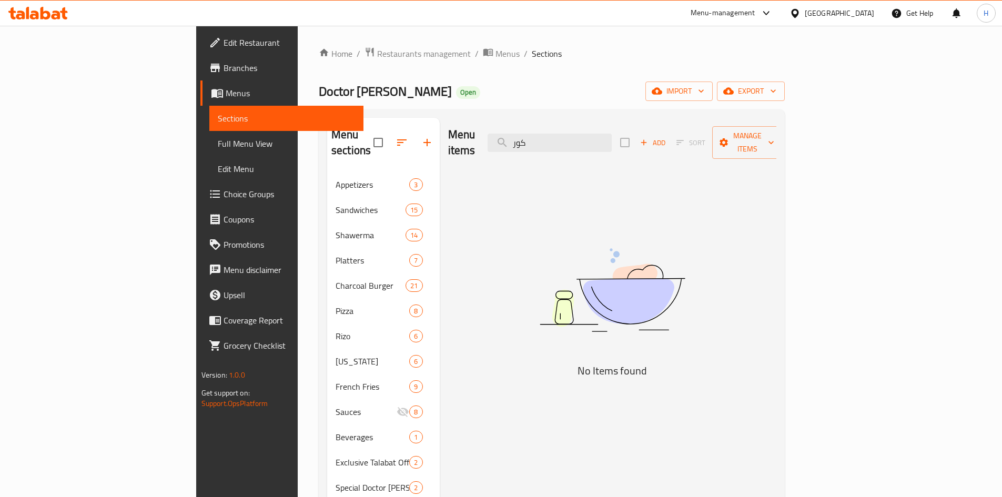
drag, startPoint x: 253, startPoint y: 443, endPoint x: 246, endPoint y: 445, distance: 7.8
click at [335, 456] on span "Exclusive Talabat Offer" at bounding box center [372, 462] width 74 height 13
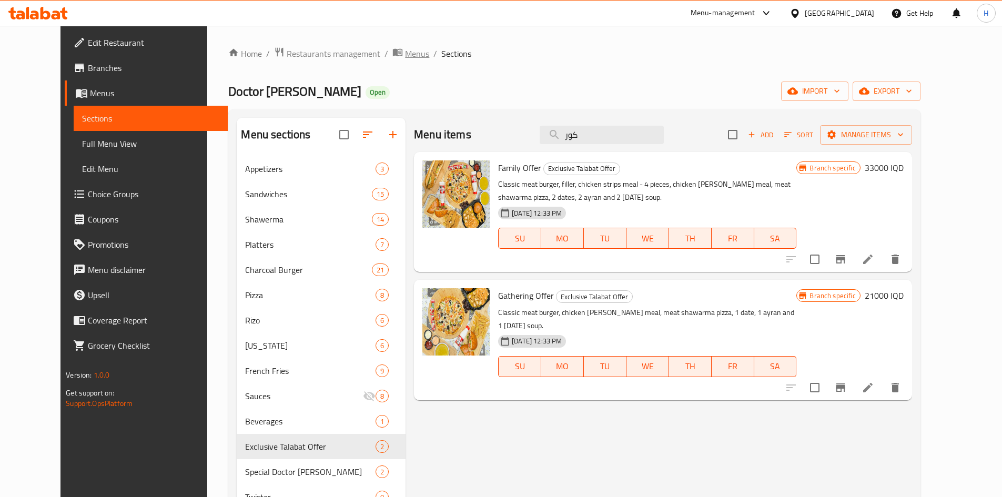
click at [405, 53] on span "Menus" at bounding box center [417, 53] width 24 height 13
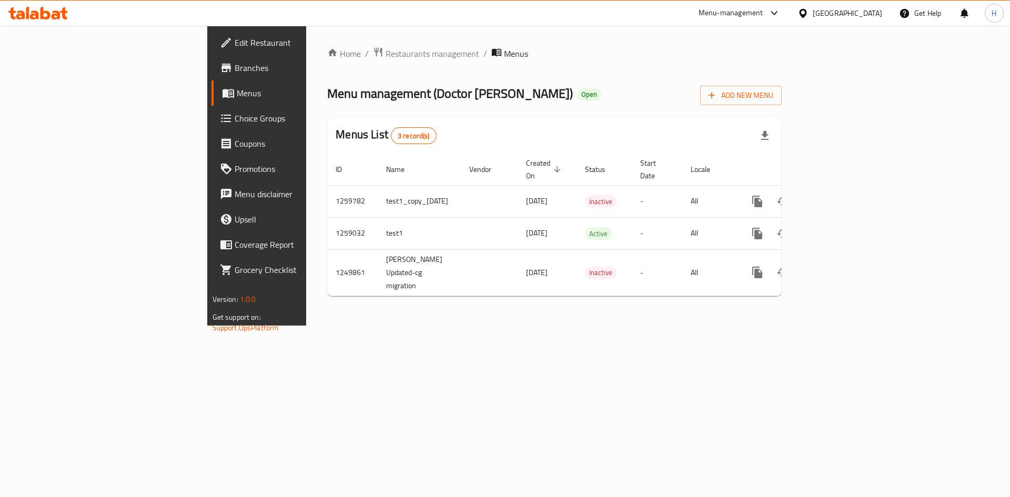
click at [781, 106] on div "Home / Restaurants management / Menus Menu management ( Doctor Burger ) Open Ad…" at bounding box center [554, 176] width 454 height 258
click at [781, 102] on button "Add New Menu" at bounding box center [741, 95] width 82 height 19
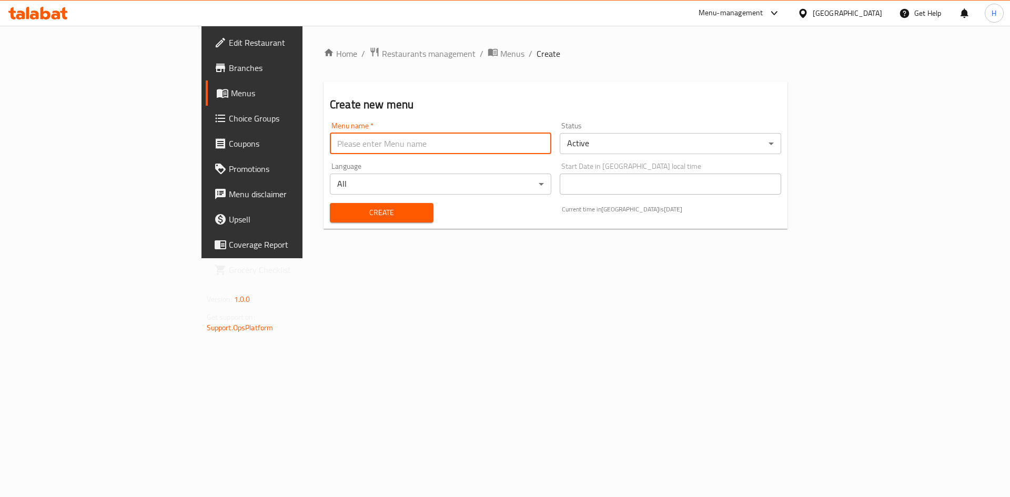
click at [330, 142] on input "text" at bounding box center [440, 143] width 221 height 21
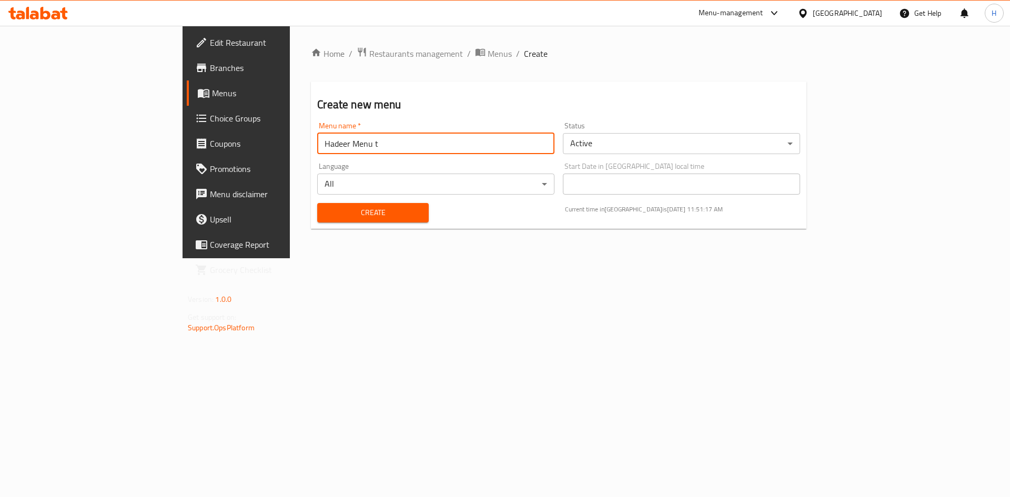
click at [631, 137] on body "​ Menu-management Iraq Get Help H Edit Restaurant Branches Menus Choice Groups …" at bounding box center [505, 261] width 1010 height 471
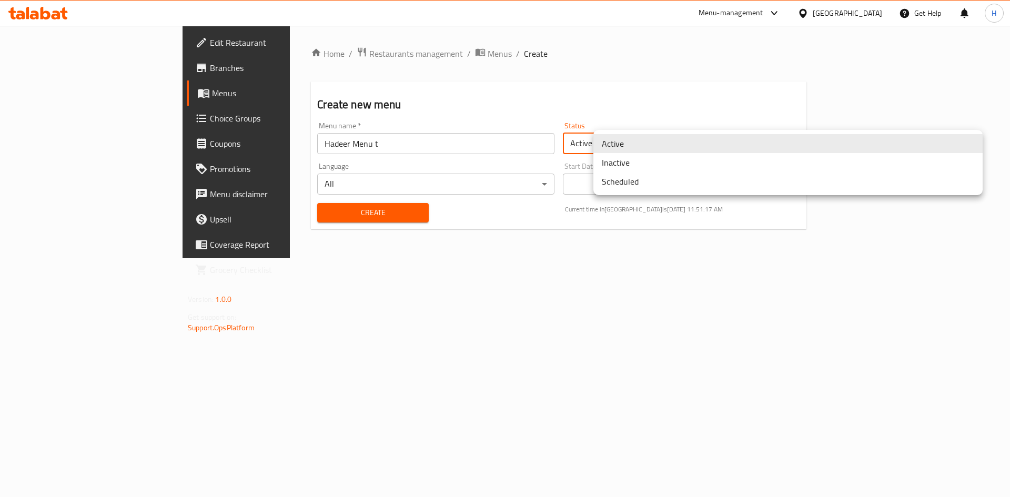
click at [615, 167] on li "Inactive" at bounding box center [787, 162] width 389 height 19
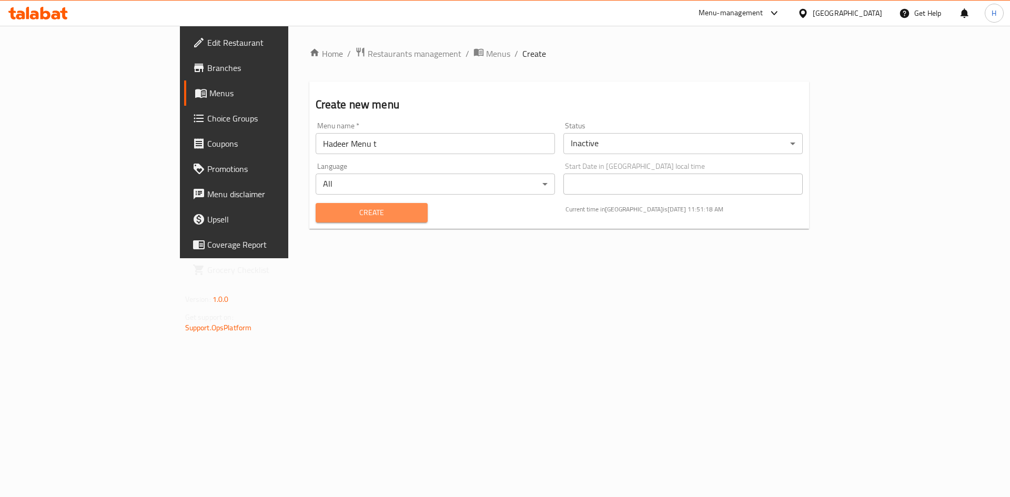
click at [324, 210] on span "Create" at bounding box center [372, 212] width 96 height 13
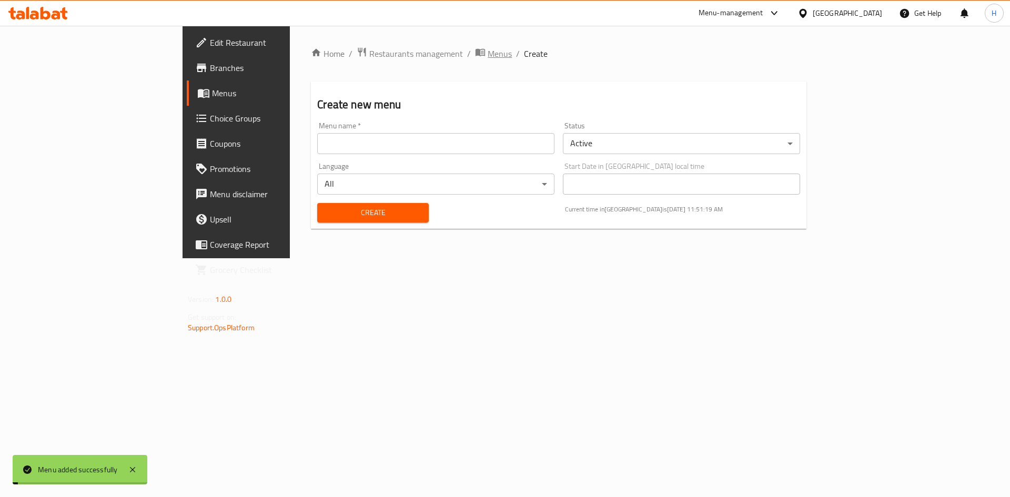
click at [487, 57] on span "Menus" at bounding box center [499, 53] width 24 height 13
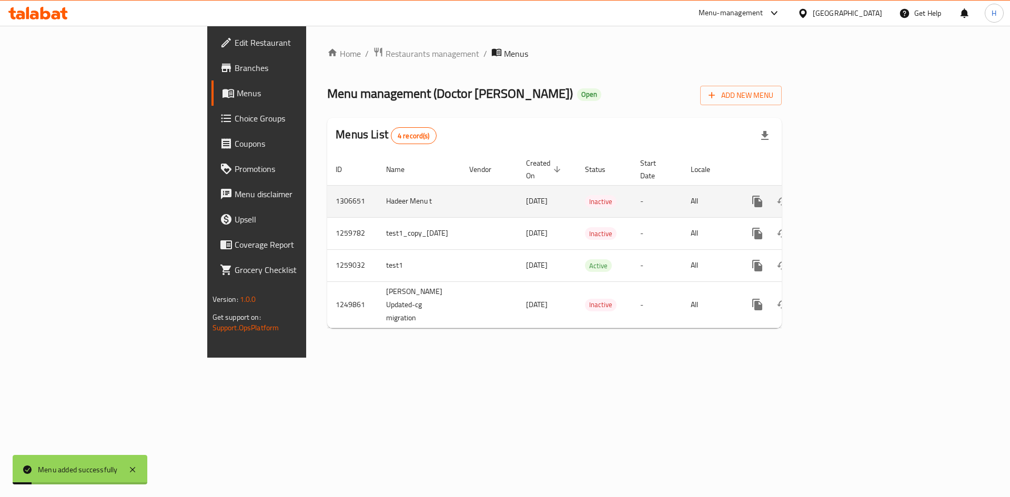
click at [845, 189] on link "enhanced table" at bounding box center [832, 201] width 25 height 25
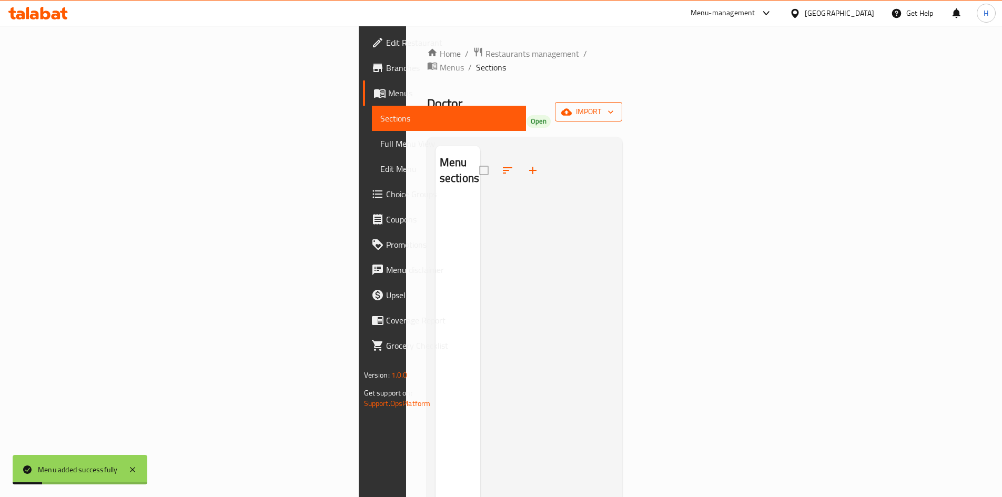
click at [614, 105] on span "import" at bounding box center [588, 111] width 50 height 13
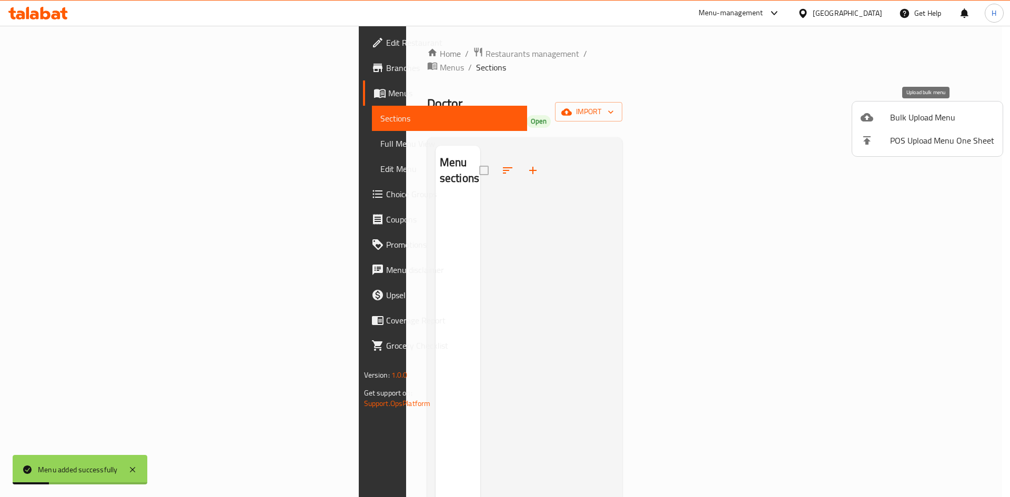
click at [895, 116] on span "Bulk Upload Menu" at bounding box center [942, 117] width 104 height 13
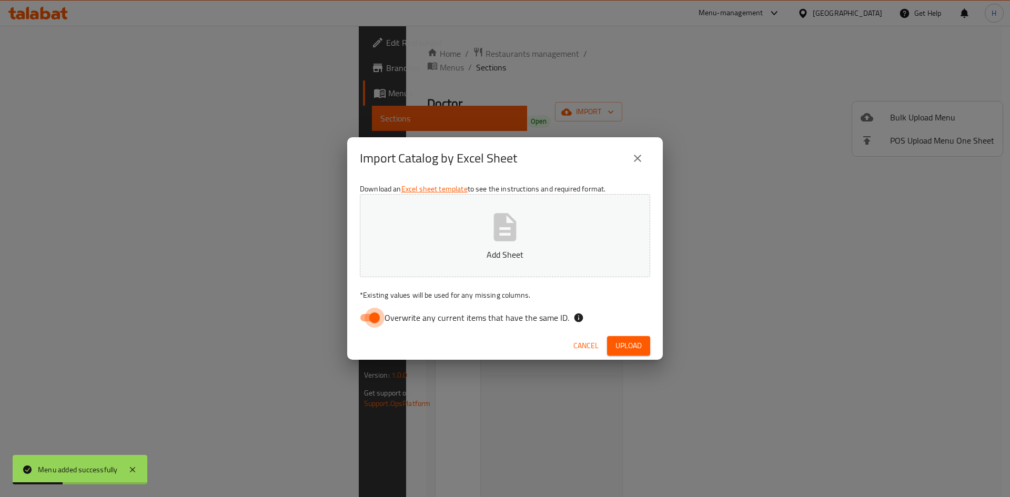
drag, startPoint x: 359, startPoint y: 316, endPoint x: 445, endPoint y: 236, distance: 117.5
click at [361, 314] on input "Overwrite any current items that have the same ID." at bounding box center [374, 318] width 60 height 20
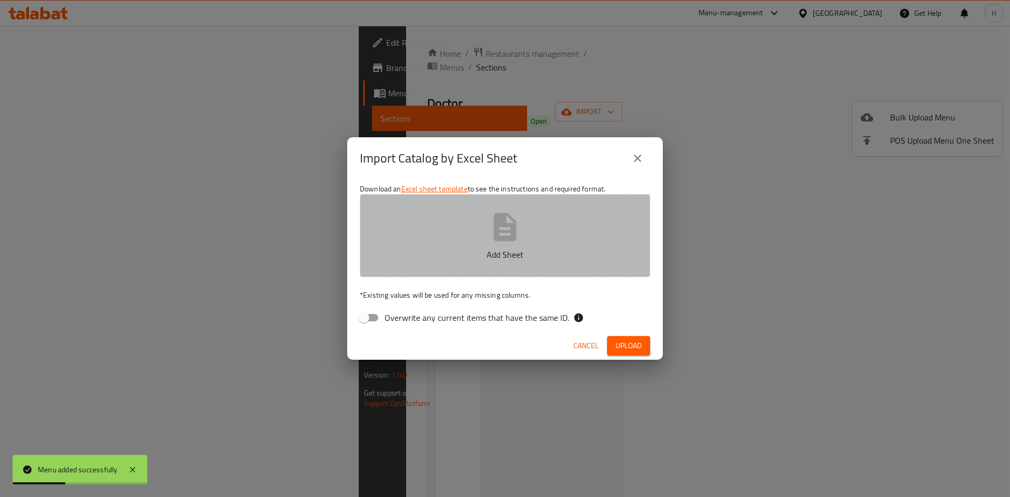
click at [445, 236] on button "Add Sheet" at bounding box center [505, 235] width 290 height 83
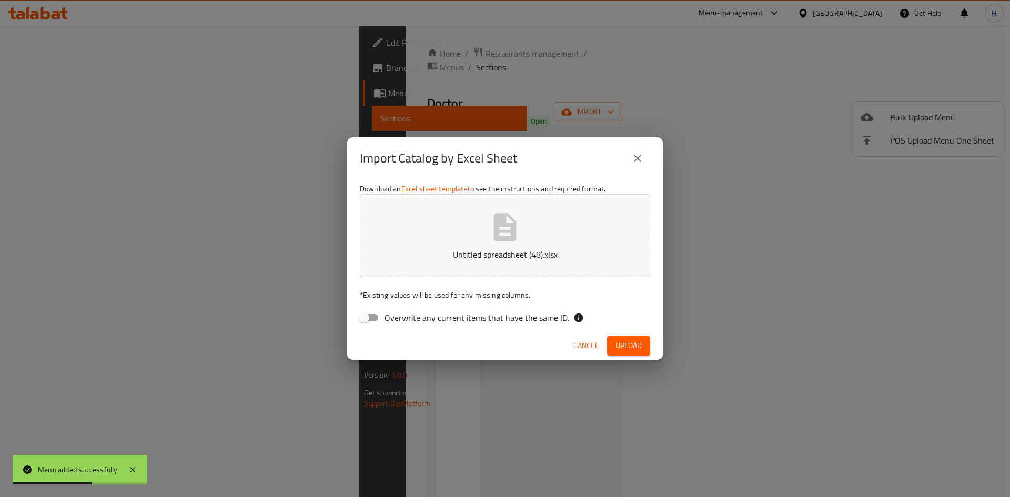
drag, startPoint x: 648, startPoint y: 349, endPoint x: 639, endPoint y: 347, distance: 9.8
click at [648, 349] on button "Upload" at bounding box center [628, 345] width 43 height 19
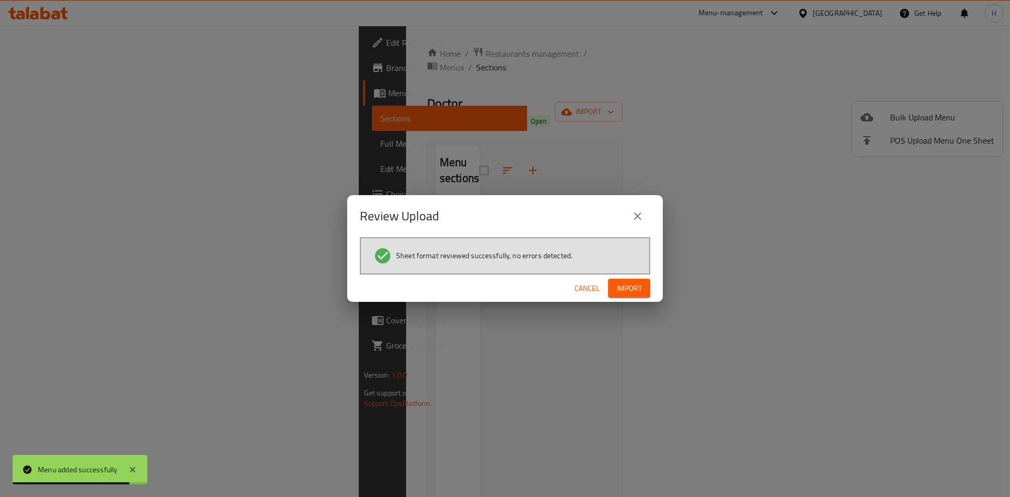
click at [644, 296] on button "Import" at bounding box center [629, 288] width 42 height 19
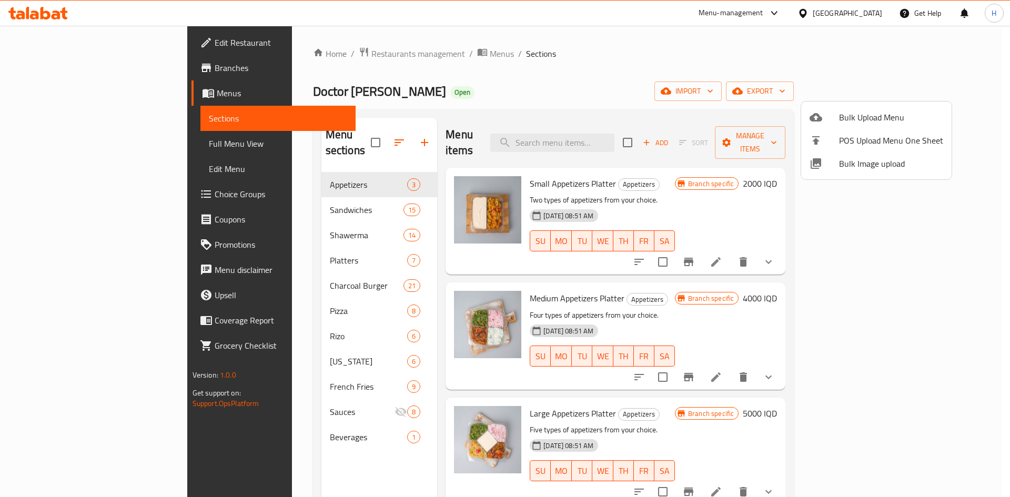
click at [275, 399] on div at bounding box center [505, 248] width 1010 height 497
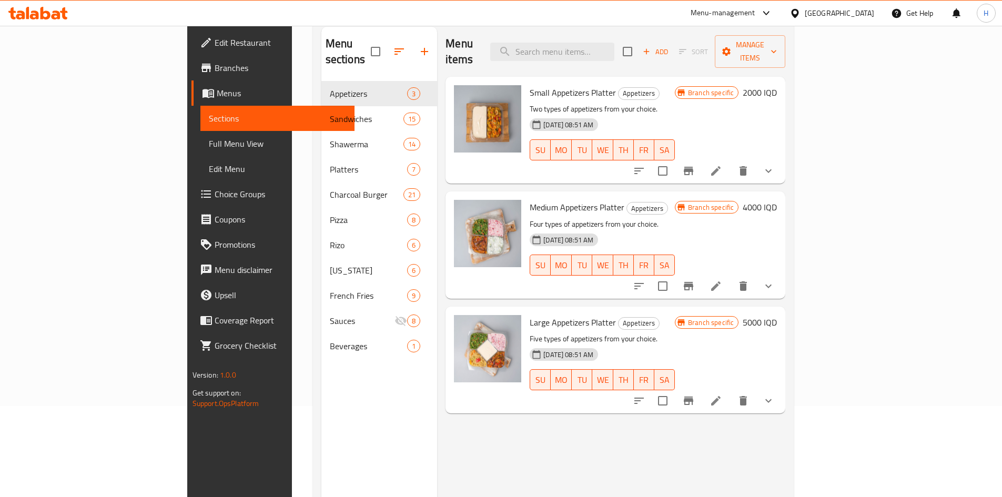
scroll to position [147, 0]
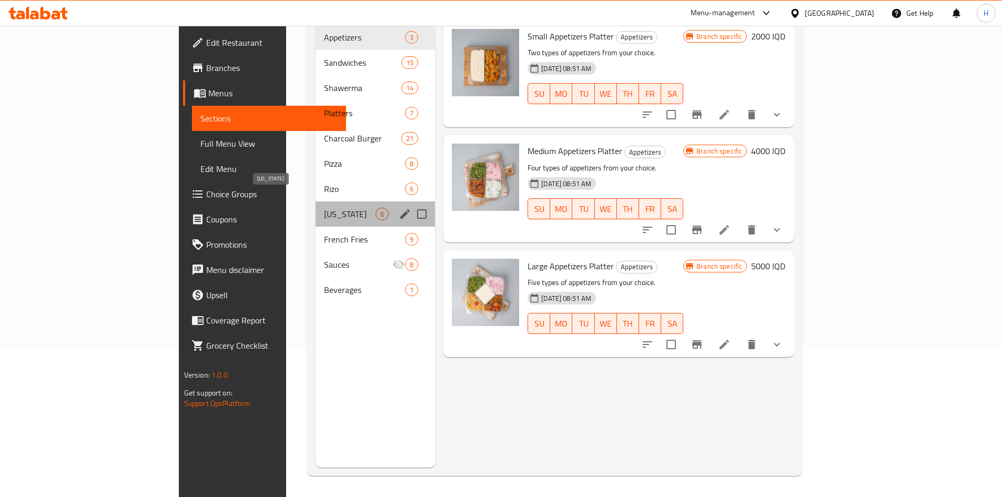
click at [324, 208] on span "[US_STATE]" at bounding box center [350, 214] width 52 height 13
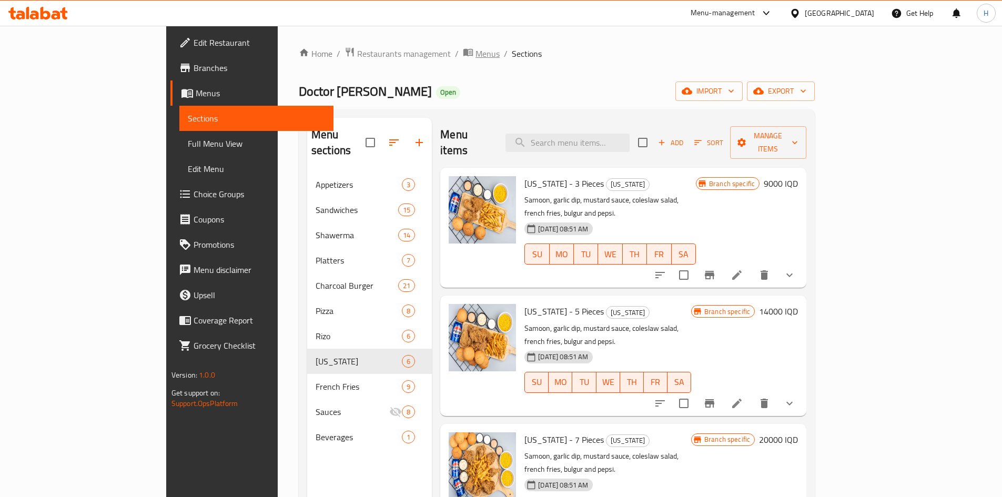
click at [475, 53] on span "Menus" at bounding box center [487, 53] width 24 height 13
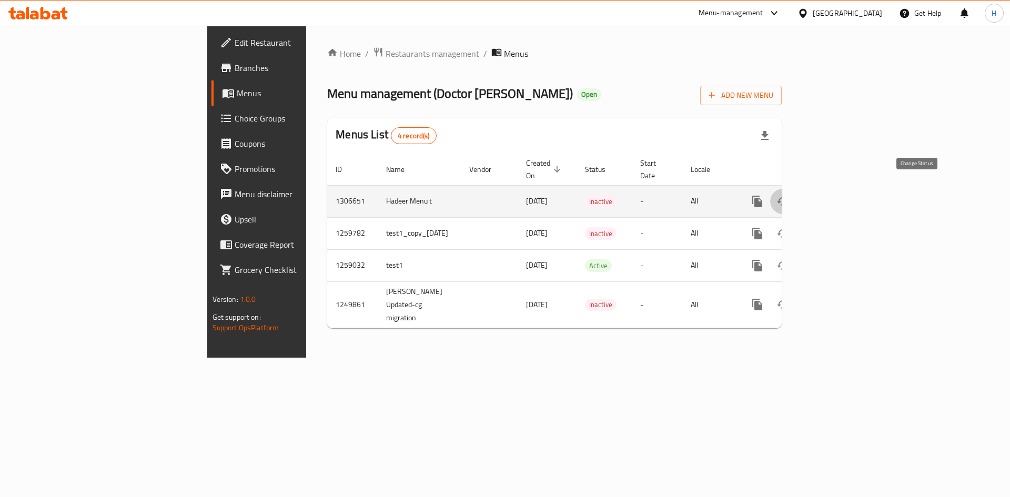
click at [789, 195] on icon "enhanced table" at bounding box center [782, 201] width 13 height 13
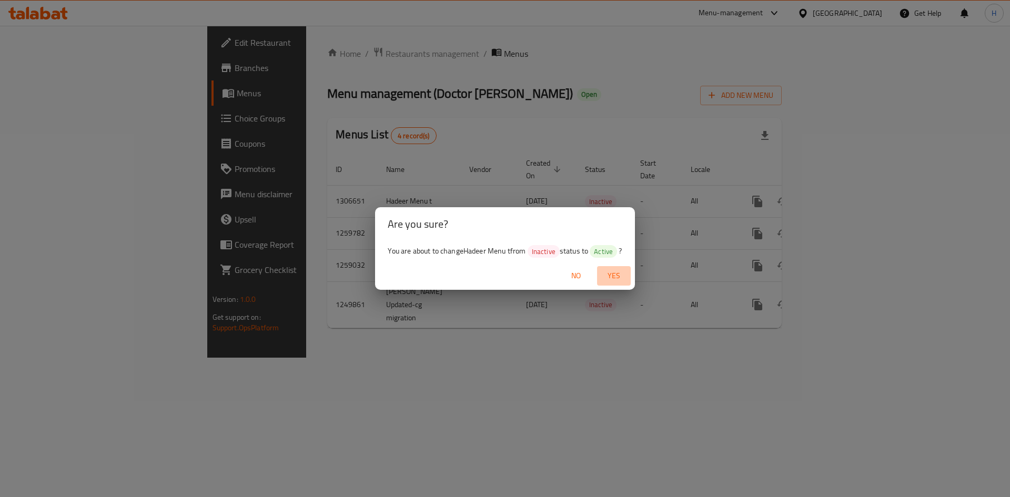
click at [623, 277] on span "Yes" at bounding box center [613, 275] width 25 height 13
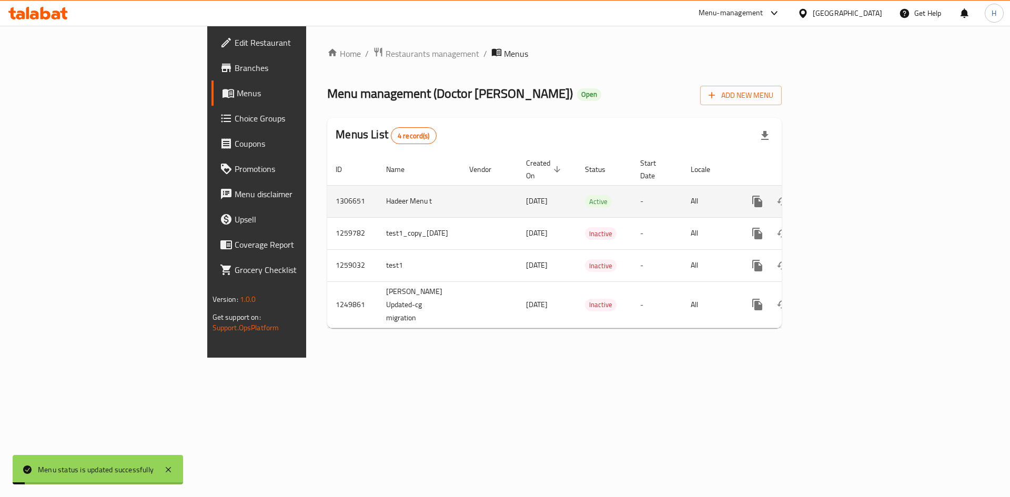
click at [839, 195] on icon "enhanced table" at bounding box center [833, 201] width 13 height 13
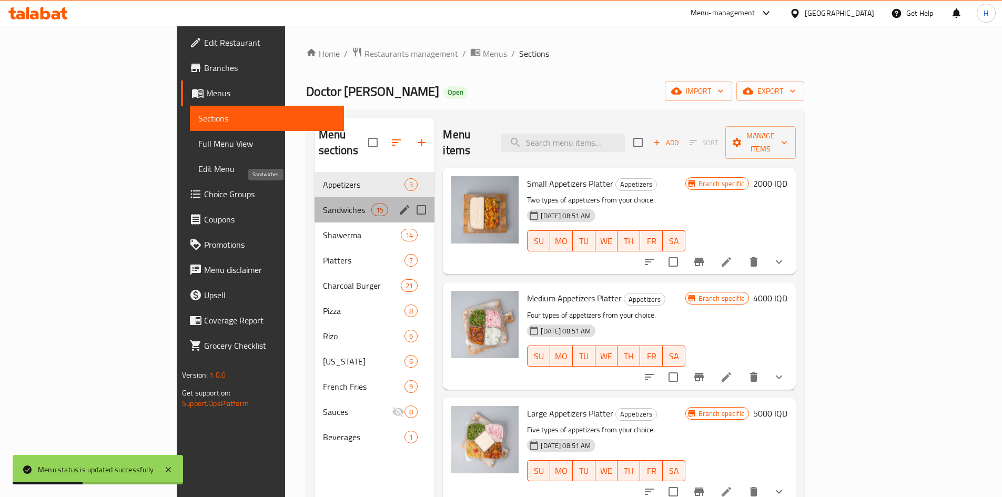
click at [323, 203] on span "Sandwiches" at bounding box center [347, 209] width 49 height 13
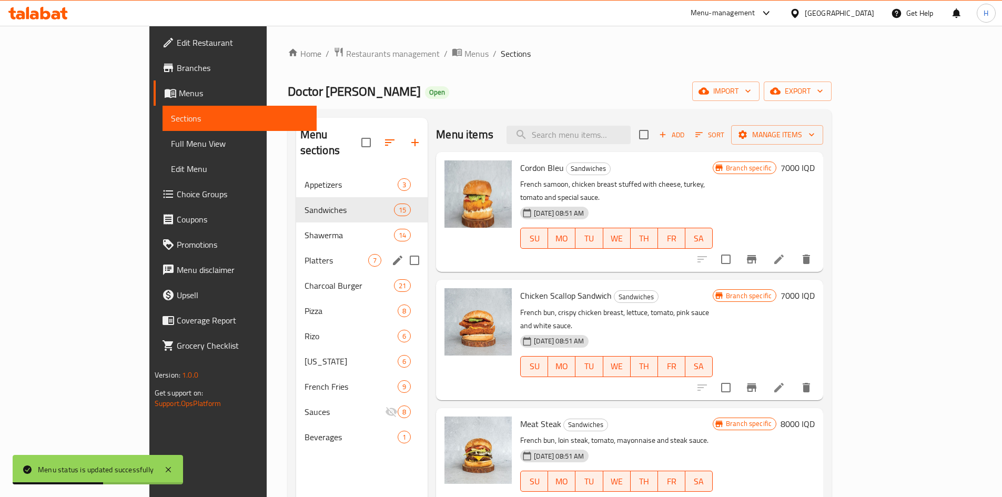
click at [296, 248] on div "Platters 7" at bounding box center [362, 260] width 132 height 25
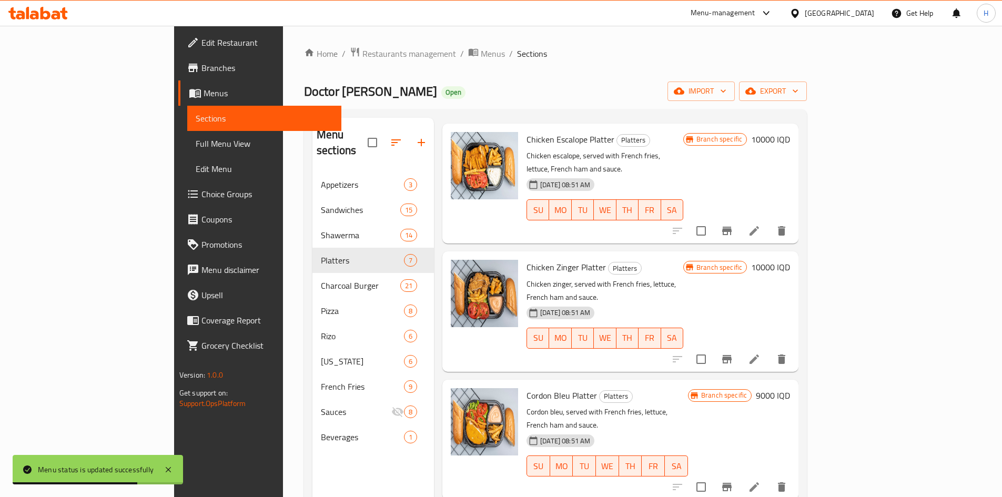
scroll to position [333, 0]
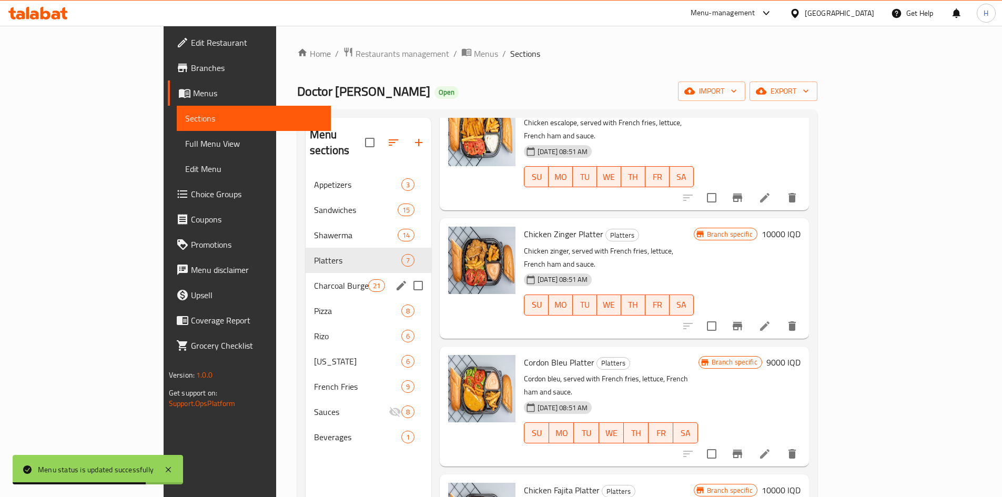
click at [314, 279] on span "Charcoal Burger" at bounding box center [341, 285] width 54 height 13
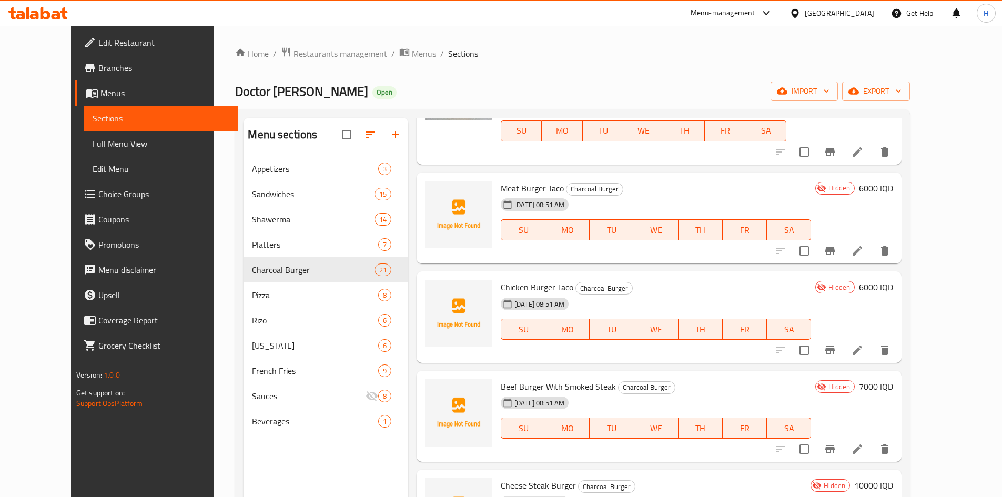
click at [243, 301] on div "Pizza 8" at bounding box center [325, 294] width 165 height 25
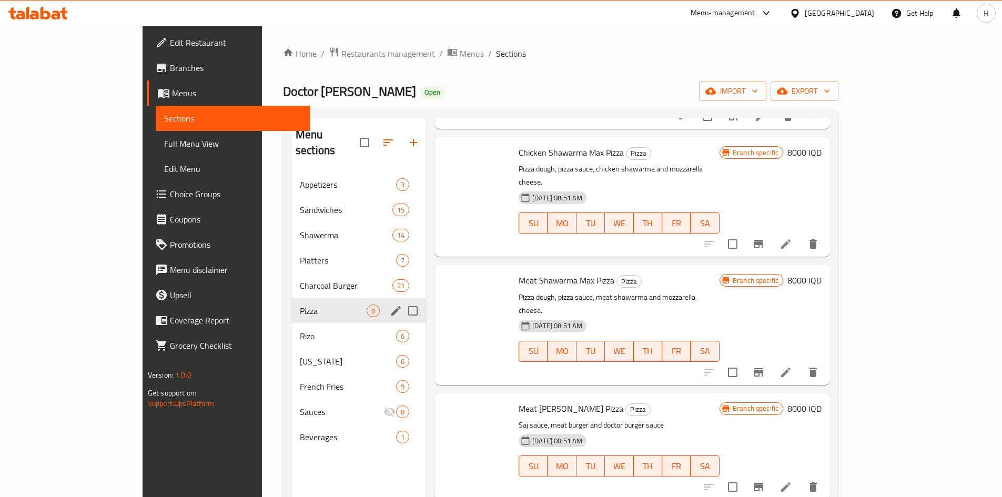
scroll to position [433, 0]
